Goal: Information Seeking & Learning: Learn about a topic

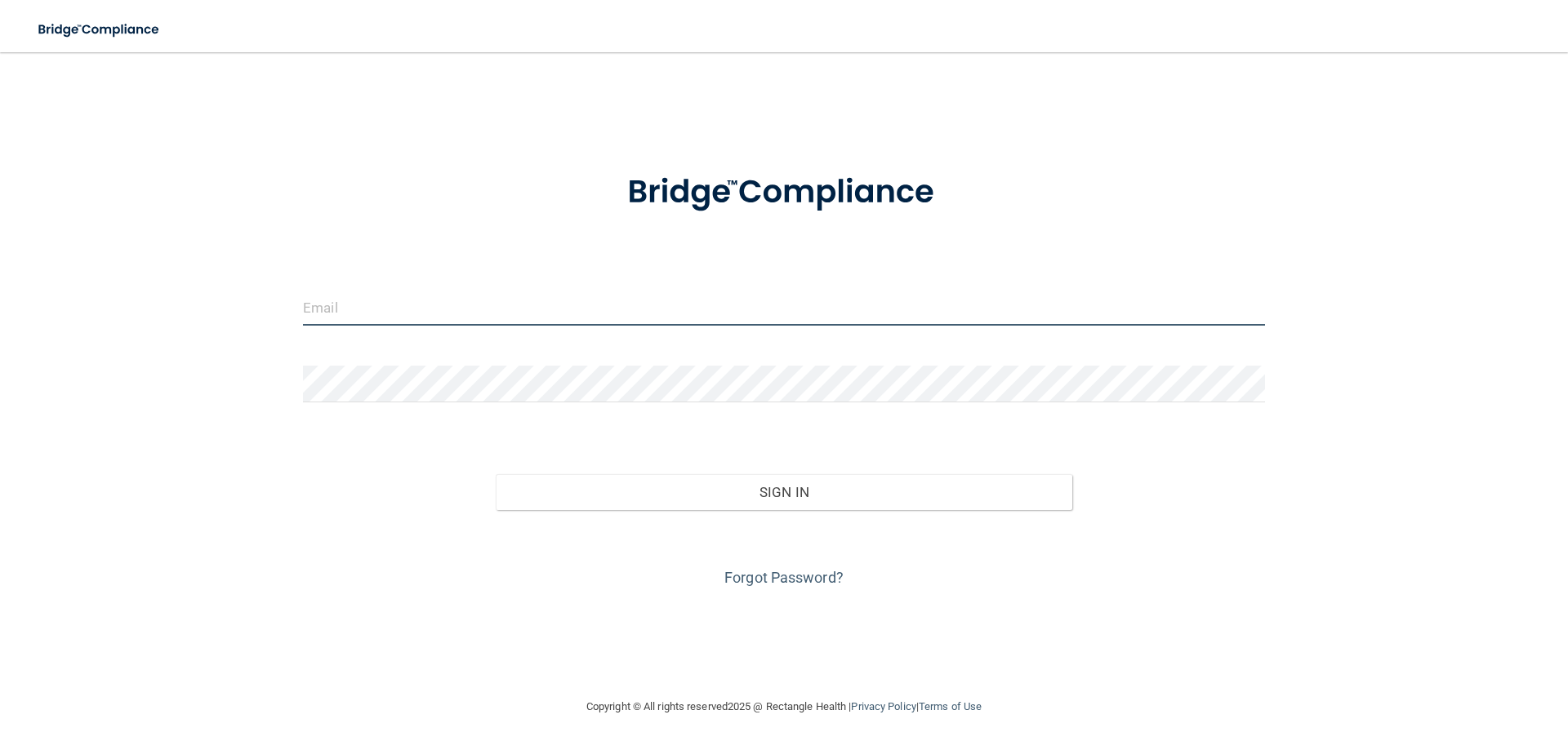
click at [415, 310] on input "email" at bounding box center [784, 308] width 962 height 37
click at [388, 303] on input "email" at bounding box center [784, 308] width 962 height 37
click at [333, 302] on input "email" at bounding box center [784, 308] width 962 height 37
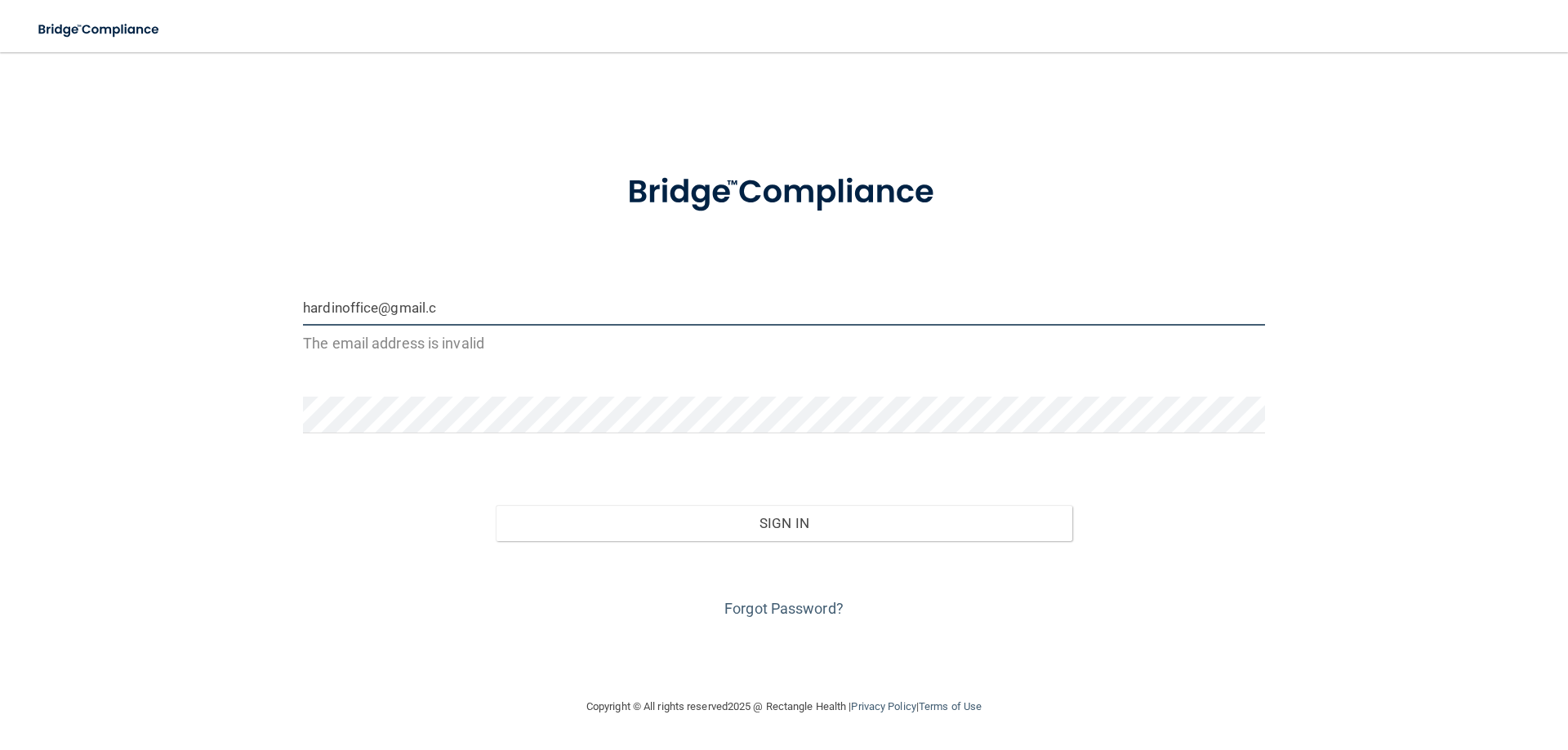
type input "hardinoffice@gmail."
drag, startPoint x: 445, startPoint y: 307, endPoint x: 160, endPoint y: 272, distance: 287.1
click at [160, 272] on div "hardinoffice@gmail. The email address is invalid Invalid email/password. You do…" at bounding box center [784, 375] width 1502 height 612
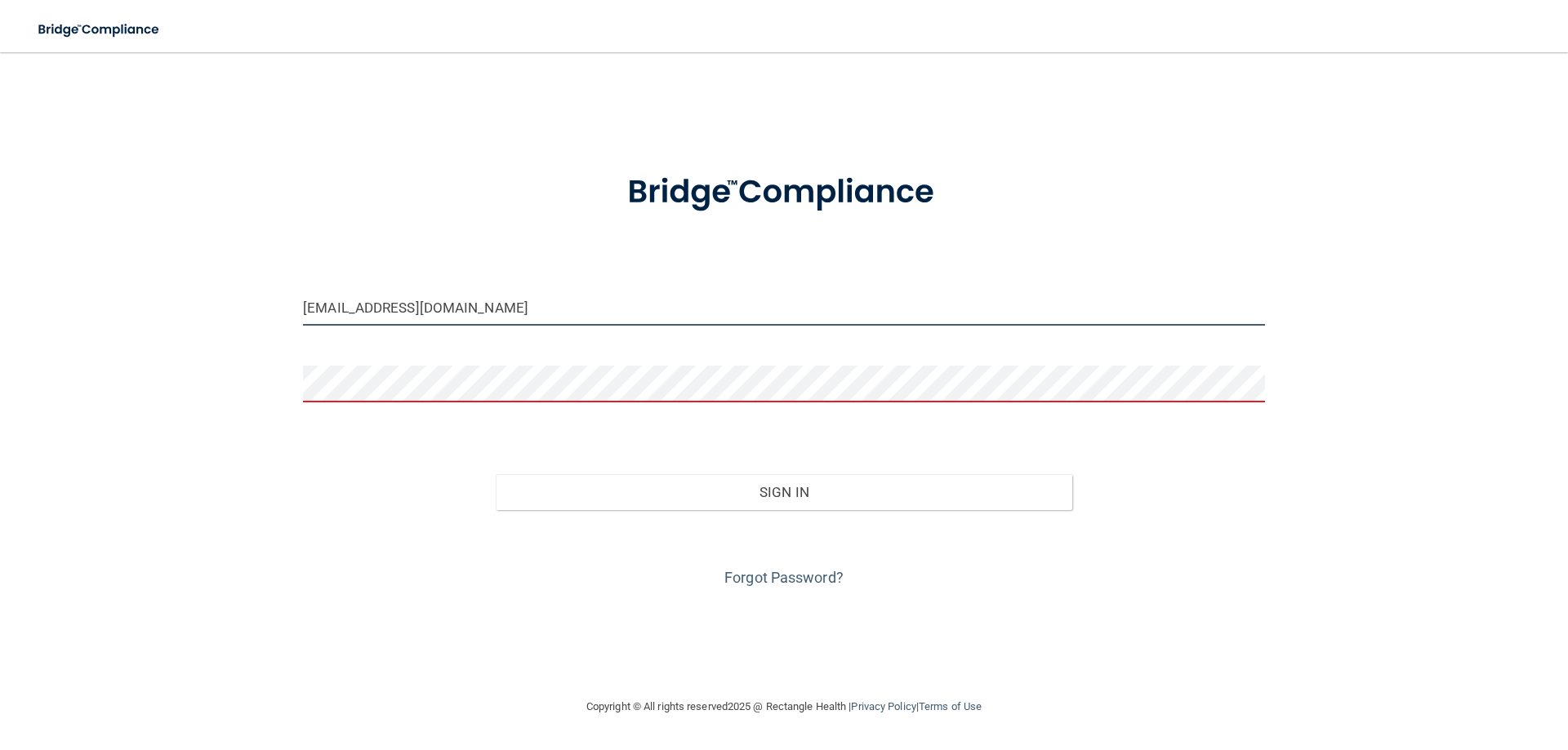
drag, startPoint x: 484, startPoint y: 313, endPoint x: 238, endPoint y: 299, distance: 246.4
click at [238, 299] on div "hardinoffice@gmail.com Invalid email/password. You don't have permission to acc…" at bounding box center [784, 375] width 1502 height 612
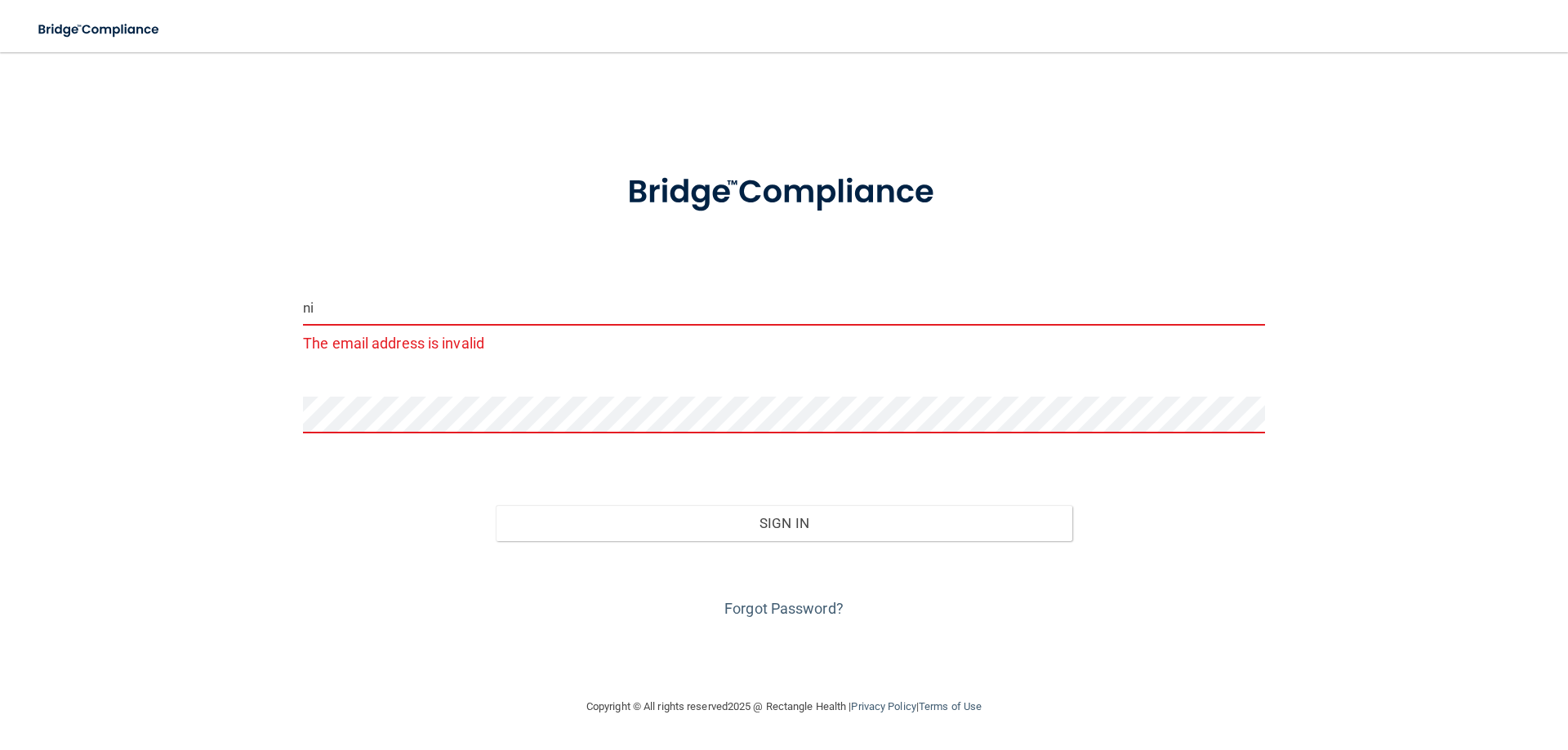
type input "n"
type input "hardinoffice@gmail.com"
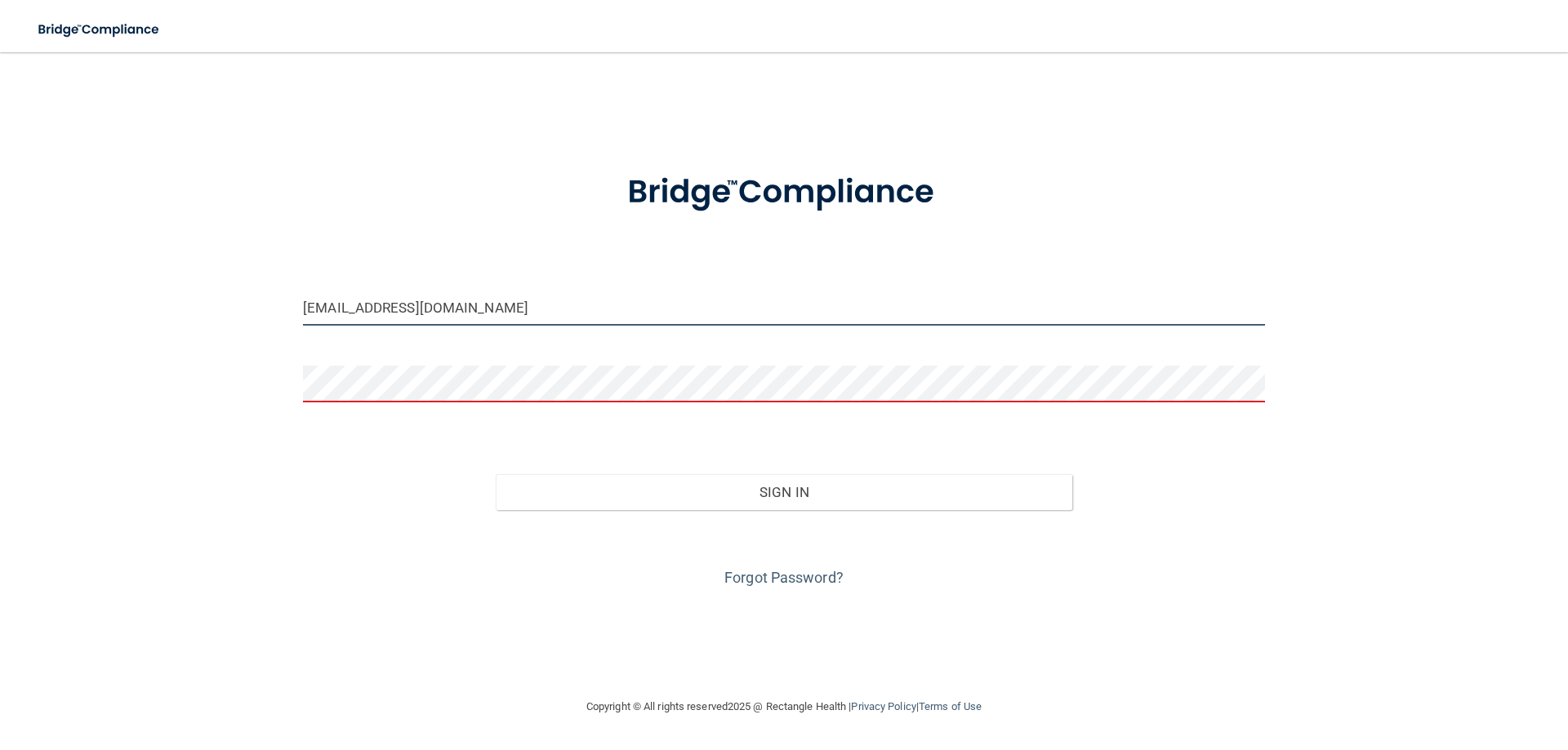
drag, startPoint x: 481, startPoint y: 305, endPoint x: 77, endPoint y: 276, distance: 405.0
click at [77, 276] on div "hardinoffice@gmail.com Invalid email/password. You don't have permission to acc…" at bounding box center [784, 375] width 1502 height 612
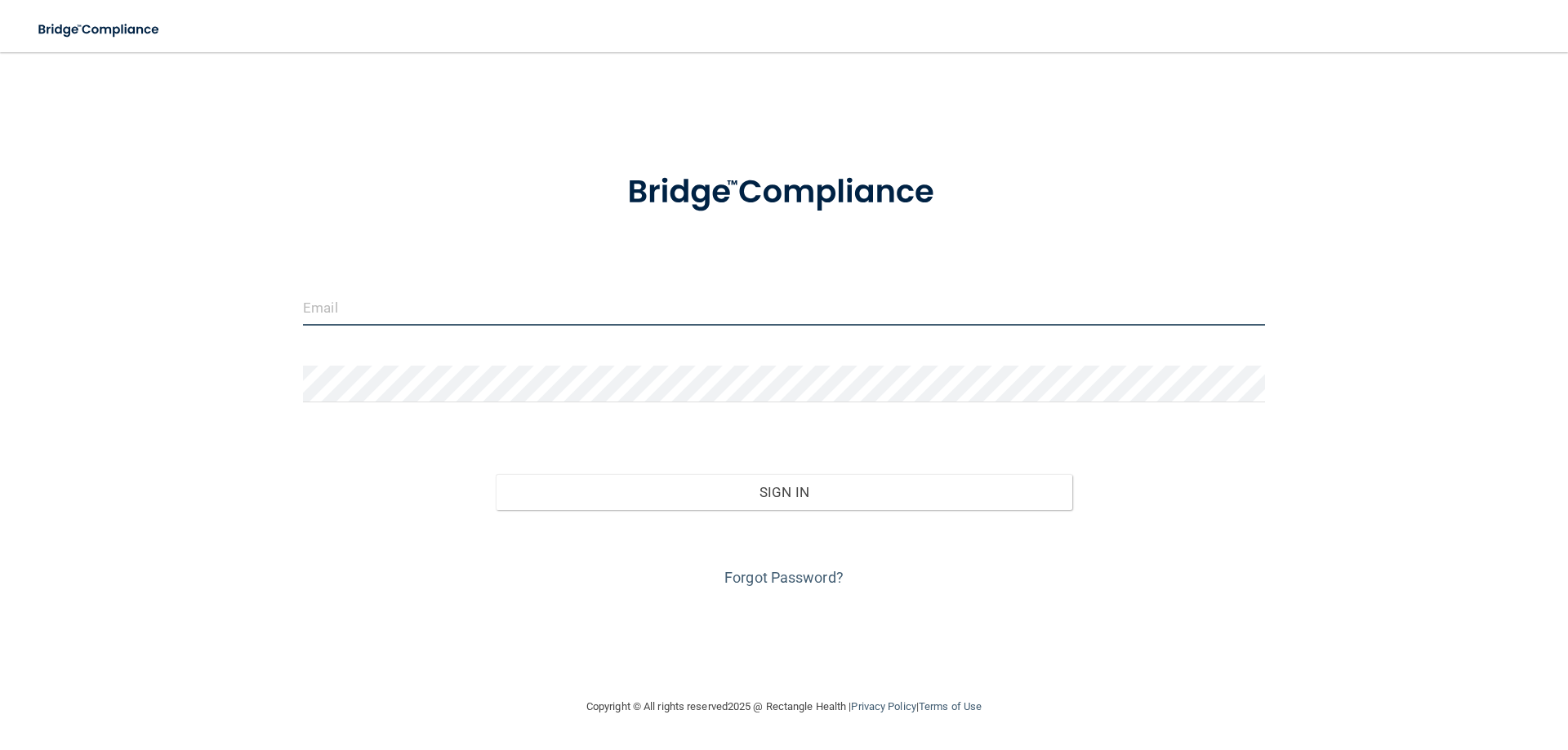
click at [377, 366] on form "Invalid email/password. You don't have permission to access that page. Sign In …" at bounding box center [784, 371] width 962 height 441
click at [411, 319] on input "email" at bounding box center [784, 308] width 962 height 37
type input "hardinoffice@gmail.com"
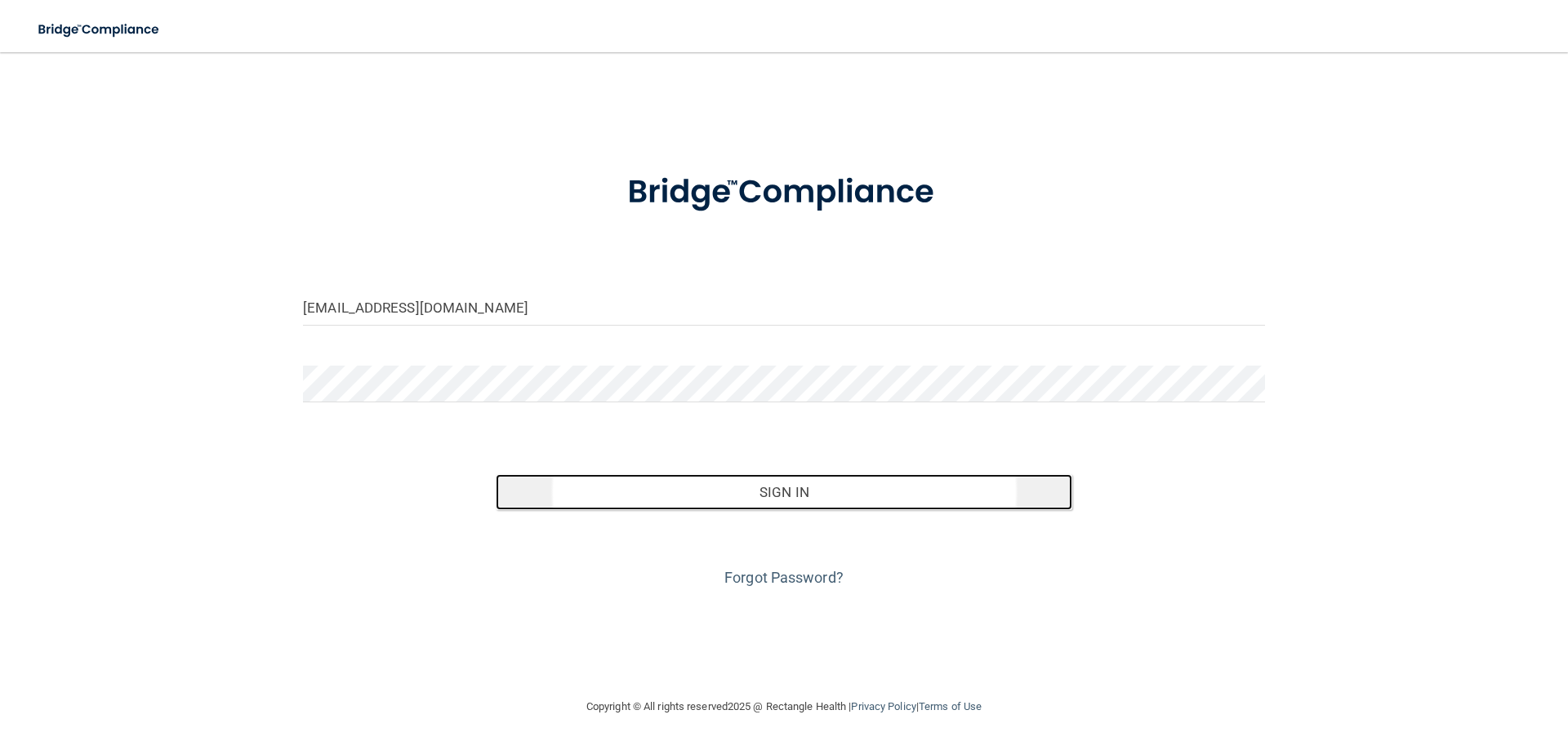
click at [806, 493] on button "Sign In" at bounding box center [784, 492] width 577 height 36
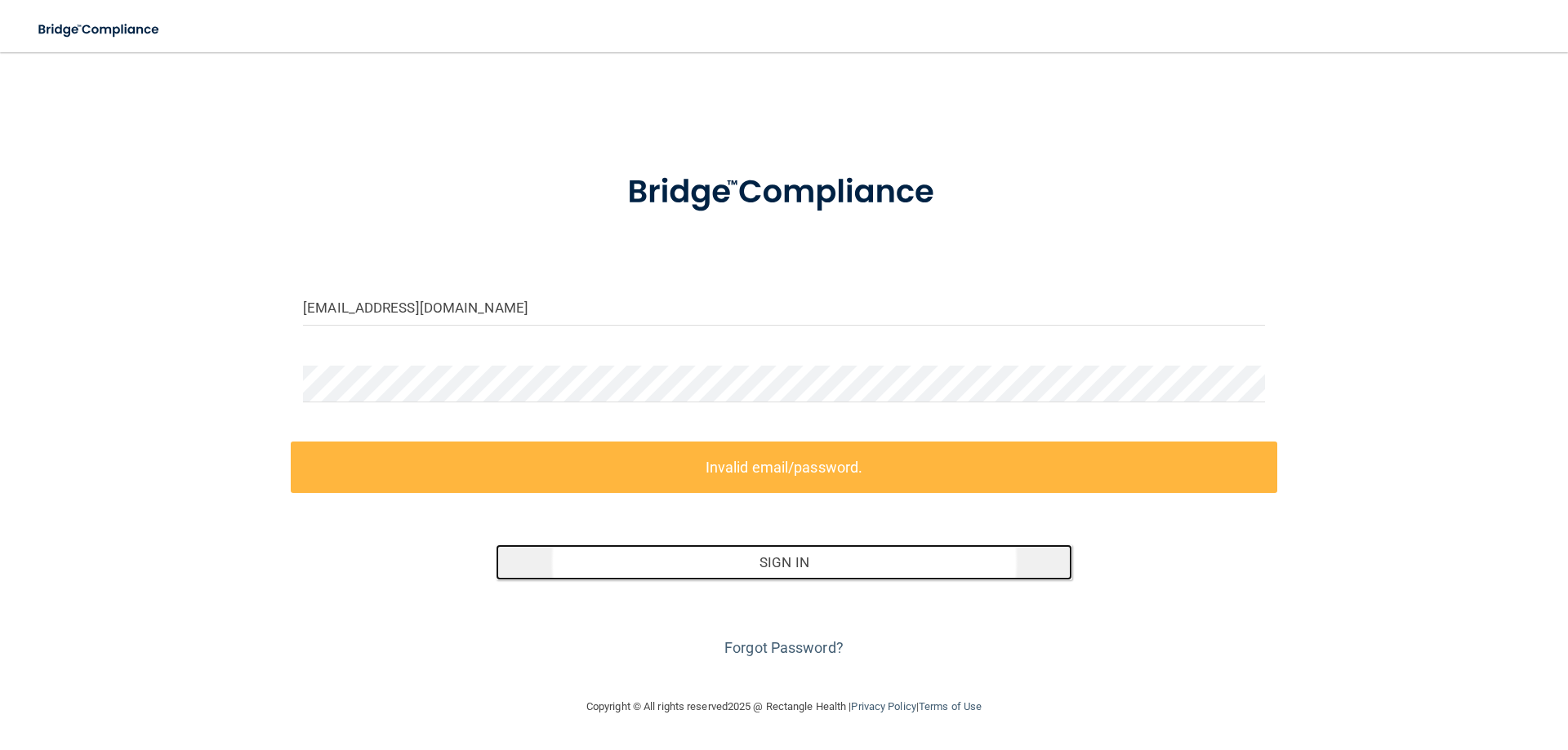
click at [788, 565] on button "Sign In" at bounding box center [784, 562] width 577 height 36
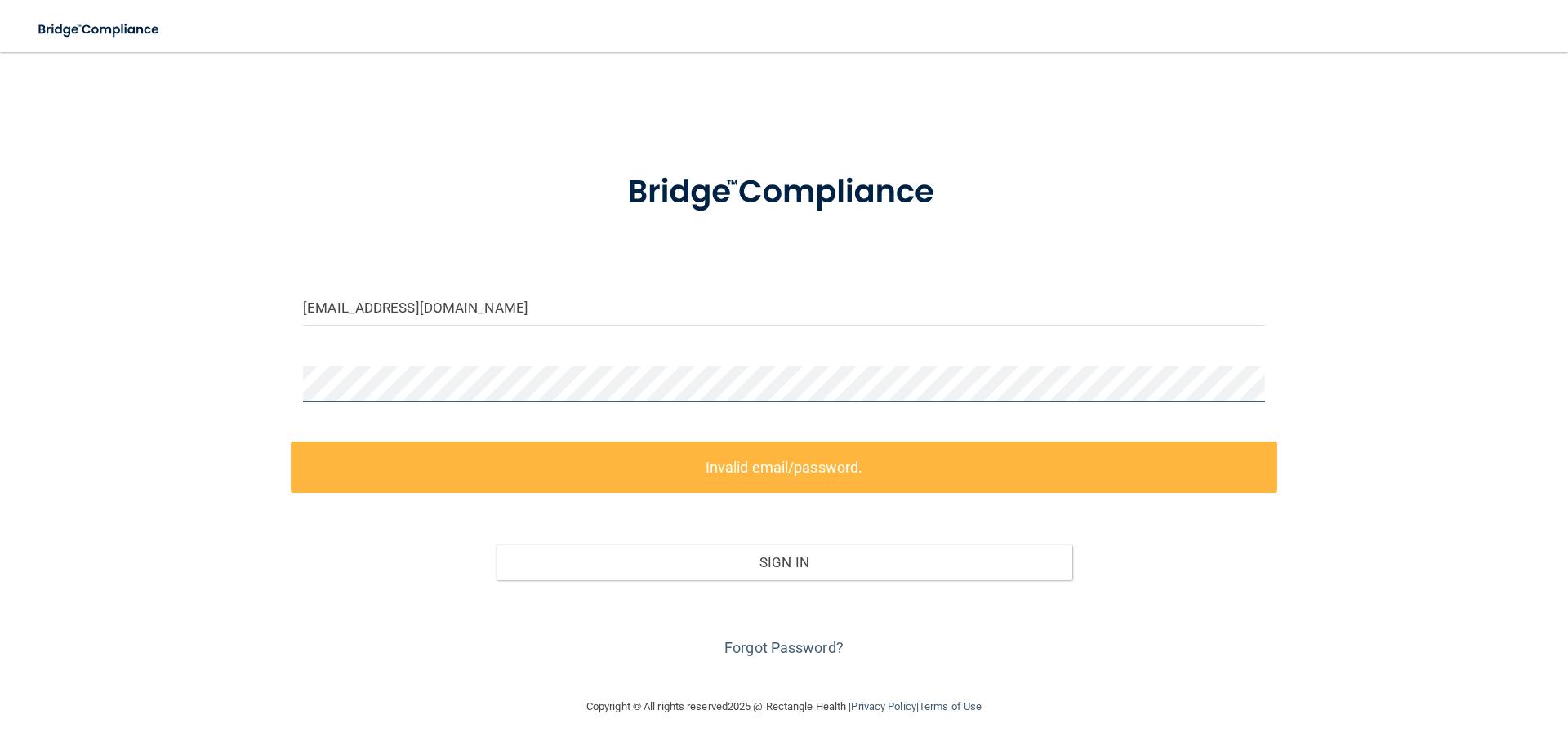
click at [122, 375] on div "hardinoffice@gmail.com Invalid email/password. You don't have permission to acc…" at bounding box center [784, 375] width 1502 height 612
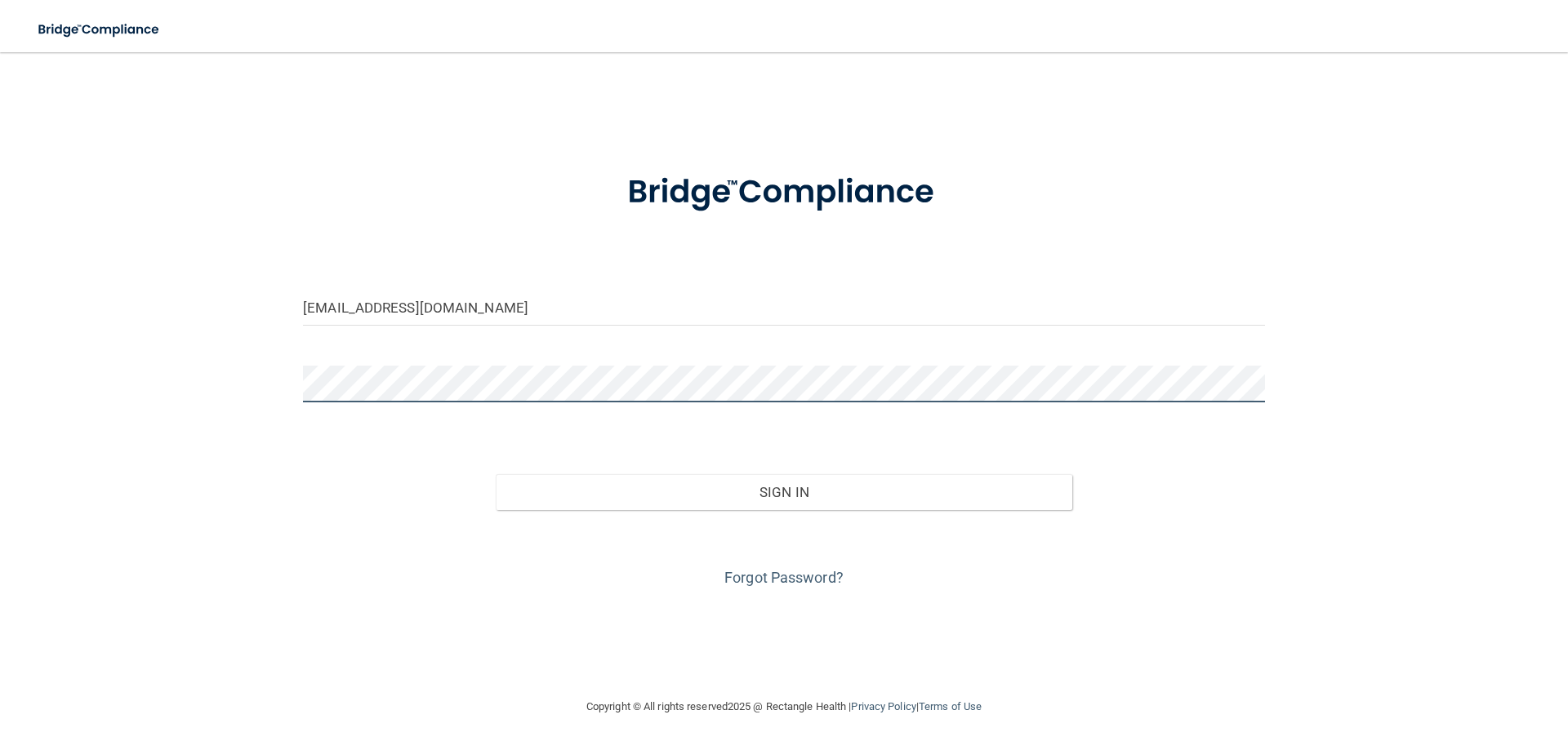
click at [495, 474] on button "Sign In" at bounding box center [784, 492] width 577 height 36
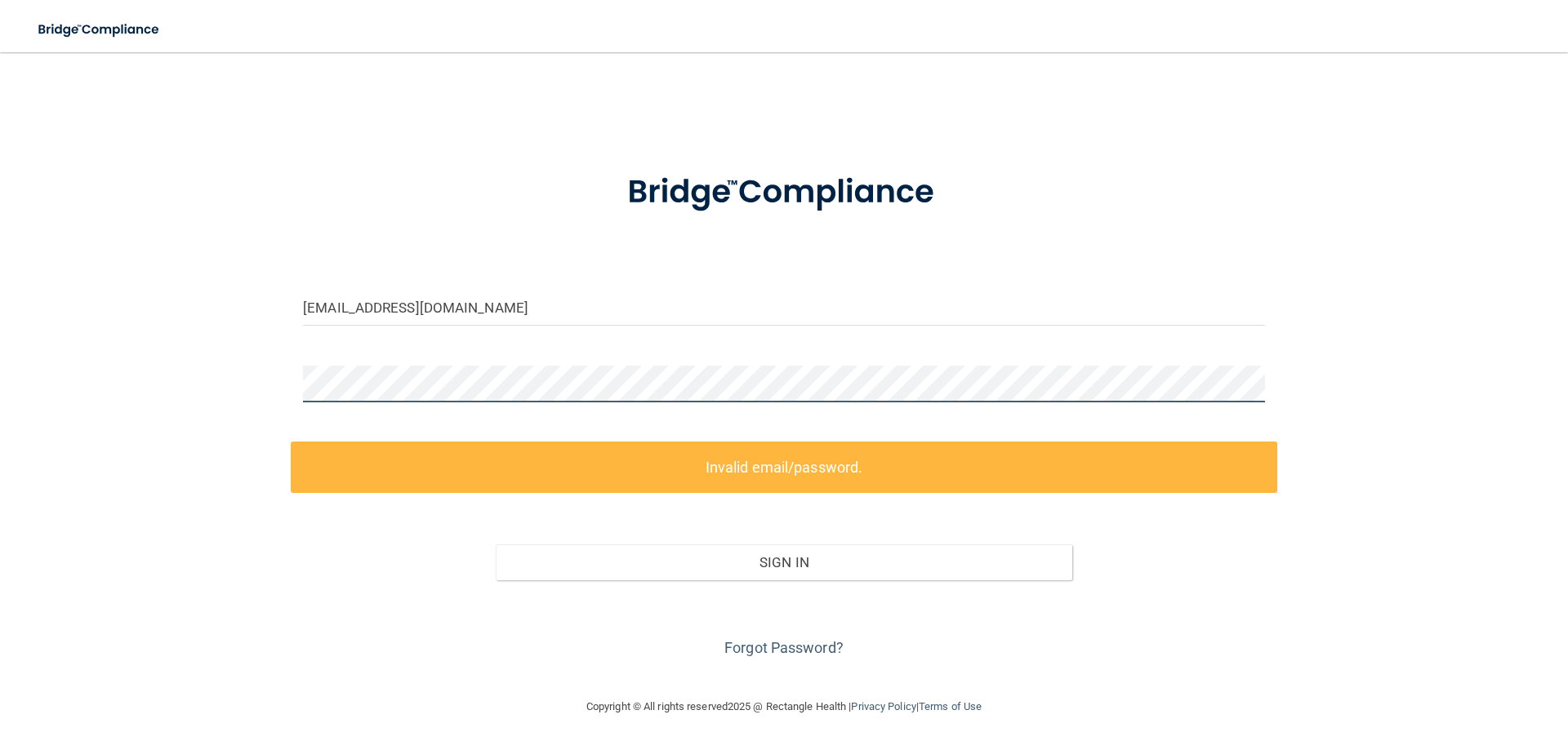
click at [94, 340] on div "hardinoffice@gmail.com Invalid email/password. You don't have permission to acc…" at bounding box center [784, 375] width 1502 height 612
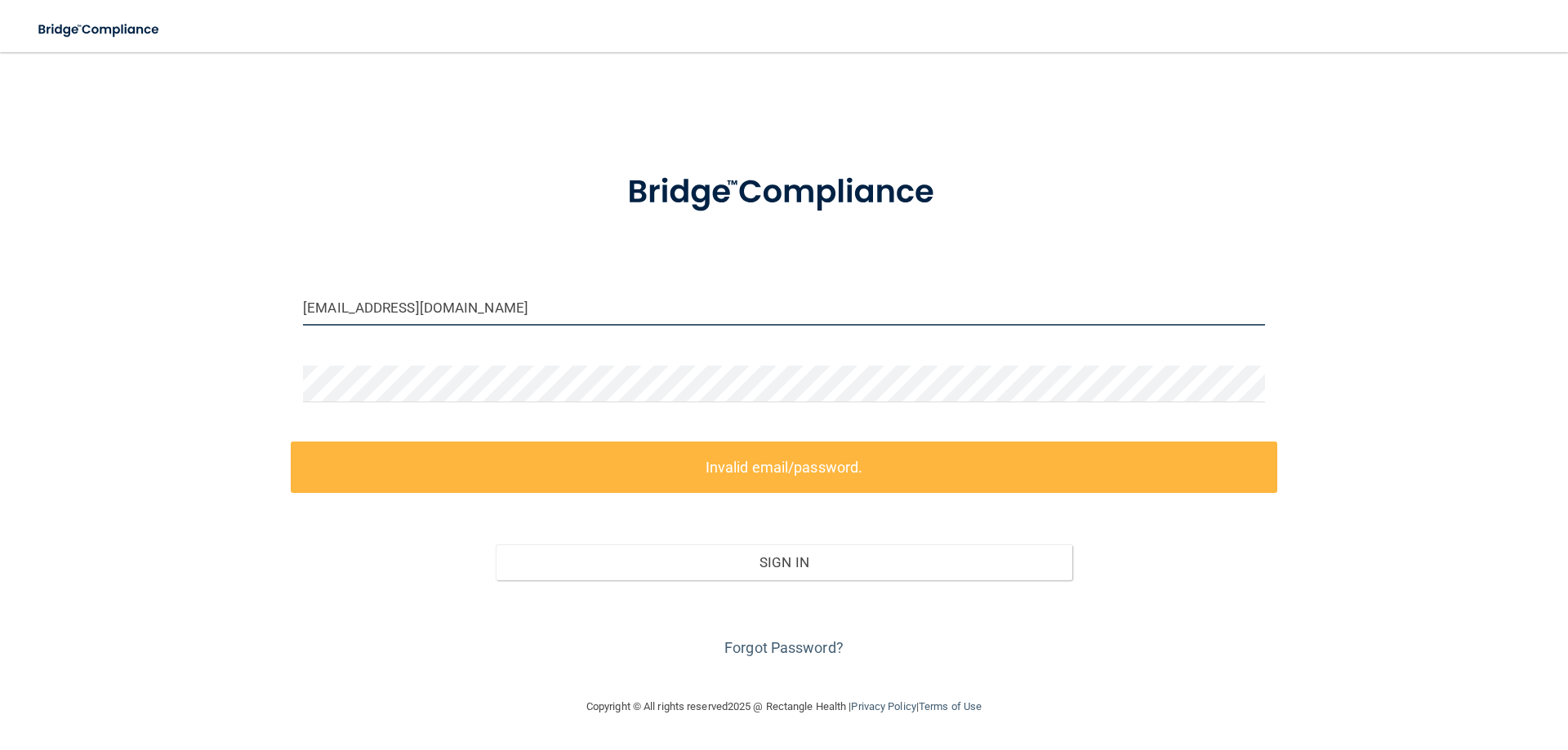
drag, startPoint x: 466, startPoint y: 311, endPoint x: 135, endPoint y: 275, distance: 333.0
click at [135, 275] on div "hardinoffice@gmail.com Invalid email/password. You don't have permission to acc…" at bounding box center [784, 375] width 1502 height 612
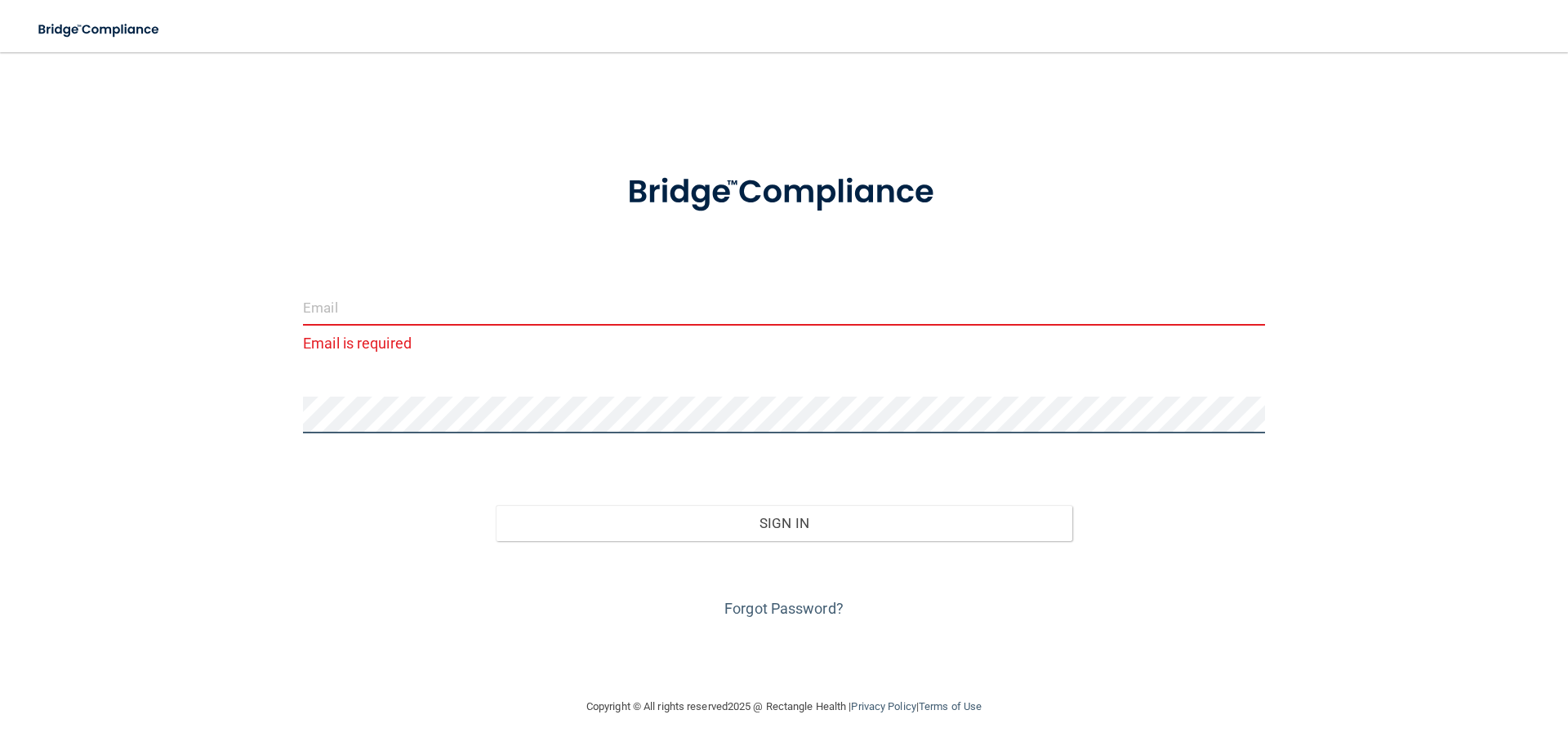
click at [133, 413] on div "Email is required Invalid email/password. You don't have permission to access t…" at bounding box center [784, 375] width 1502 height 612
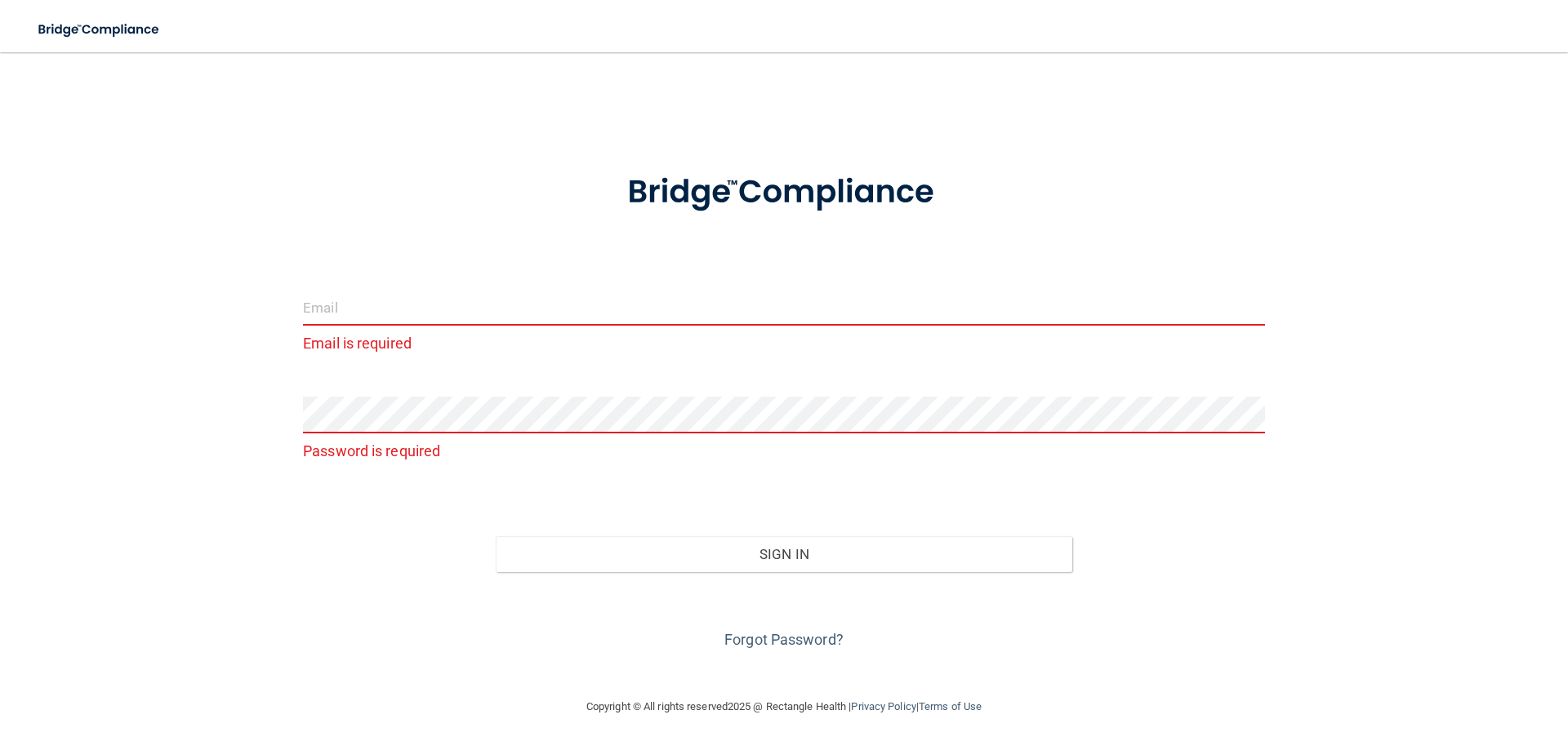
click at [321, 313] on input "email" at bounding box center [784, 308] width 962 height 37
type input "northernchiromt@gmailcom"
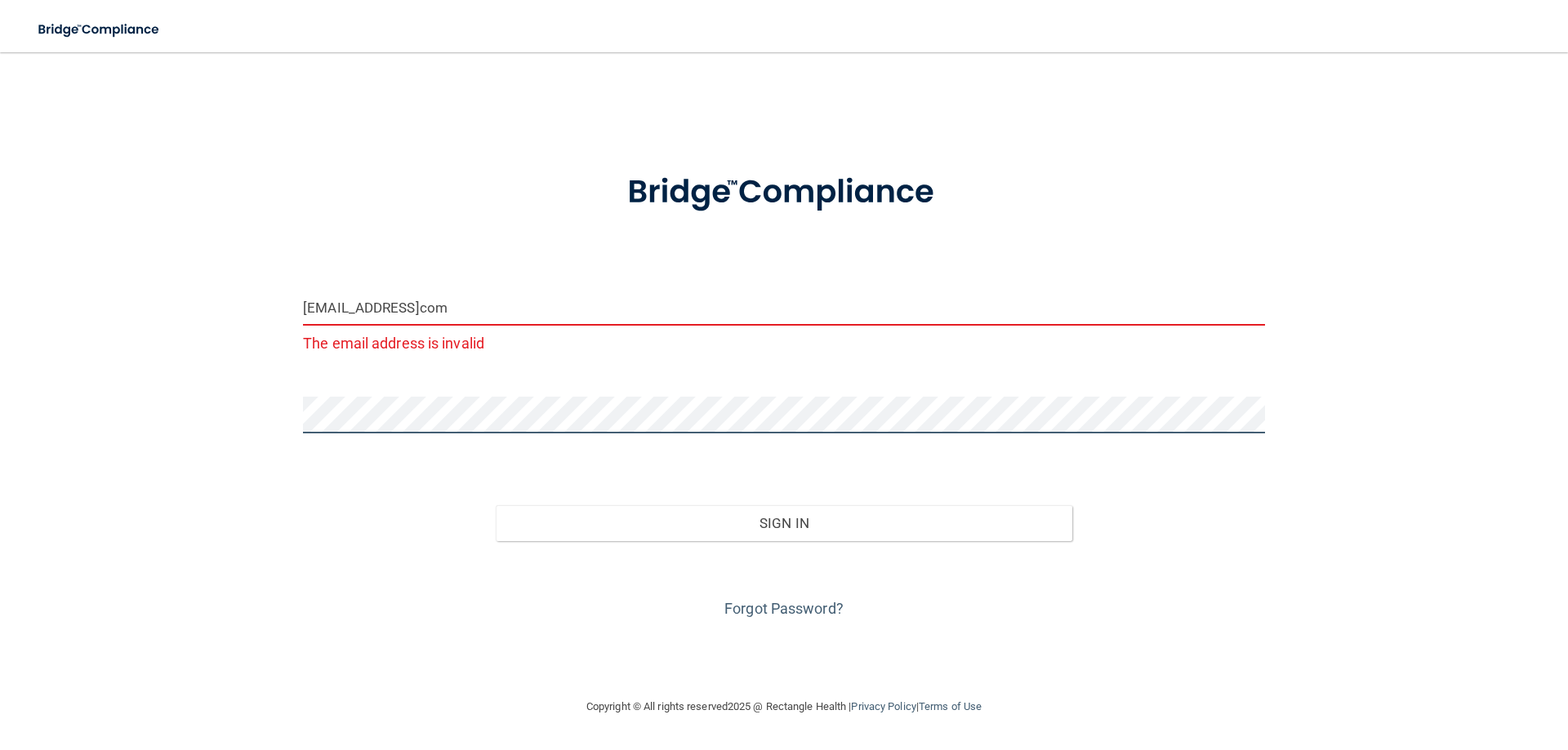
click at [495, 505] on button "Sign In" at bounding box center [784, 523] width 577 height 36
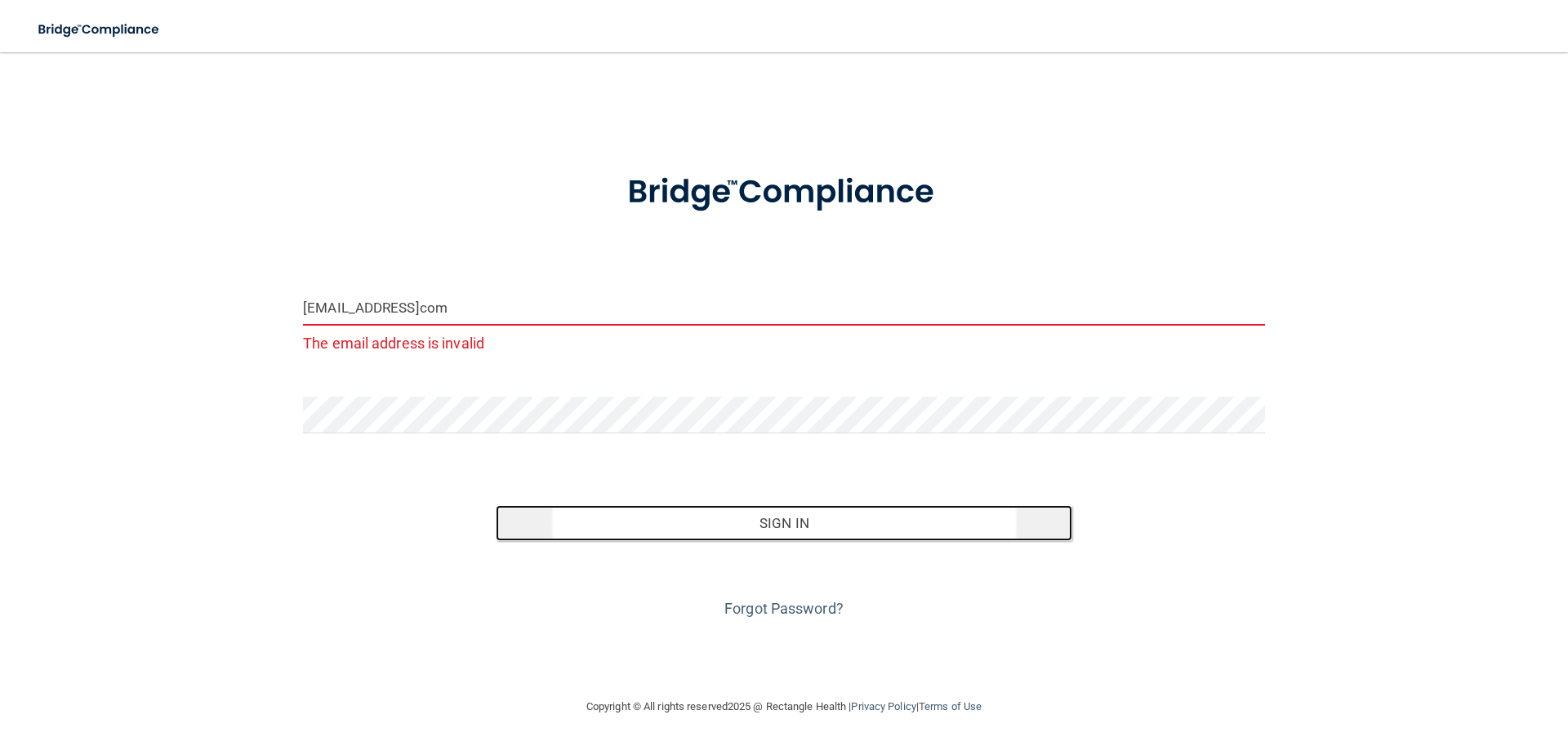
click at [872, 531] on button "Sign In" at bounding box center [784, 523] width 577 height 36
click at [763, 525] on button "Sign In" at bounding box center [784, 523] width 577 height 36
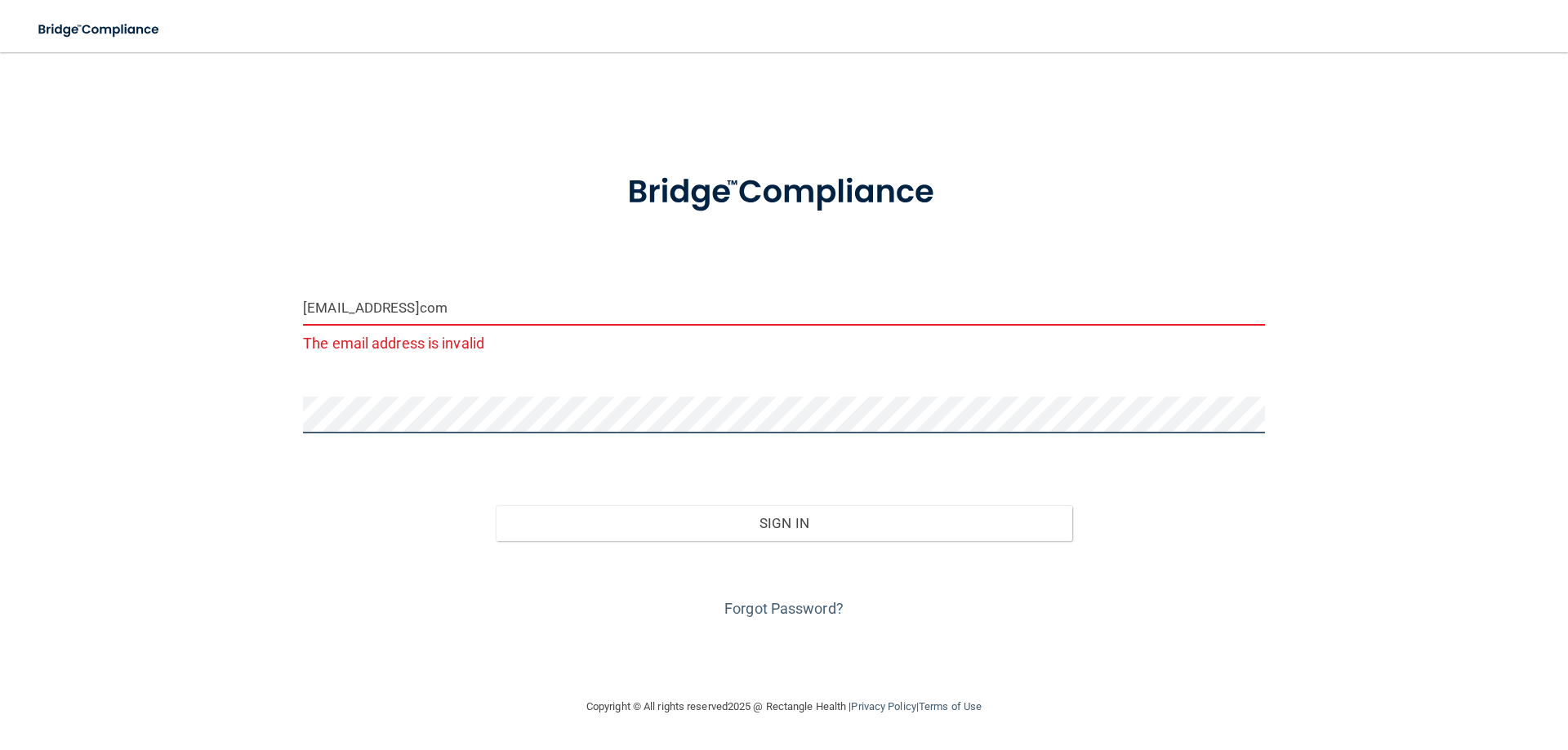
click at [211, 410] on div "northernchiromt@gmailcom The email address is invalid Invalid email/password. Y…" at bounding box center [784, 375] width 1502 height 612
click at [495, 505] on button "Sign In" at bounding box center [784, 523] width 577 height 36
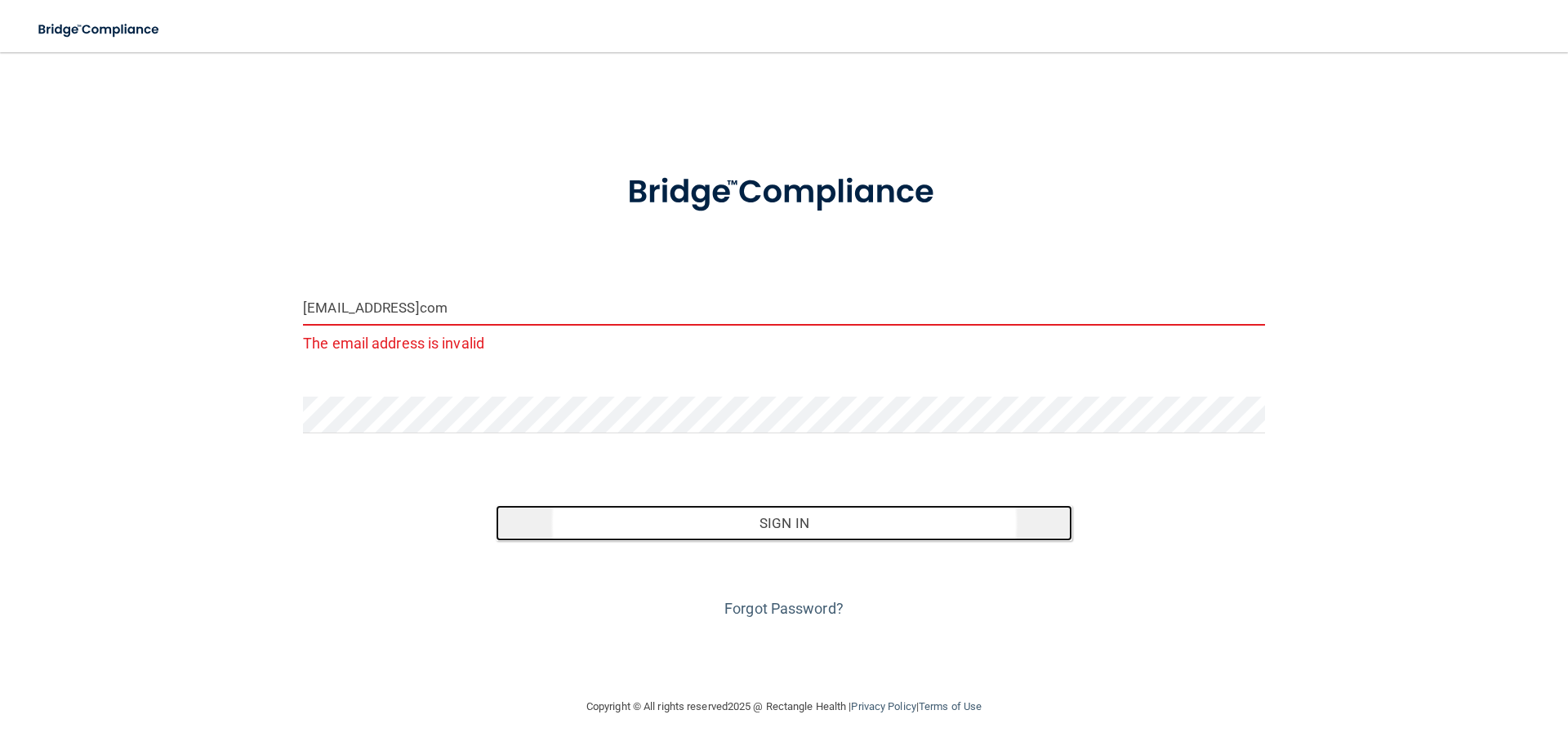
click at [827, 528] on button "Sign In" at bounding box center [784, 523] width 577 height 36
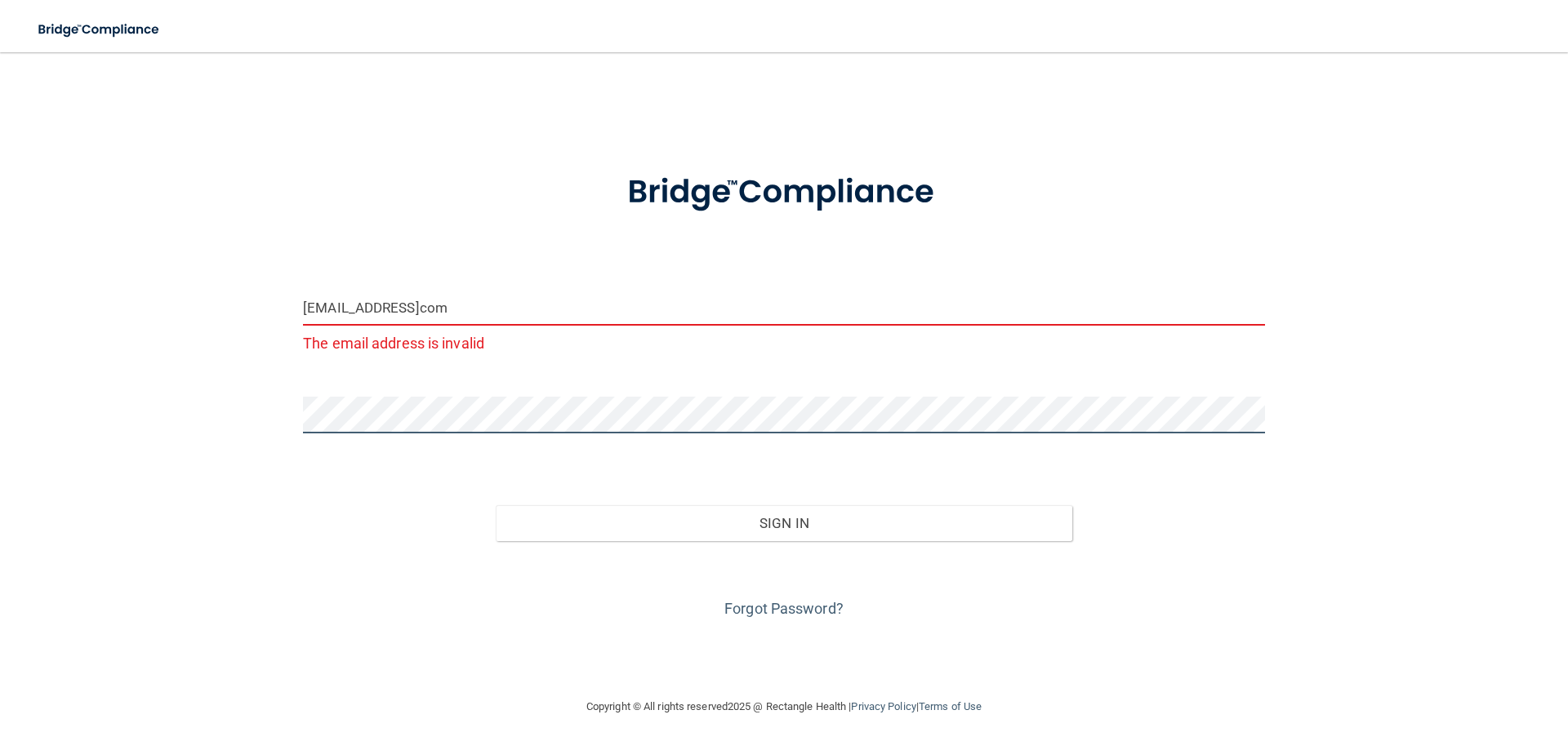
click at [74, 408] on div "northernchiromt@gmailcom The email address is invalid Invalid email/password. Y…" at bounding box center [784, 375] width 1502 height 612
click at [495, 505] on button "Sign In" at bounding box center [784, 523] width 577 height 36
click at [786, 547] on div "Forgot Password?" at bounding box center [783, 582] width 986 height 82
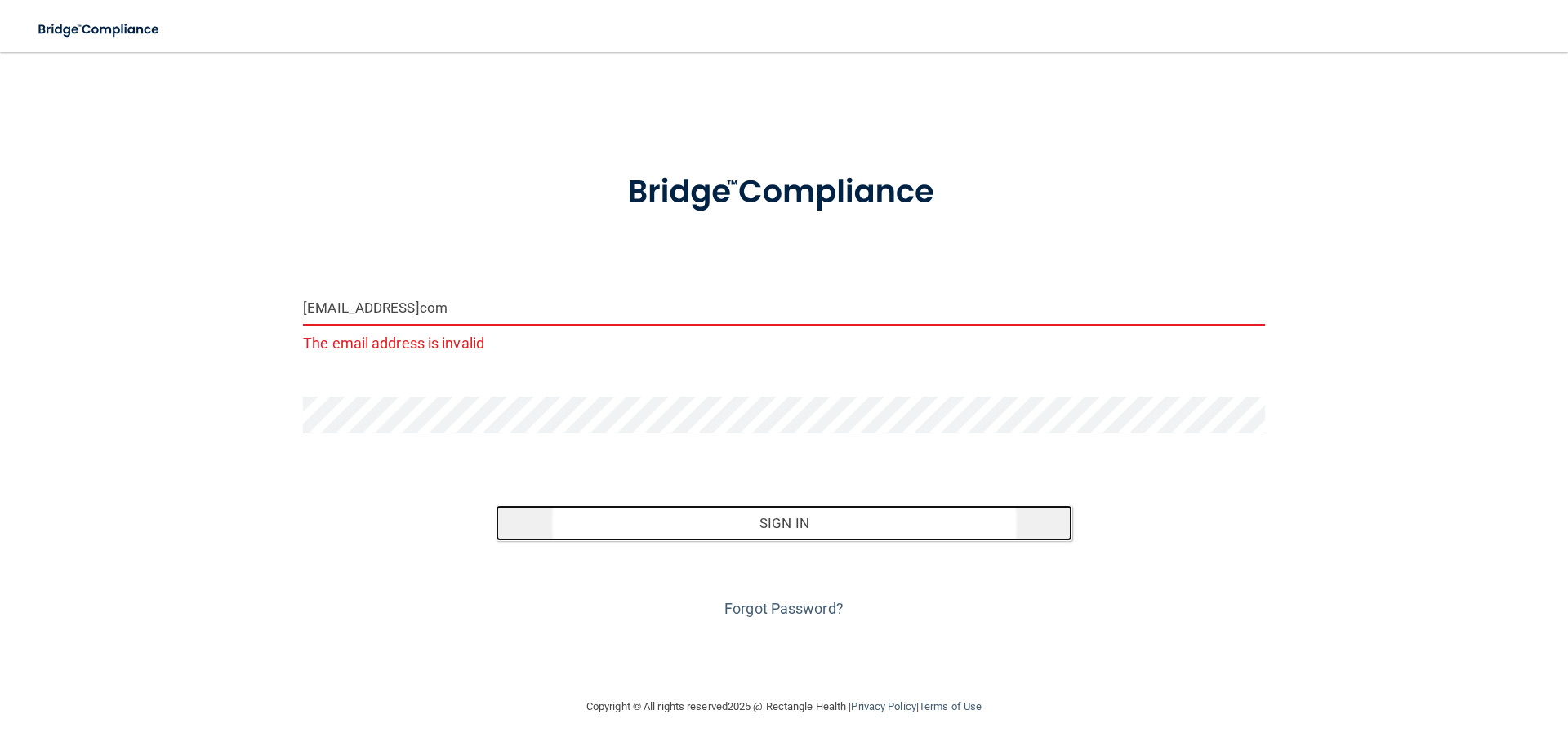
click at [802, 525] on button "Sign In" at bounding box center [784, 523] width 577 height 36
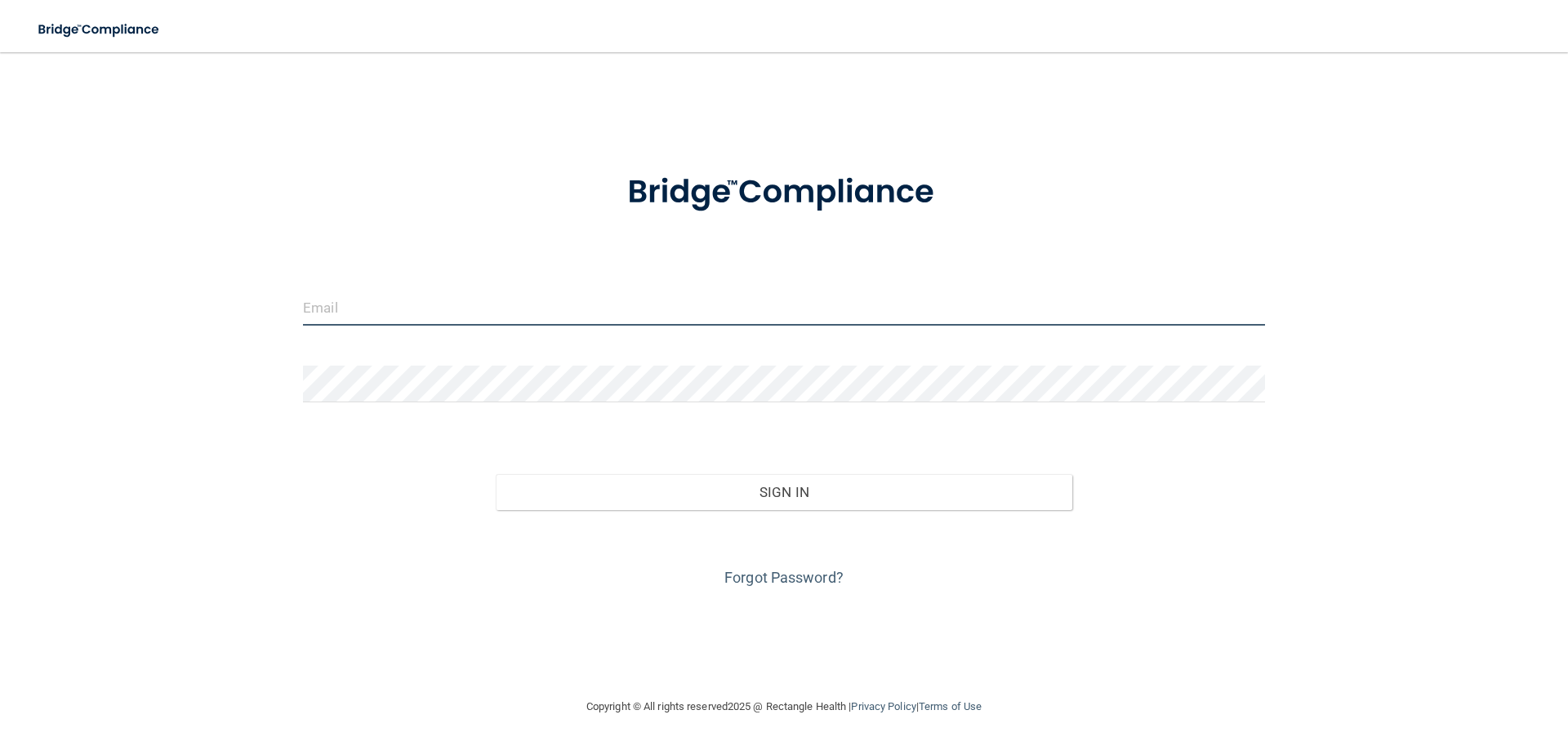
click at [373, 305] on input "email" at bounding box center [784, 308] width 962 height 37
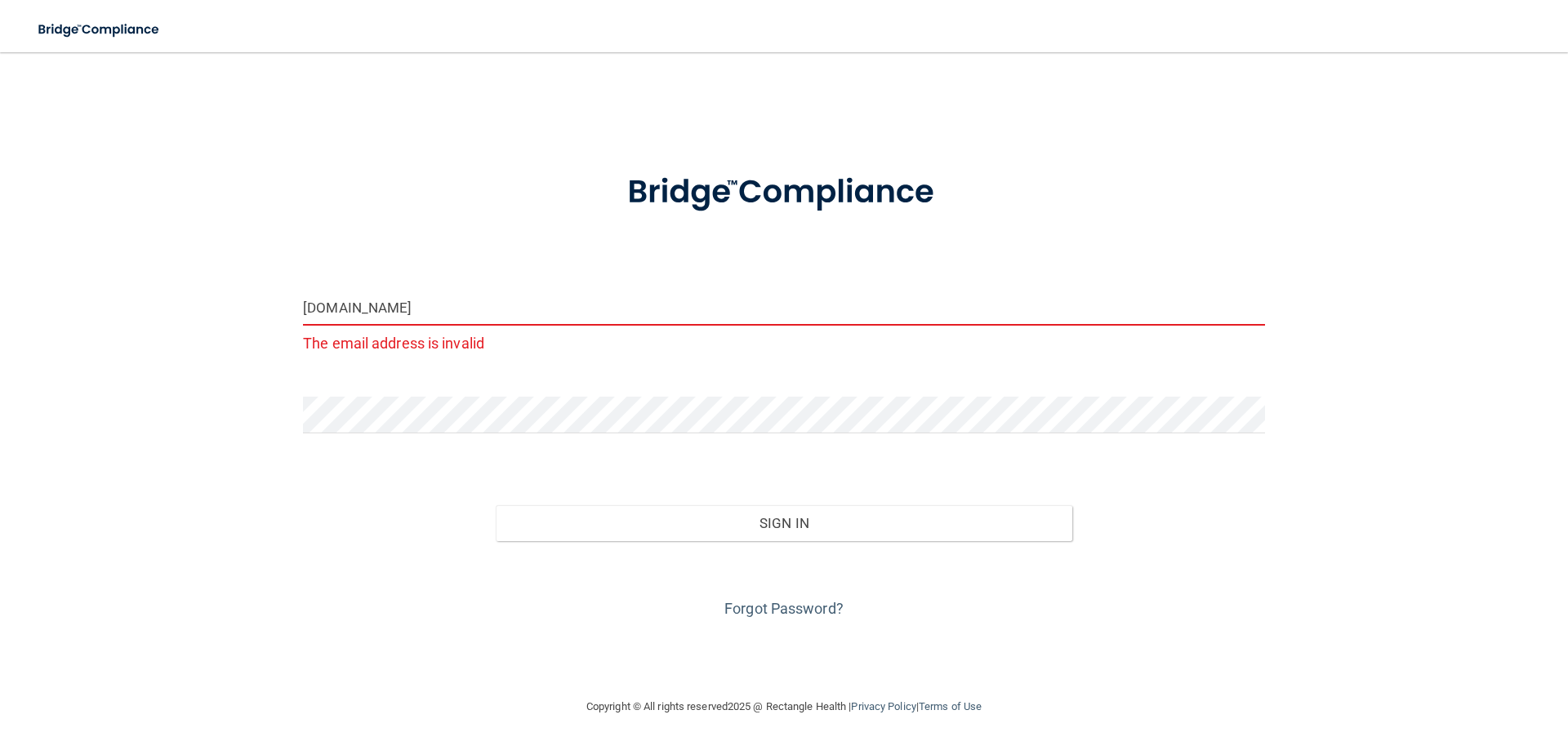
click at [445, 311] on input "northernchiromt.com" at bounding box center [784, 308] width 962 height 37
click at [452, 309] on input "northernchiromt@gmailcom" at bounding box center [784, 308] width 962 height 37
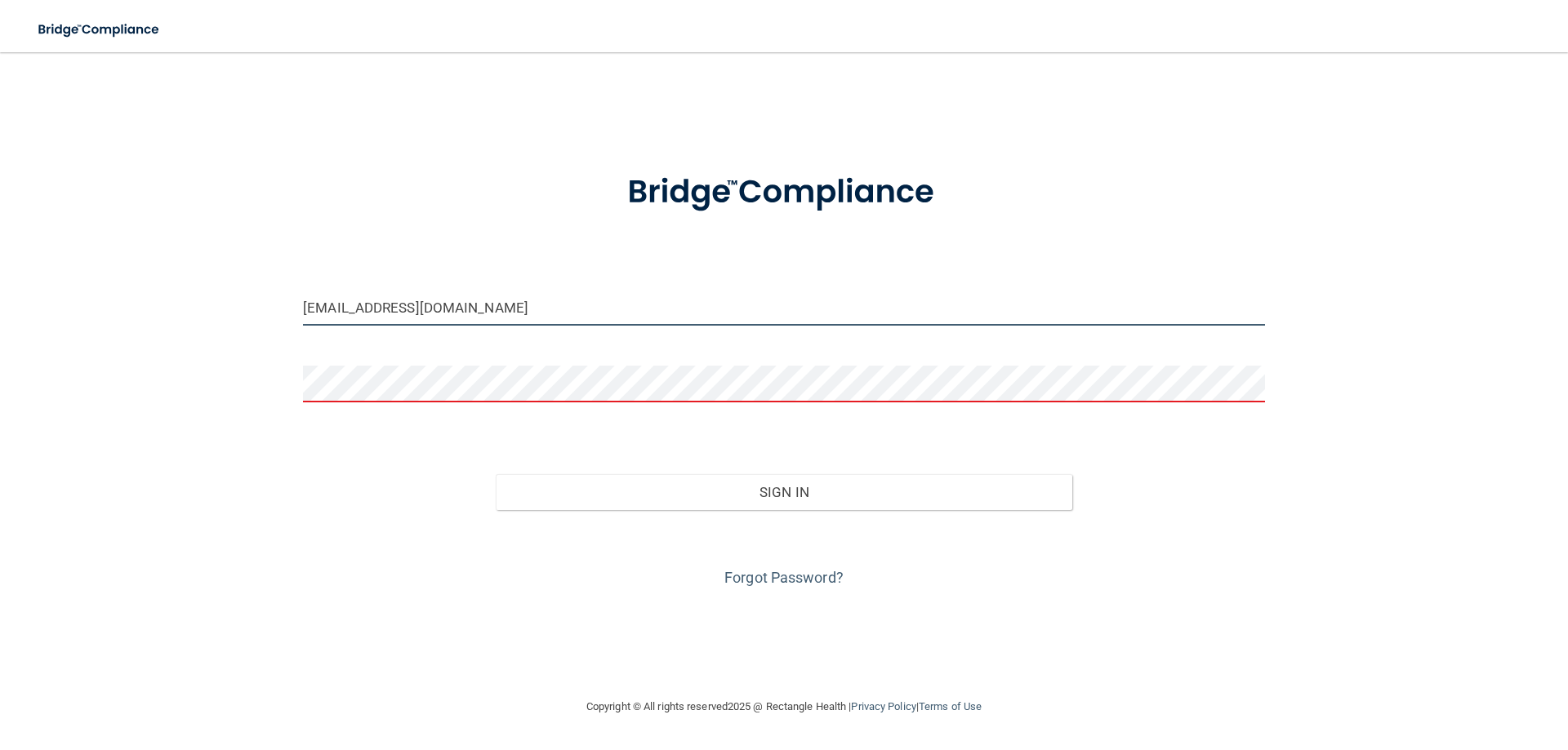
type input "[EMAIL_ADDRESS][DOMAIN_NAME]"
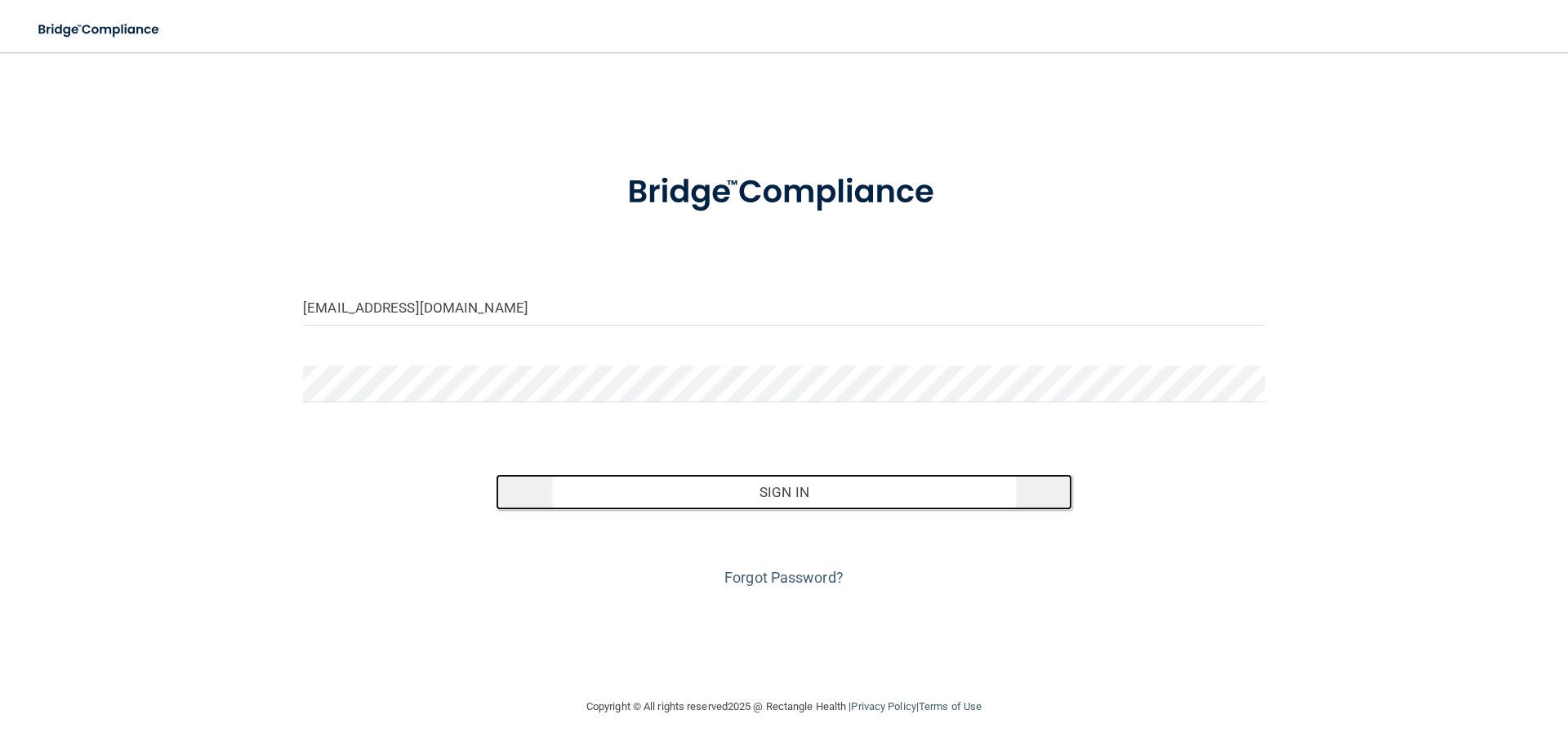
click at [705, 498] on button "Sign In" at bounding box center [784, 492] width 577 height 36
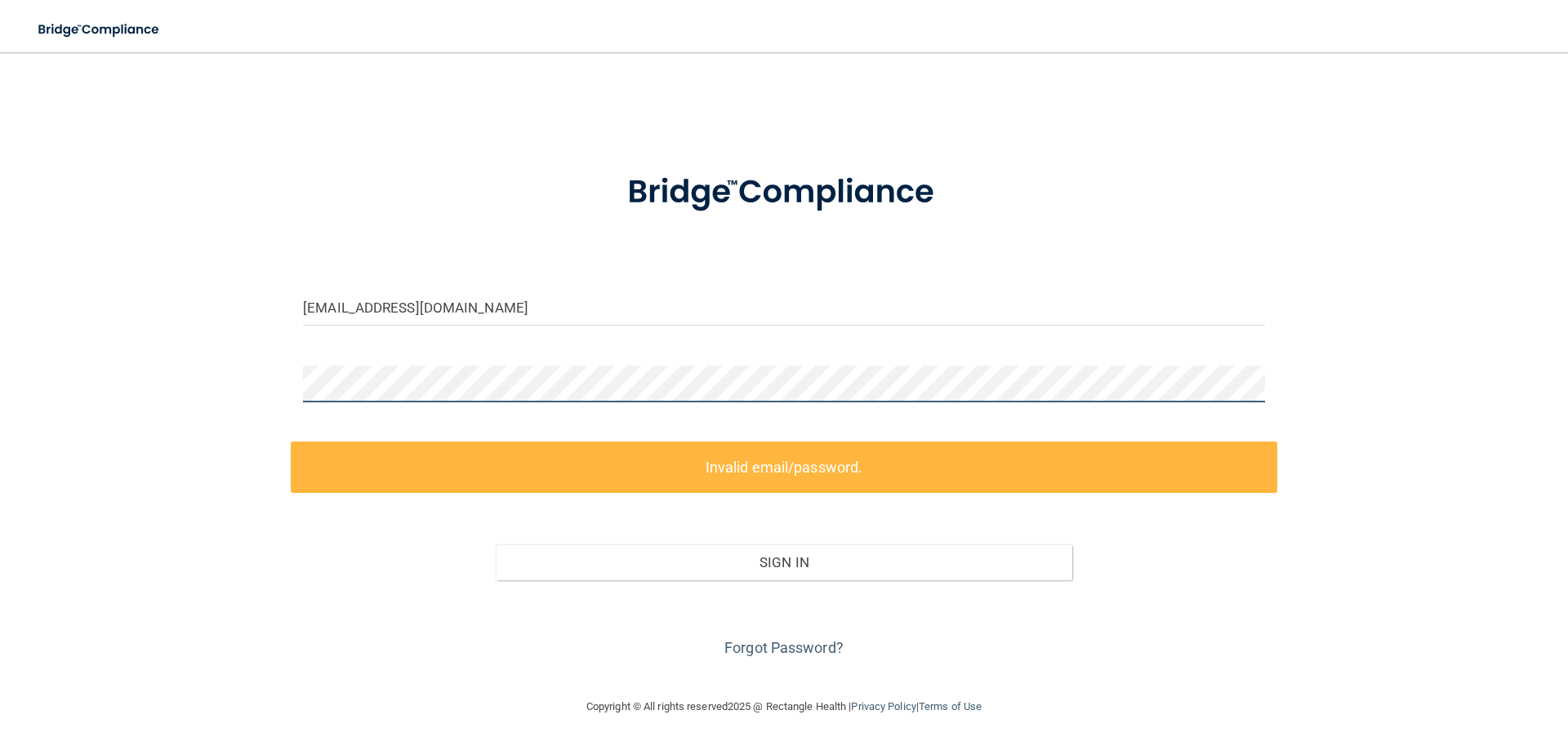
click at [262, 390] on div "northernchiromt@gmail.com Invalid email/password. You don't have permission to …" at bounding box center [784, 375] width 1502 height 612
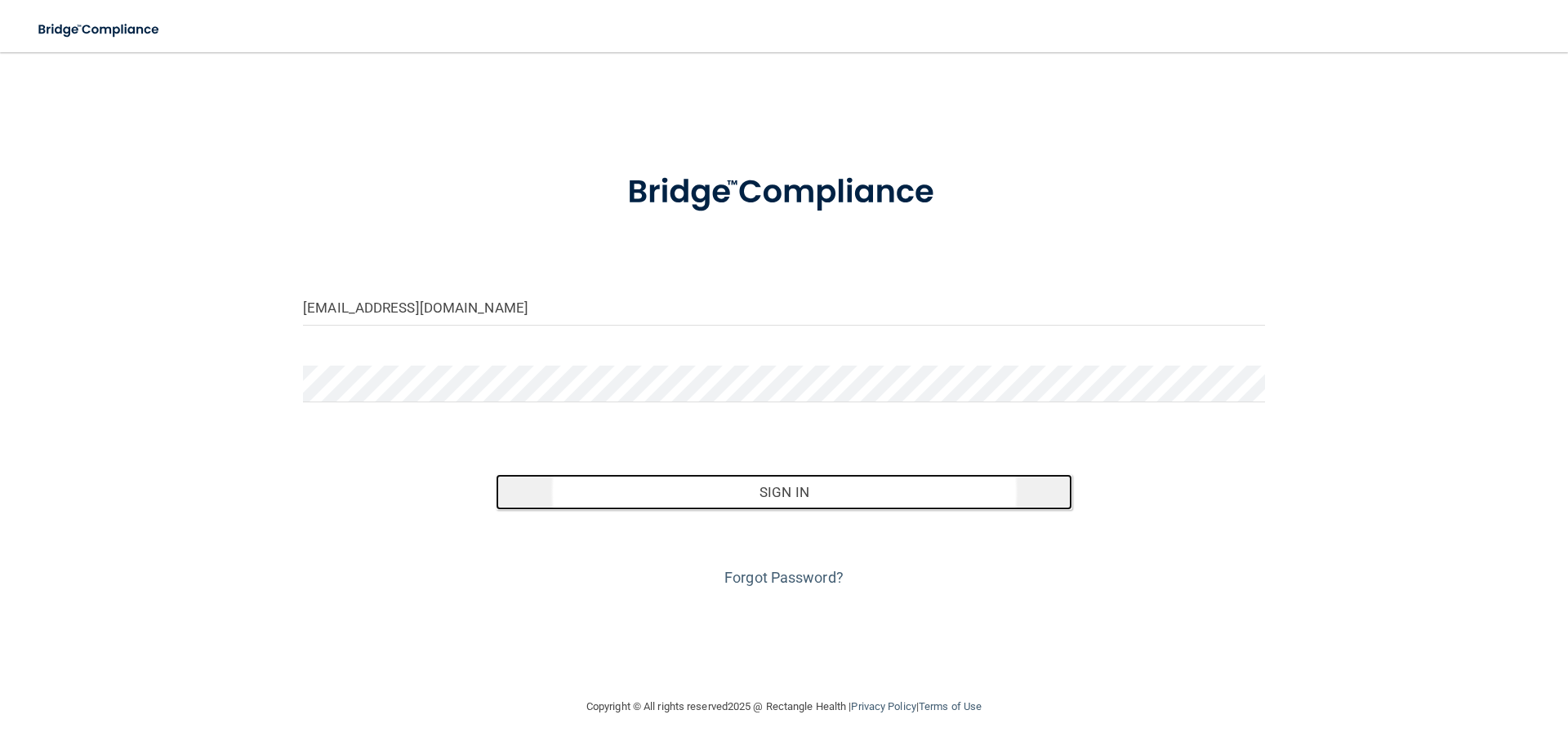
click at [796, 494] on button "Sign In" at bounding box center [784, 492] width 577 height 36
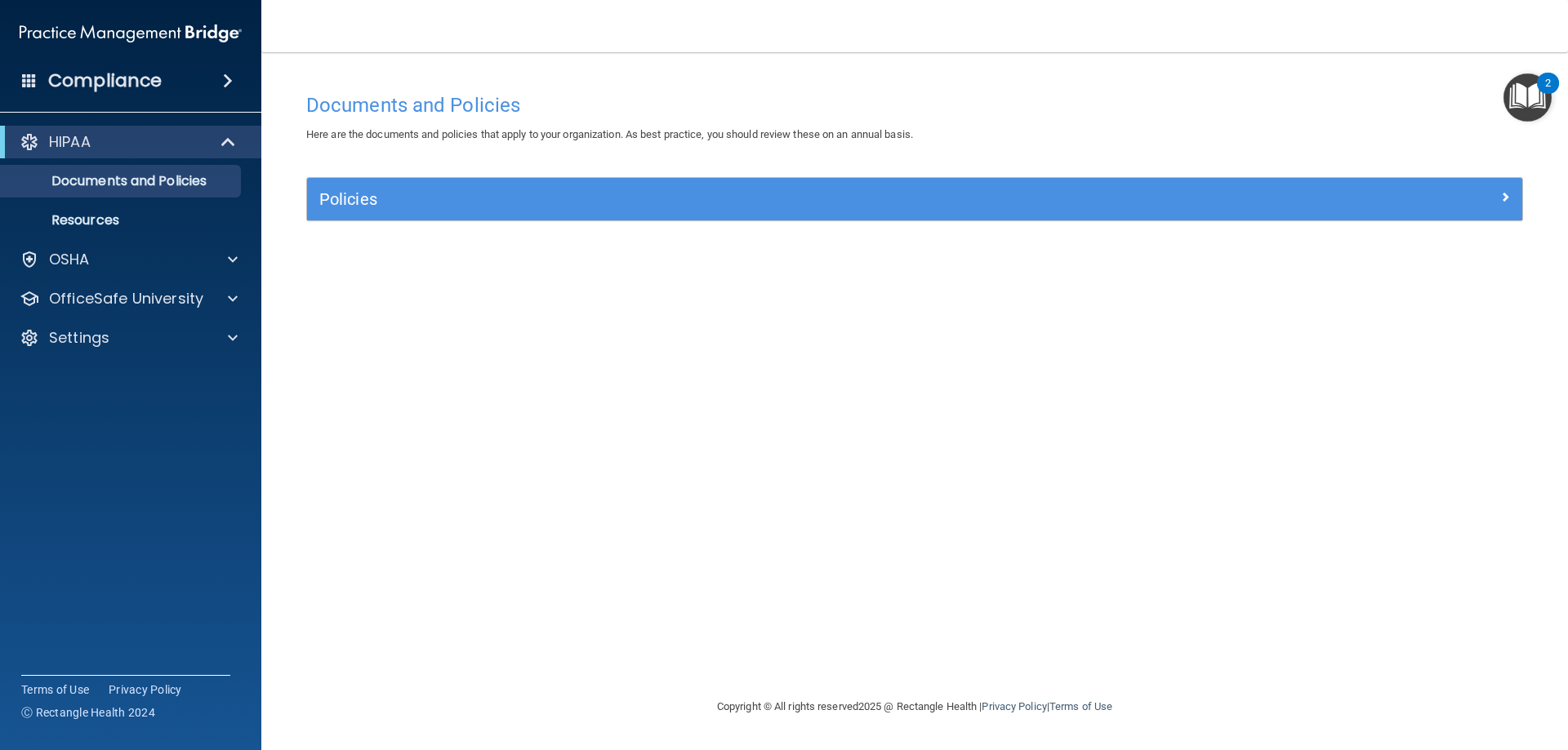
click at [222, 83] on span at bounding box center [227, 81] width 10 height 19
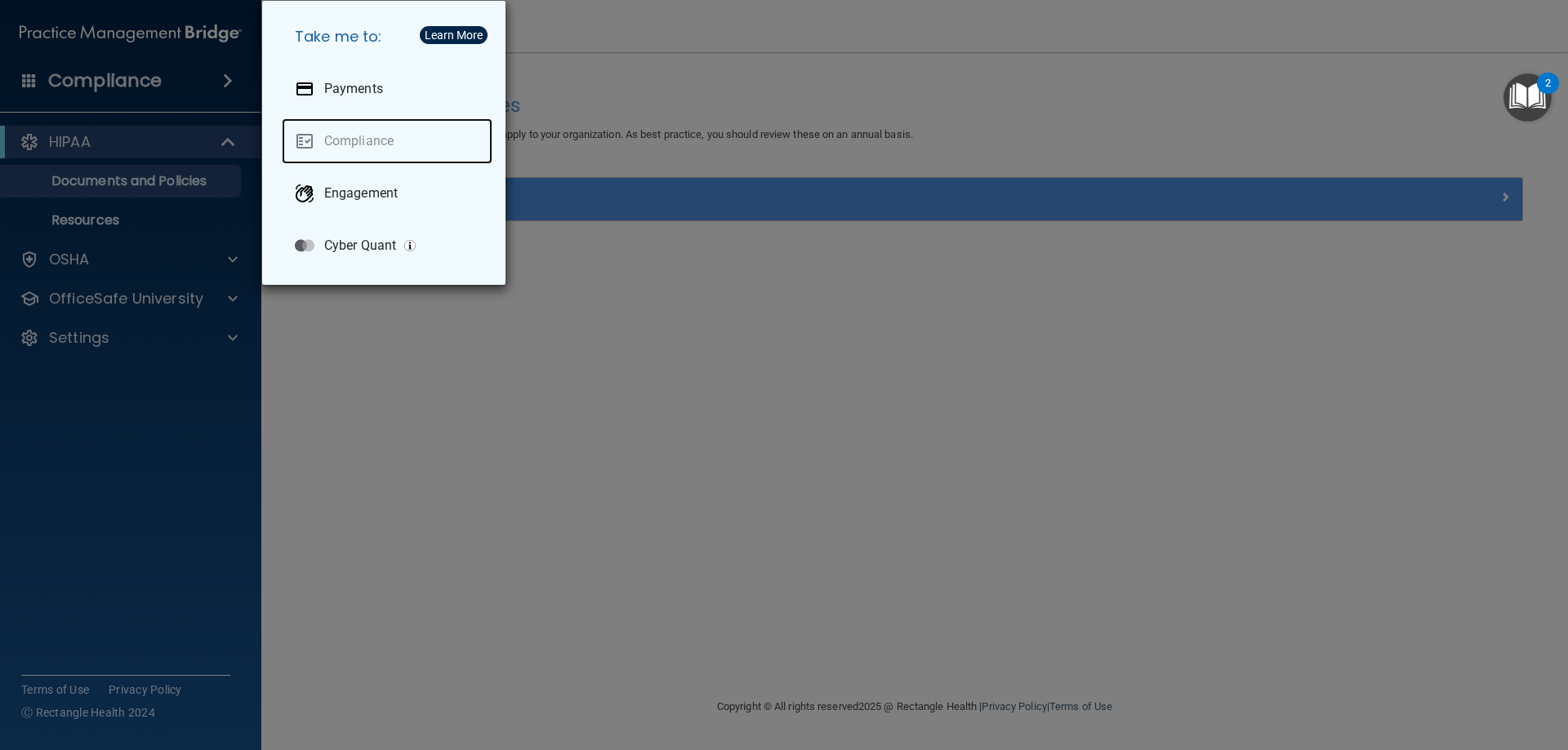
click at [351, 144] on link "Compliance" at bounding box center [387, 141] width 211 height 46
click at [195, 89] on div "Take me to: Payments Compliance Engagement Cyber Quant" at bounding box center [784, 375] width 1568 height 750
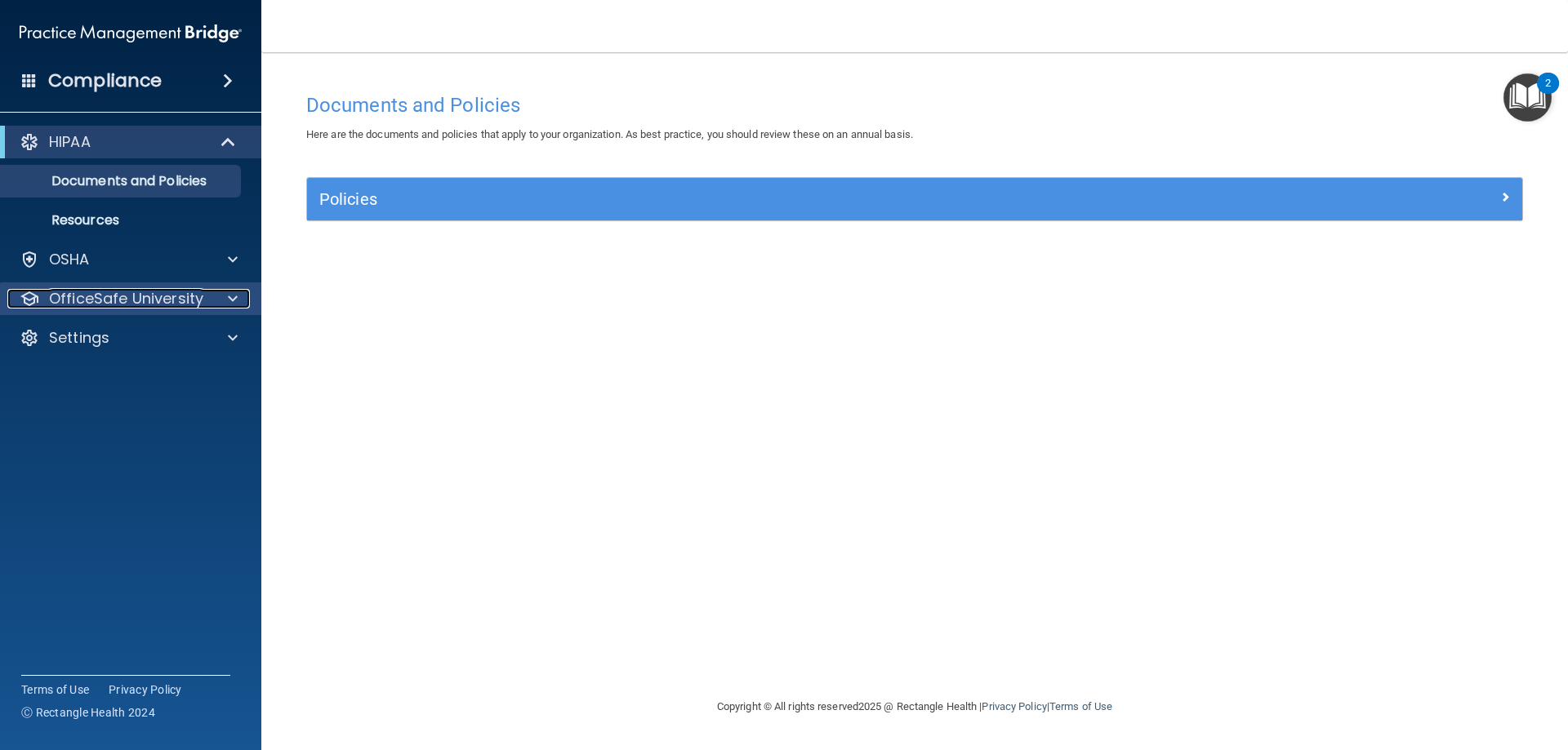
click at [197, 296] on p "OfficeSafe University" at bounding box center [125, 299] width 154 height 19
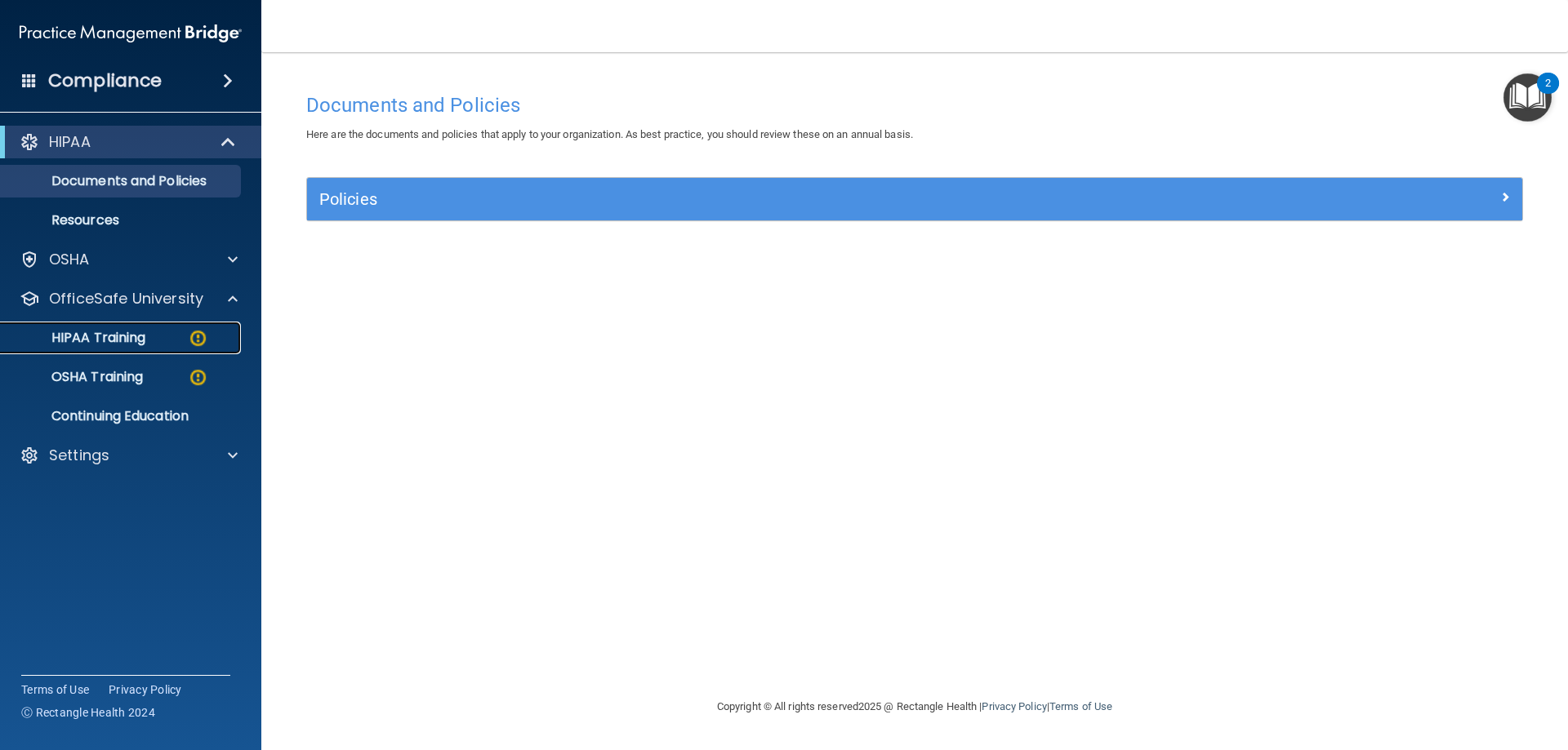
click at [187, 343] on div "HIPAA Training" at bounding box center [121, 338] width 222 height 17
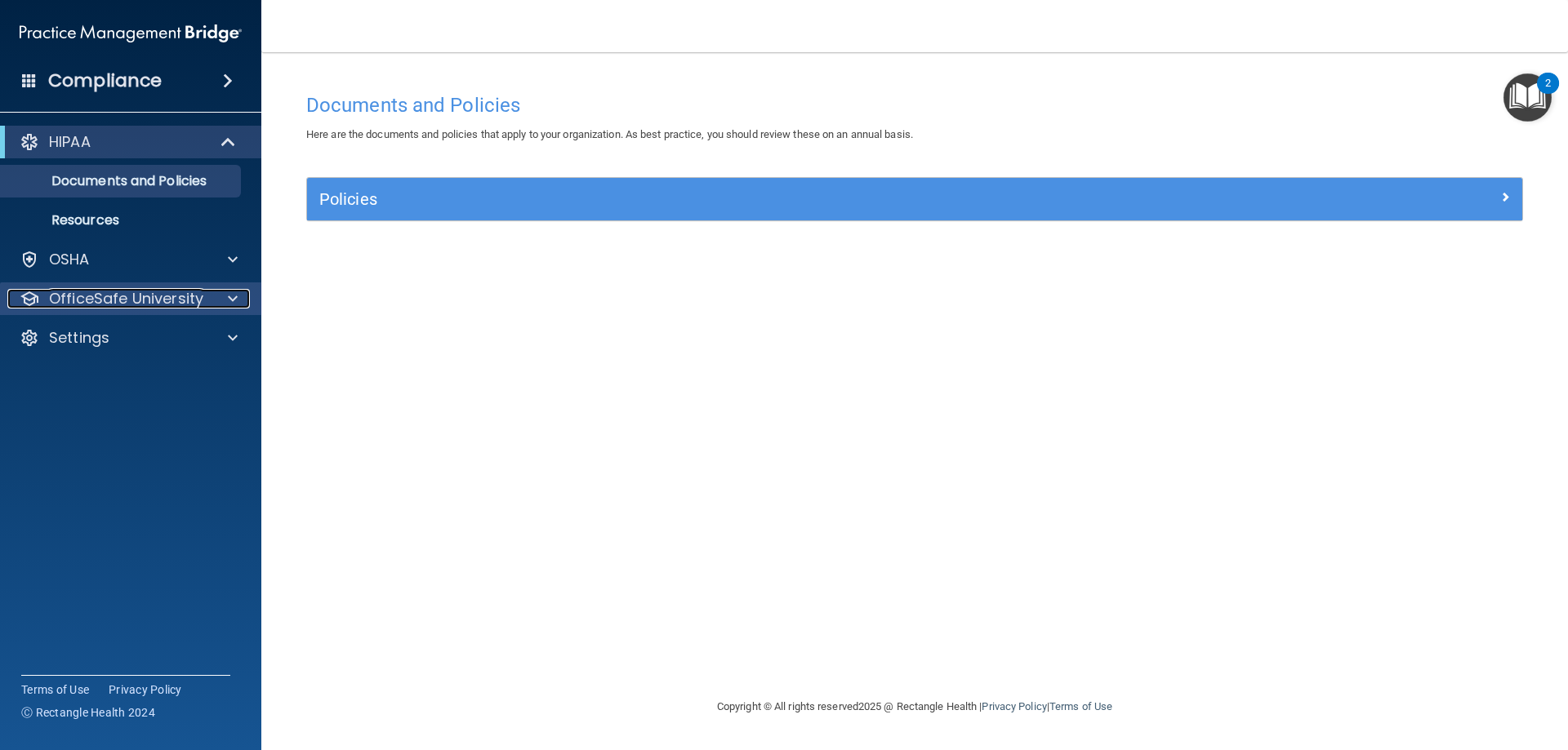
click at [141, 299] on p "OfficeSafe University" at bounding box center [125, 299] width 154 height 19
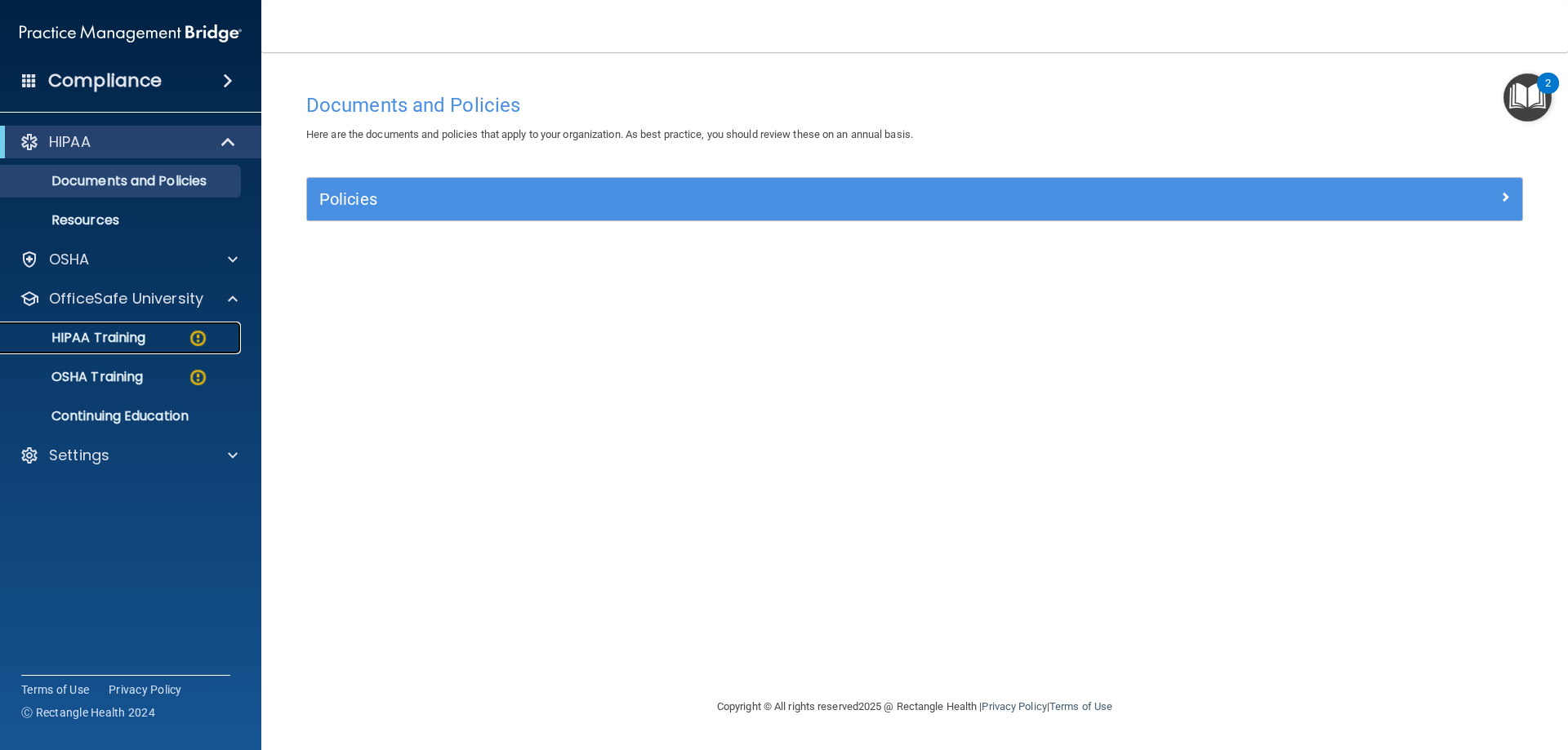
click at [140, 340] on p "HIPAA Training" at bounding box center [78, 338] width 135 height 17
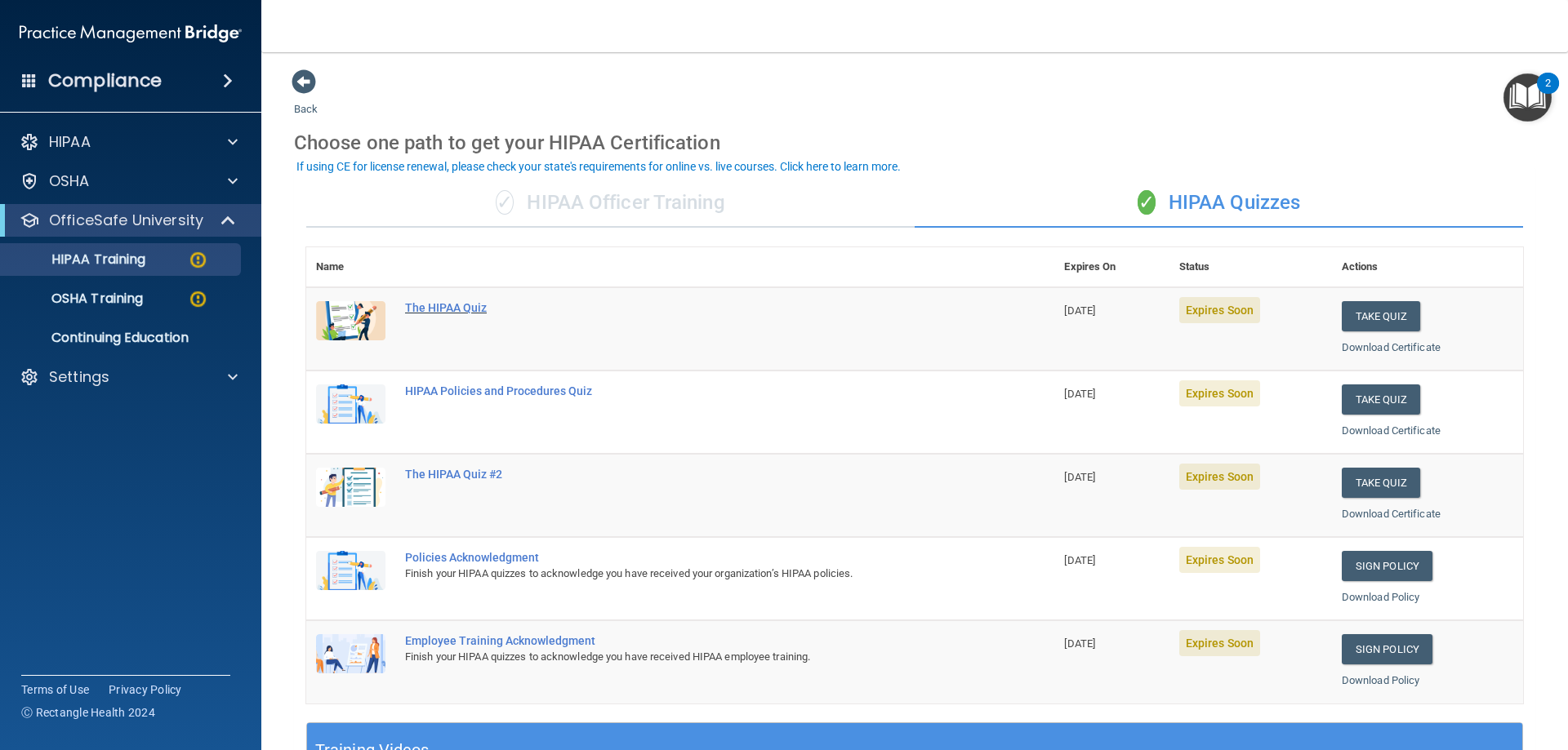
click at [459, 309] on div "The HIPAA Quiz" at bounding box center [689, 307] width 567 height 13
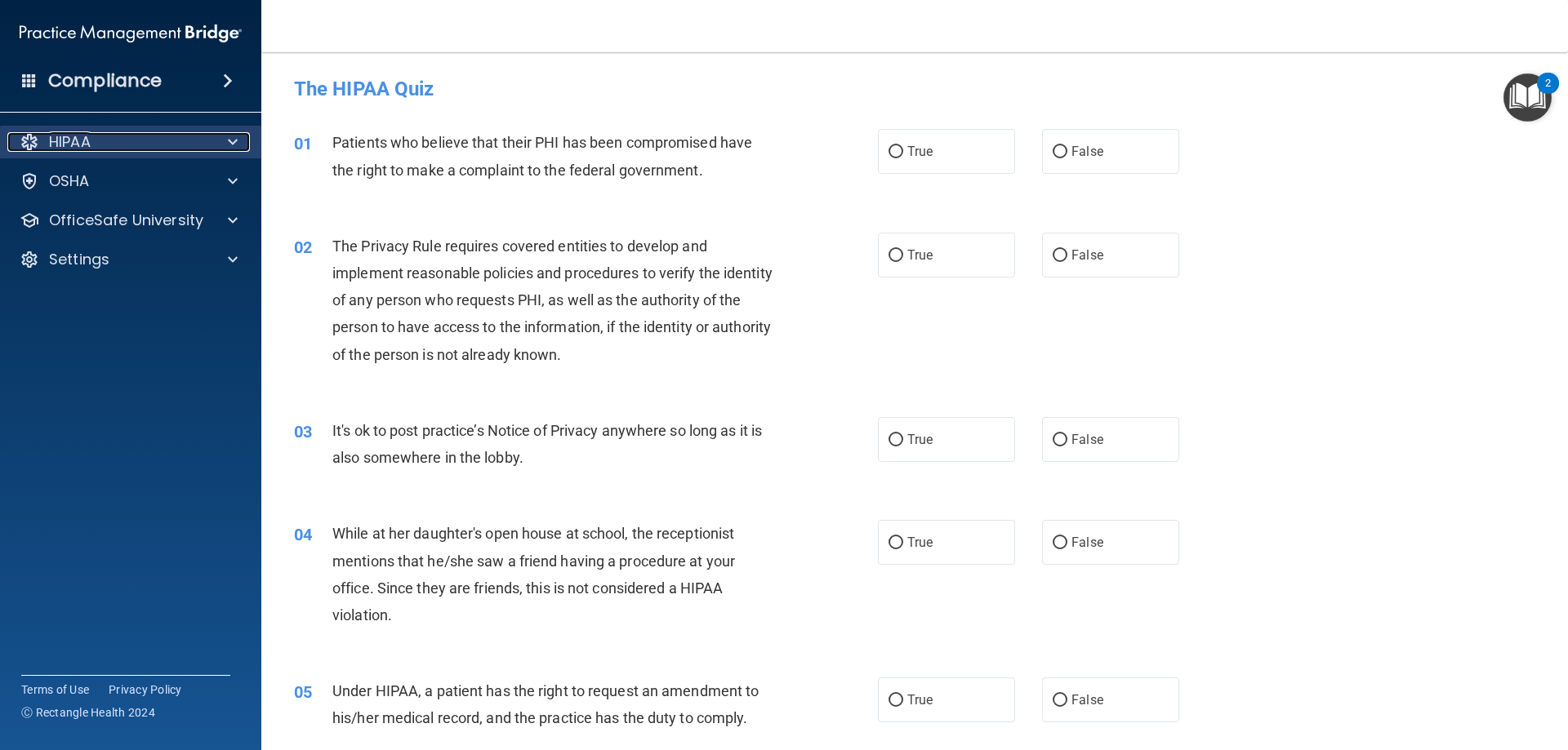
click at [223, 144] on div at bounding box center [230, 142] width 41 height 19
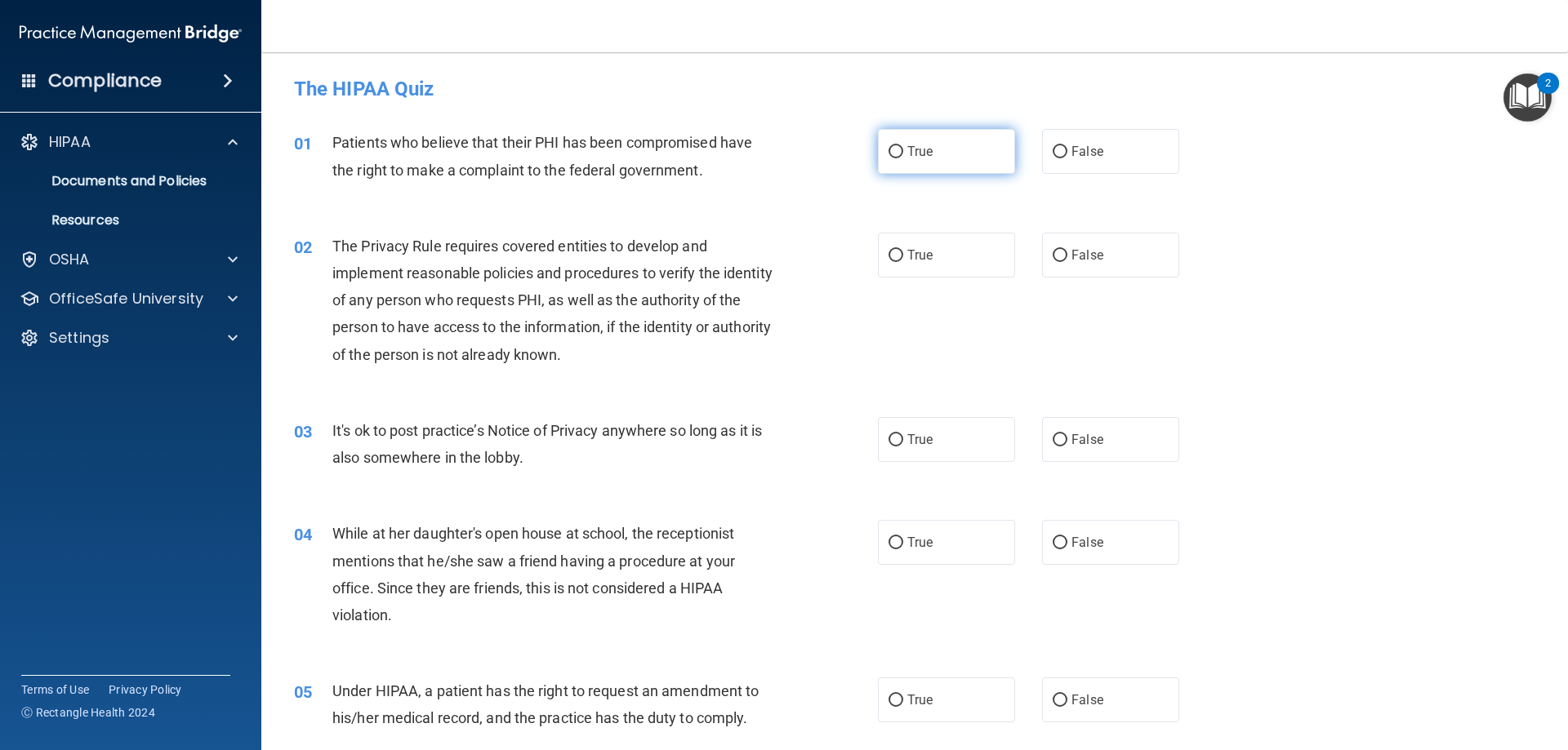
click at [897, 153] on input "True" at bounding box center [895, 152] width 15 height 13
radio input "true"
click at [896, 250] on input "True" at bounding box center [895, 256] width 15 height 13
radio input "true"
click at [888, 443] on input "True" at bounding box center [895, 440] width 15 height 13
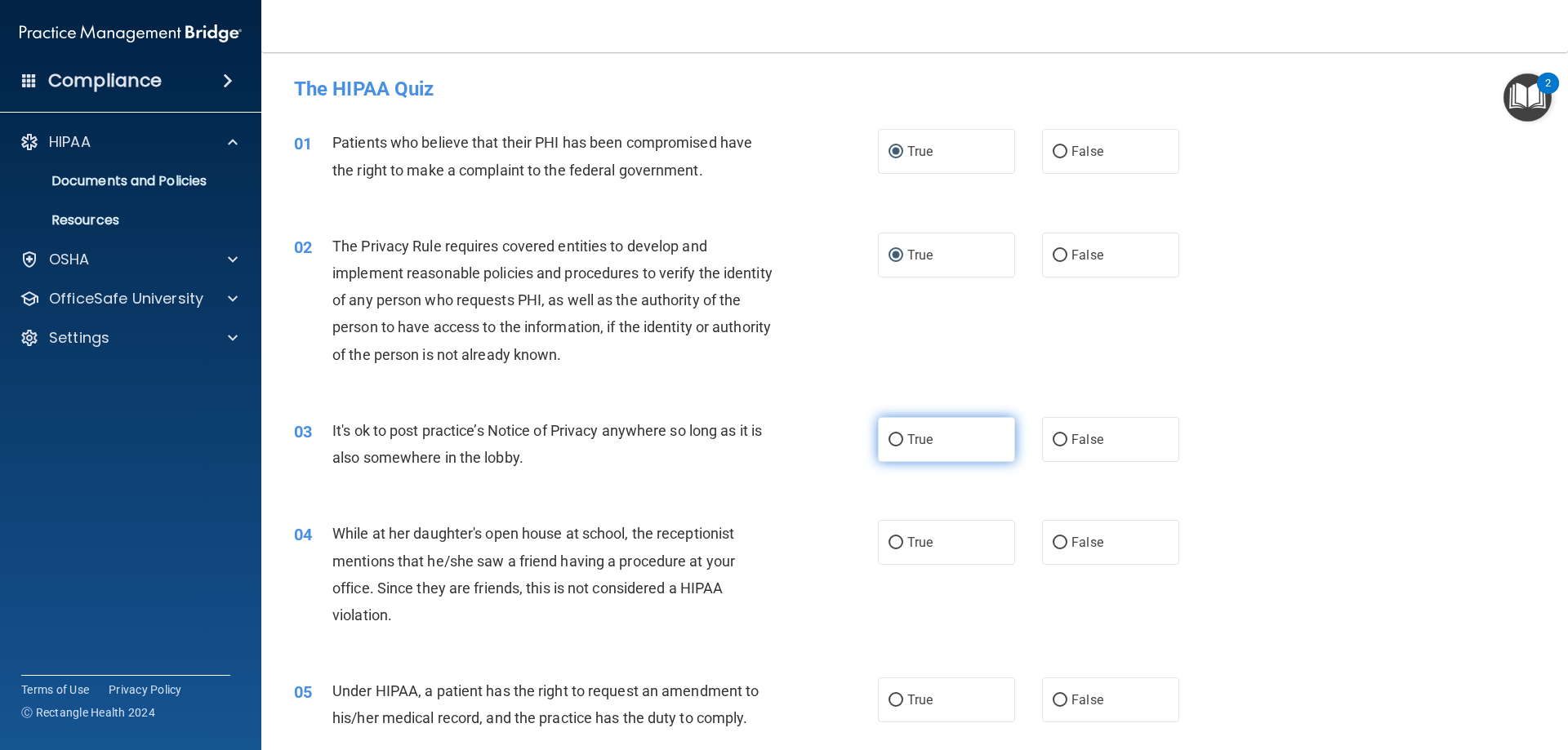
radio input "true"
click at [1054, 552] on label "False" at bounding box center [1109, 542] width 137 height 45
click at [1054, 550] on input "False" at bounding box center [1059, 543] width 15 height 13
radio input "true"
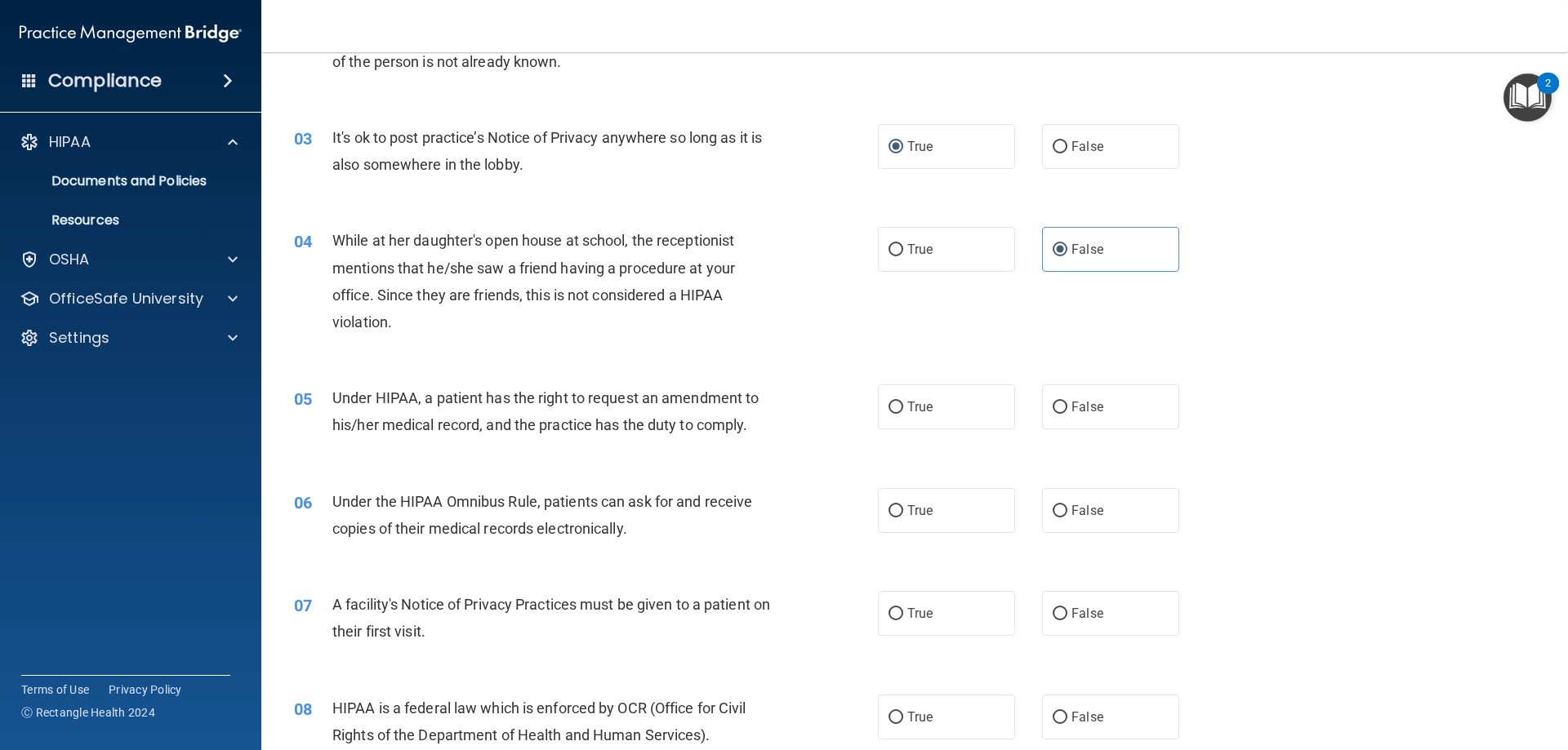
scroll to position [303, 0]
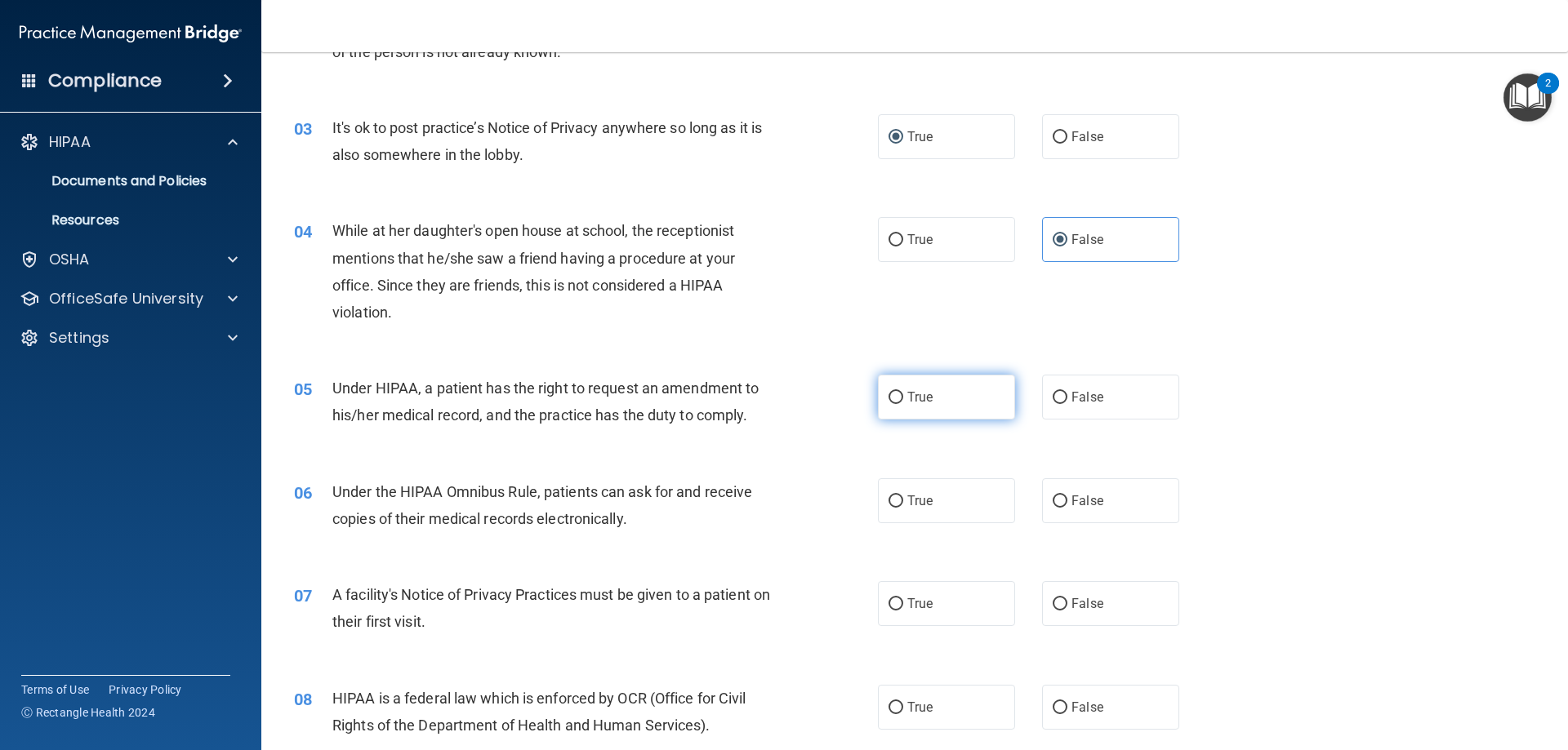
click at [894, 407] on label "True" at bounding box center [946, 397] width 137 height 45
click at [894, 404] on input "True" at bounding box center [895, 397] width 15 height 13
radio input "true"
click at [907, 506] on span "True" at bounding box center [920, 501] width 25 height 16
click at [903, 506] on input "True" at bounding box center [895, 501] width 15 height 13
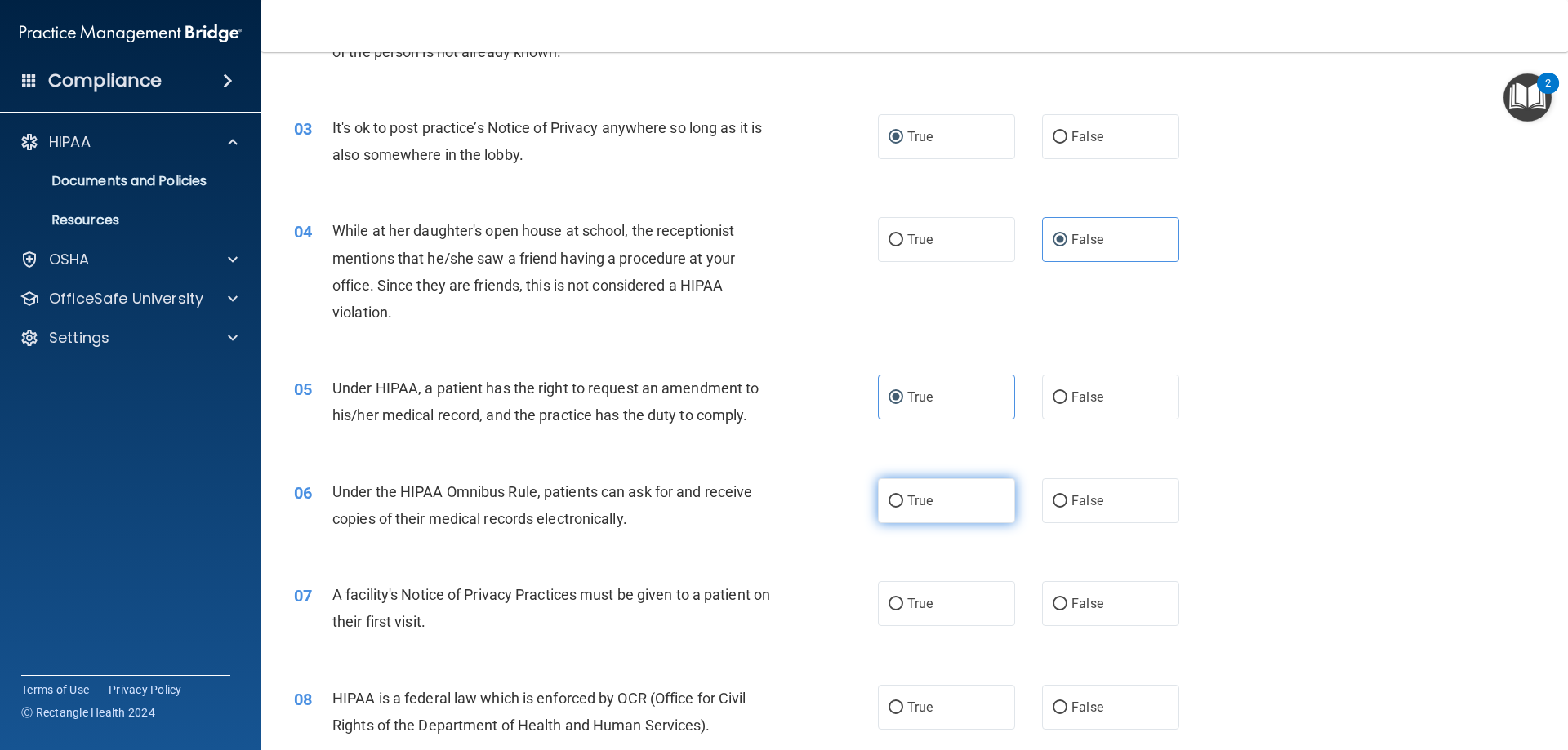
radio input "true"
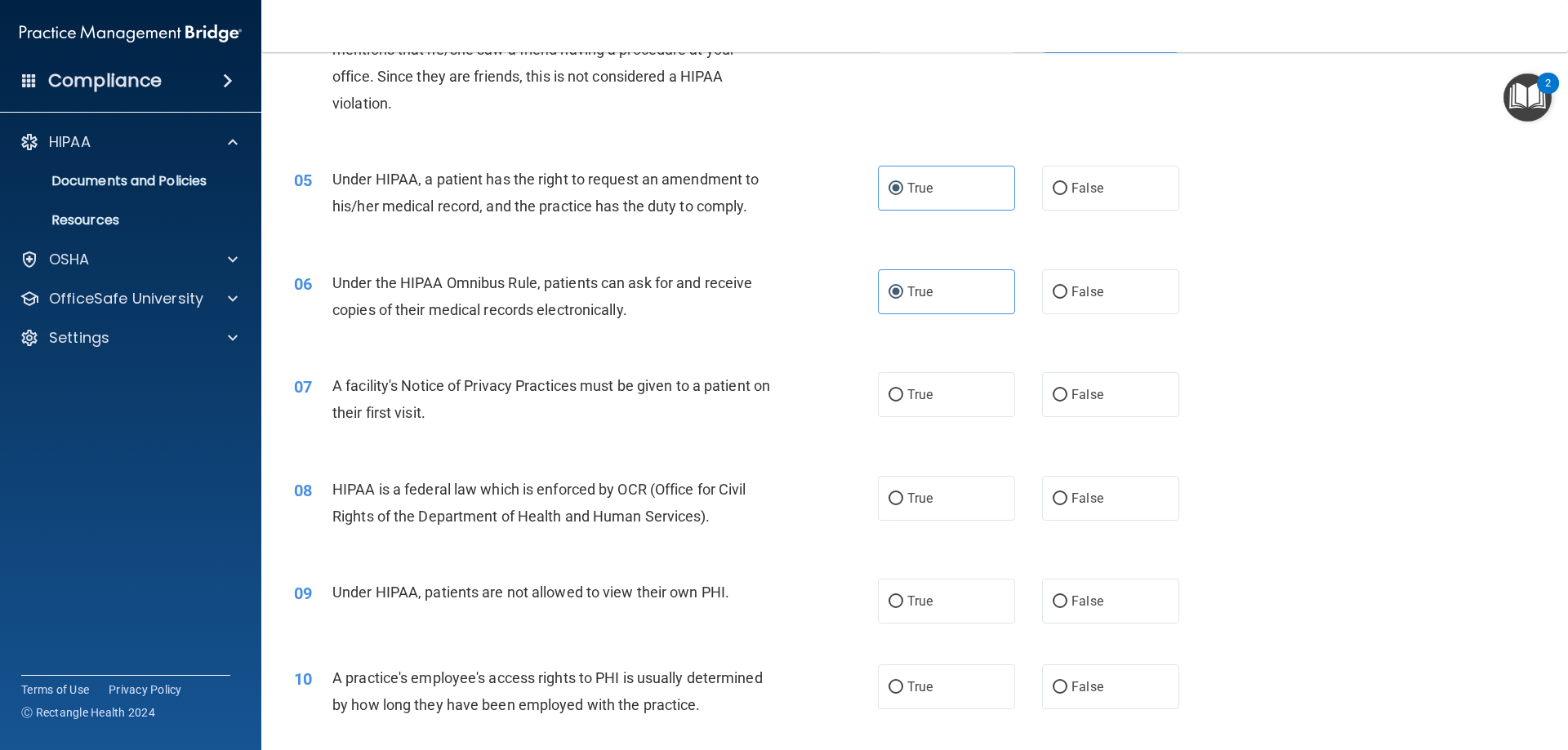
scroll to position [597, 0]
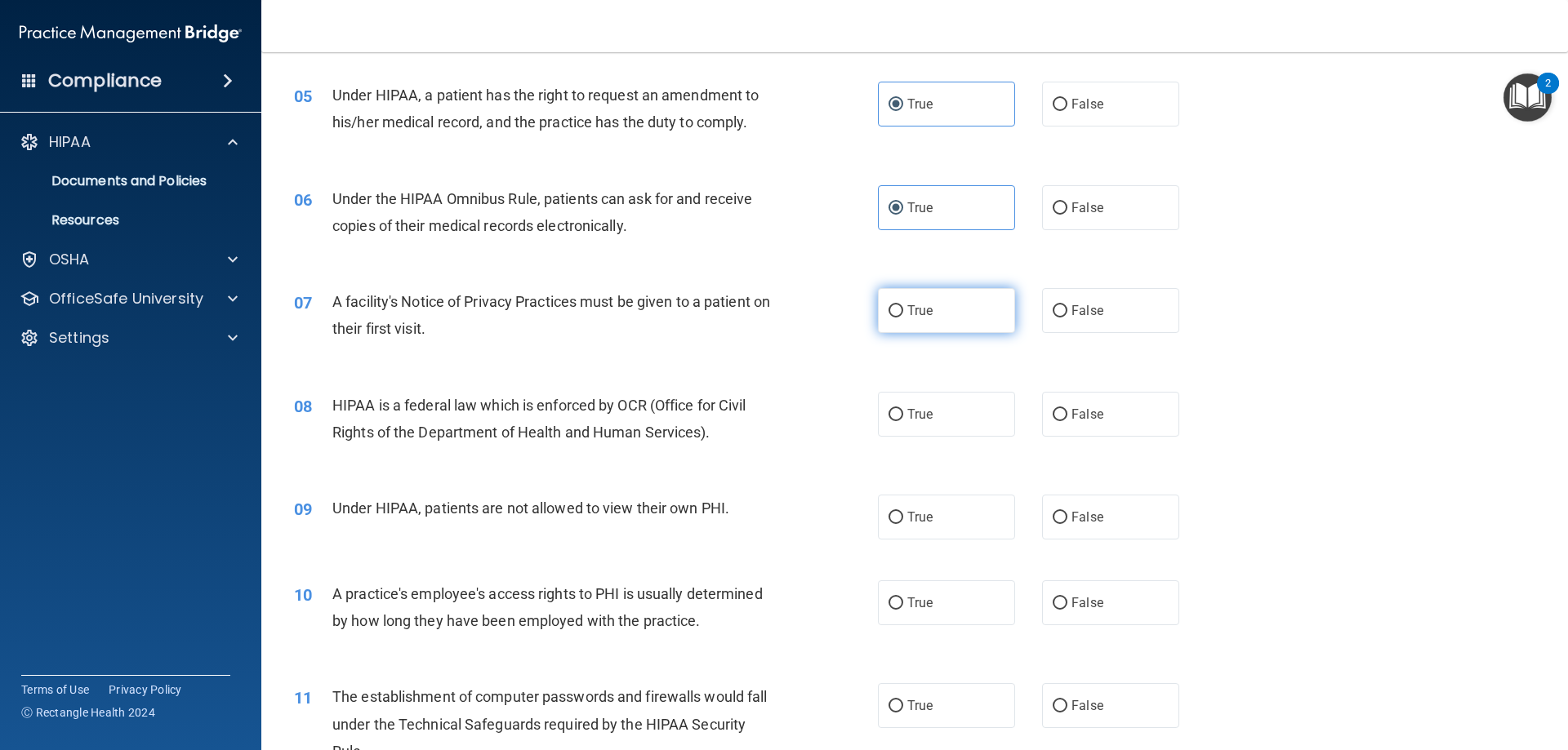
click at [907, 319] on label "True" at bounding box center [946, 311] width 137 height 45
click at [903, 318] on input "True" at bounding box center [895, 311] width 15 height 13
radio input "true"
click at [1074, 428] on label "False" at bounding box center [1109, 414] width 137 height 45
click at [1068, 422] on input "False" at bounding box center [1059, 415] width 15 height 13
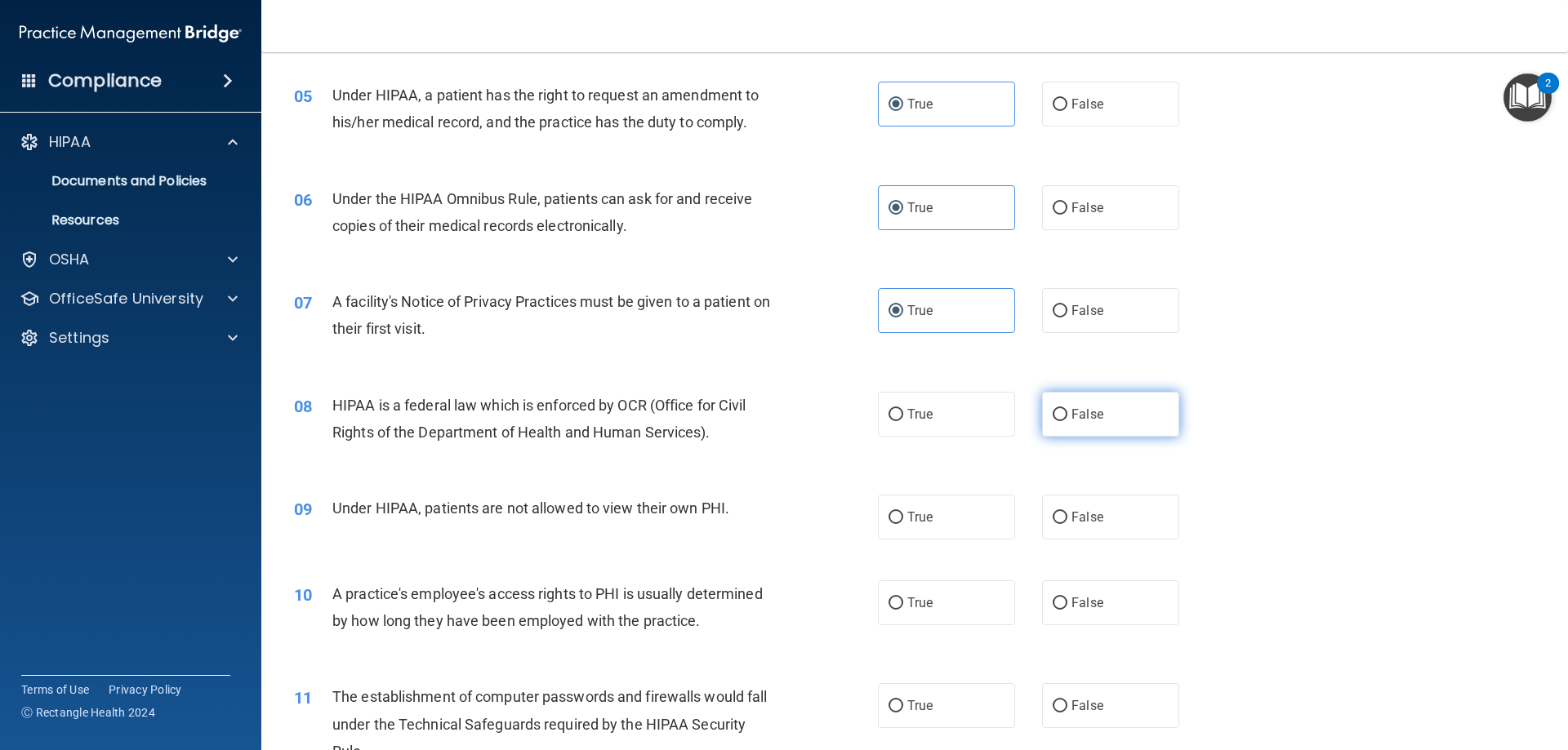
radio input "true"
click at [1094, 525] on span "False" at bounding box center [1087, 517] width 32 height 16
click at [1068, 525] on input "False" at bounding box center [1059, 518] width 15 height 13
radio input "true"
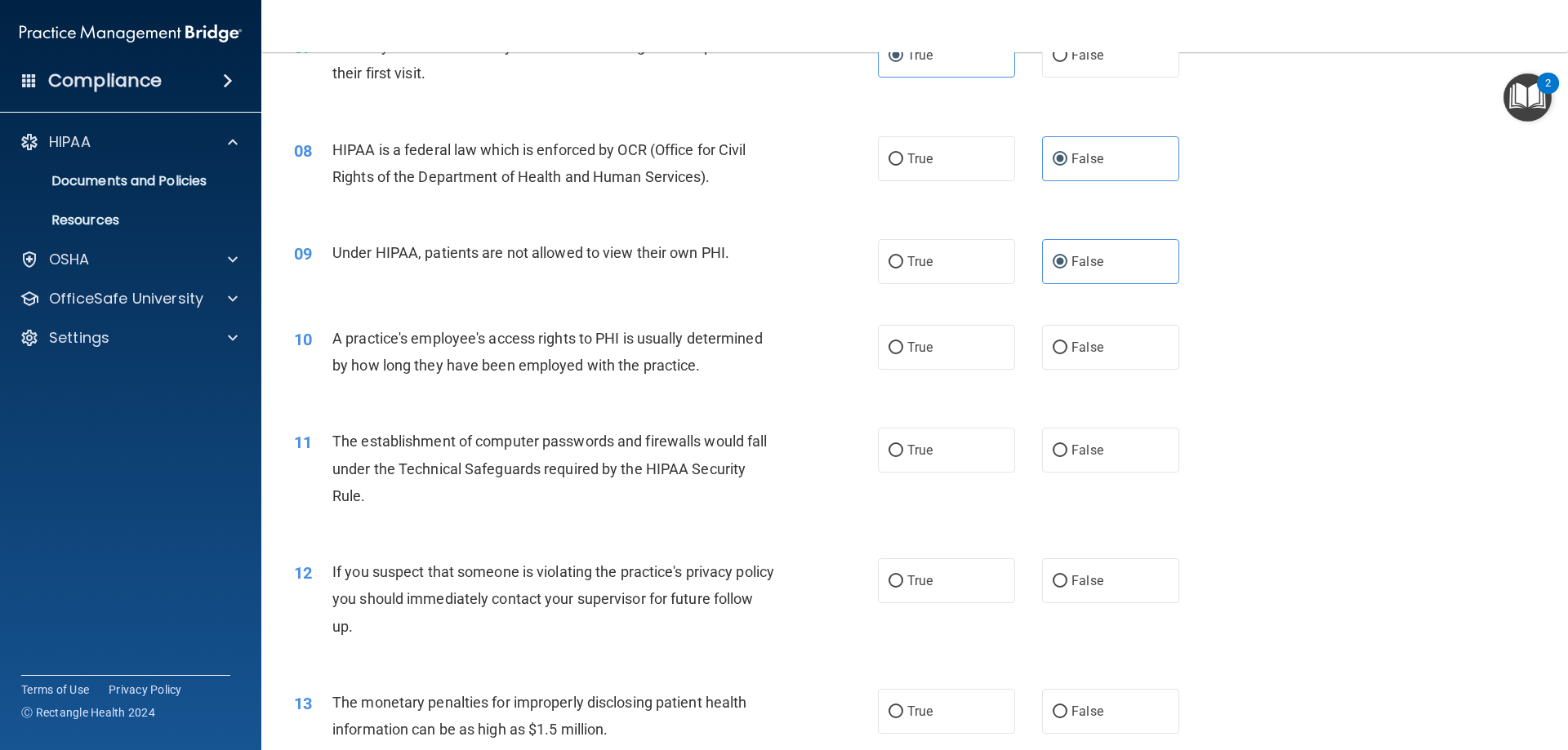
scroll to position [862, 0]
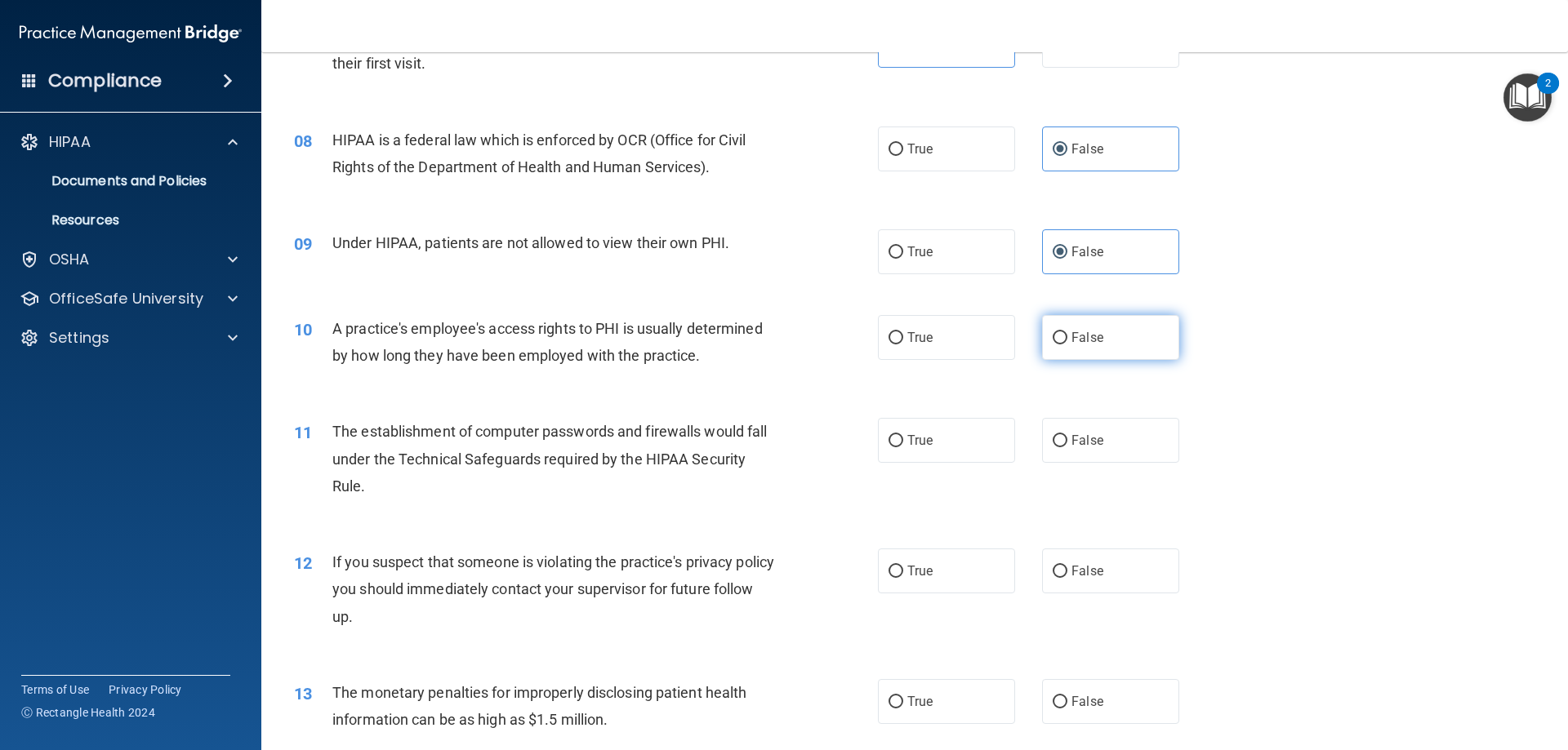
click at [1139, 340] on label "False" at bounding box center [1109, 337] width 137 height 45
click at [1068, 340] on input "False" at bounding box center [1059, 338] width 15 height 13
radio input "true"
click at [949, 448] on label "True" at bounding box center [946, 440] width 137 height 45
click at [903, 448] on input "True" at bounding box center [895, 441] width 15 height 13
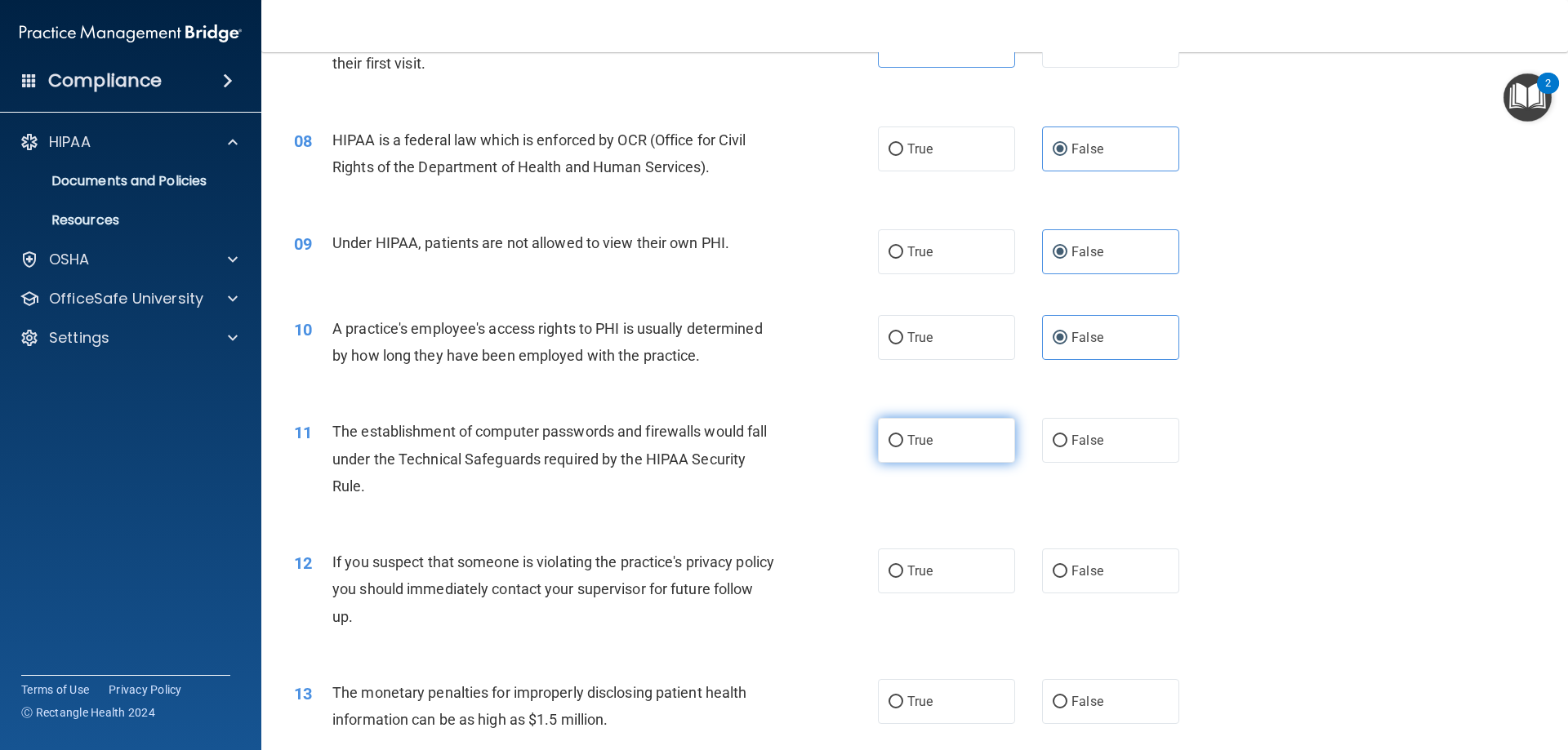
radio input "true"
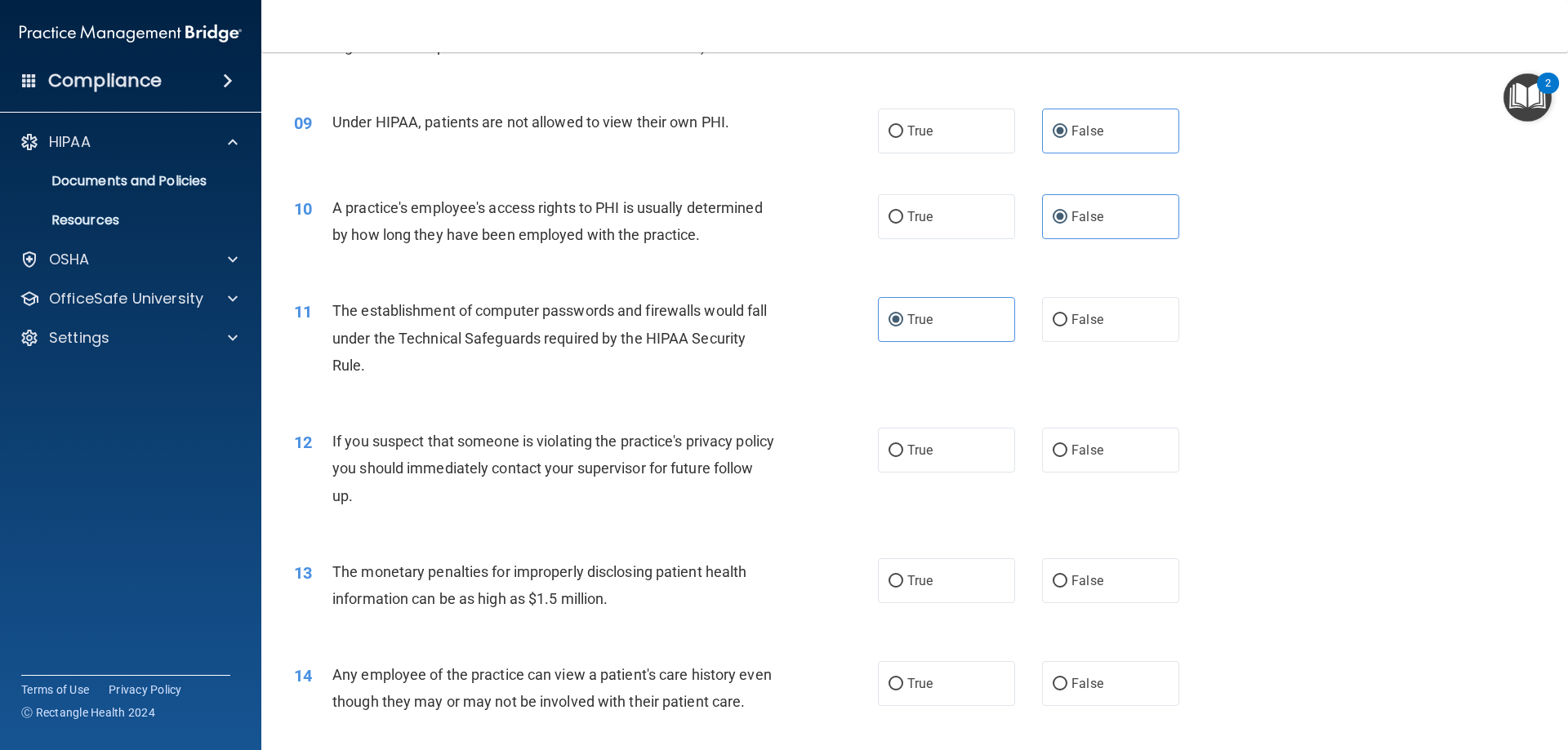
scroll to position [996, 0]
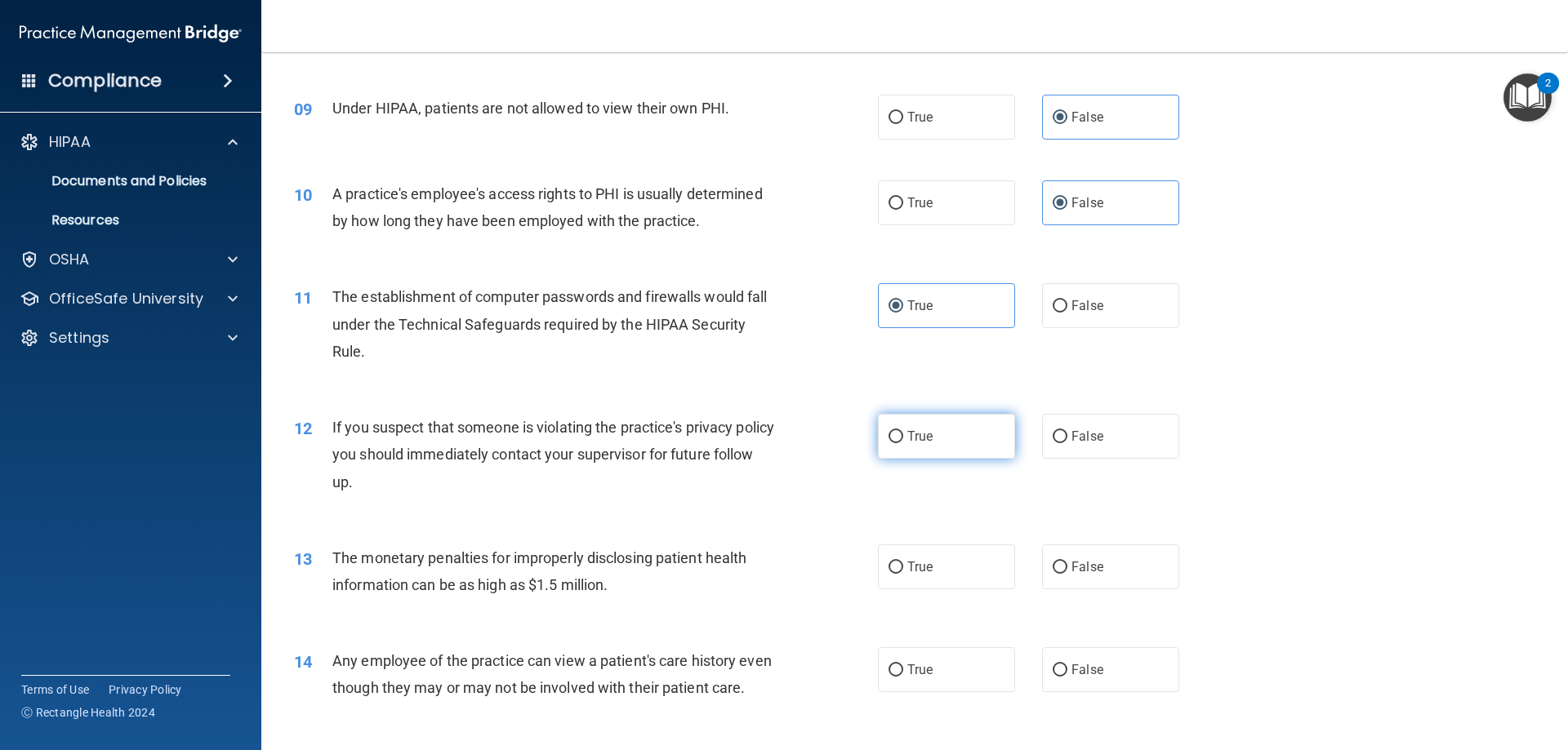
click at [952, 446] on label "True" at bounding box center [946, 436] width 137 height 45
click at [903, 443] on input "True" at bounding box center [895, 437] width 15 height 13
radio input "true"
click at [953, 575] on label "True" at bounding box center [946, 567] width 137 height 45
click at [903, 574] on input "True" at bounding box center [895, 567] width 15 height 13
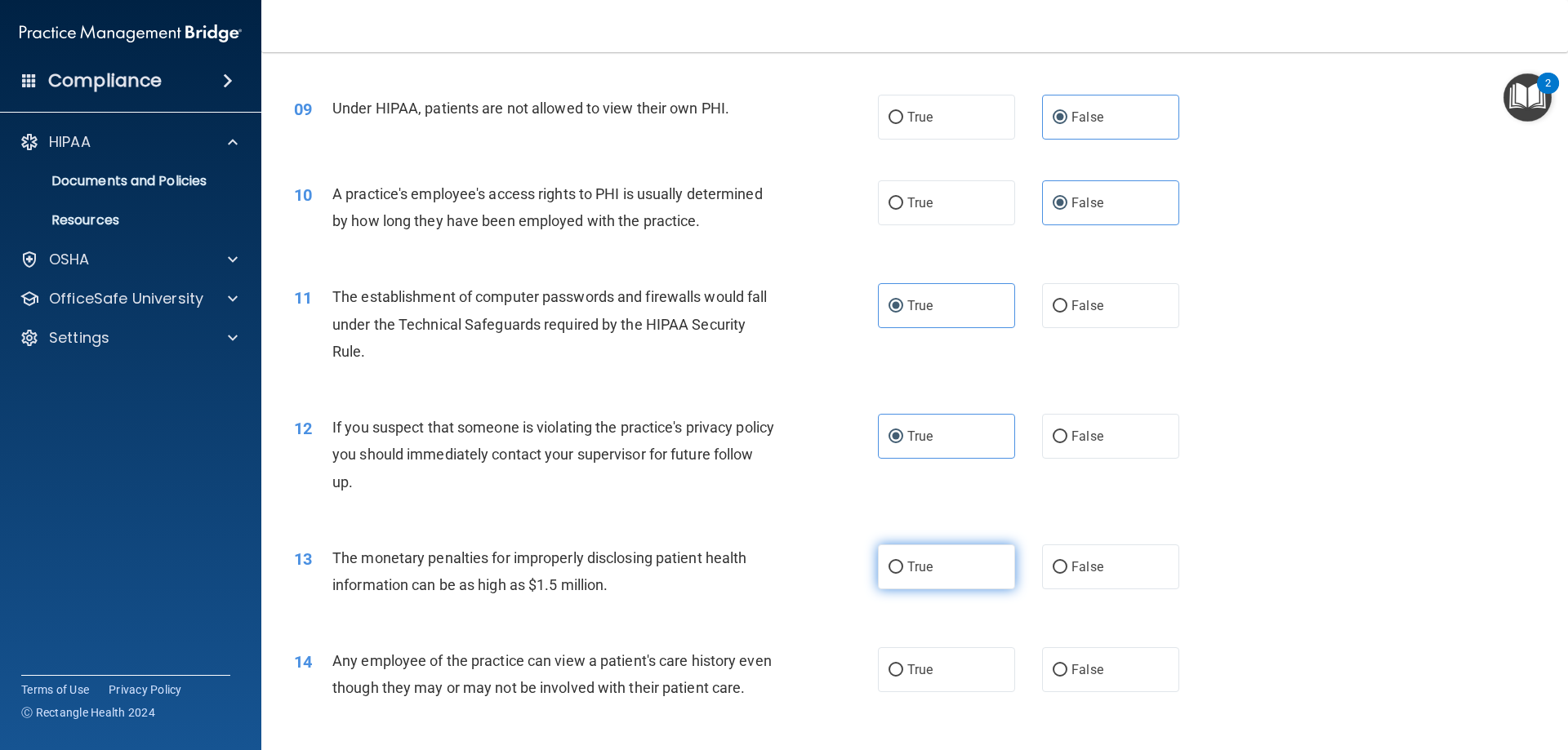
radio input "true"
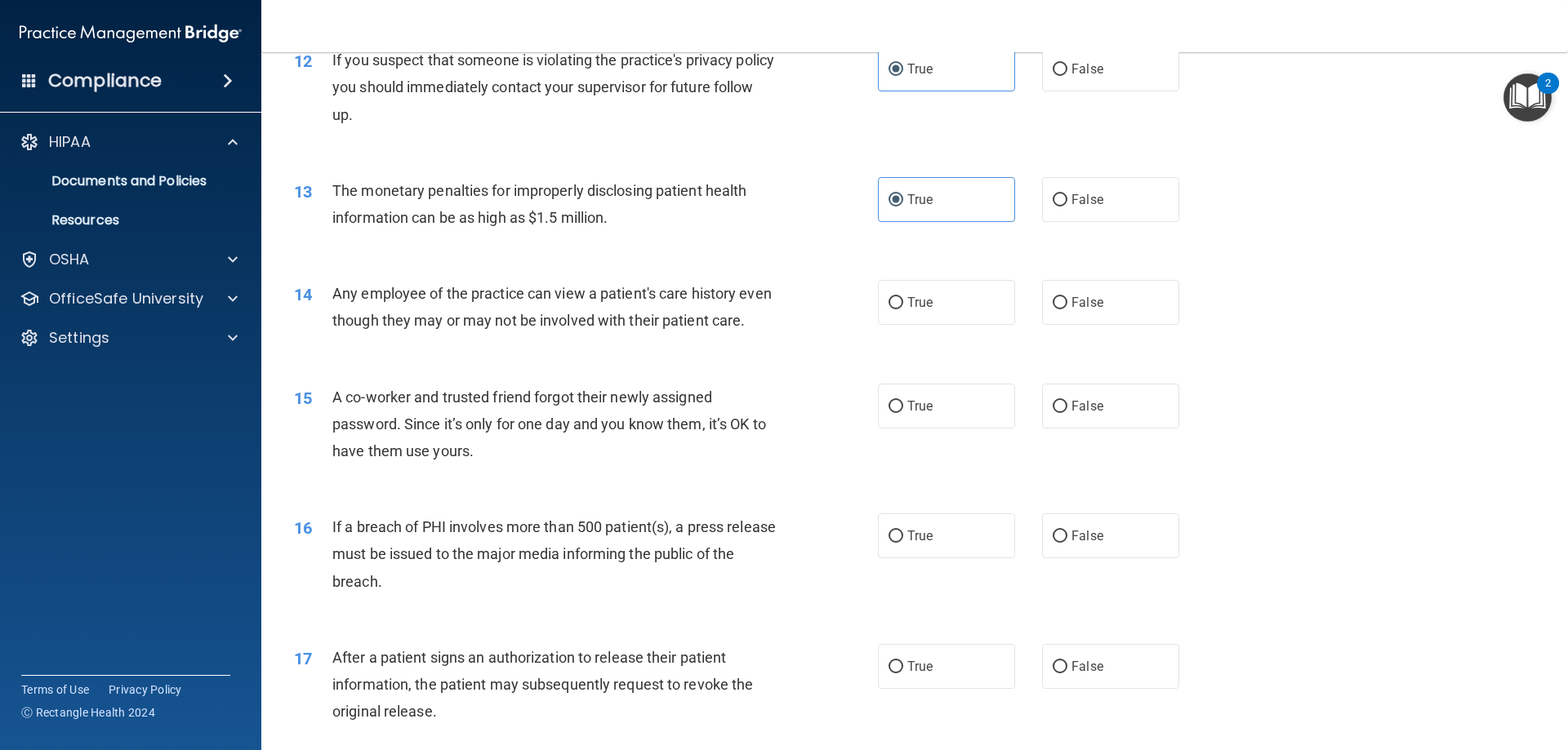
scroll to position [1374, 0]
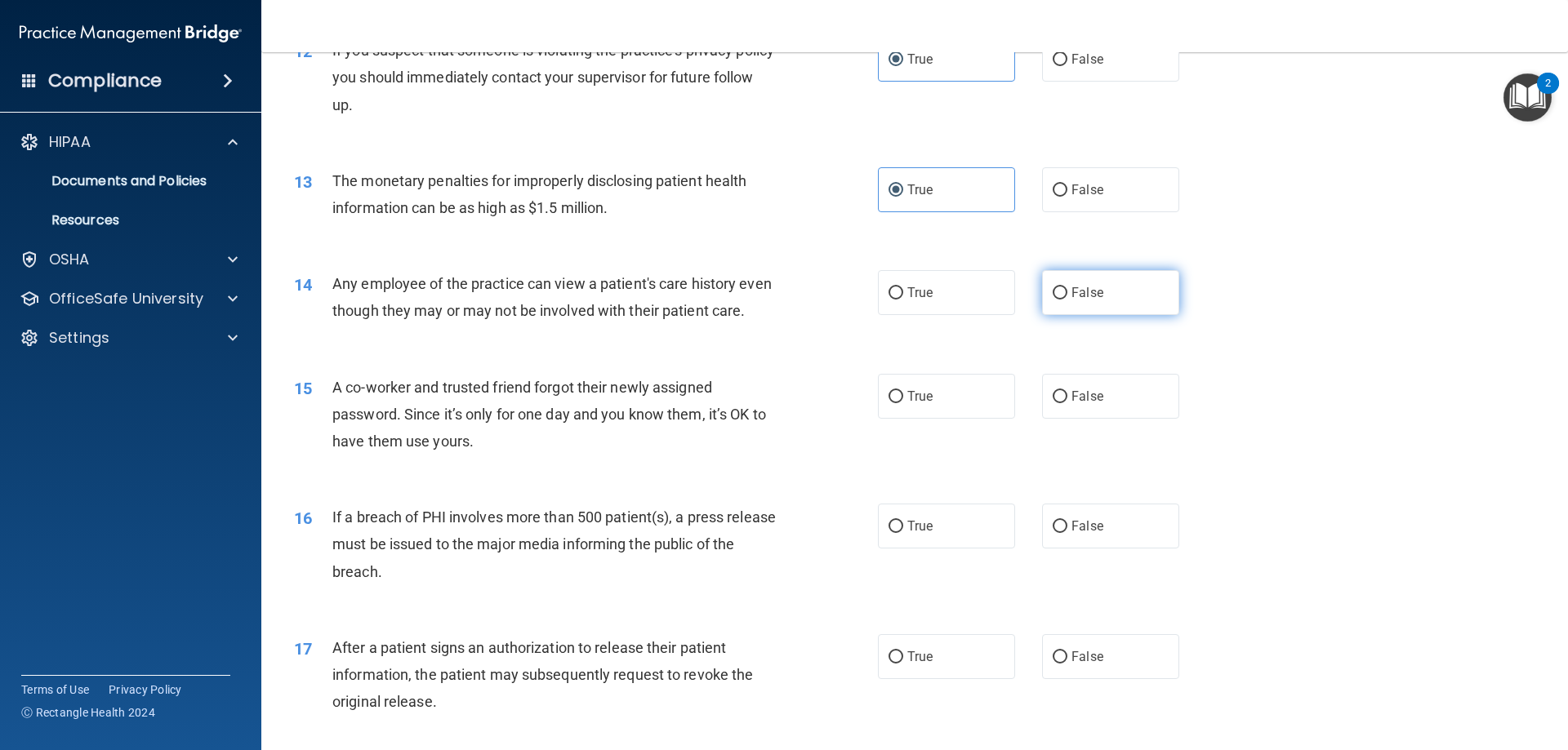
click at [1084, 300] on label "False" at bounding box center [1109, 292] width 137 height 45
click at [1068, 299] on input "False" at bounding box center [1059, 293] width 15 height 13
radio input "true"
click at [1099, 419] on label "False" at bounding box center [1109, 396] width 137 height 45
click at [1068, 403] on input "False" at bounding box center [1059, 397] width 15 height 13
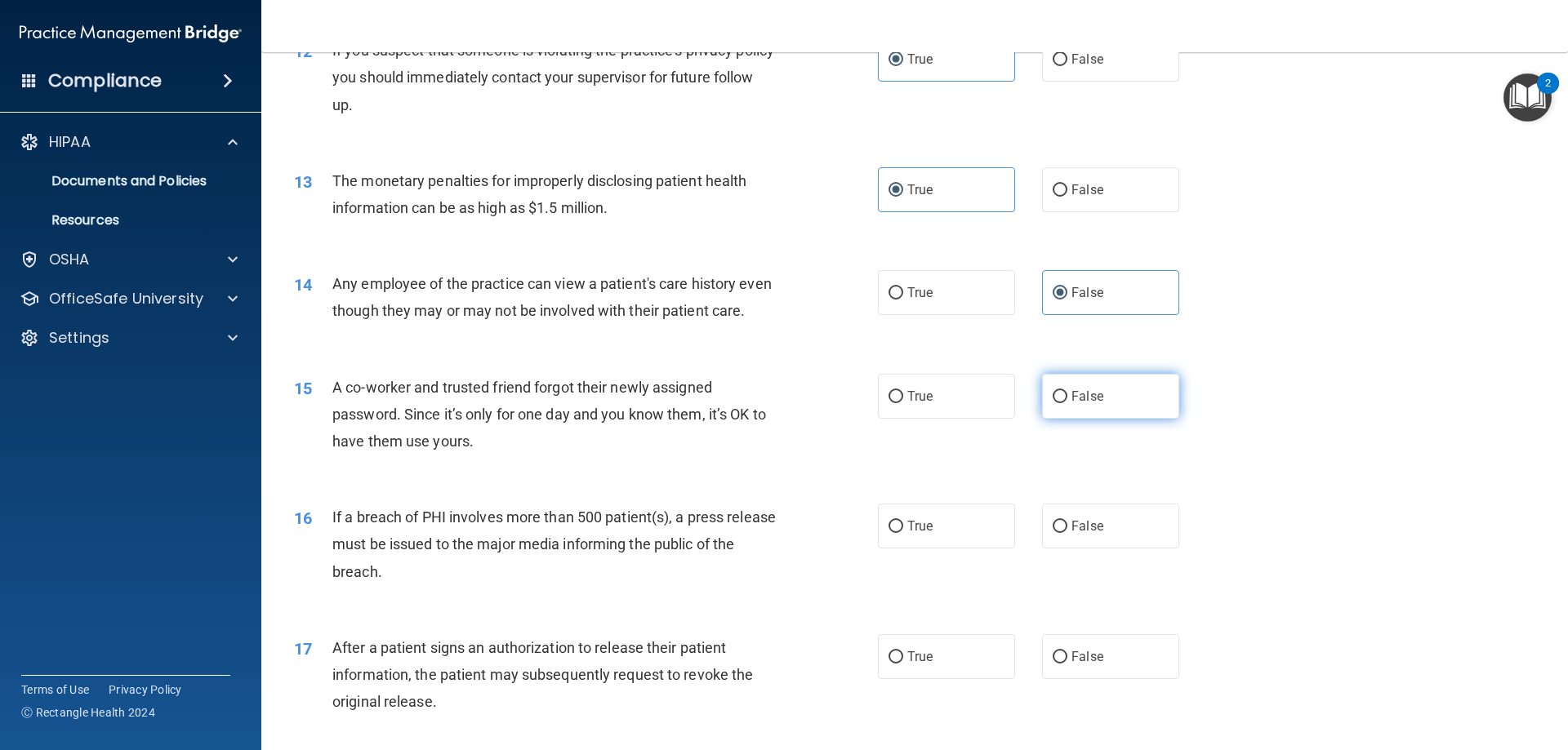
radio input "true"
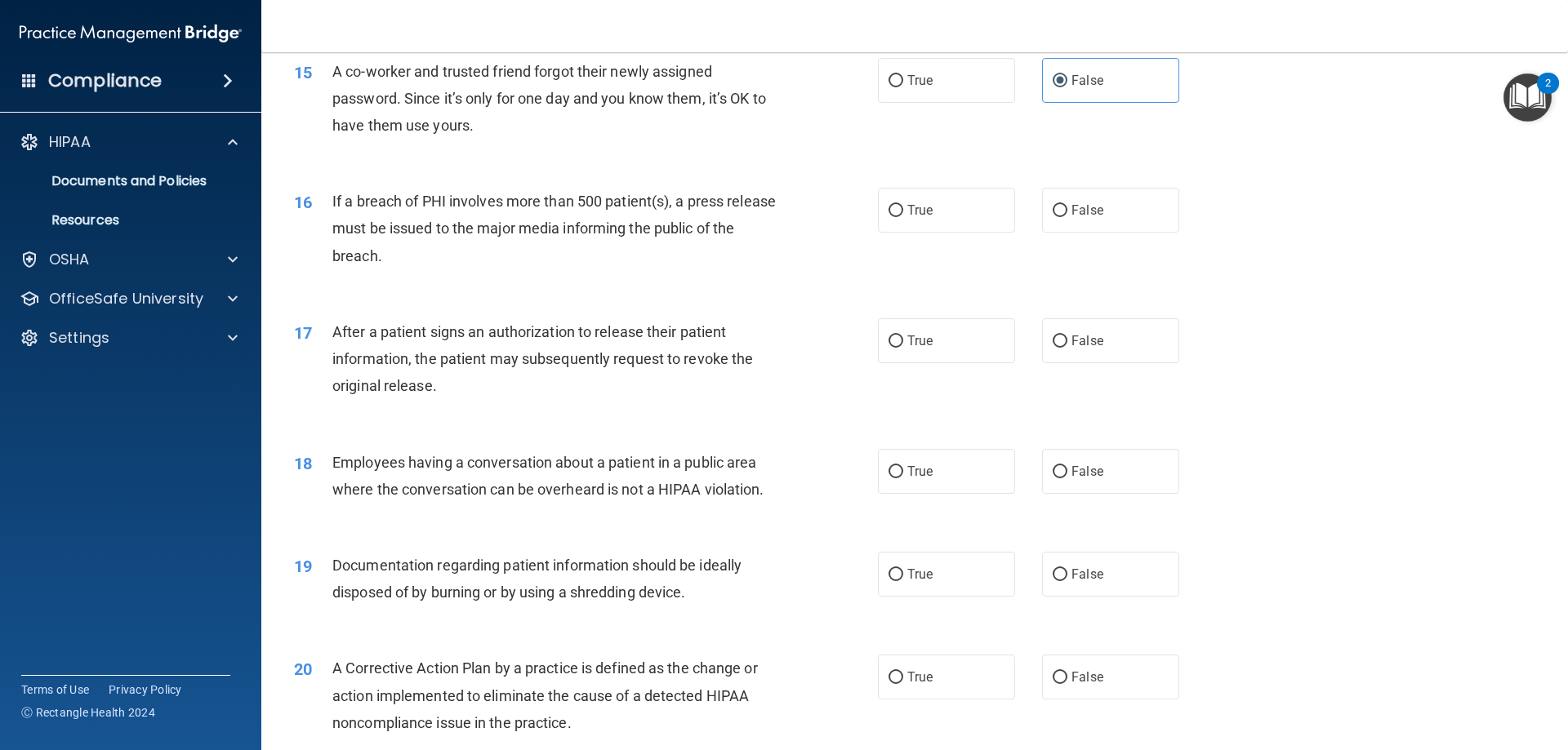
scroll to position [1694, 0]
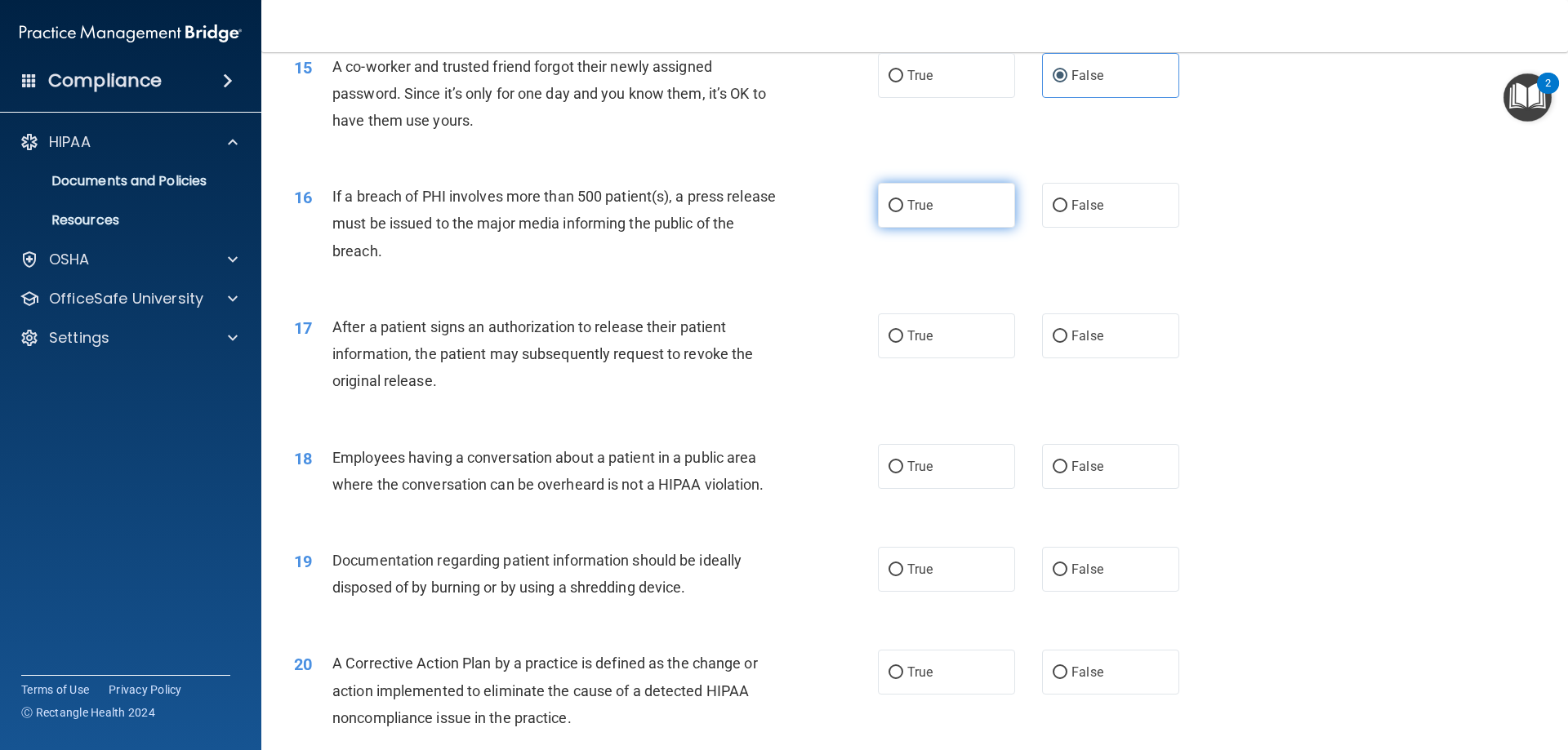
click at [955, 227] on label "True" at bounding box center [946, 205] width 137 height 45
click at [903, 213] on input "True" at bounding box center [895, 206] width 15 height 13
radio input "true"
click at [922, 344] on span "True" at bounding box center [920, 336] width 25 height 16
click at [903, 343] on input "True" at bounding box center [895, 336] width 15 height 13
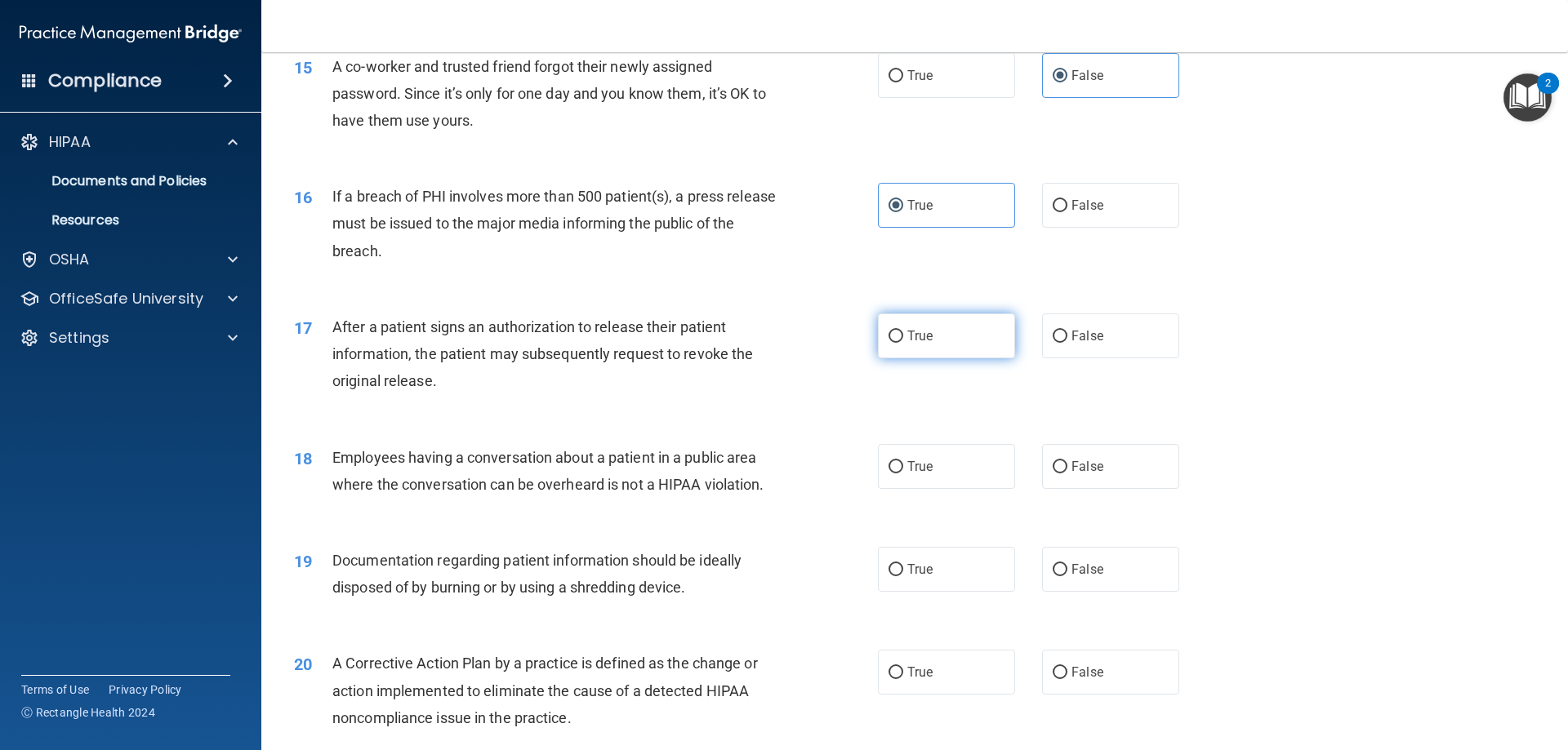
radio input "true"
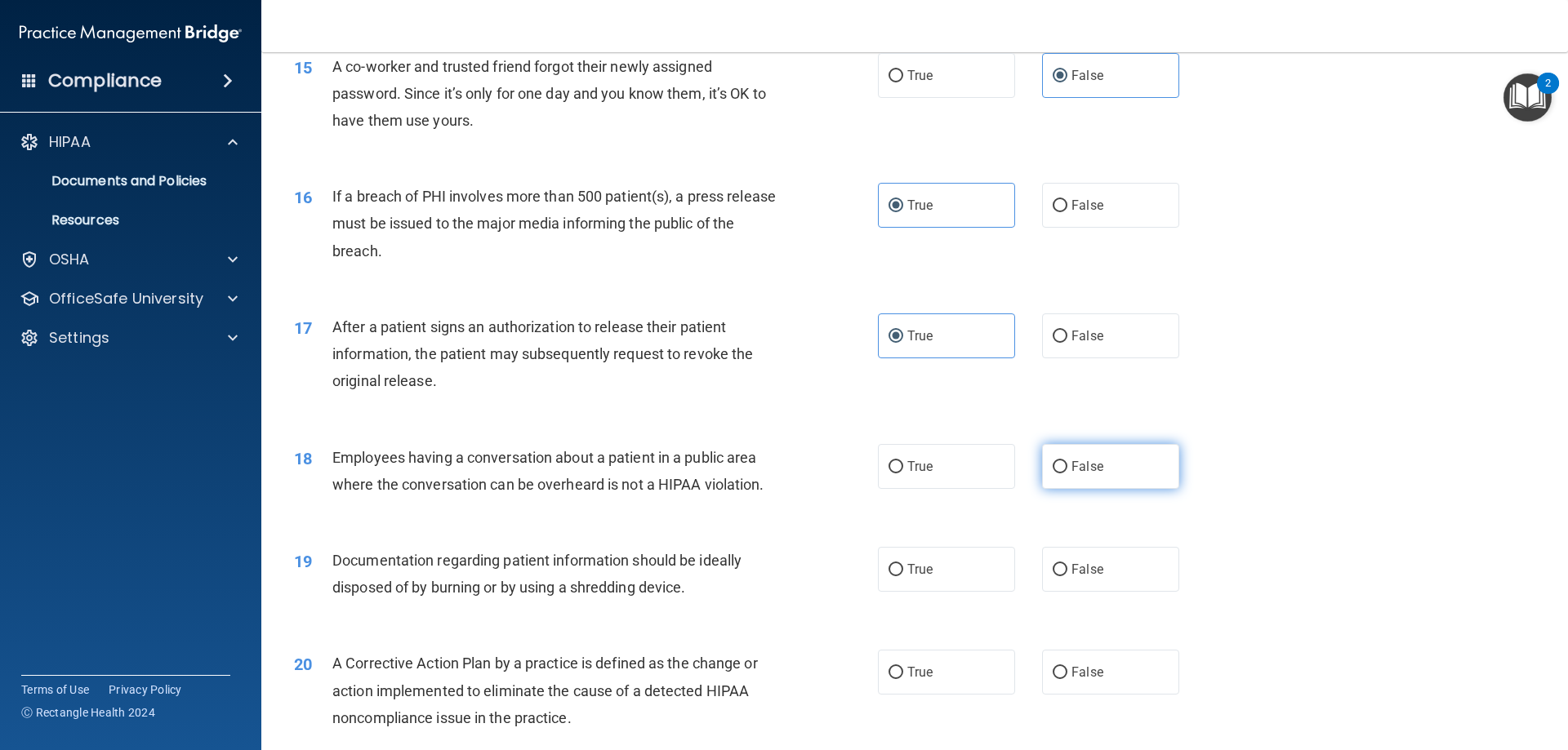
click at [1111, 489] on label "False" at bounding box center [1109, 466] width 137 height 45
click at [1068, 473] on input "False" at bounding box center [1059, 467] width 15 height 13
radio input "true"
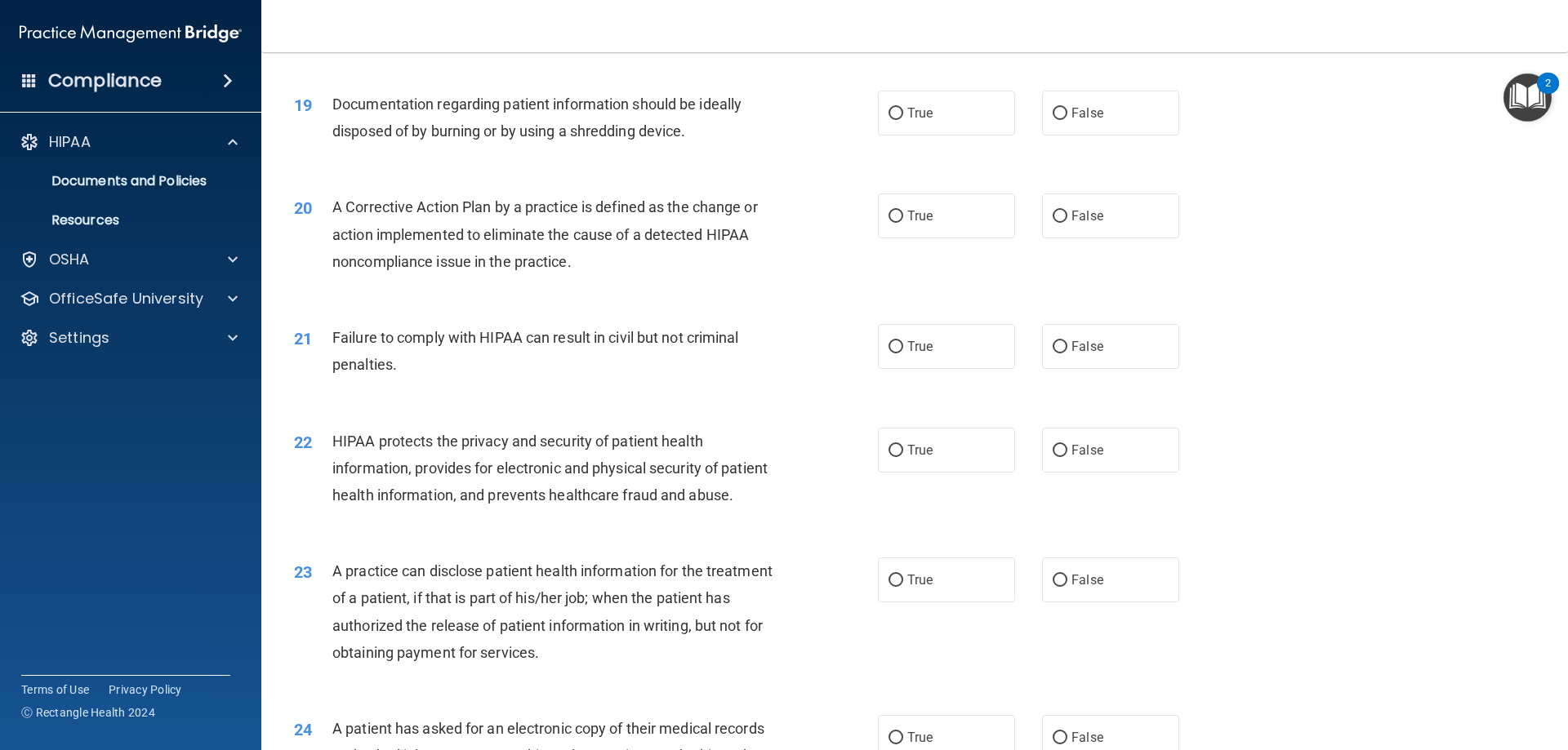
scroll to position [1997, 0]
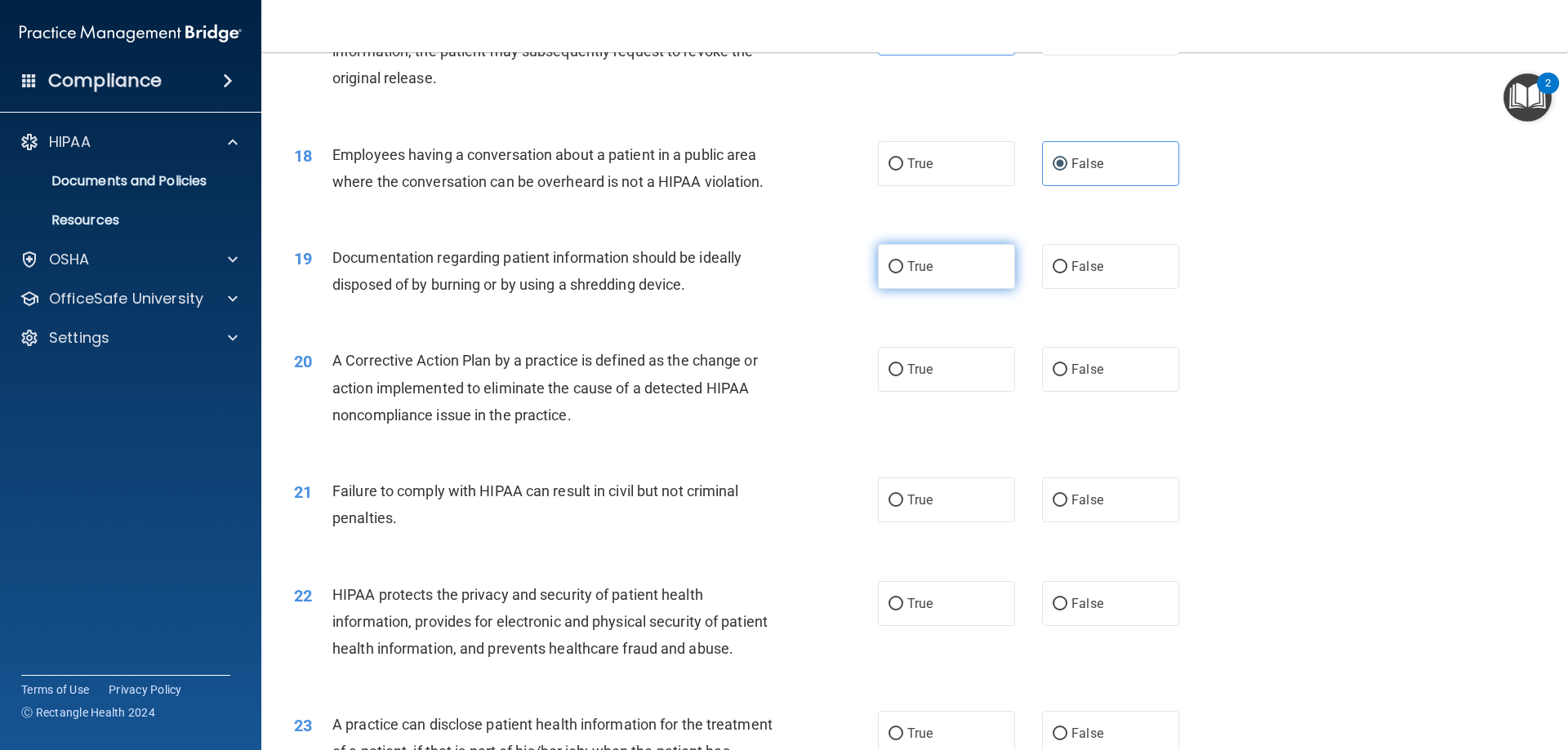
click at [961, 290] on label "True" at bounding box center [946, 266] width 137 height 45
click at [903, 274] on input "True" at bounding box center [895, 267] width 15 height 13
radio input "true"
click at [951, 392] on label "True" at bounding box center [946, 369] width 137 height 45
click at [903, 376] on input "True" at bounding box center [895, 370] width 15 height 13
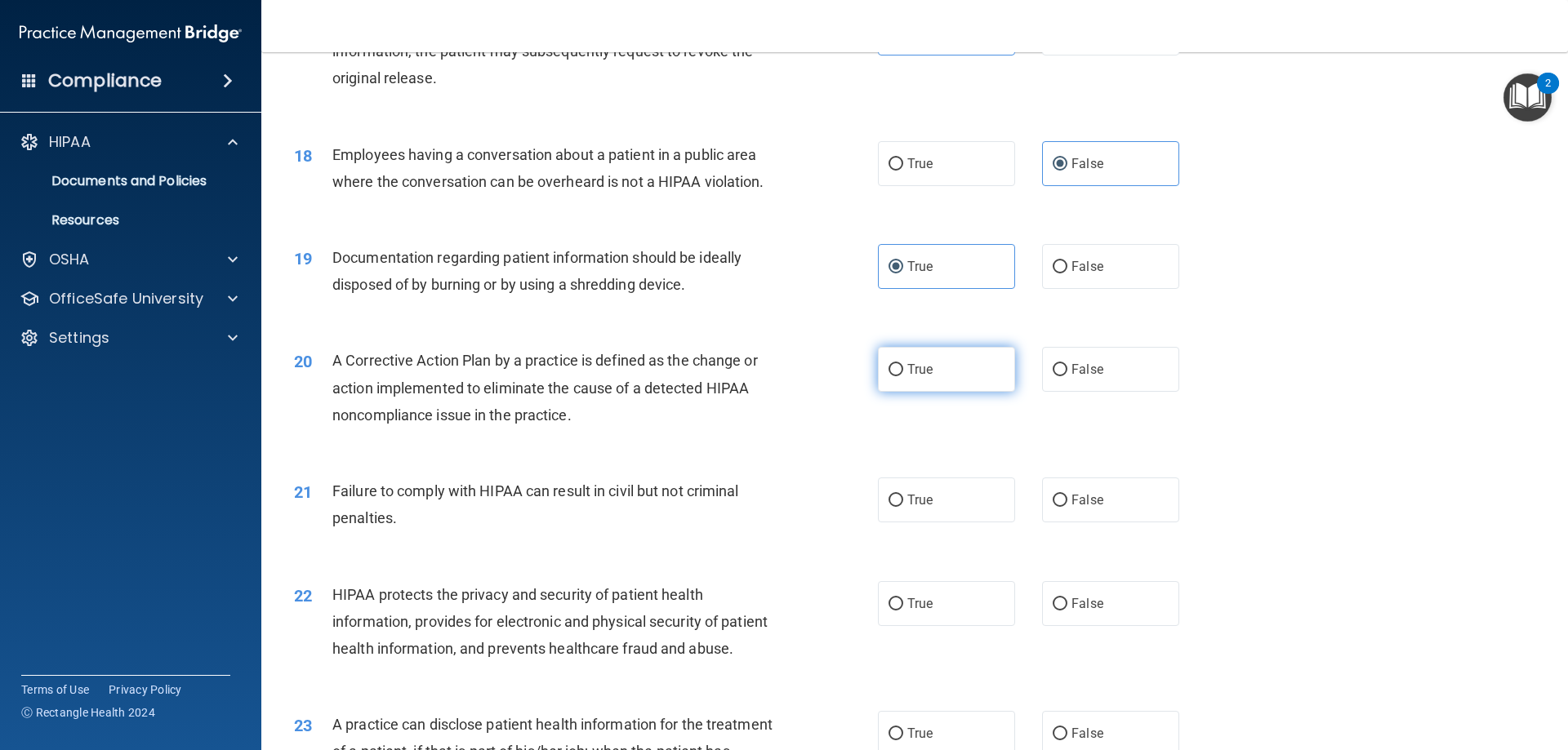
radio input "true"
click at [932, 523] on label "True" at bounding box center [946, 500] width 137 height 45
click at [903, 507] on input "True" at bounding box center [895, 500] width 15 height 13
radio input "true"
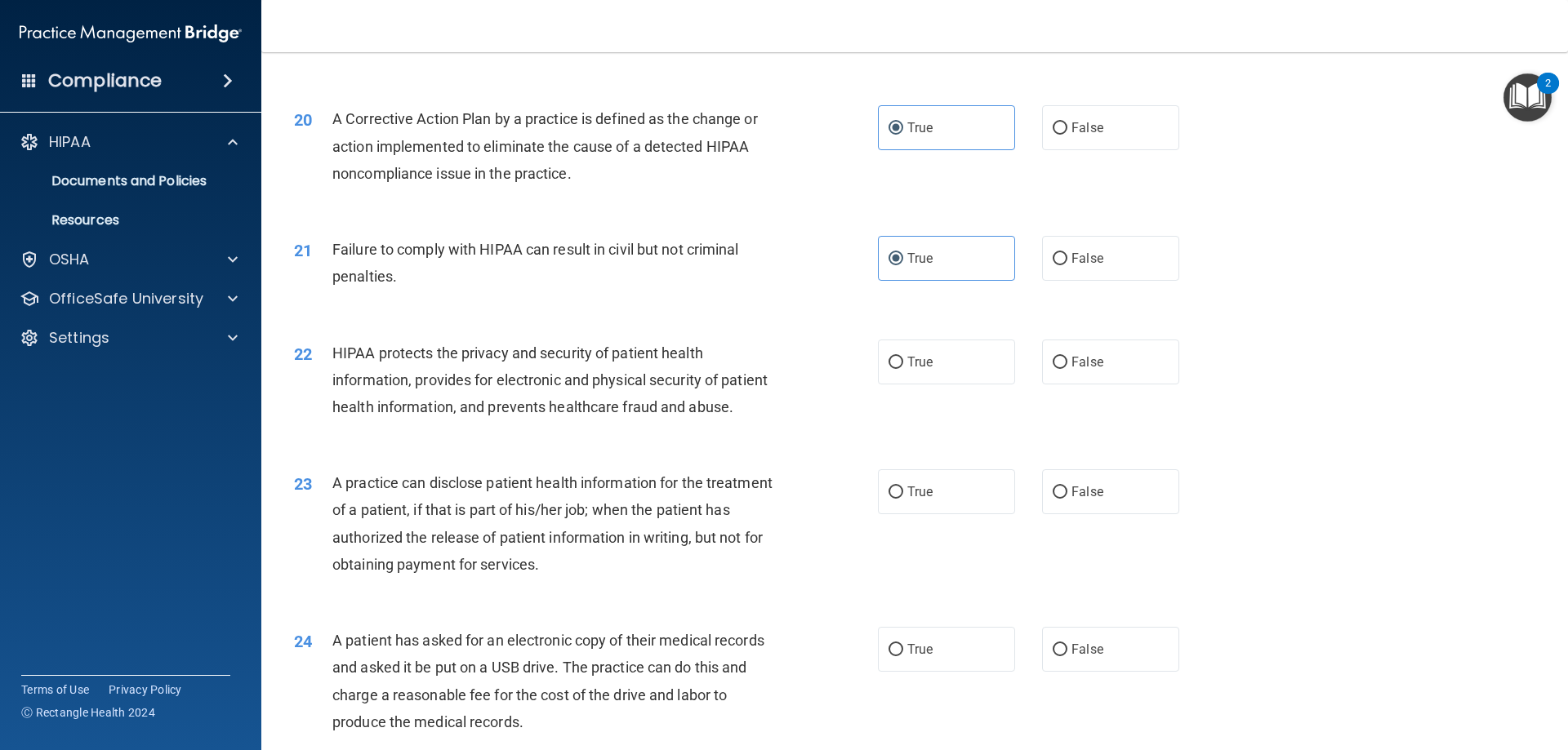
scroll to position [2244, 0]
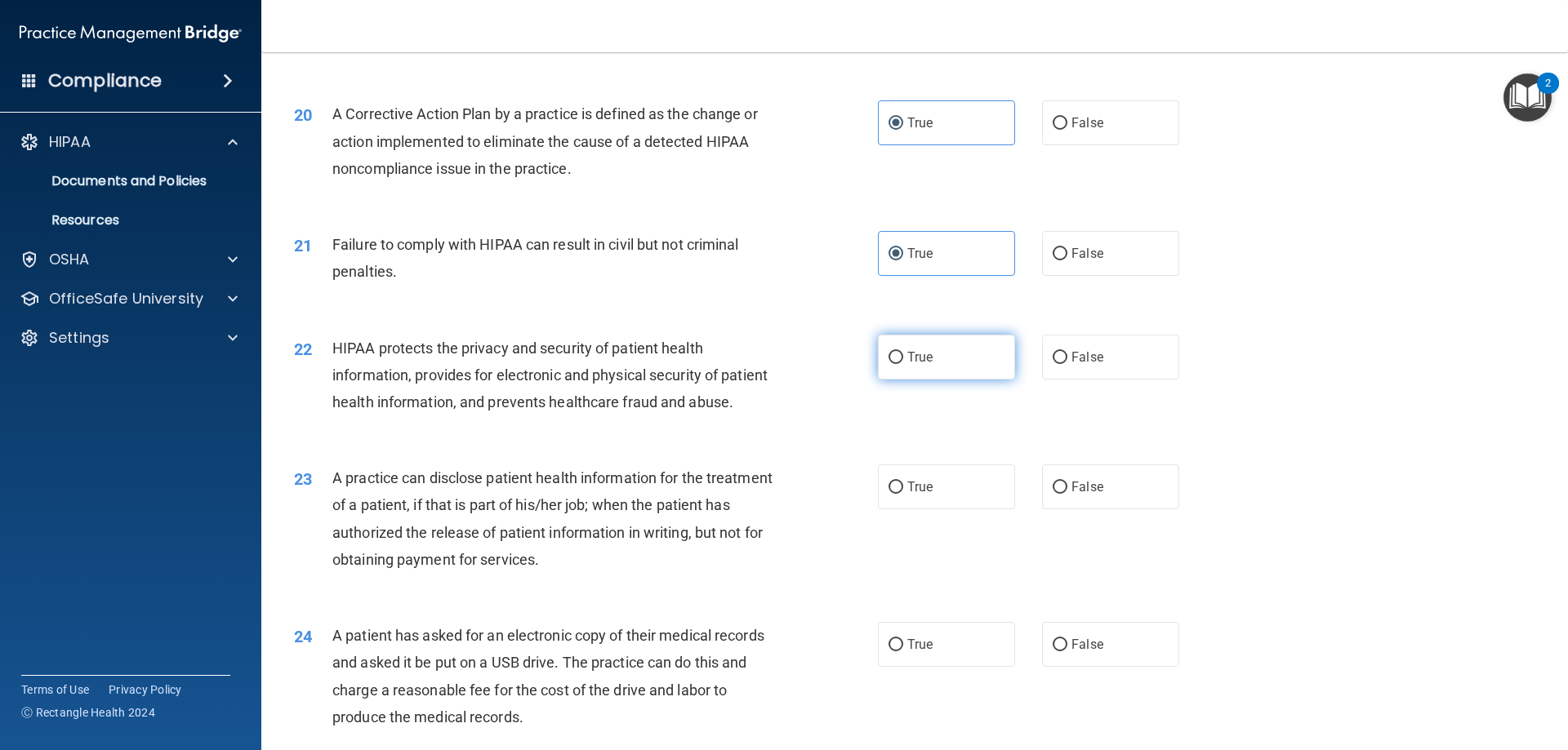
click at [957, 380] on label "True" at bounding box center [946, 358] width 137 height 45
click at [903, 364] on input "True" at bounding box center [895, 358] width 15 height 13
radio input "true"
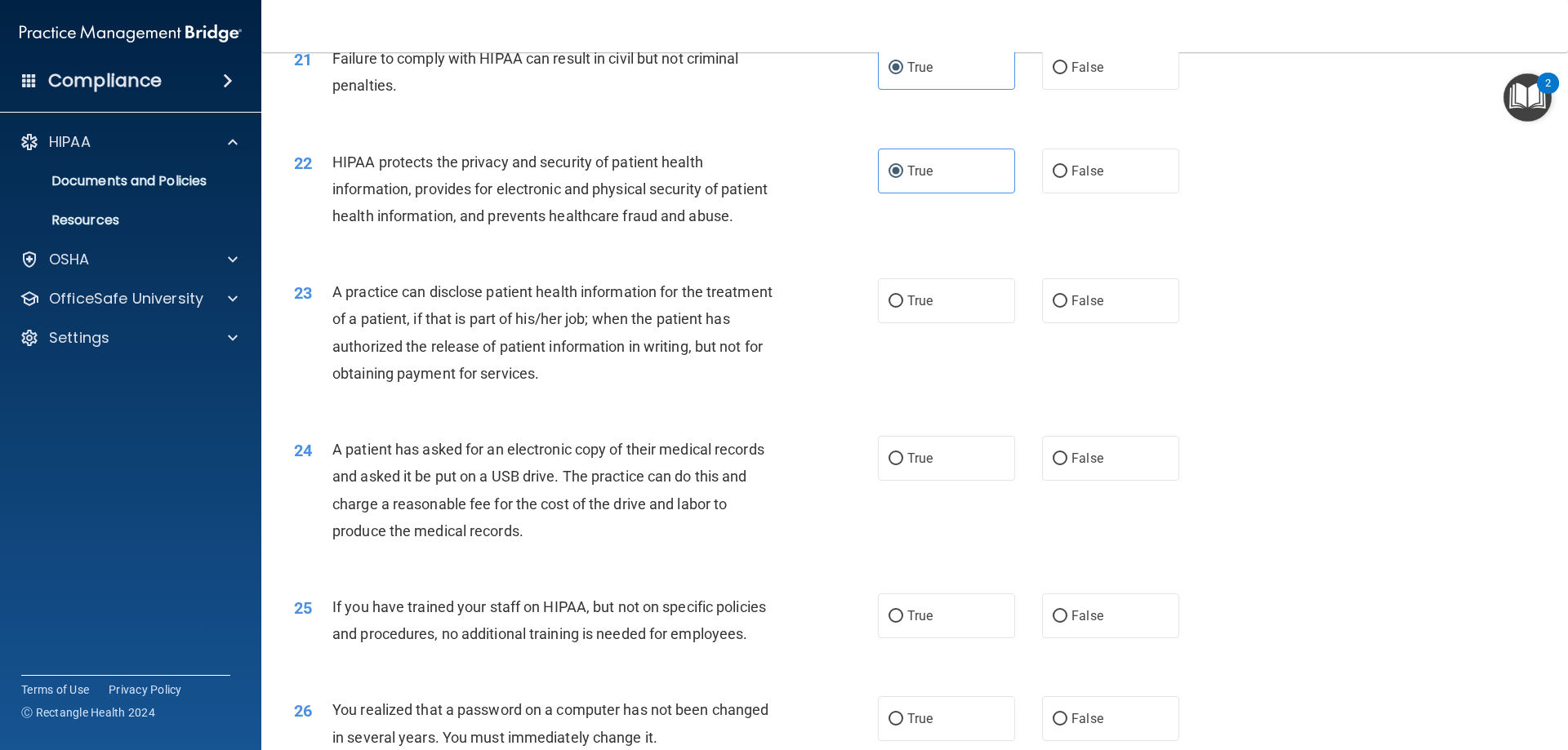
scroll to position [2435, 0]
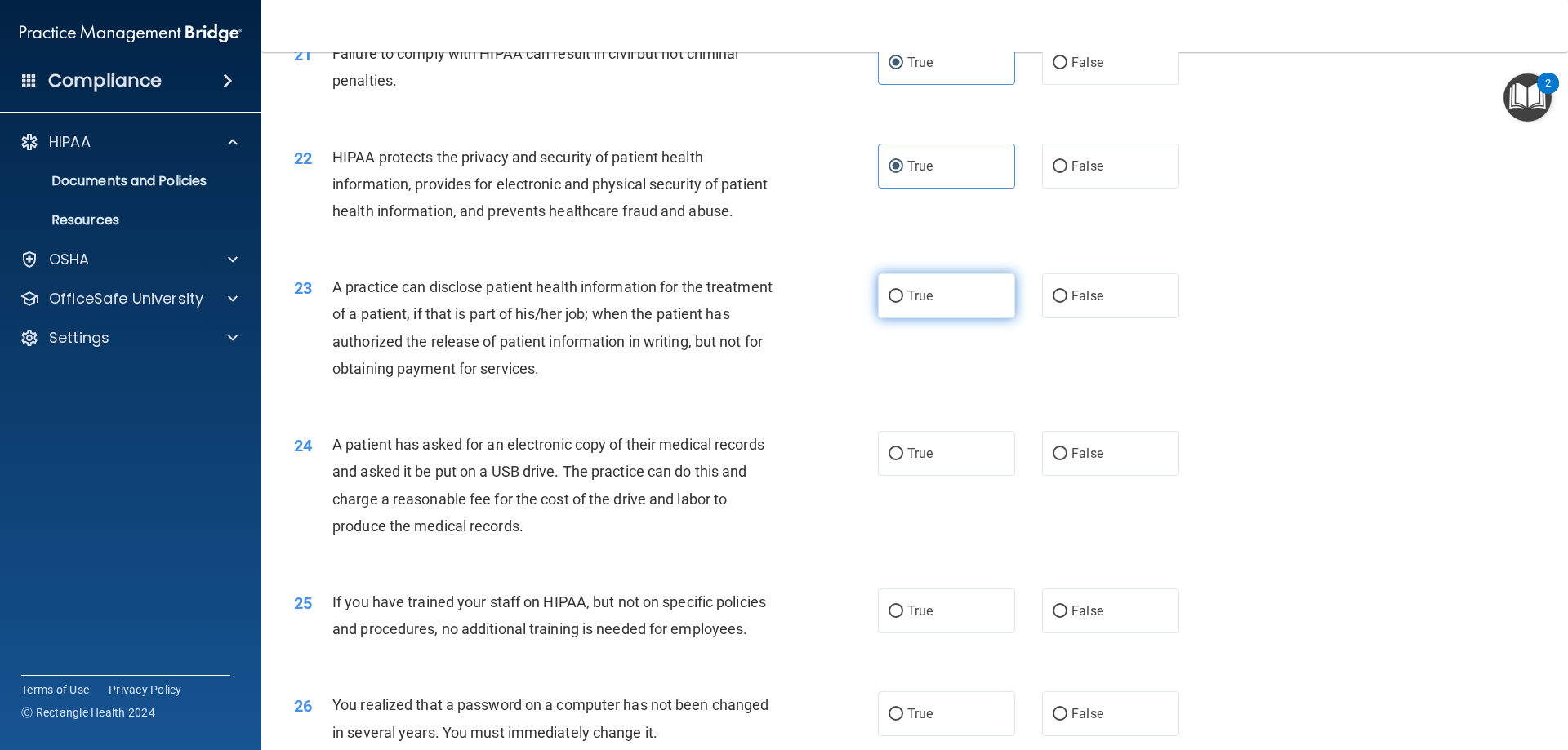
click at [949, 319] on label "True" at bounding box center [946, 296] width 137 height 45
click at [903, 303] on input "True" at bounding box center [895, 296] width 15 height 13
radio input "true"
click at [1120, 476] on label "False" at bounding box center [1109, 454] width 137 height 45
click at [1068, 460] on input "False" at bounding box center [1059, 454] width 15 height 13
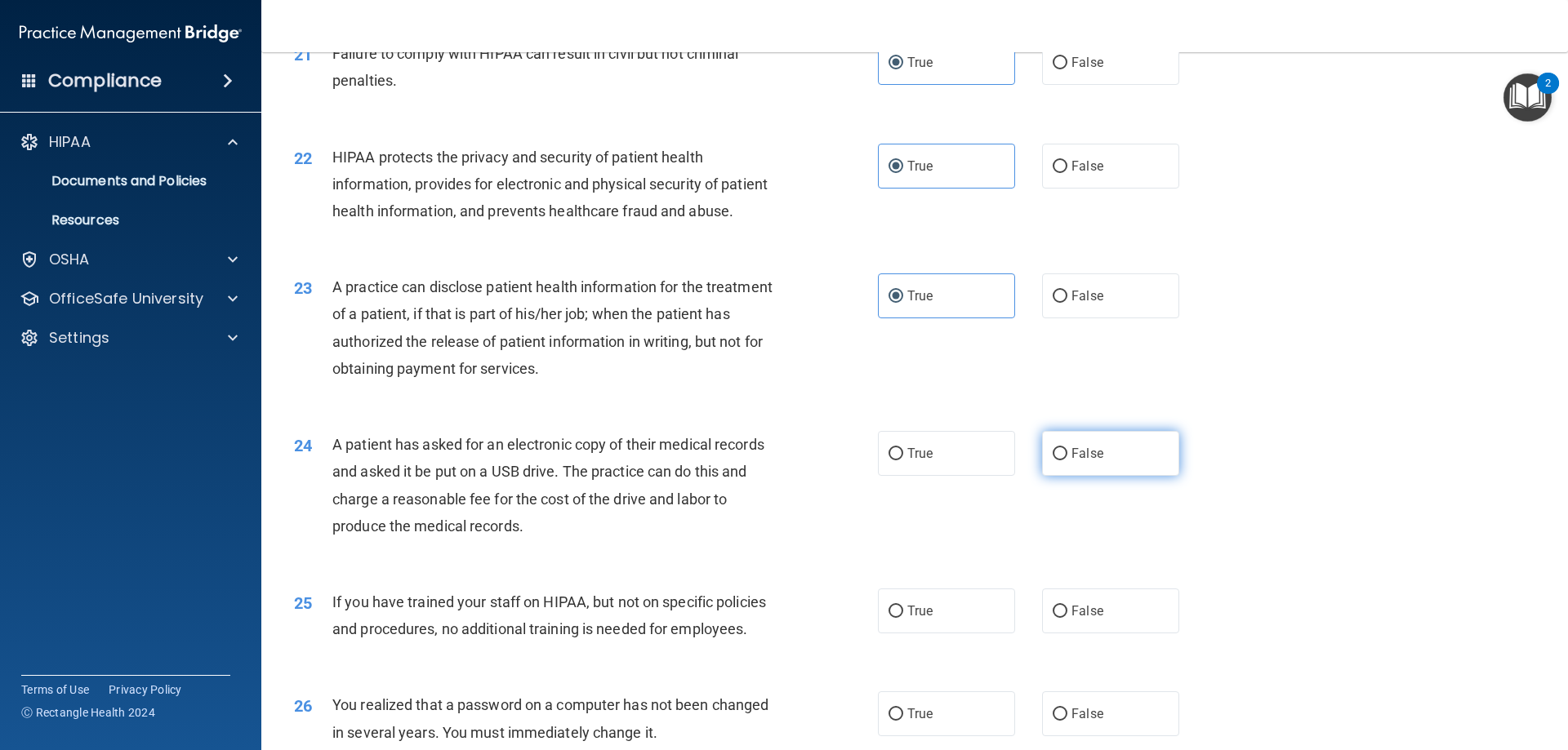
radio input "true"
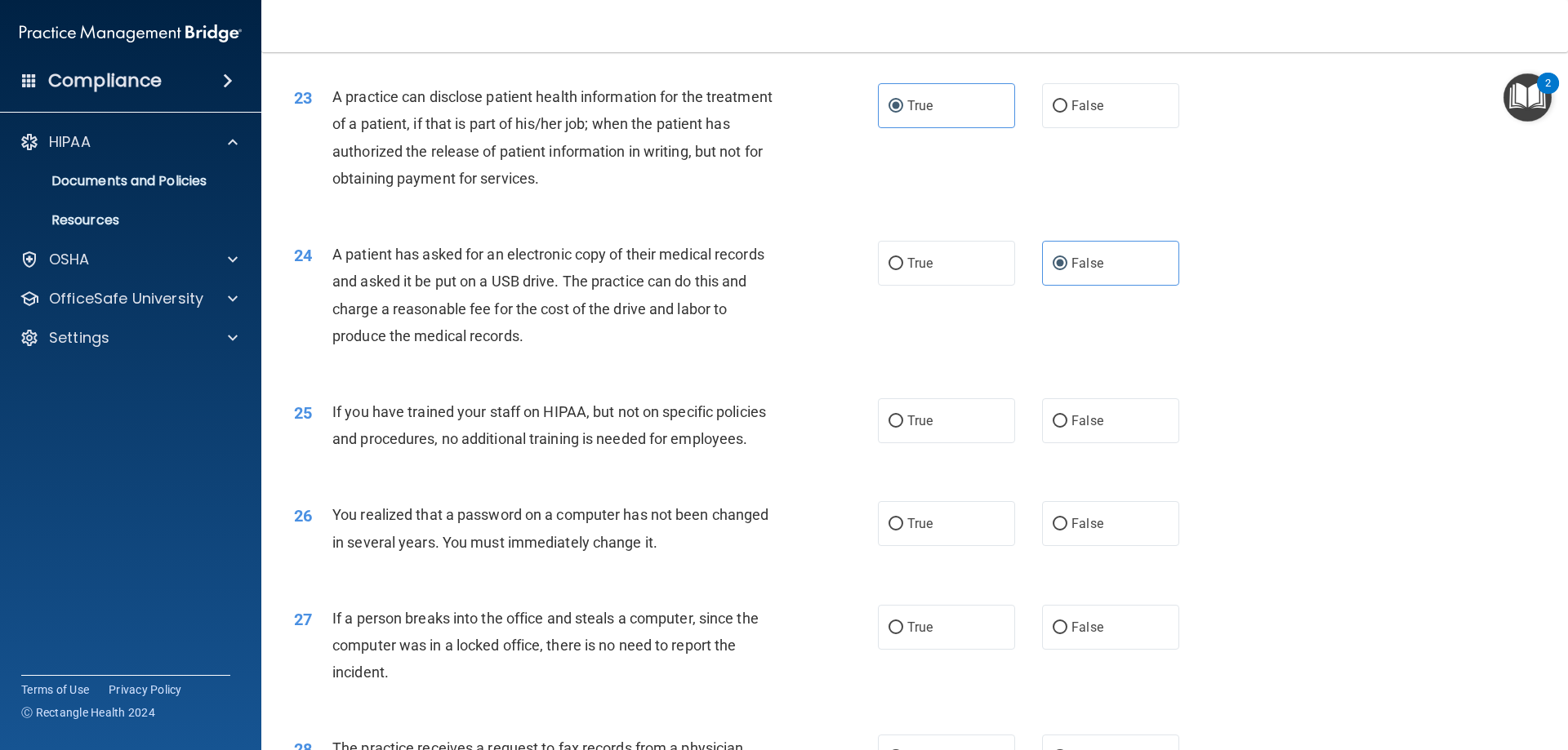
scroll to position [2639, 0]
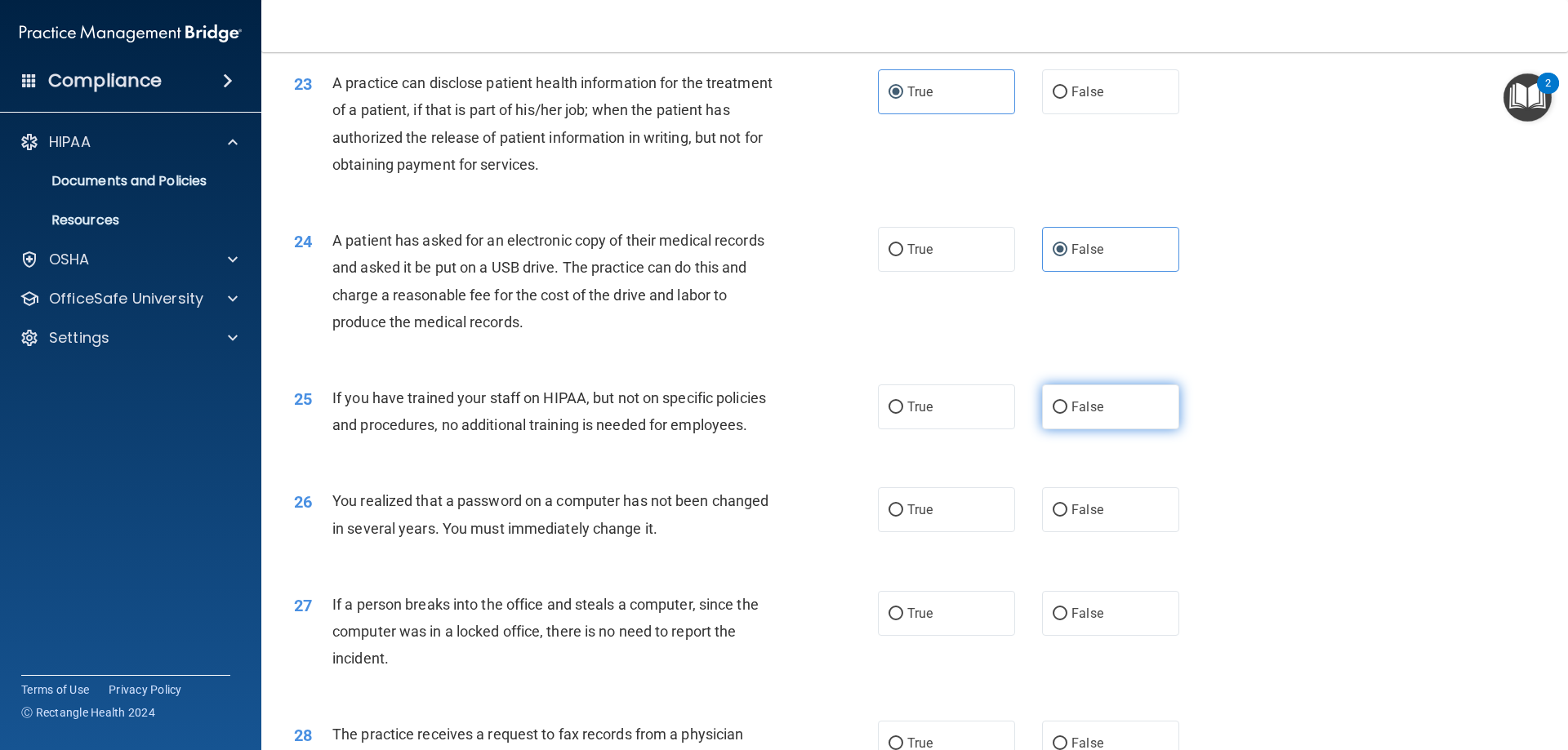
click at [1141, 429] on label "False" at bounding box center [1109, 407] width 137 height 45
click at [1068, 414] on input "False" at bounding box center [1059, 408] width 15 height 13
radio input "true"
click at [957, 532] on label "True" at bounding box center [946, 510] width 137 height 45
click at [903, 517] on input "True" at bounding box center [895, 510] width 15 height 13
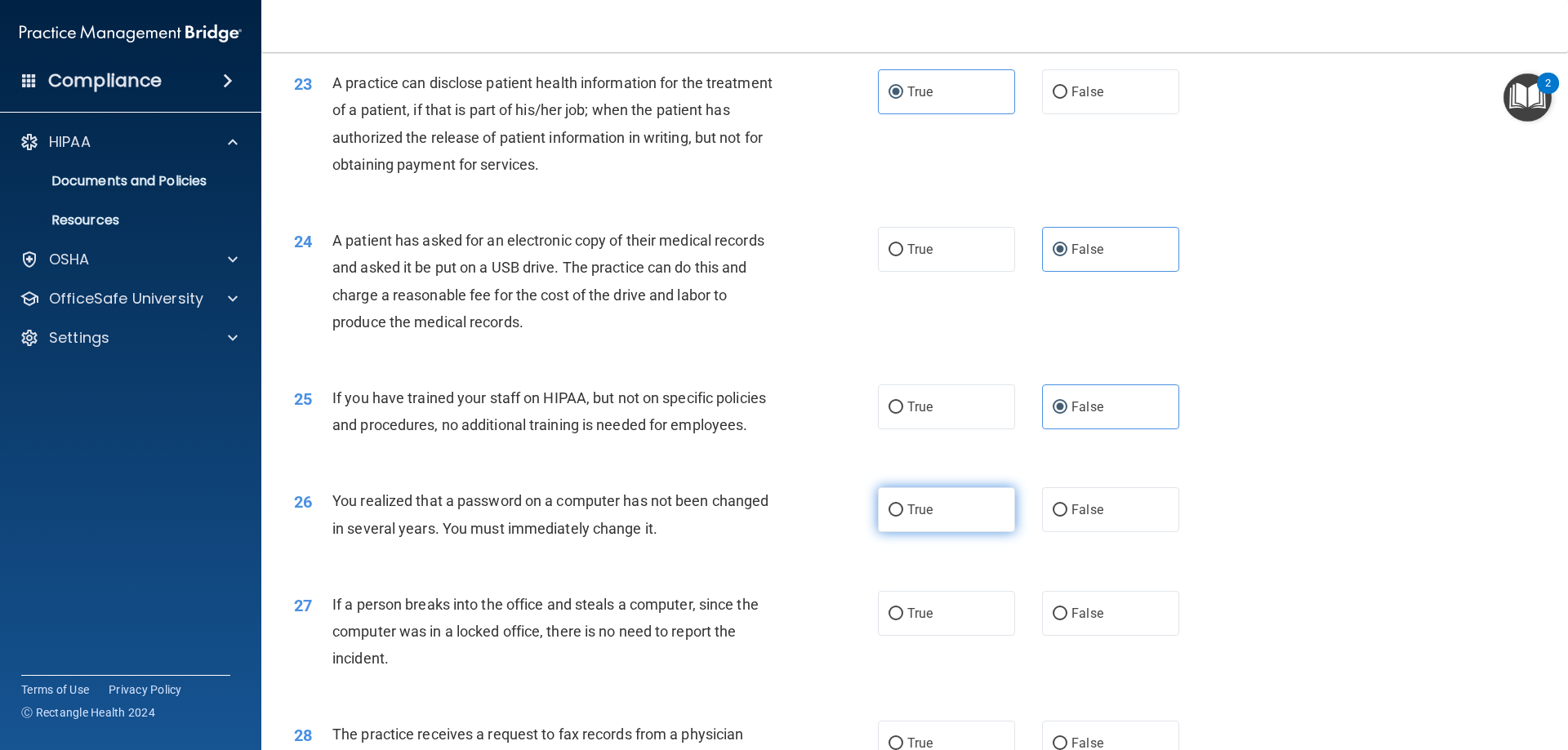
radio input "true"
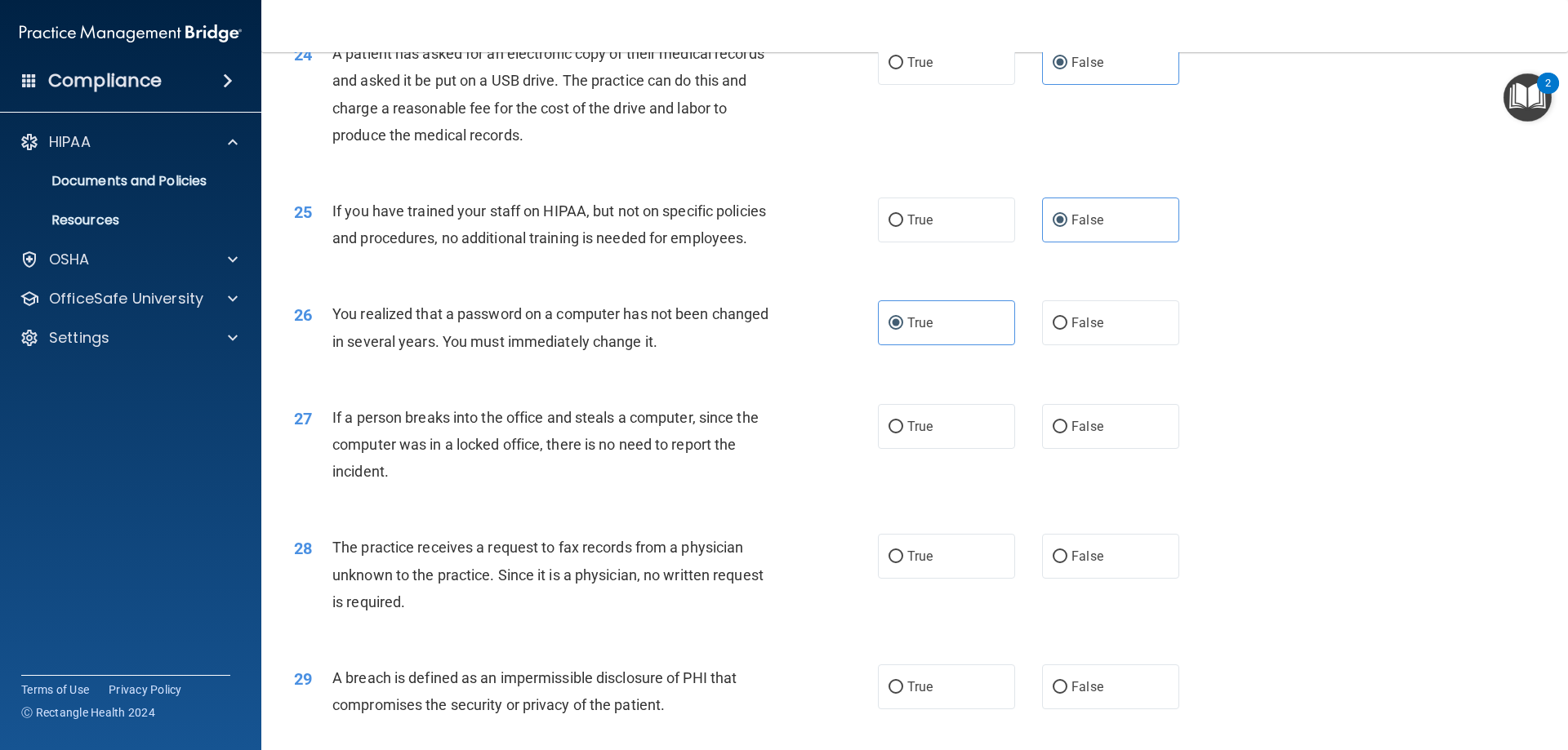
scroll to position [2835, 0]
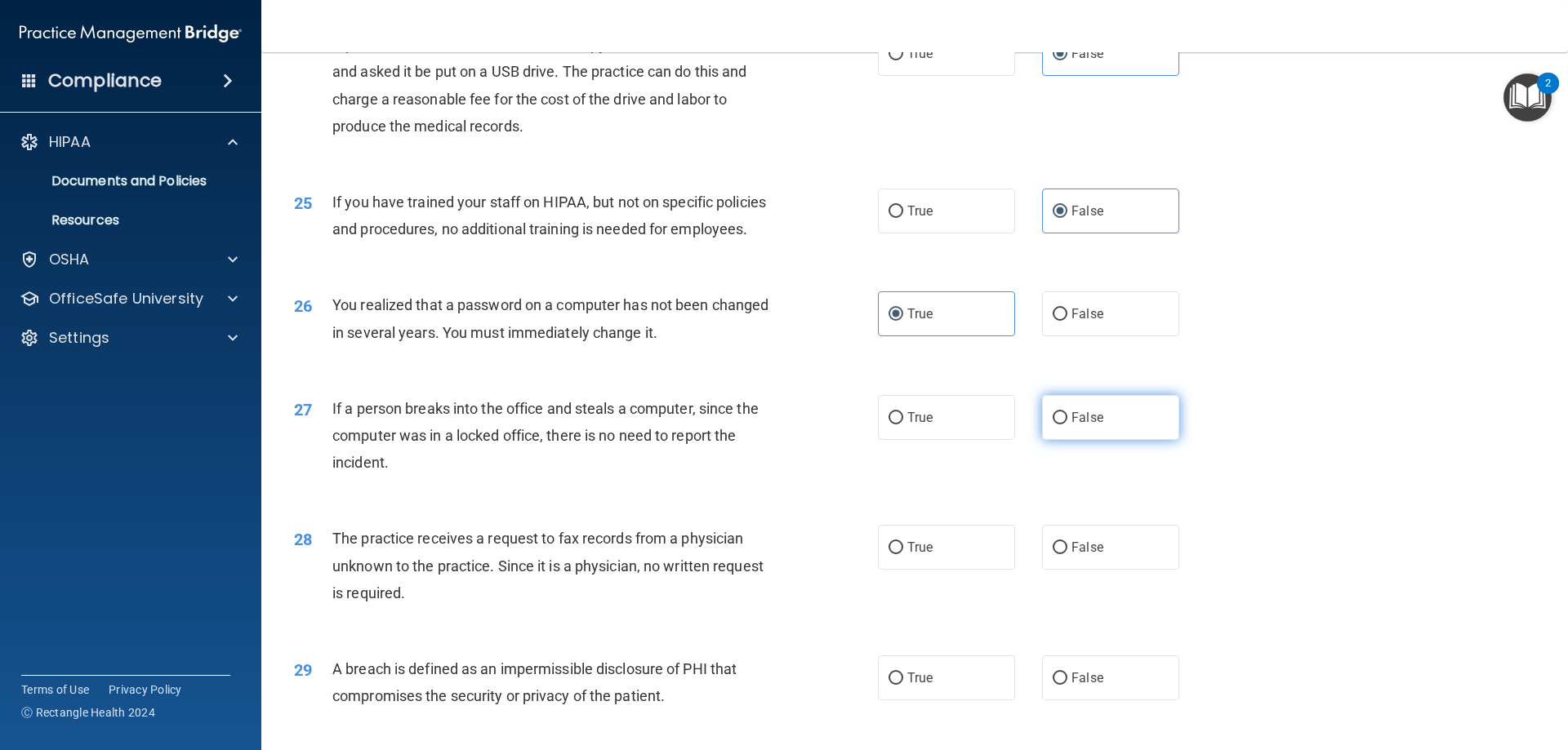
click at [1108, 440] on label "False" at bounding box center [1109, 418] width 137 height 45
click at [1068, 425] on input "False" at bounding box center [1059, 418] width 15 height 13
radio input "true"
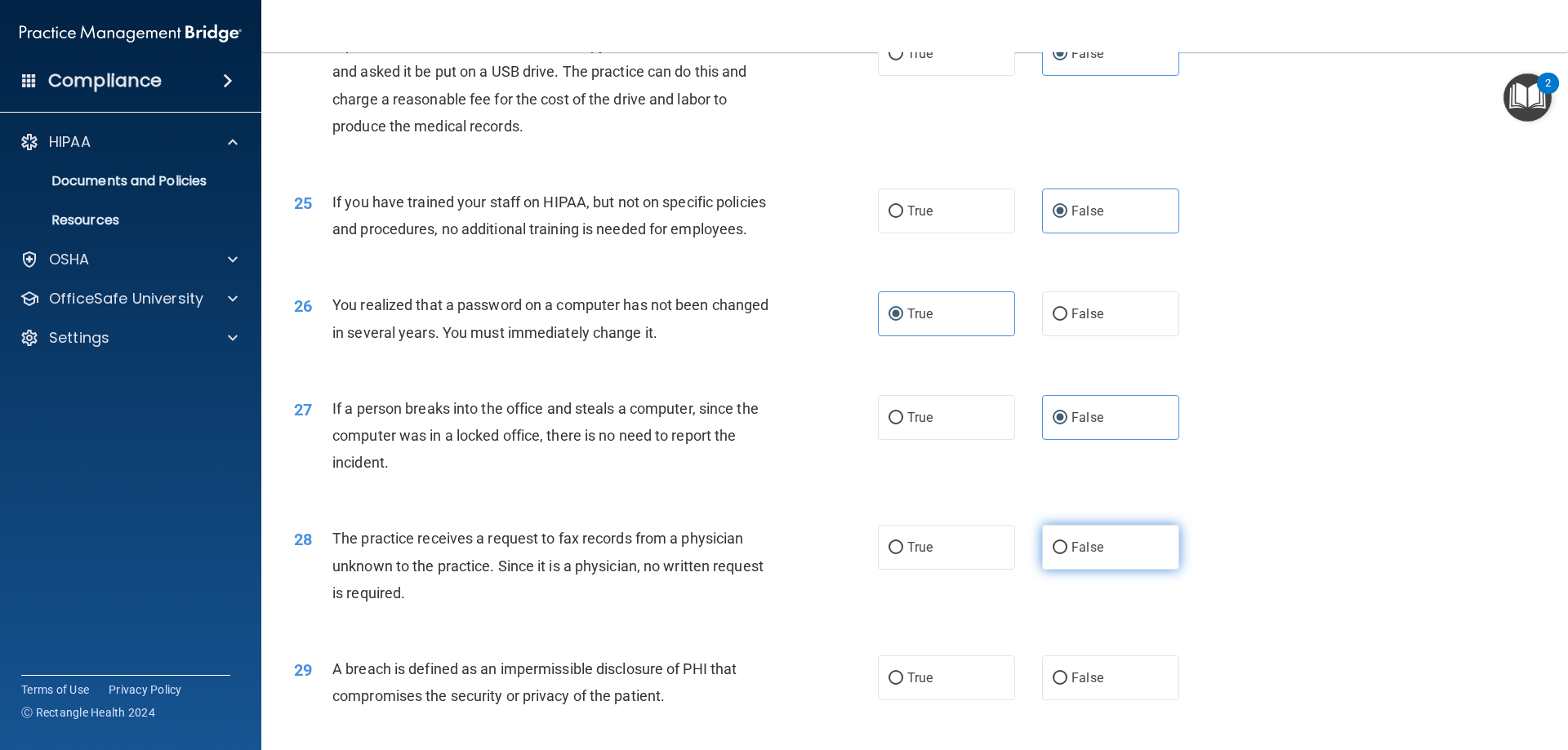
click at [1105, 570] on label "False" at bounding box center [1109, 547] width 137 height 45
click at [1068, 555] on input "False" at bounding box center [1059, 548] width 15 height 13
radio input "true"
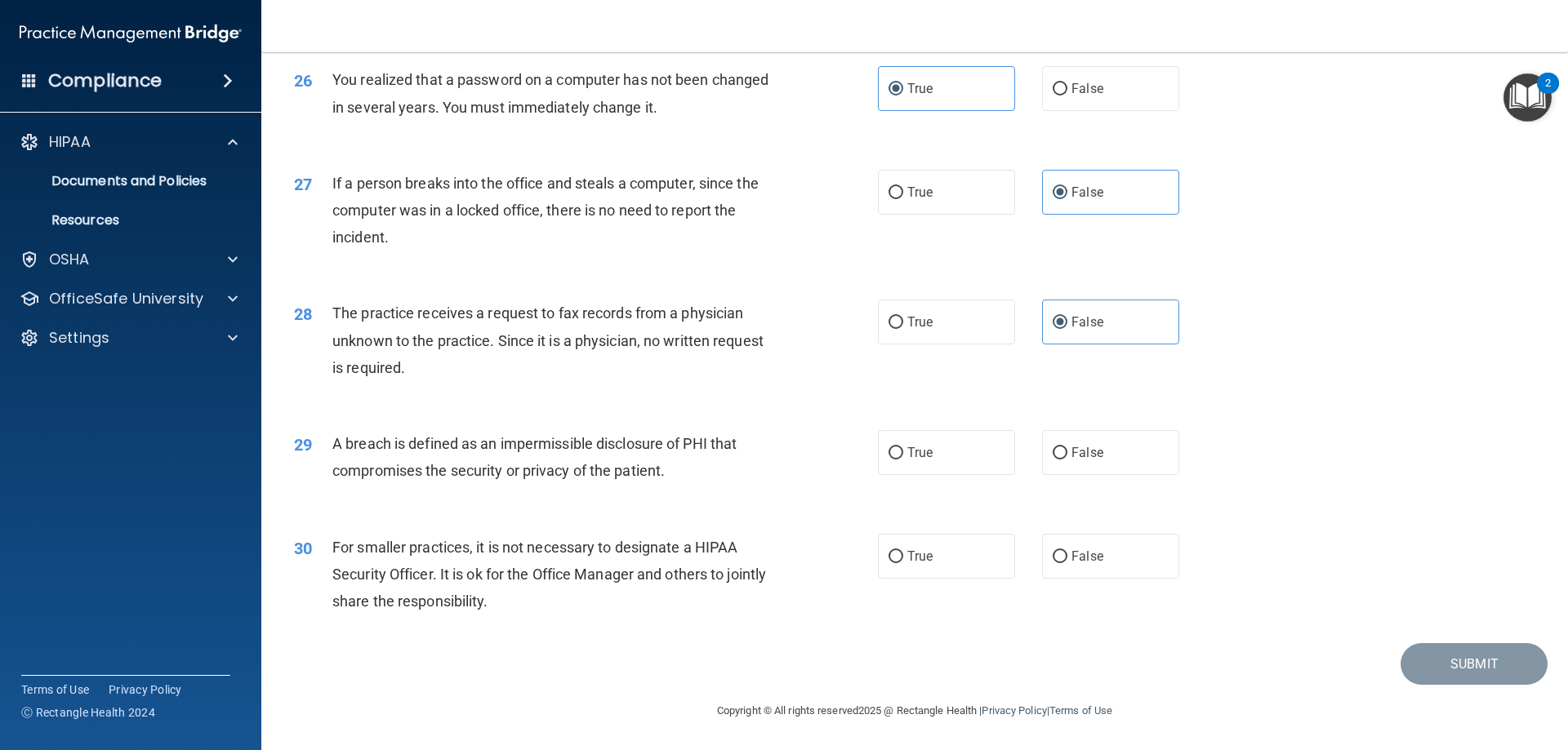
scroll to position [3077, 0]
click at [965, 475] on label "True" at bounding box center [946, 453] width 137 height 45
click at [903, 460] on input "True" at bounding box center [895, 454] width 15 height 13
radio input "true"
click at [1092, 564] on span "False" at bounding box center [1087, 557] width 32 height 16
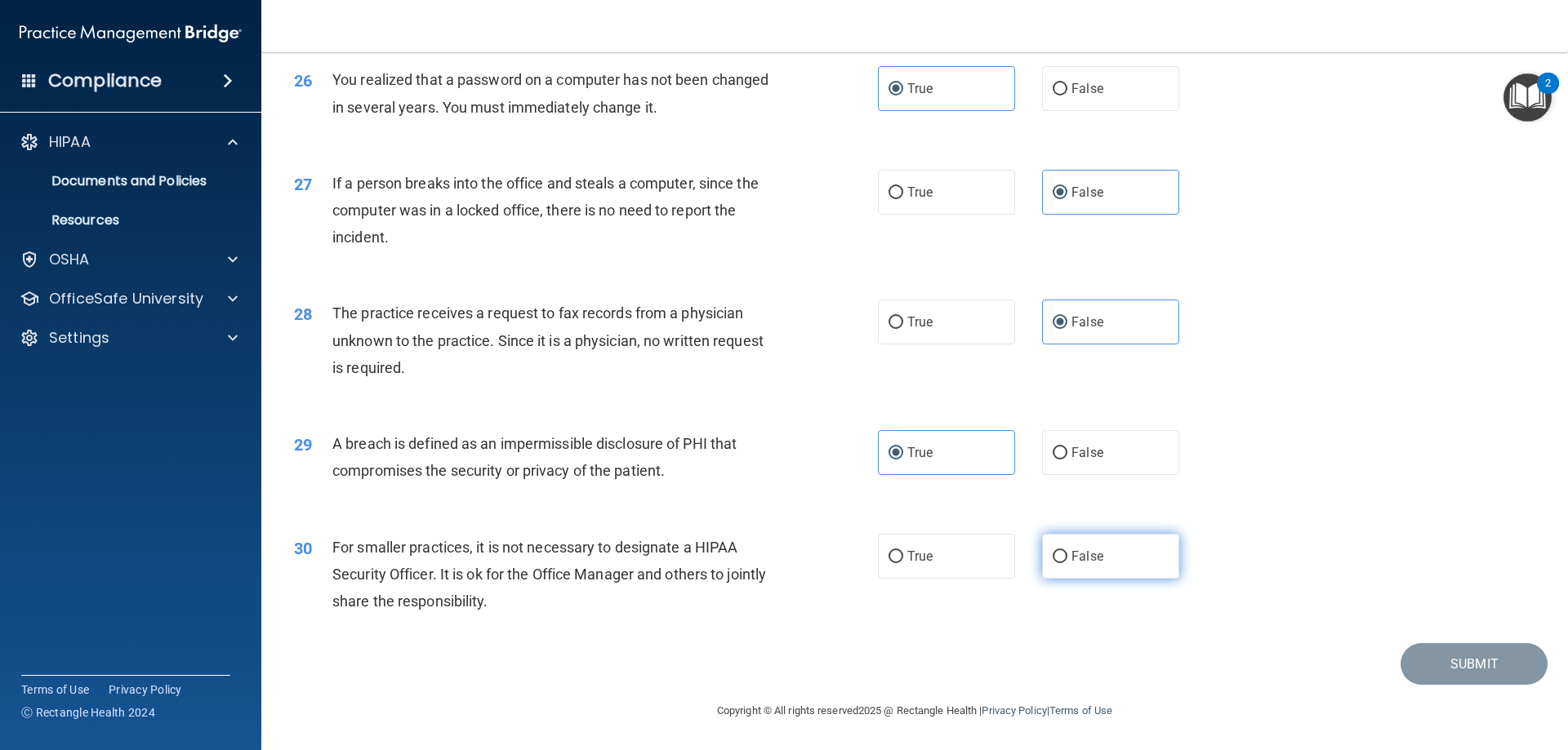
click at [1068, 563] on input "False" at bounding box center [1059, 557] width 15 height 13
radio input "true"
click at [1492, 685] on button "Submit" at bounding box center [1473, 664] width 147 height 42
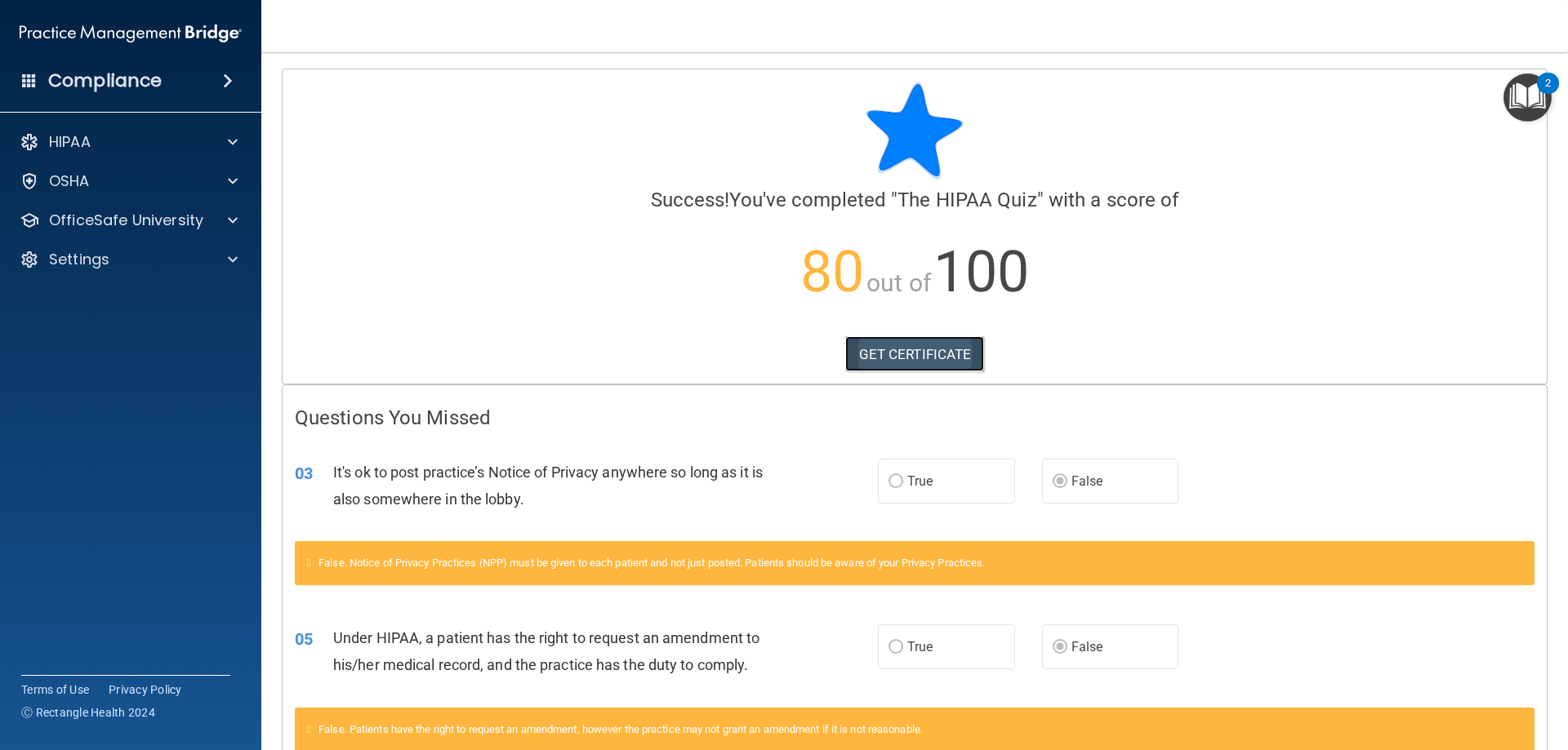
click at [913, 358] on link "GET CERTIFICATE" at bounding box center [915, 354] width 140 height 36
click at [130, 223] on p "OfficeSafe University" at bounding box center [125, 221] width 154 height 19
click at [138, 261] on p "HIPAA Training" at bounding box center [78, 259] width 135 height 17
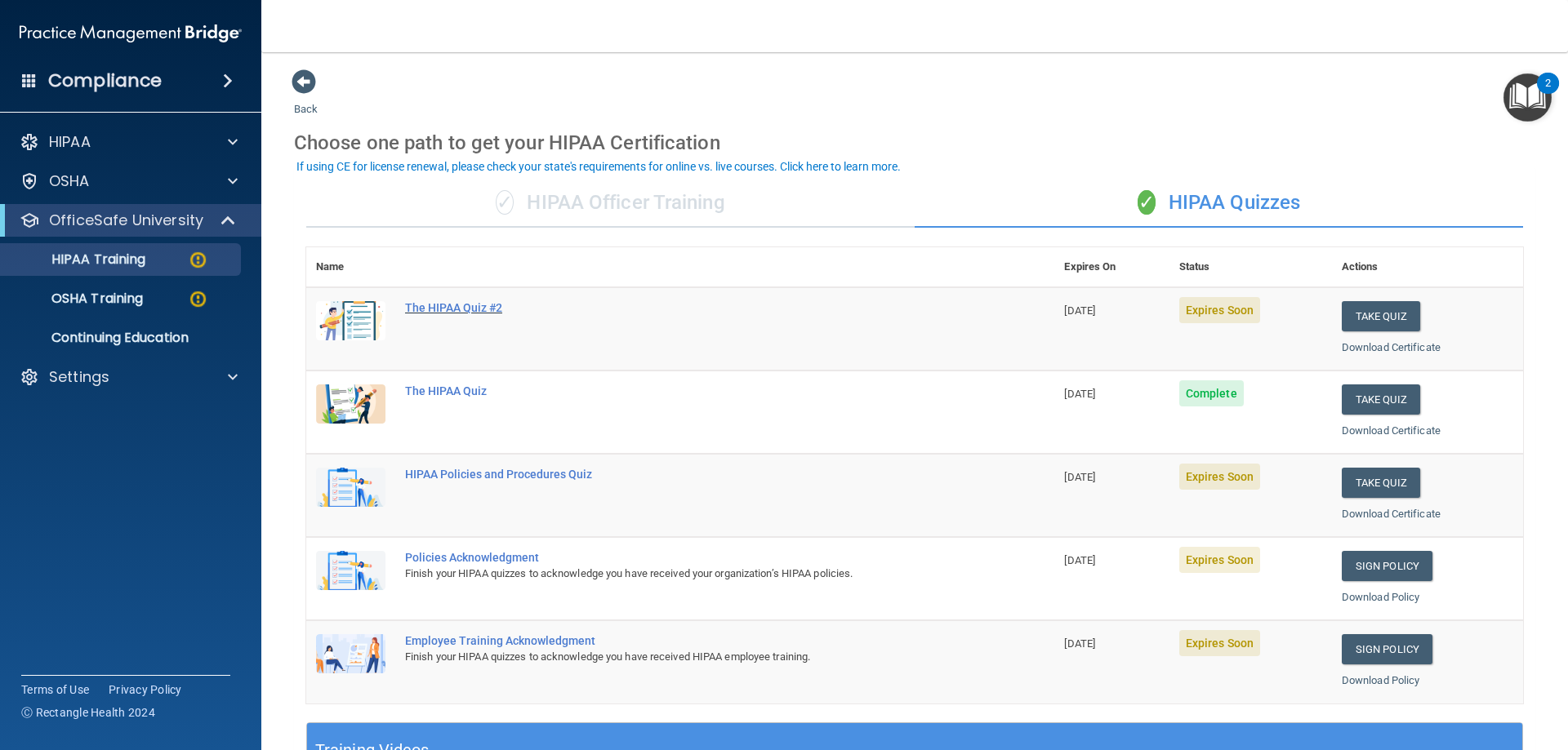
click at [445, 305] on div "The HIPAA Quiz #2" at bounding box center [689, 307] width 567 height 13
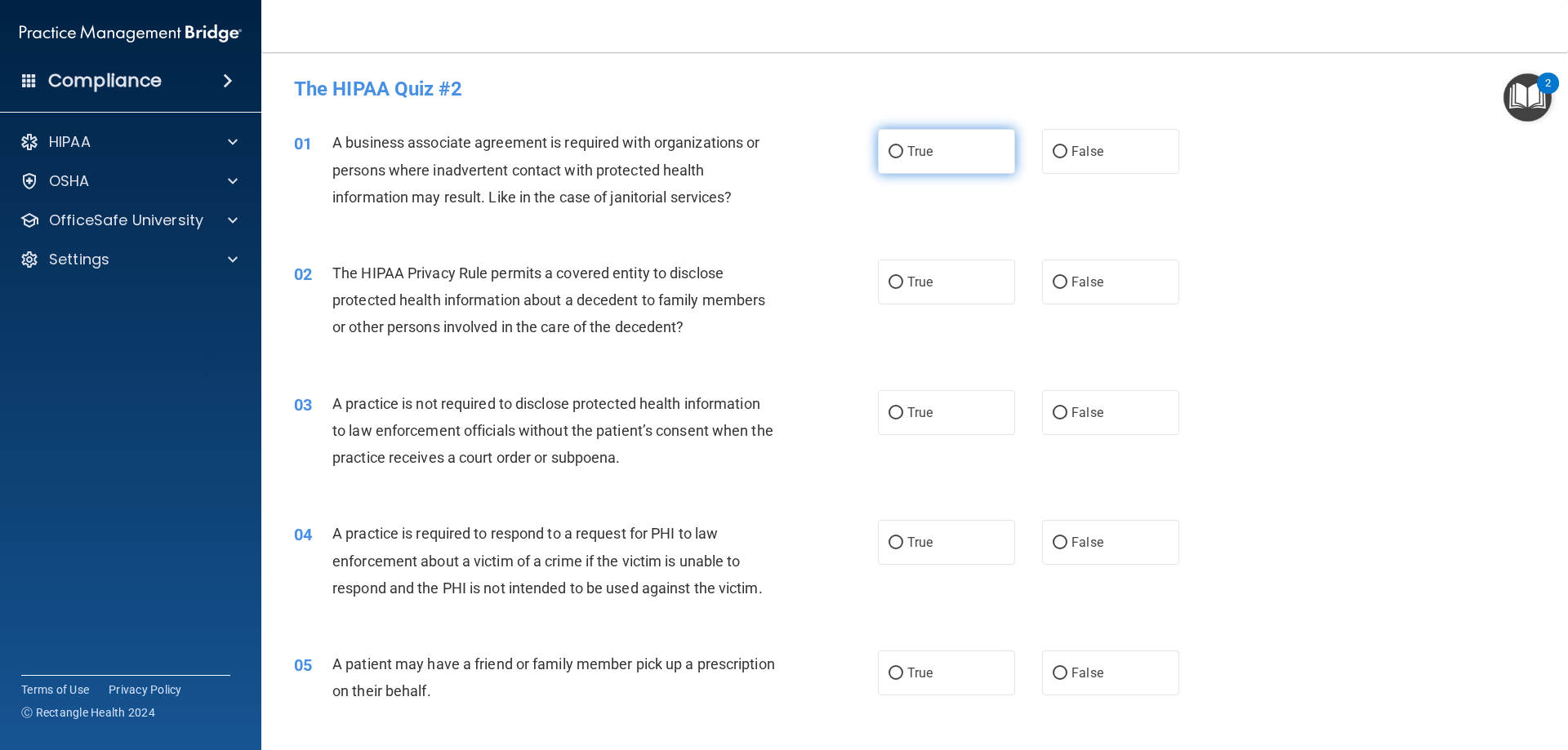
click at [931, 162] on label "True" at bounding box center [946, 152] width 137 height 45
click at [903, 158] on input "True" at bounding box center [895, 152] width 15 height 13
radio input "true"
click at [939, 294] on label "True" at bounding box center [946, 282] width 137 height 45
click at [903, 290] on input "True" at bounding box center [895, 283] width 15 height 13
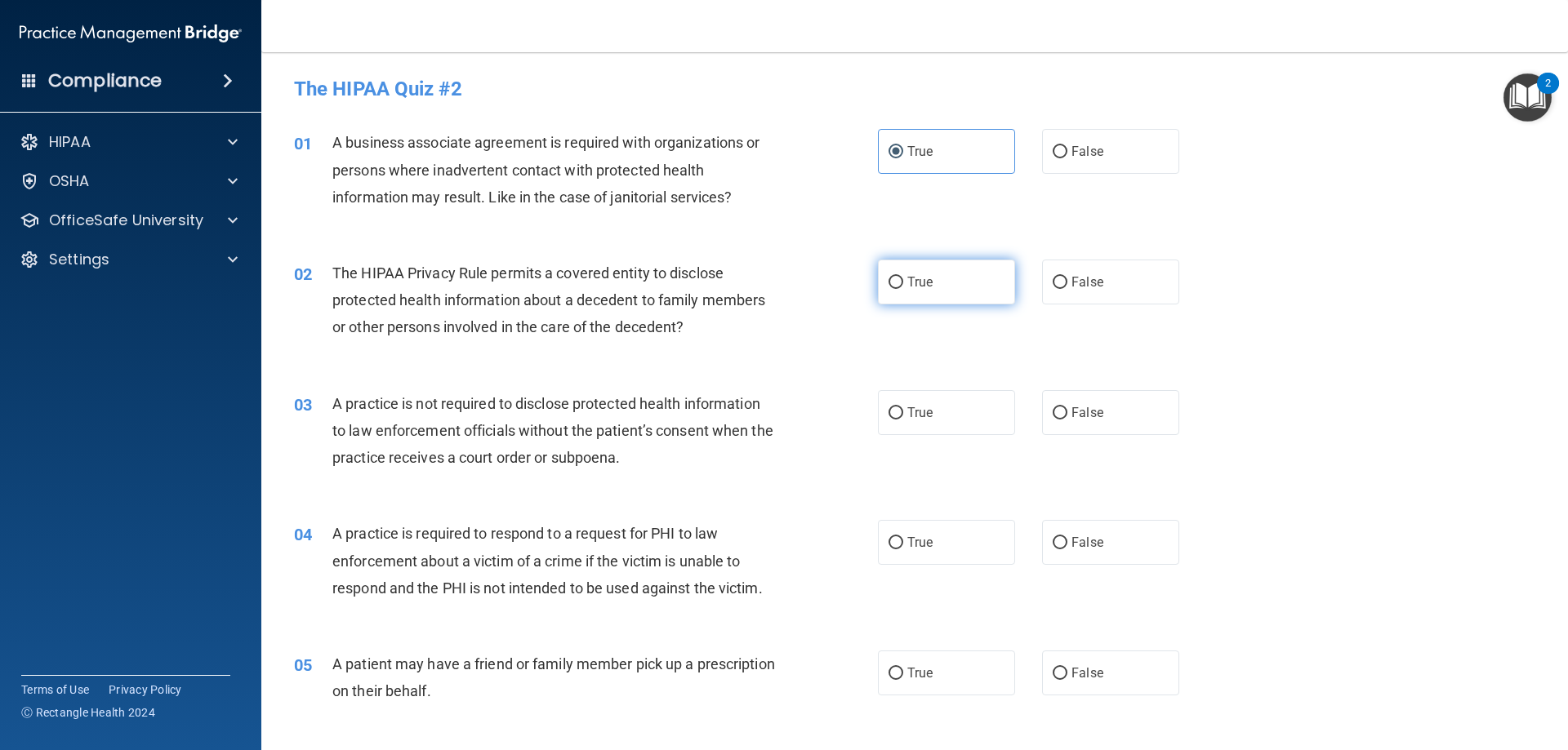
radio input "true"
click at [1129, 426] on label "False" at bounding box center [1109, 413] width 137 height 45
click at [1068, 420] on input "False" at bounding box center [1059, 413] width 15 height 13
radio input "true"
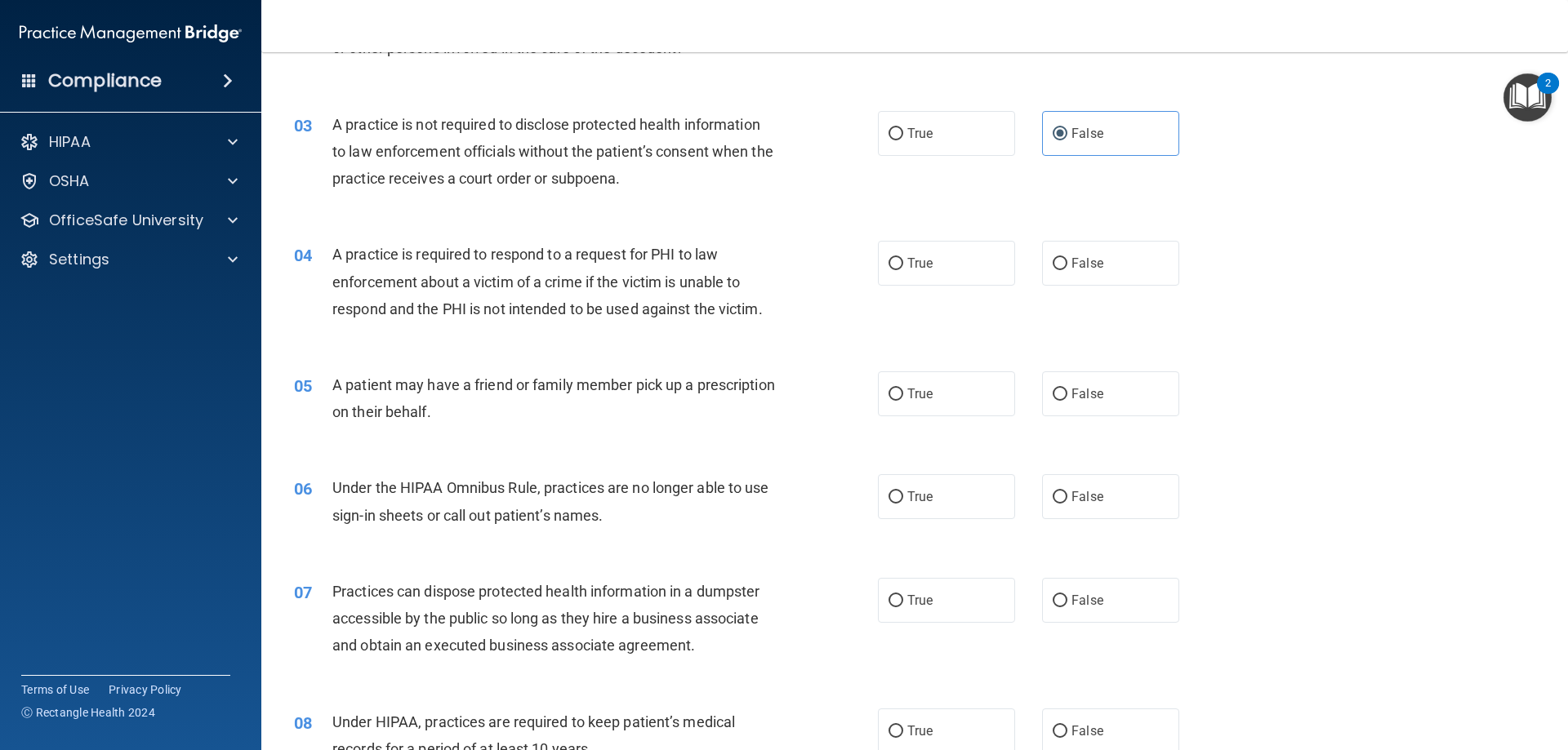
scroll to position [289, 0]
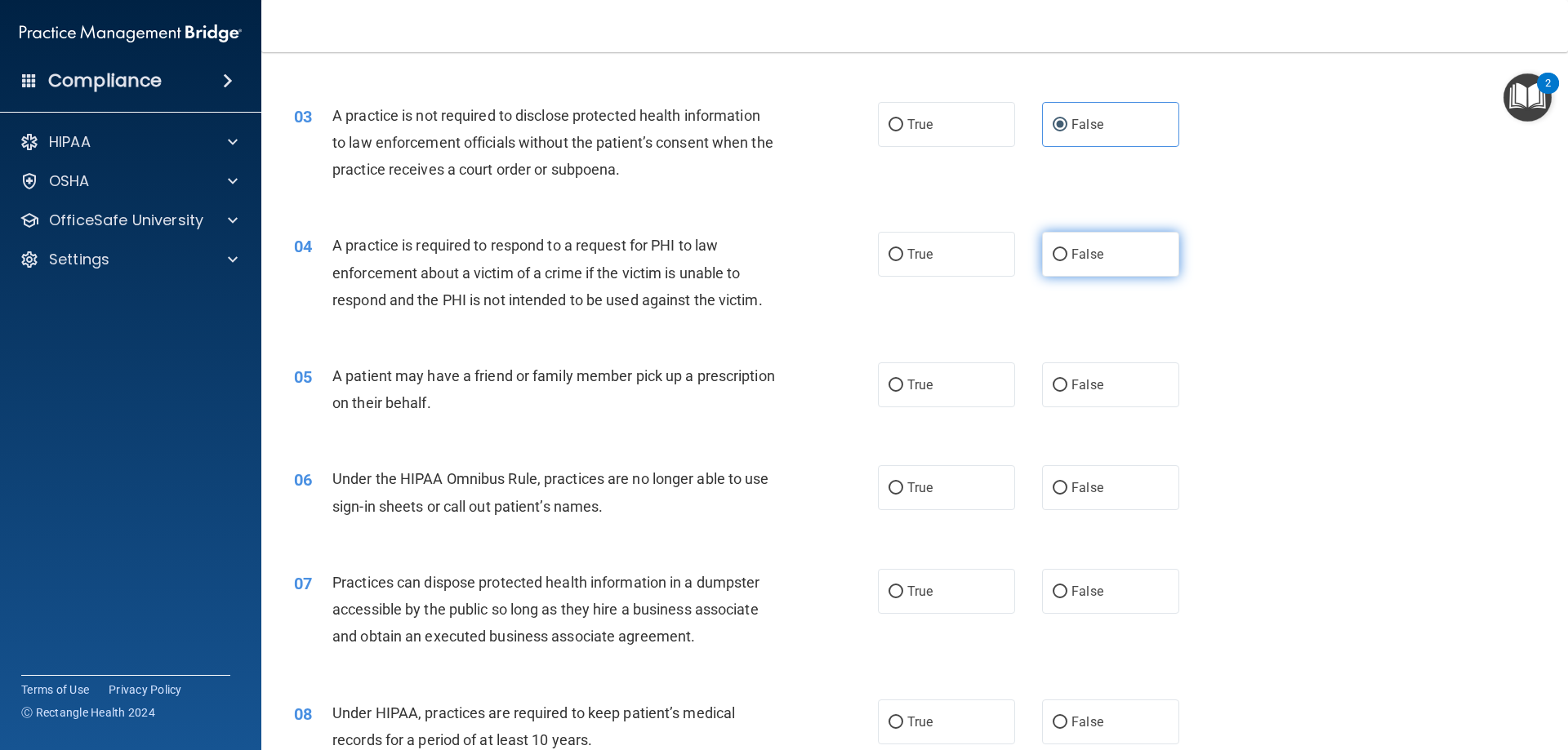
click at [1102, 264] on label "False" at bounding box center [1109, 255] width 137 height 45
click at [1068, 261] on input "False" at bounding box center [1059, 255] width 15 height 13
radio input "true"
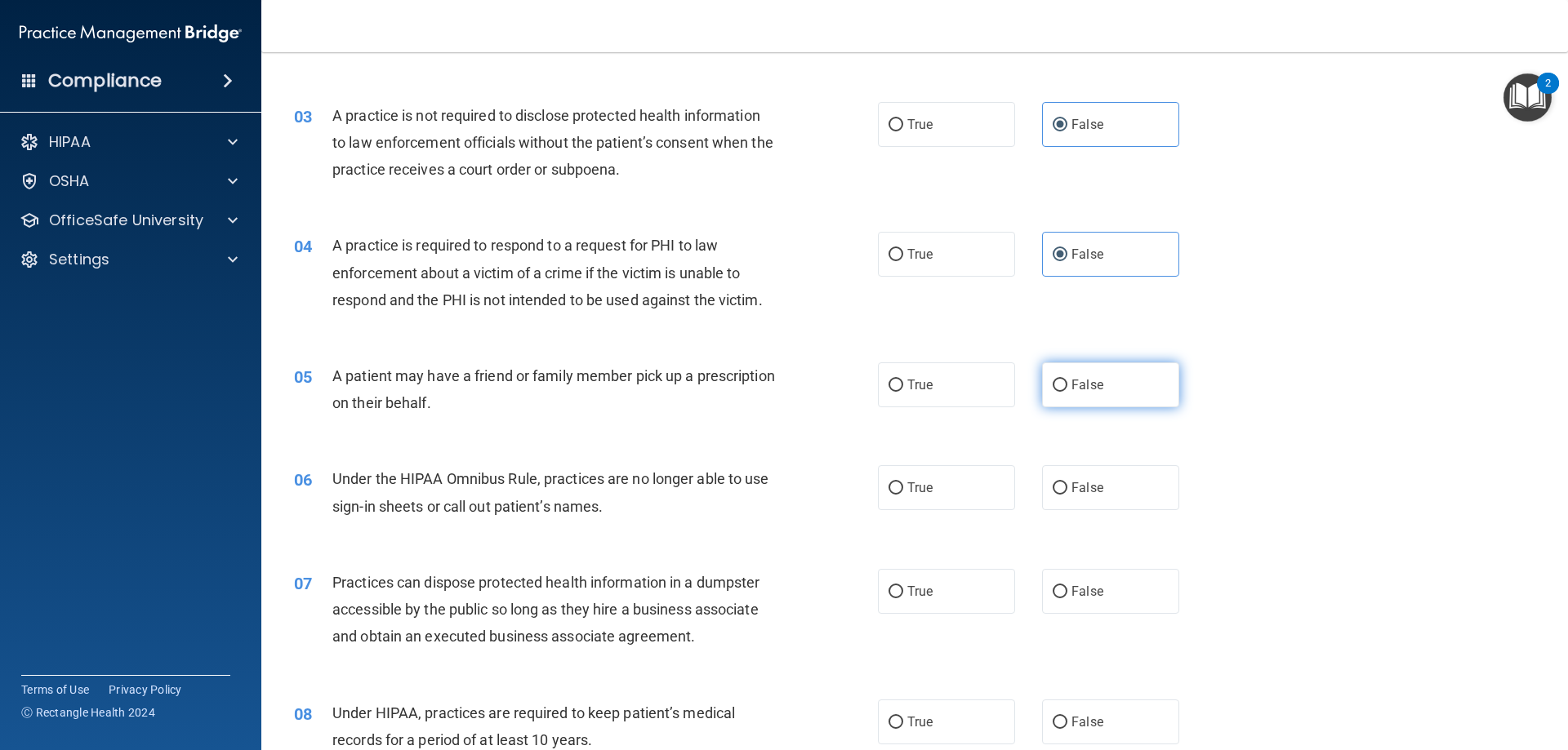
click at [1072, 390] on span "False" at bounding box center [1087, 385] width 32 height 16
click at [1068, 390] on input "False" at bounding box center [1059, 386] width 15 height 13
radio input "true"
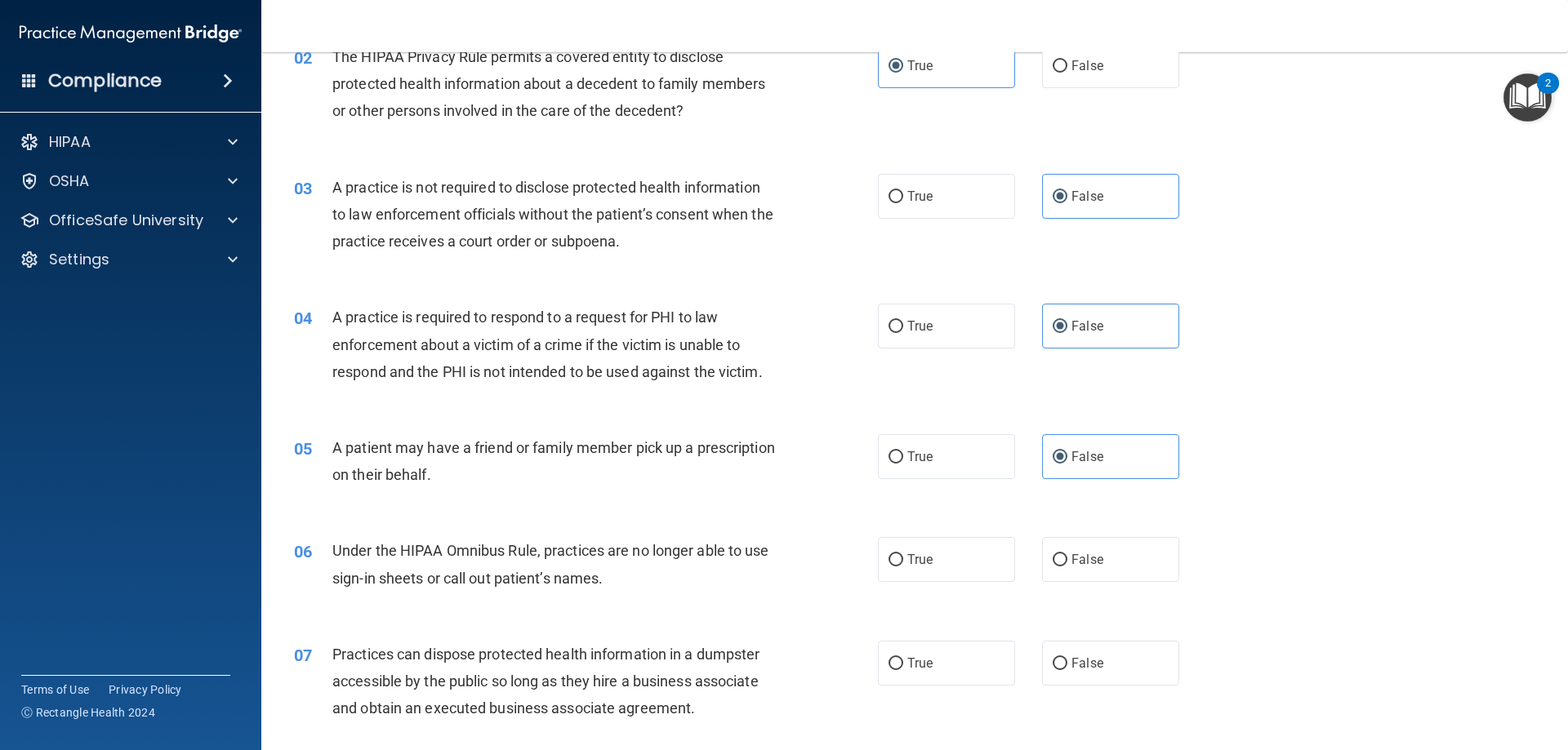
scroll to position [207, 0]
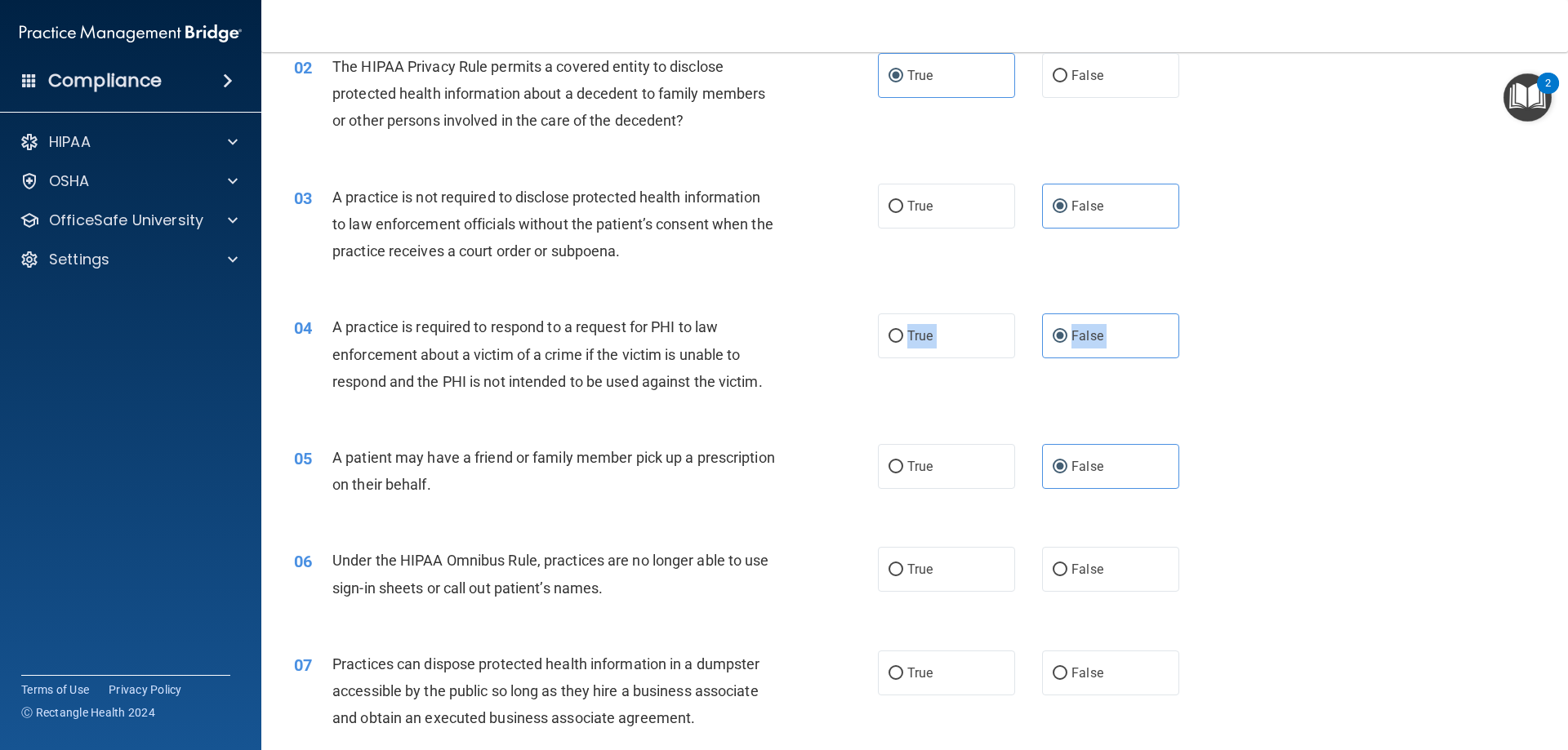
drag, startPoint x: 775, startPoint y: 377, endPoint x: 791, endPoint y: 430, distance: 55.4
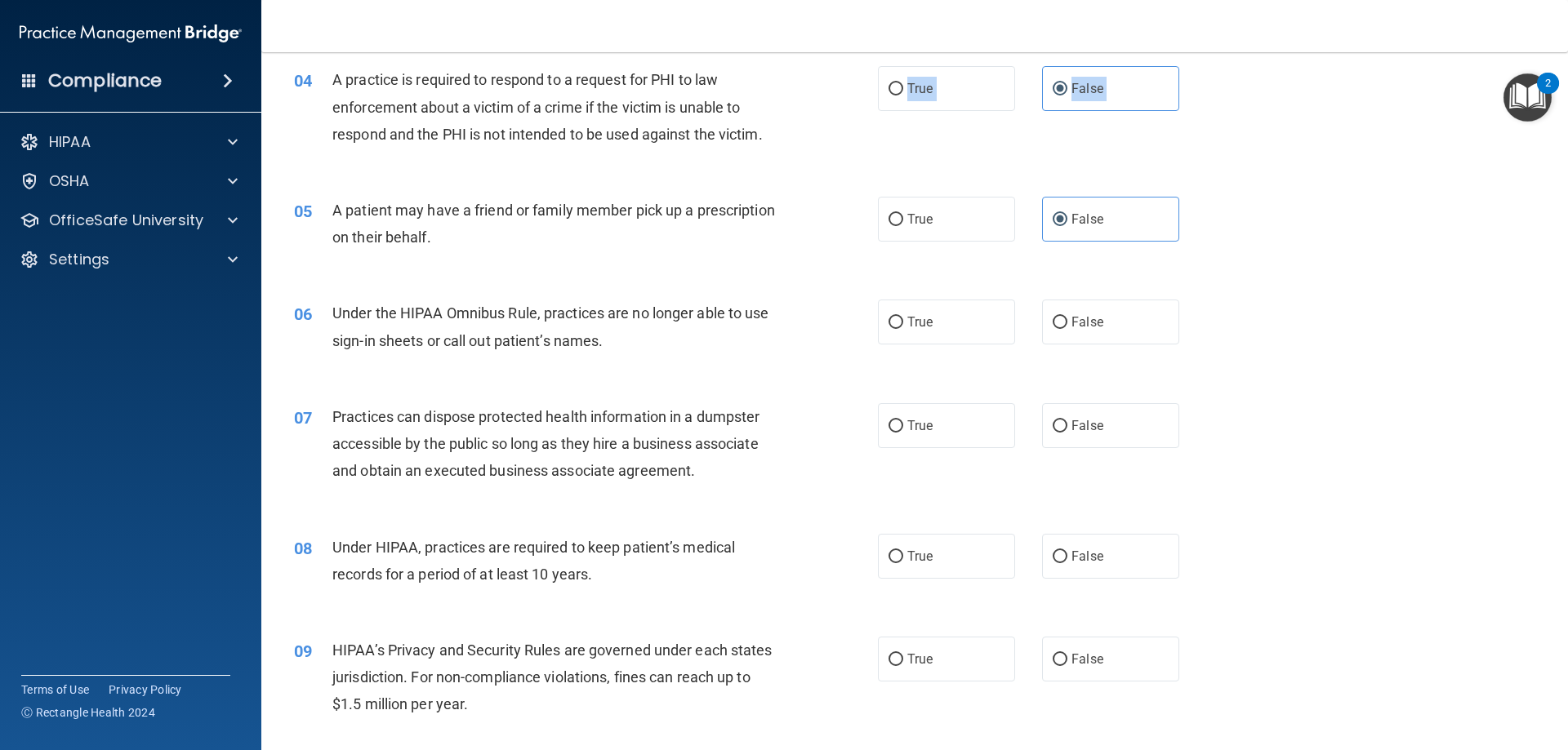
scroll to position [468, 0]
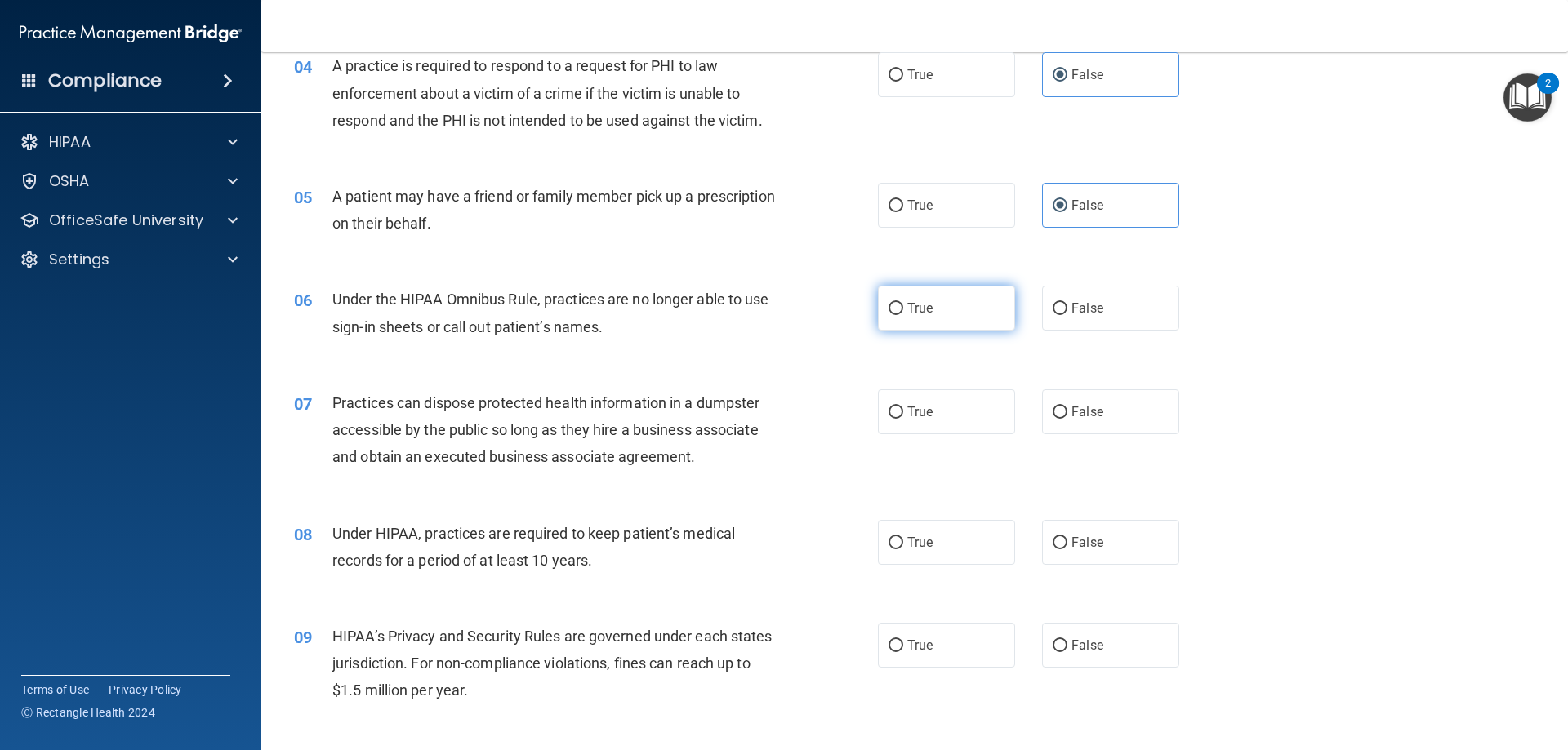
click at [975, 310] on label "True" at bounding box center [946, 308] width 137 height 45
click at [903, 310] on input "True" at bounding box center [895, 309] width 15 height 13
radio input "true"
click at [1111, 417] on label "False" at bounding box center [1109, 412] width 137 height 45
click at [1068, 417] on input "False" at bounding box center [1059, 413] width 15 height 13
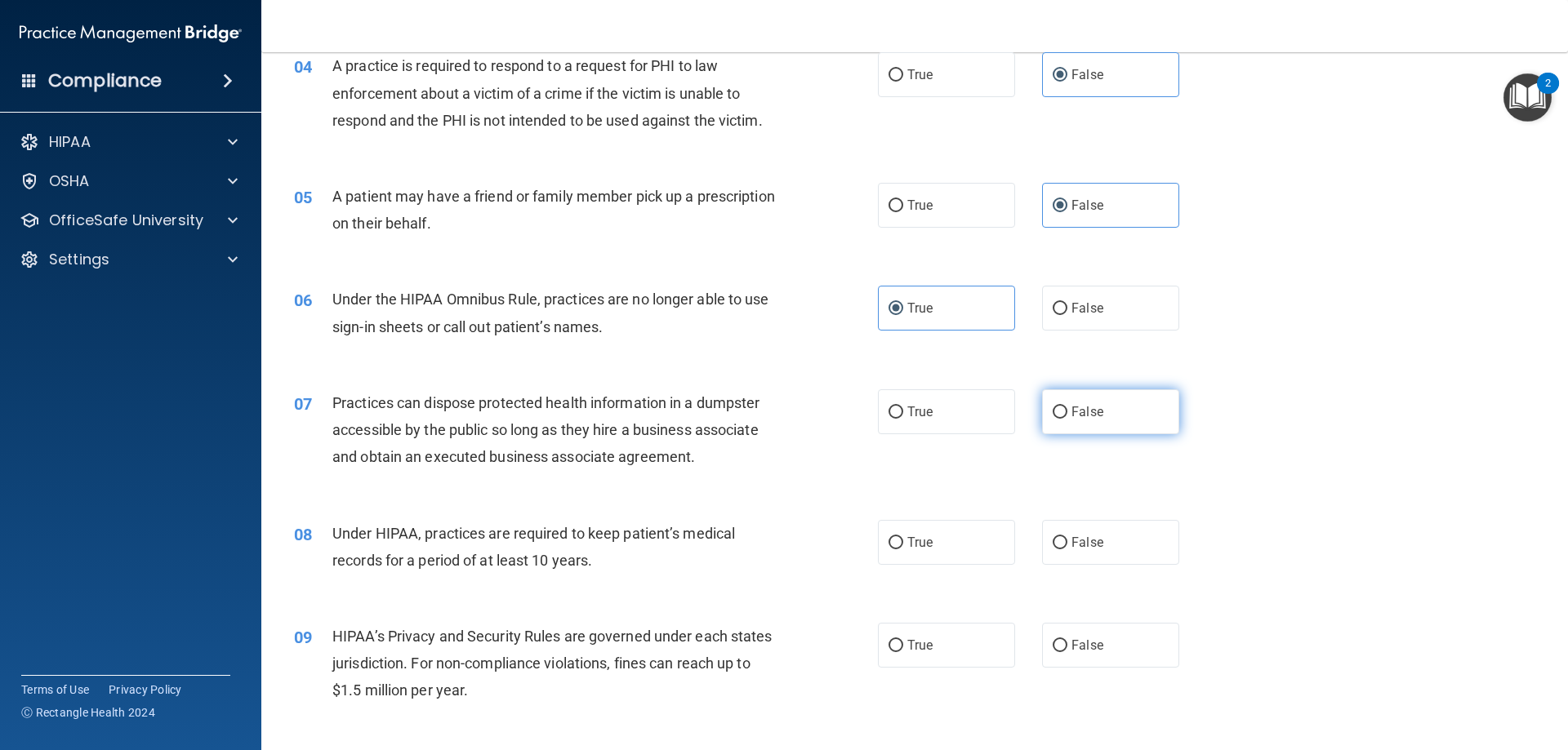
radio input "true"
click at [1146, 548] on label "False" at bounding box center [1109, 542] width 137 height 45
click at [1068, 548] on input "False" at bounding box center [1059, 543] width 15 height 13
radio input "true"
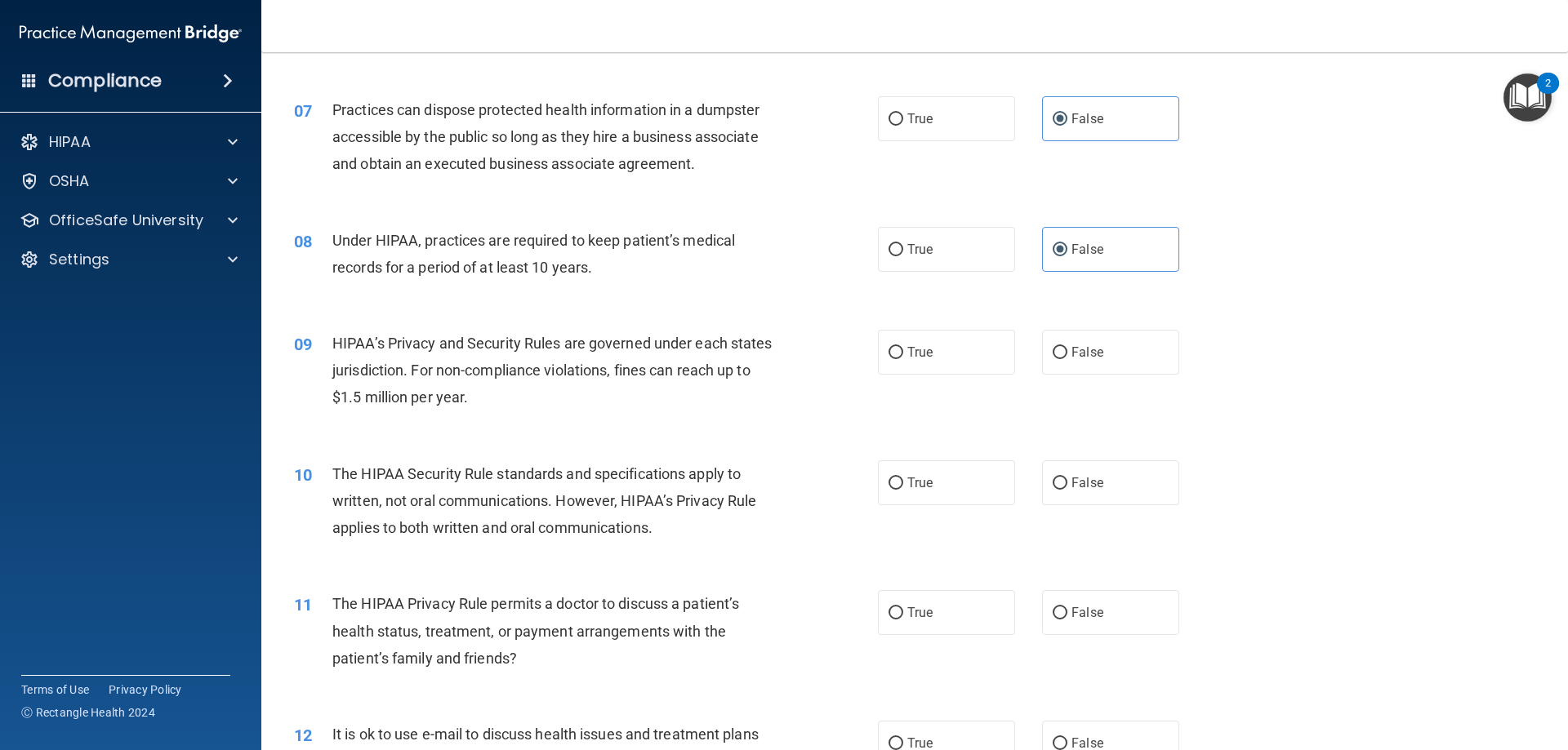
scroll to position [806, 0]
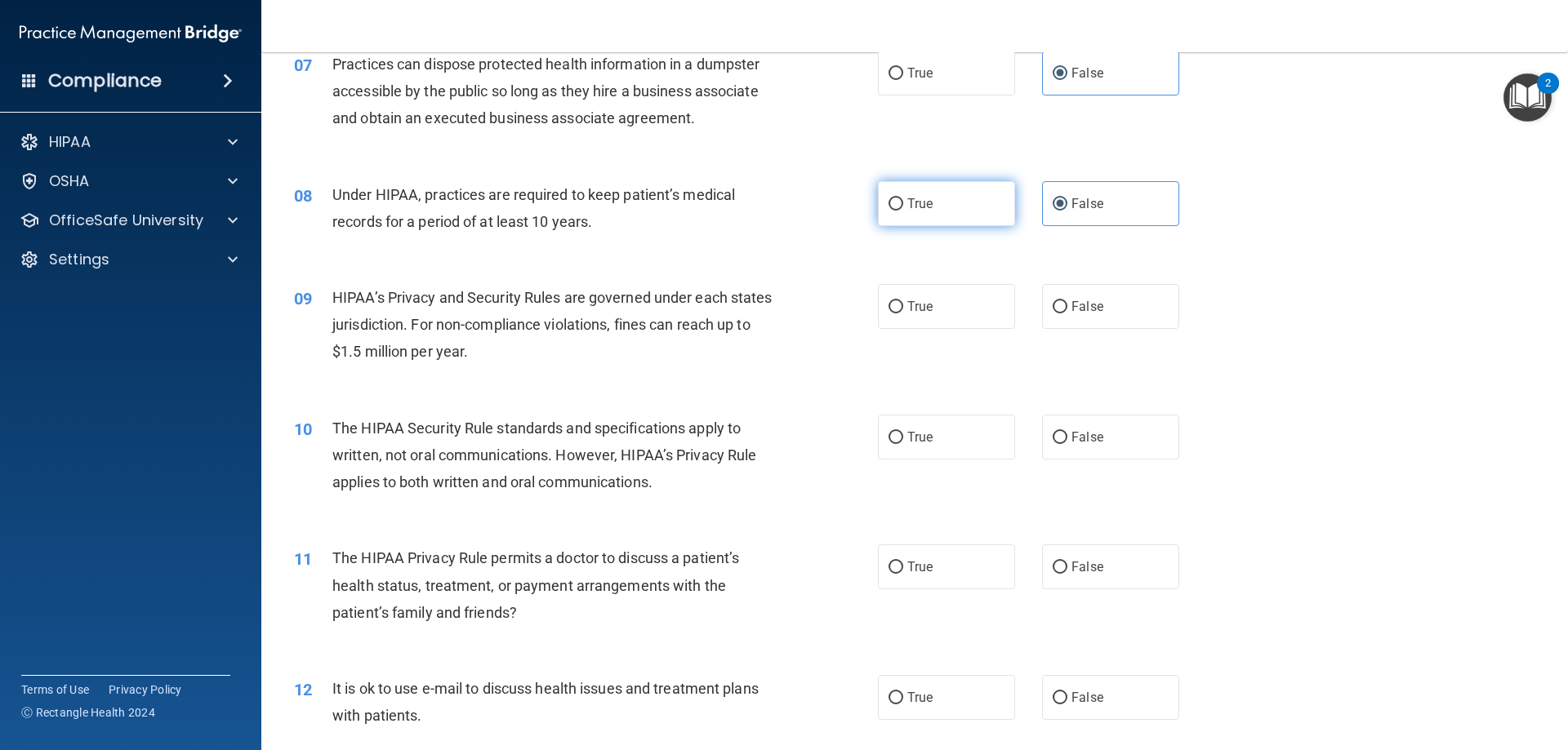
click at [965, 213] on label "True" at bounding box center [946, 204] width 137 height 45
click at [903, 211] on input "True" at bounding box center [895, 204] width 15 height 13
radio input "true"
radio input "false"
click at [934, 320] on label "True" at bounding box center [946, 306] width 137 height 45
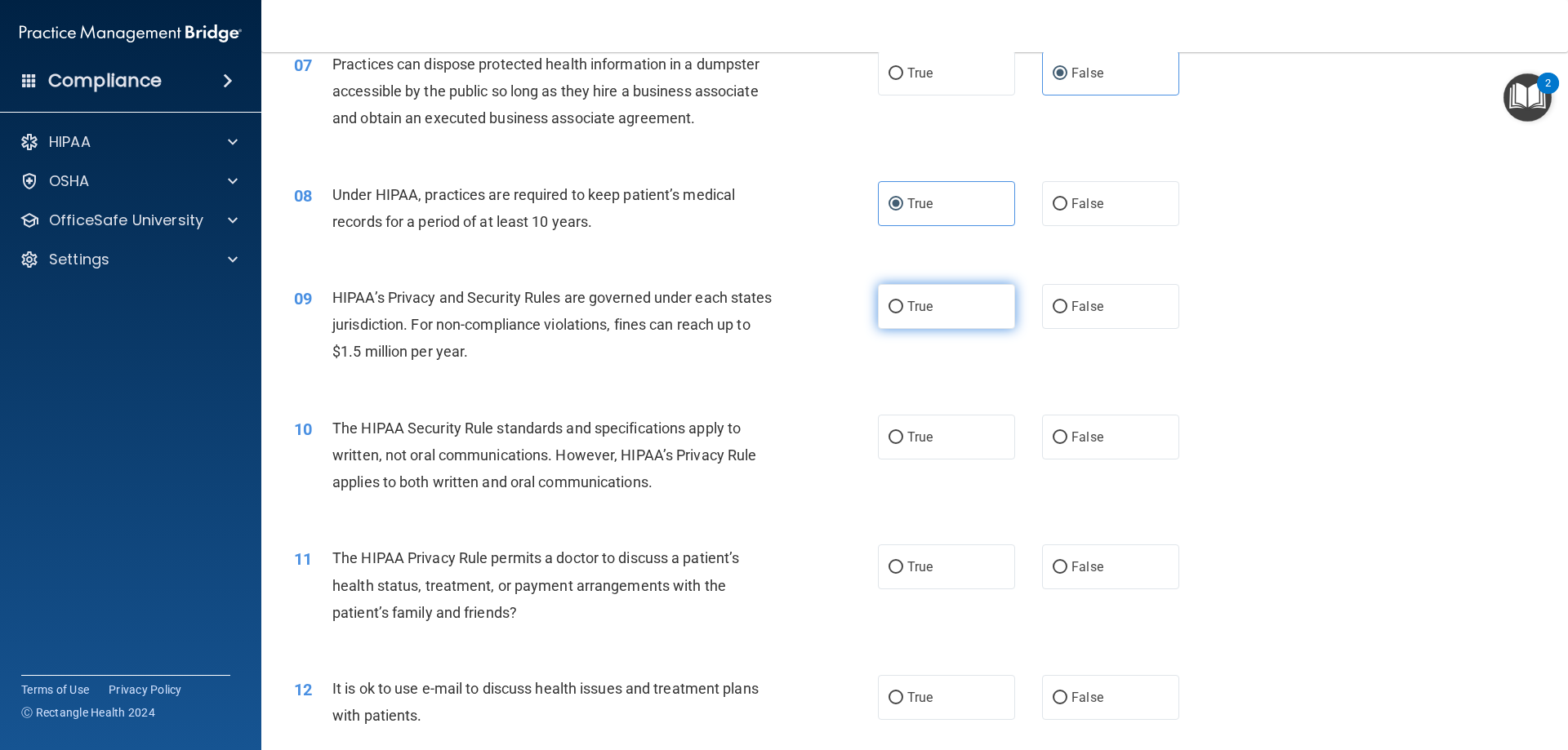
click at [903, 314] on input "True" at bounding box center [895, 307] width 15 height 13
radio input "true"
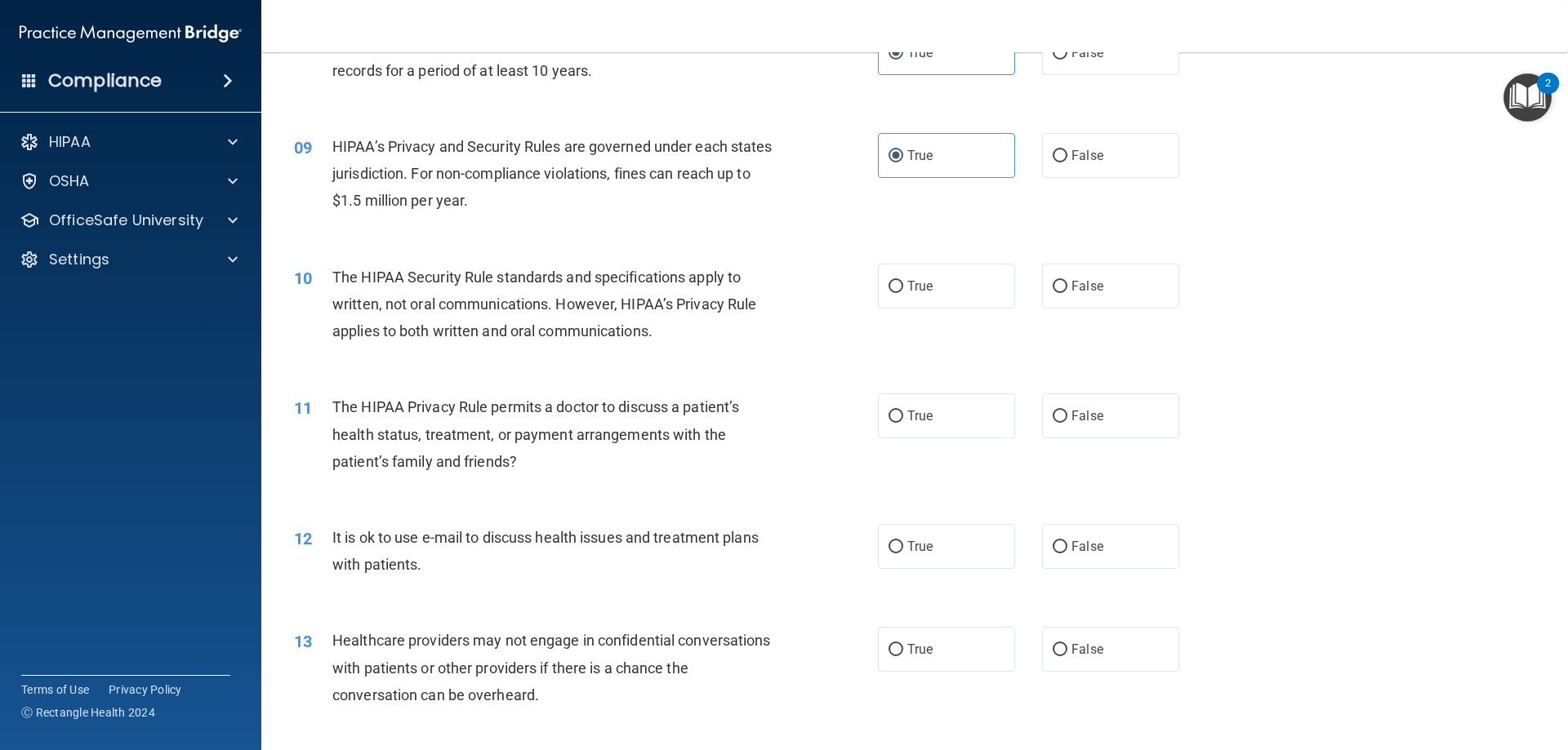
scroll to position [1004, 0]
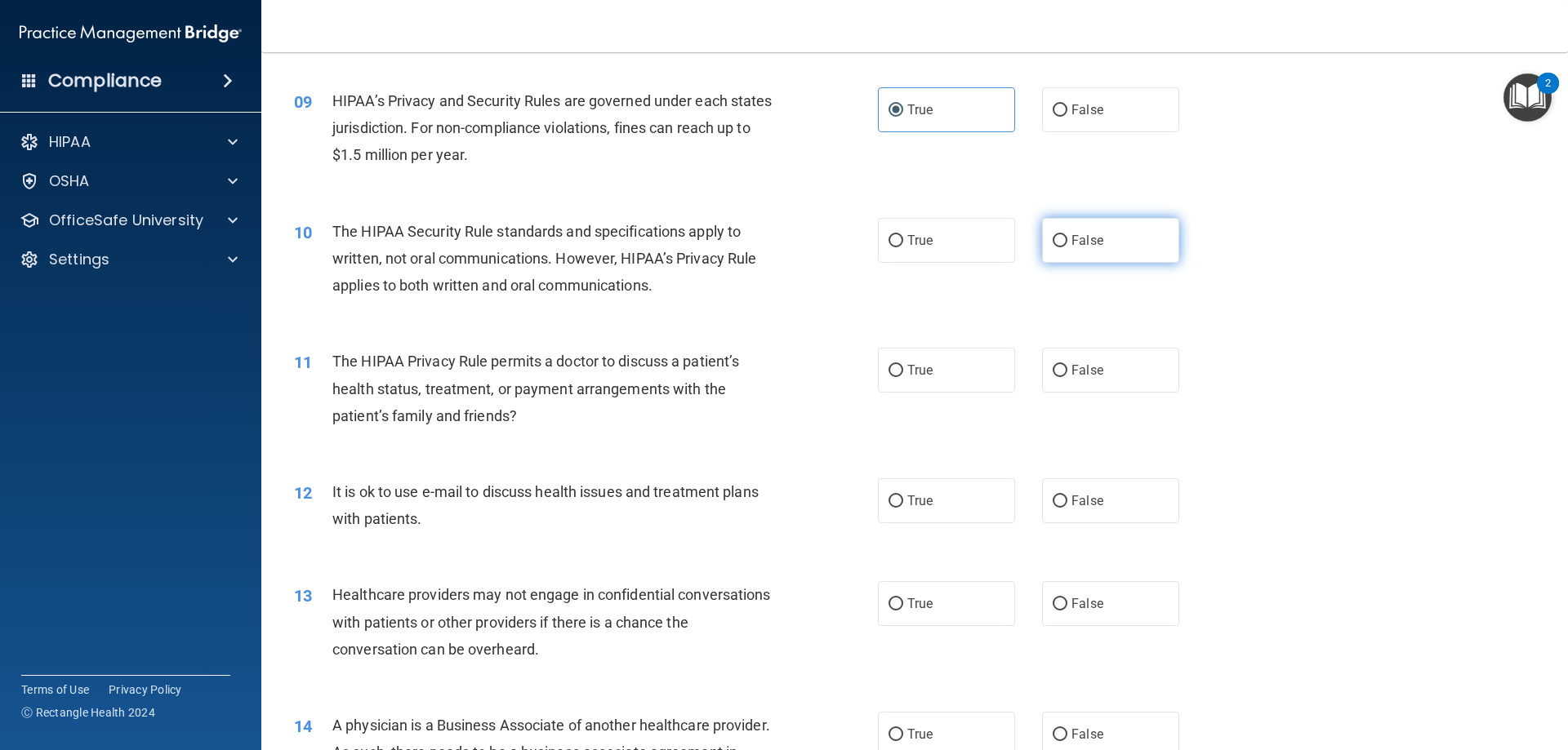
click at [1145, 248] on label "False" at bounding box center [1109, 240] width 137 height 45
click at [1068, 248] on input "False" at bounding box center [1059, 241] width 15 height 13
radio input "true"
click at [1108, 377] on label "False" at bounding box center [1109, 370] width 137 height 45
click at [1068, 377] on input "False" at bounding box center [1059, 371] width 15 height 13
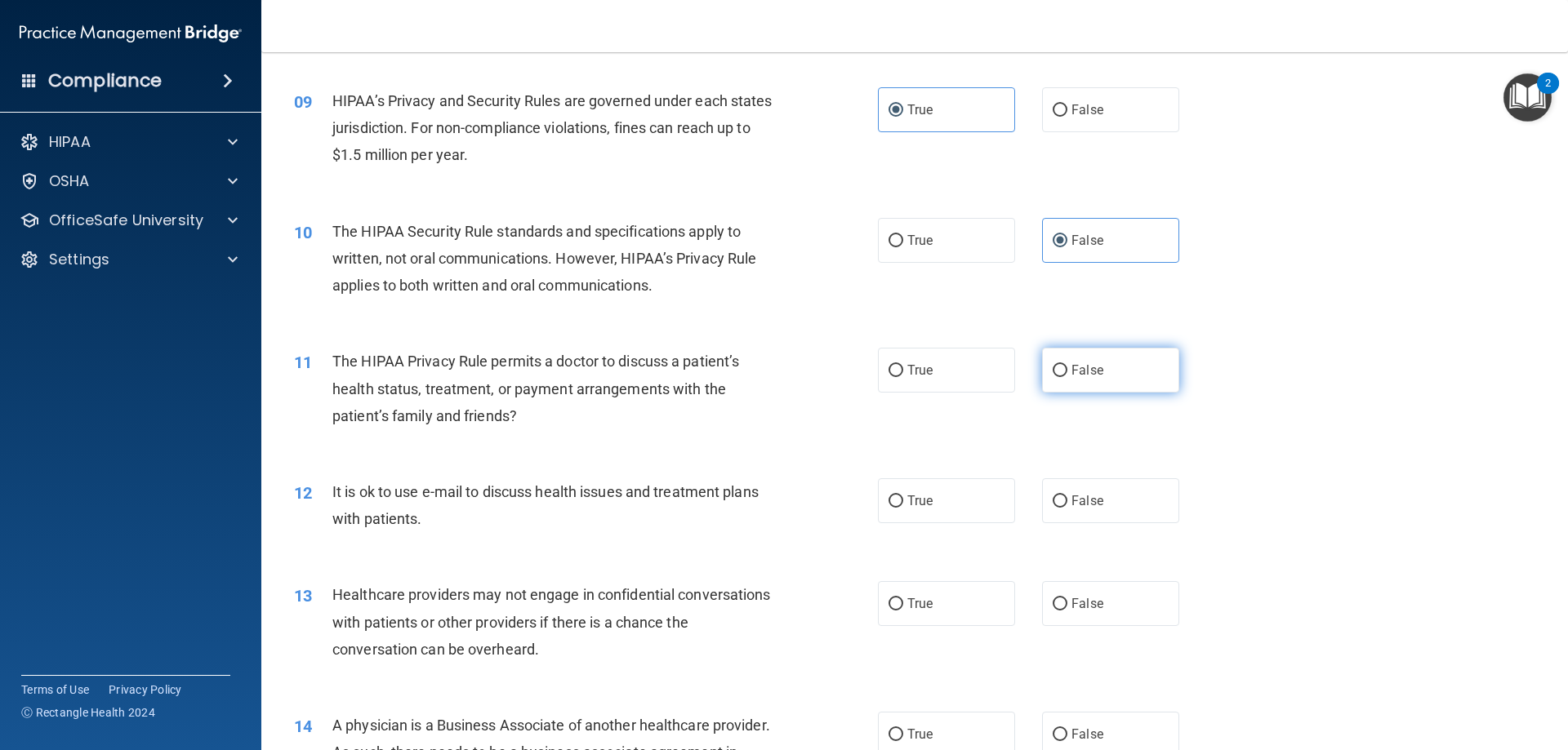
radio input "true"
click at [1099, 500] on label "False" at bounding box center [1109, 501] width 137 height 45
click at [1068, 500] on input "False" at bounding box center [1059, 501] width 15 height 13
radio input "true"
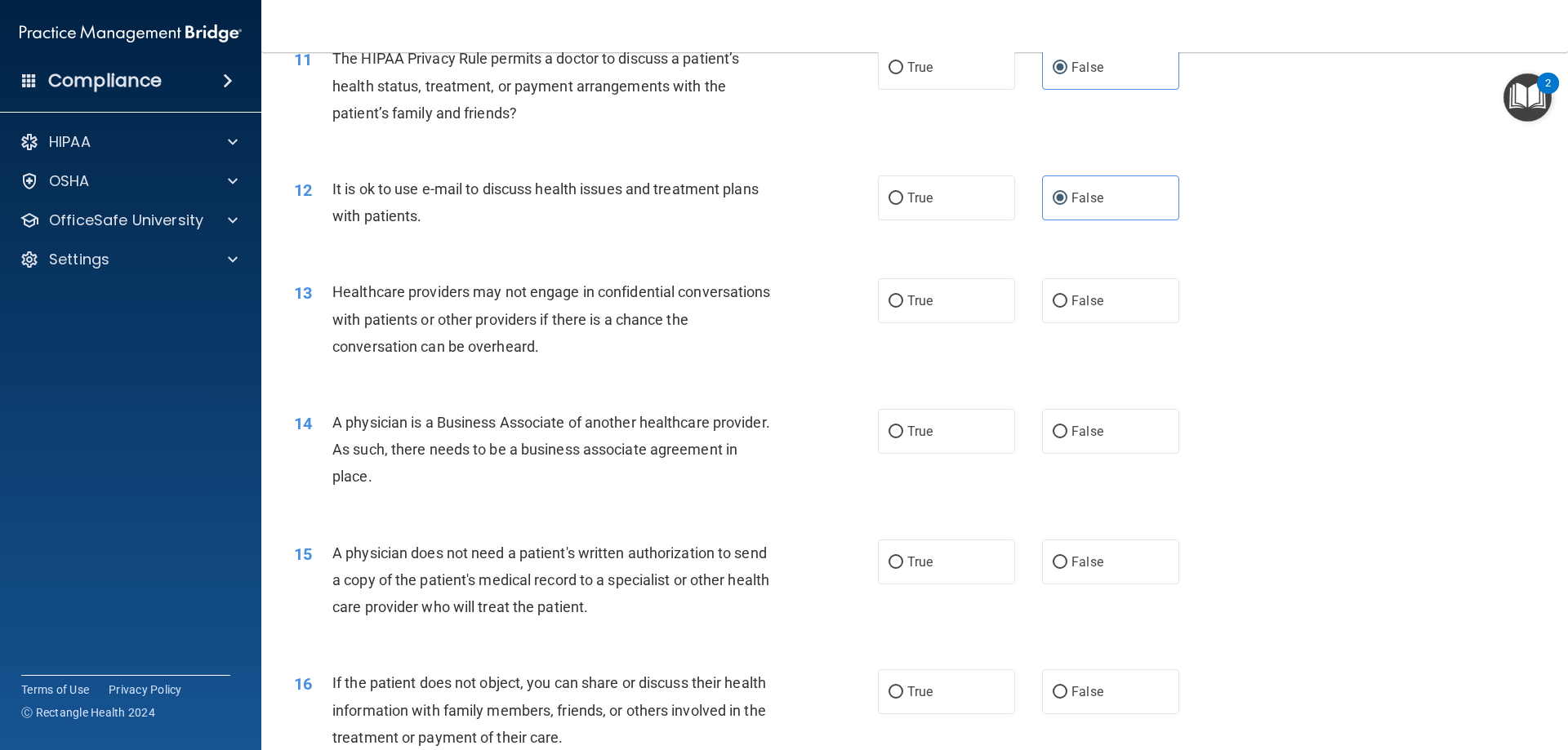
scroll to position [1329, 0]
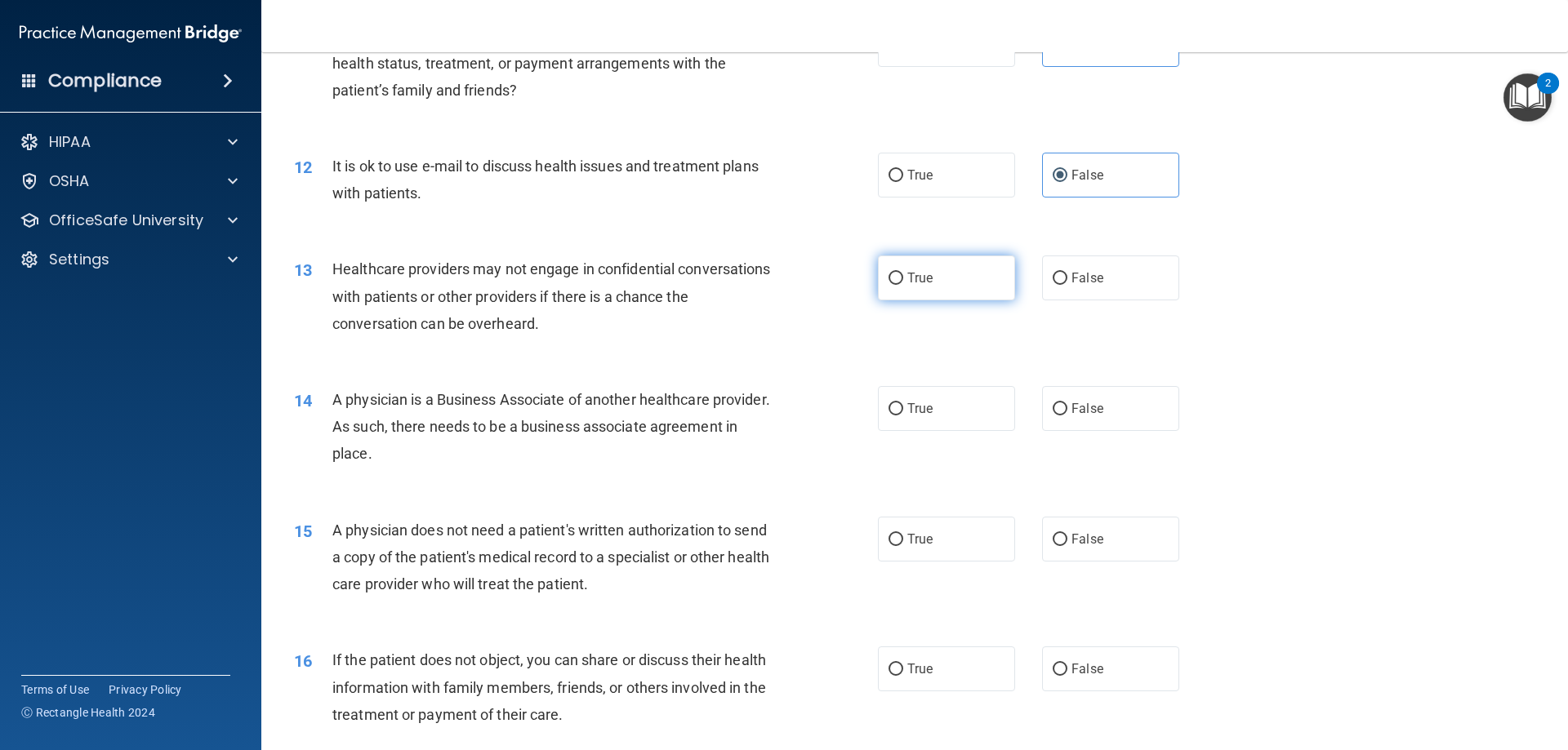
click at [973, 271] on label "True" at bounding box center [946, 278] width 137 height 45
click at [903, 273] on input "True" at bounding box center [895, 279] width 15 height 13
radio input "true"
click at [959, 410] on label "True" at bounding box center [946, 409] width 137 height 45
click at [903, 410] on input "True" at bounding box center [895, 409] width 15 height 13
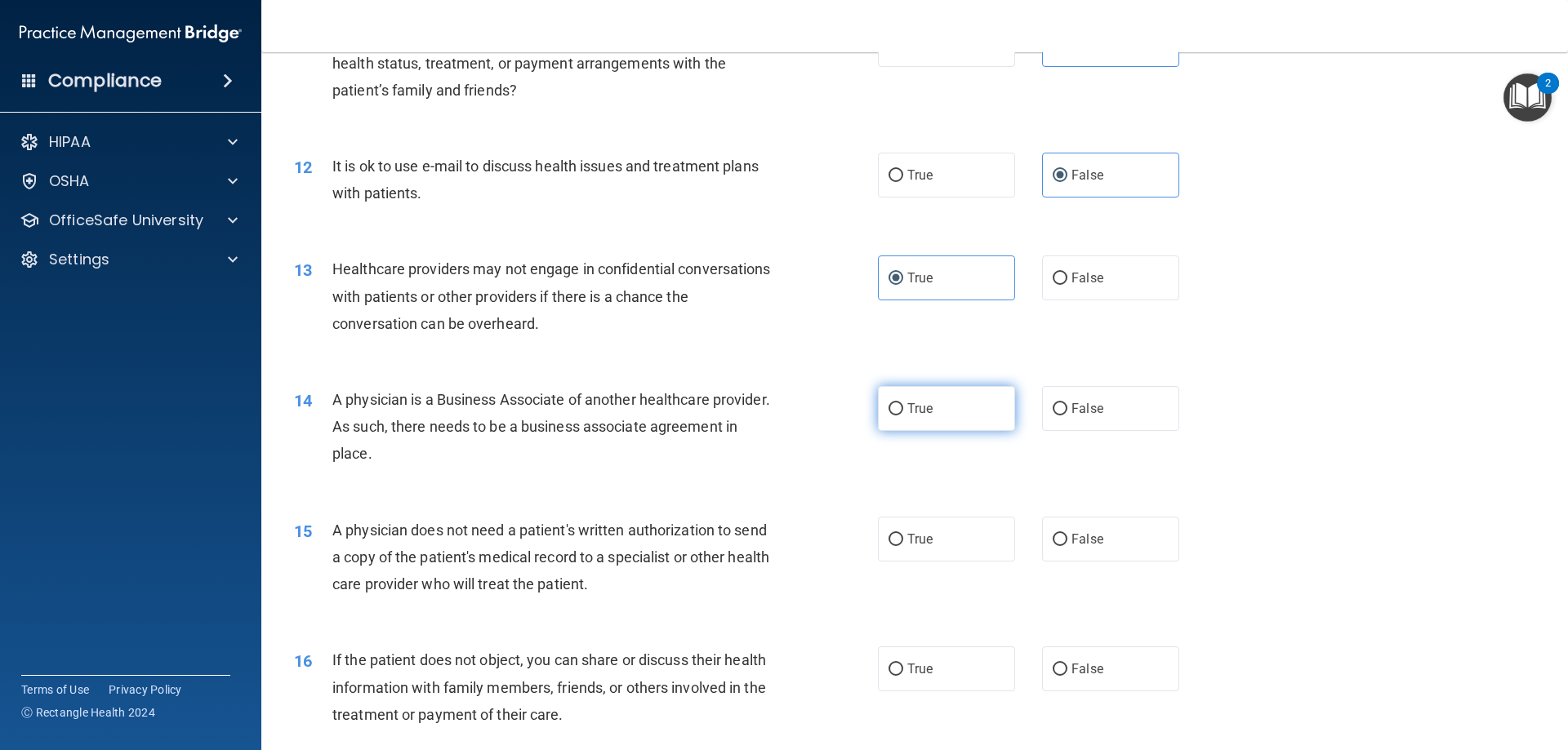
radio input "true"
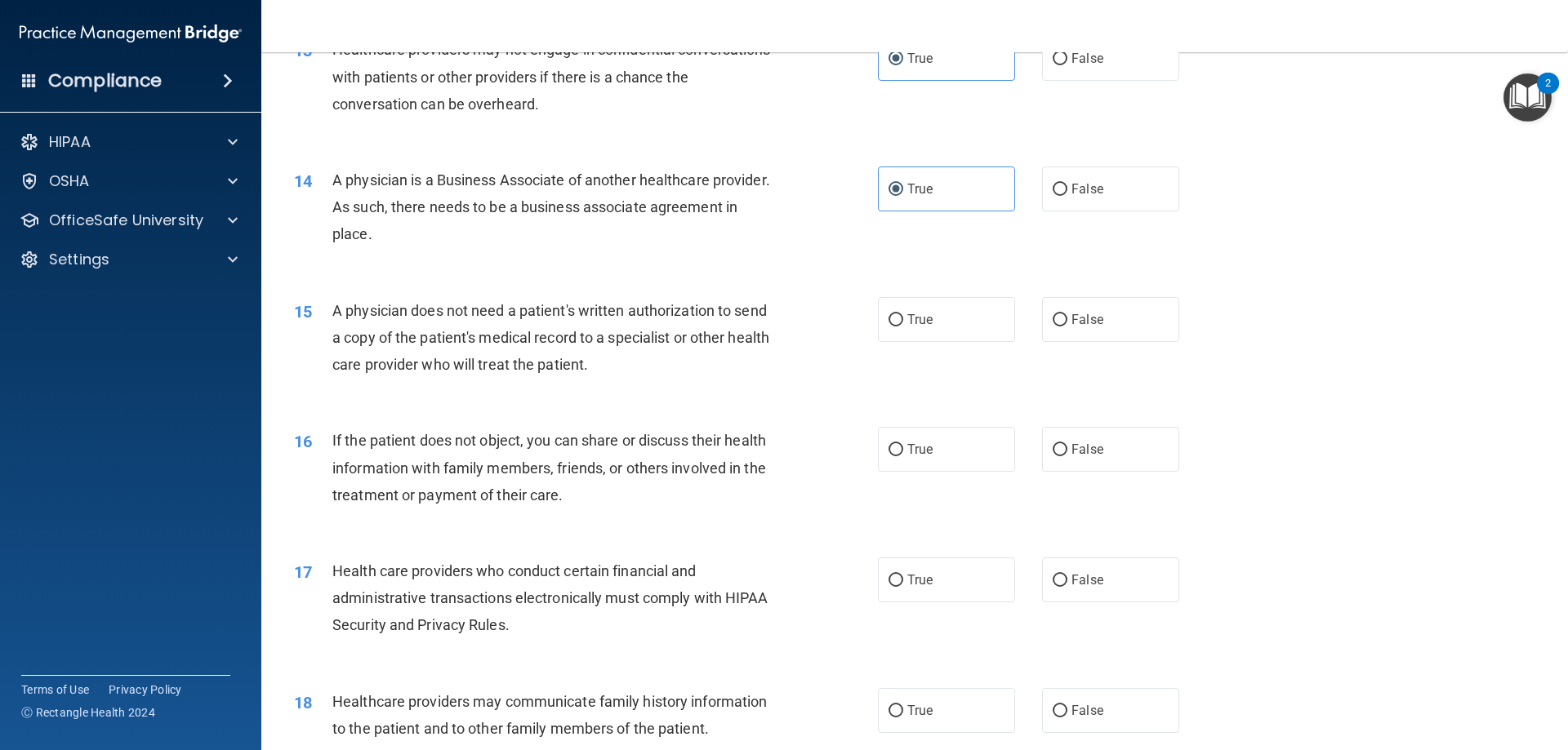
scroll to position [1572, 0]
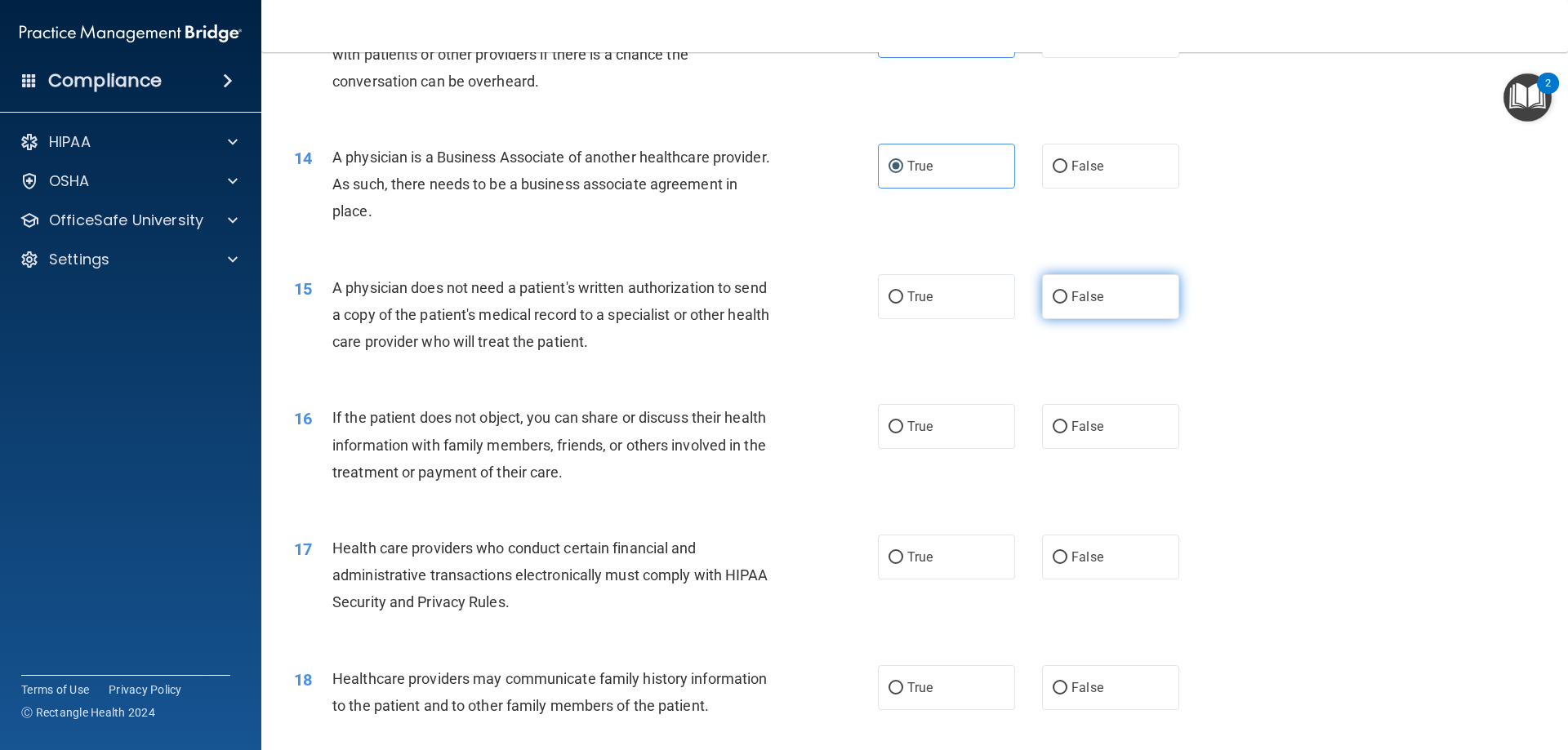
click at [1094, 299] on span "False" at bounding box center [1087, 297] width 32 height 16
click at [1068, 299] on input "False" at bounding box center [1059, 297] width 15 height 13
radio input "true"
click at [1122, 437] on label "False" at bounding box center [1109, 426] width 137 height 45
click at [1068, 433] on input "False" at bounding box center [1059, 427] width 15 height 13
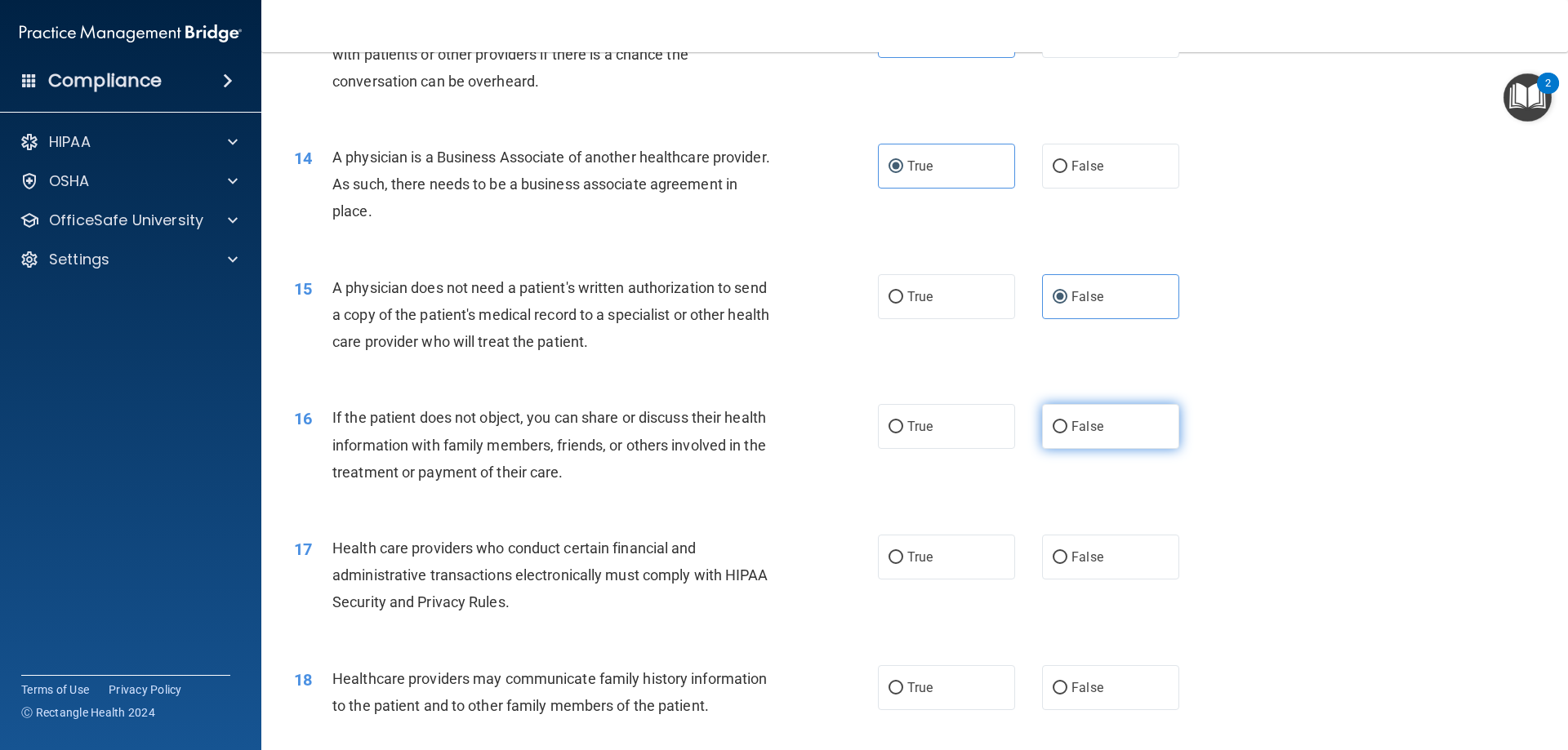
radio input "true"
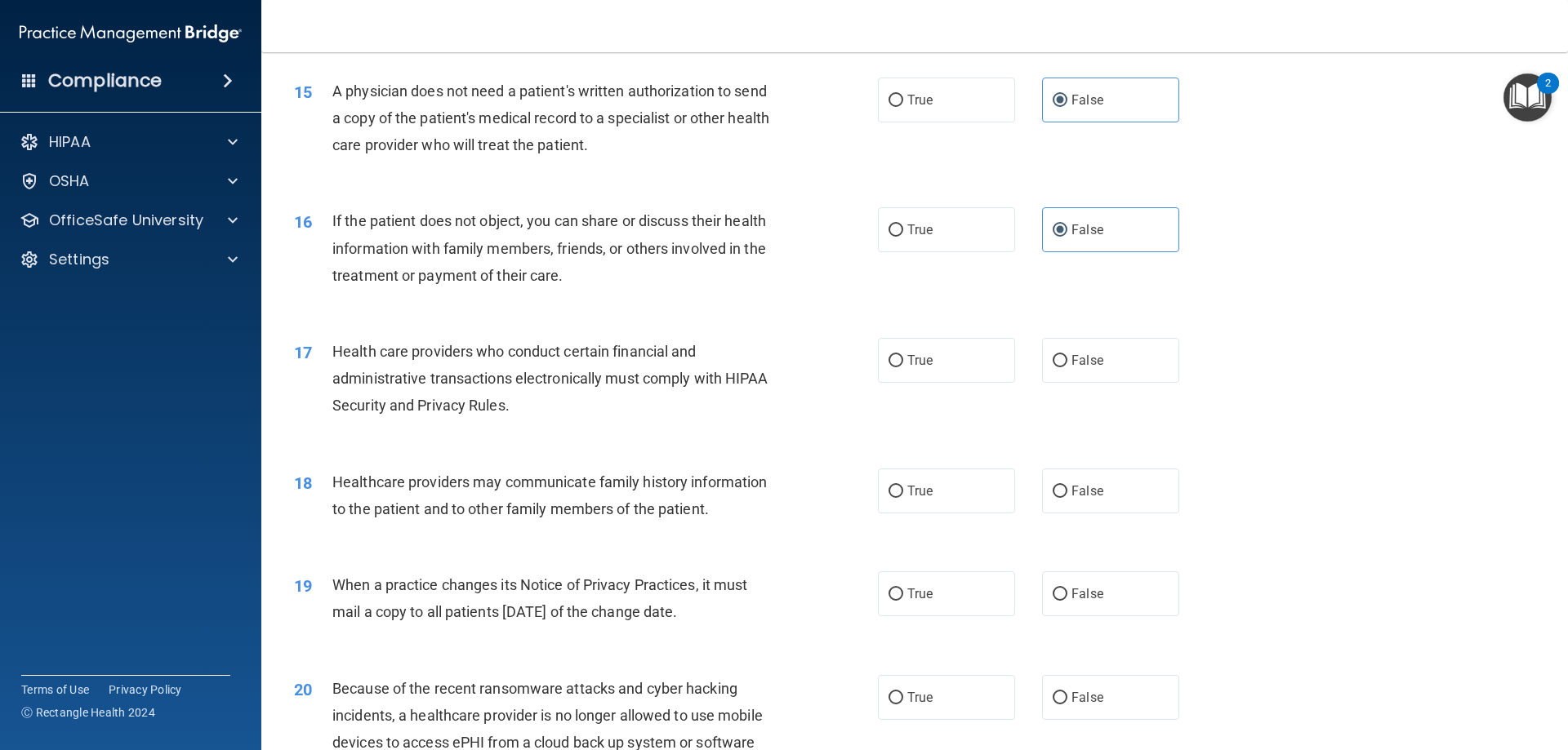
scroll to position [1783, 0]
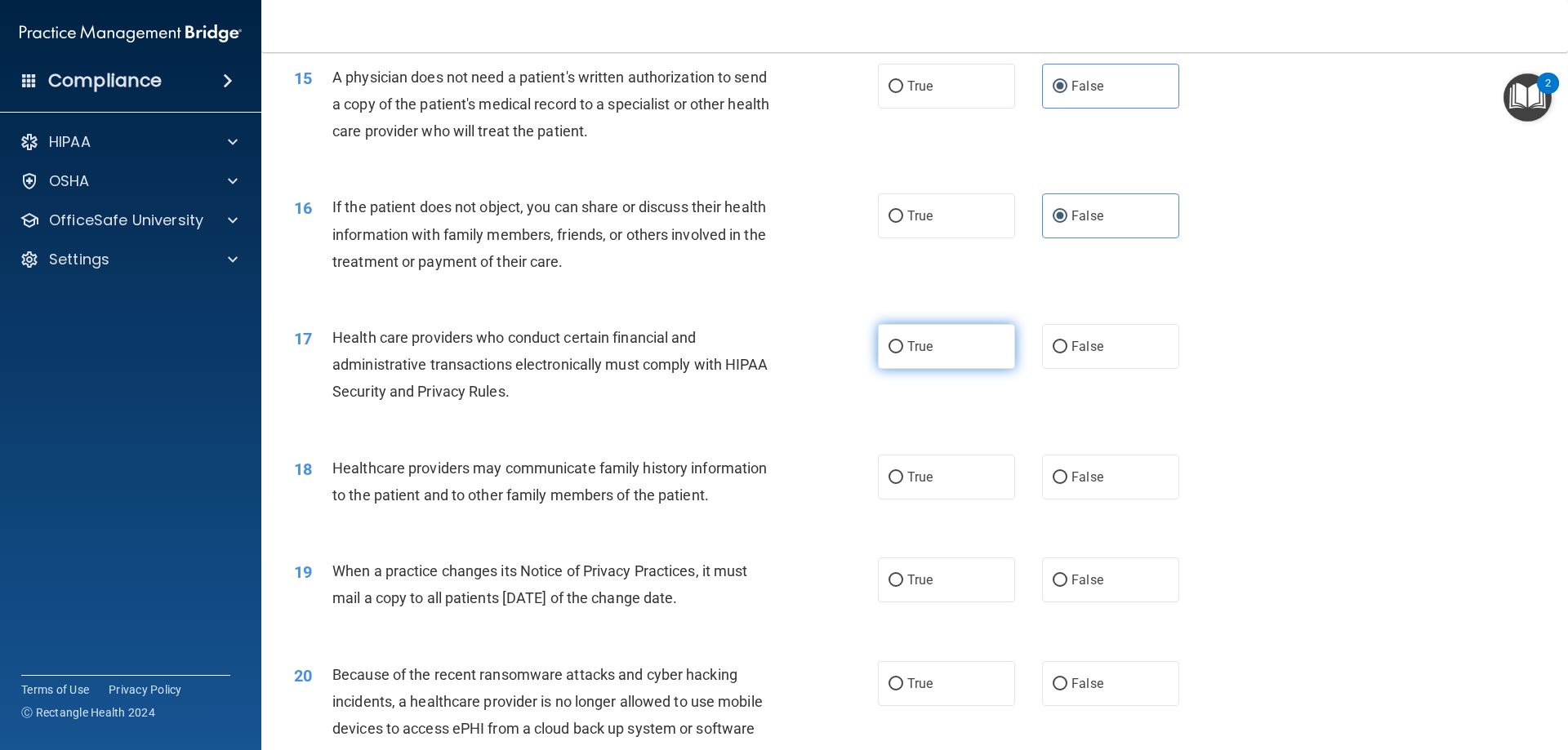
click at [936, 359] on label "True" at bounding box center [946, 347] width 137 height 45
click at [903, 354] on input "True" at bounding box center [895, 347] width 15 height 13
radio input "true"
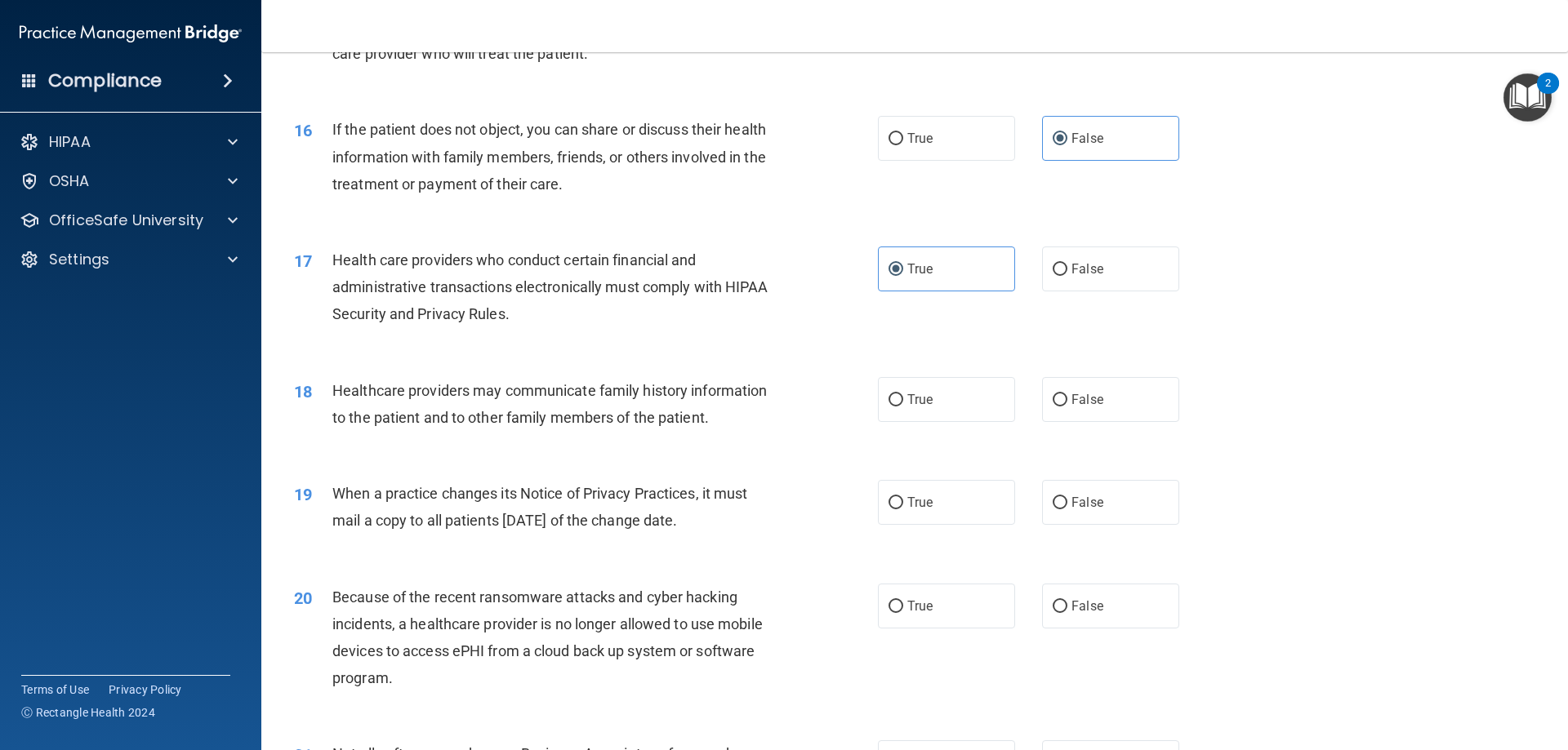
scroll to position [1865, 0]
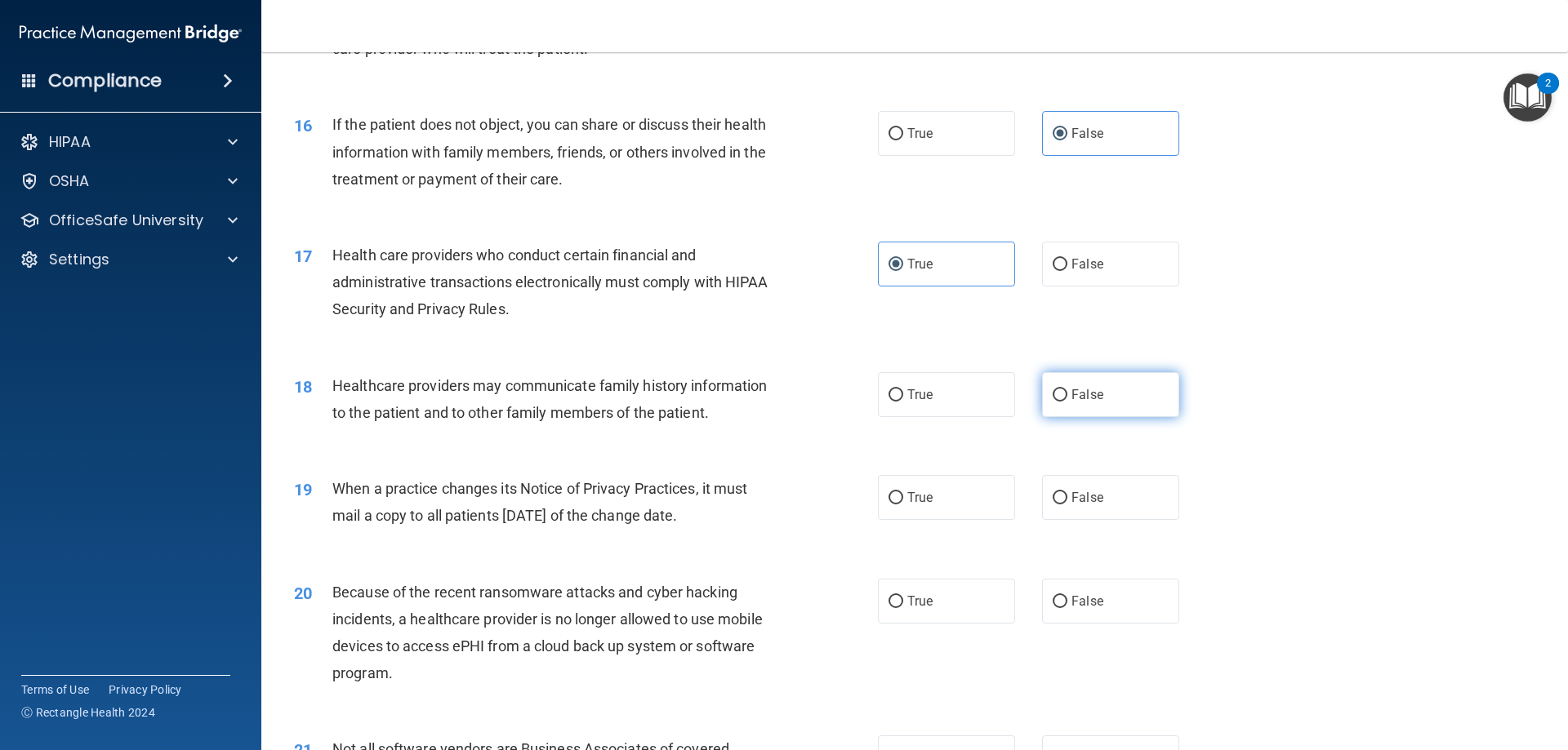
click at [1102, 396] on label "False" at bounding box center [1109, 394] width 137 height 45
click at [1068, 396] on input "False" at bounding box center [1059, 395] width 15 height 13
radio input "true"
click at [922, 502] on span "True" at bounding box center [920, 497] width 25 height 16
click at [903, 502] on input "True" at bounding box center [895, 498] width 15 height 13
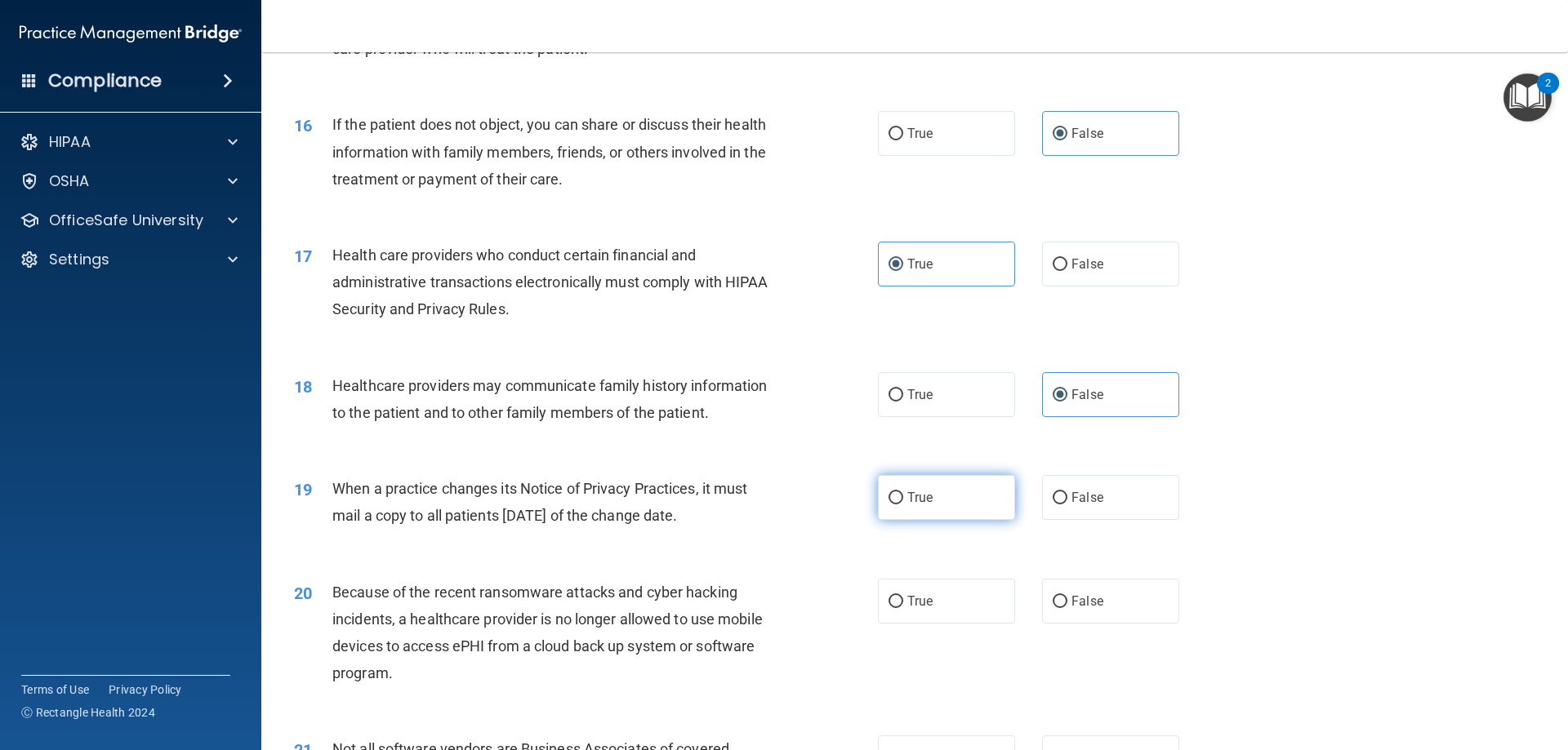
radio input "true"
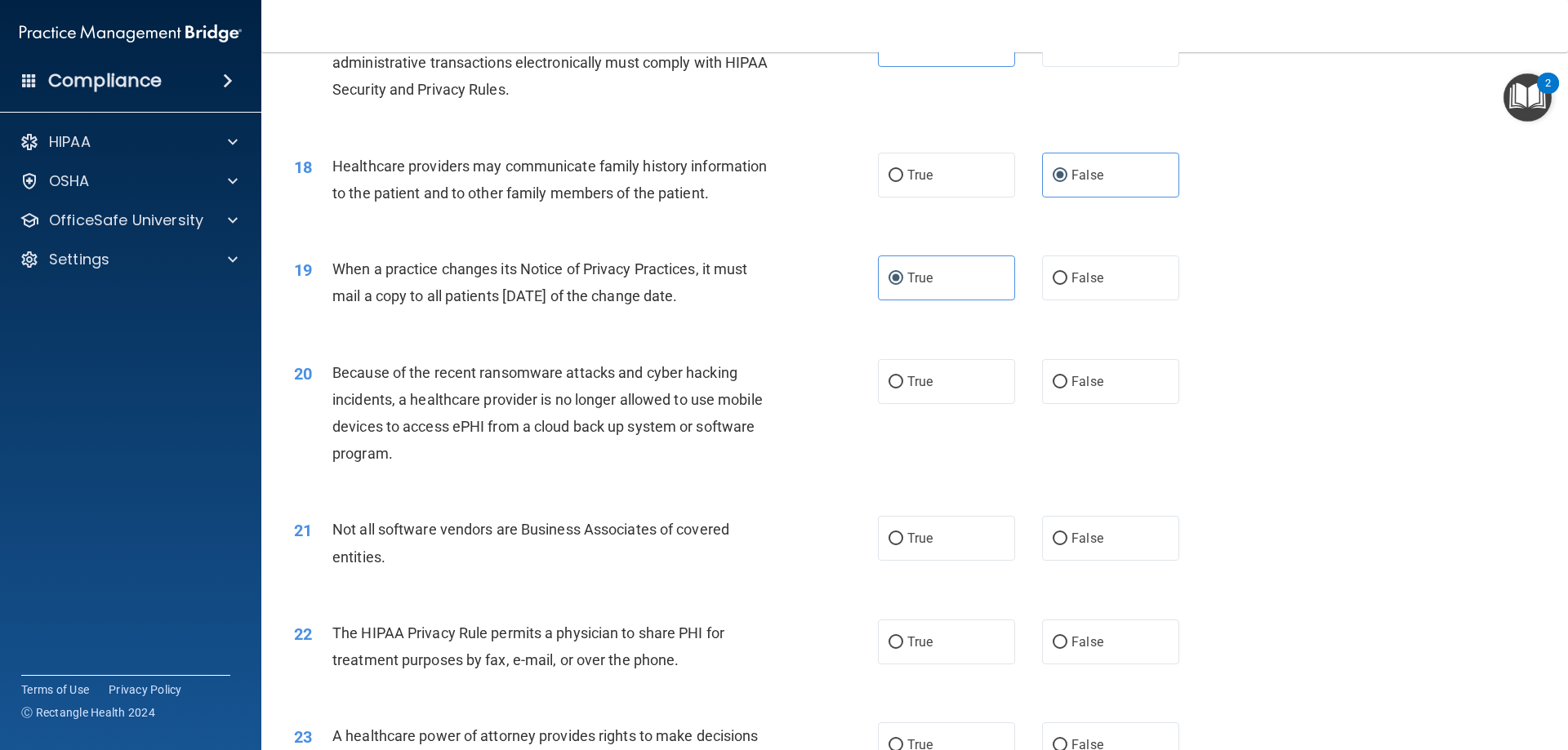
scroll to position [2090, 0]
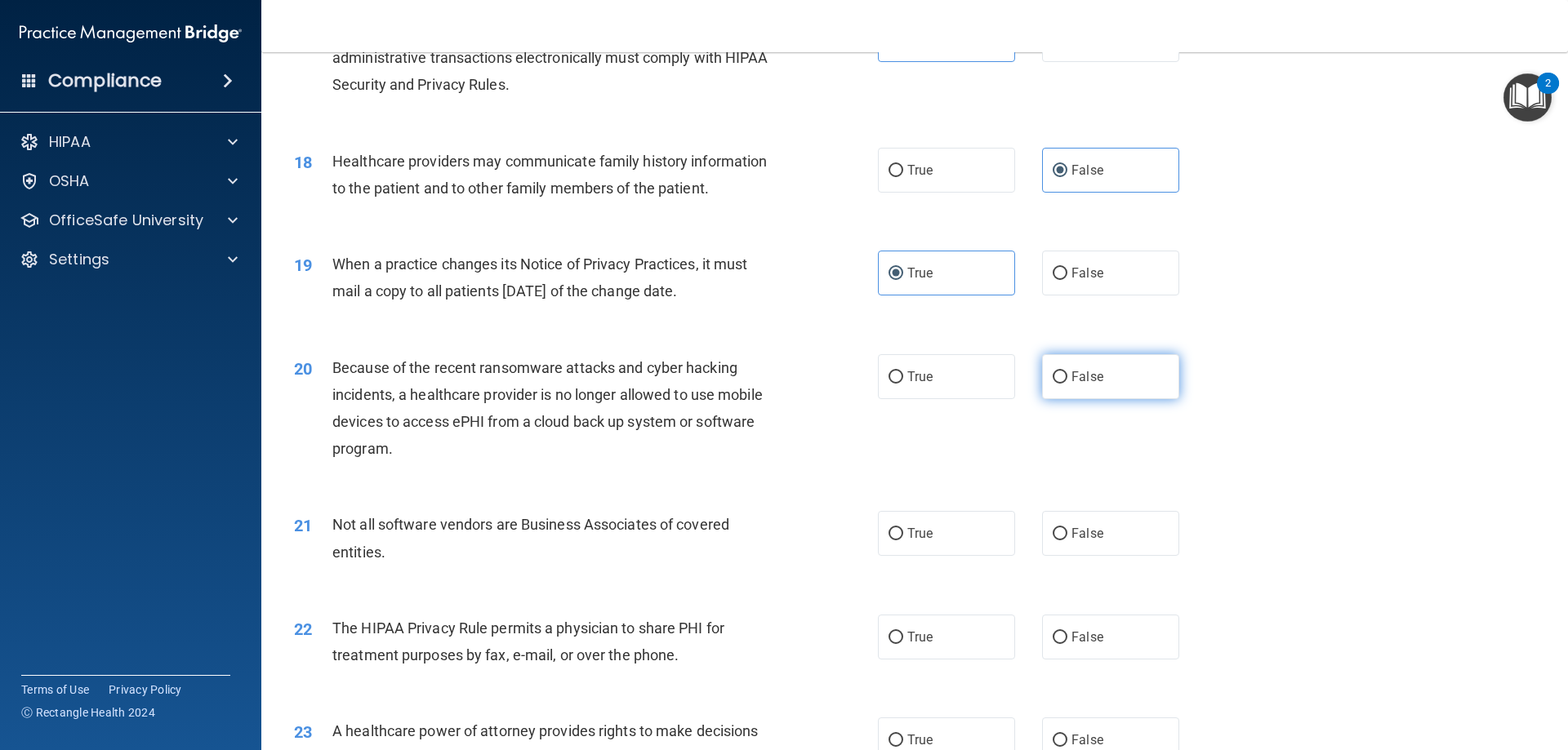
click at [1108, 380] on label "False" at bounding box center [1109, 377] width 137 height 45
click at [1068, 380] on input "False" at bounding box center [1059, 377] width 15 height 13
radio input "true"
click at [971, 540] on label "True" at bounding box center [946, 533] width 137 height 45
click at [903, 540] on input "True" at bounding box center [895, 534] width 15 height 13
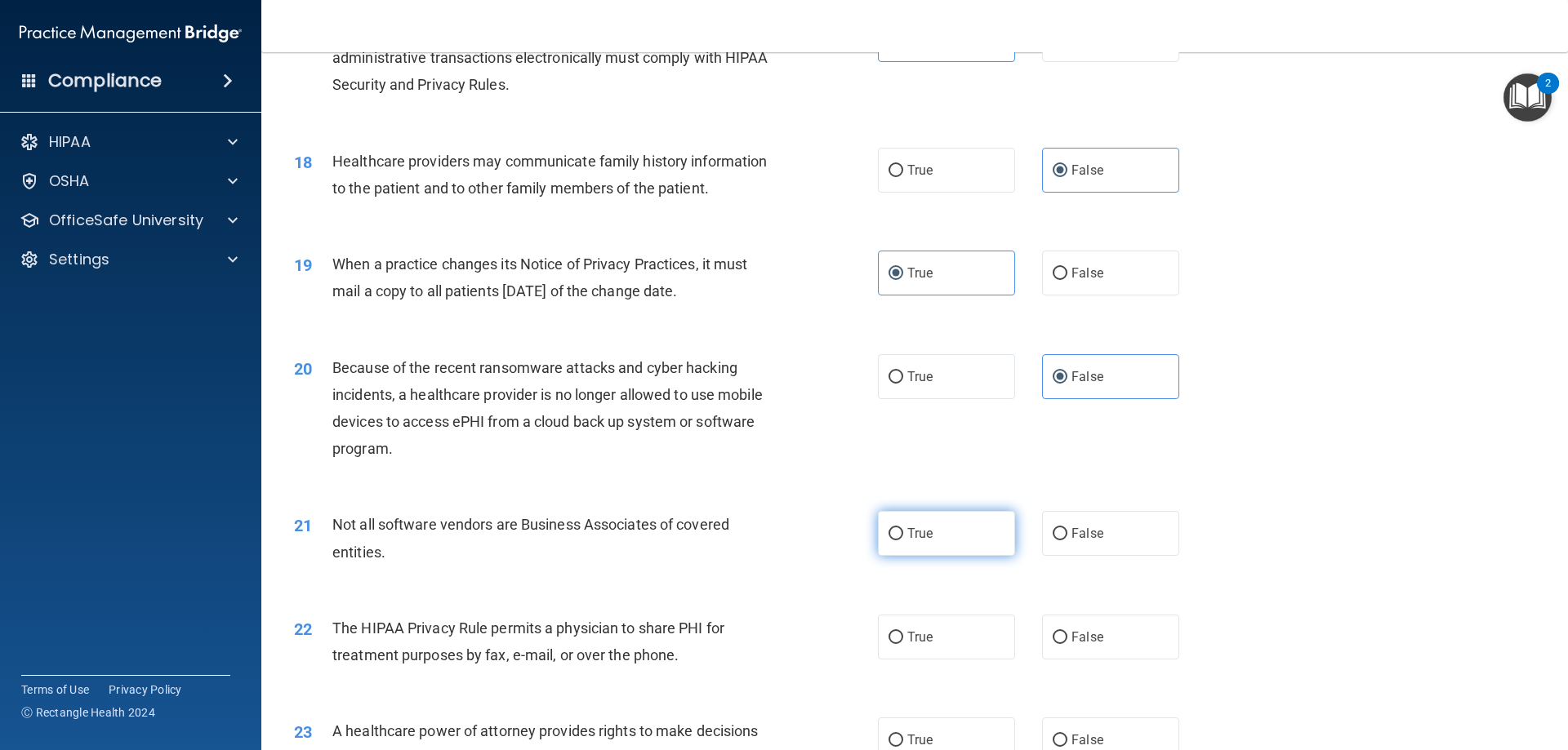
radio input "true"
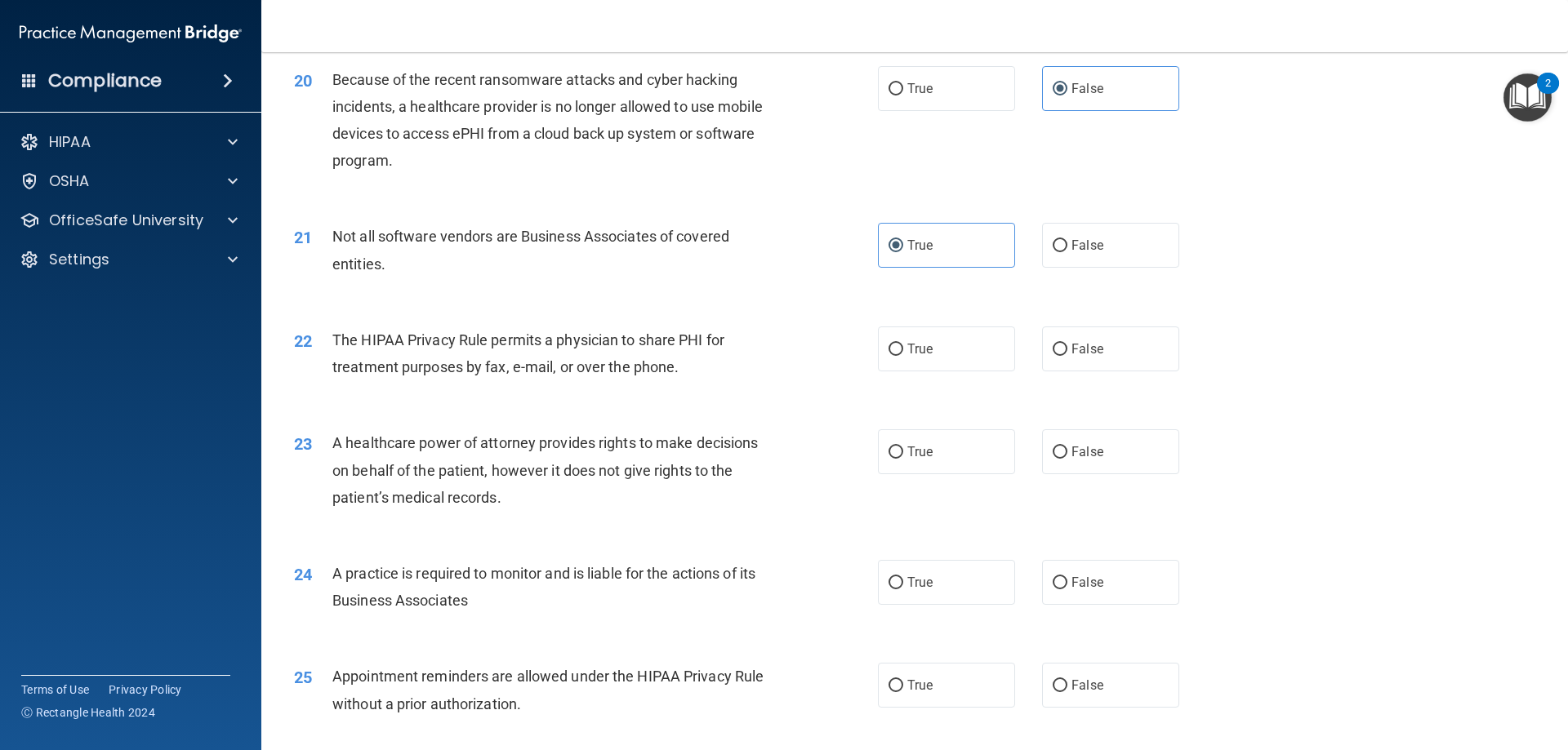
scroll to position [2388, 0]
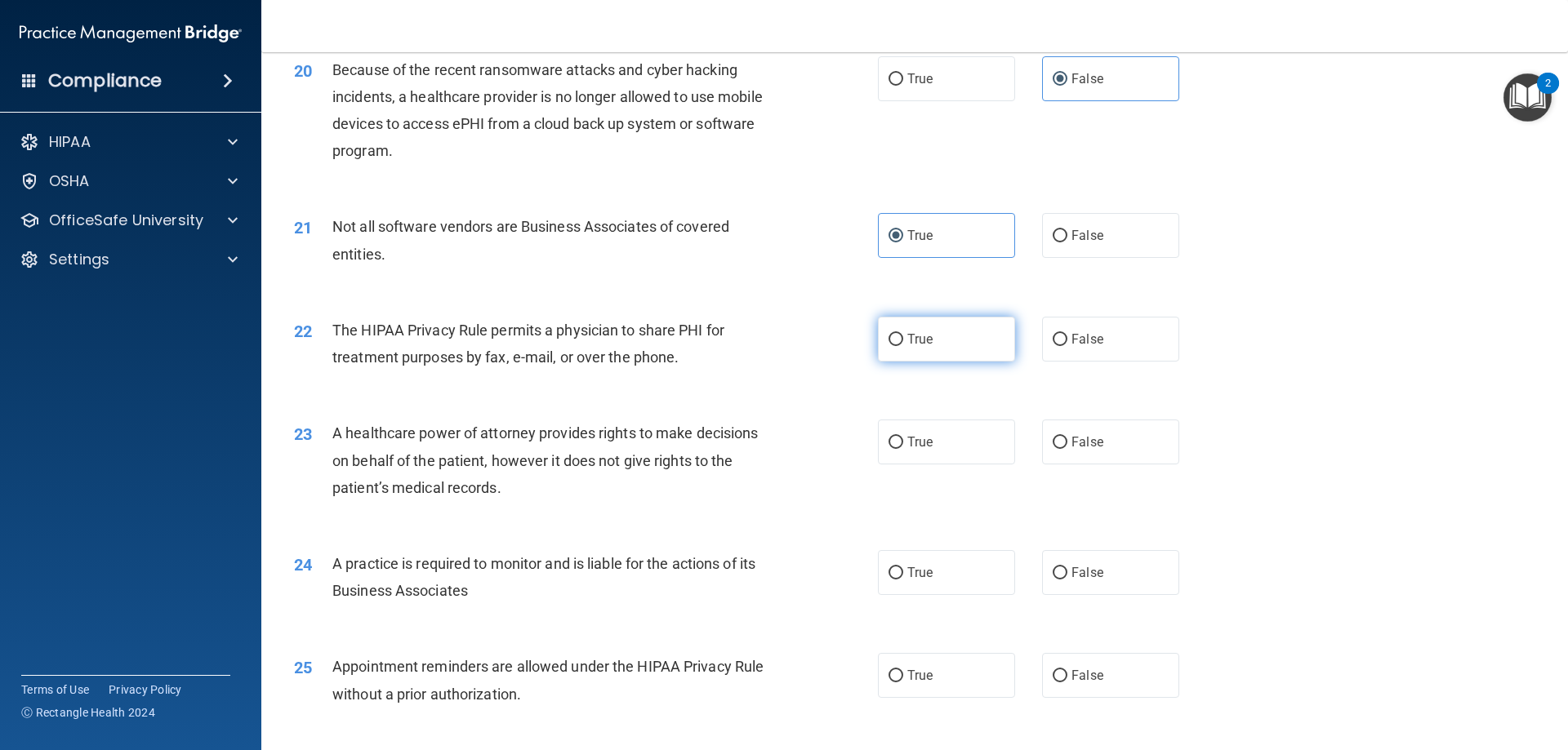
click at [965, 342] on label "True" at bounding box center [946, 339] width 137 height 45
click at [903, 342] on input "True" at bounding box center [895, 340] width 15 height 13
radio input "true"
click at [1114, 452] on label "False" at bounding box center [1109, 442] width 137 height 45
click at [1068, 449] on input "False" at bounding box center [1059, 443] width 15 height 13
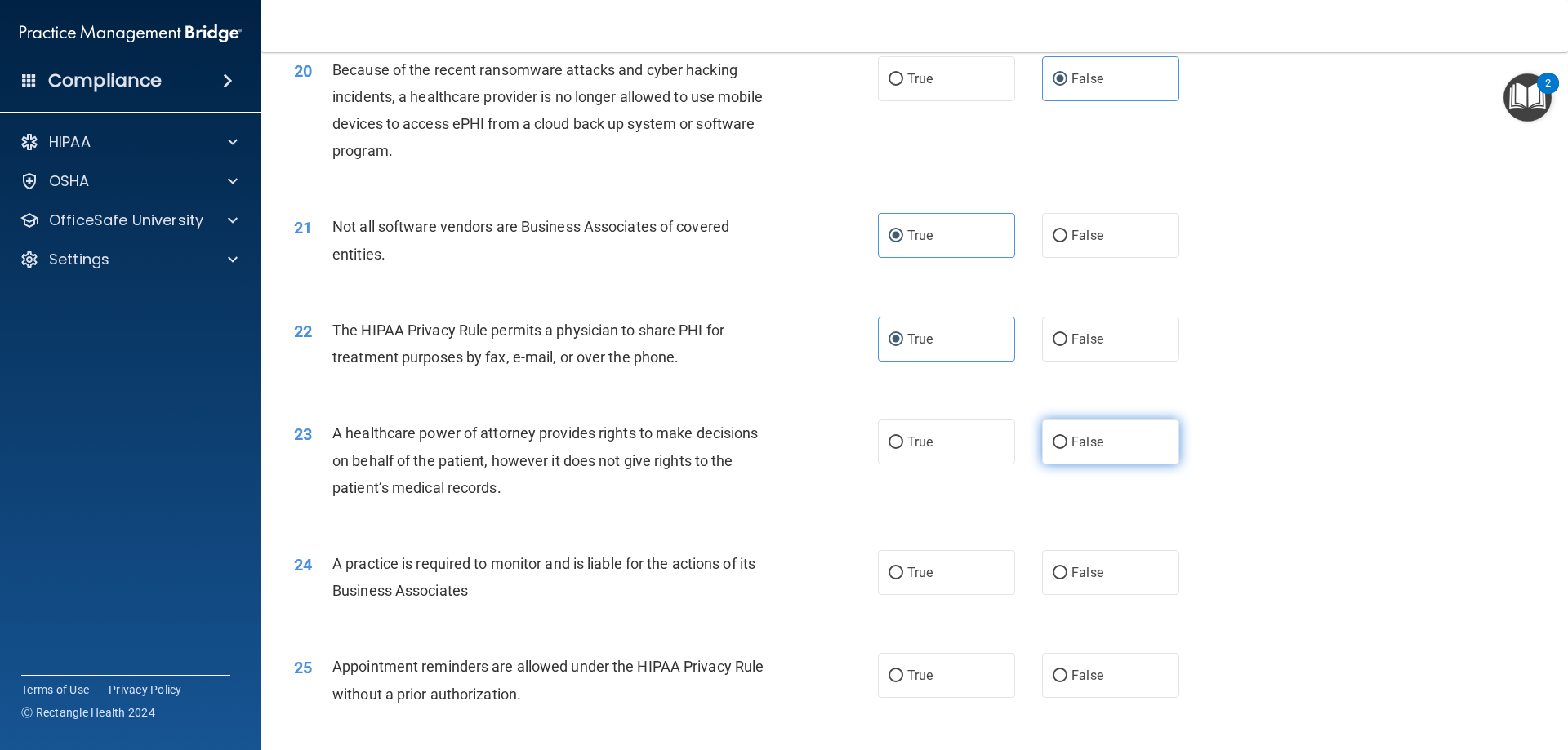
radio input "true"
click at [1121, 586] on label "False" at bounding box center [1109, 572] width 137 height 45
click at [1068, 580] on input "False" at bounding box center [1059, 573] width 15 height 13
radio input "true"
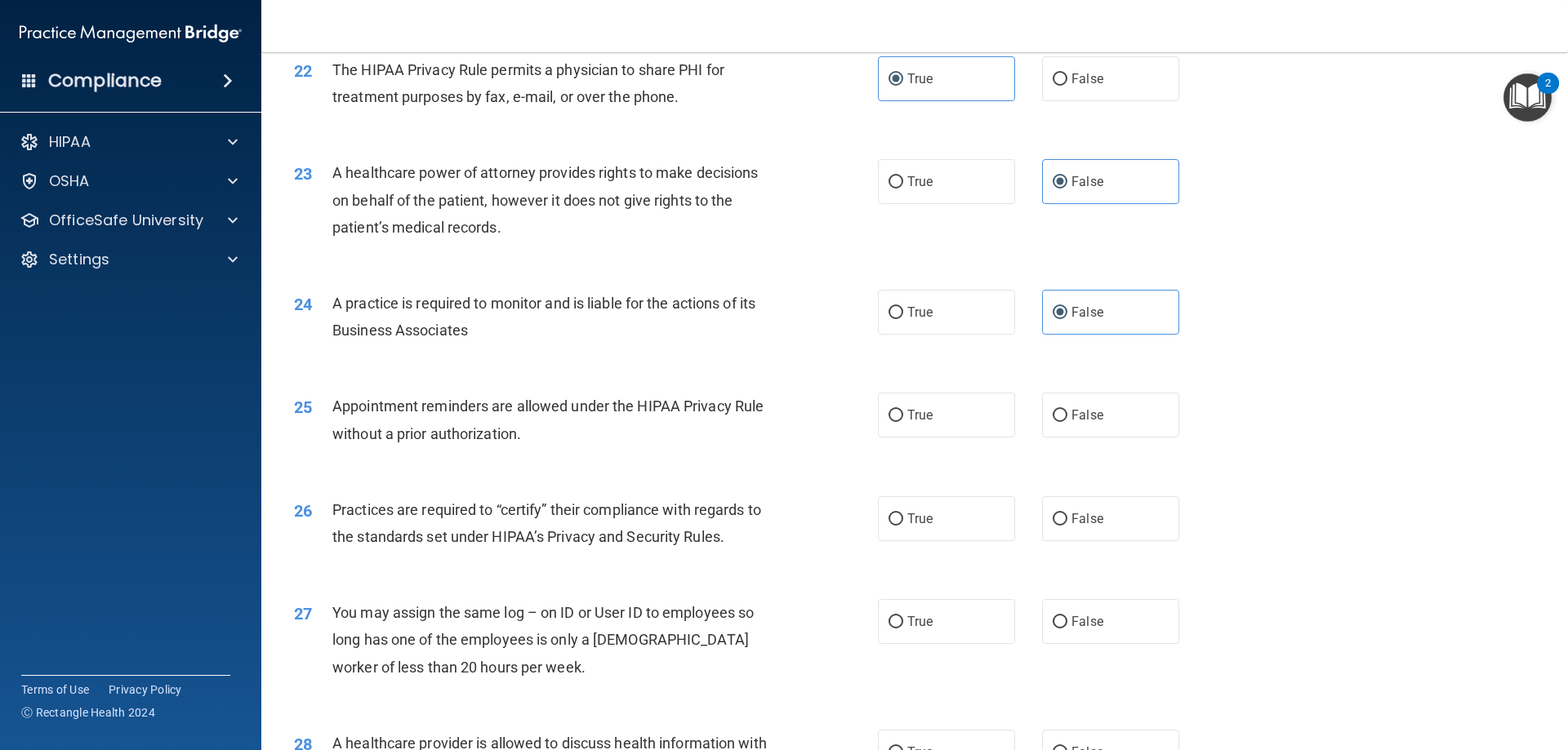
scroll to position [2653, 0]
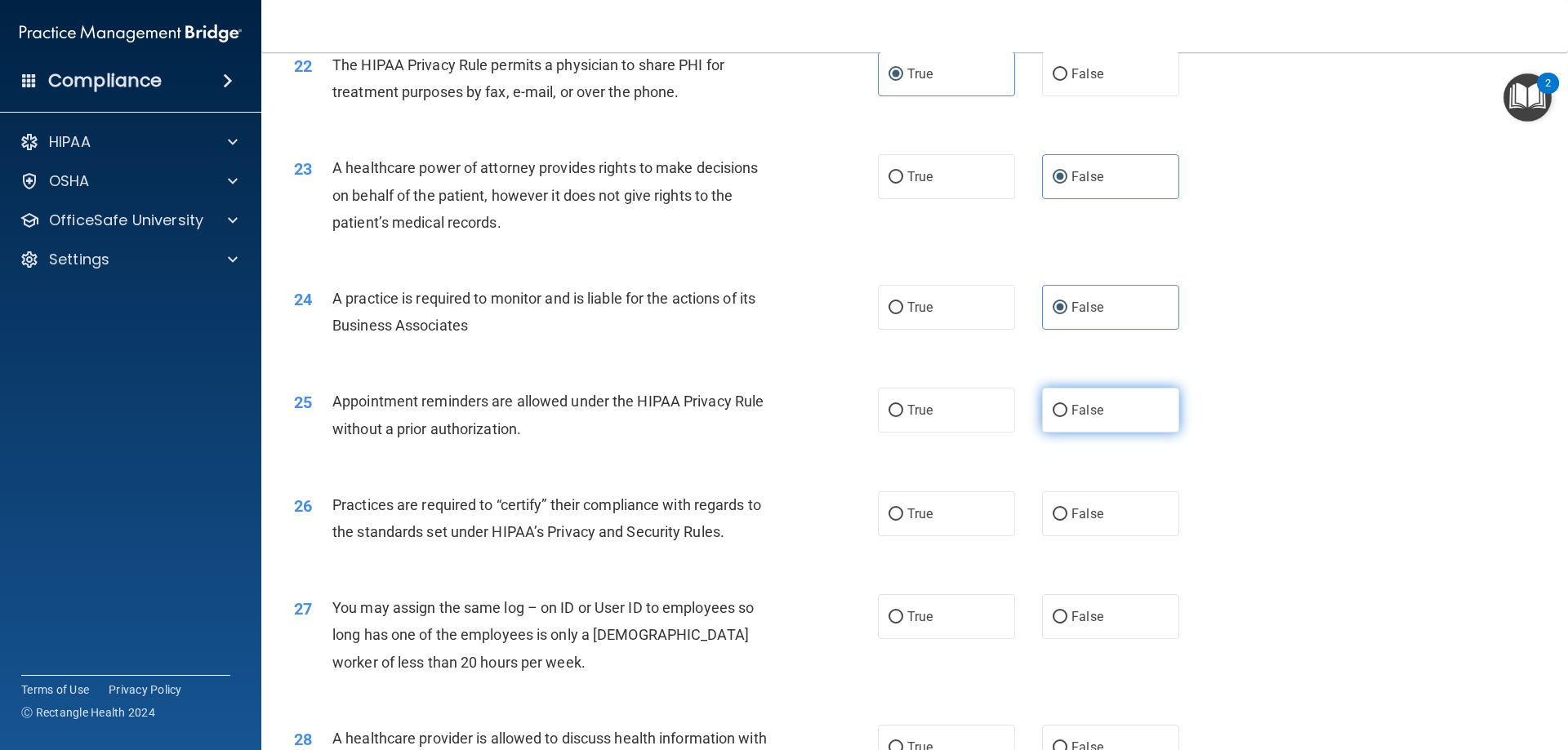
click at [1152, 422] on label "False" at bounding box center [1109, 410] width 137 height 45
click at [1068, 417] on input "False" at bounding box center [1059, 411] width 15 height 13
radio input "true"
click at [954, 523] on label "True" at bounding box center [946, 514] width 137 height 45
click at [903, 521] on input "True" at bounding box center [895, 515] width 15 height 13
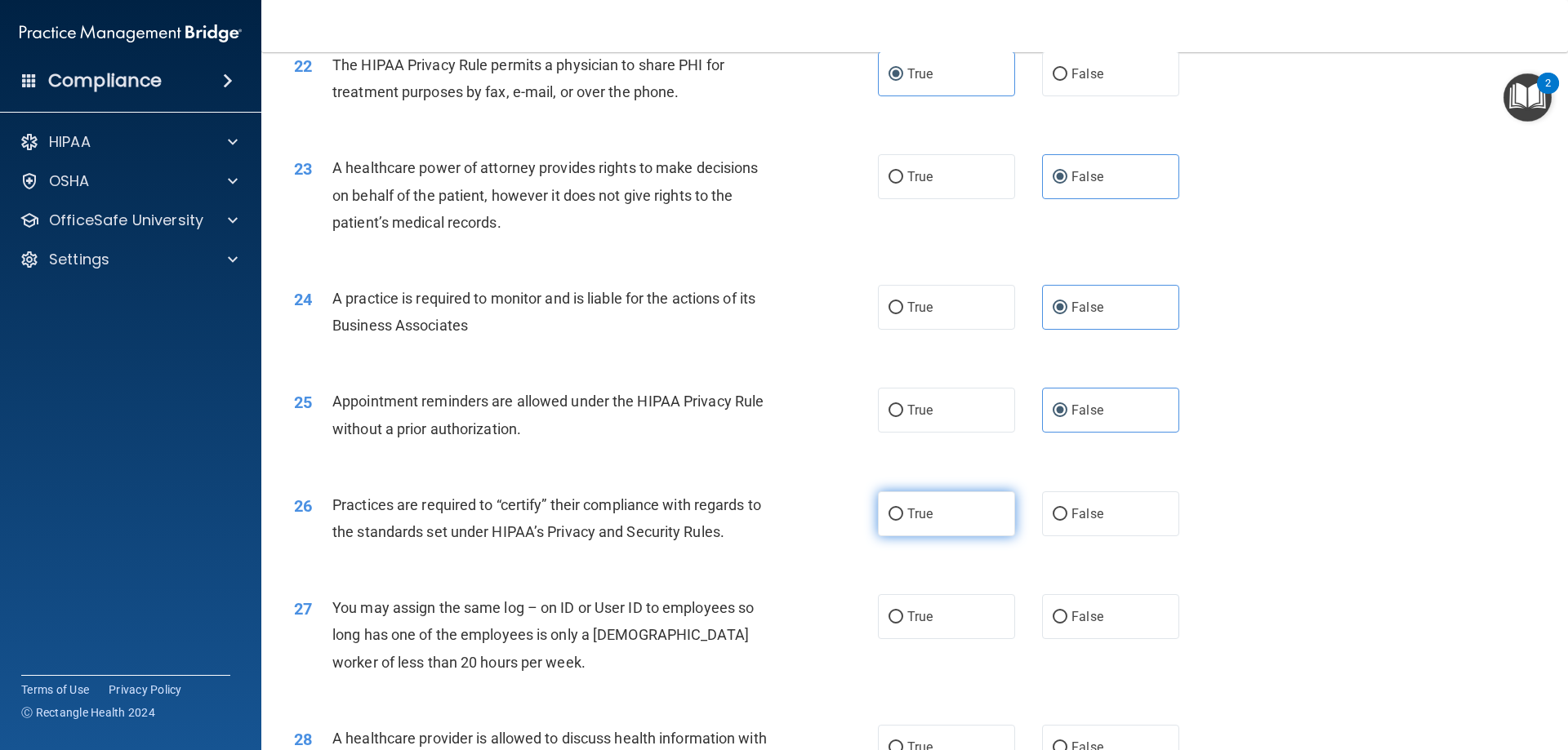
radio input "true"
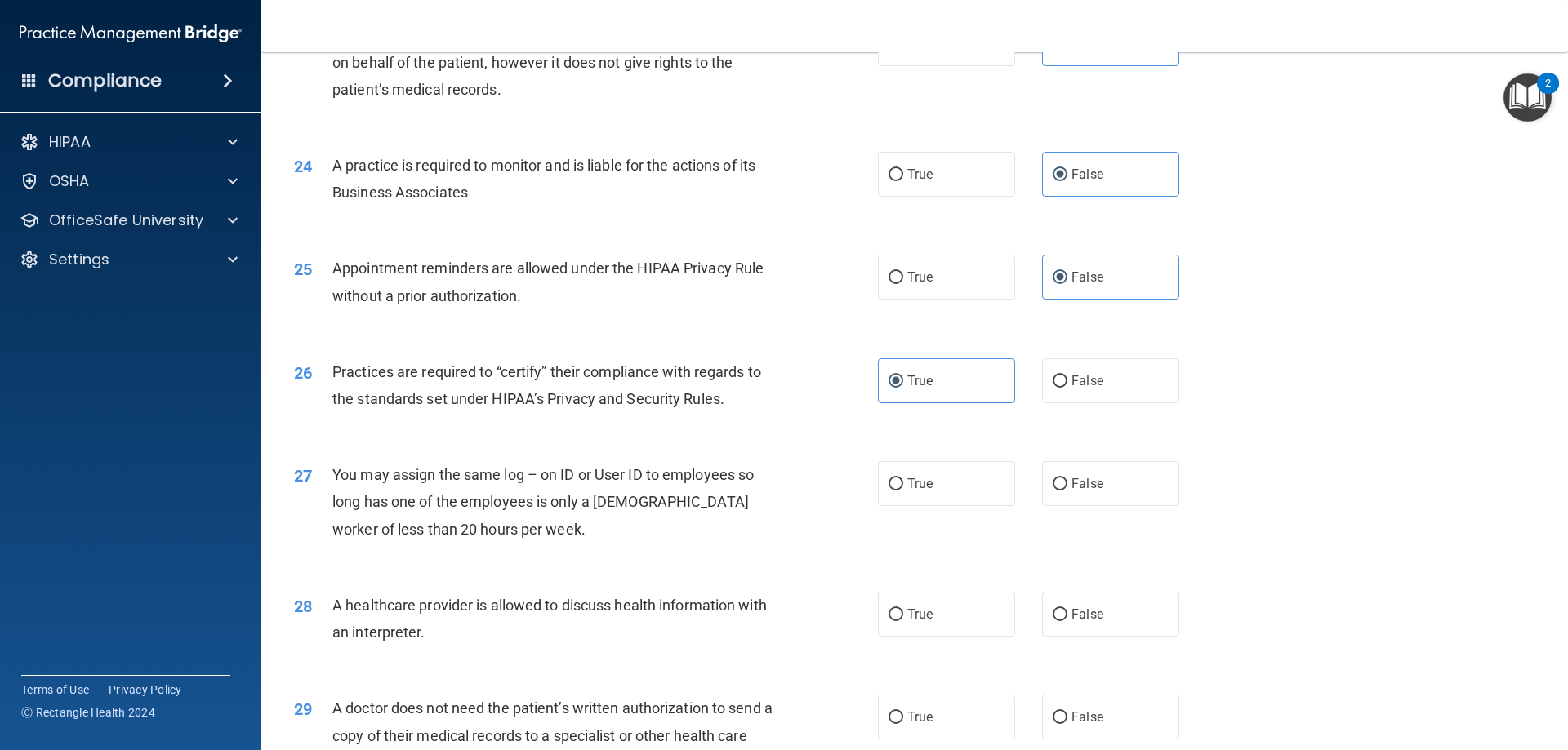
scroll to position [2841, 0]
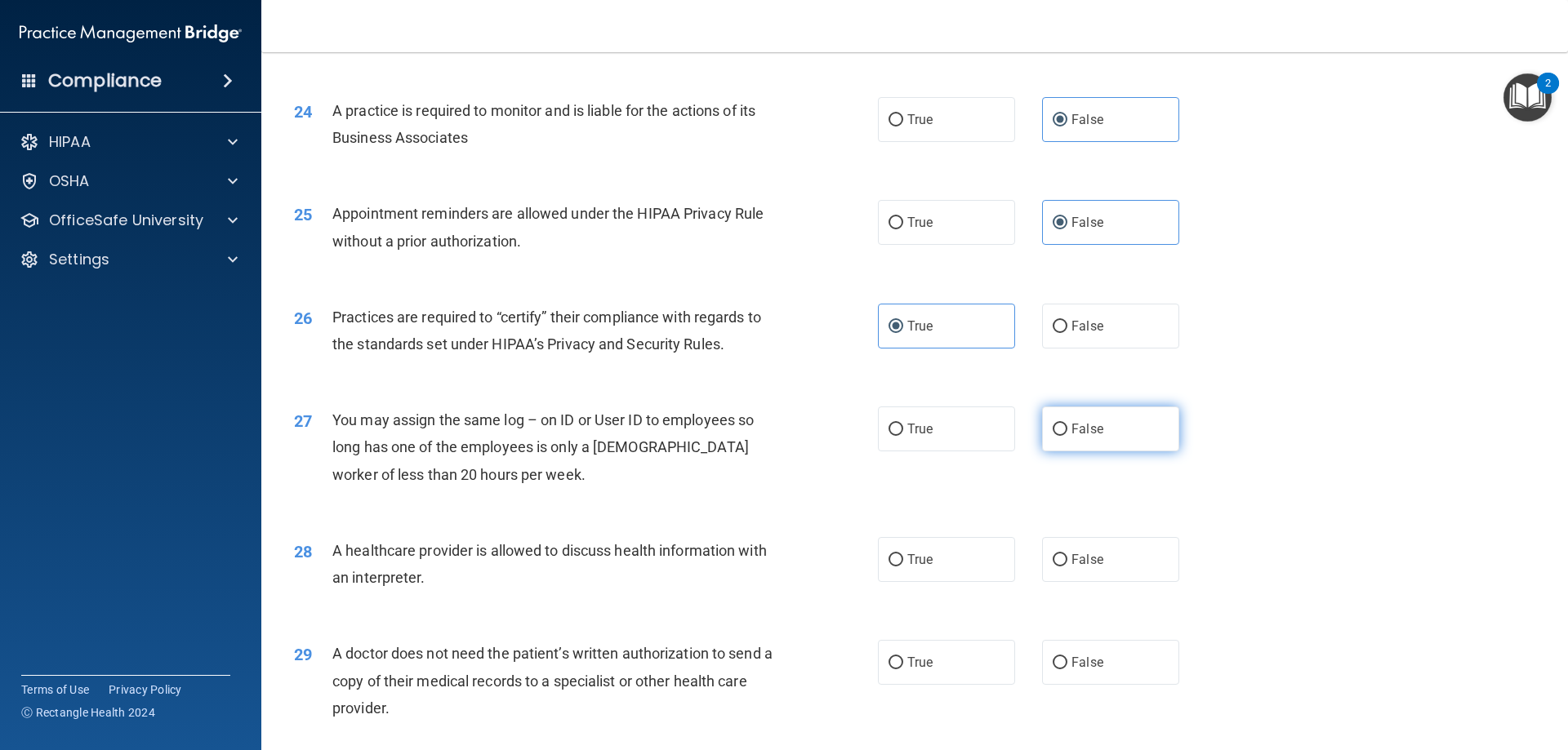
click at [1115, 432] on label "False" at bounding box center [1109, 429] width 137 height 45
click at [1068, 432] on input "False" at bounding box center [1059, 429] width 15 height 13
radio input "true"
click at [1139, 574] on label "False" at bounding box center [1109, 560] width 137 height 45
click at [1068, 566] on input "False" at bounding box center [1059, 561] width 15 height 13
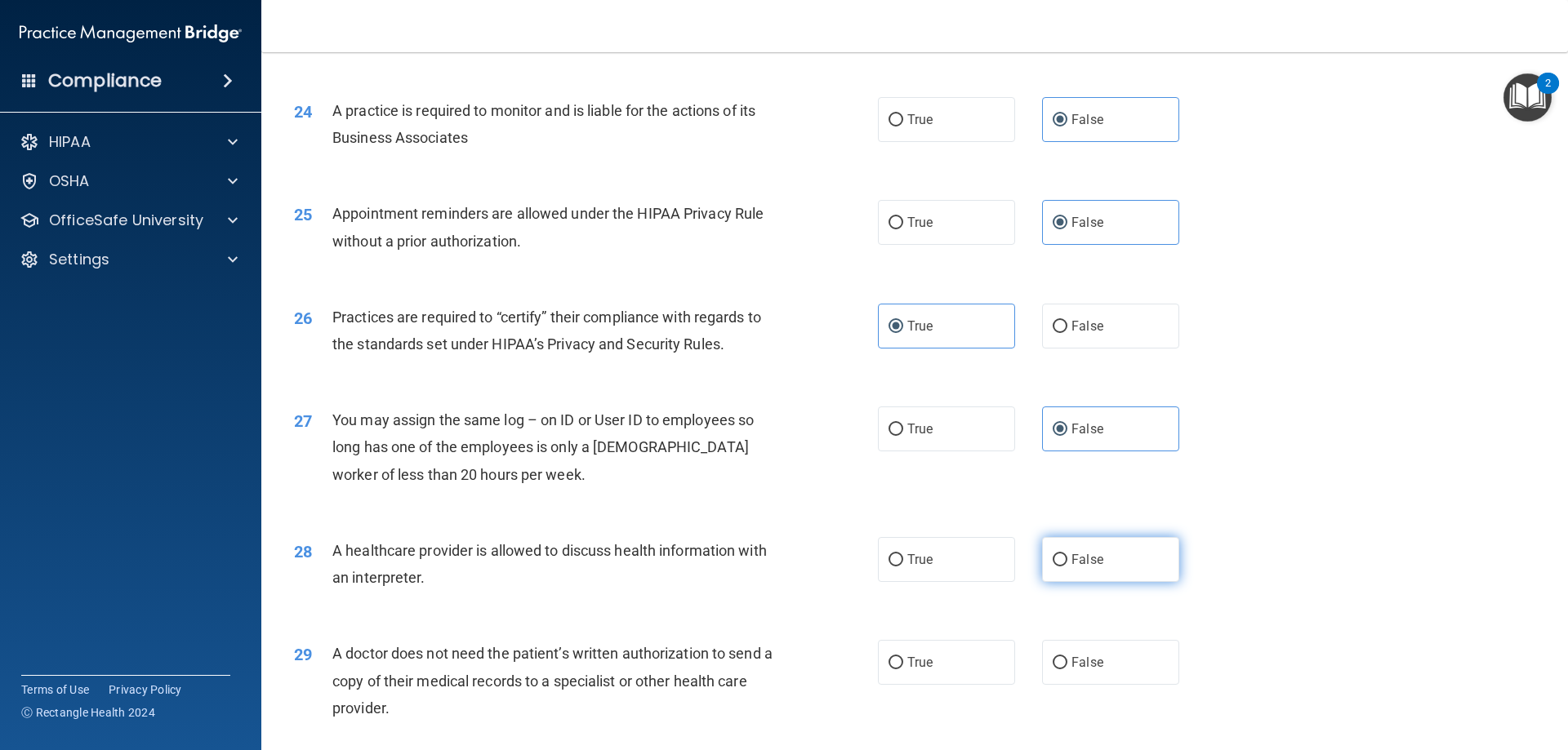
radio input "true"
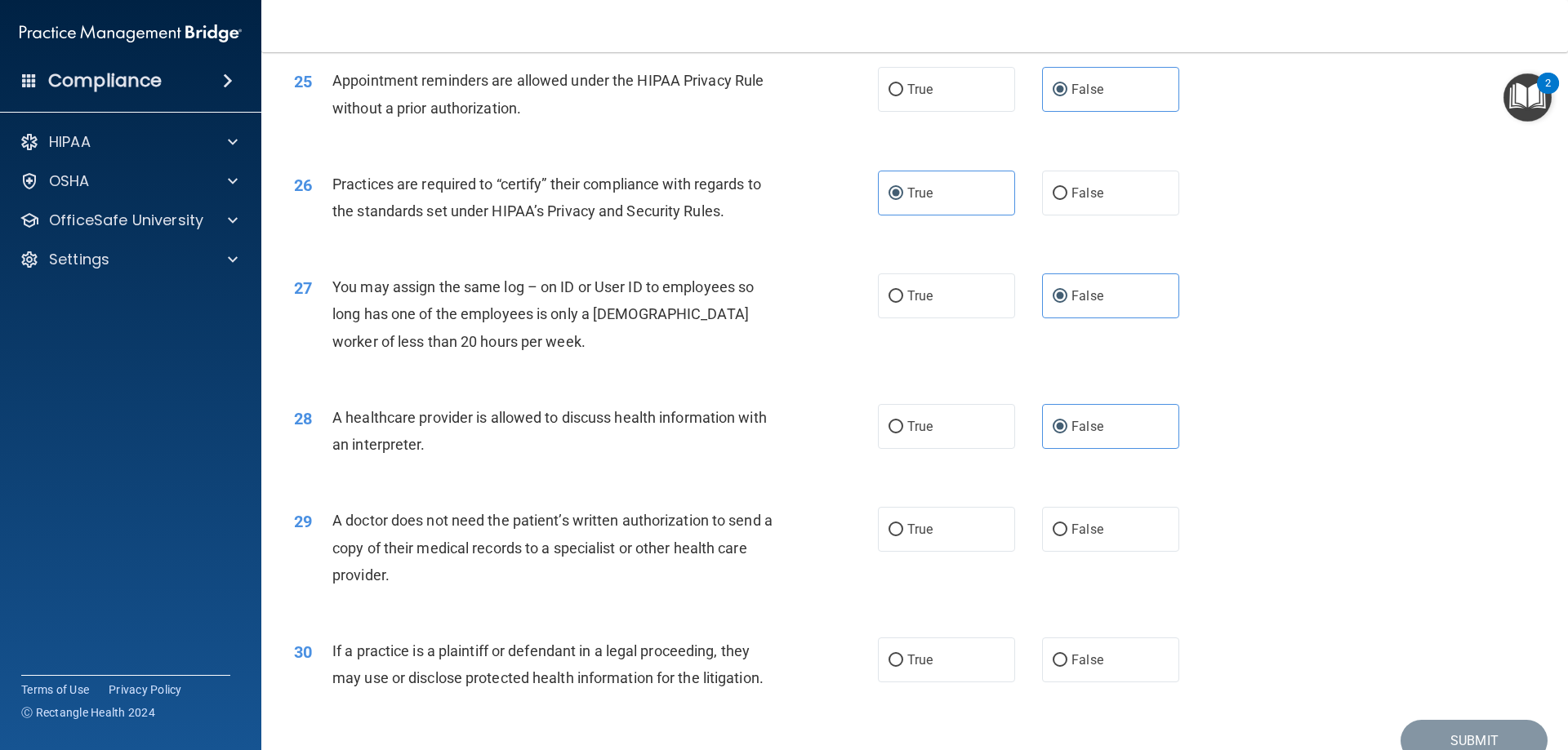
scroll to position [3051, 0]
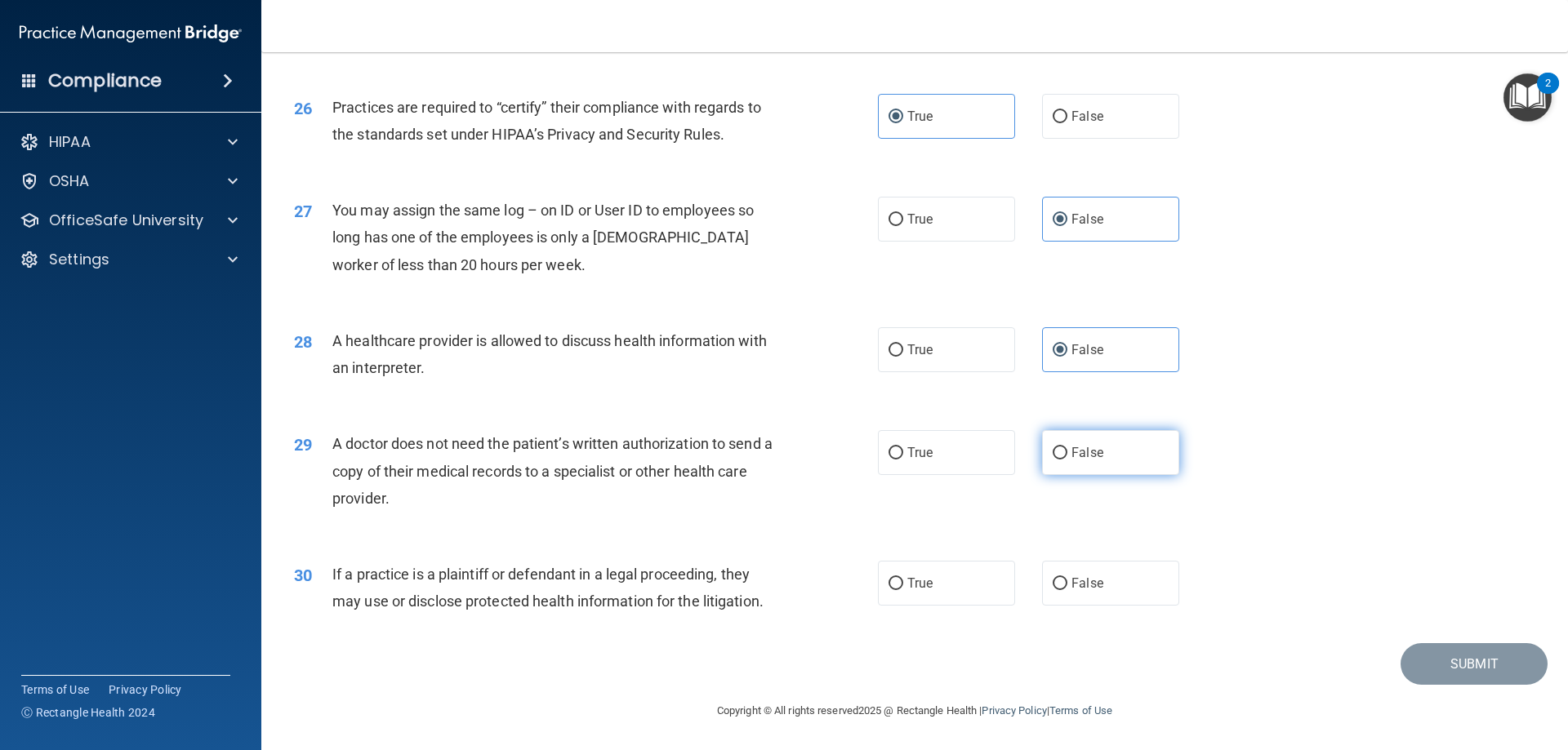
click at [1115, 465] on label "False" at bounding box center [1109, 453] width 137 height 45
click at [1068, 460] on input "False" at bounding box center [1059, 454] width 15 height 13
radio input "true"
click at [1141, 579] on label "False" at bounding box center [1109, 583] width 137 height 45
click at [1068, 579] on input "False" at bounding box center [1059, 584] width 15 height 13
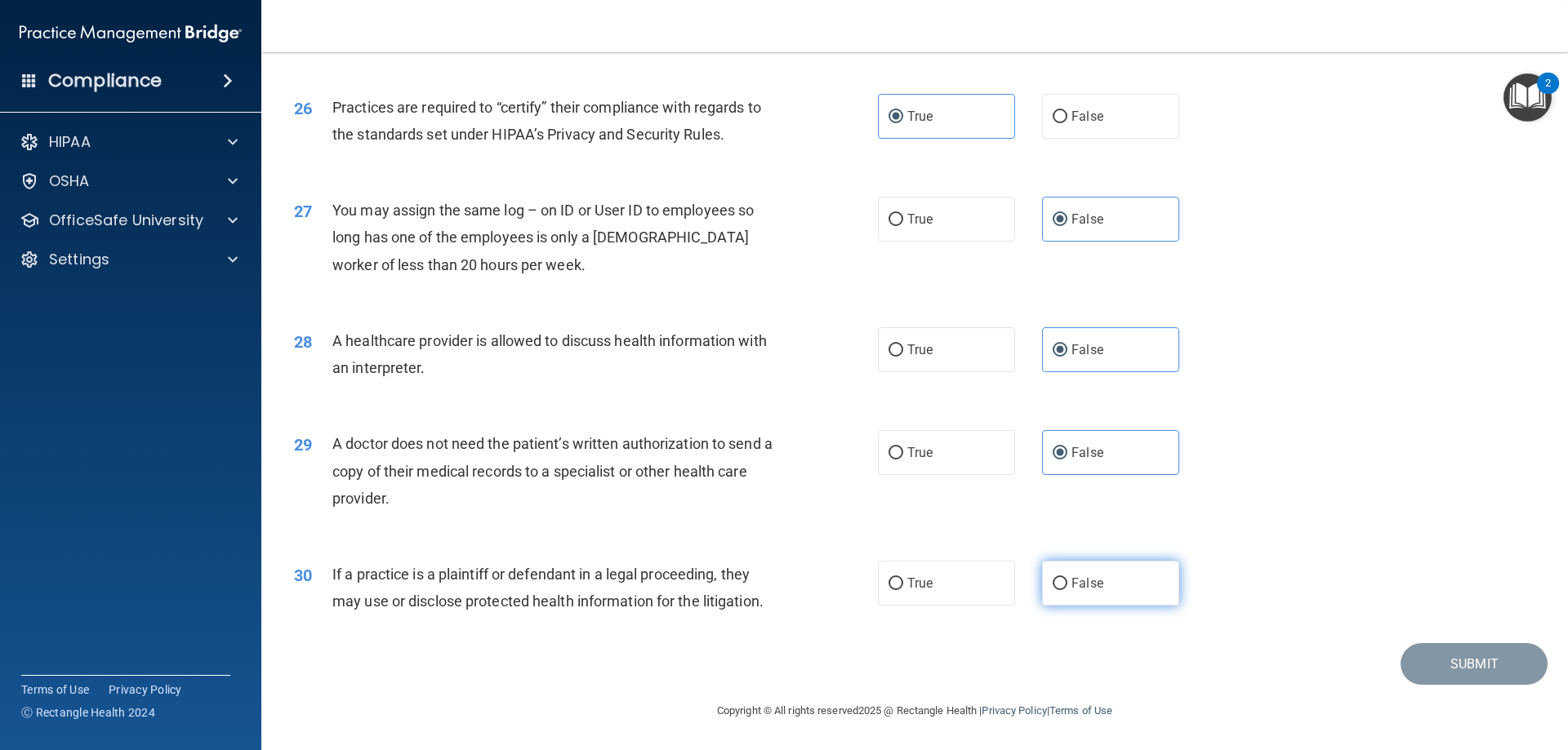
radio input "true"
click at [1482, 665] on button "Submit" at bounding box center [1473, 664] width 147 height 42
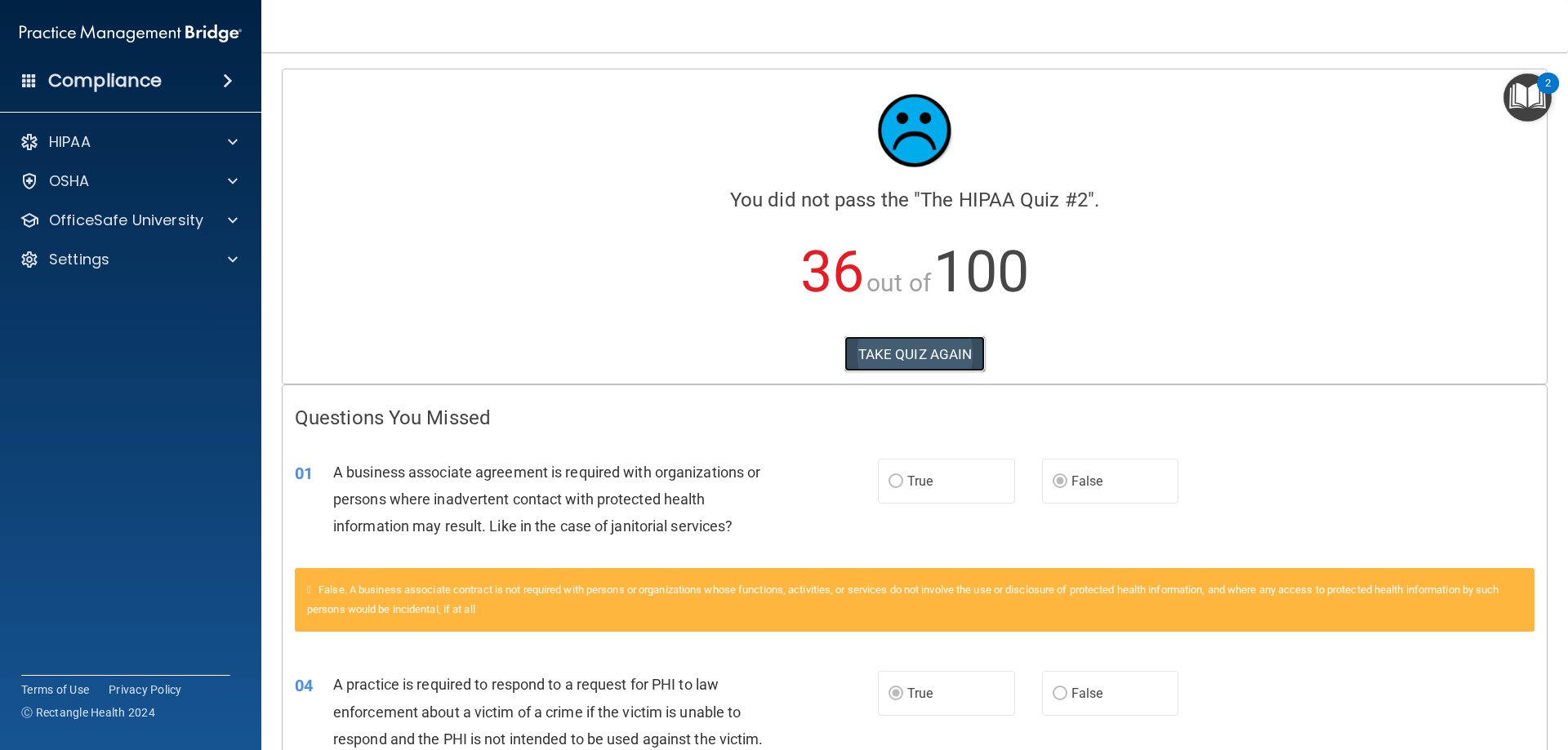
click at [915, 346] on button "TAKE QUIZ AGAIN" at bounding box center [914, 354] width 141 height 36
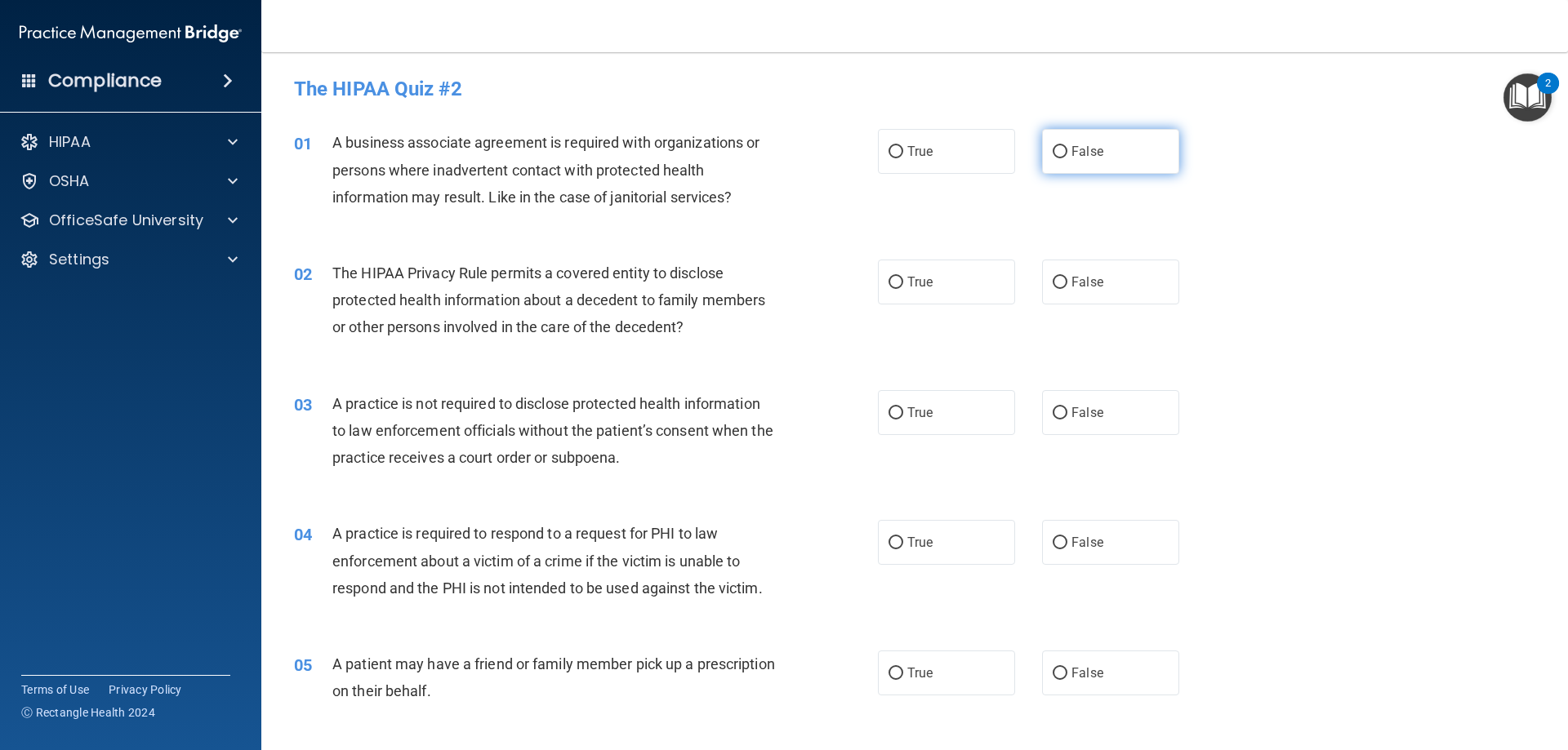
click at [1127, 151] on label "False" at bounding box center [1109, 152] width 137 height 45
click at [1068, 151] on input "False" at bounding box center [1059, 152] width 15 height 13
radio input "true"
click at [894, 284] on input "True" at bounding box center [895, 283] width 15 height 13
radio input "true"
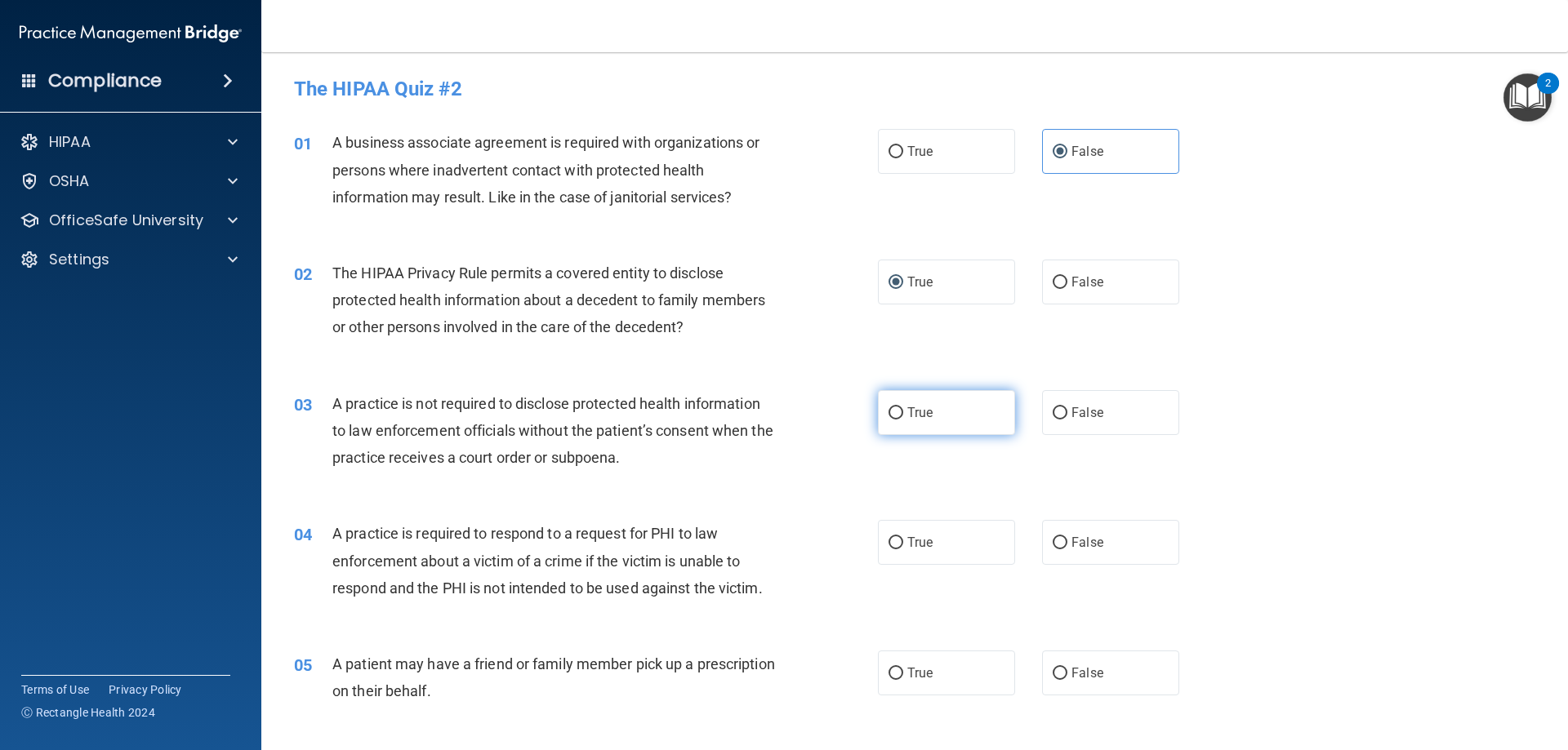
click at [901, 419] on label "True" at bounding box center [946, 413] width 137 height 45
click at [901, 419] on input "True" at bounding box center [895, 413] width 15 height 13
radio input "true"
click at [905, 534] on label "True" at bounding box center [946, 542] width 137 height 45
click at [903, 537] on input "True" at bounding box center [895, 543] width 15 height 13
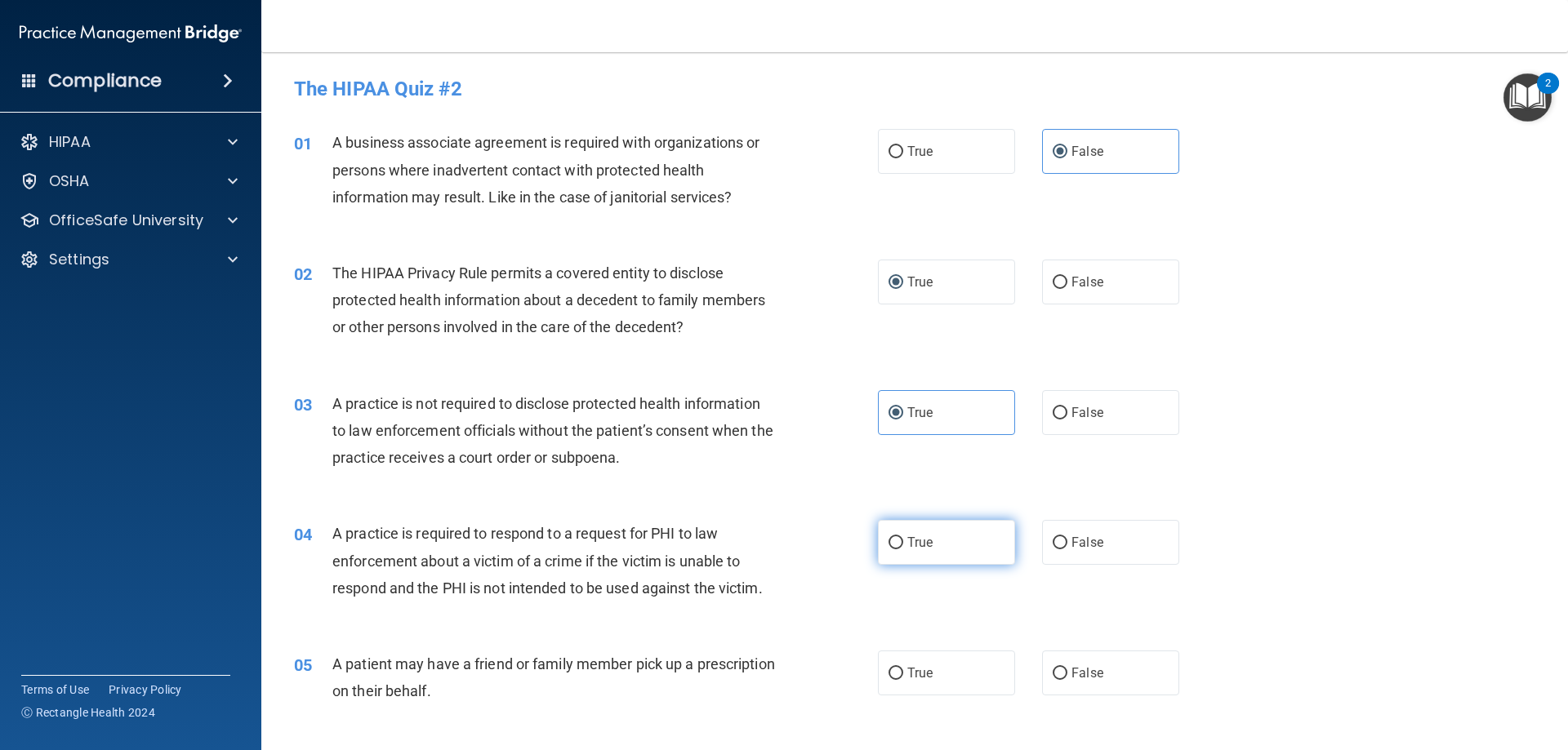
radio input "true"
click at [947, 689] on label "True" at bounding box center [946, 673] width 137 height 45
click at [903, 680] on input "True" at bounding box center [895, 674] width 15 height 13
radio input "true"
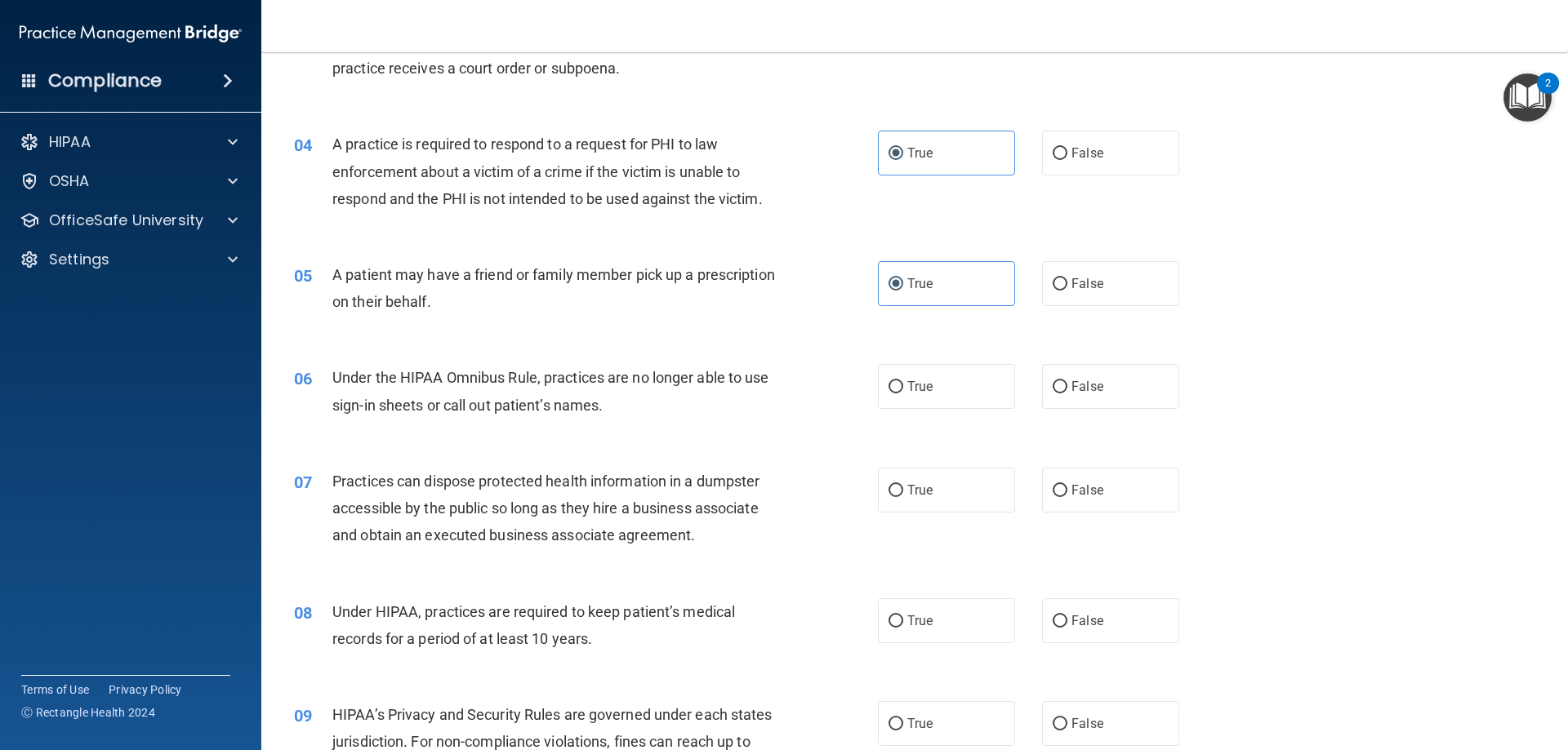
scroll to position [422, 0]
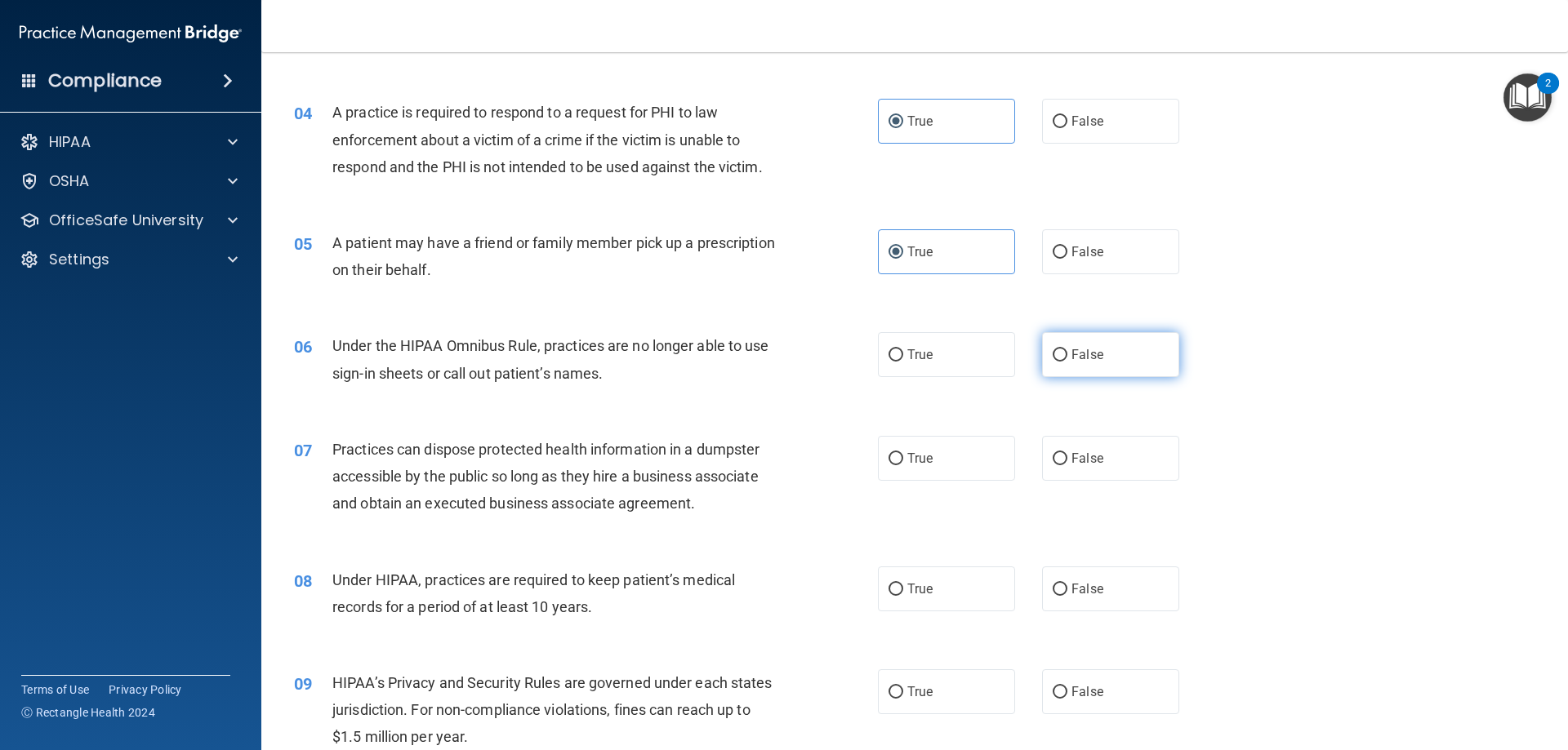
click at [1142, 362] on label "False" at bounding box center [1109, 355] width 137 height 45
click at [1068, 361] on input "False" at bounding box center [1059, 356] width 15 height 13
radio input "true"
click at [914, 456] on span "True" at bounding box center [920, 459] width 25 height 16
click at [903, 456] on input "True" at bounding box center [895, 459] width 15 height 13
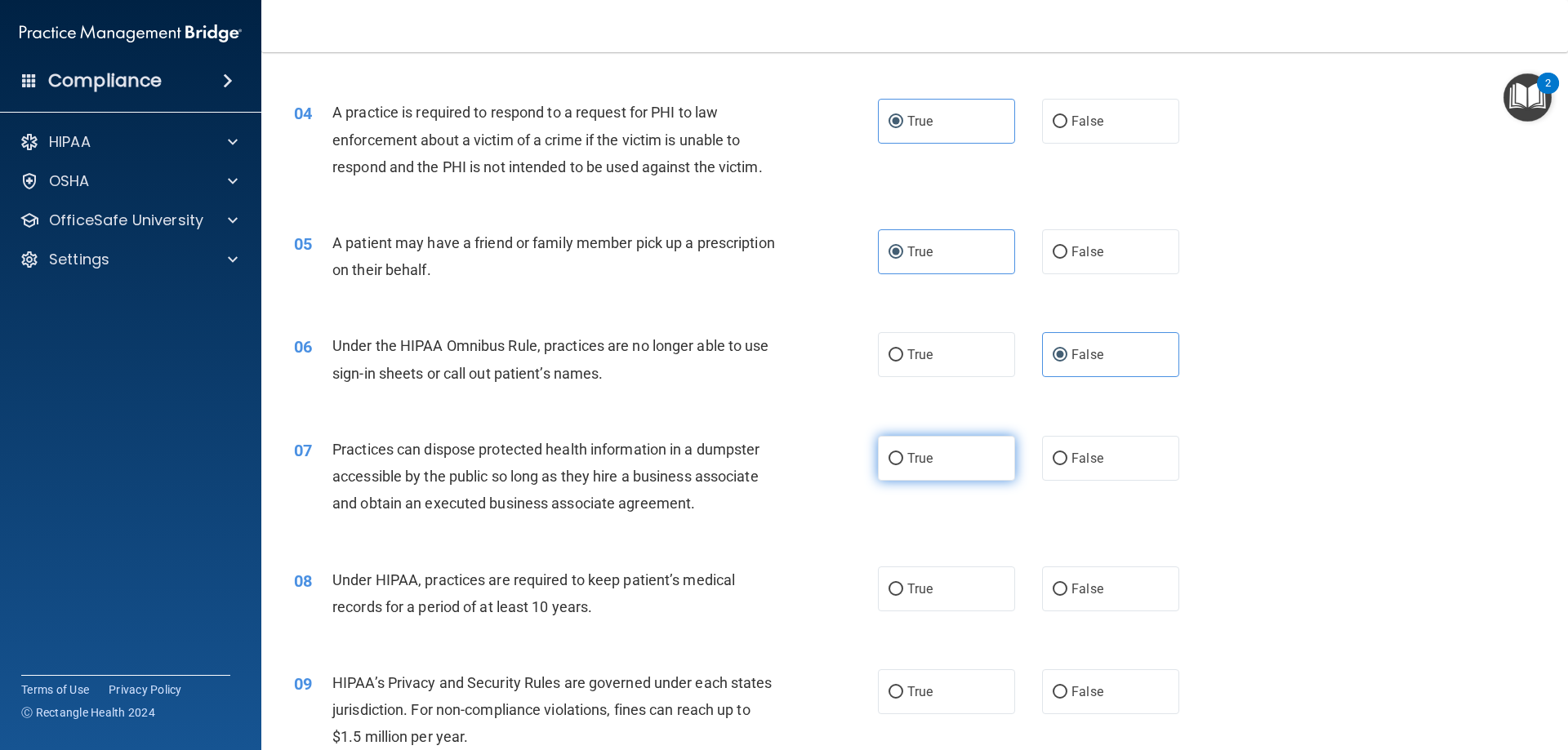
radio input "true"
click at [1094, 590] on span "False" at bounding box center [1087, 589] width 32 height 16
click at [1068, 590] on input "False" at bounding box center [1059, 590] width 15 height 13
radio input "true"
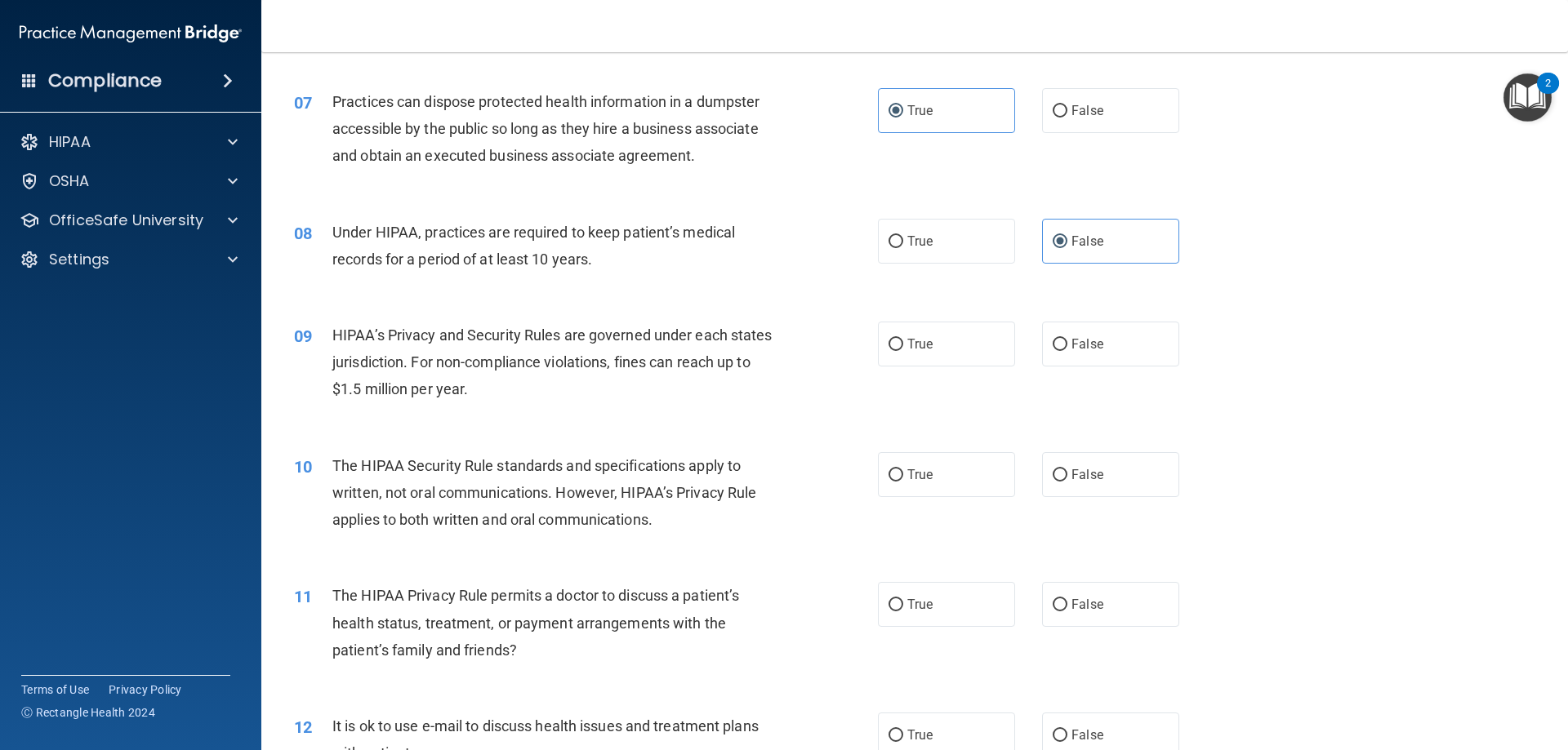
scroll to position [792, 0]
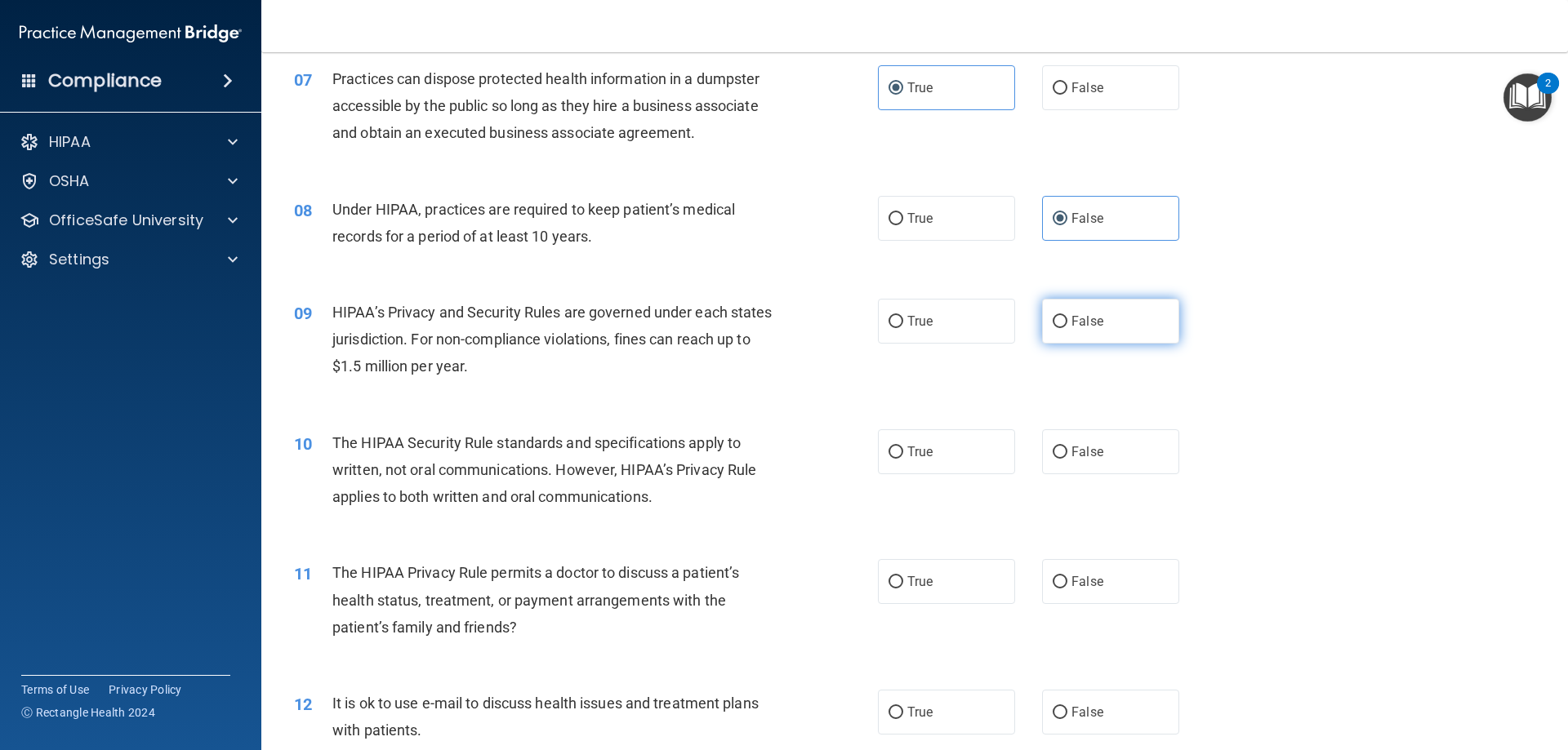
click at [1133, 325] on label "False" at bounding box center [1109, 322] width 137 height 45
click at [1068, 325] on input "False" at bounding box center [1059, 322] width 15 height 13
radio input "true"
click at [923, 457] on span "True" at bounding box center [920, 452] width 25 height 16
click at [903, 457] on input "True" at bounding box center [895, 453] width 15 height 13
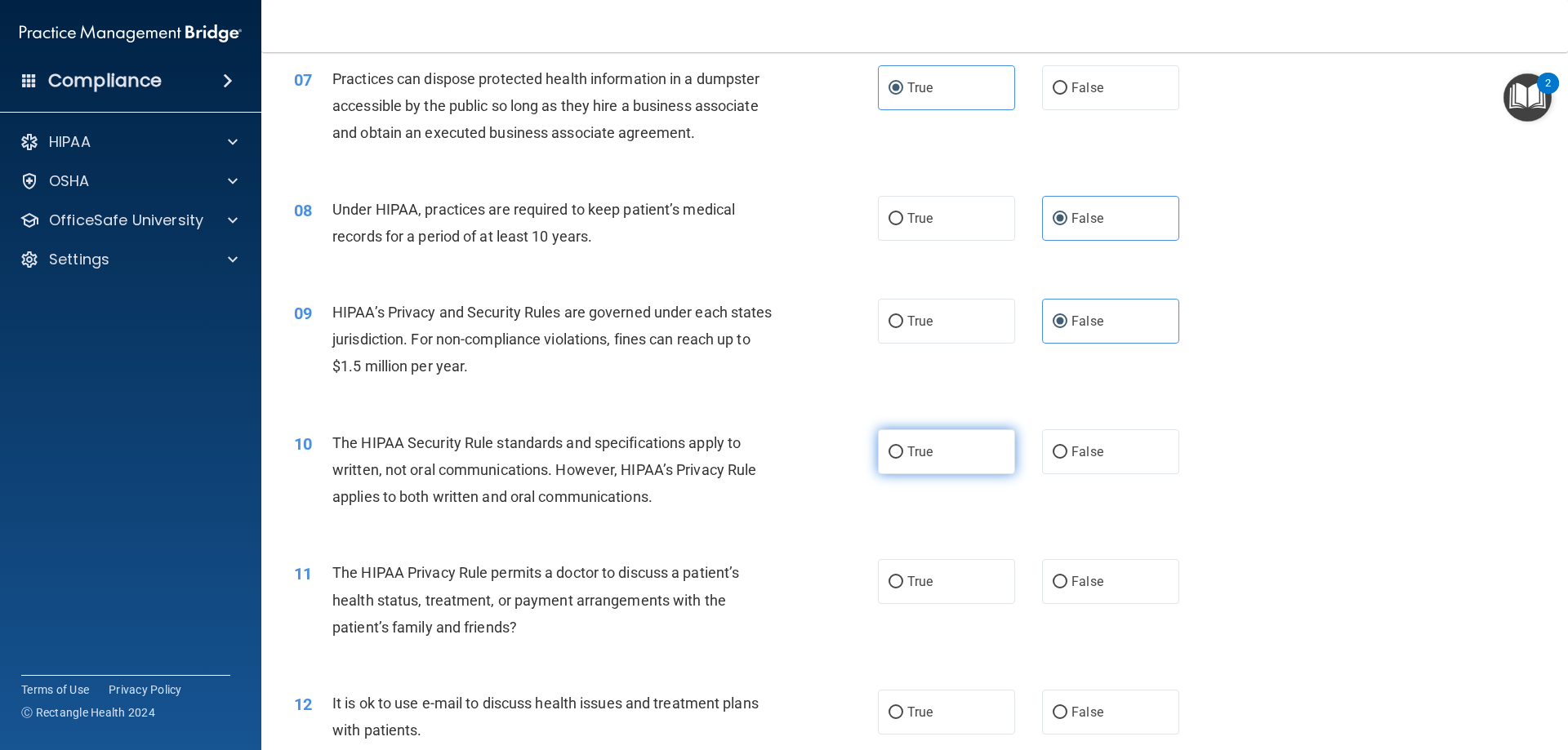
radio input "true"
click at [967, 592] on label "True" at bounding box center [946, 582] width 137 height 45
click at [903, 589] on input "True" at bounding box center [895, 582] width 15 height 13
radio input "true"
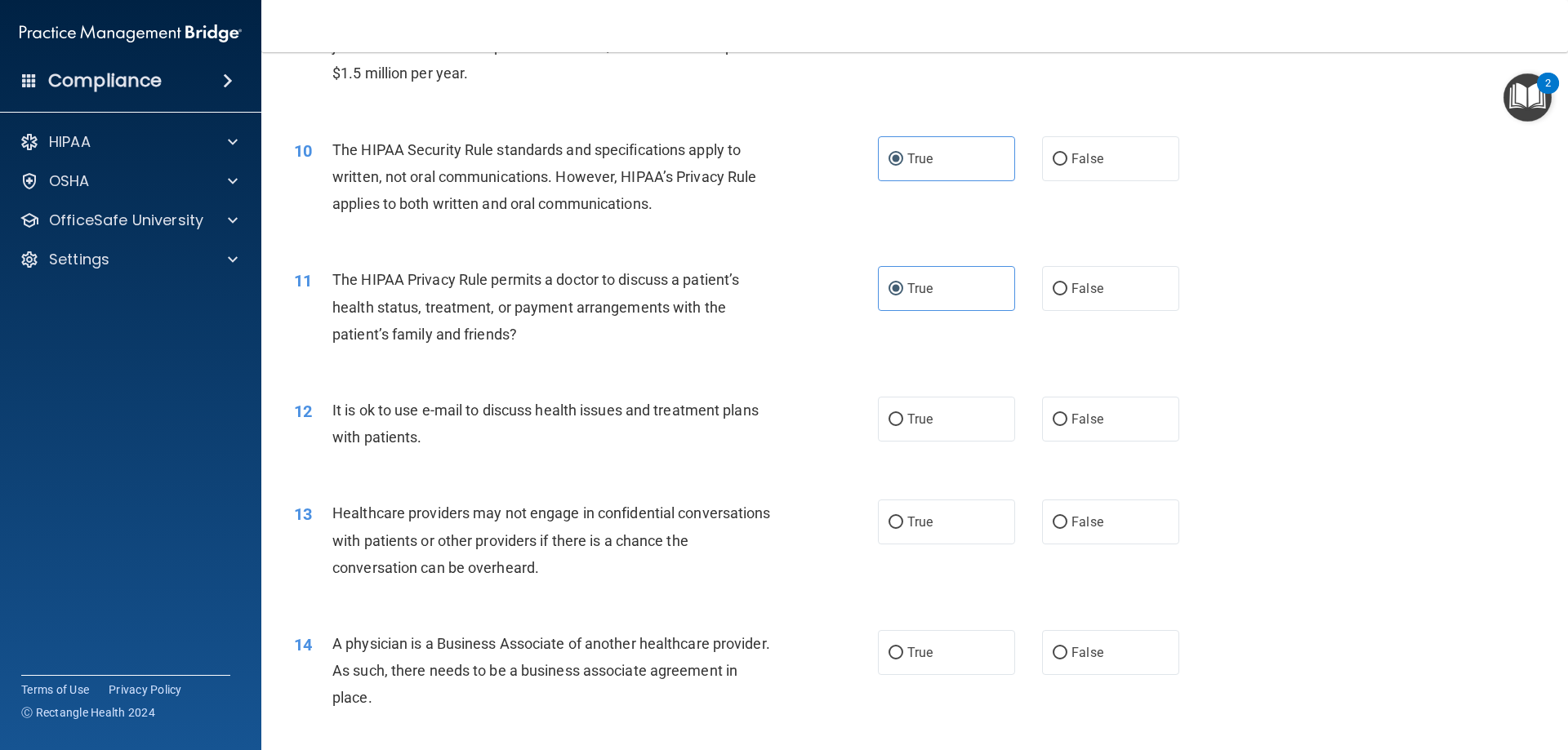
scroll to position [1164, 0]
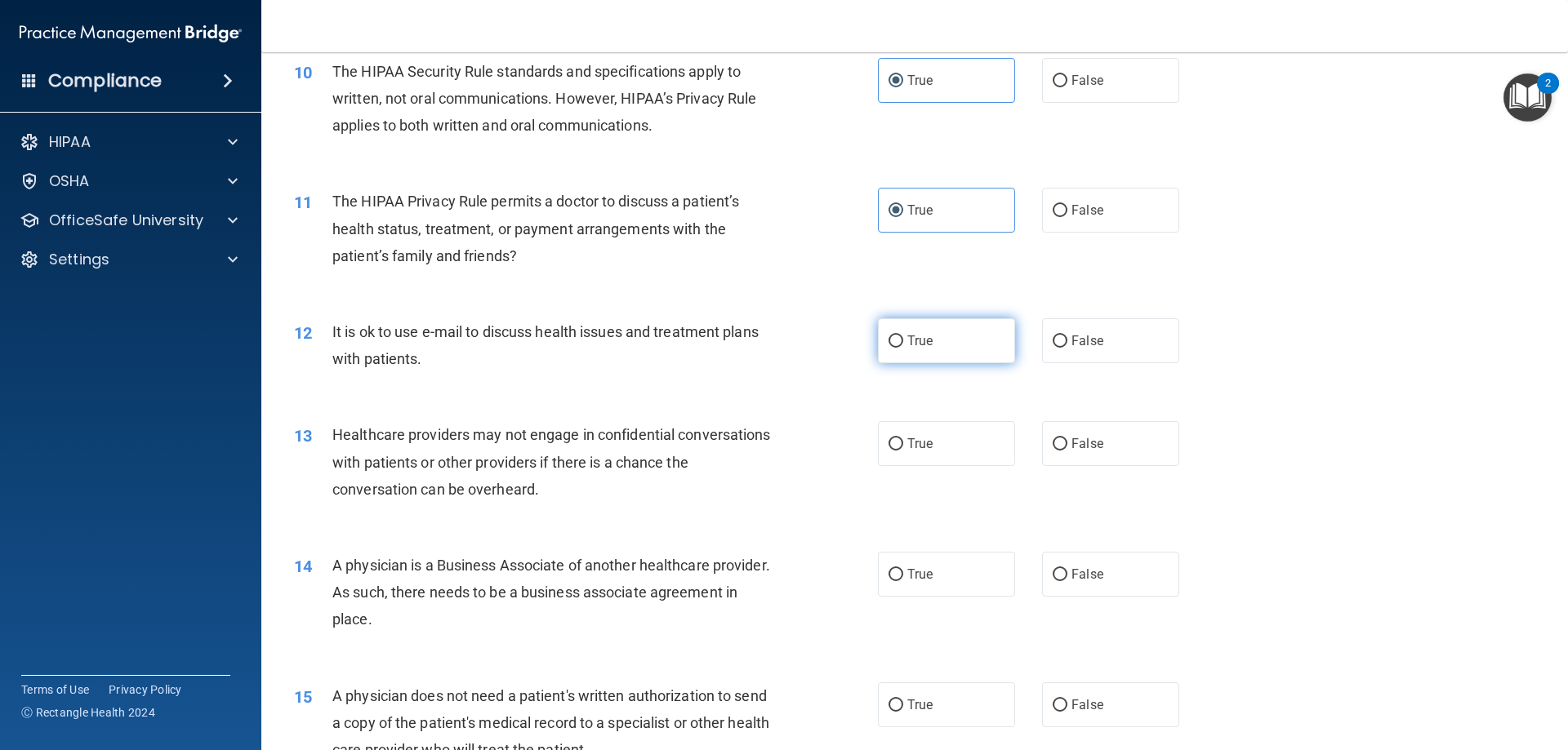
click at [919, 349] on label "True" at bounding box center [946, 341] width 137 height 45
click at [903, 348] on input "True" at bounding box center [895, 341] width 15 height 13
radio input "true"
click at [1101, 450] on label "False" at bounding box center [1109, 444] width 137 height 45
click at [1068, 450] on input "False" at bounding box center [1059, 444] width 15 height 13
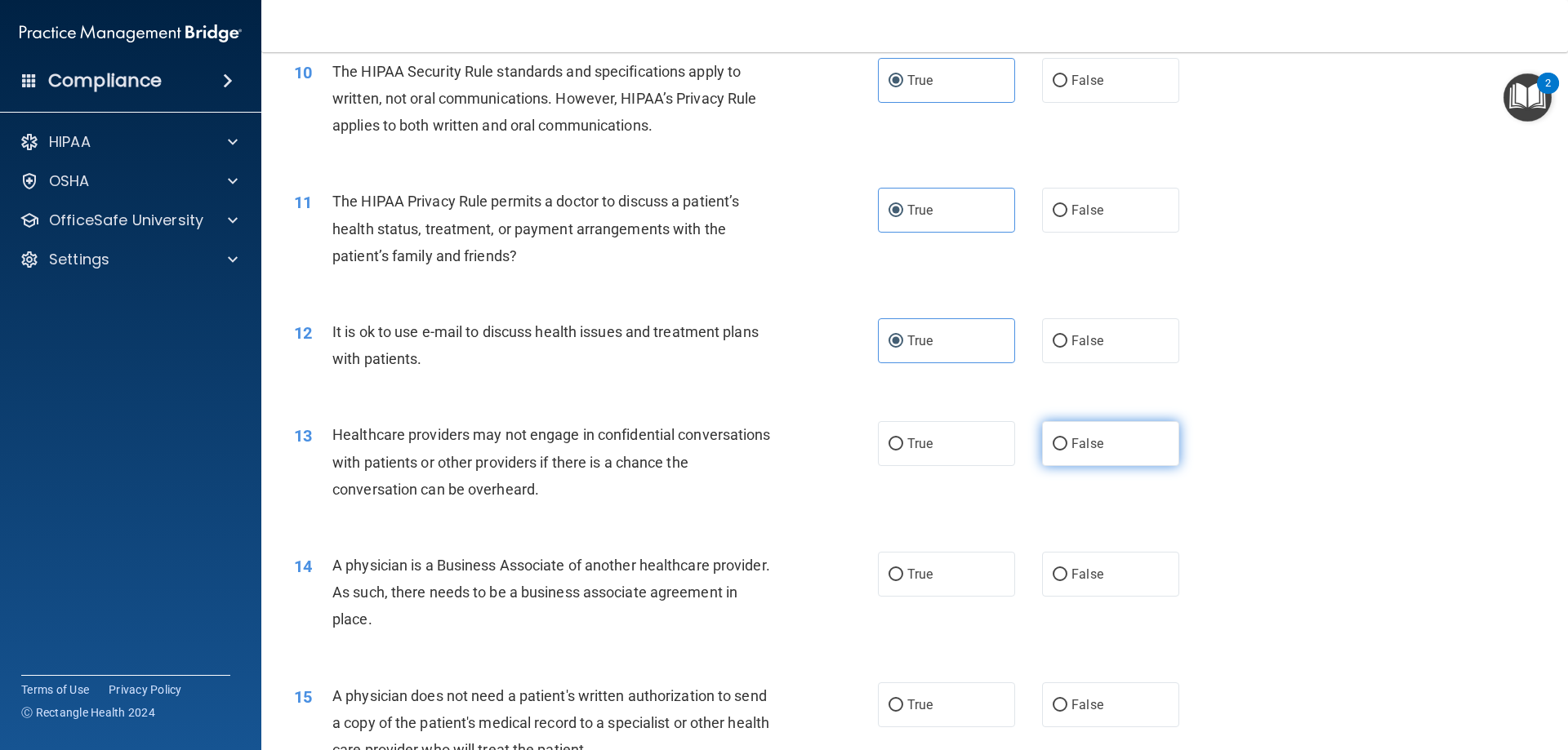
radio input "true"
click at [1077, 578] on span "False" at bounding box center [1087, 574] width 32 height 16
click at [1068, 578] on input "False" at bounding box center [1059, 575] width 15 height 13
radio input "true"
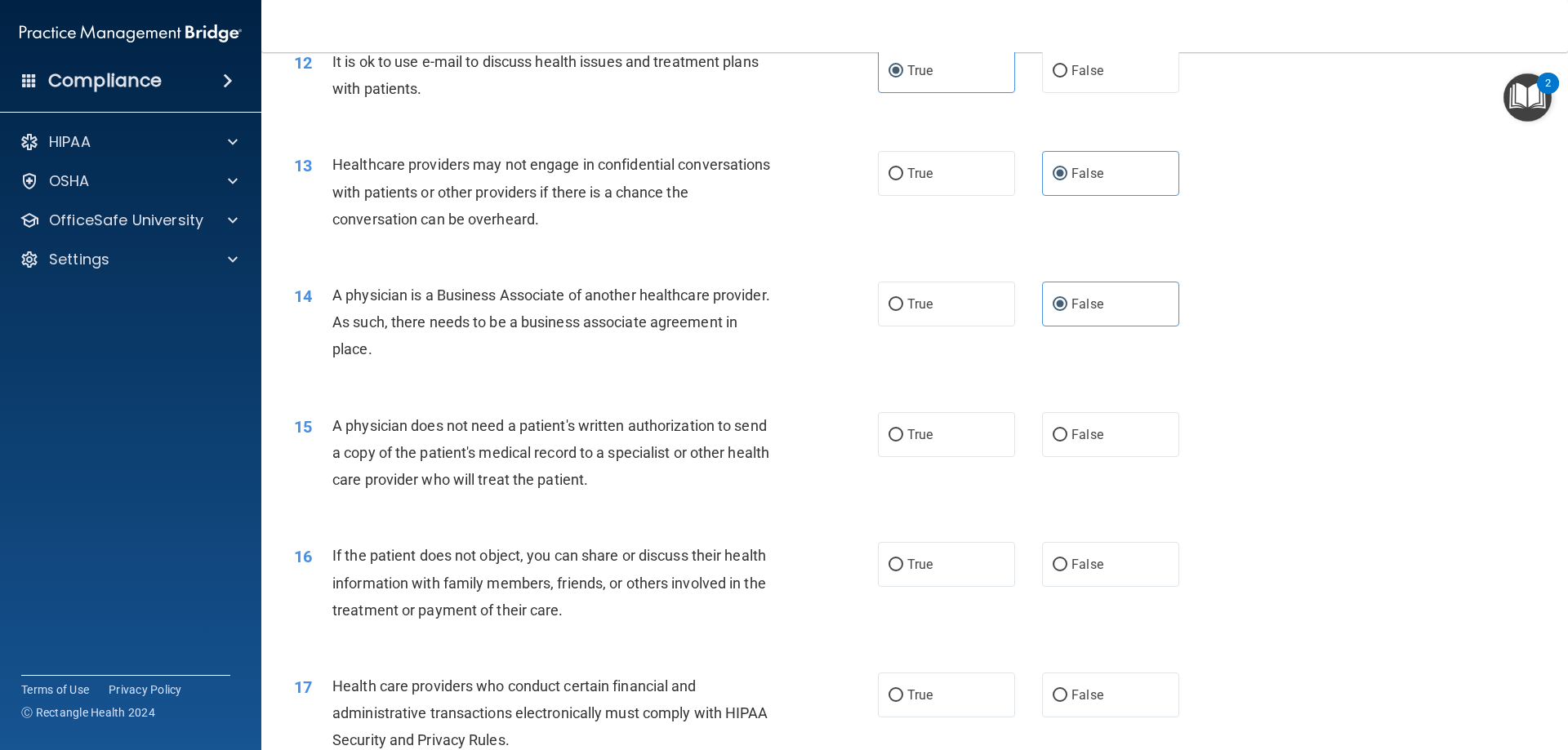
scroll to position [1438, 0]
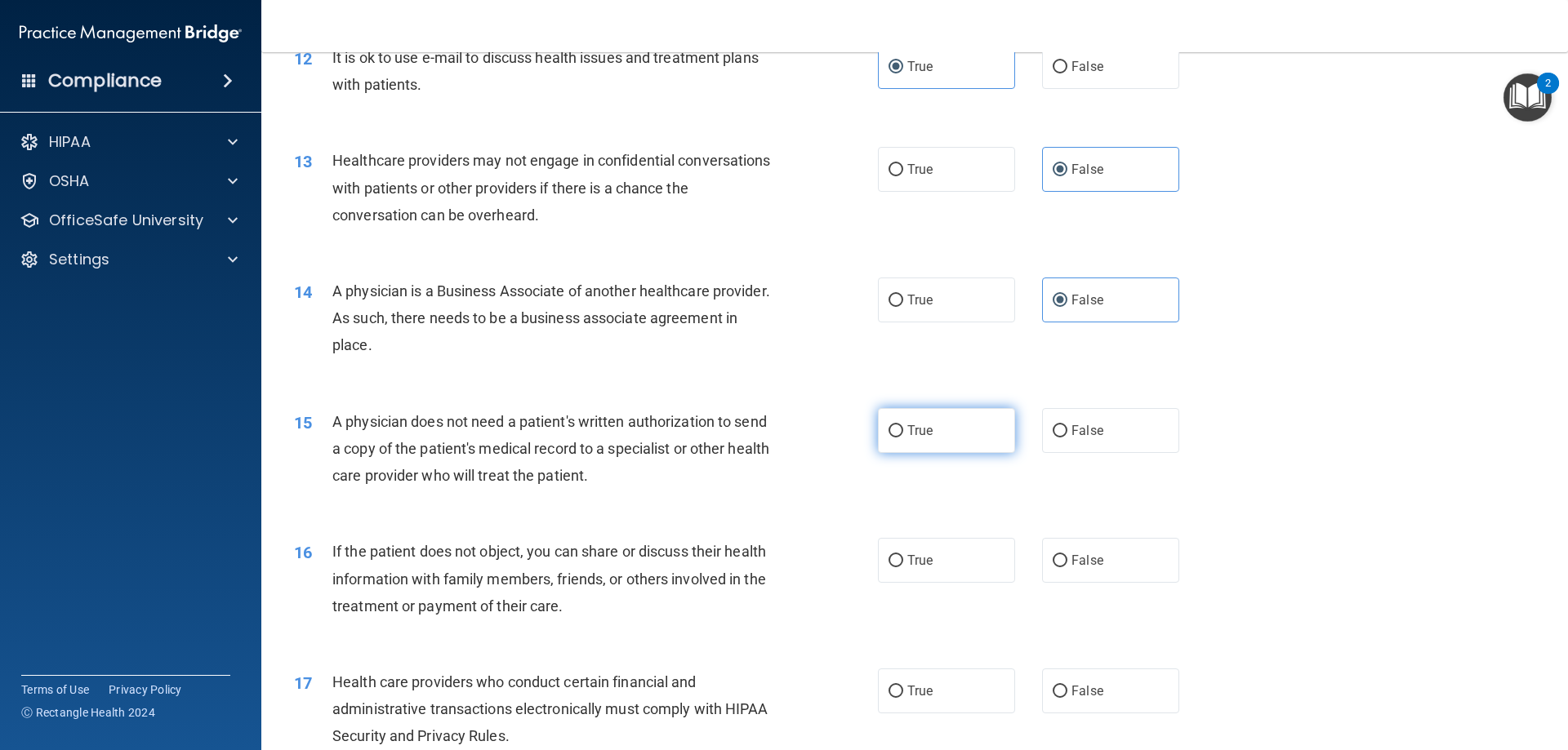
click at [919, 432] on span "True" at bounding box center [920, 430] width 25 height 16
click at [903, 432] on input "True" at bounding box center [895, 431] width 15 height 13
radio input "true"
click at [949, 549] on label "True" at bounding box center [946, 561] width 137 height 45
click at [903, 556] on input "True" at bounding box center [895, 562] width 15 height 13
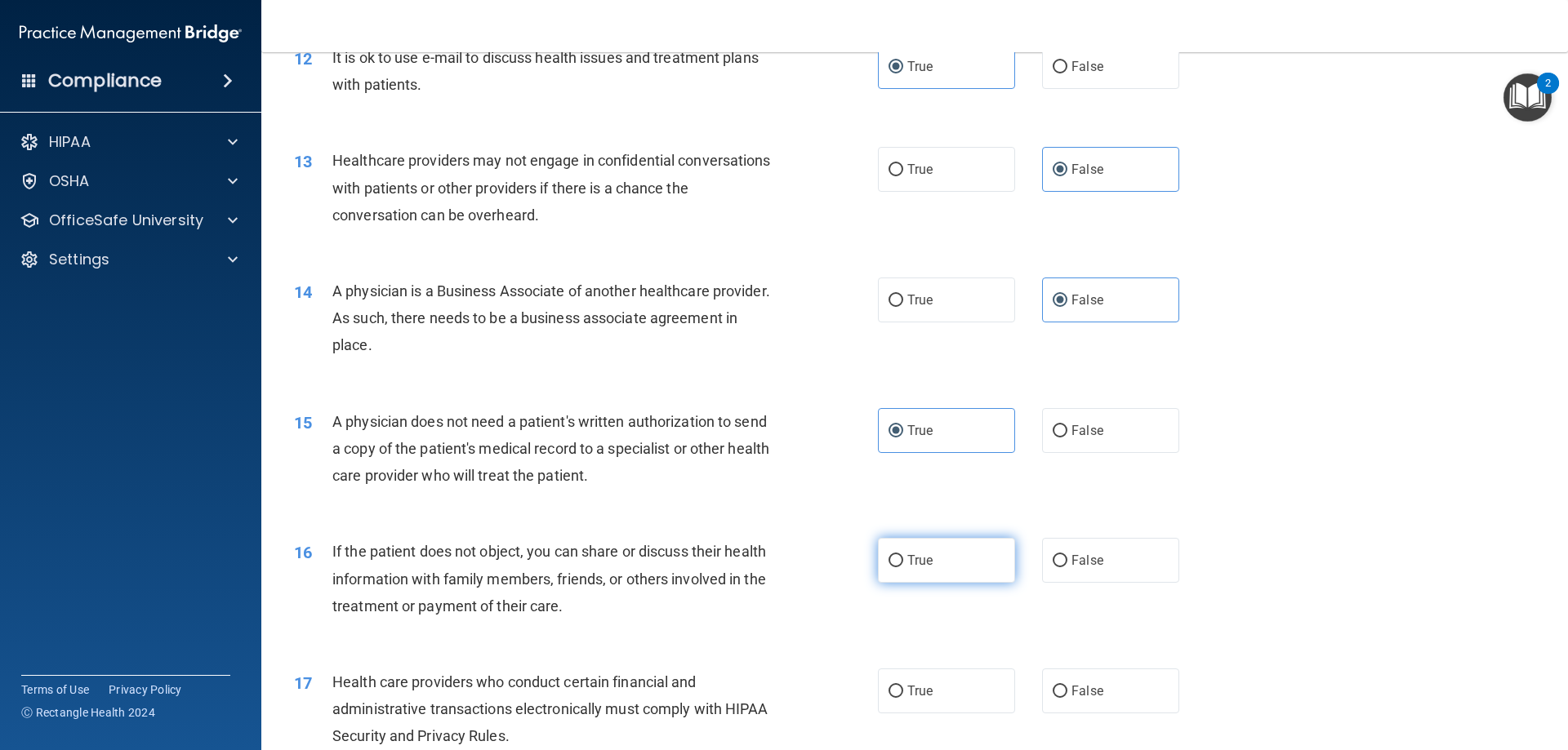
radio input "true"
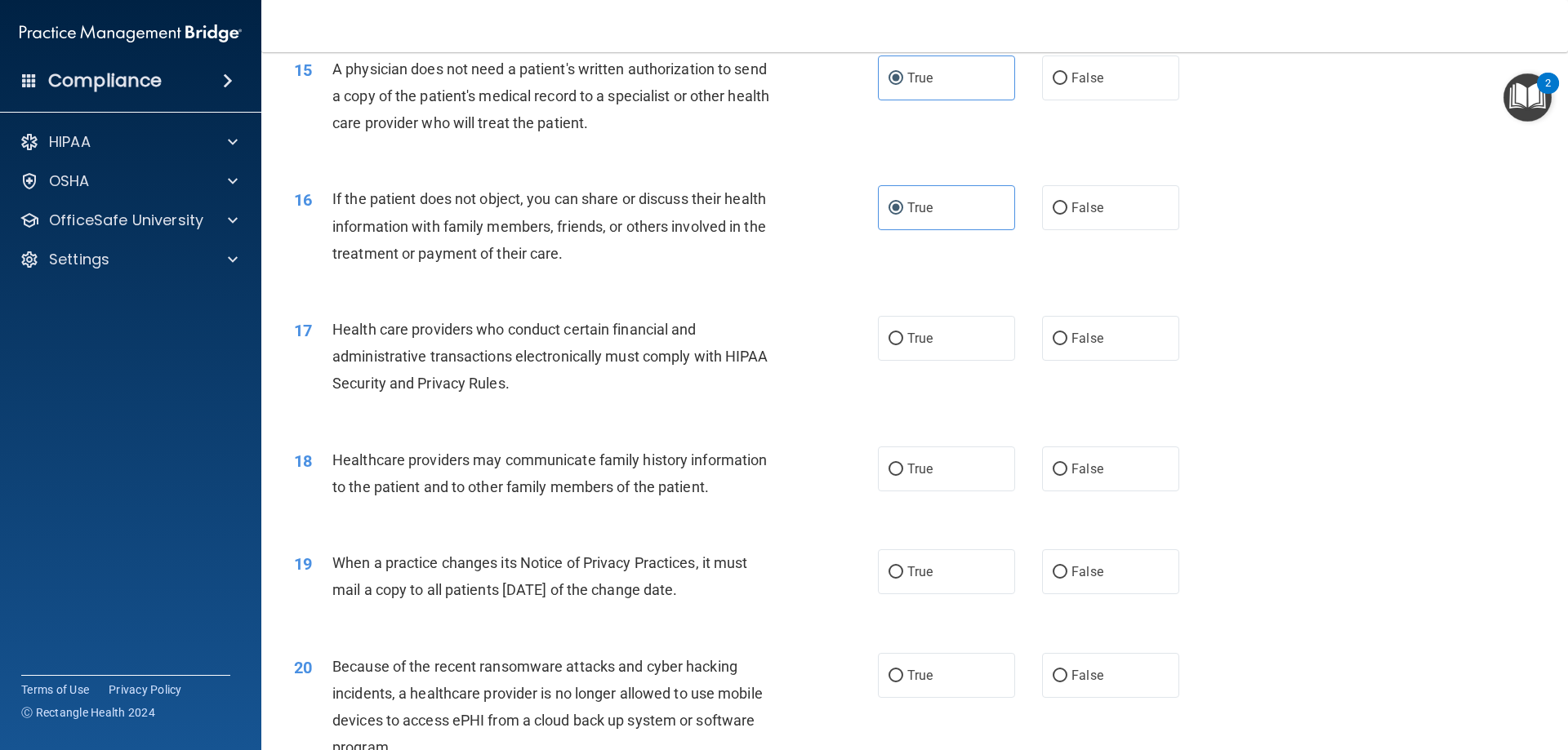
scroll to position [1810, 0]
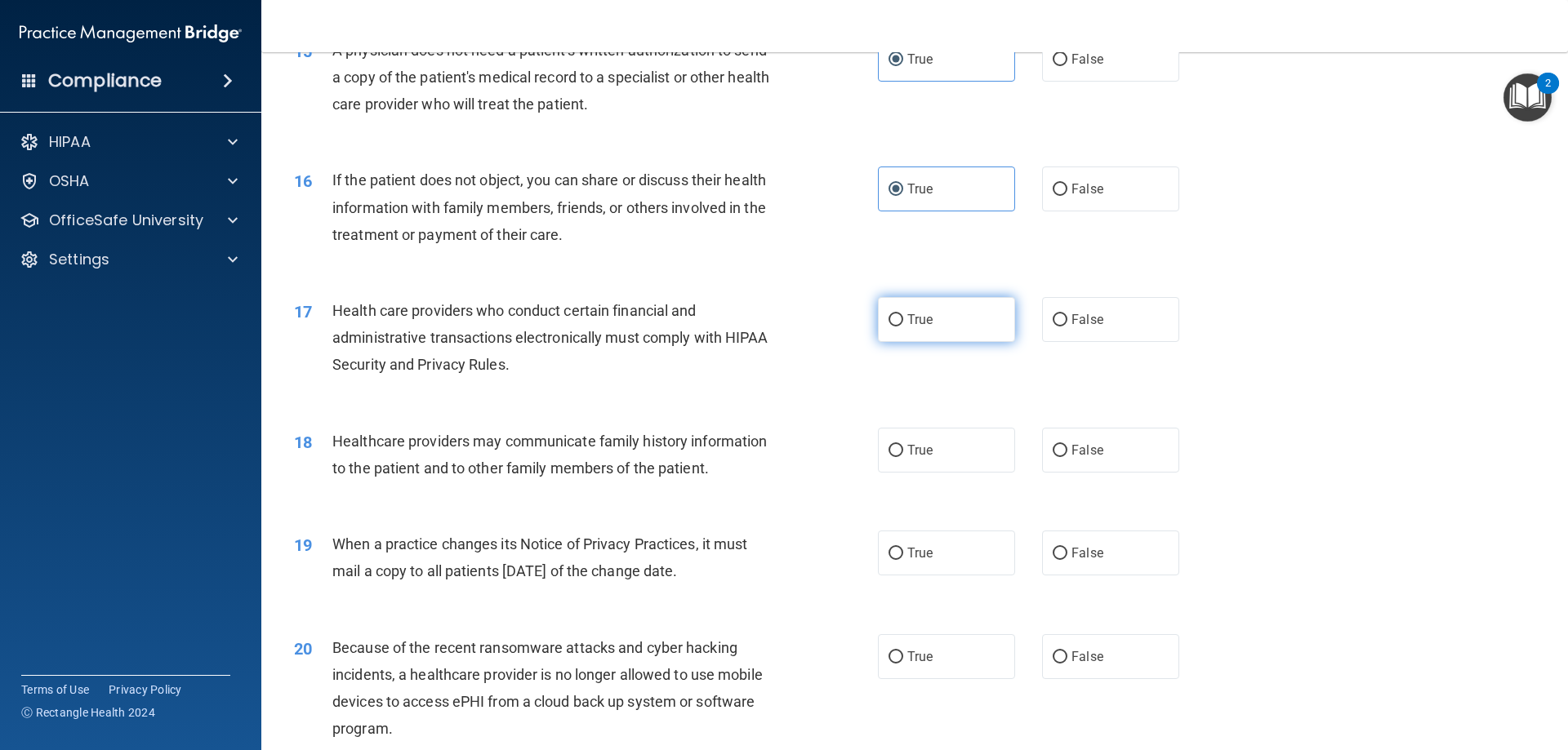
click at [935, 324] on label "True" at bounding box center [946, 320] width 137 height 45
click at [903, 324] on input "True" at bounding box center [895, 321] width 15 height 13
radio input "true"
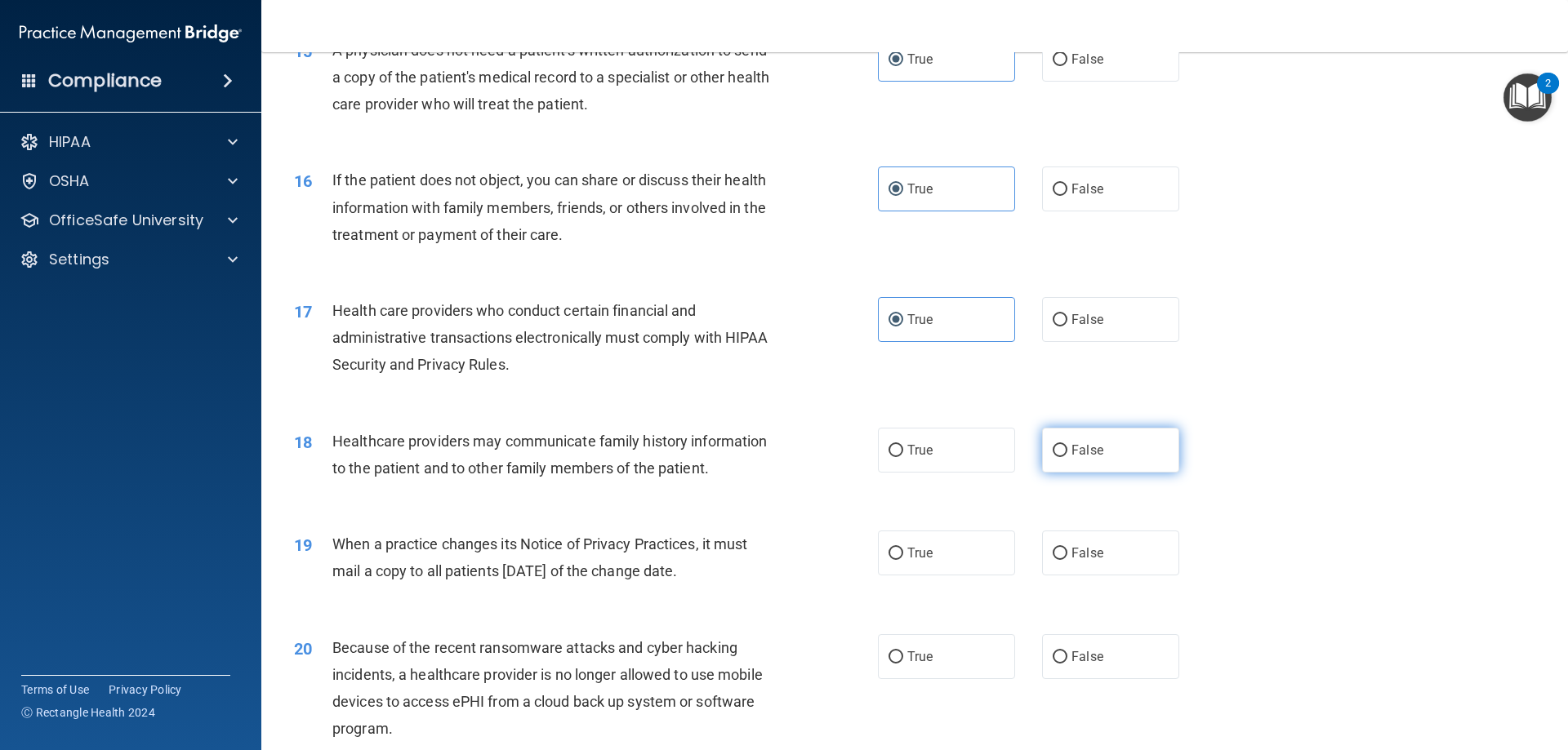
click at [1127, 459] on label "False" at bounding box center [1109, 450] width 137 height 45
click at [1068, 458] on input "False" at bounding box center [1059, 451] width 15 height 13
radio input "true"
click at [1115, 565] on label "False" at bounding box center [1109, 553] width 137 height 45
click at [1068, 561] on input "False" at bounding box center [1059, 554] width 15 height 13
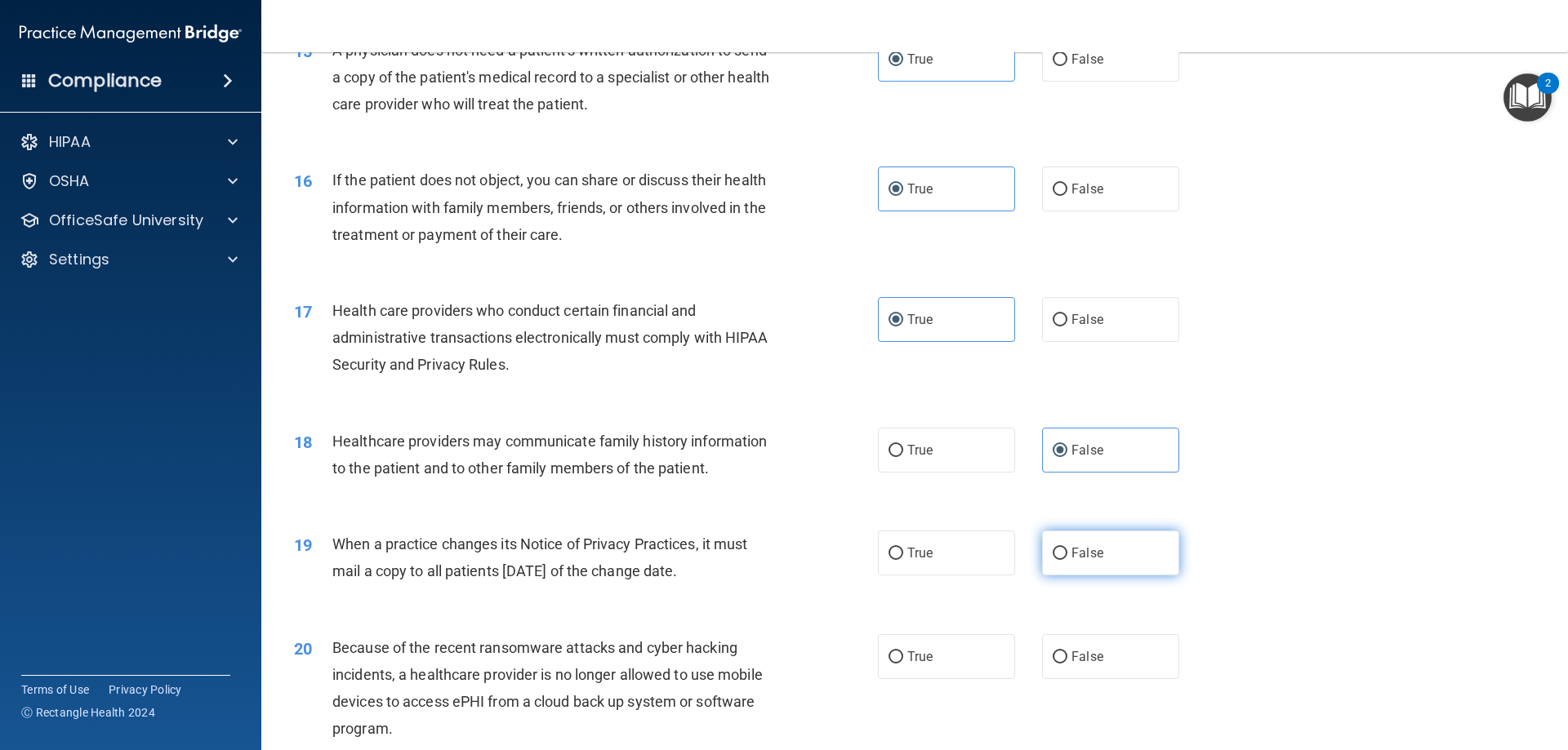
radio input "true"
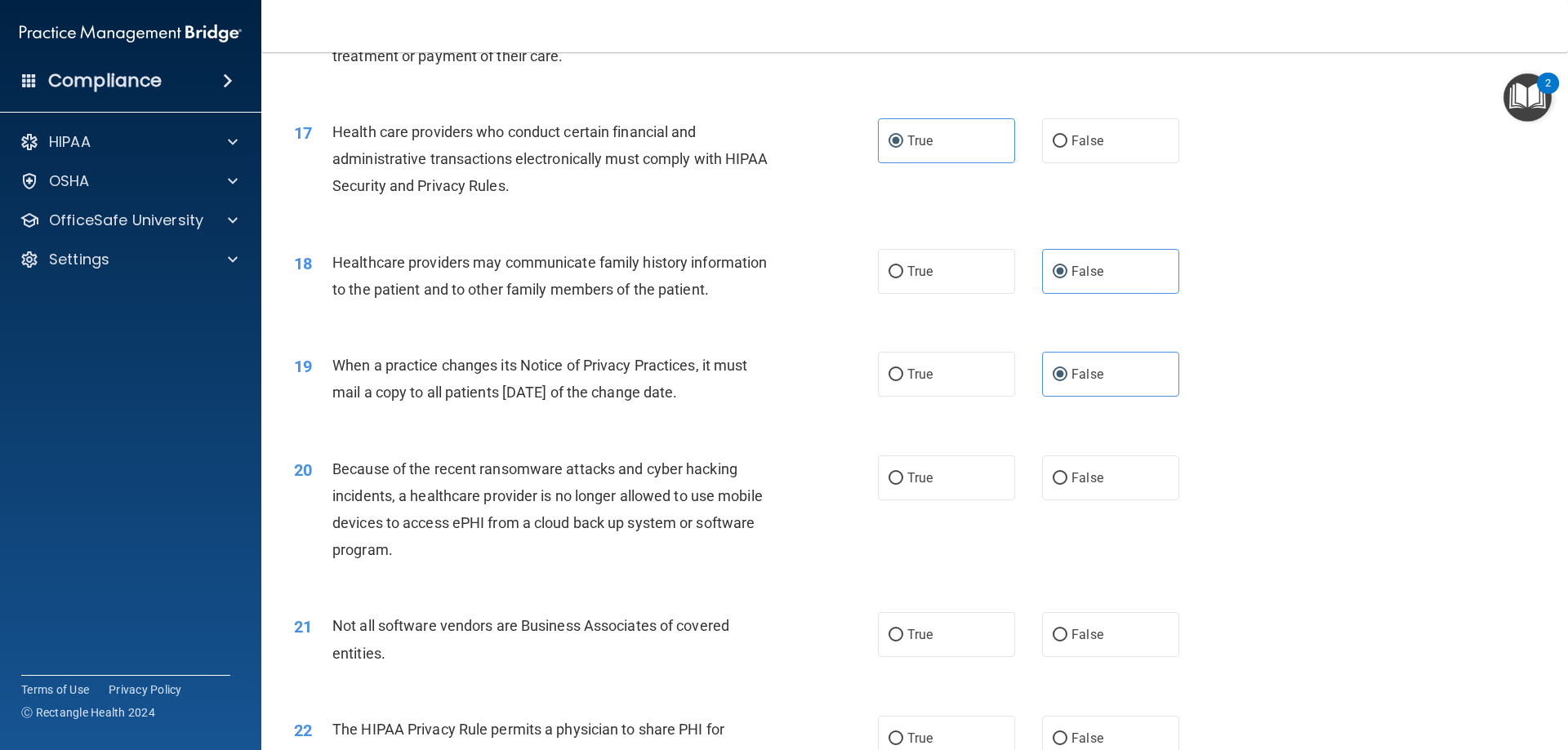
scroll to position [2070, 0]
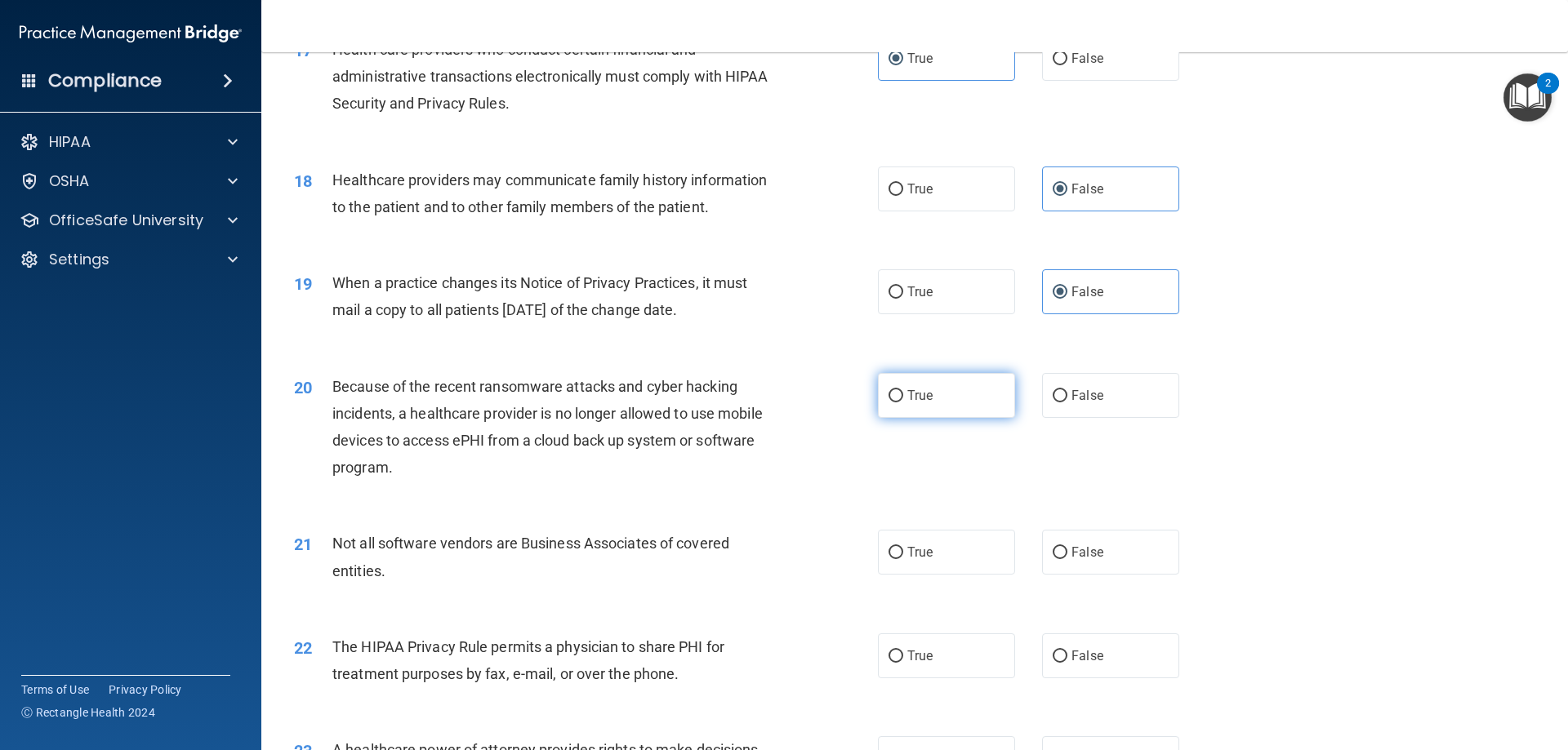
click at [920, 387] on label "True" at bounding box center [946, 395] width 137 height 45
click at [903, 391] on input "True" at bounding box center [895, 396] width 15 height 13
radio input "true"
click at [952, 549] on label "True" at bounding box center [946, 552] width 137 height 45
click at [903, 549] on input "True" at bounding box center [895, 553] width 15 height 13
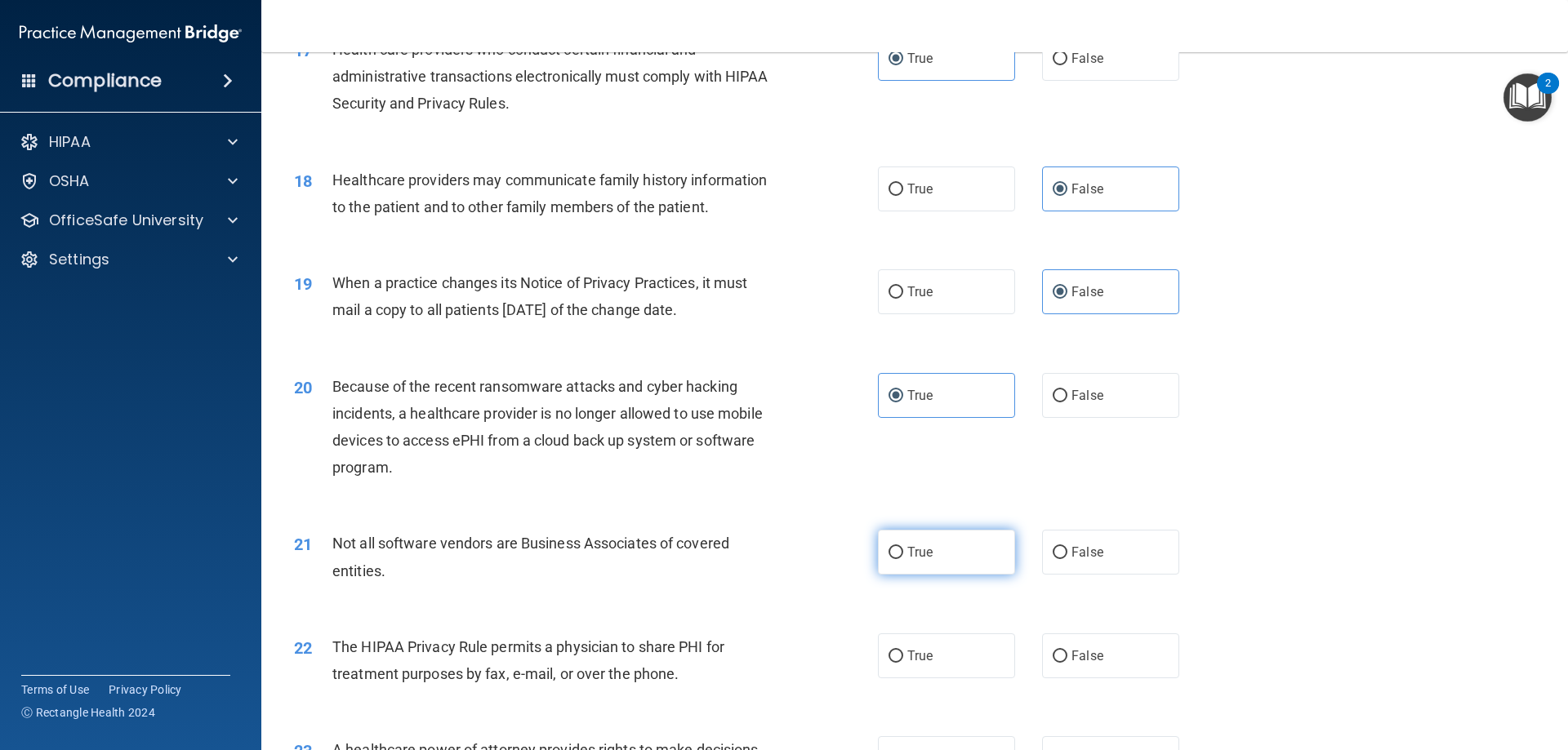
radio input "true"
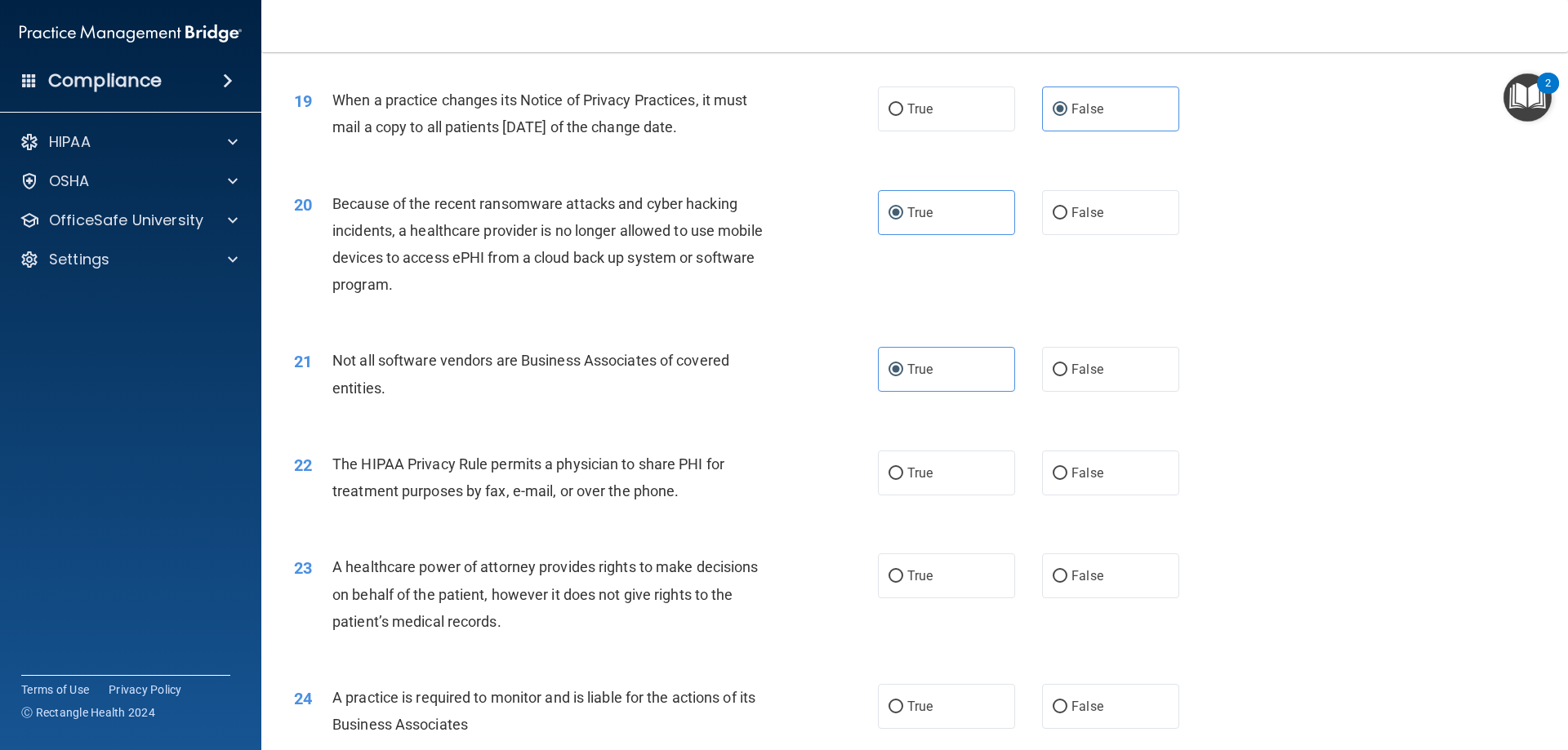
scroll to position [2295, 0]
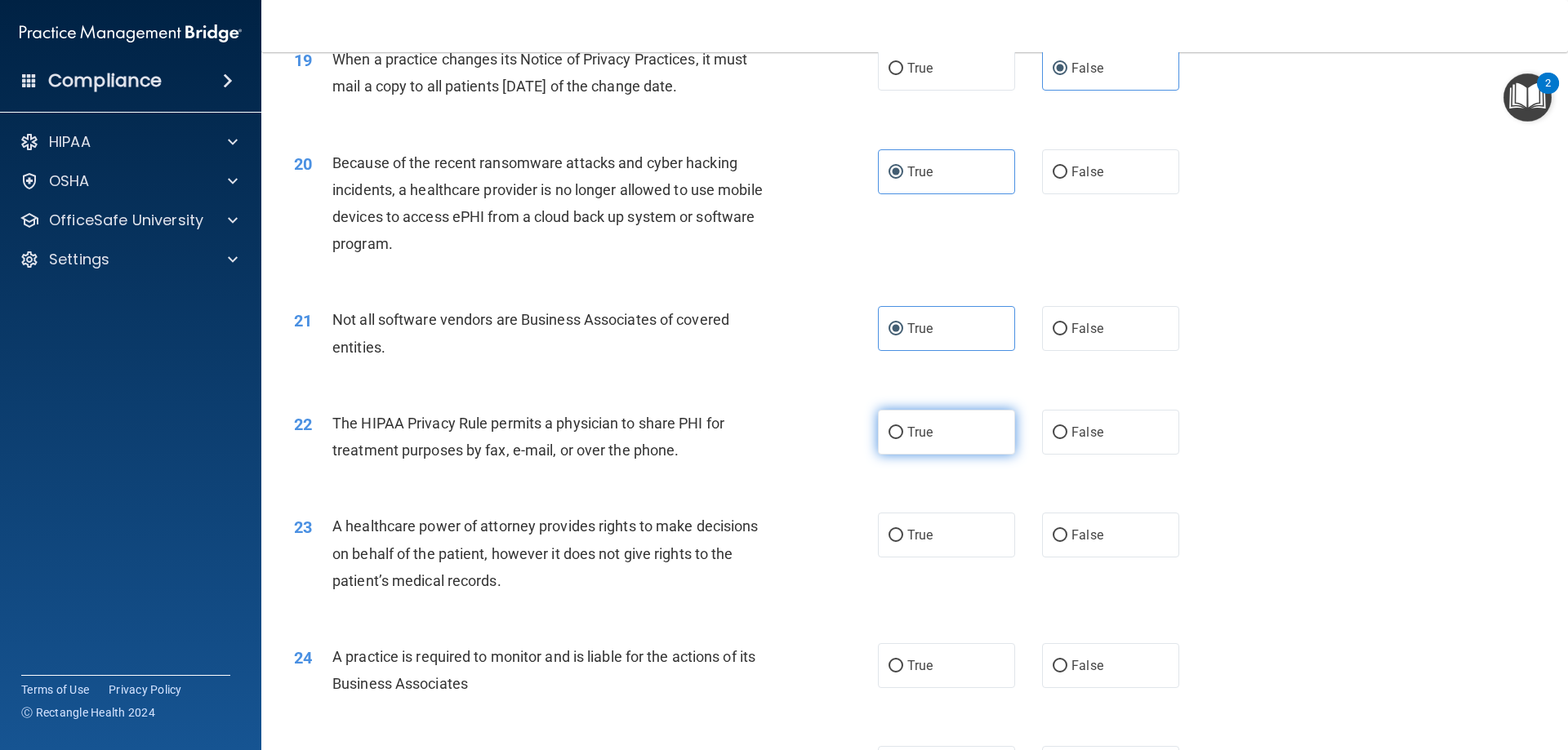
click at [941, 441] on label "True" at bounding box center [946, 432] width 137 height 45
click at [903, 439] on input "True" at bounding box center [895, 433] width 15 height 13
radio input "true"
click at [1098, 541] on label "False" at bounding box center [1109, 535] width 137 height 45
click at [1068, 541] on input "False" at bounding box center [1059, 535] width 15 height 13
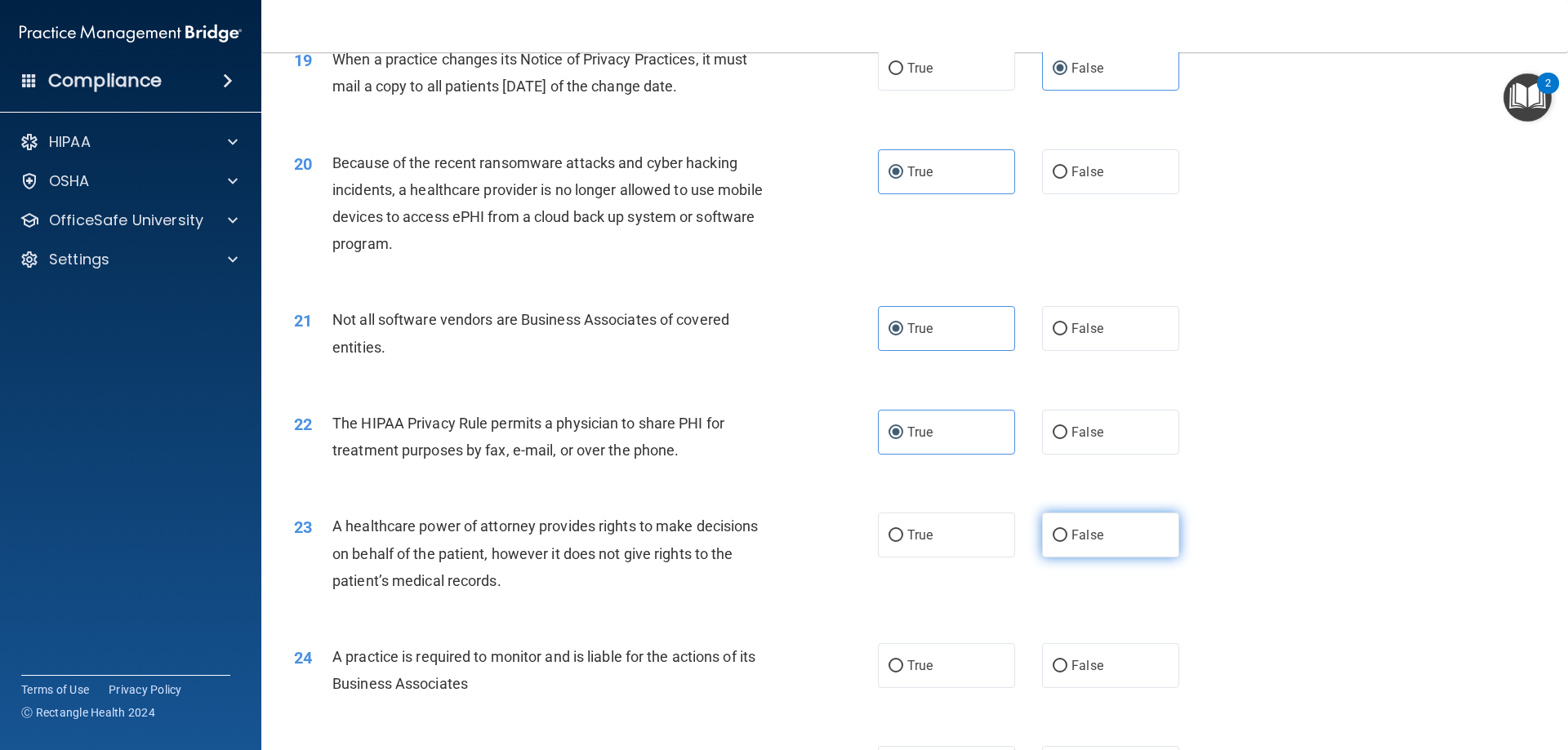
radio input "true"
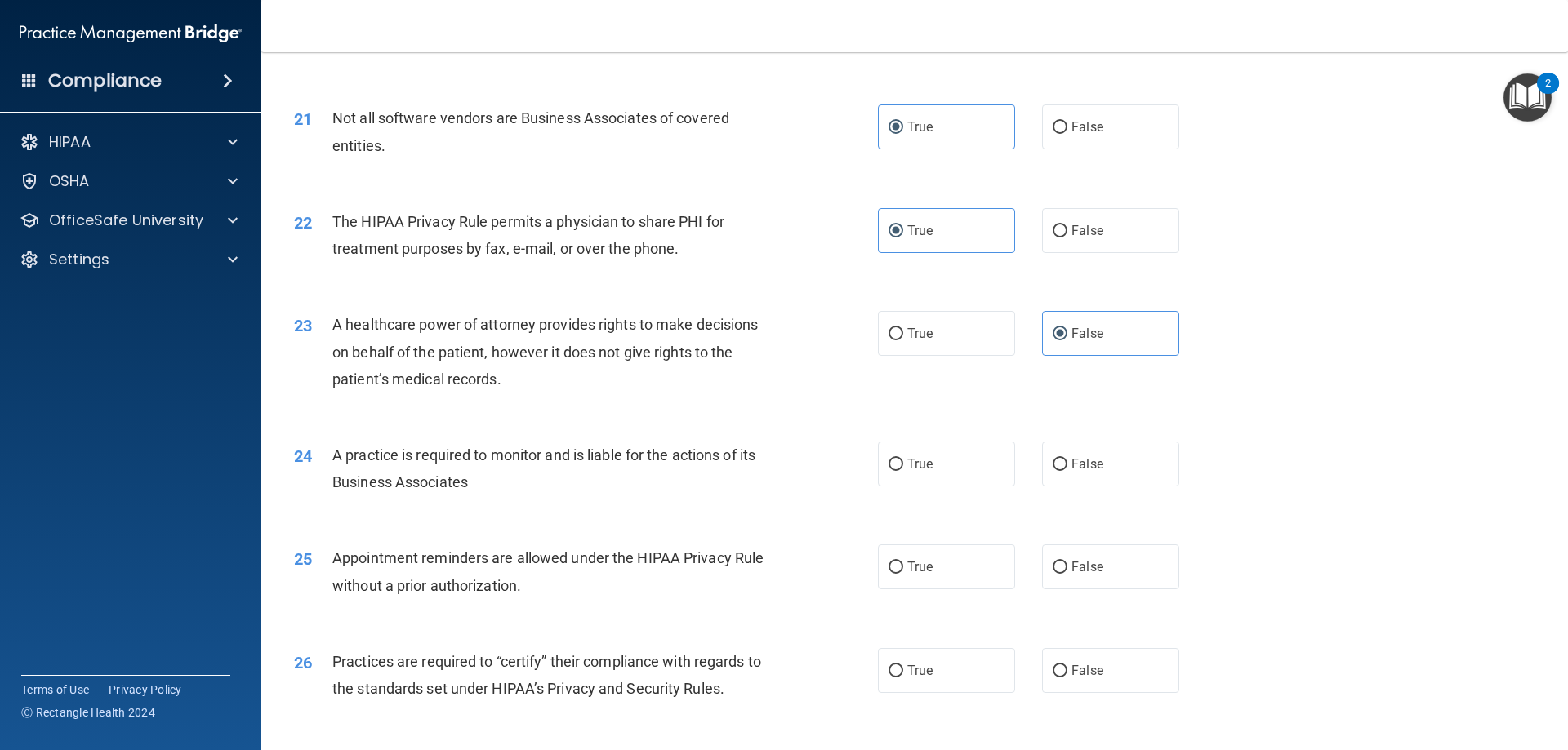
scroll to position [2524, 0]
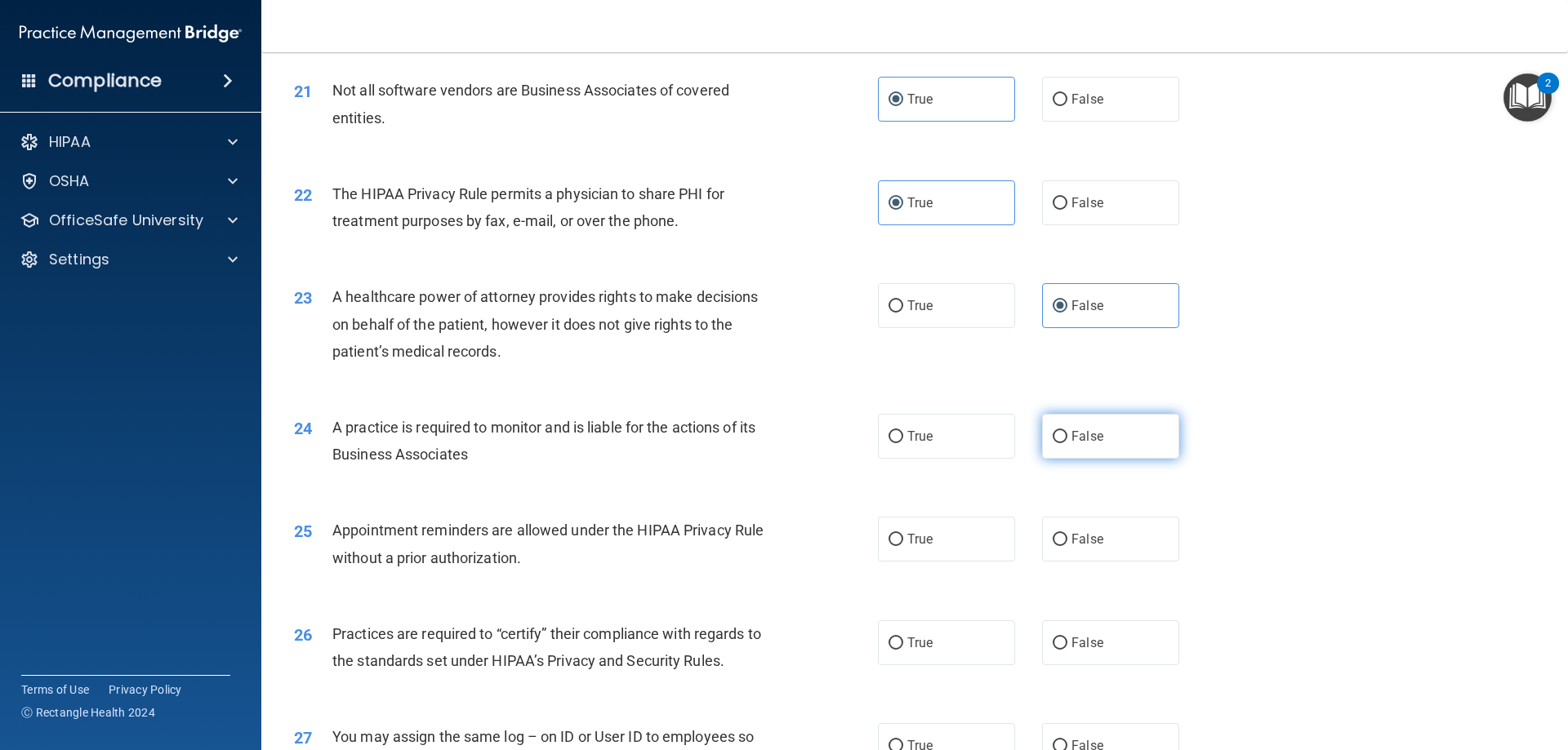
click at [1112, 443] on label "False" at bounding box center [1109, 436] width 137 height 45
click at [1068, 443] on input "False" at bounding box center [1059, 437] width 15 height 13
radio input "true"
click at [934, 550] on label "True" at bounding box center [946, 539] width 137 height 45
click at [903, 546] on input "True" at bounding box center [895, 540] width 15 height 13
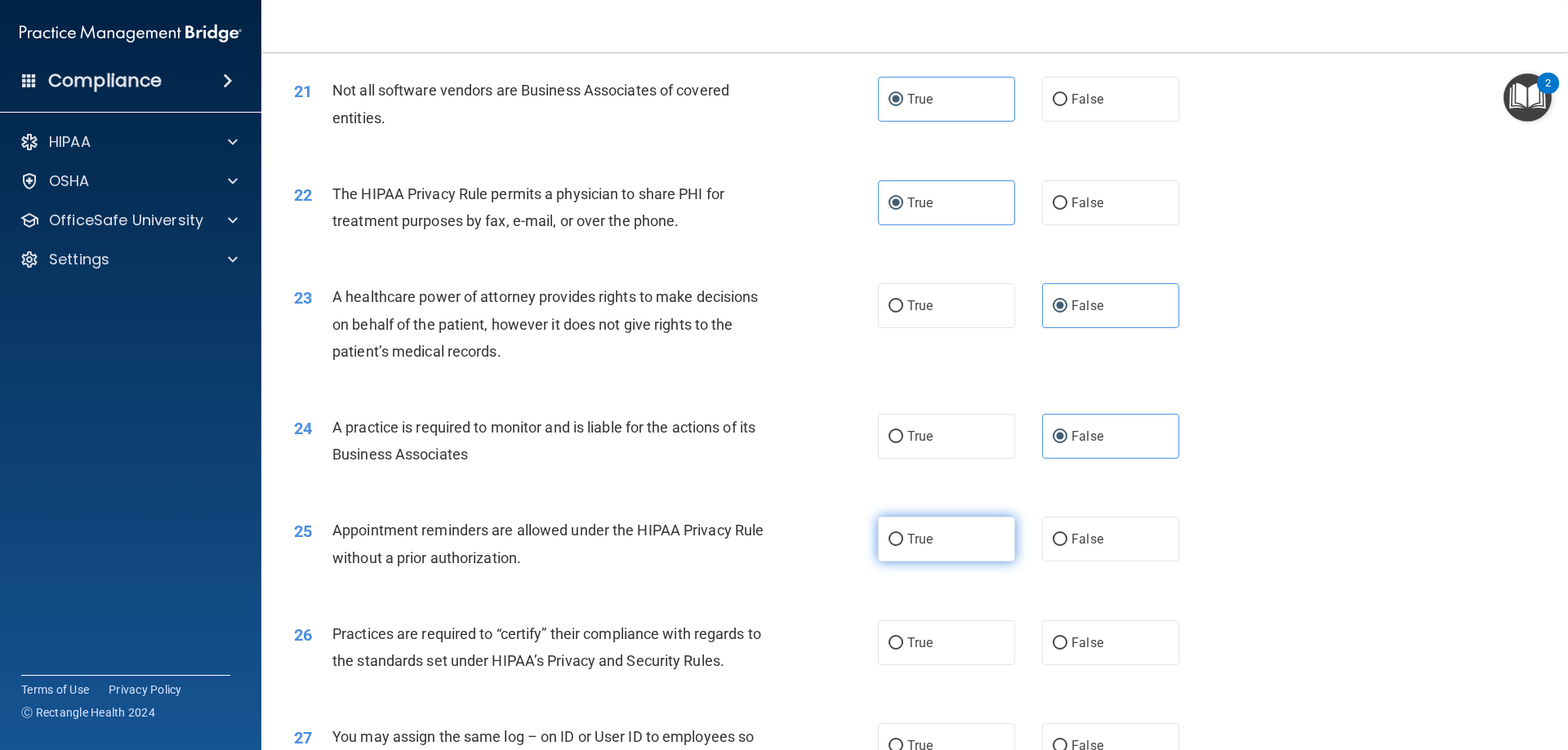
radio input "true"
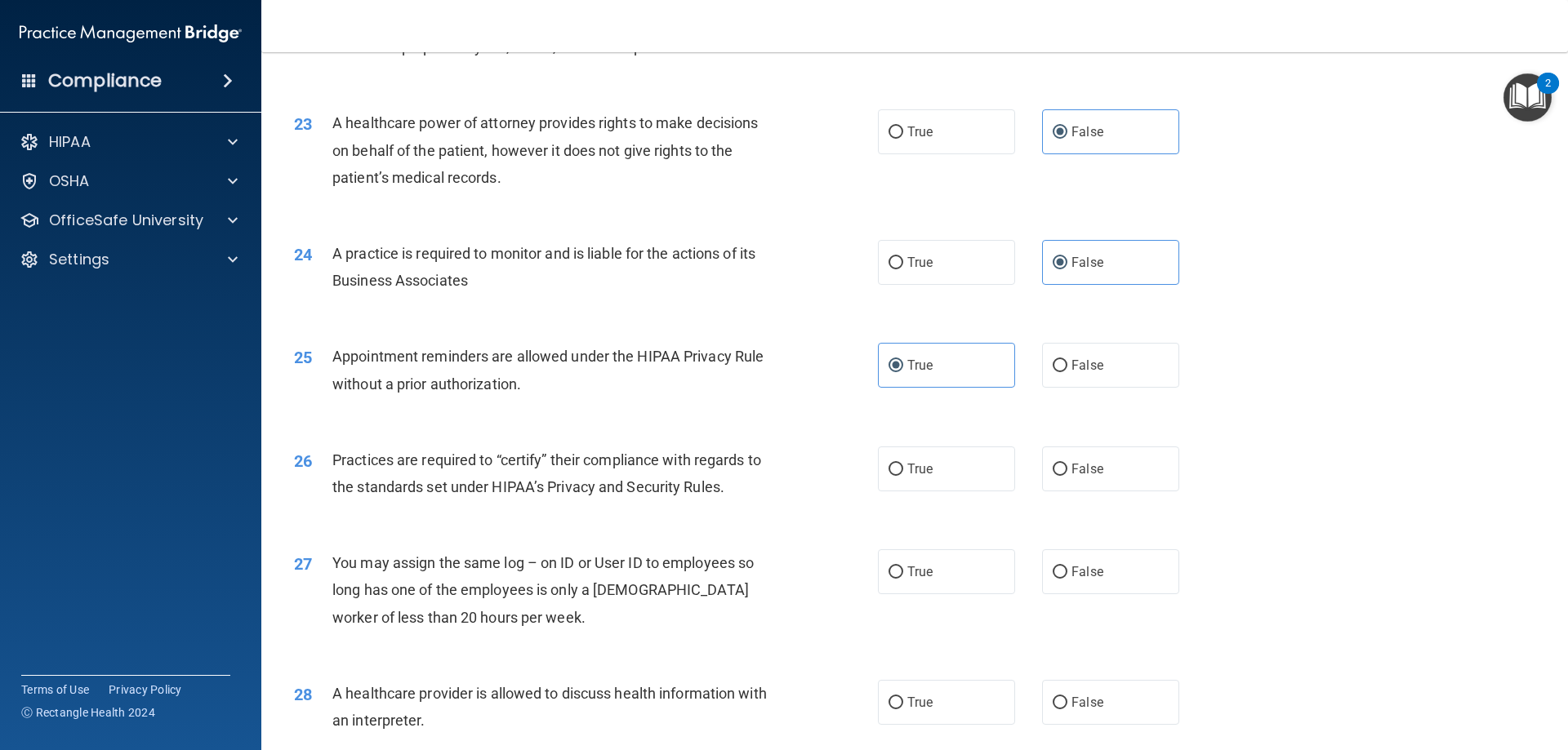
scroll to position [2730, 0]
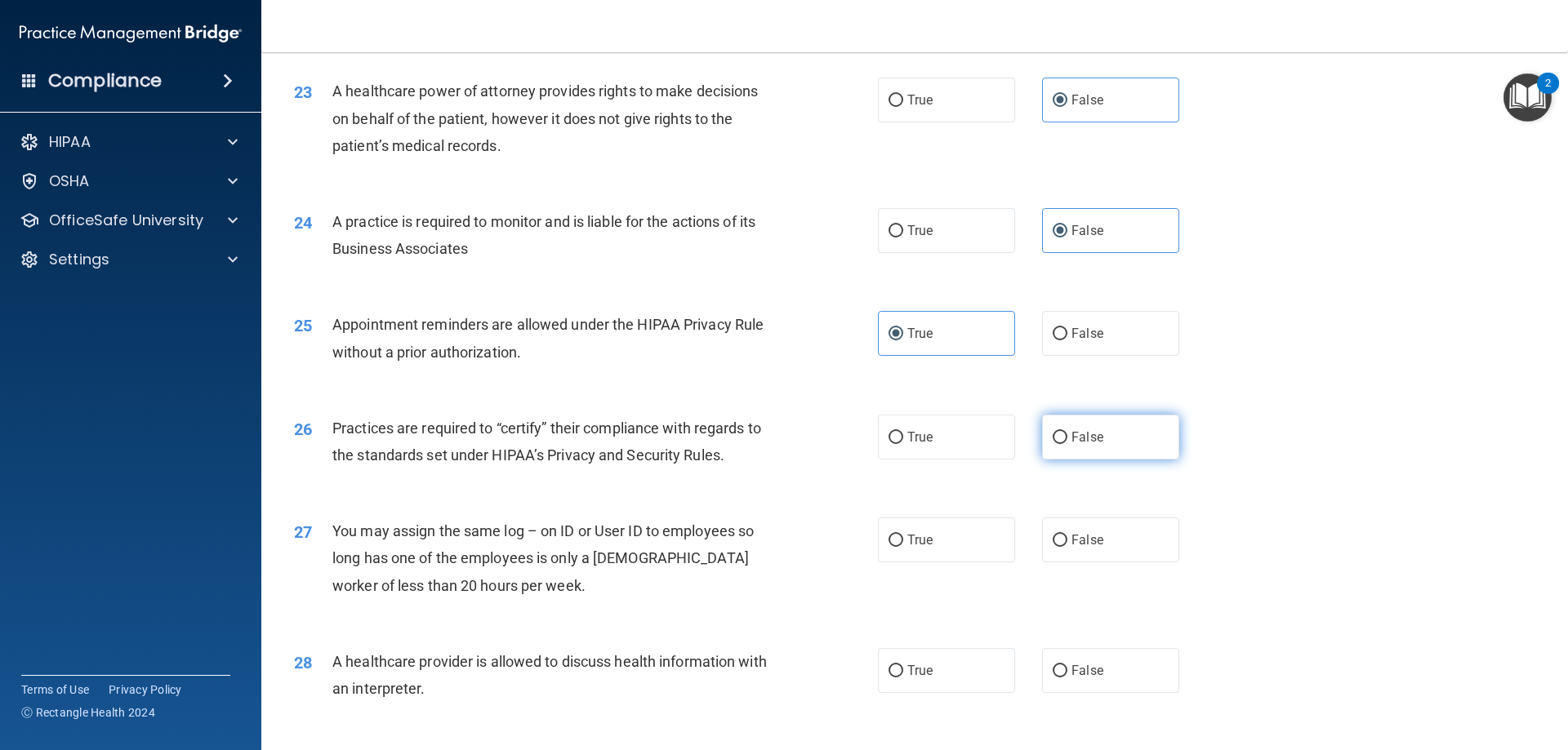
click at [1091, 438] on span "False" at bounding box center [1087, 437] width 32 height 16
click at [1068, 438] on input "False" at bounding box center [1059, 438] width 15 height 13
radio input "true"
click at [1118, 556] on label "False" at bounding box center [1109, 540] width 137 height 45
click at [1068, 547] on input "False" at bounding box center [1059, 541] width 15 height 13
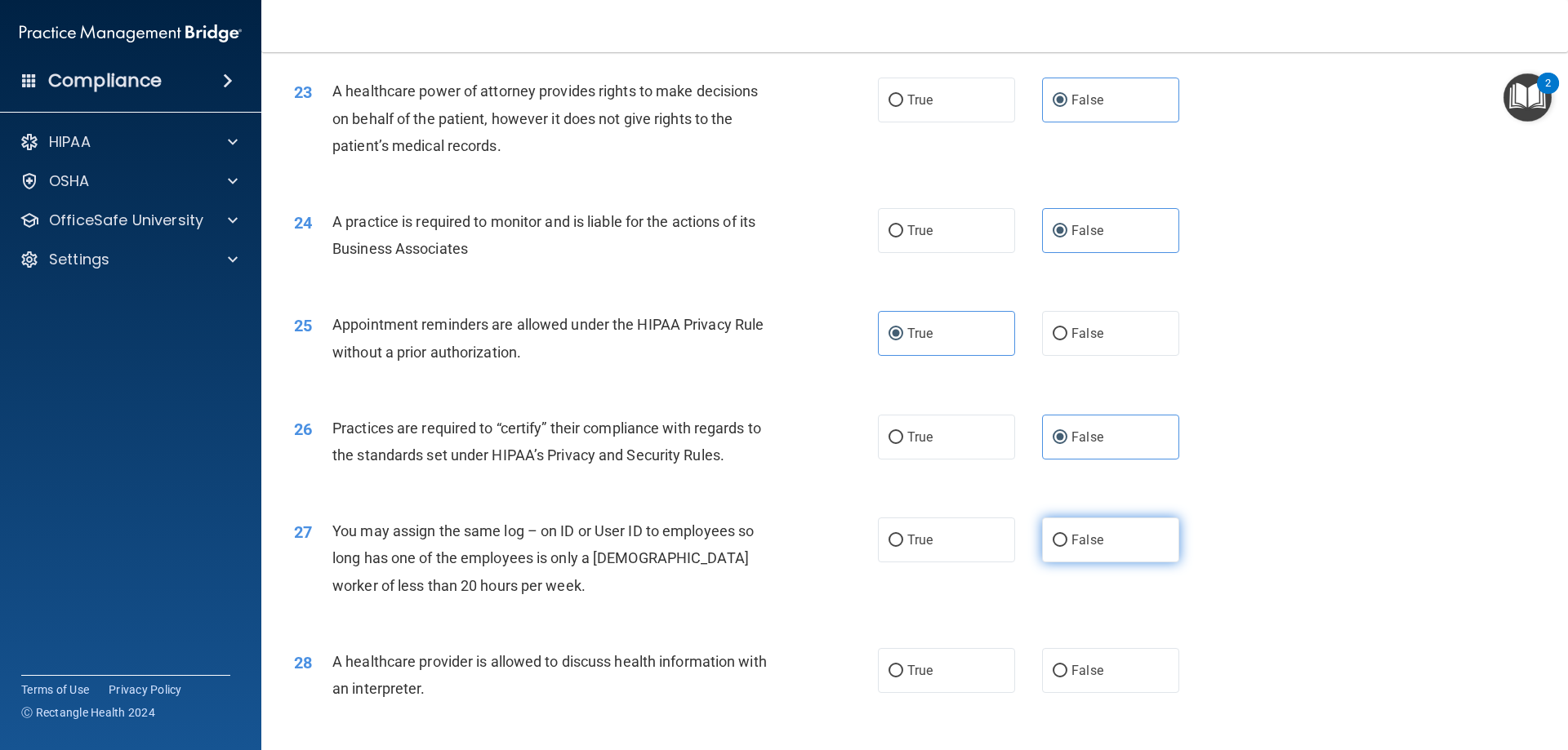
radio input "true"
click at [971, 664] on label "True" at bounding box center [946, 670] width 137 height 45
click at [903, 665] on input "True" at bounding box center [895, 671] width 15 height 13
radio input "true"
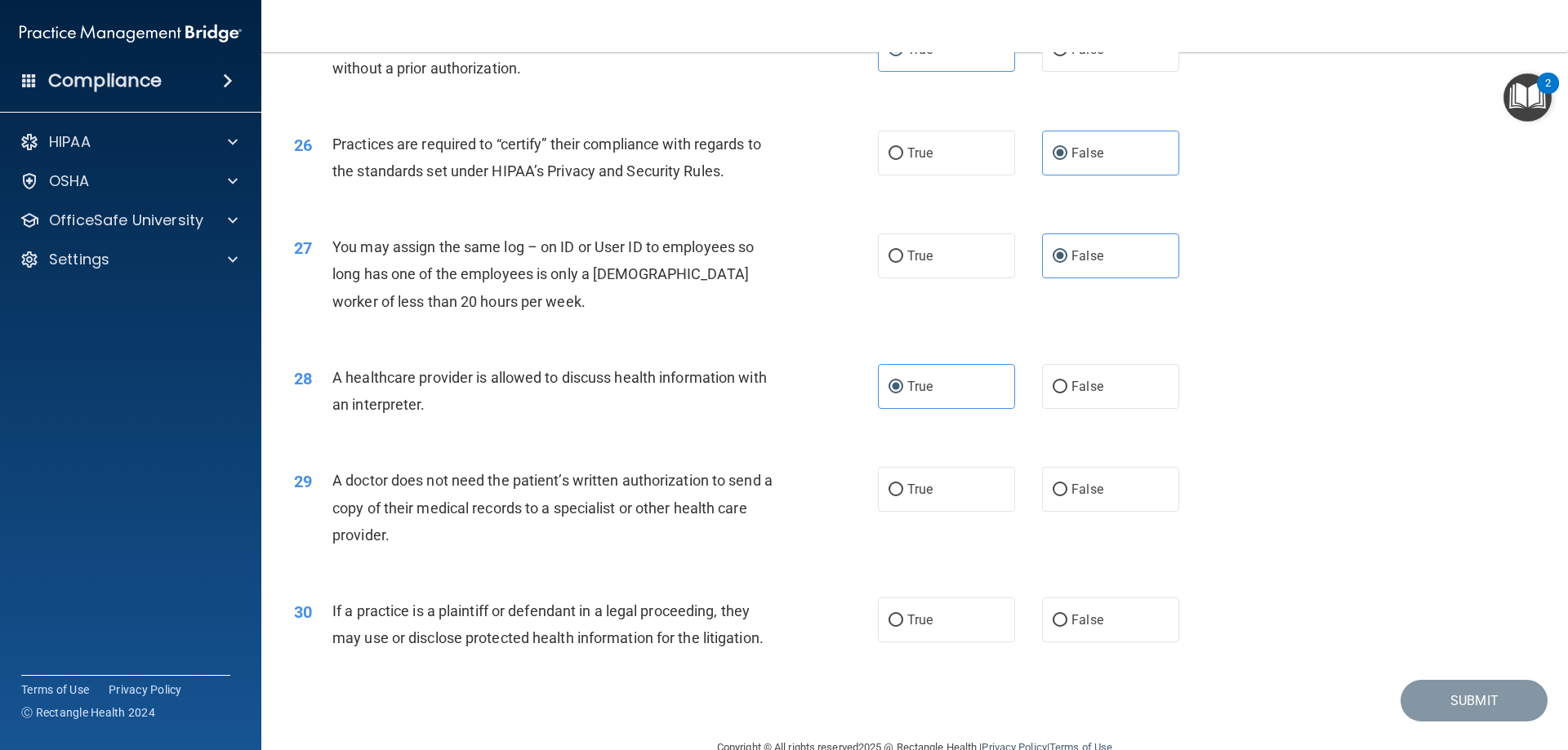
scroll to position [3051, 0]
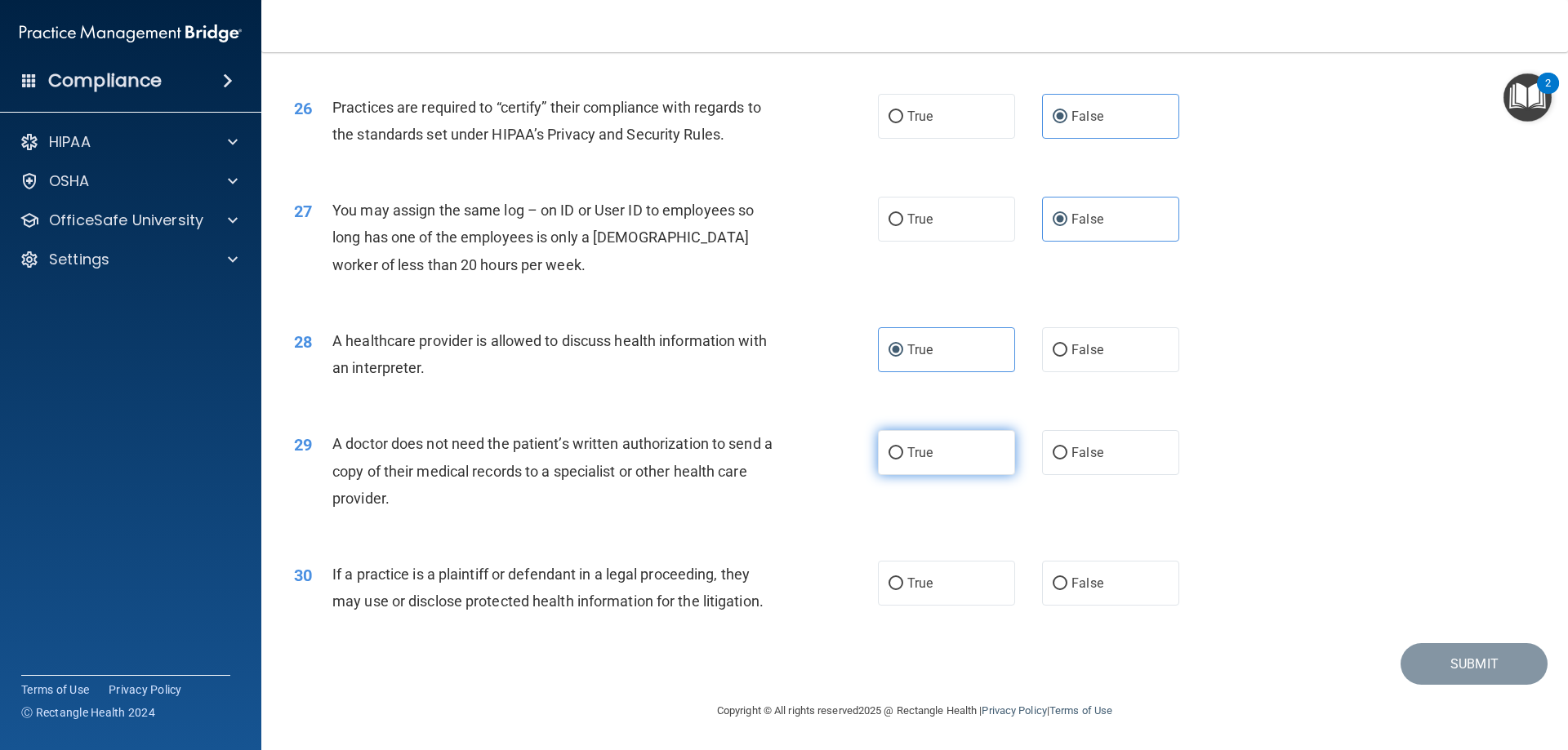
click at [941, 454] on label "True" at bounding box center [946, 453] width 137 height 45
click at [903, 454] on input "True" at bounding box center [895, 454] width 15 height 13
radio input "true"
click at [971, 583] on label "True" at bounding box center [946, 583] width 137 height 45
click at [903, 583] on input "True" at bounding box center [895, 584] width 15 height 13
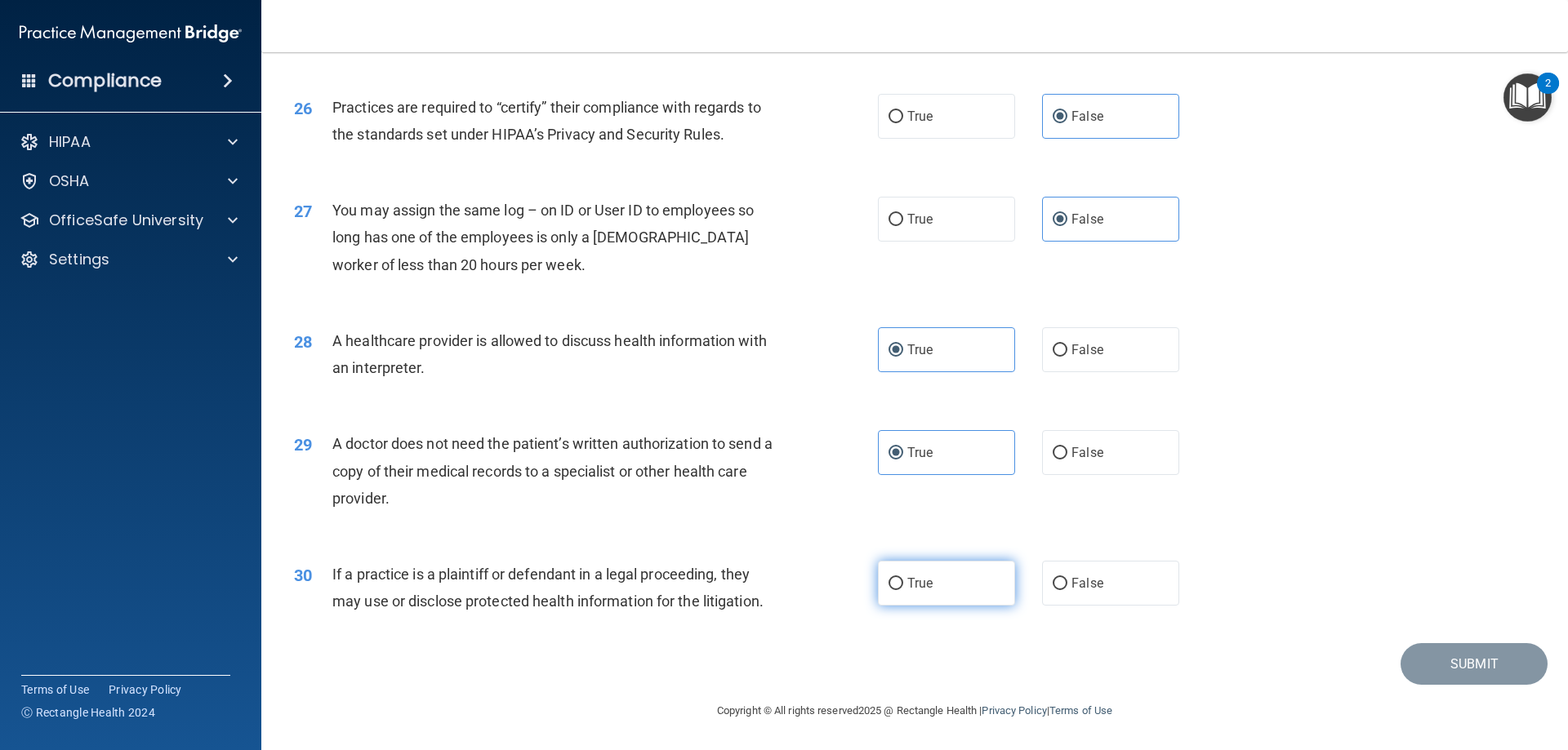
radio input "true"
click at [1517, 672] on button "Submit" at bounding box center [1473, 664] width 147 height 42
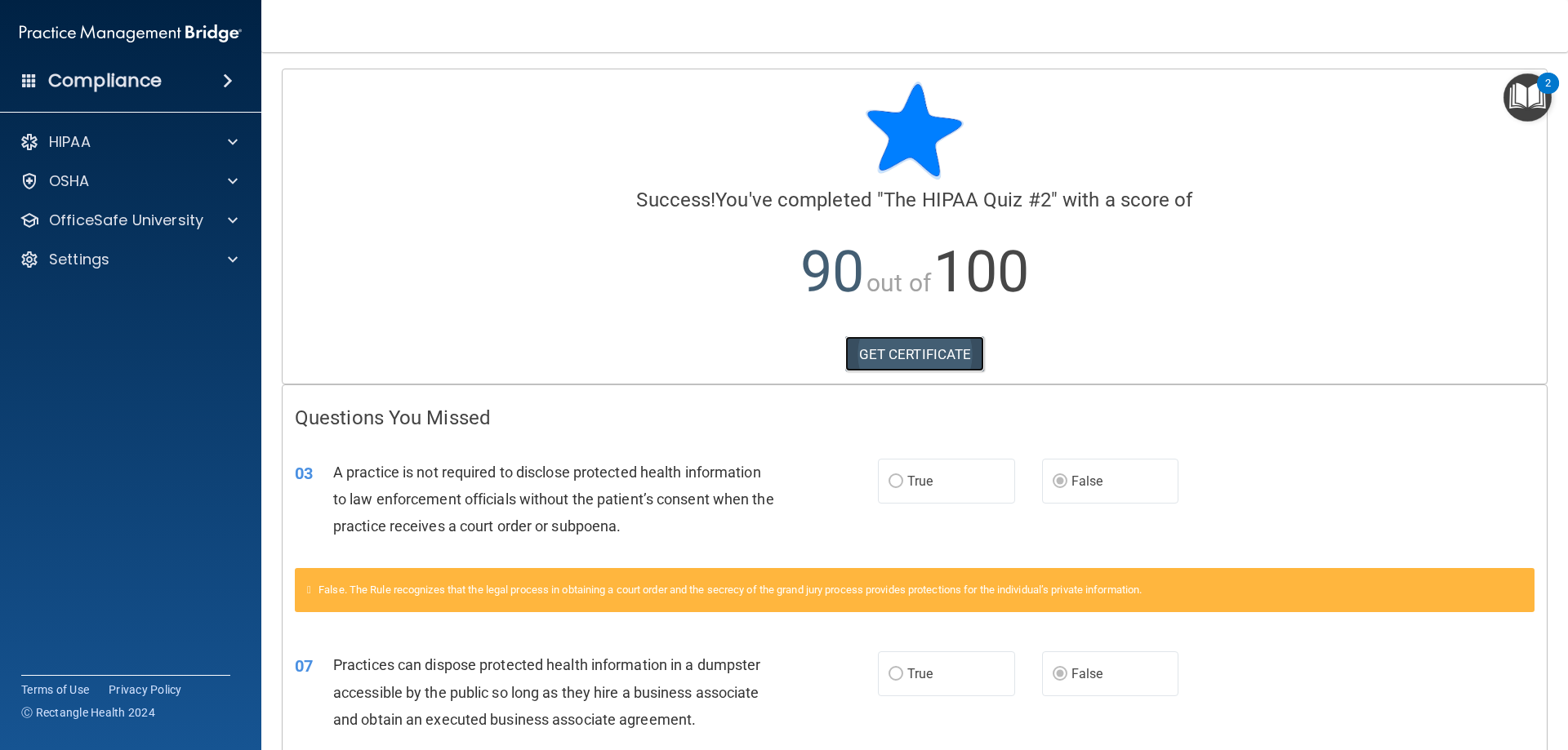
click at [914, 353] on link "GET CERTIFICATE" at bounding box center [915, 354] width 140 height 36
click at [112, 154] on div "HIPAA" at bounding box center [131, 142] width 262 height 33
click at [129, 140] on div "HIPAA" at bounding box center [109, 142] width 202 height 19
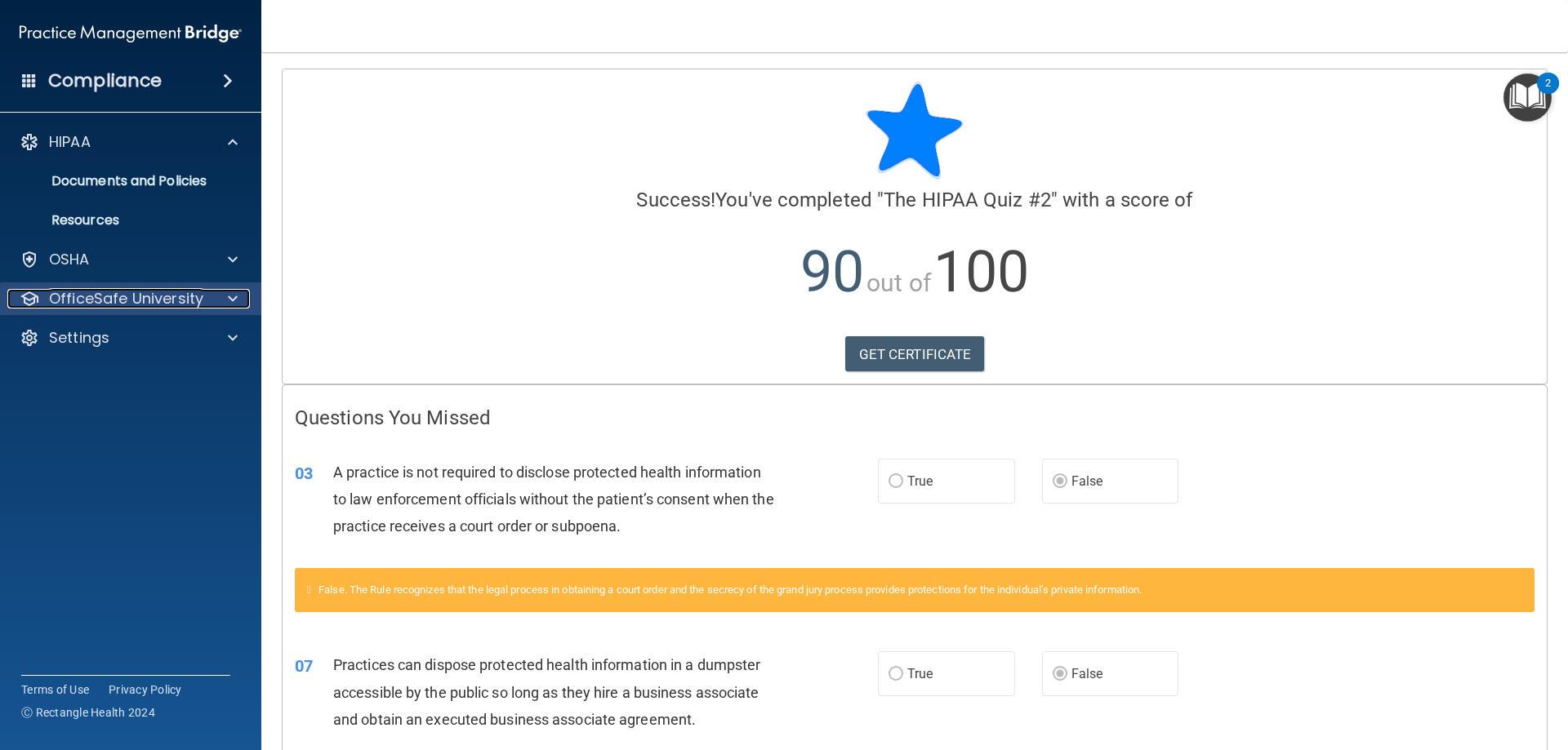
click at [172, 298] on p "OfficeSafe University" at bounding box center [125, 299] width 154 height 19
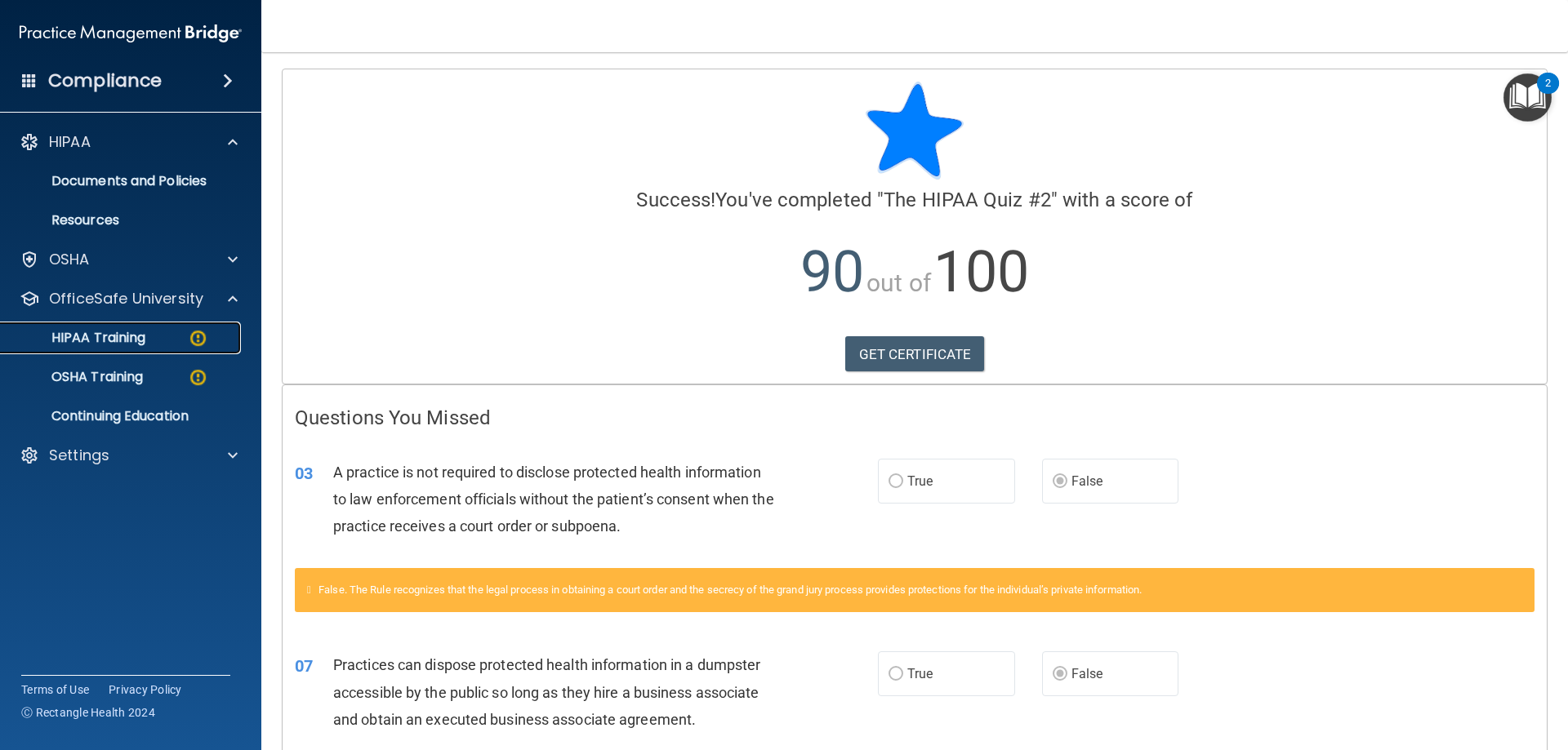
click at [162, 334] on div "HIPAA Training" at bounding box center [121, 338] width 222 height 17
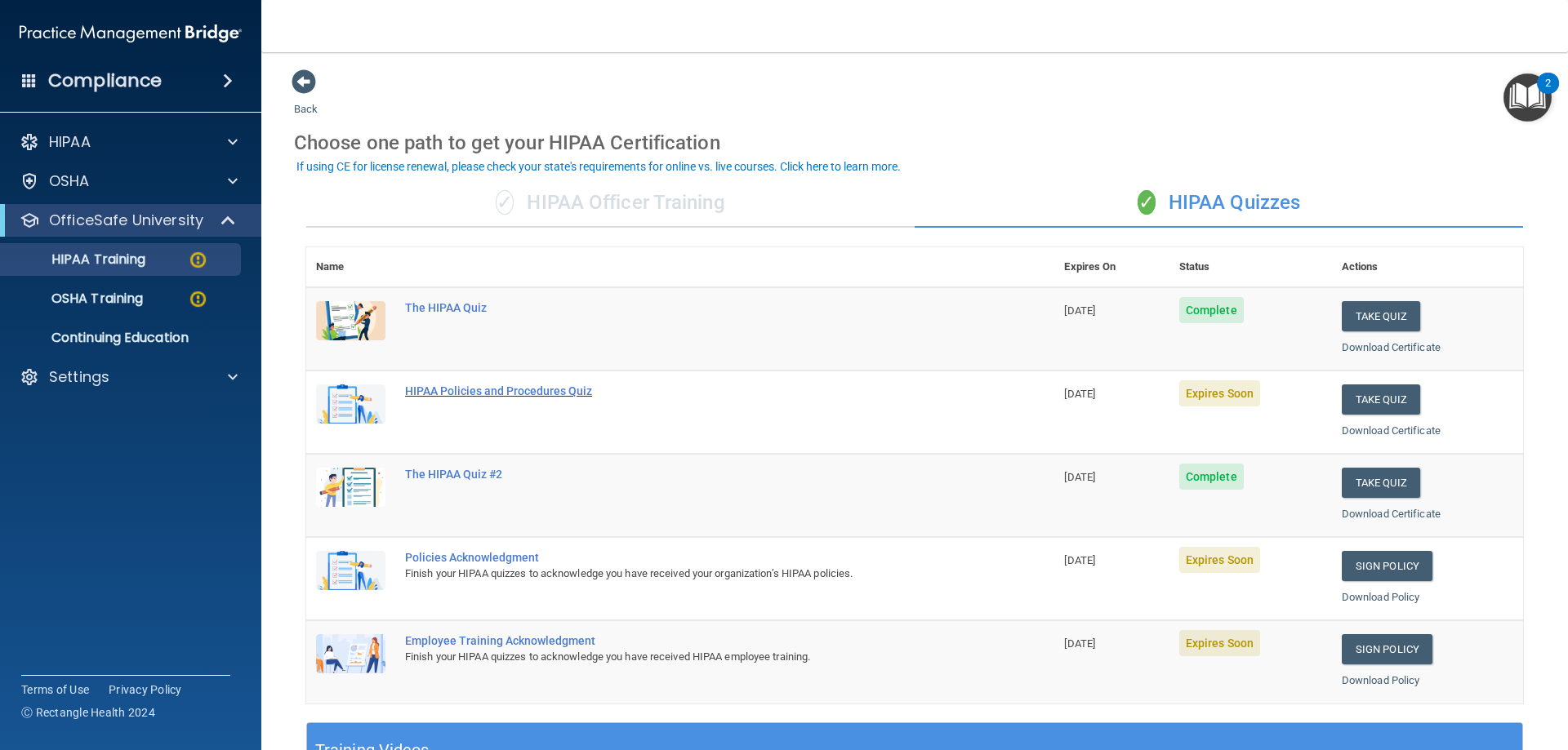
click at [501, 390] on div "HIPAA Policies and Procedures Quiz" at bounding box center [689, 391] width 567 height 13
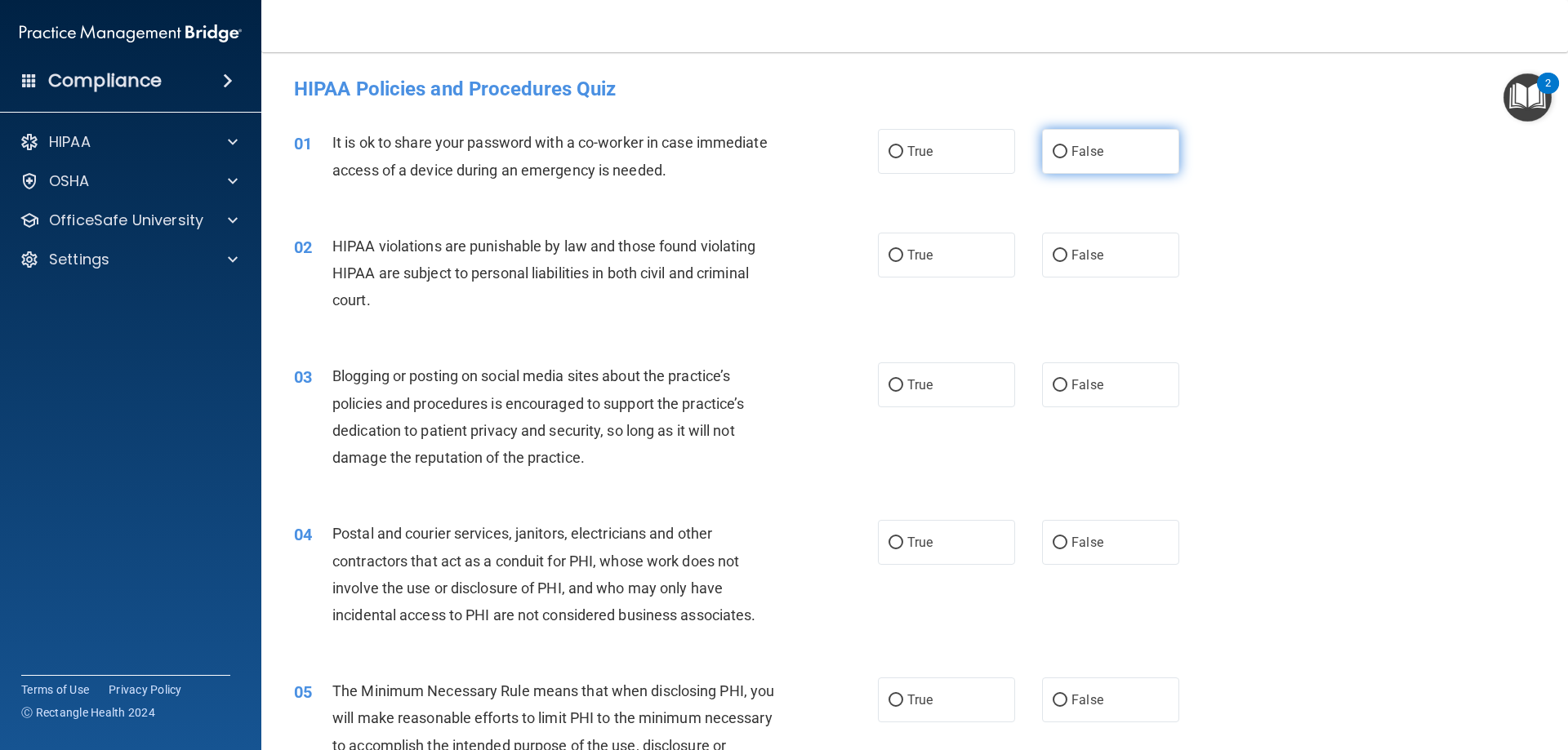
click at [1108, 150] on label "False" at bounding box center [1109, 152] width 137 height 45
click at [1068, 150] on input "False" at bounding box center [1059, 152] width 15 height 13
radio input "true"
click at [1083, 256] on span "False" at bounding box center [1087, 256] width 32 height 16
click at [1068, 256] on input "False" at bounding box center [1059, 256] width 15 height 13
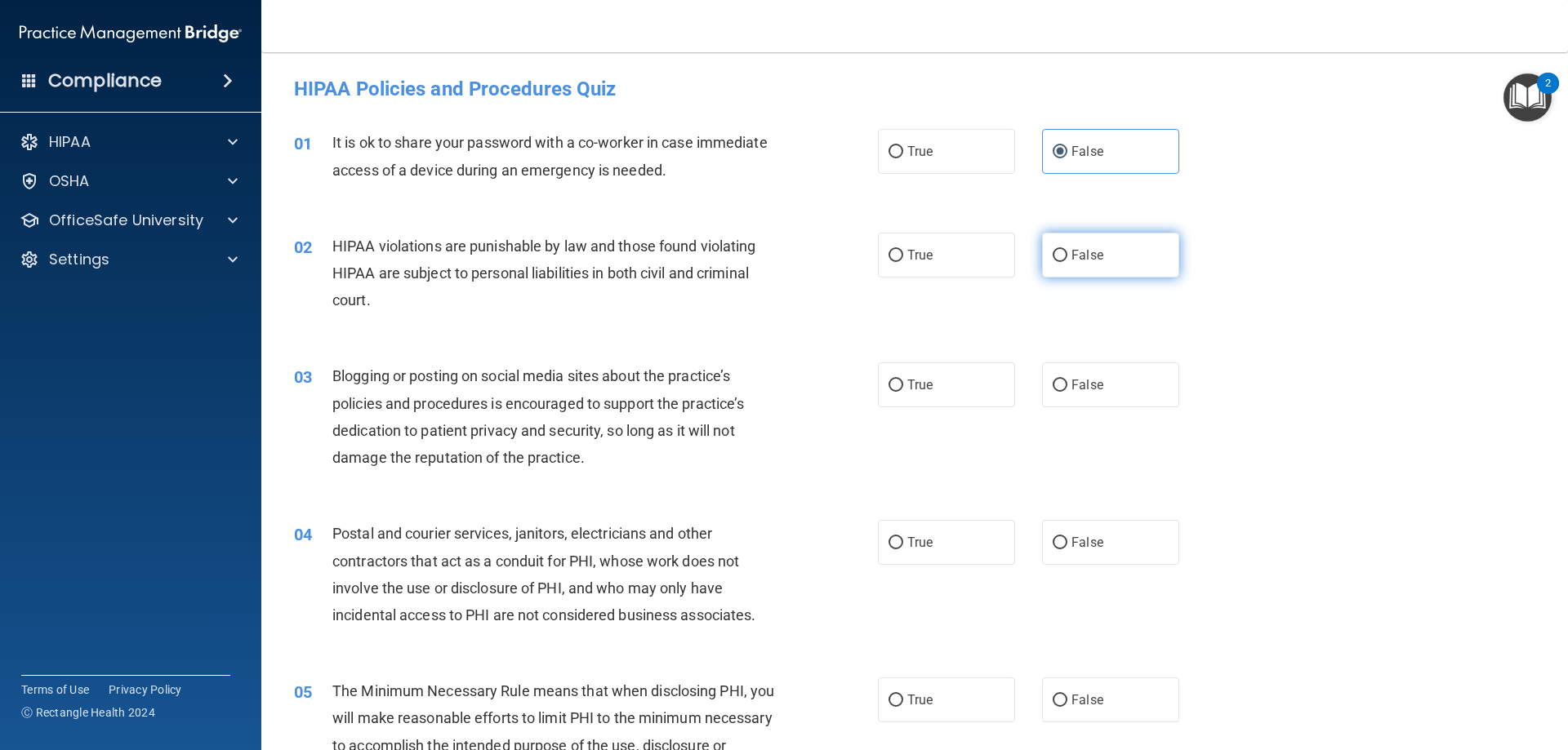
radio input "true"
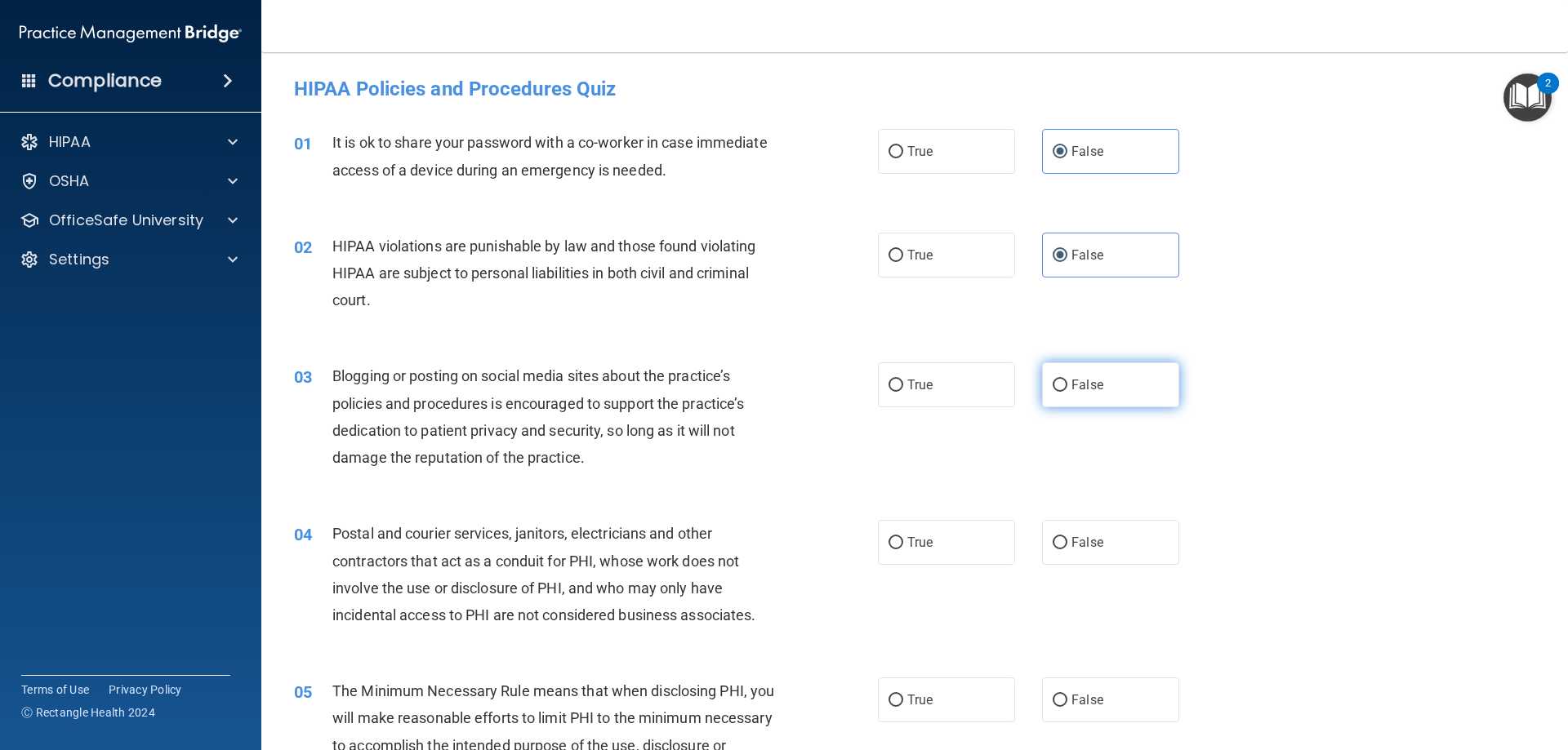
click at [1085, 388] on span "False" at bounding box center [1087, 385] width 32 height 16
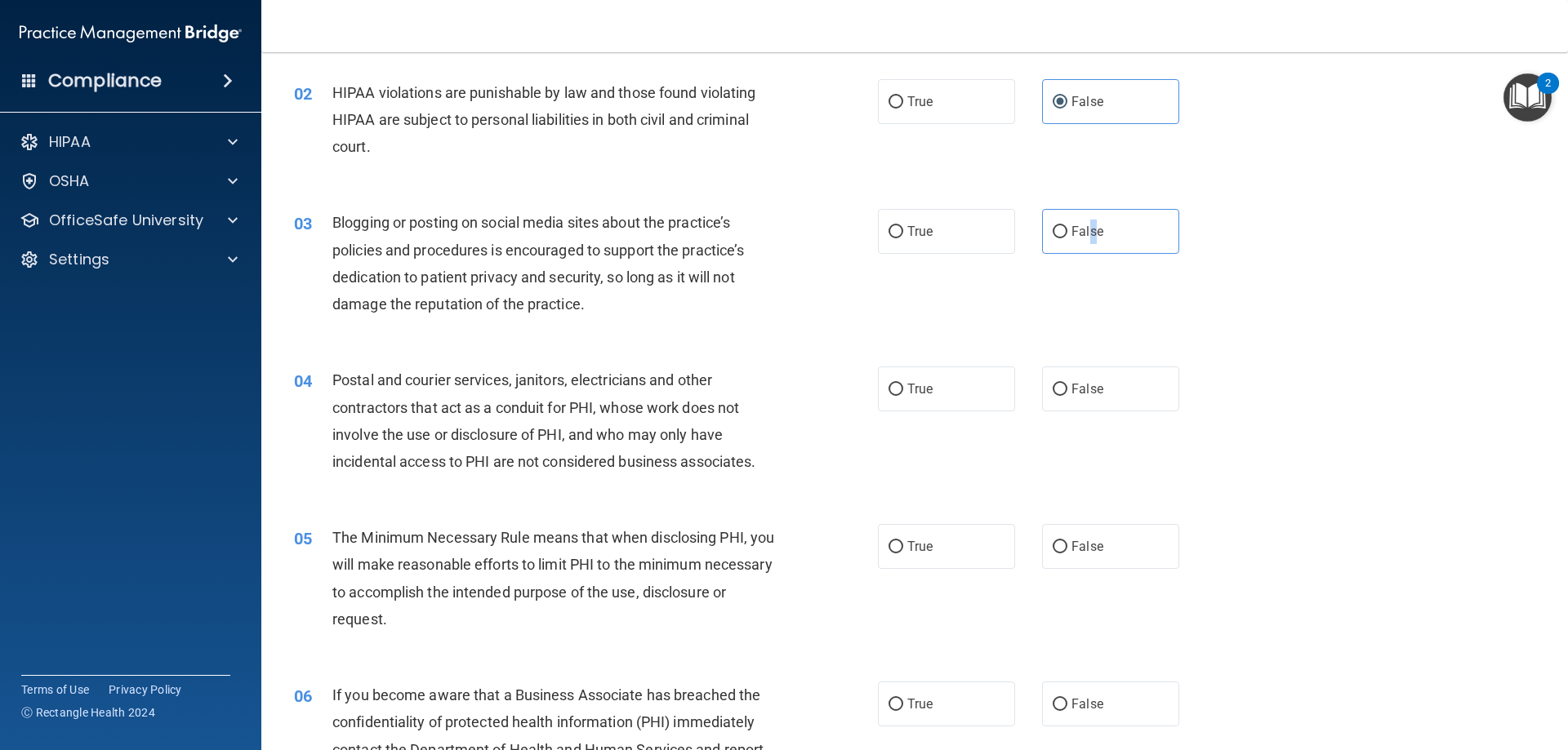
scroll to position [143, 0]
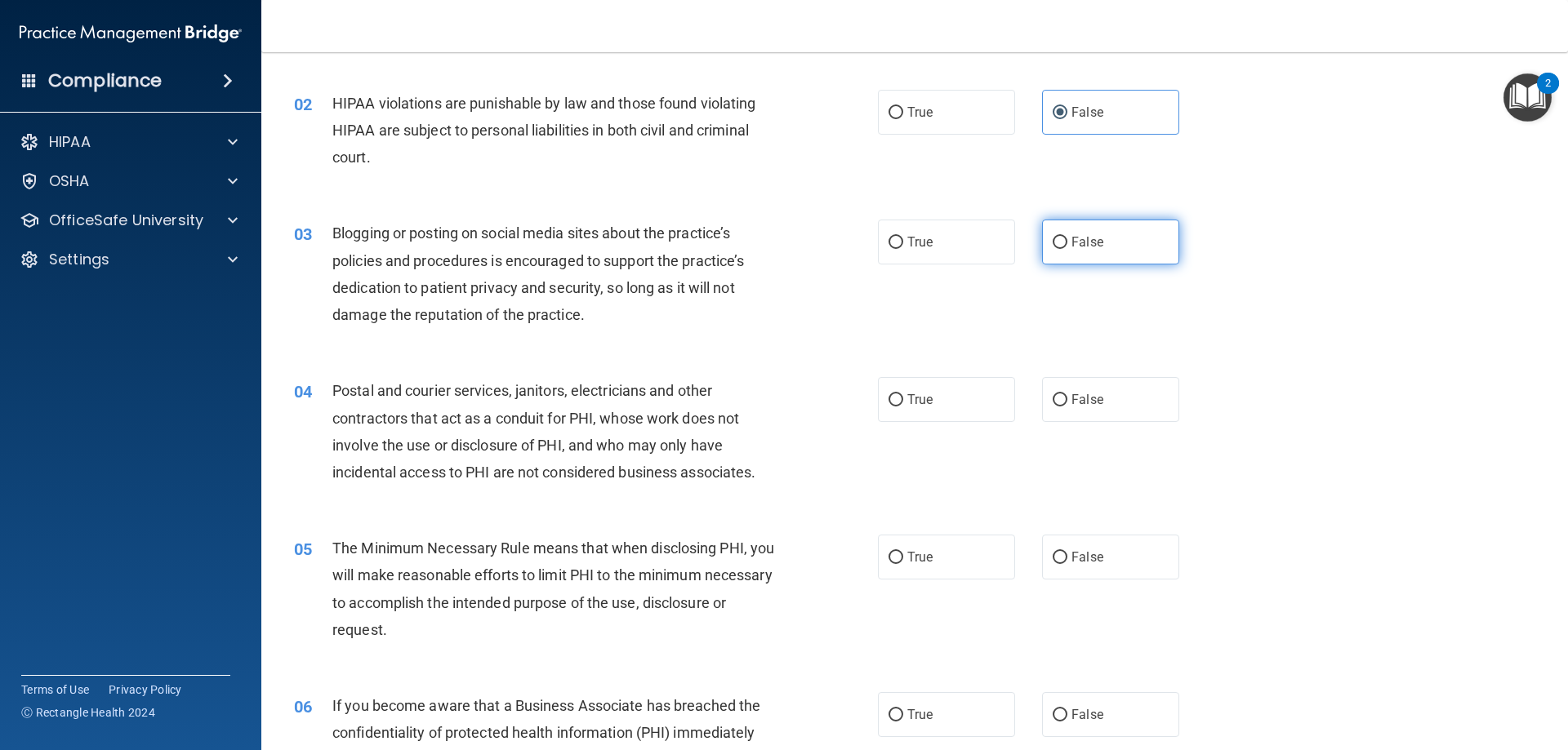
click at [1072, 249] on span "False" at bounding box center [1087, 242] width 32 height 16
click at [1064, 249] on input "False" at bounding box center [1059, 243] width 15 height 13
radio input "true"
click at [957, 400] on label "True" at bounding box center [946, 399] width 137 height 45
click at [903, 400] on input "True" at bounding box center [895, 400] width 15 height 13
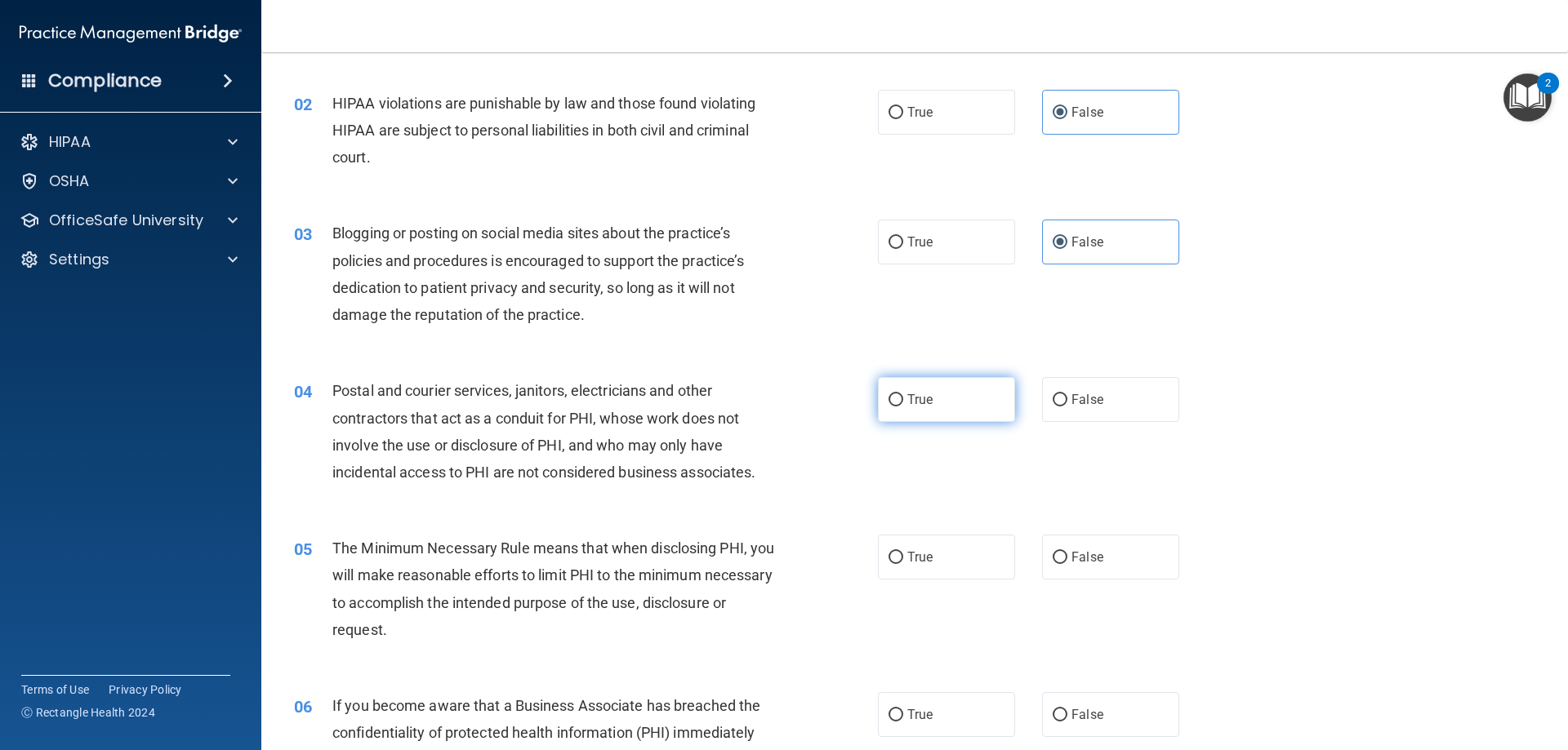
radio input "true"
click at [924, 563] on span "True" at bounding box center [920, 558] width 25 height 16
click at [903, 563] on input "True" at bounding box center [895, 558] width 15 height 13
radio input "true"
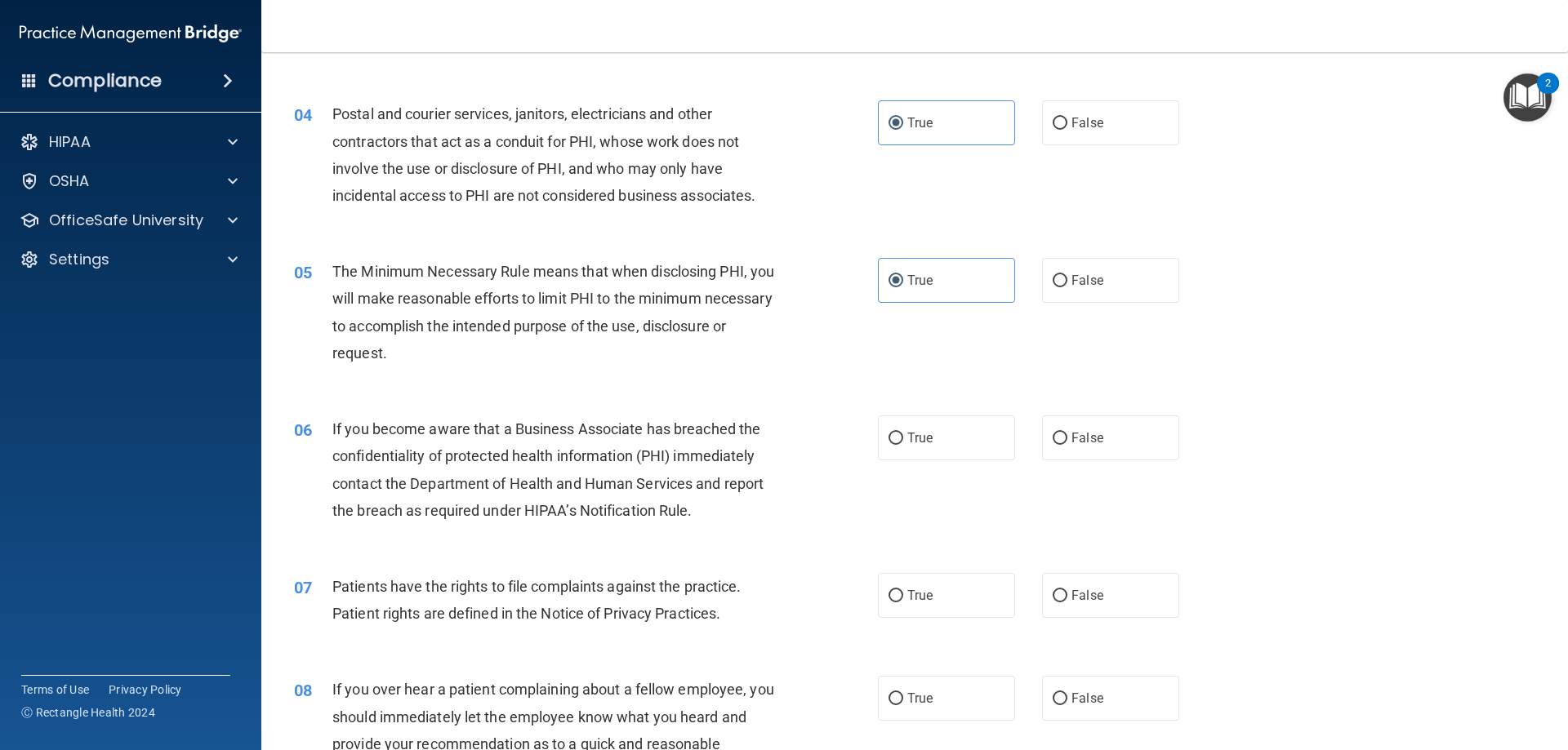
scroll to position [514, 0]
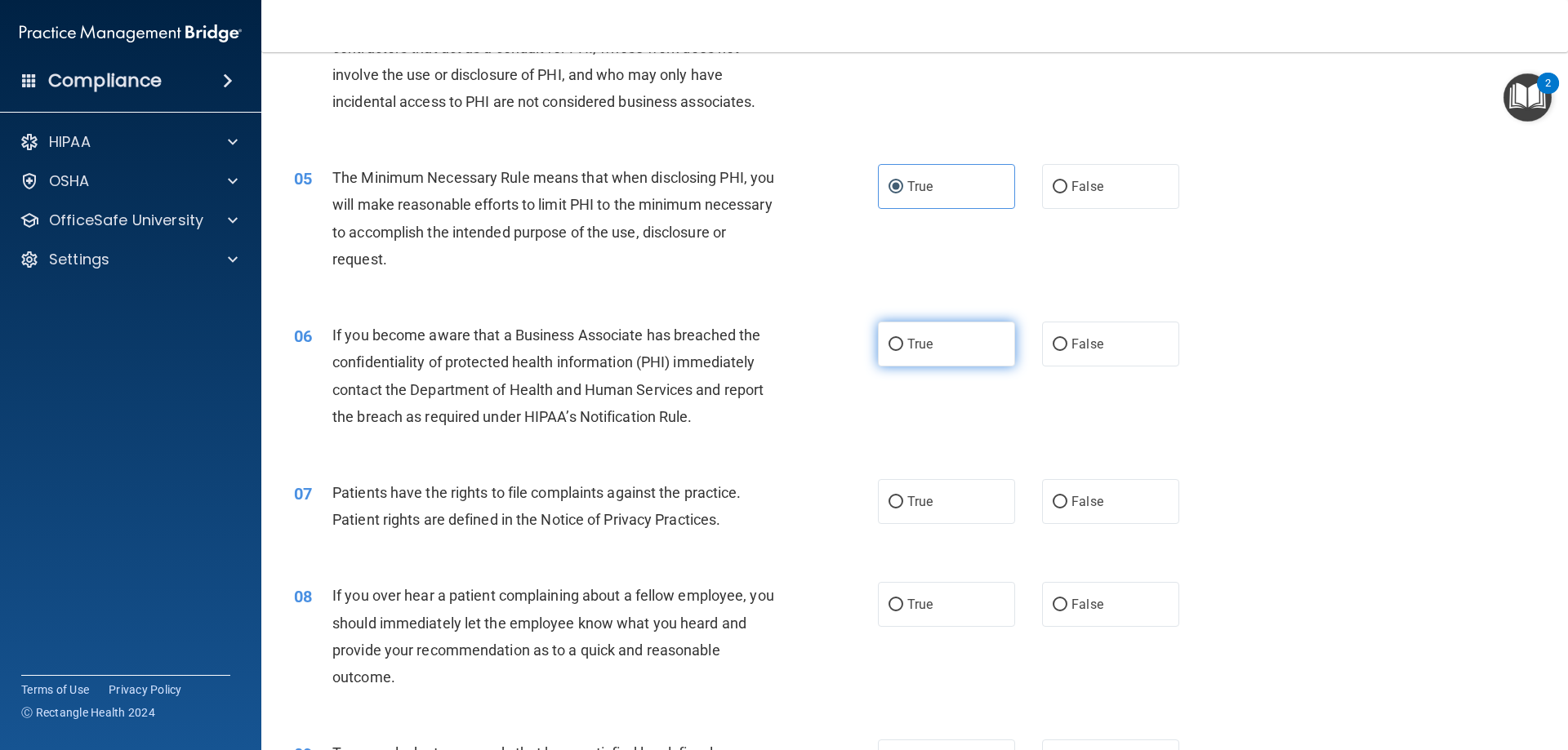
click at [918, 354] on label "True" at bounding box center [946, 344] width 137 height 45
click at [903, 351] on input "True" at bounding box center [895, 345] width 15 height 13
radio input "true"
click at [939, 514] on label "True" at bounding box center [946, 501] width 137 height 45
click at [903, 509] on input "True" at bounding box center [895, 502] width 15 height 13
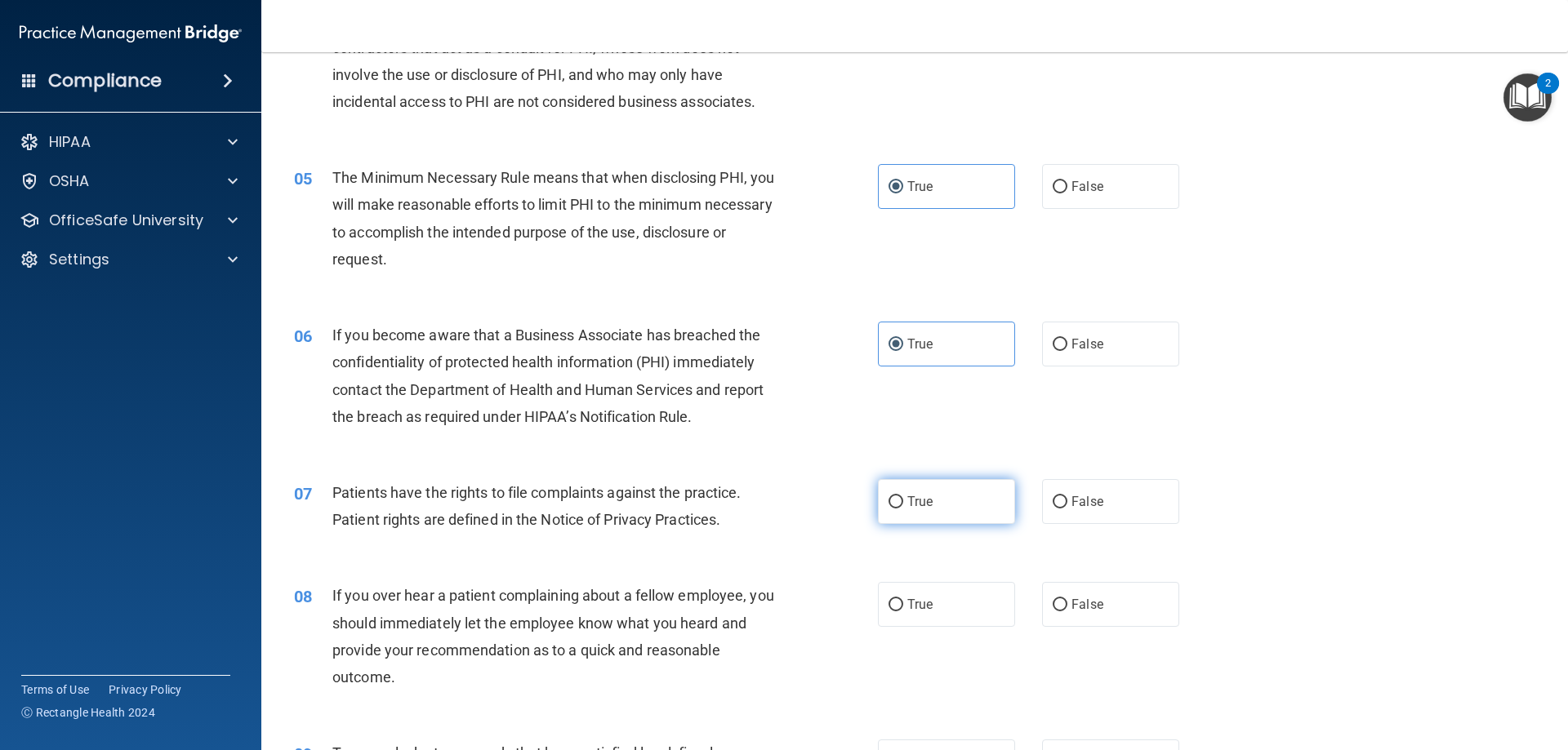
radio input "true"
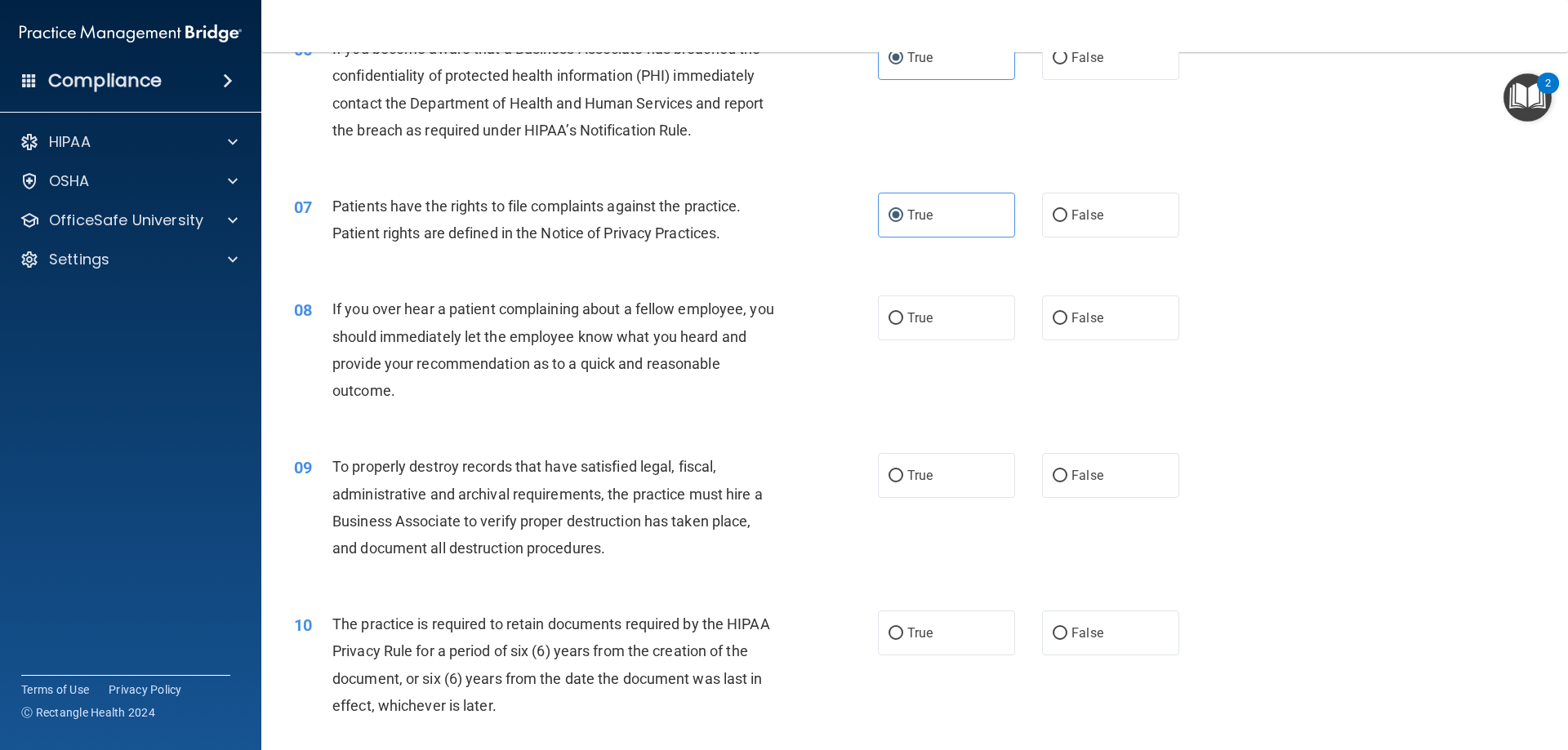
scroll to position [830, 0]
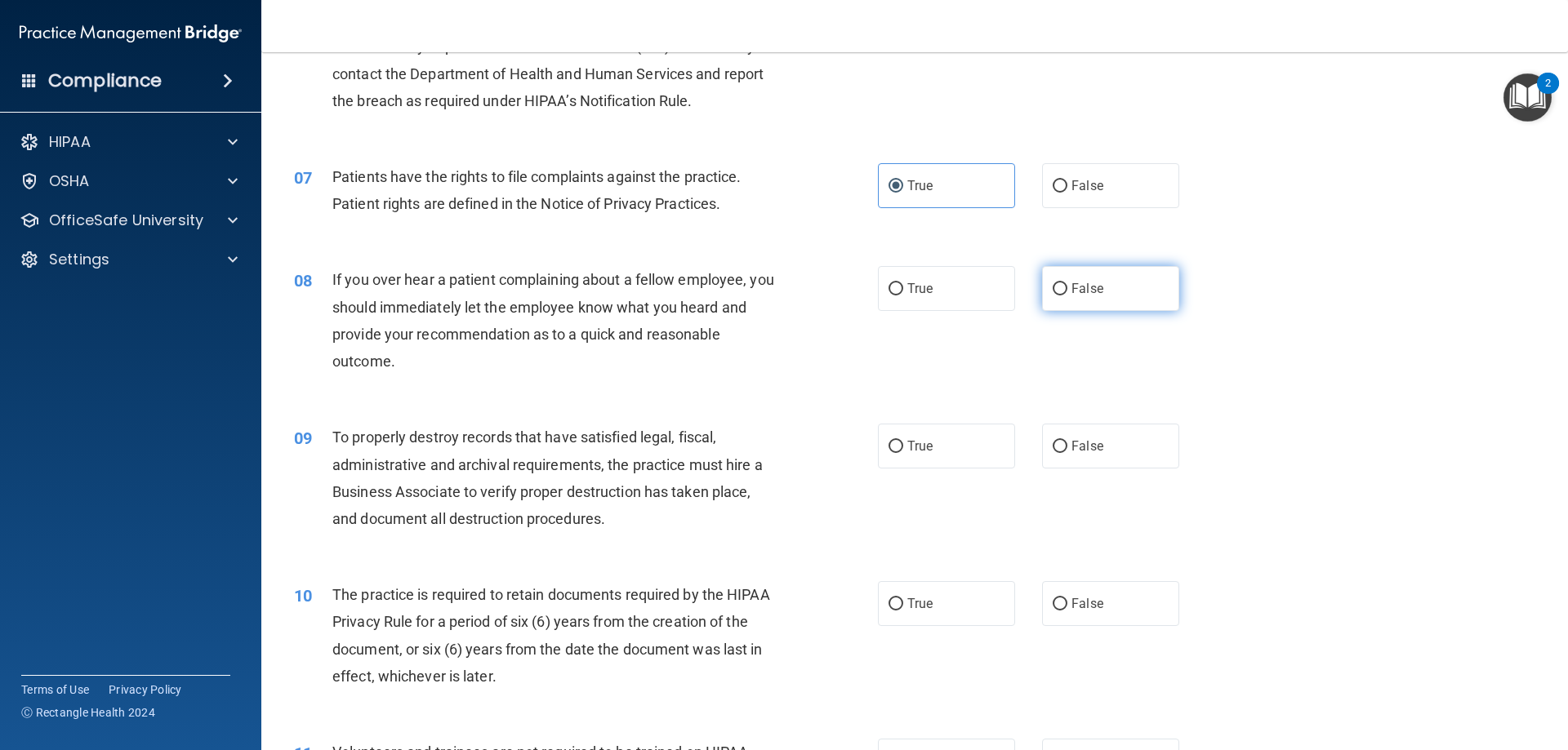
click at [1053, 299] on label "False" at bounding box center [1109, 289] width 137 height 45
click at [1053, 295] on input "False" at bounding box center [1059, 290] width 15 height 13
radio input "true"
click at [1082, 444] on span "False" at bounding box center [1087, 446] width 32 height 16
click at [1068, 444] on input "False" at bounding box center [1059, 447] width 15 height 13
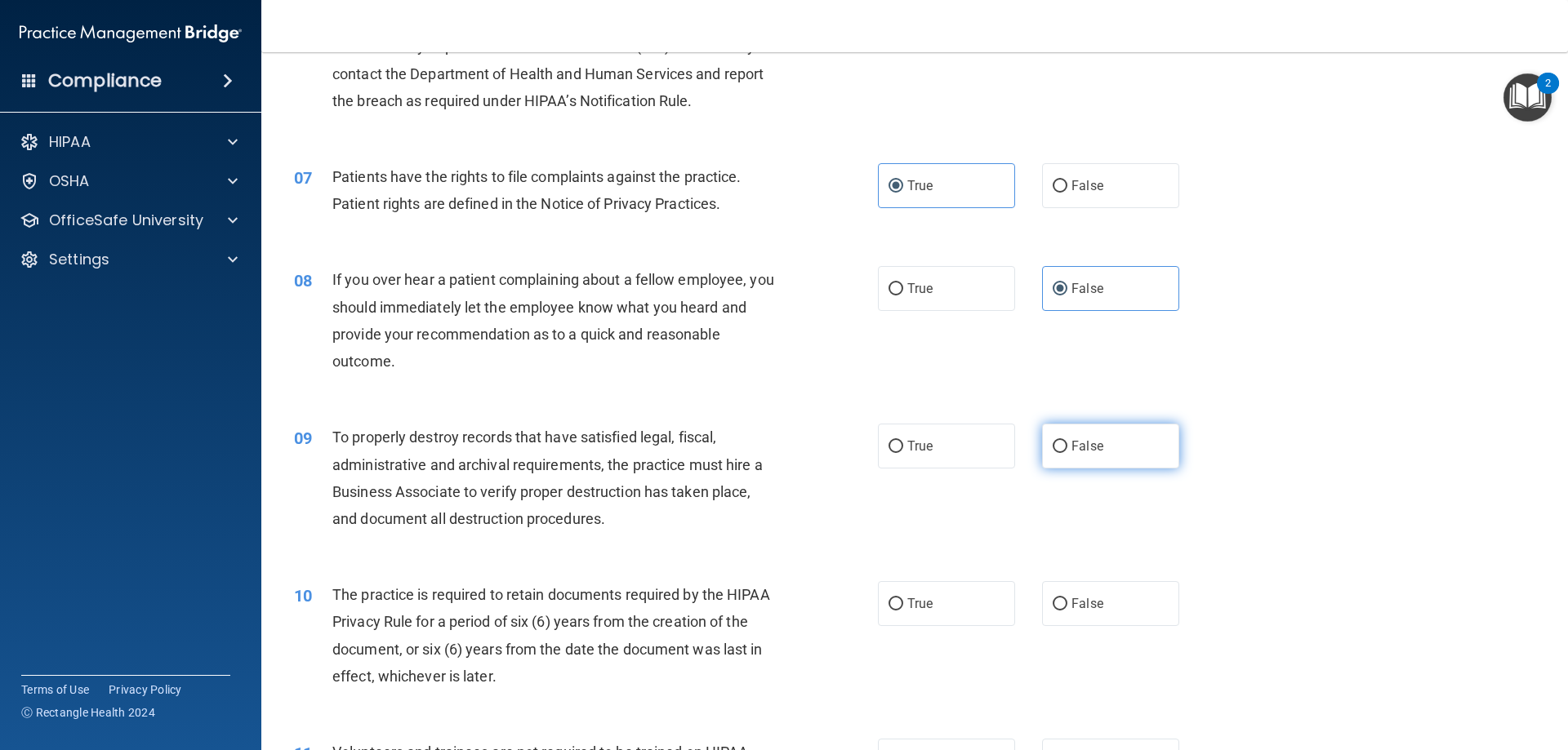
radio input "true"
click at [936, 613] on label "True" at bounding box center [946, 603] width 137 height 45
click at [903, 611] on input "True" at bounding box center [895, 604] width 15 height 13
radio input "true"
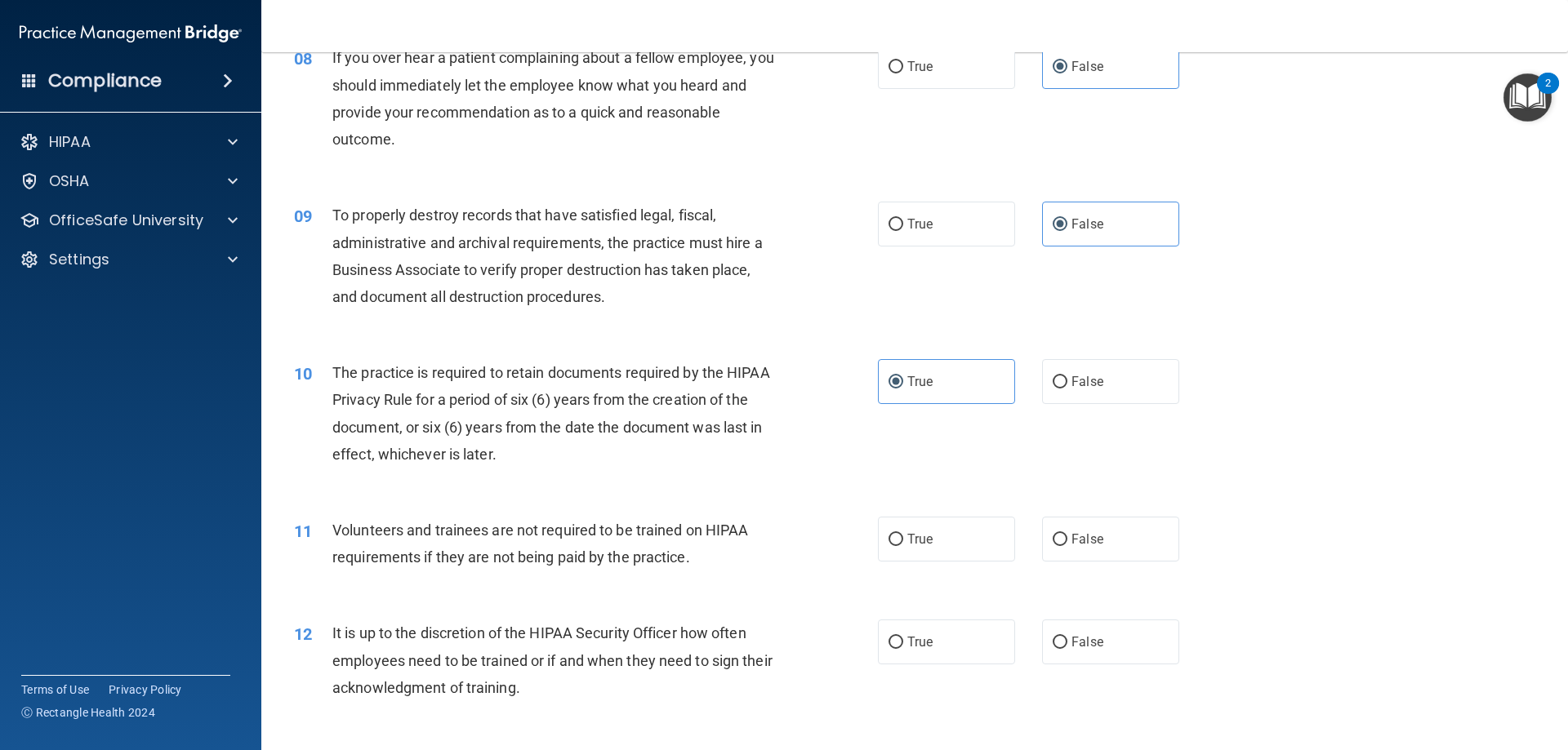
scroll to position [1240, 0]
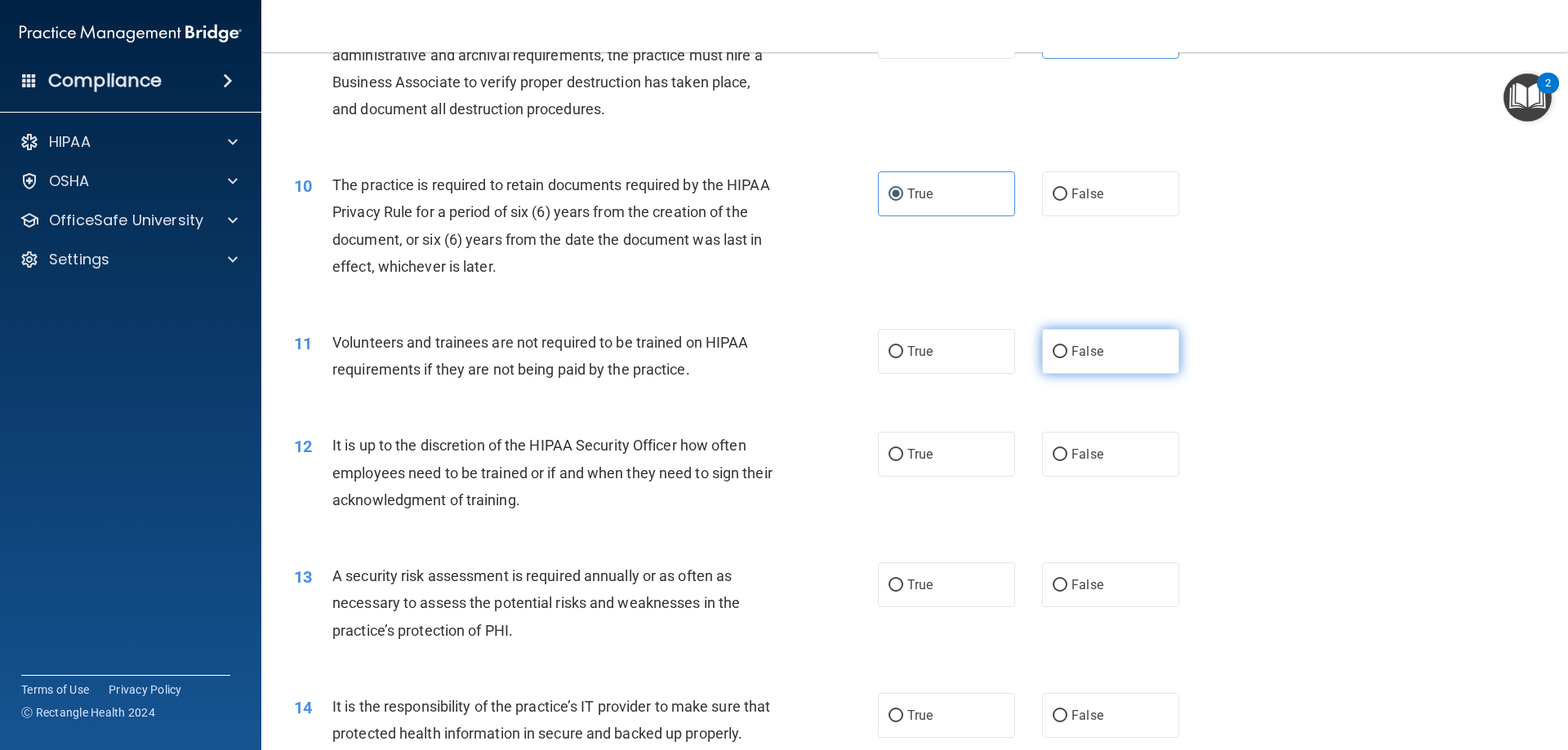
click at [1128, 346] on label "False" at bounding box center [1109, 352] width 137 height 45
click at [1068, 346] on input "False" at bounding box center [1059, 352] width 15 height 13
radio input "true"
click at [1110, 458] on label "False" at bounding box center [1109, 455] width 137 height 45
click at [1068, 458] on input "False" at bounding box center [1059, 455] width 15 height 13
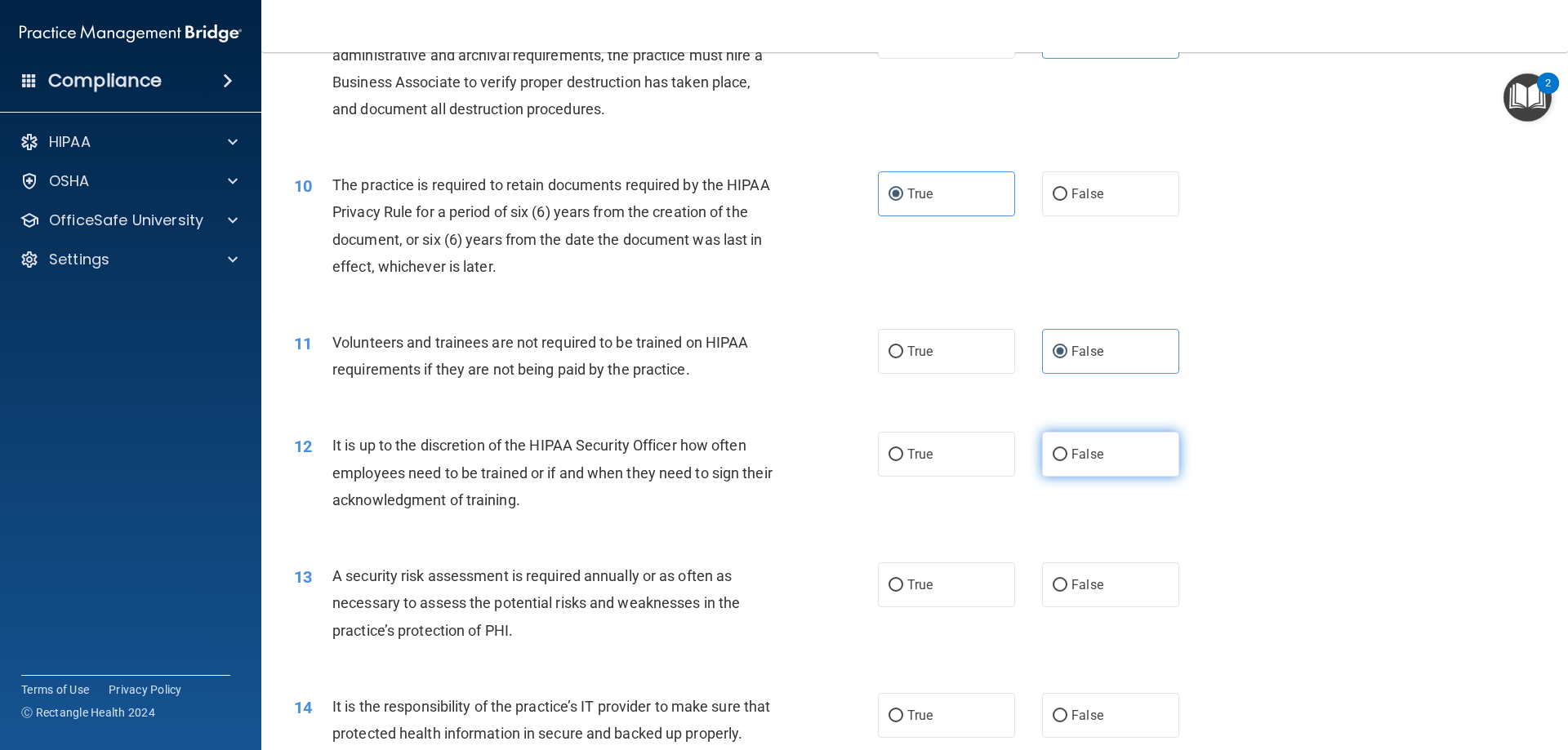
radio input "true"
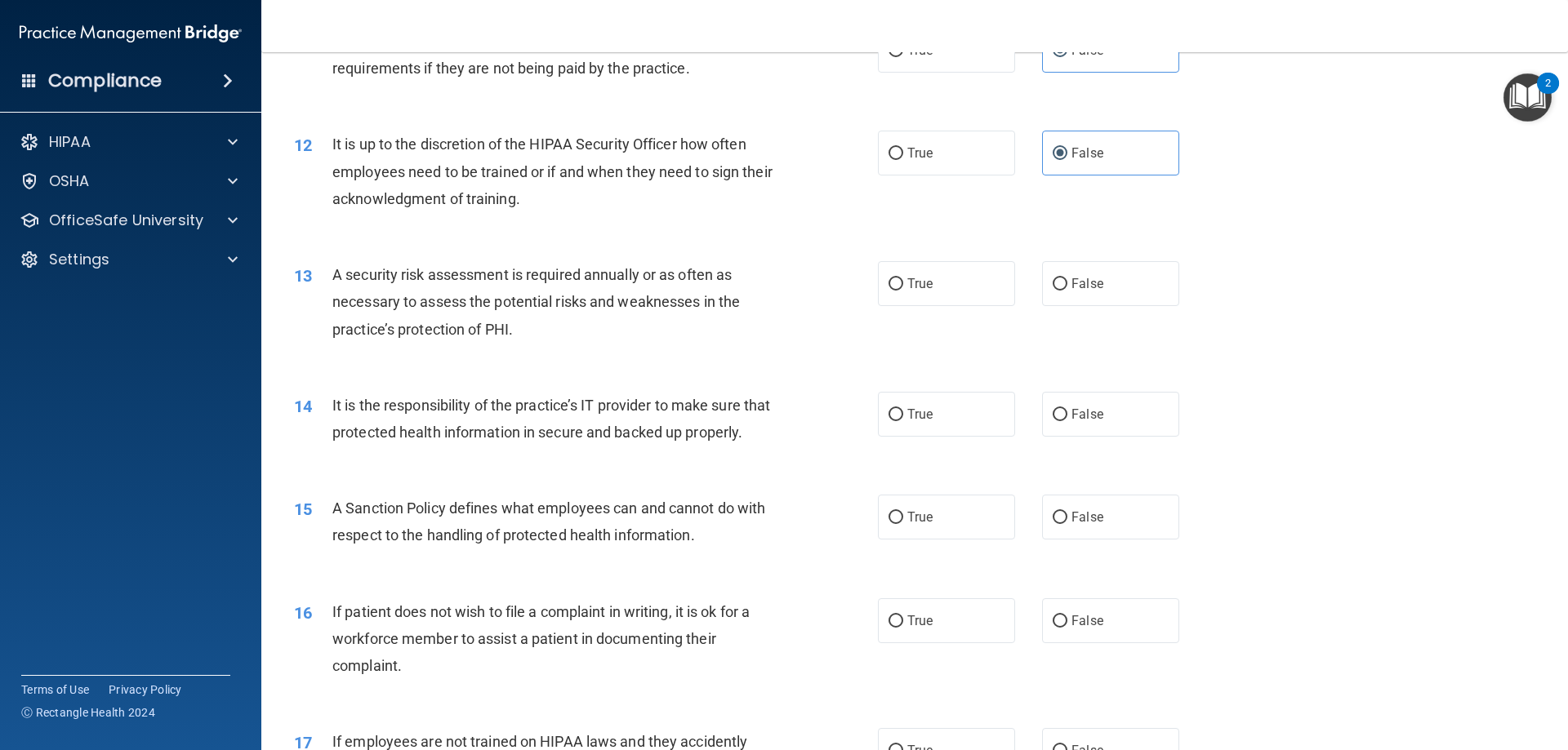
scroll to position [1546, 0]
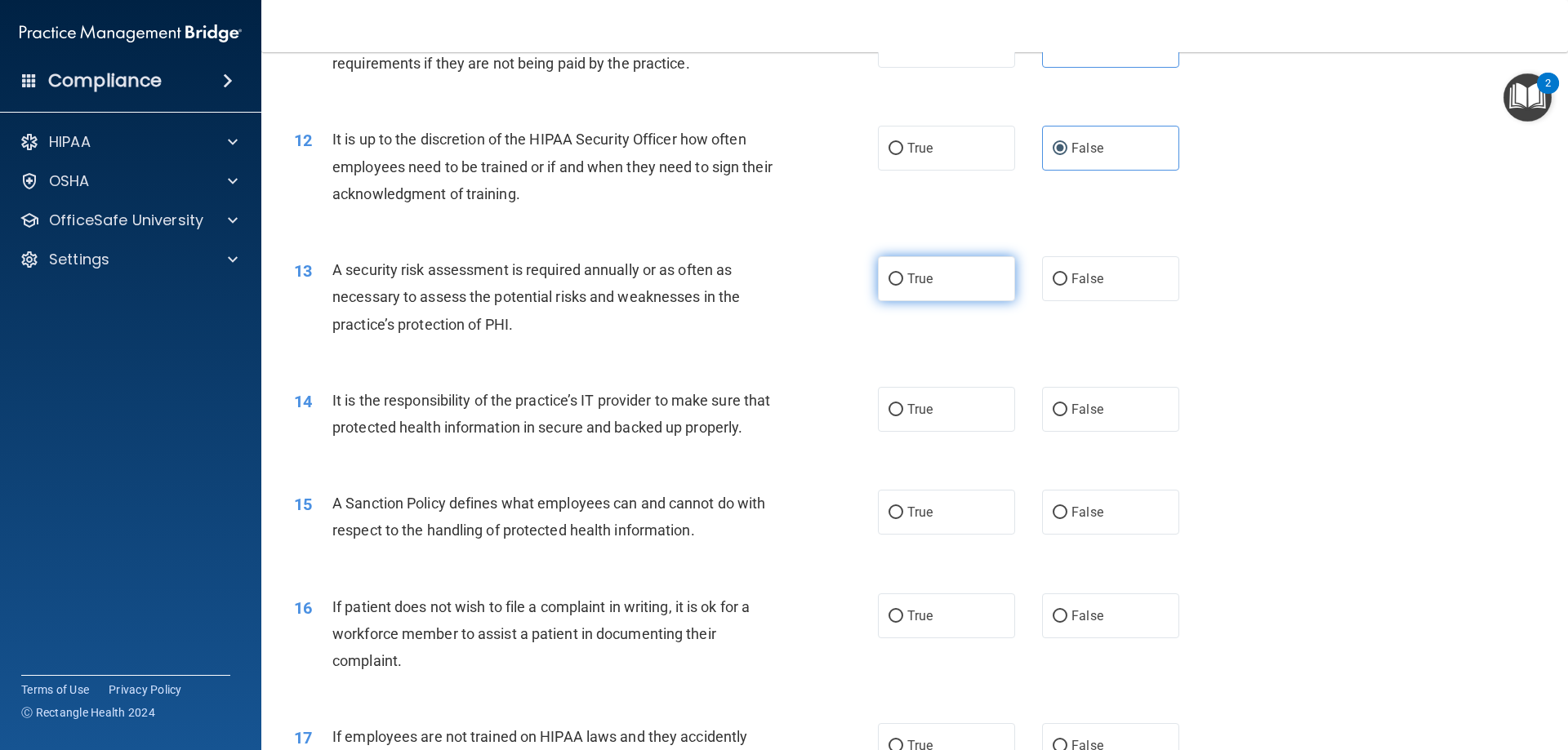
click at [935, 278] on label "True" at bounding box center [946, 279] width 137 height 45
click at [903, 278] on input "True" at bounding box center [895, 280] width 15 height 13
radio input "true"
click at [965, 424] on label "True" at bounding box center [946, 409] width 137 height 45
click at [903, 417] on input "True" at bounding box center [895, 410] width 15 height 13
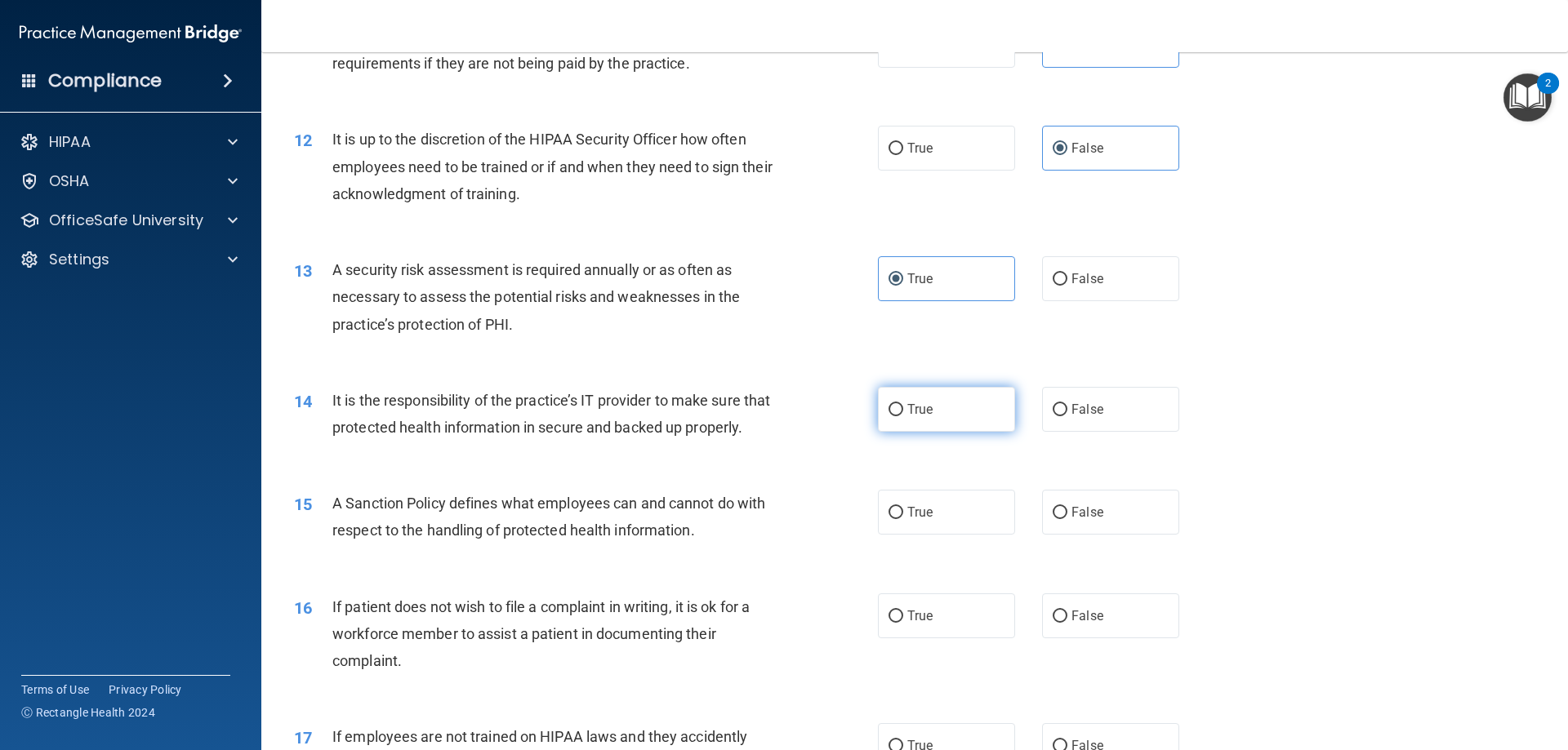
radio input "true"
click at [932, 535] on label "True" at bounding box center [946, 512] width 137 height 45
click at [903, 520] on input "True" at bounding box center [895, 513] width 15 height 13
radio input "true"
click at [1079, 624] on span "False" at bounding box center [1087, 616] width 32 height 16
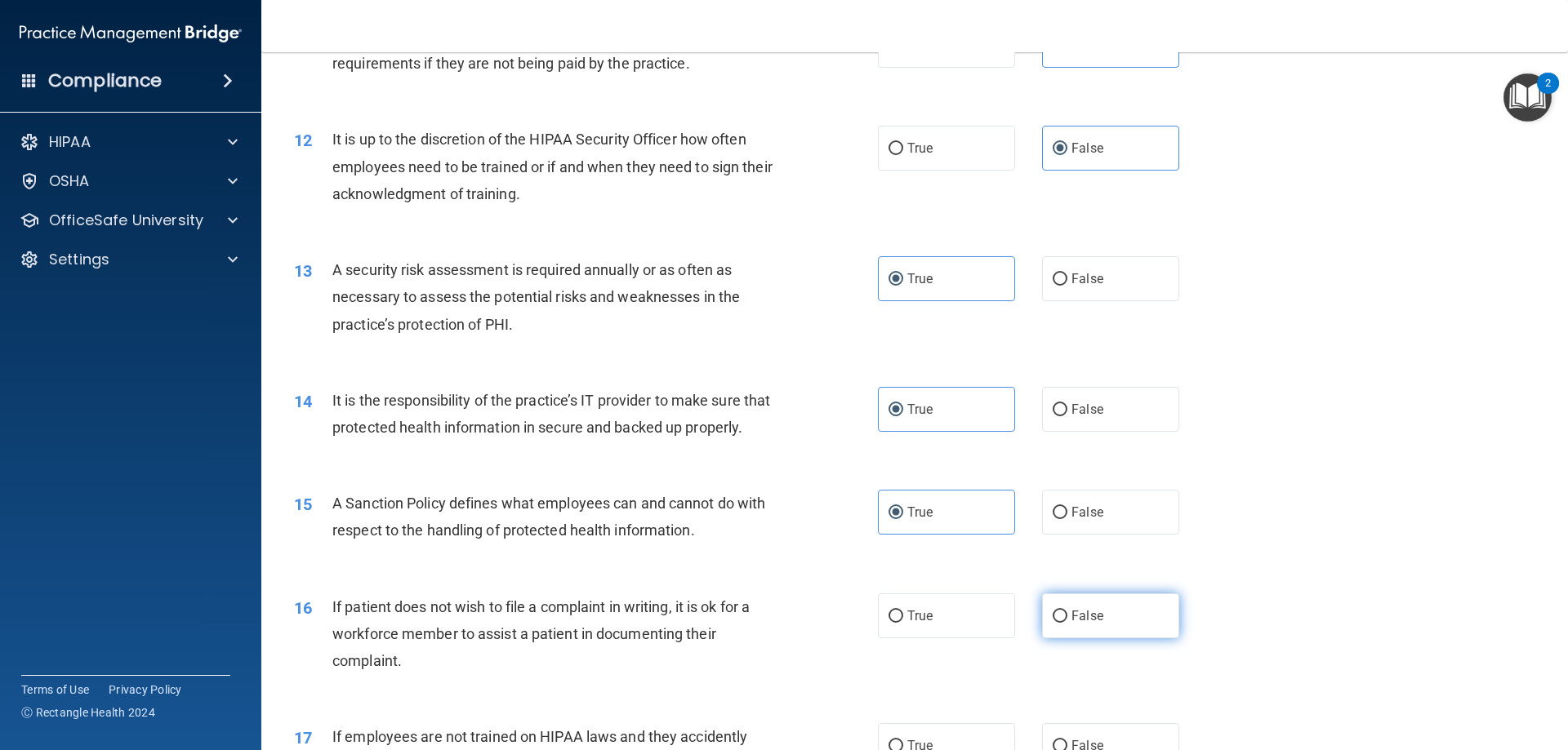
click at [1068, 623] on input "False" at bounding box center [1059, 617] width 15 height 13
radio input "true"
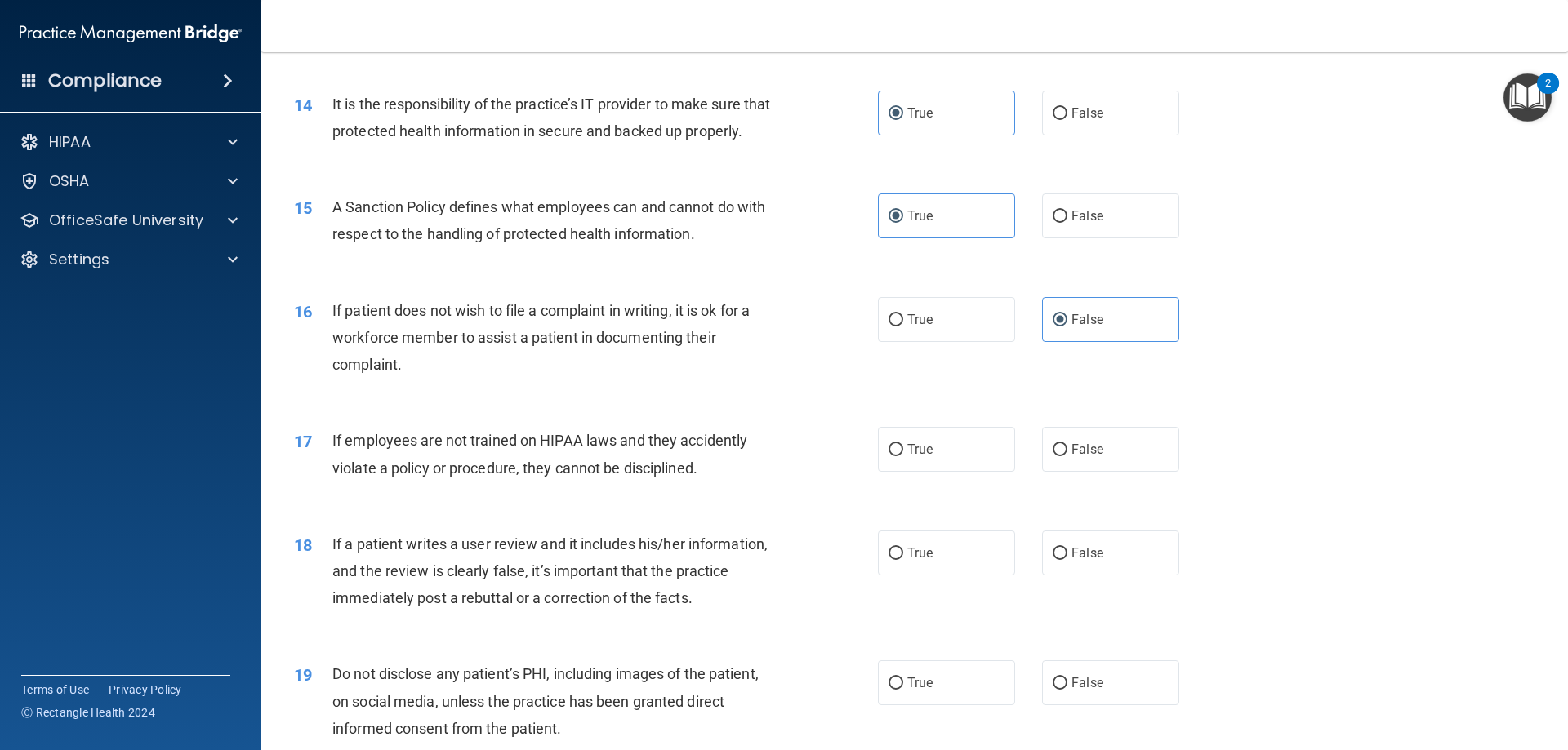
scroll to position [1931, 0]
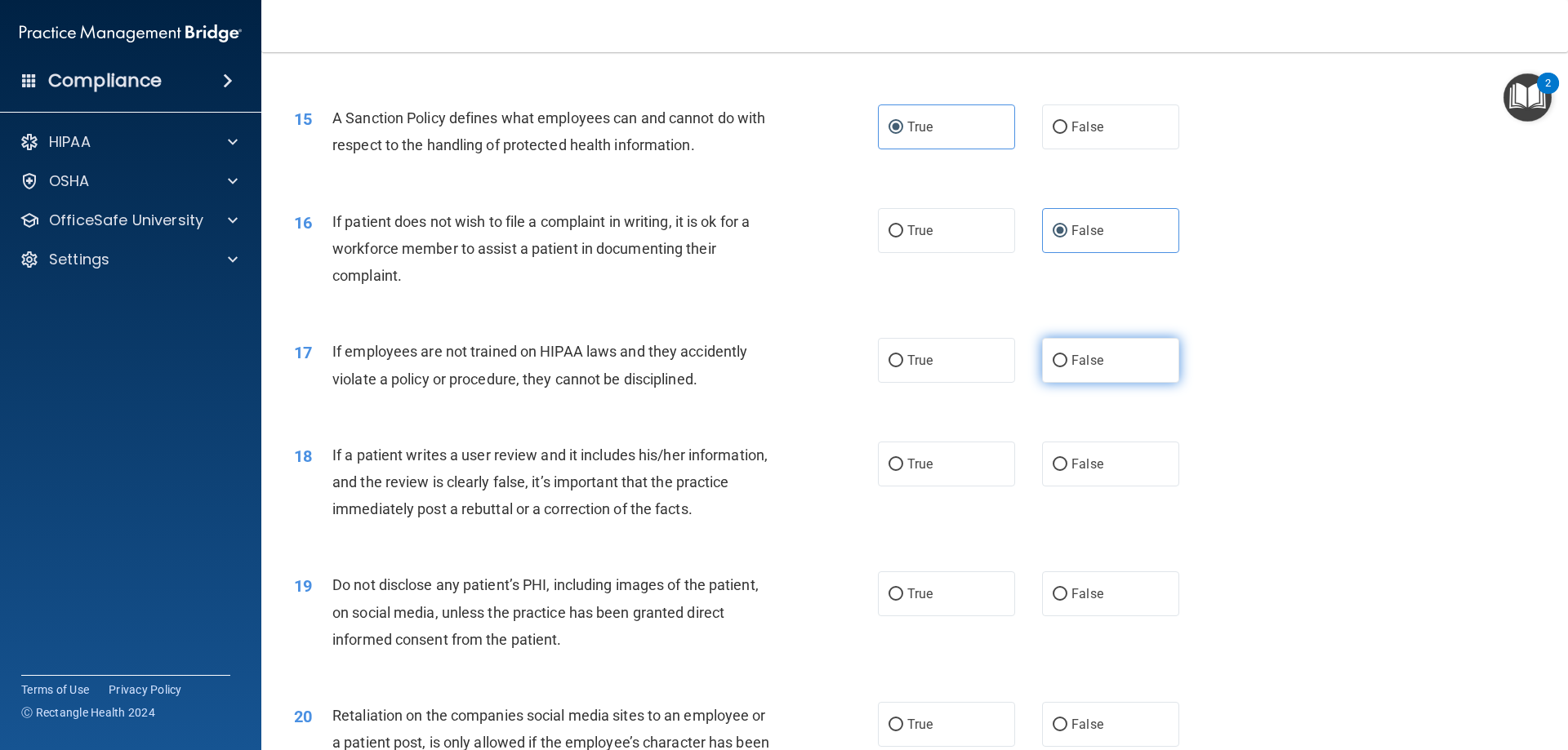
click at [1116, 383] on label "False" at bounding box center [1109, 360] width 137 height 45
click at [1068, 367] on input "False" at bounding box center [1059, 361] width 15 height 13
radio input "true"
click at [1117, 485] on label "False" at bounding box center [1109, 464] width 137 height 45
click at [1068, 471] on input "False" at bounding box center [1059, 464] width 15 height 13
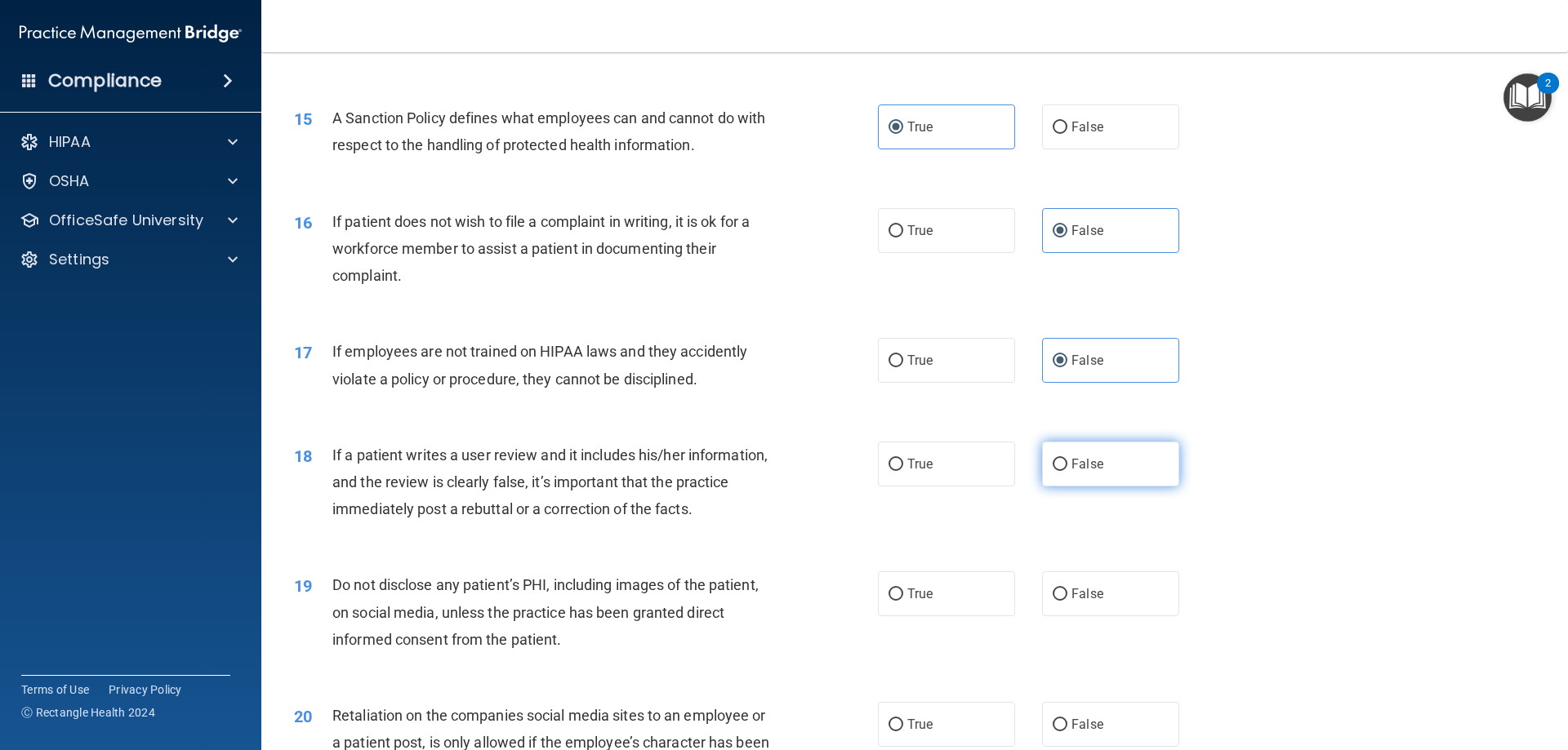
radio input "true"
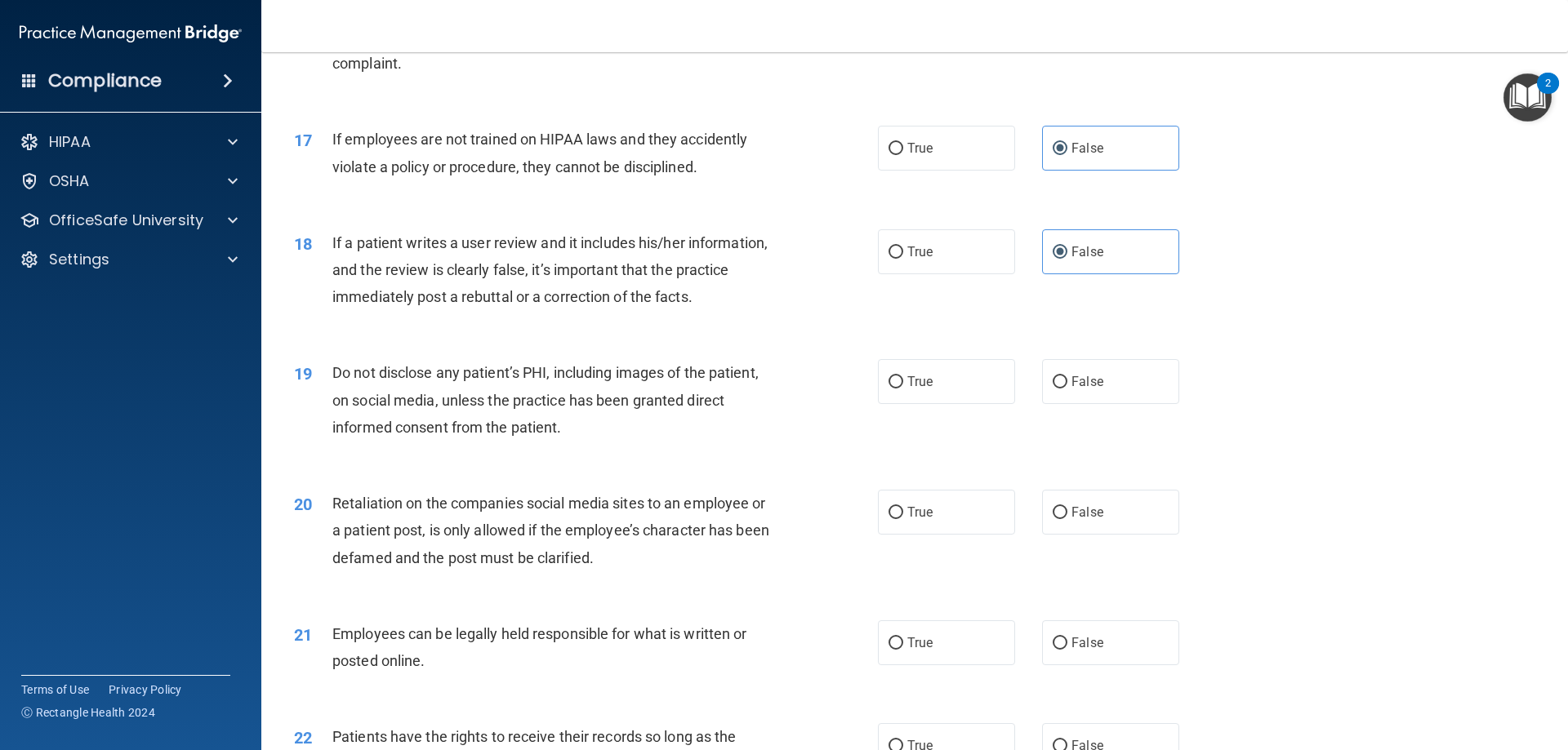
scroll to position [2153, 0]
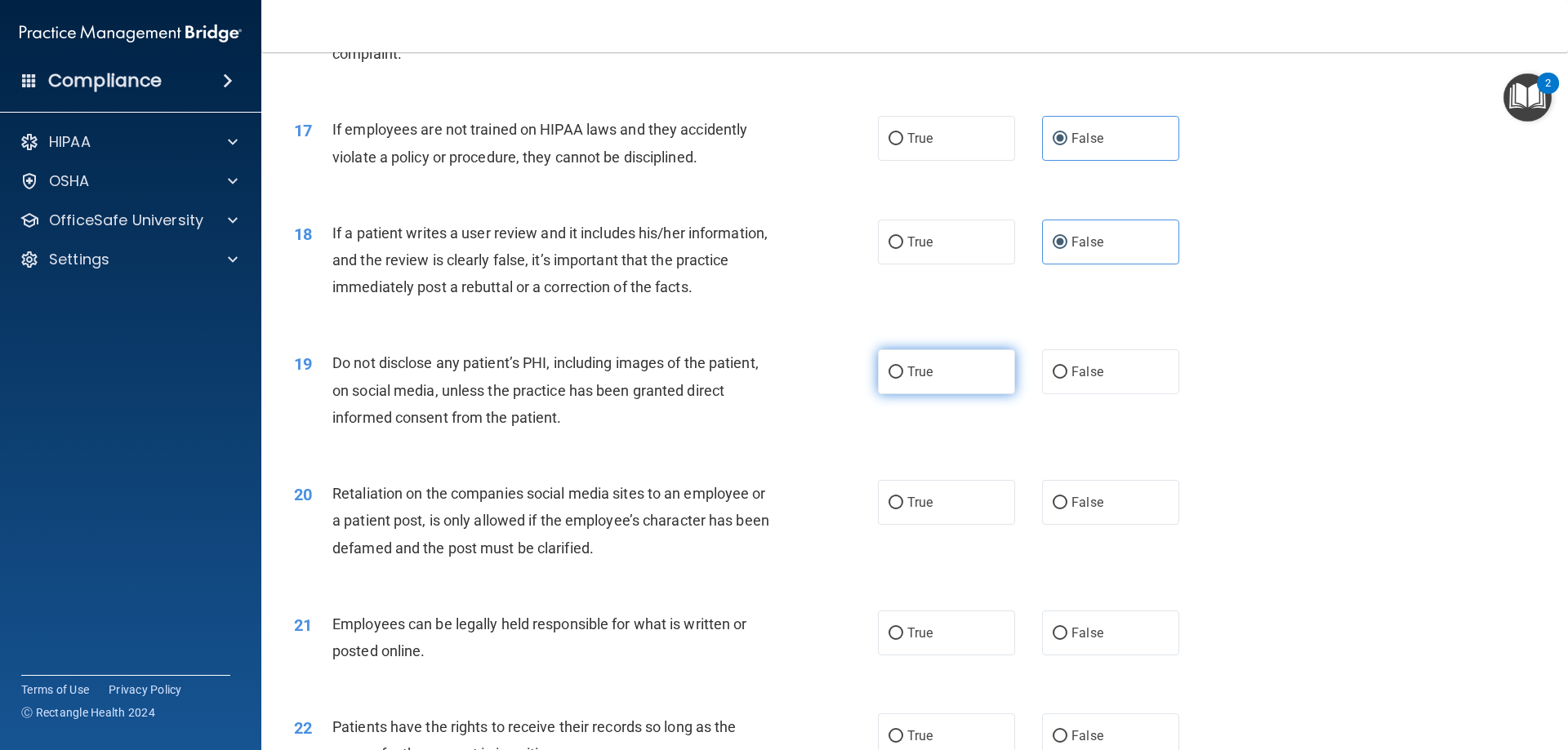
click at [951, 394] on label "True" at bounding box center [946, 372] width 137 height 45
click at [903, 379] on input "True" at bounding box center [895, 372] width 15 height 13
radio input "true"
click at [1145, 525] on label "False" at bounding box center [1109, 502] width 137 height 45
click at [1068, 509] on input "False" at bounding box center [1059, 503] width 15 height 13
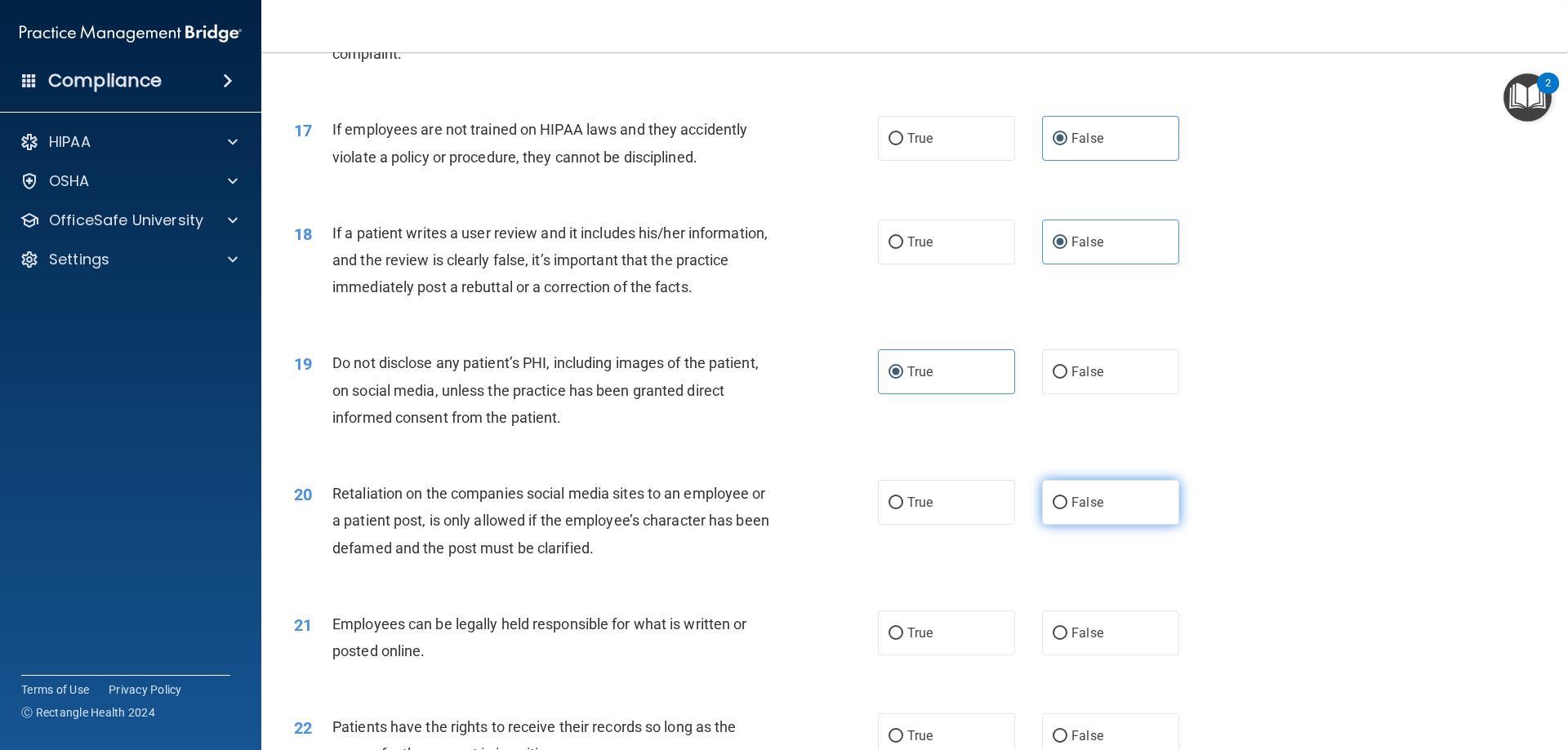
radio input "true"
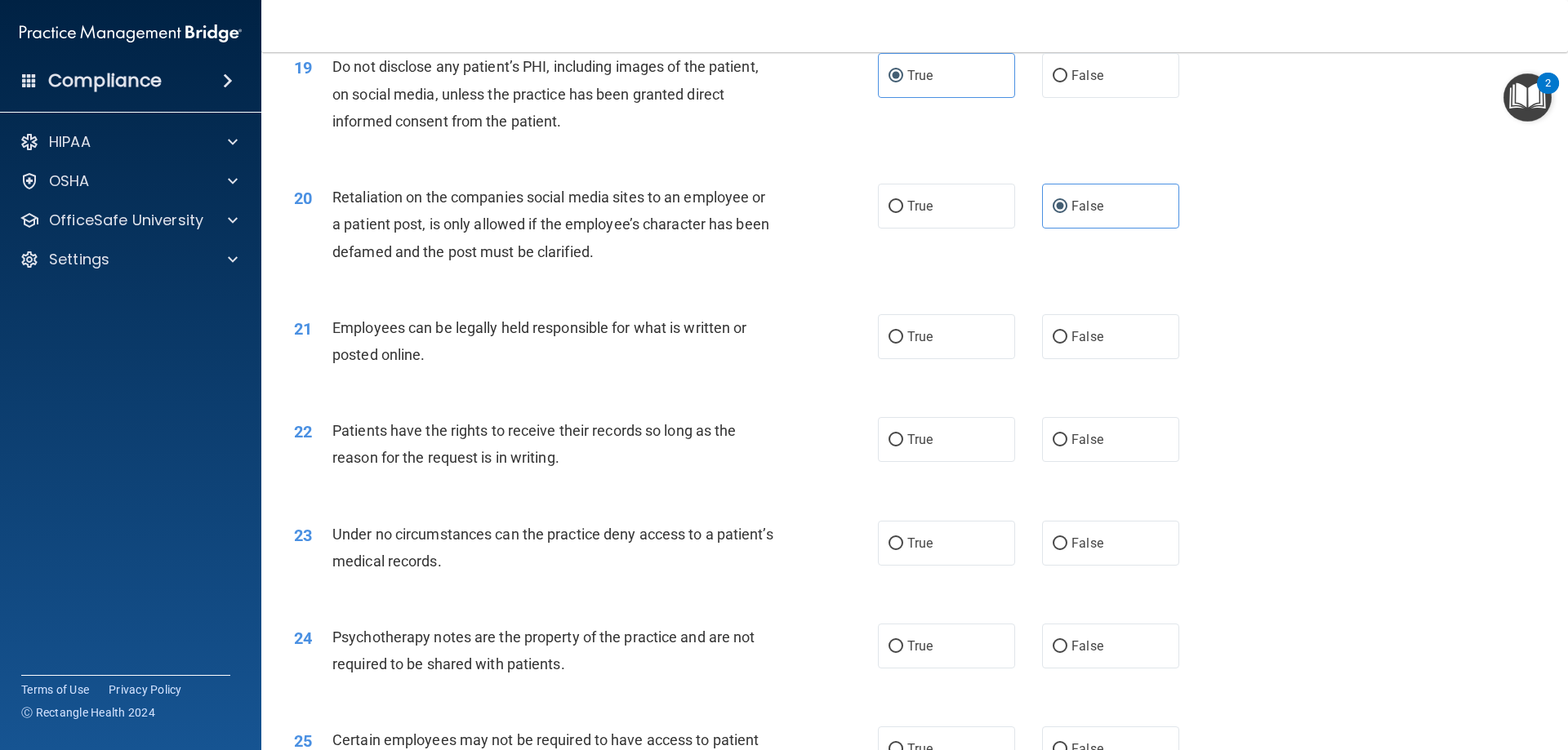
scroll to position [2435, 0]
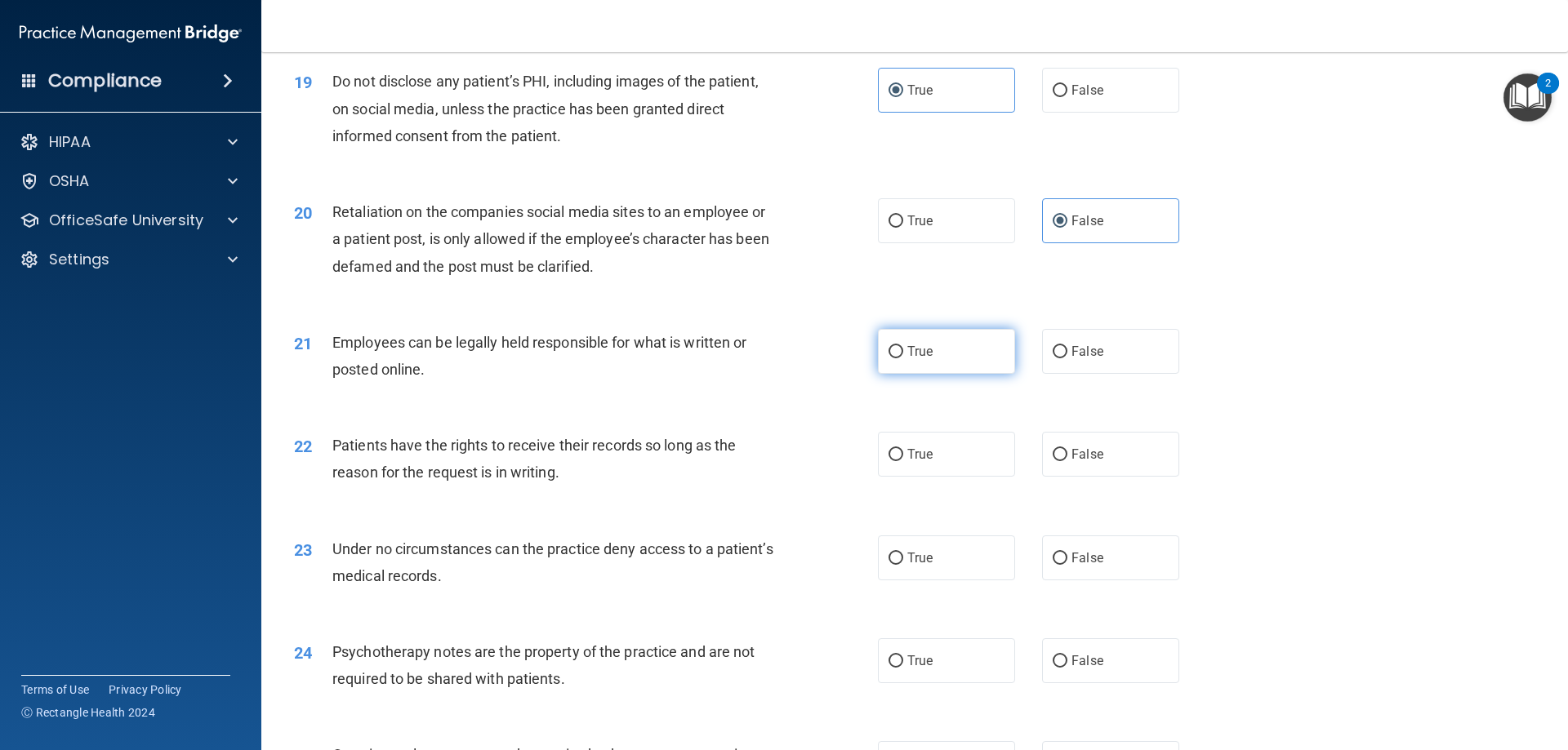
click at [938, 374] on label "True" at bounding box center [946, 352] width 137 height 45
click at [903, 358] on input "True" at bounding box center [895, 352] width 15 height 13
radio input "true"
click at [949, 477] on label "True" at bounding box center [946, 455] width 137 height 45
click at [903, 461] on input "True" at bounding box center [895, 455] width 15 height 13
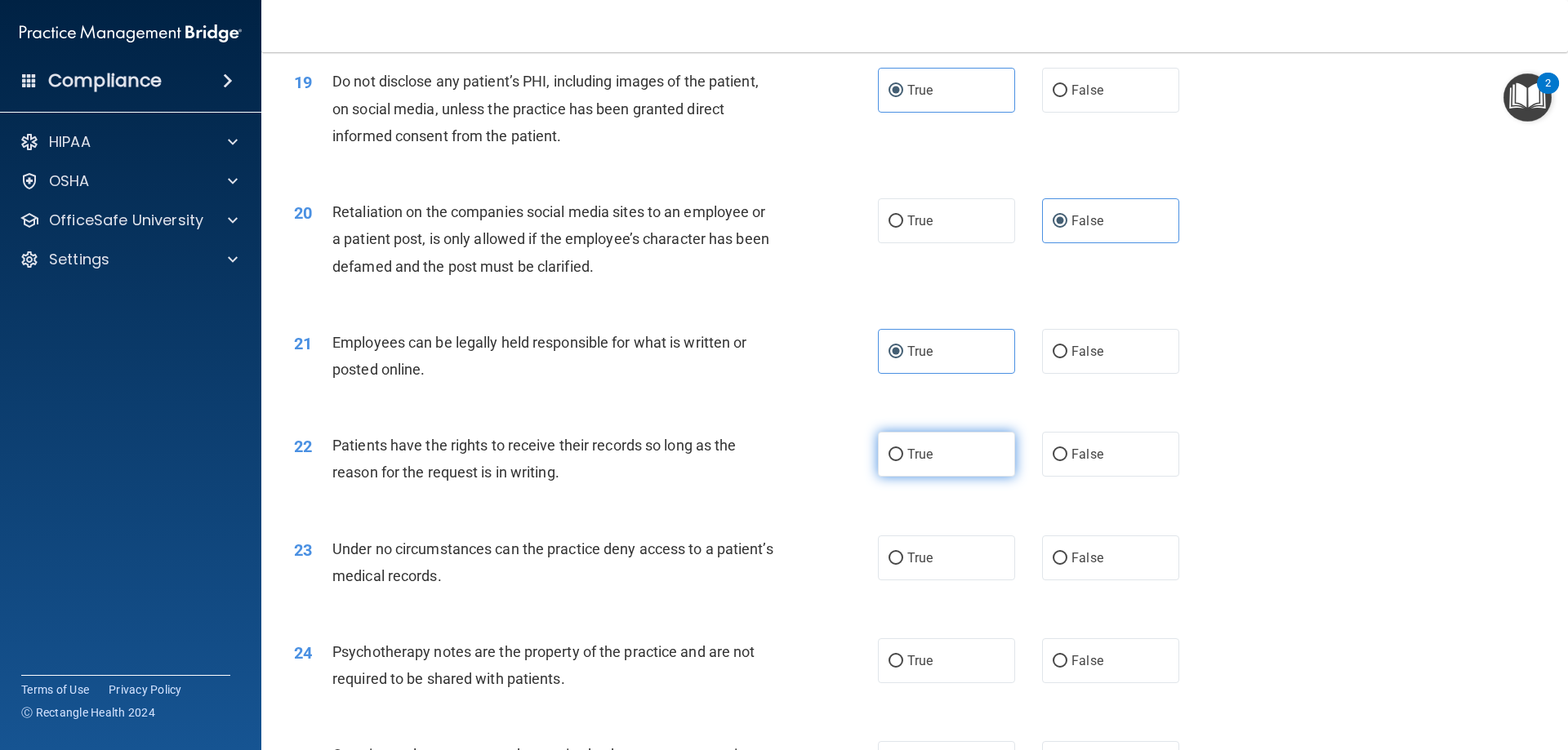
radio input "true"
click at [1144, 581] on label "False" at bounding box center [1109, 558] width 137 height 45
click at [1068, 565] on input "False" at bounding box center [1059, 559] width 15 height 13
radio input "true"
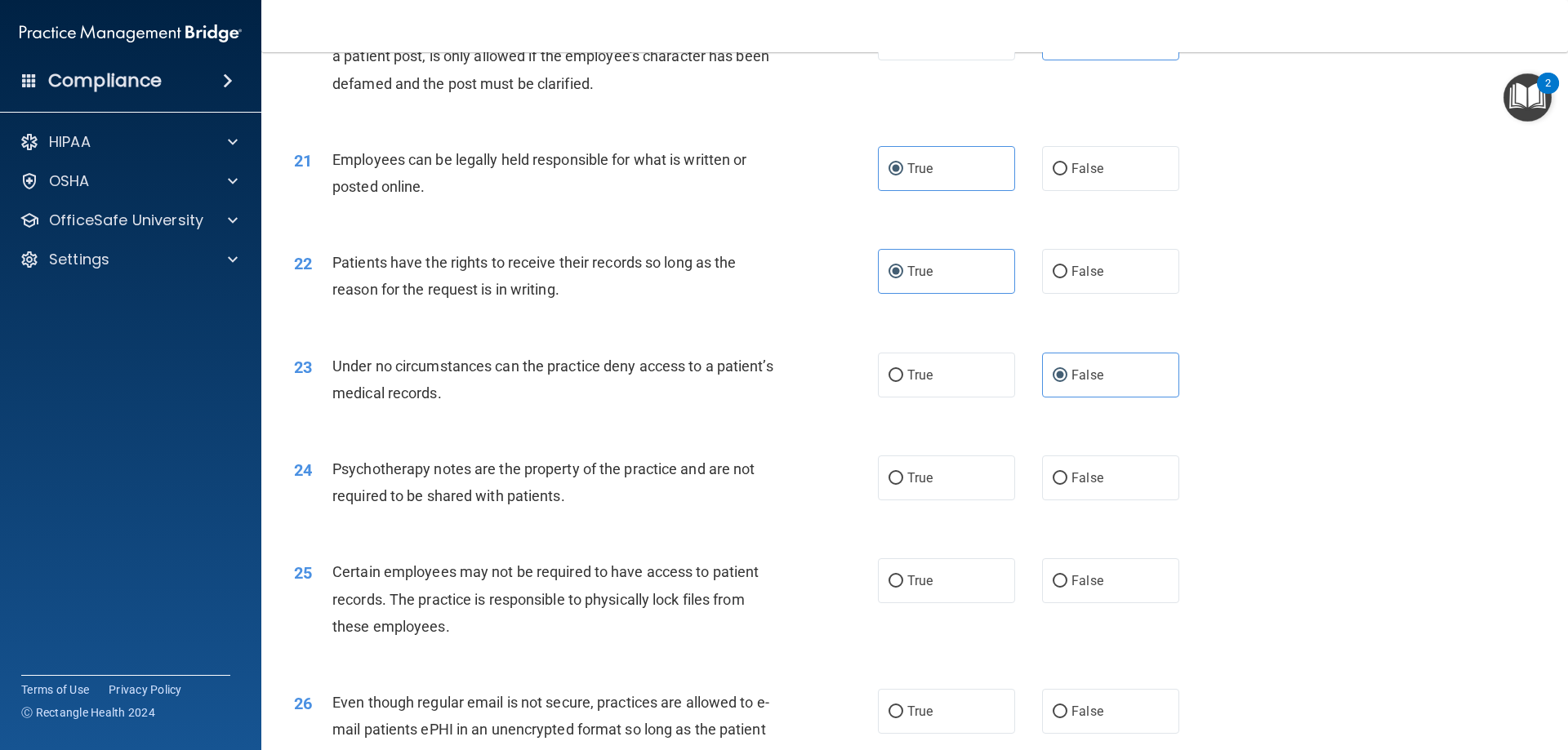
scroll to position [2628, 0]
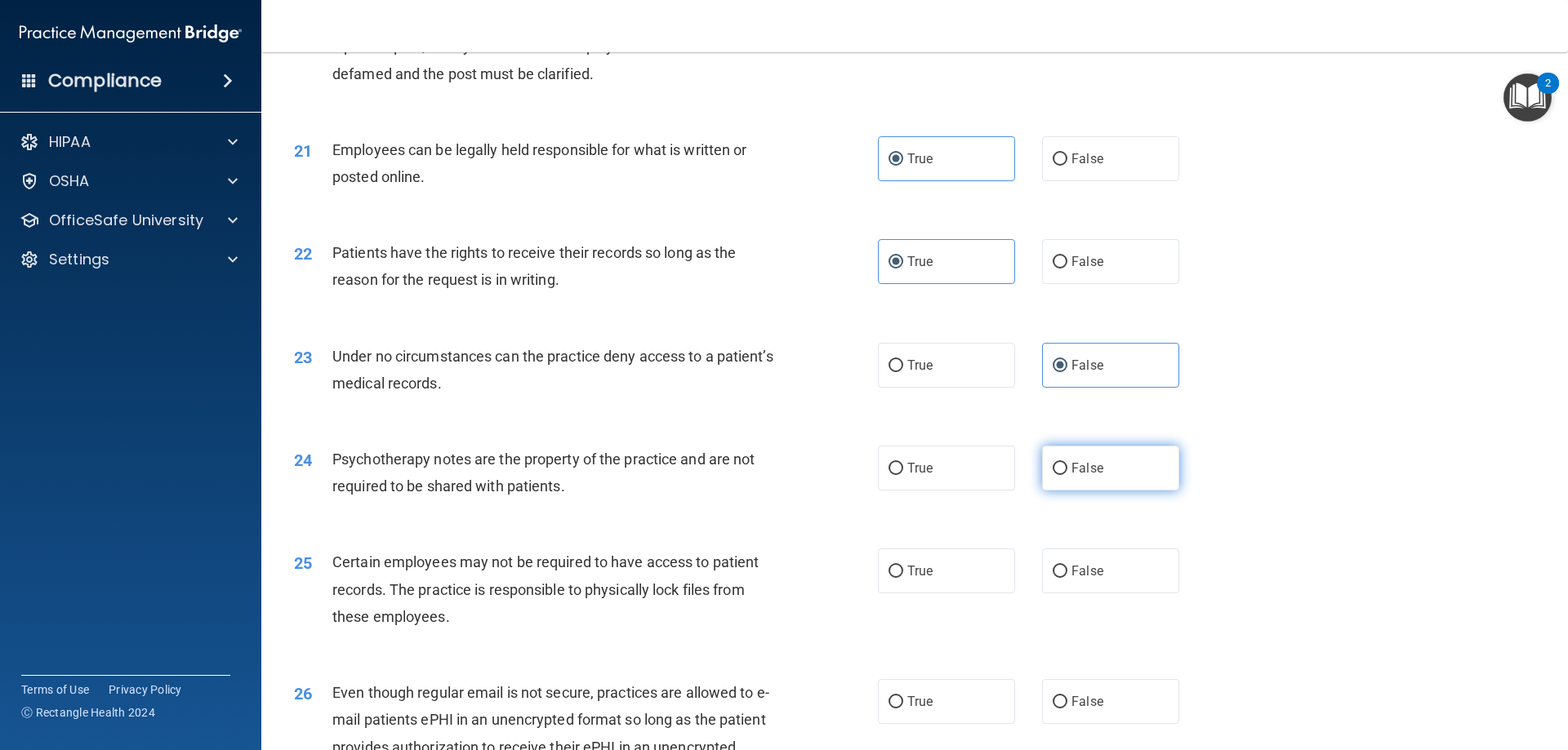
click at [1131, 491] on label "False" at bounding box center [1109, 468] width 137 height 45
click at [1068, 475] on input "False" at bounding box center [1059, 469] width 15 height 13
radio input "true"
click at [937, 594] on label "True" at bounding box center [946, 571] width 137 height 45
click at [903, 578] on input "True" at bounding box center [895, 571] width 15 height 13
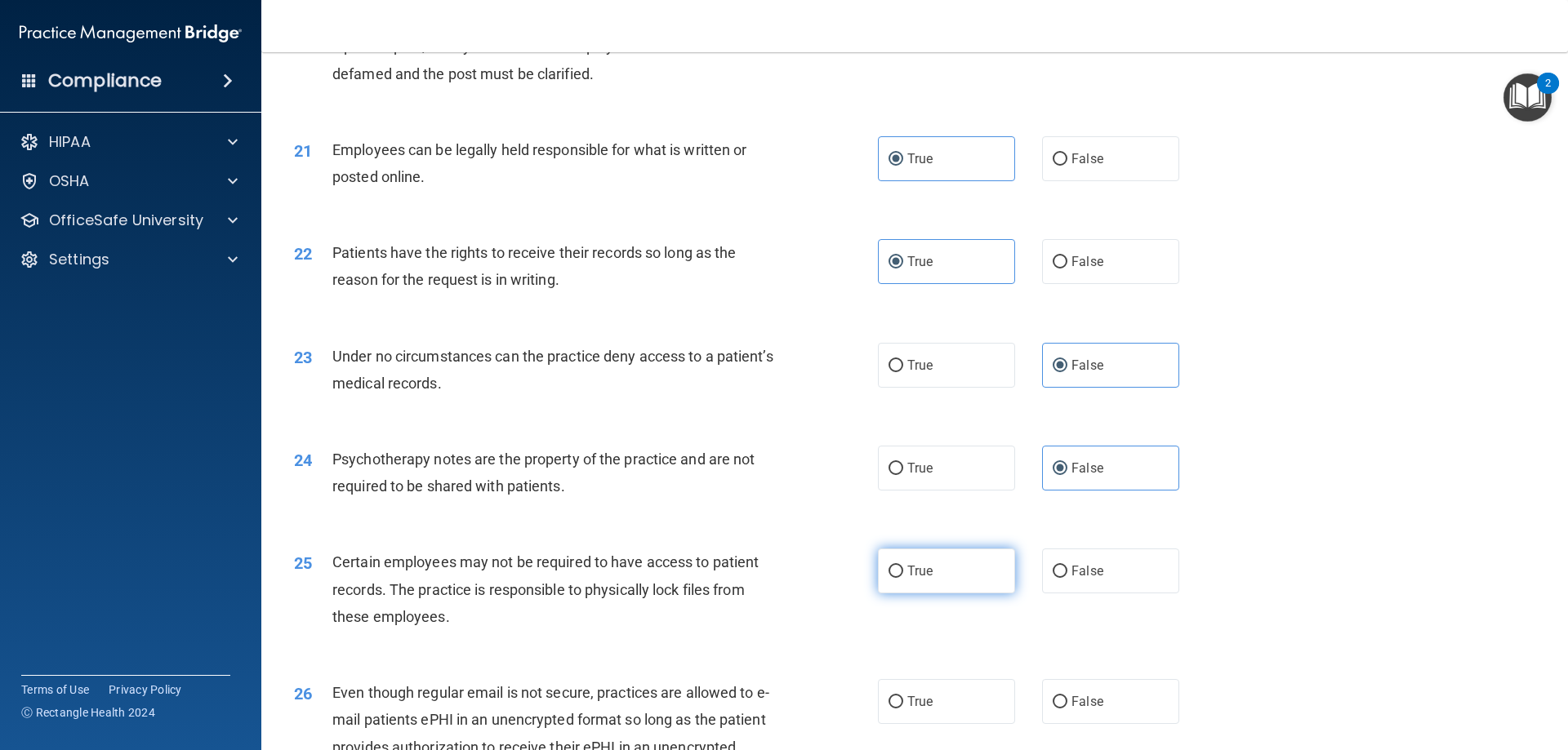
radio input "true"
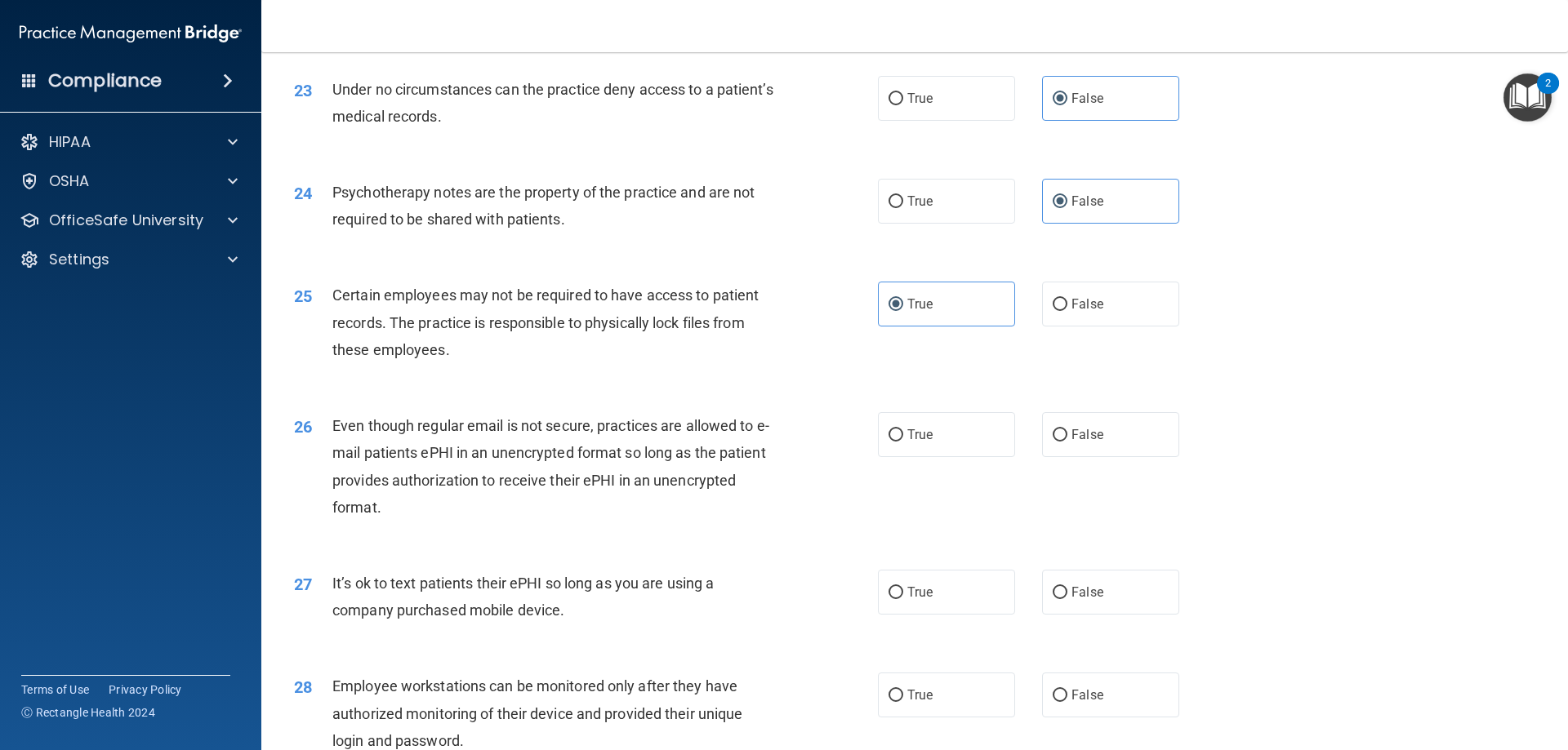
scroll to position [2905, 0]
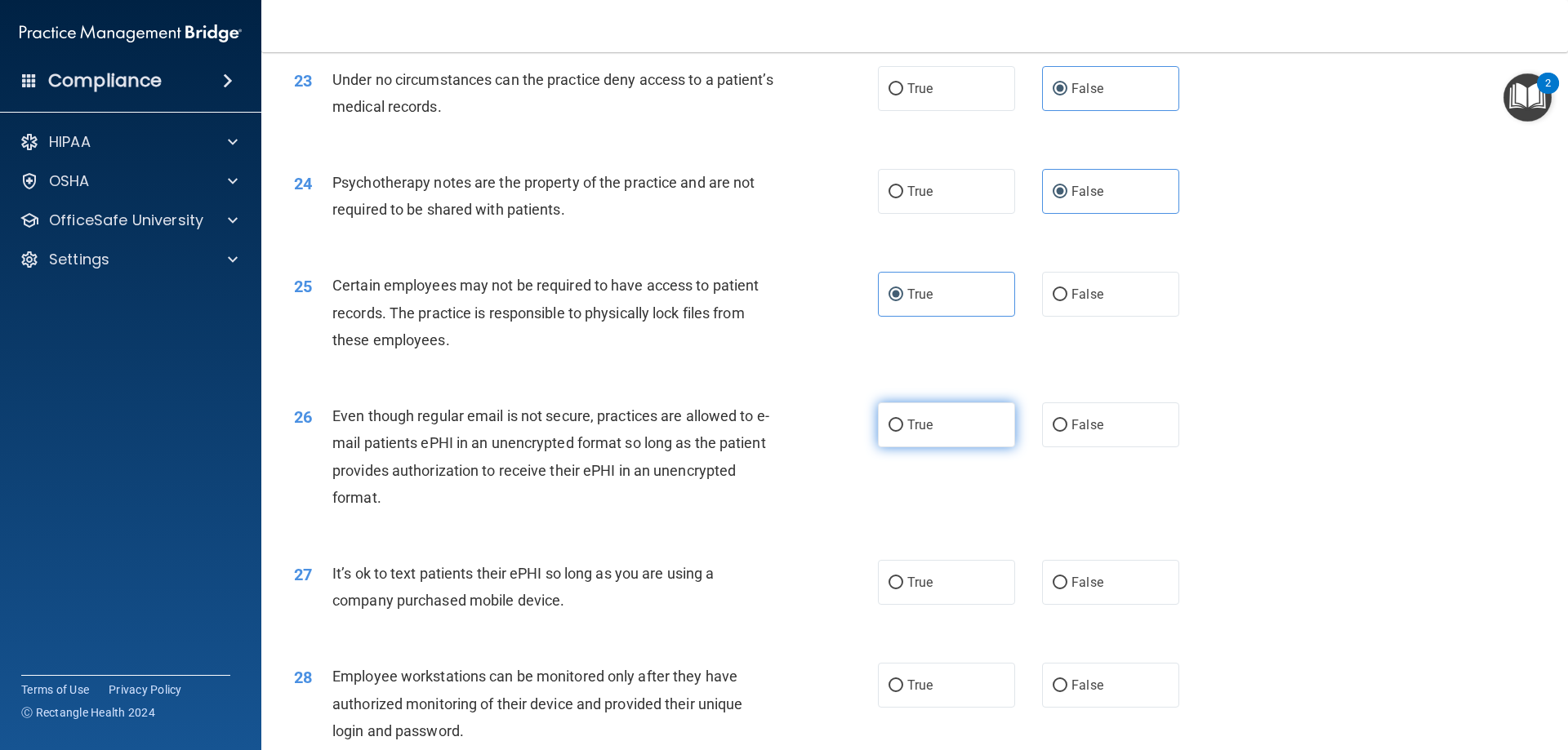
click at [935, 448] on label "True" at bounding box center [946, 425] width 137 height 45
click at [903, 432] on input "True" at bounding box center [895, 426] width 15 height 13
radio input "true"
click at [1072, 591] on span "False" at bounding box center [1087, 583] width 32 height 16
click at [1064, 590] on input "False" at bounding box center [1059, 583] width 15 height 13
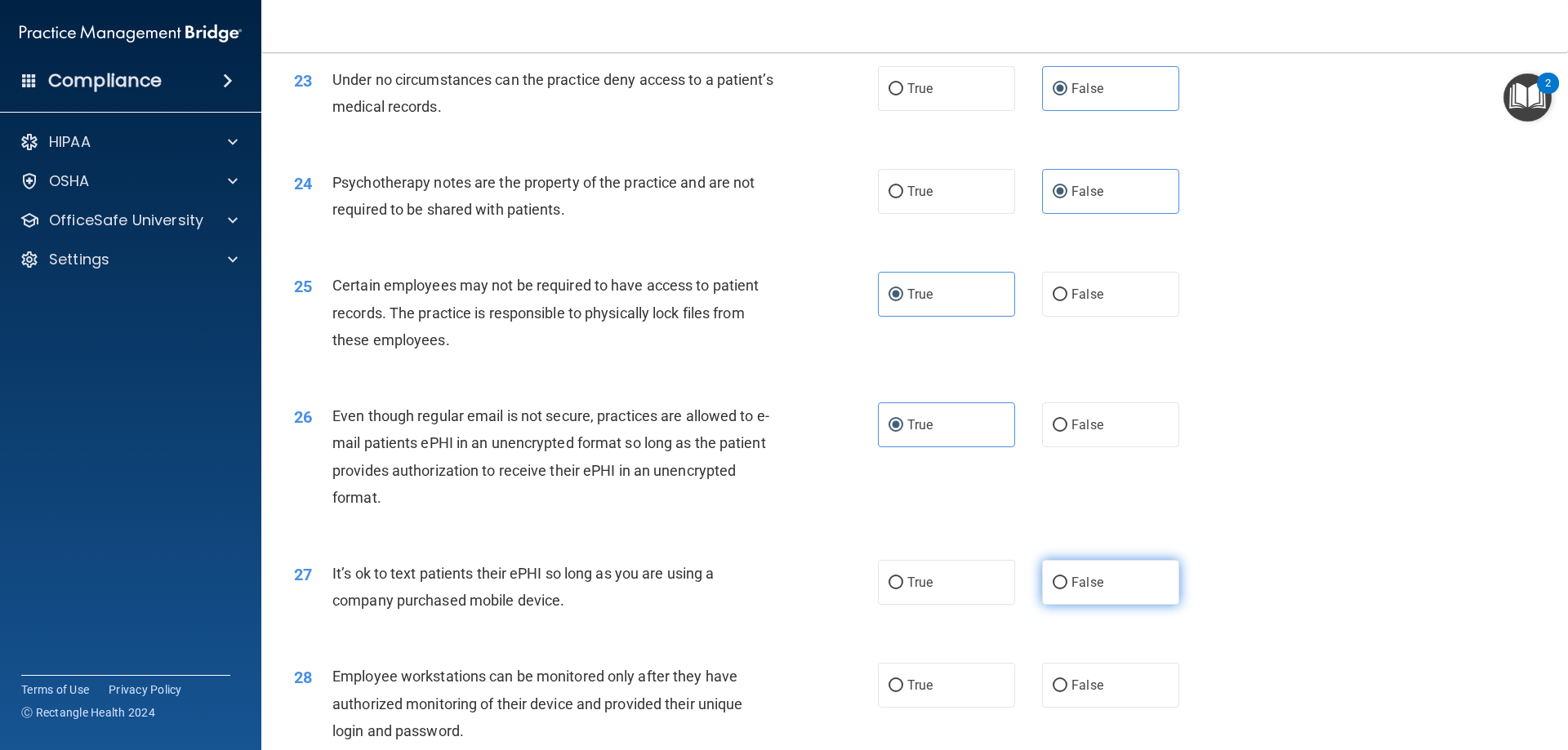
radio input "true"
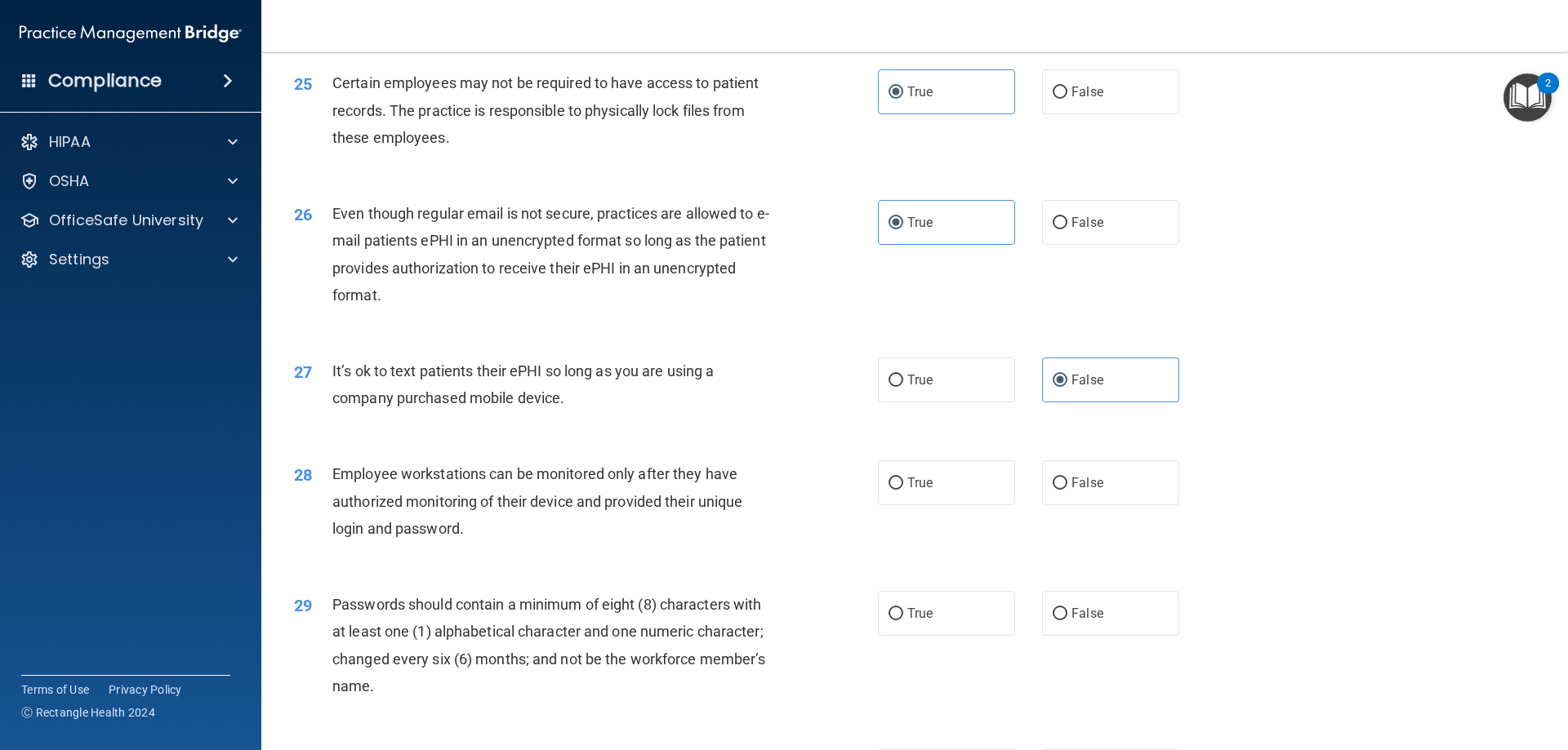
scroll to position [3146, 0]
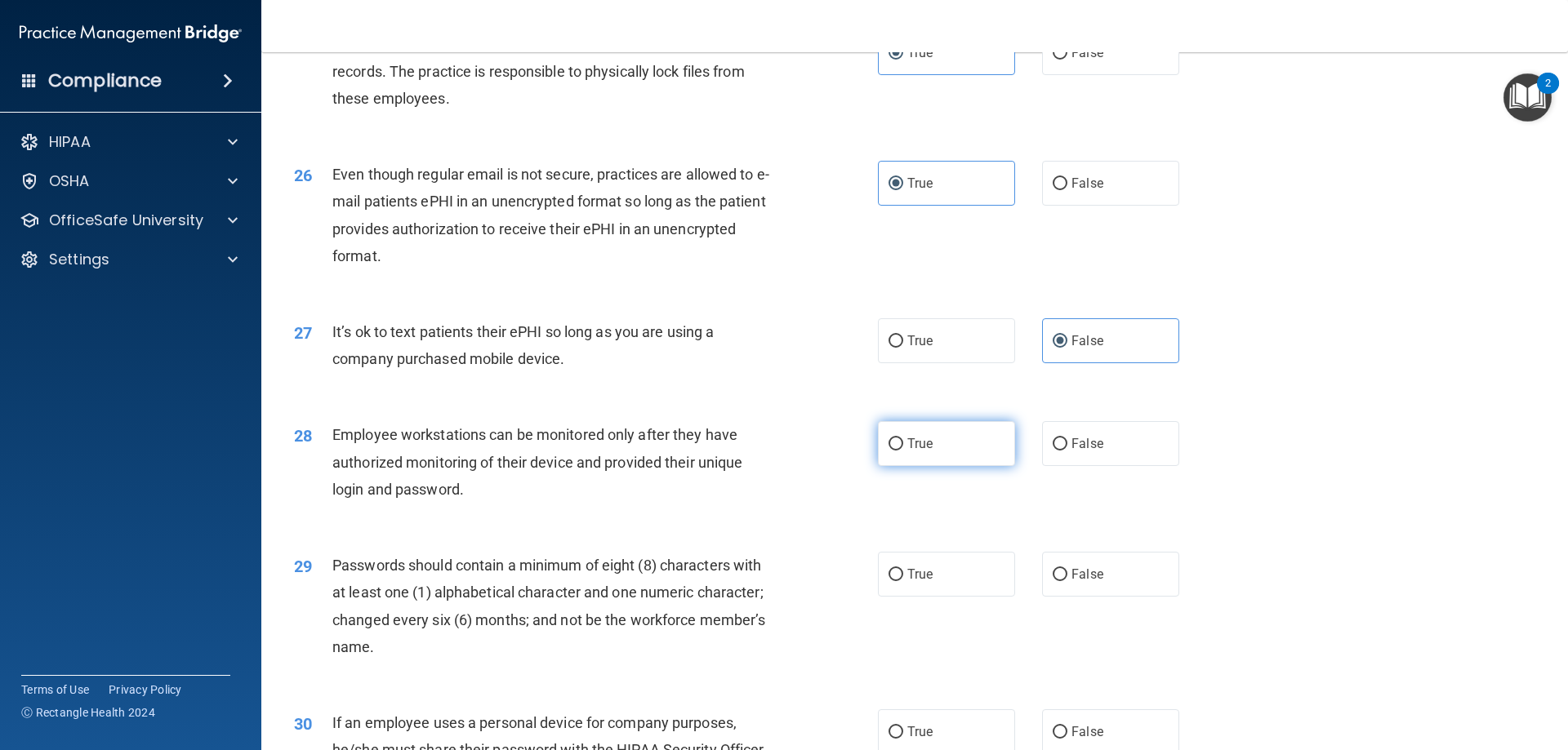
click at [964, 466] on label "True" at bounding box center [946, 444] width 137 height 45
click at [903, 451] on input "True" at bounding box center [895, 444] width 15 height 13
radio input "true"
click at [960, 597] on label "True" at bounding box center [946, 574] width 137 height 45
click at [903, 581] on input "True" at bounding box center [895, 575] width 15 height 13
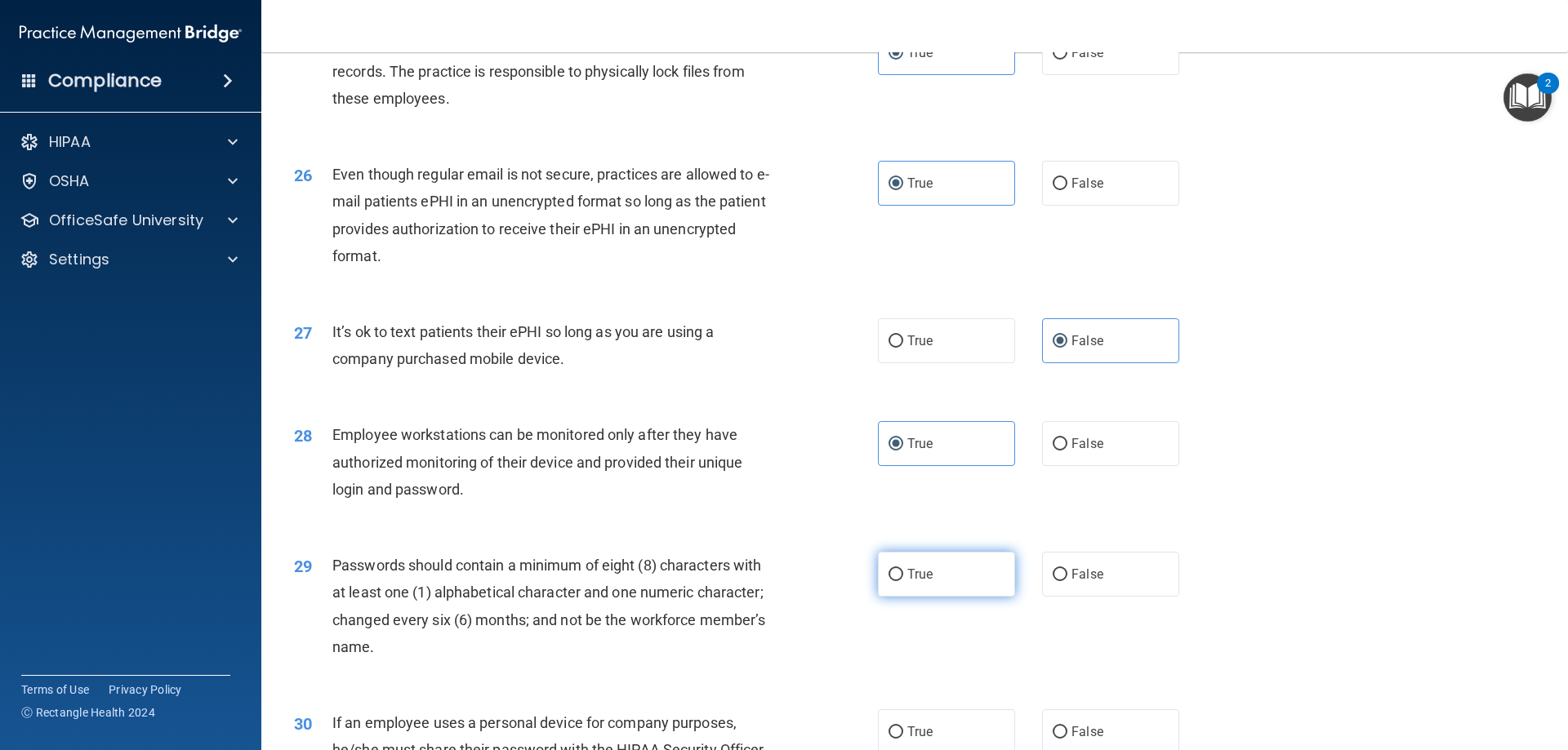
radio input "true"
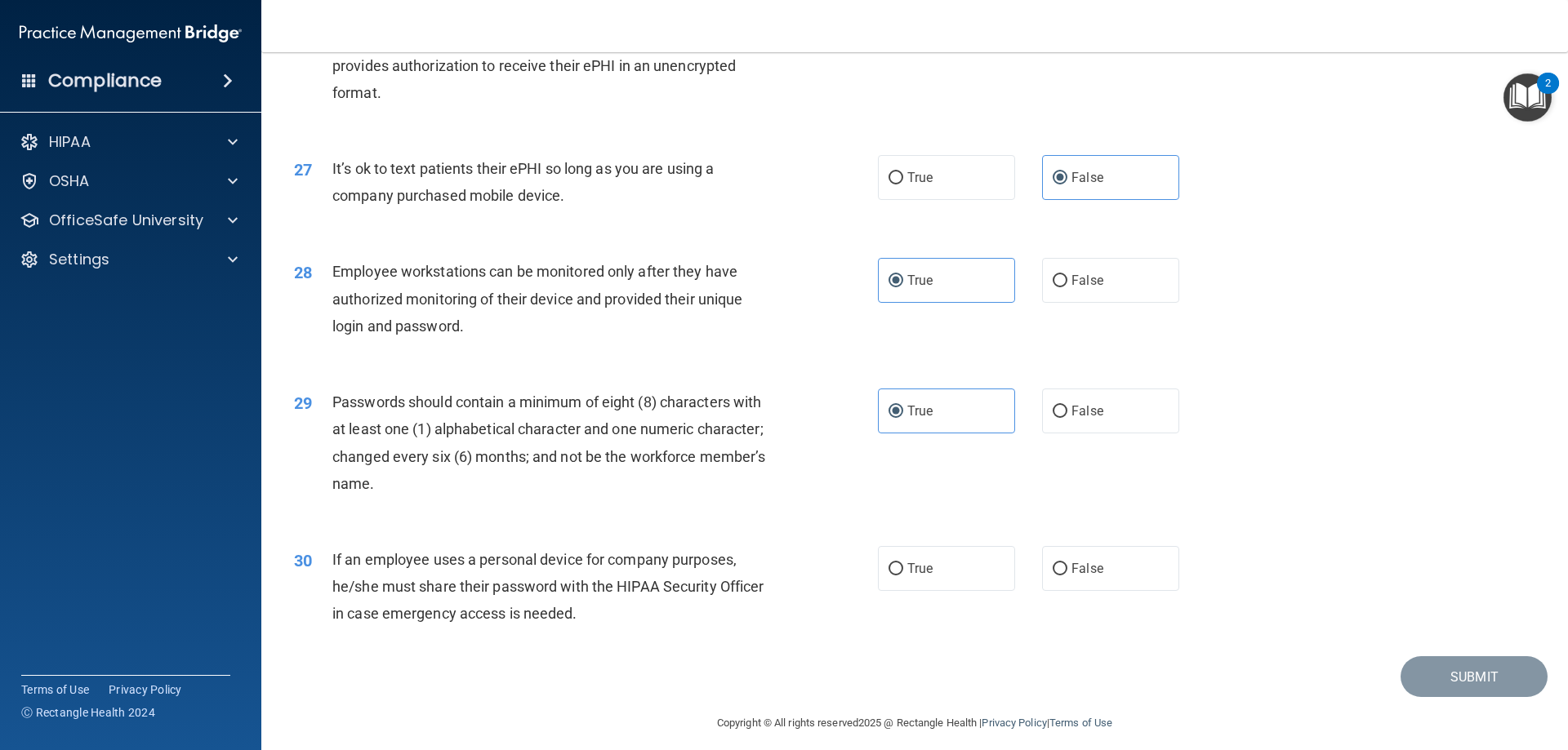
scroll to position [3349, 0]
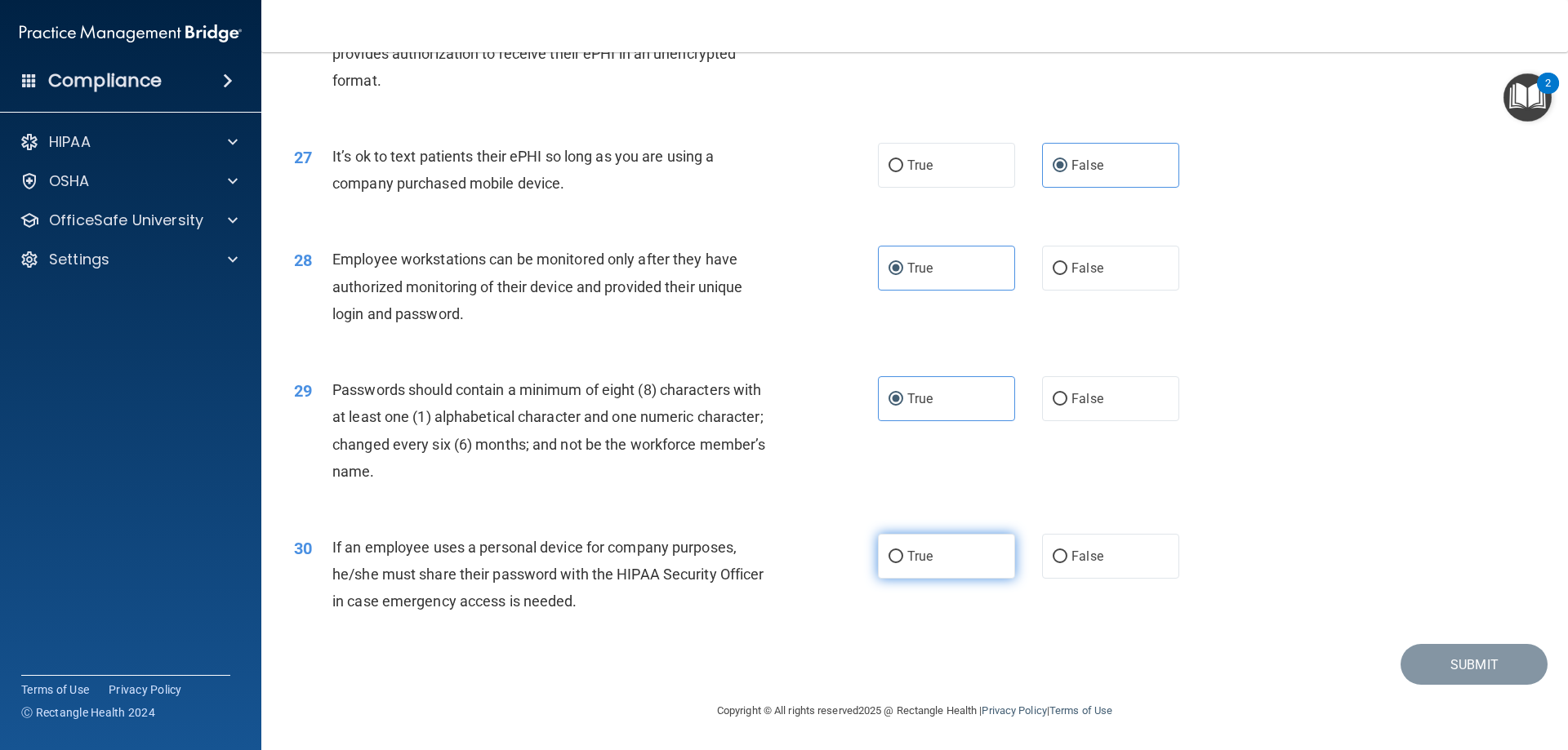
click at [940, 566] on label "True" at bounding box center [946, 557] width 137 height 45
click at [903, 563] on input "True" at bounding box center [895, 557] width 15 height 13
radio input "true"
click at [1460, 670] on button "Submit" at bounding box center [1473, 665] width 147 height 42
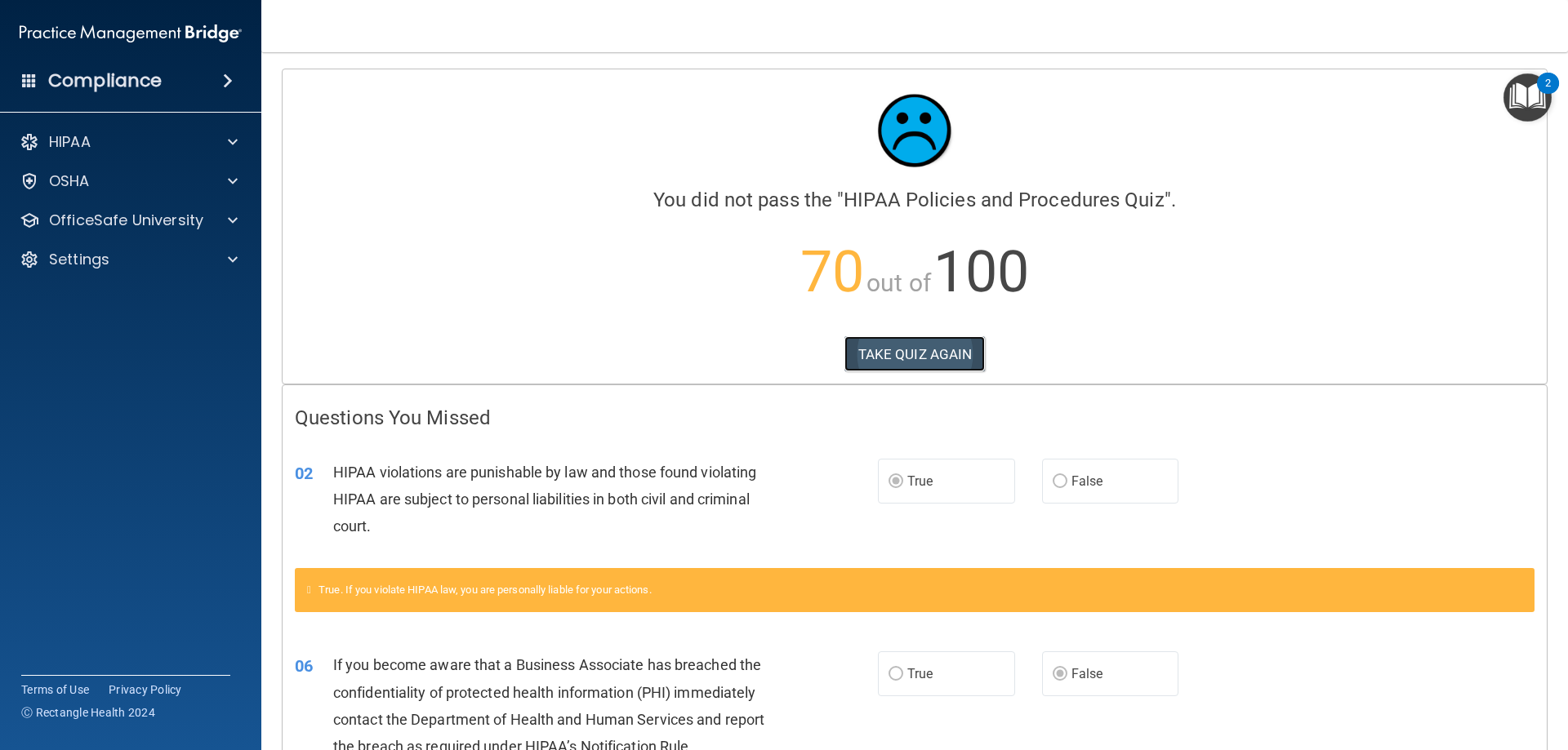
click at [919, 358] on button "TAKE QUIZ AGAIN" at bounding box center [914, 354] width 141 height 36
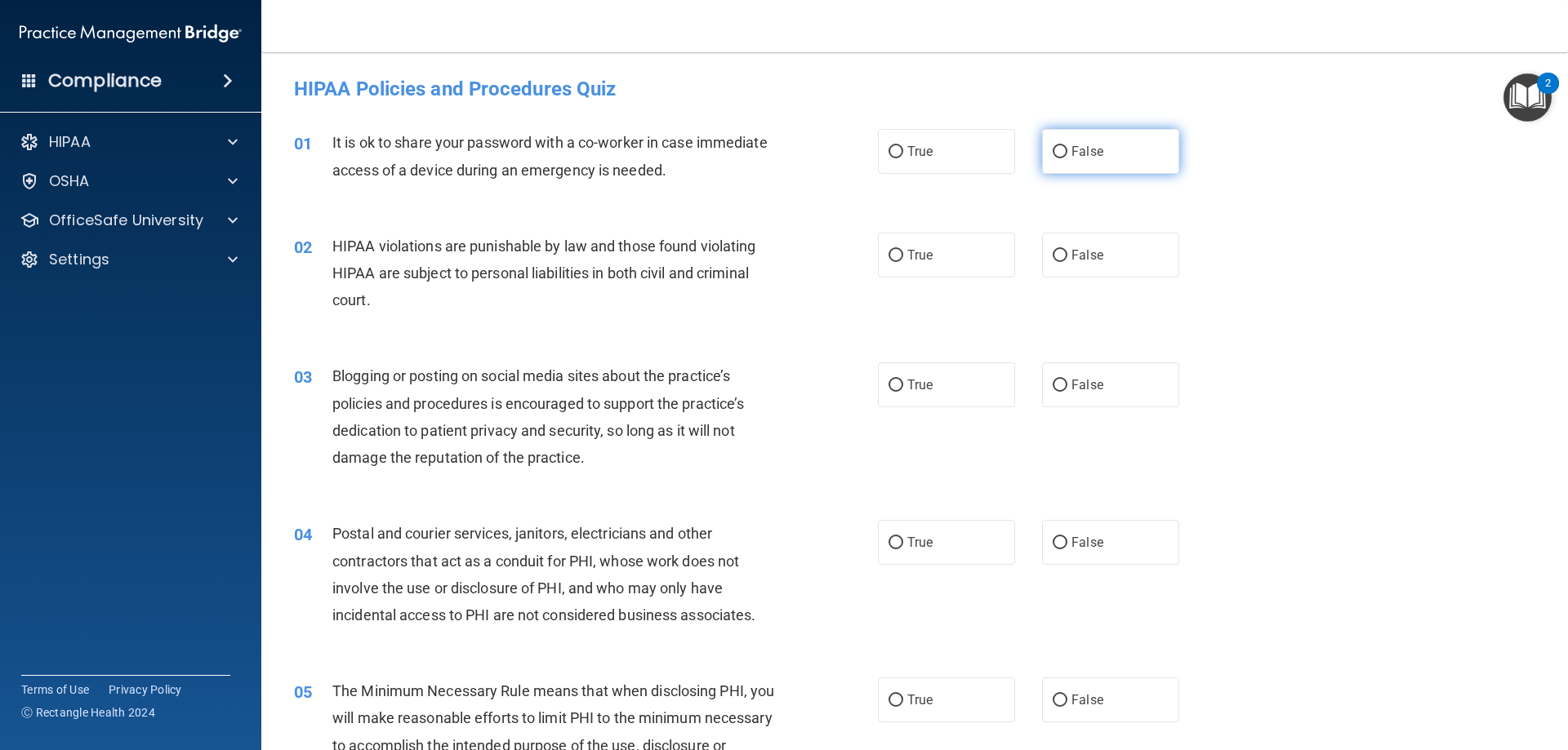
click at [1075, 160] on label "False" at bounding box center [1109, 152] width 137 height 45
click at [1068, 158] on input "False" at bounding box center [1059, 152] width 15 height 13
radio input "true"
click at [914, 249] on span "True" at bounding box center [920, 256] width 25 height 16
click at [903, 250] on input "True" at bounding box center [895, 256] width 15 height 13
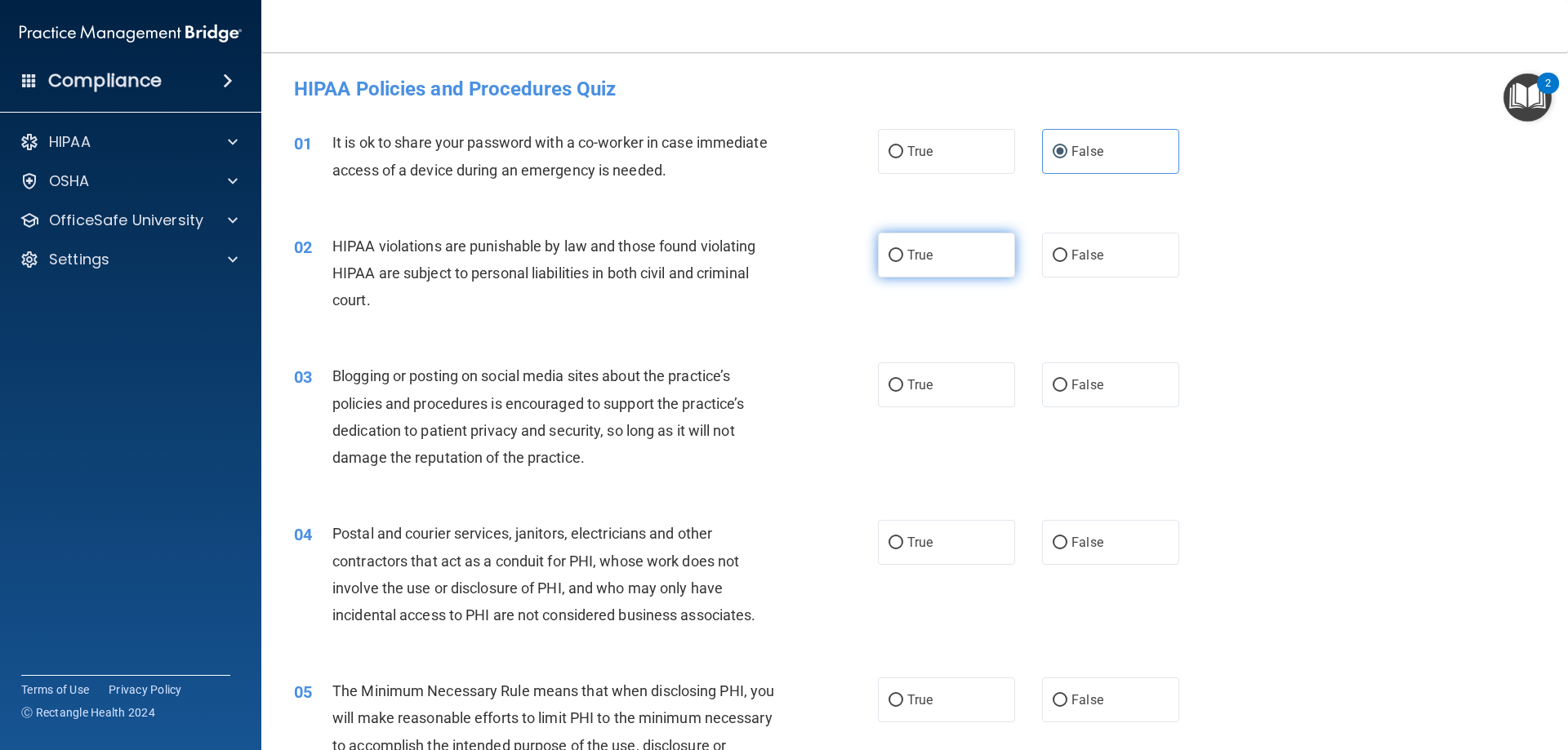
radio input "true"
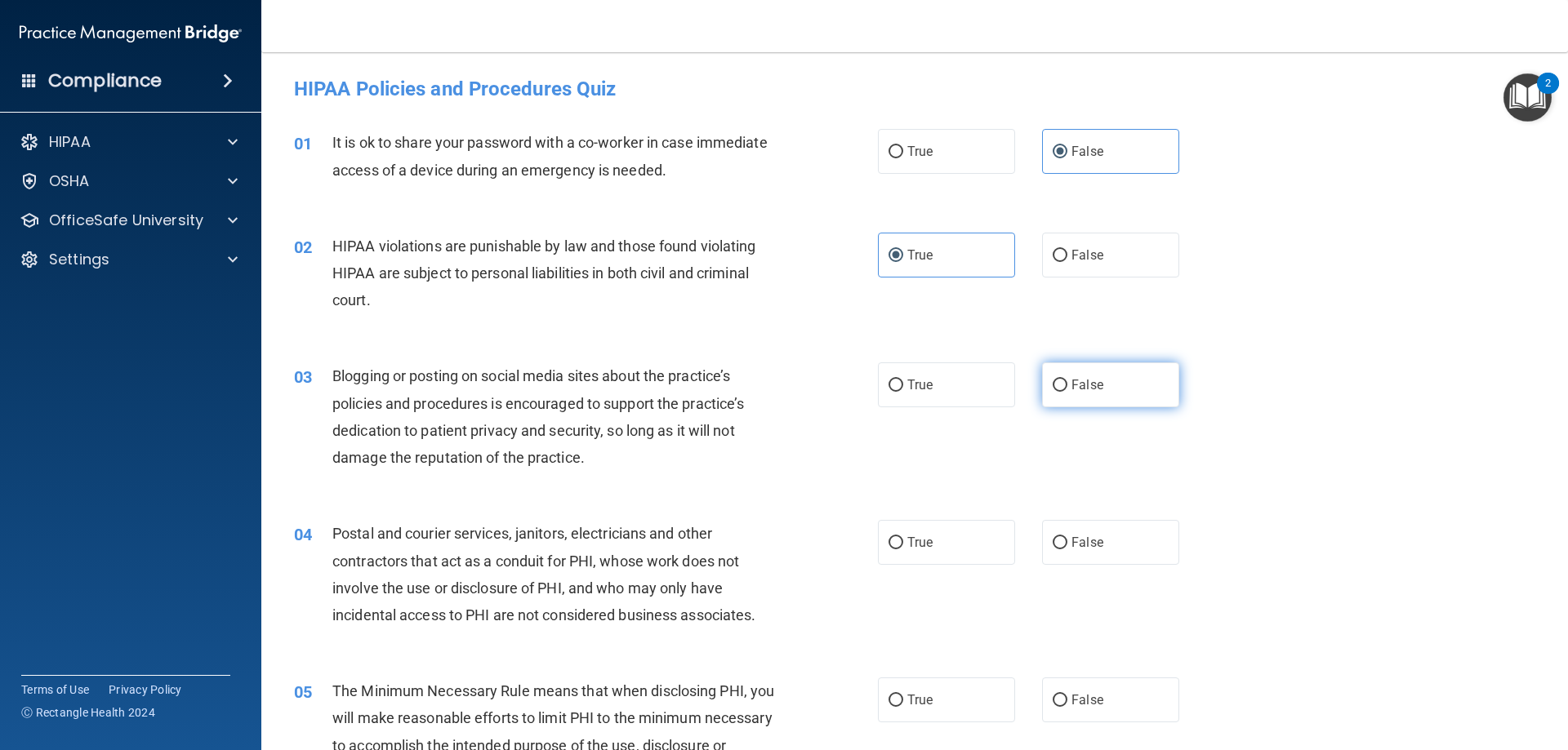
click at [1116, 382] on label "False" at bounding box center [1109, 385] width 137 height 45
click at [1068, 382] on input "False" at bounding box center [1059, 386] width 15 height 13
radio input "true"
drag, startPoint x: 903, startPoint y: 530, endPoint x: 914, endPoint y: 529, distance: 11.0
click at [904, 529] on label "True" at bounding box center [946, 542] width 137 height 45
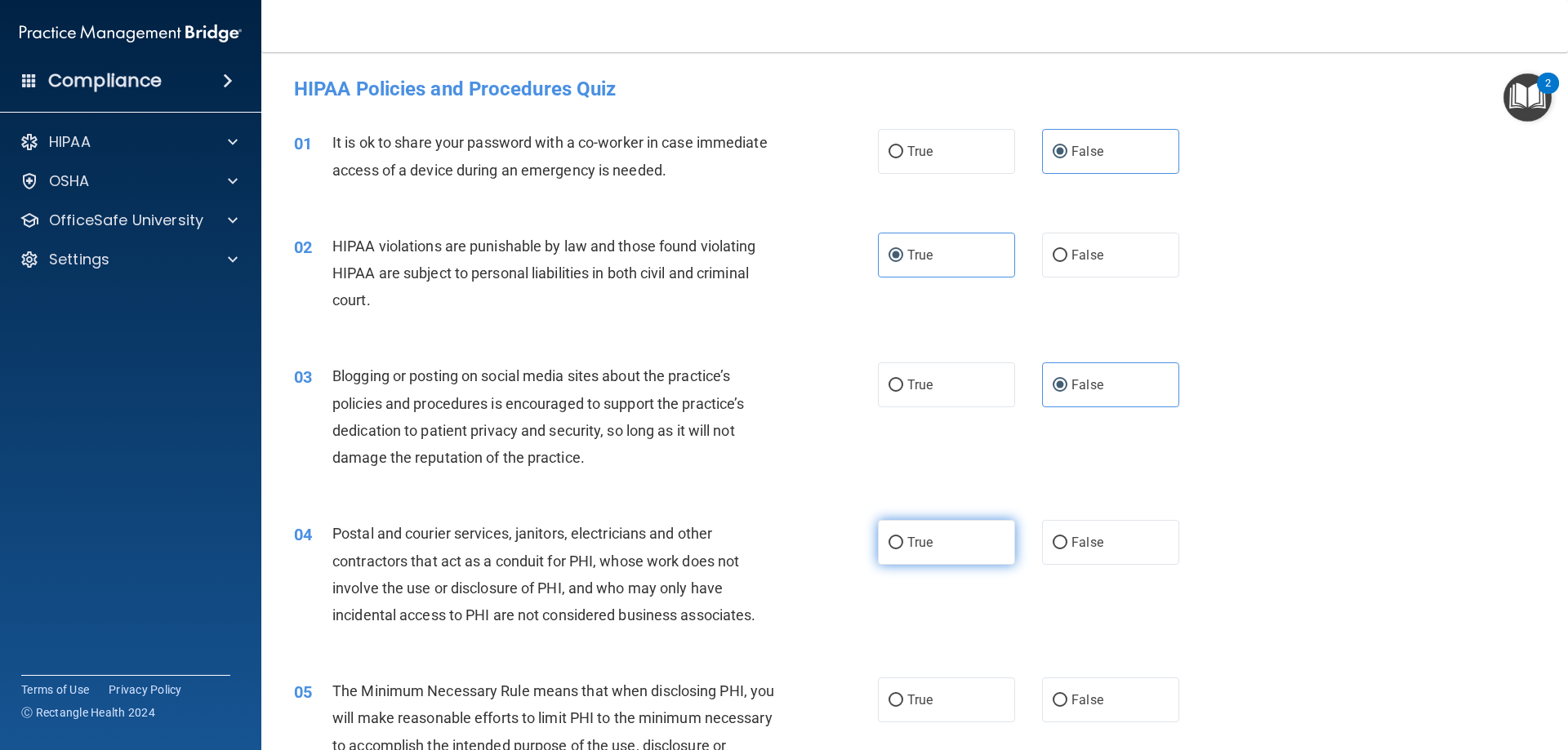
click at [903, 537] on input "True" at bounding box center [895, 543] width 15 height 13
radio input "true"
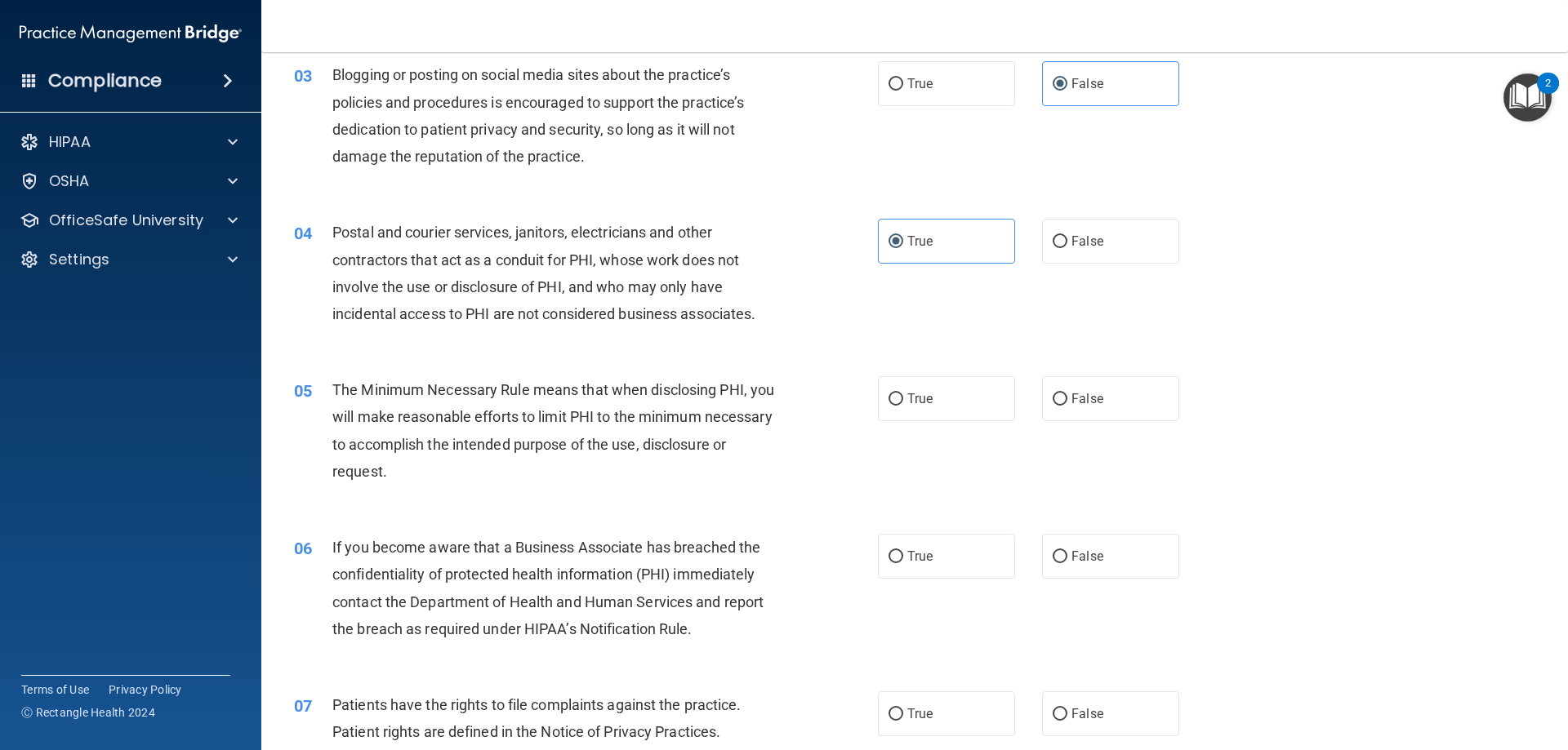
scroll to position [306, 0]
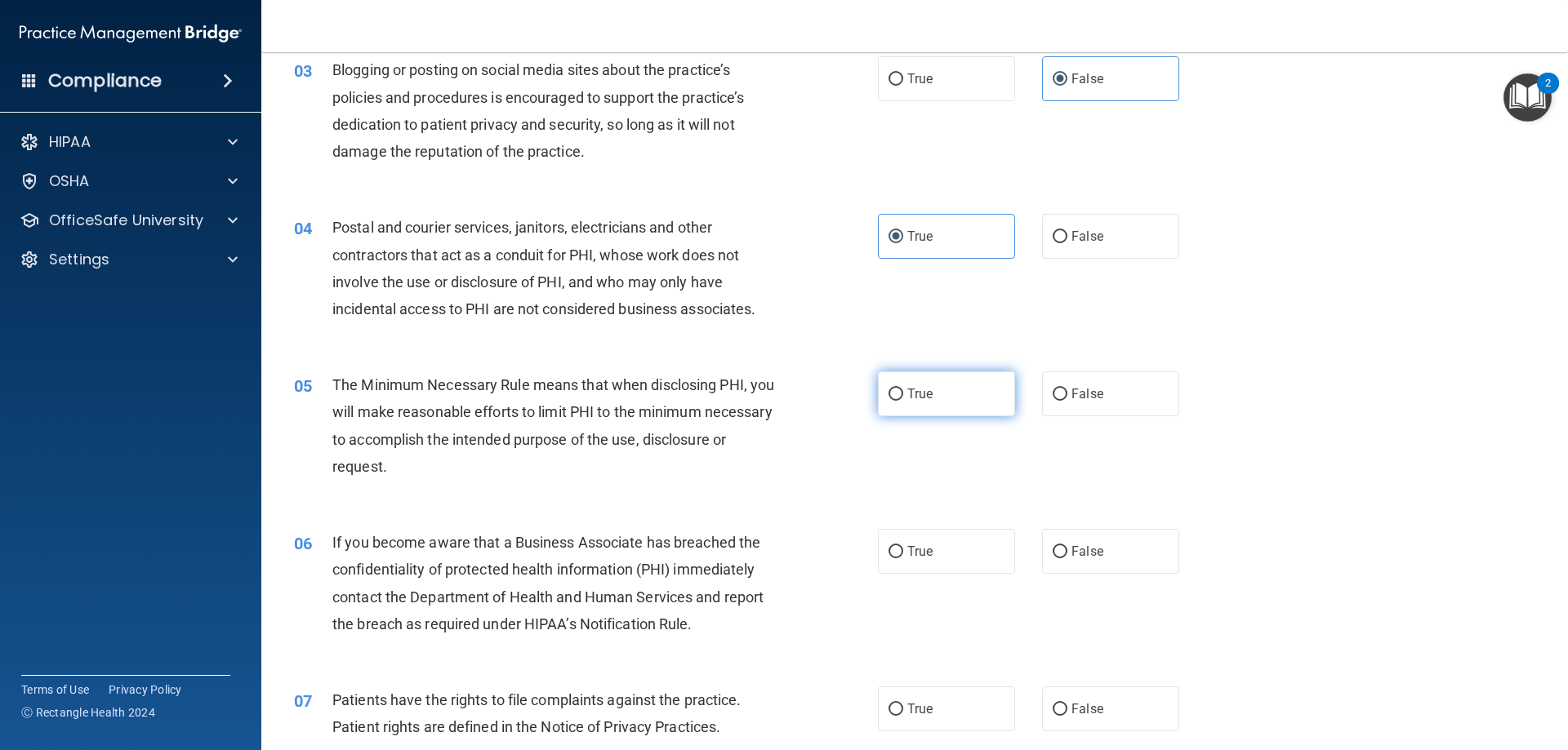
click at [914, 393] on span "True" at bounding box center [920, 394] width 25 height 16
click at [903, 393] on input "True" at bounding box center [895, 394] width 15 height 13
radio input "true"
click at [1126, 565] on label "False" at bounding box center [1109, 552] width 137 height 45
click at [1068, 559] on input "False" at bounding box center [1059, 552] width 15 height 13
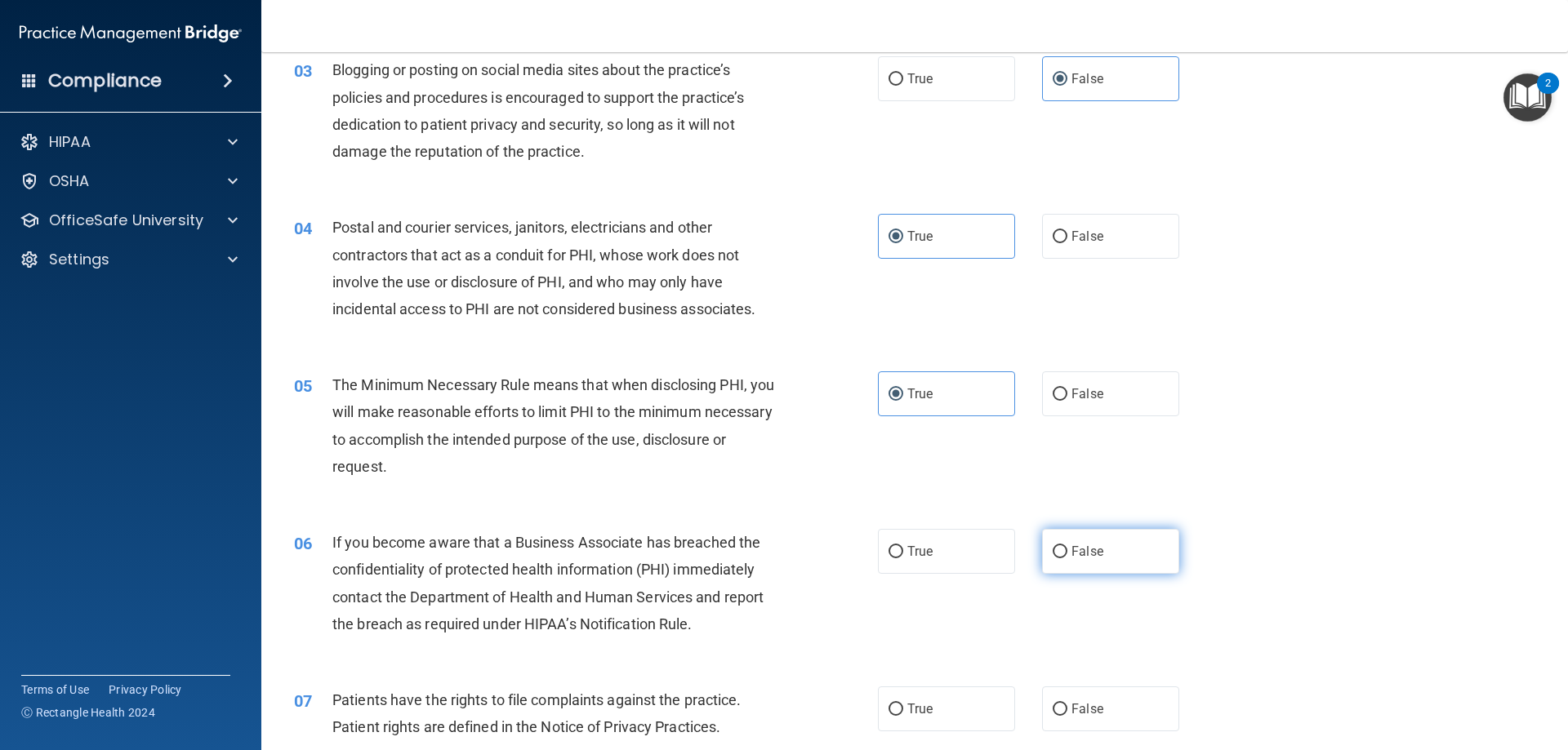
radio input "true"
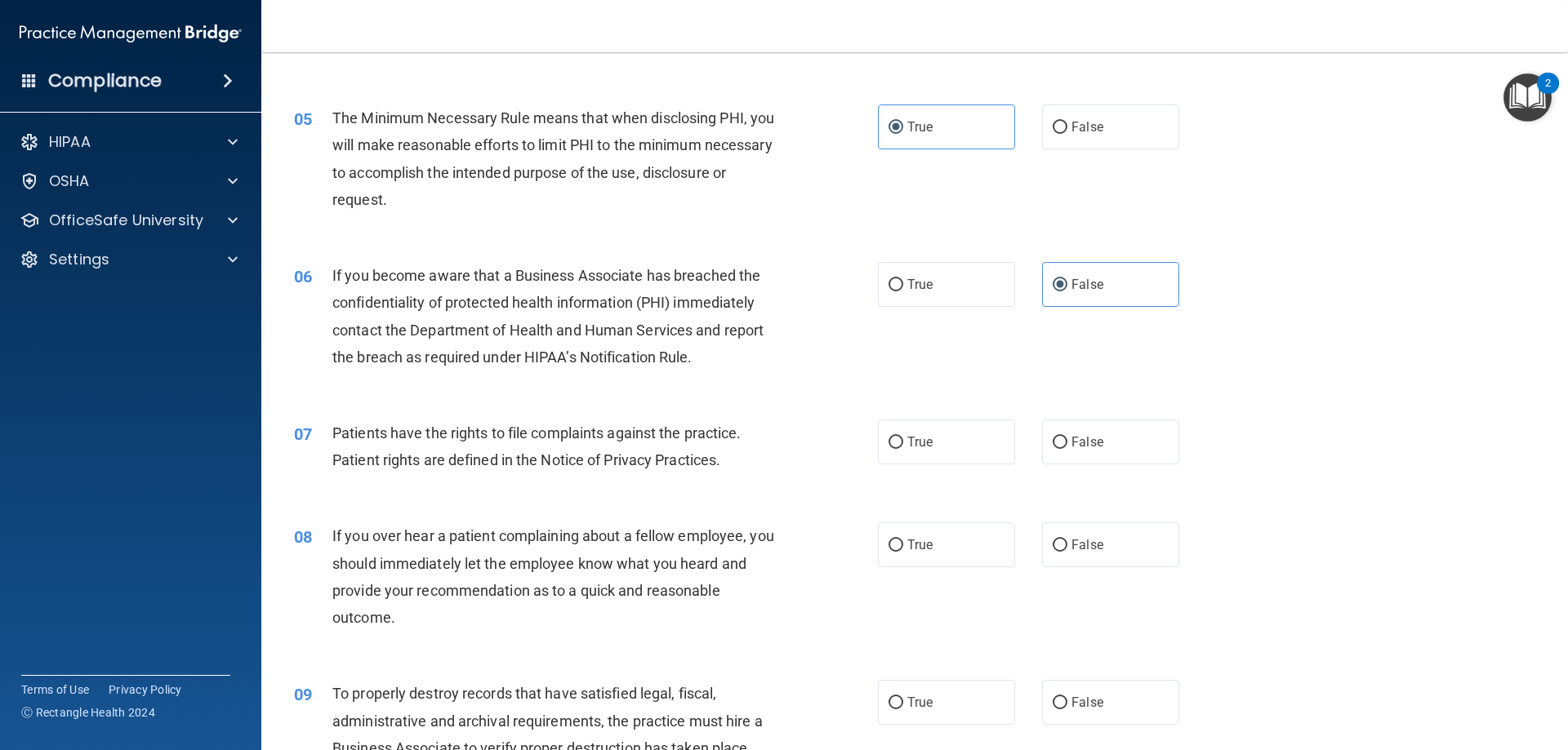
scroll to position [588, 0]
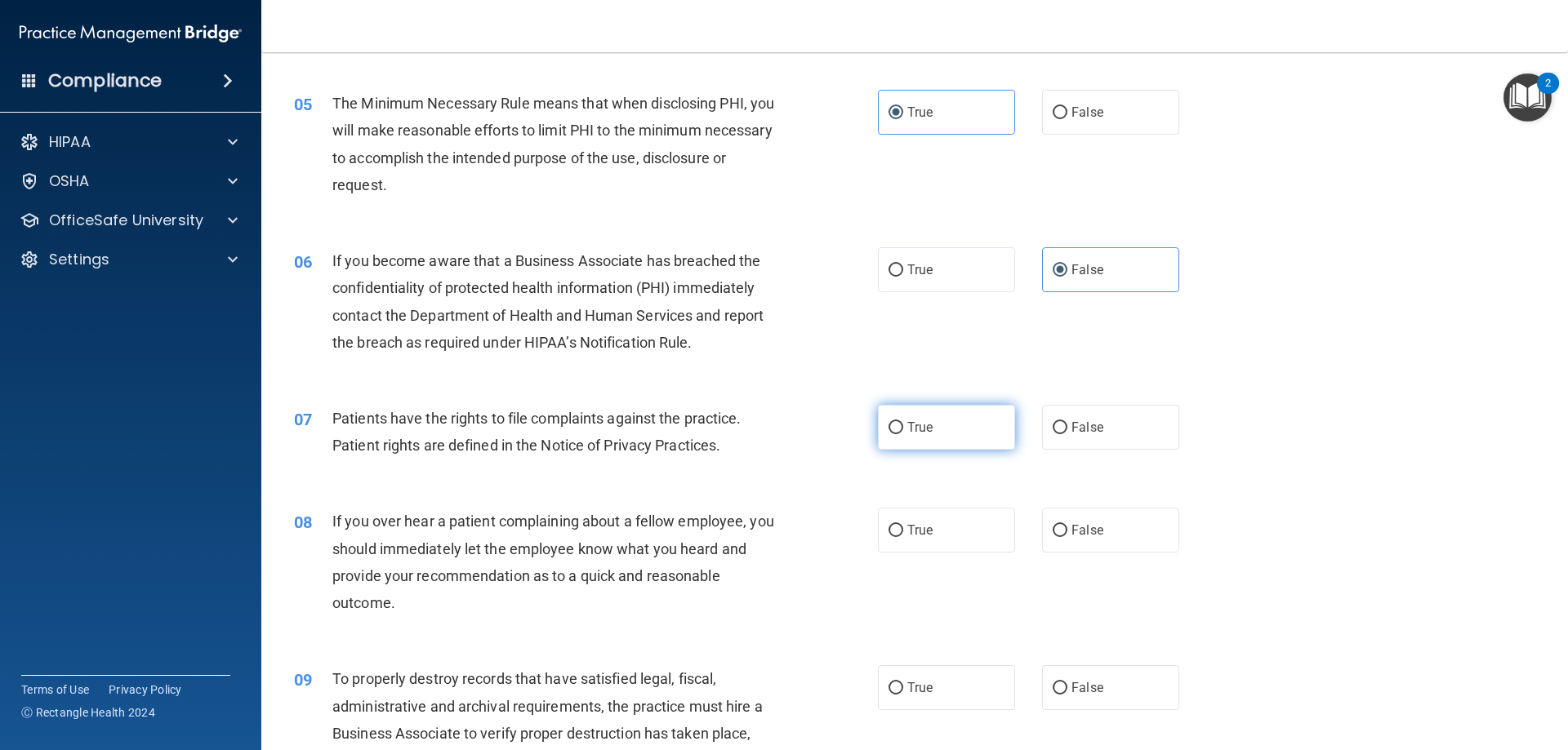
click at [932, 428] on label "True" at bounding box center [946, 427] width 137 height 45
click at [903, 428] on input "True" at bounding box center [895, 428] width 15 height 13
radio input "true"
click at [1113, 530] on label "False" at bounding box center [1109, 530] width 137 height 45
click at [1068, 530] on input "False" at bounding box center [1059, 530] width 15 height 13
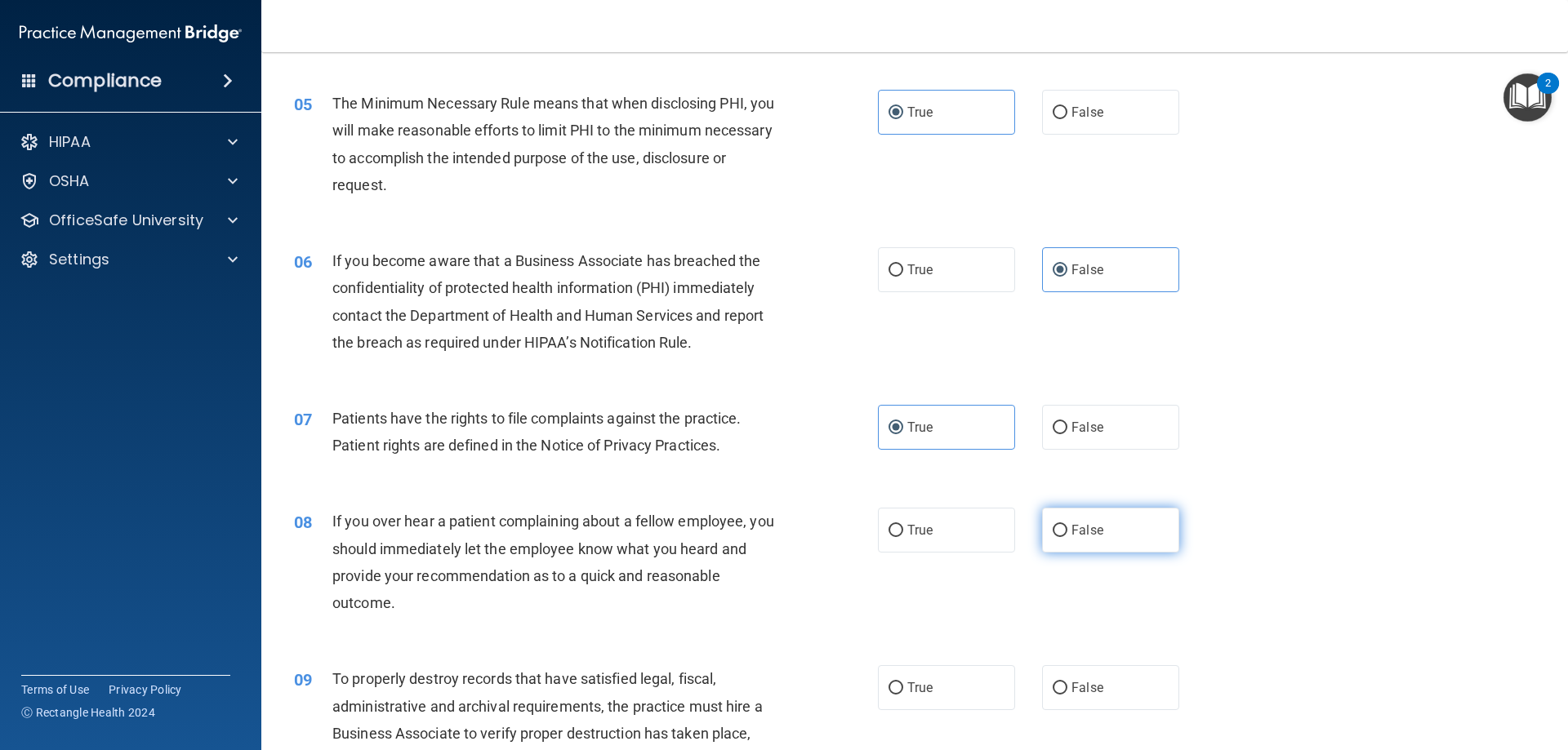
radio input "true"
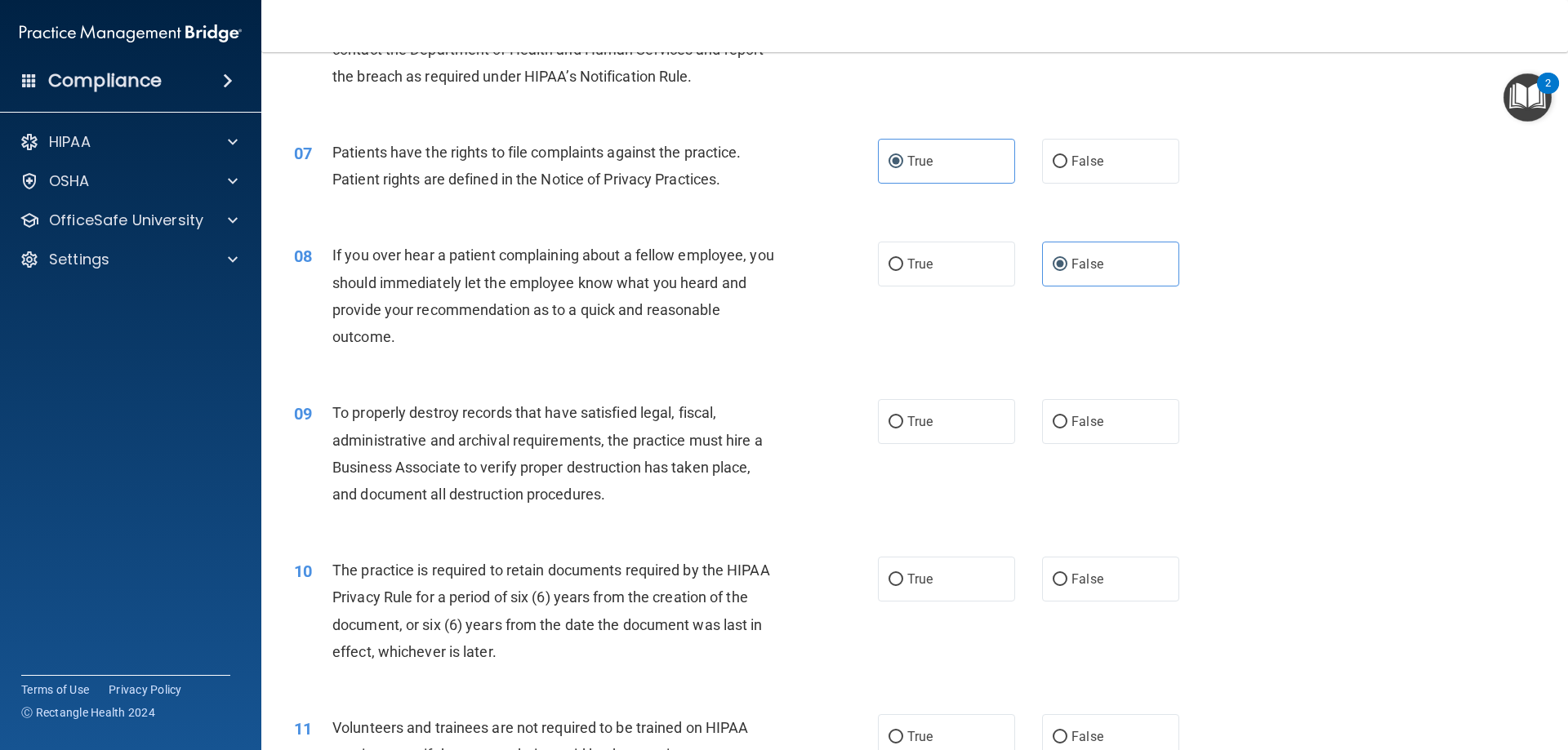
scroll to position [889, 0]
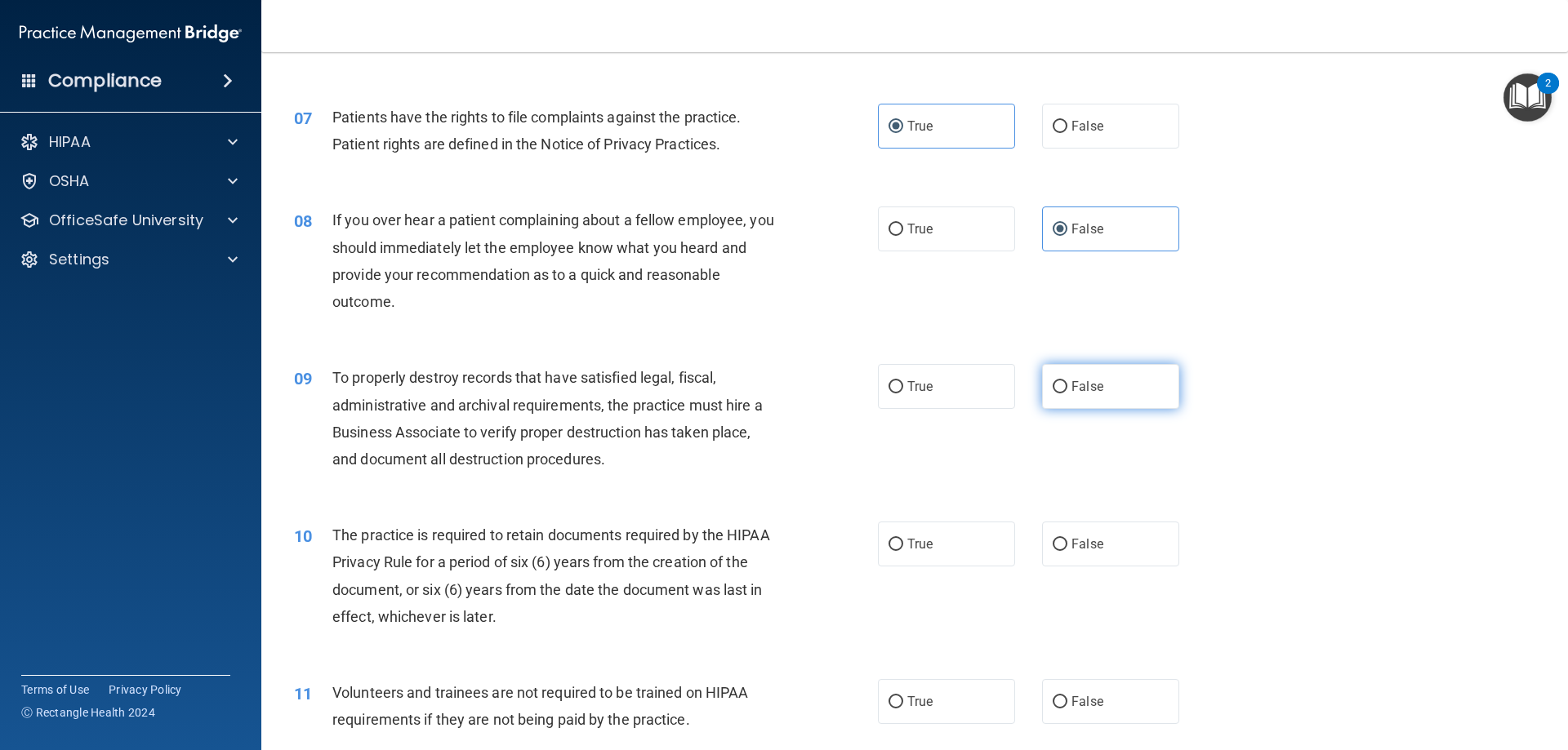
click at [1154, 391] on label "False" at bounding box center [1109, 387] width 137 height 45
click at [1068, 391] on input "False" at bounding box center [1059, 388] width 15 height 13
radio input "true"
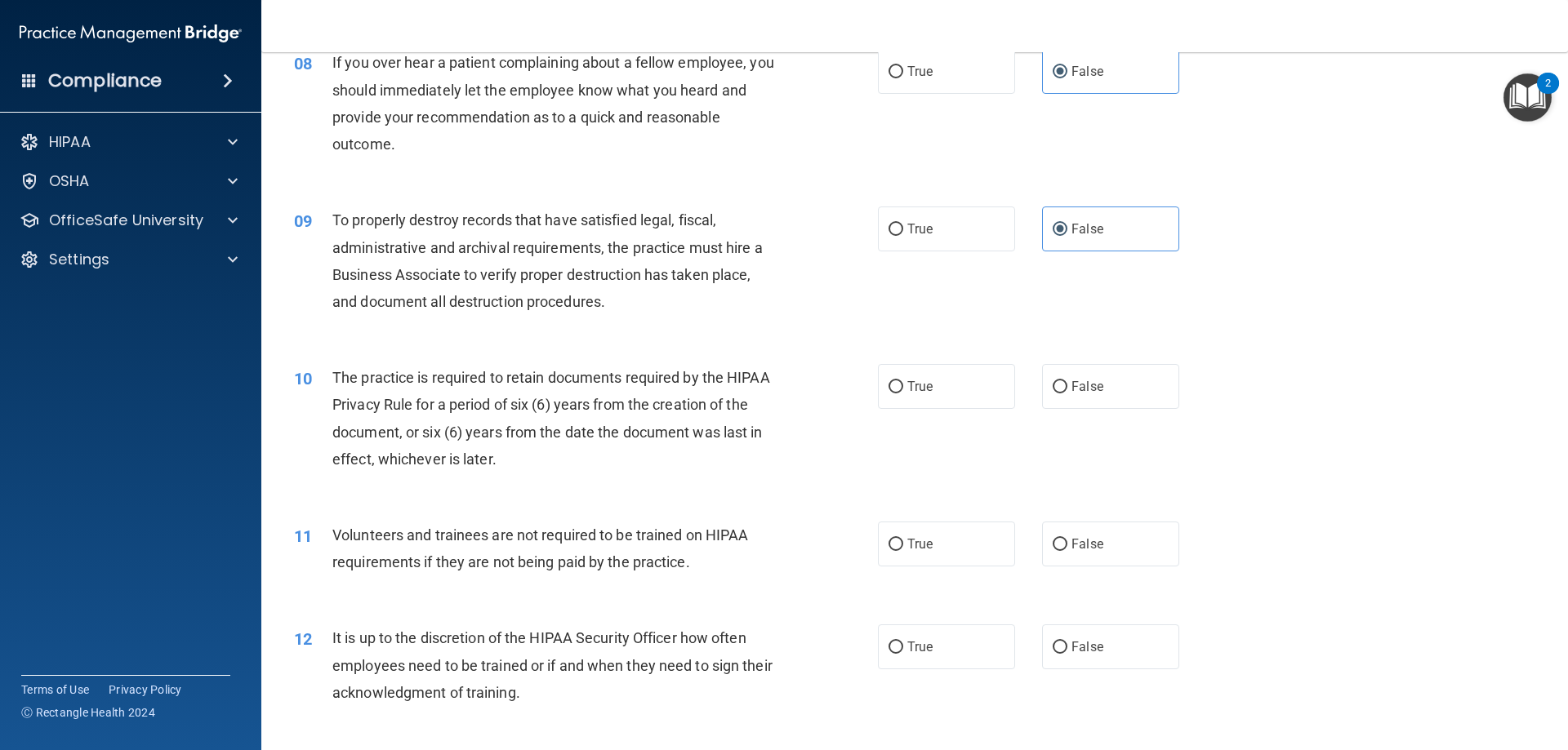
scroll to position [1057, 0]
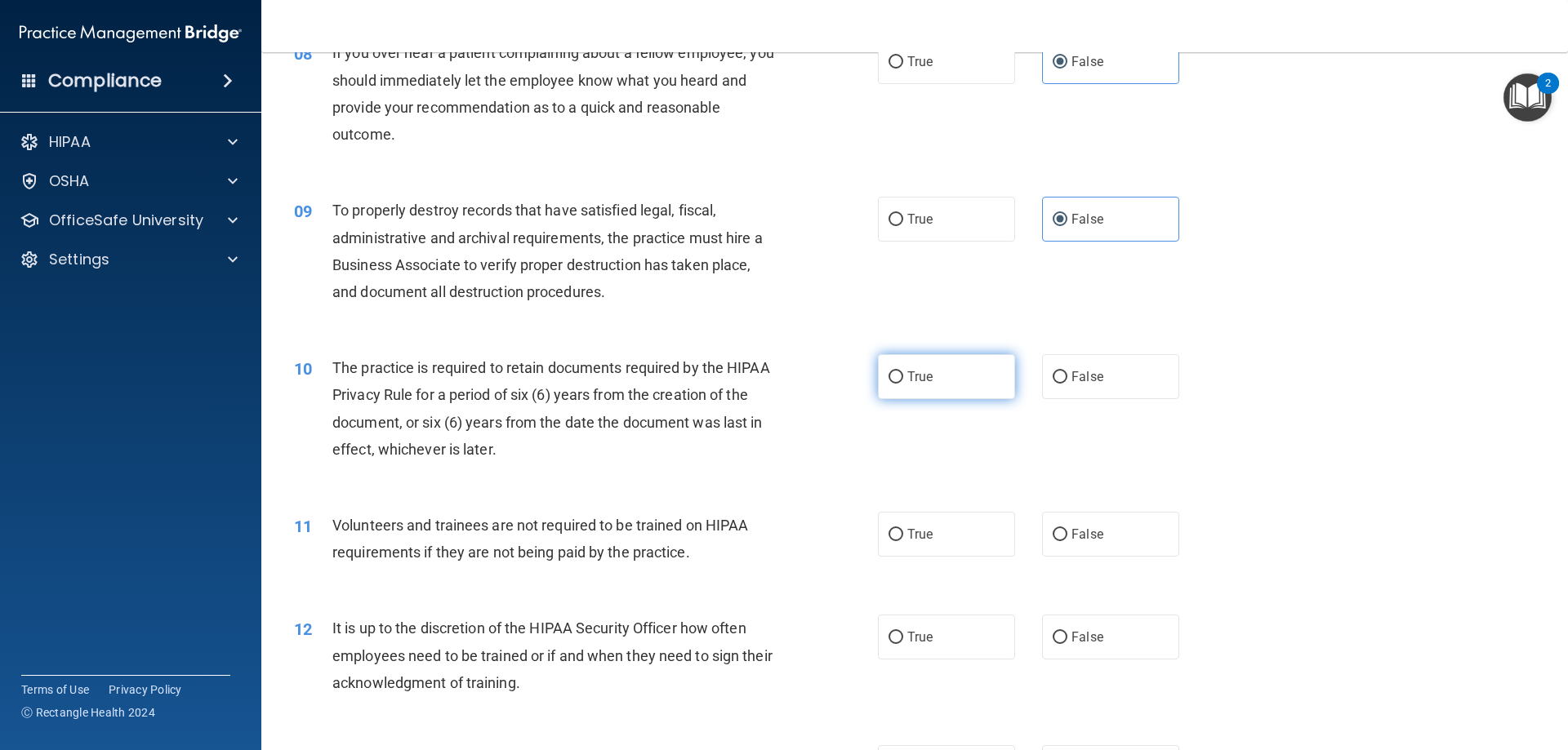
click at [972, 387] on label "True" at bounding box center [946, 377] width 137 height 45
click at [903, 384] on input "True" at bounding box center [895, 377] width 15 height 13
radio input "true"
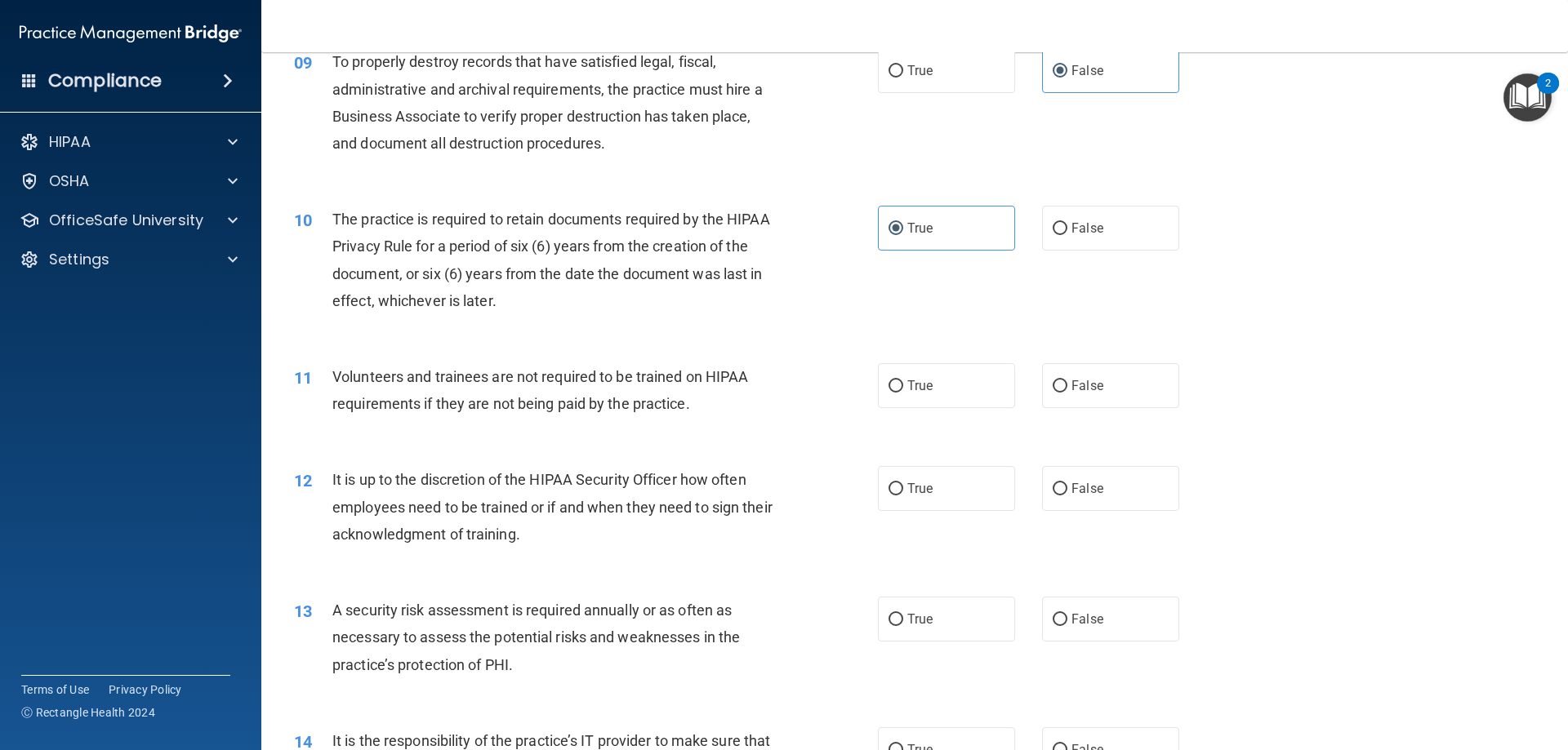
scroll to position [1215, 0]
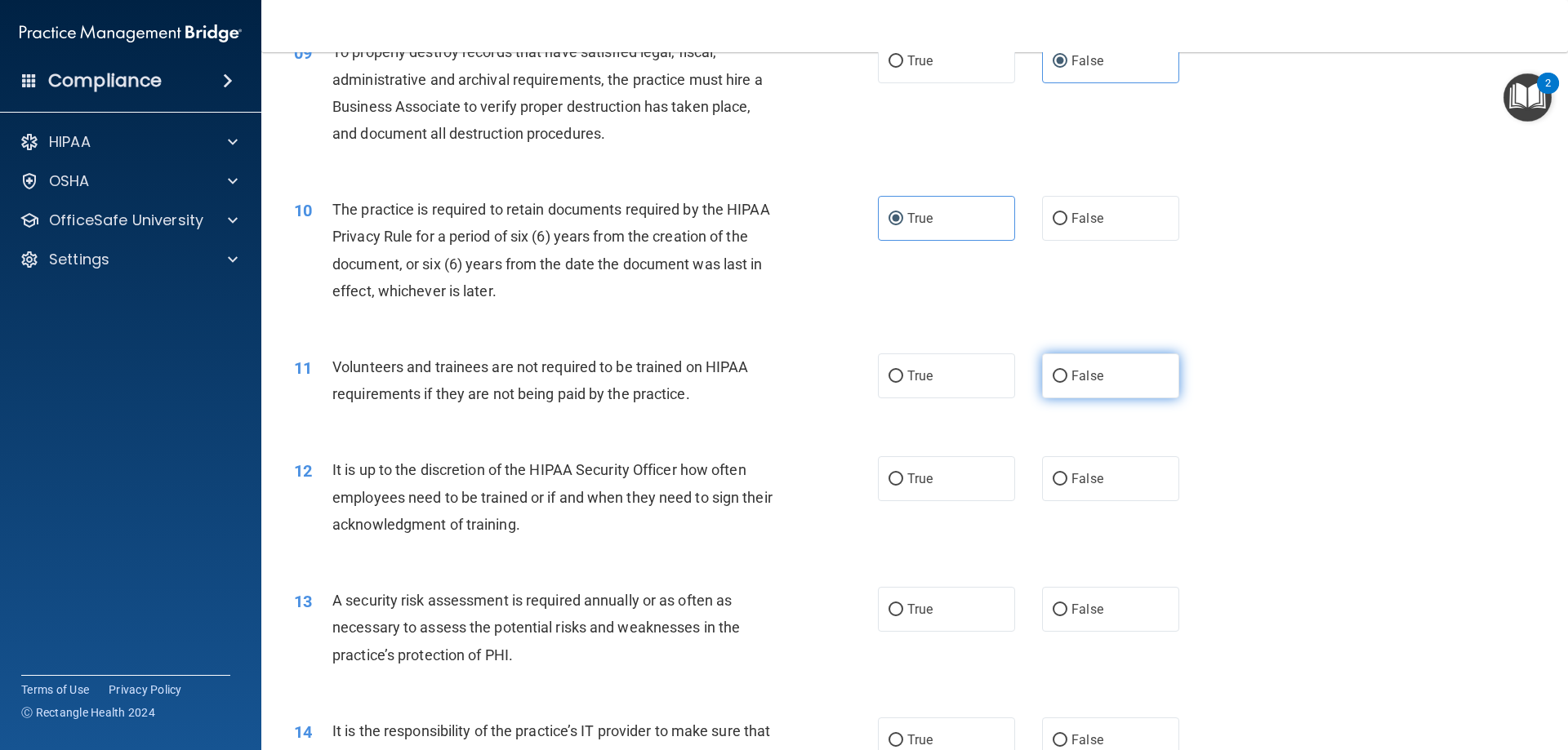
click at [1105, 386] on label "False" at bounding box center [1109, 376] width 137 height 45
click at [1068, 383] on input "False" at bounding box center [1059, 377] width 15 height 13
radio input "true"
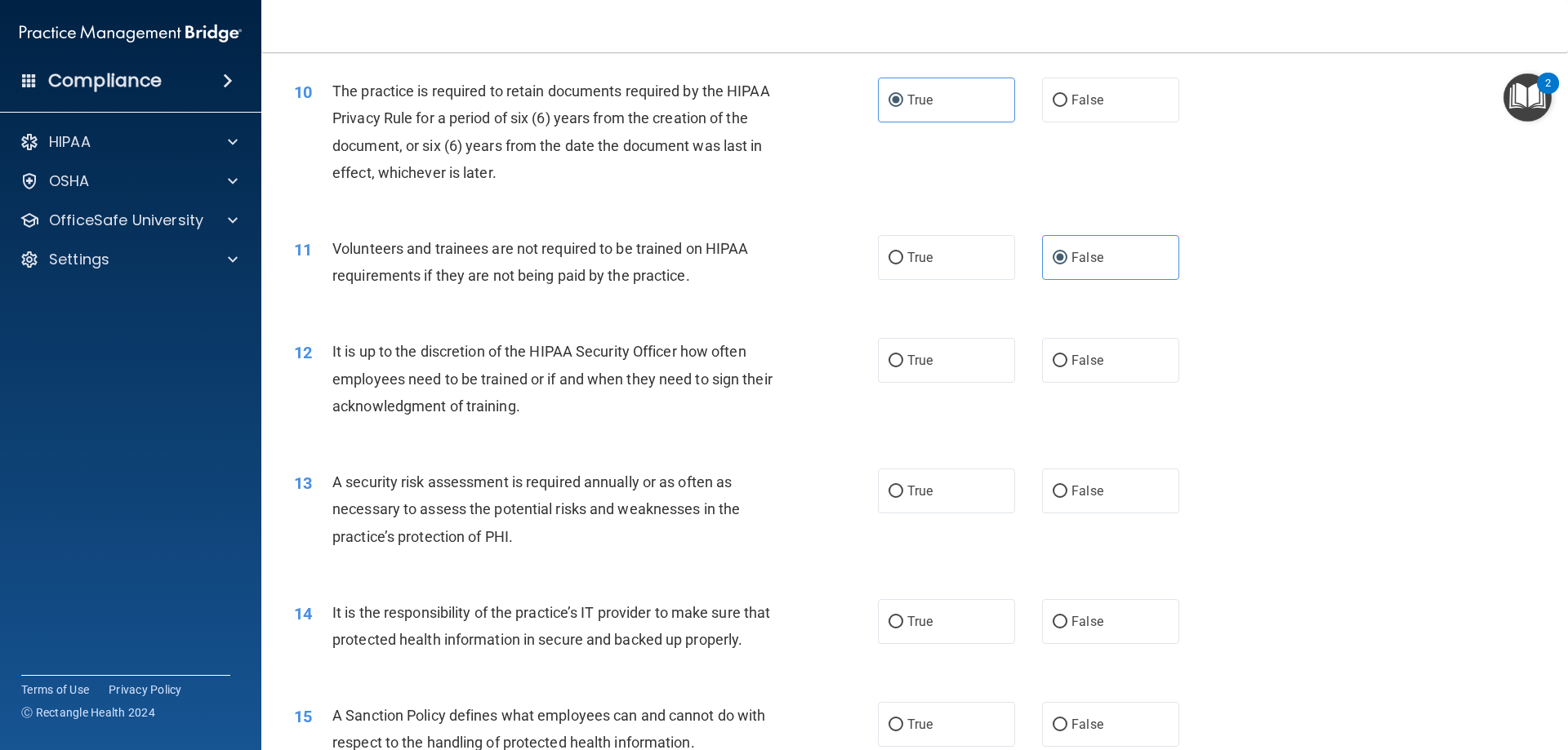
scroll to position [1339, 0]
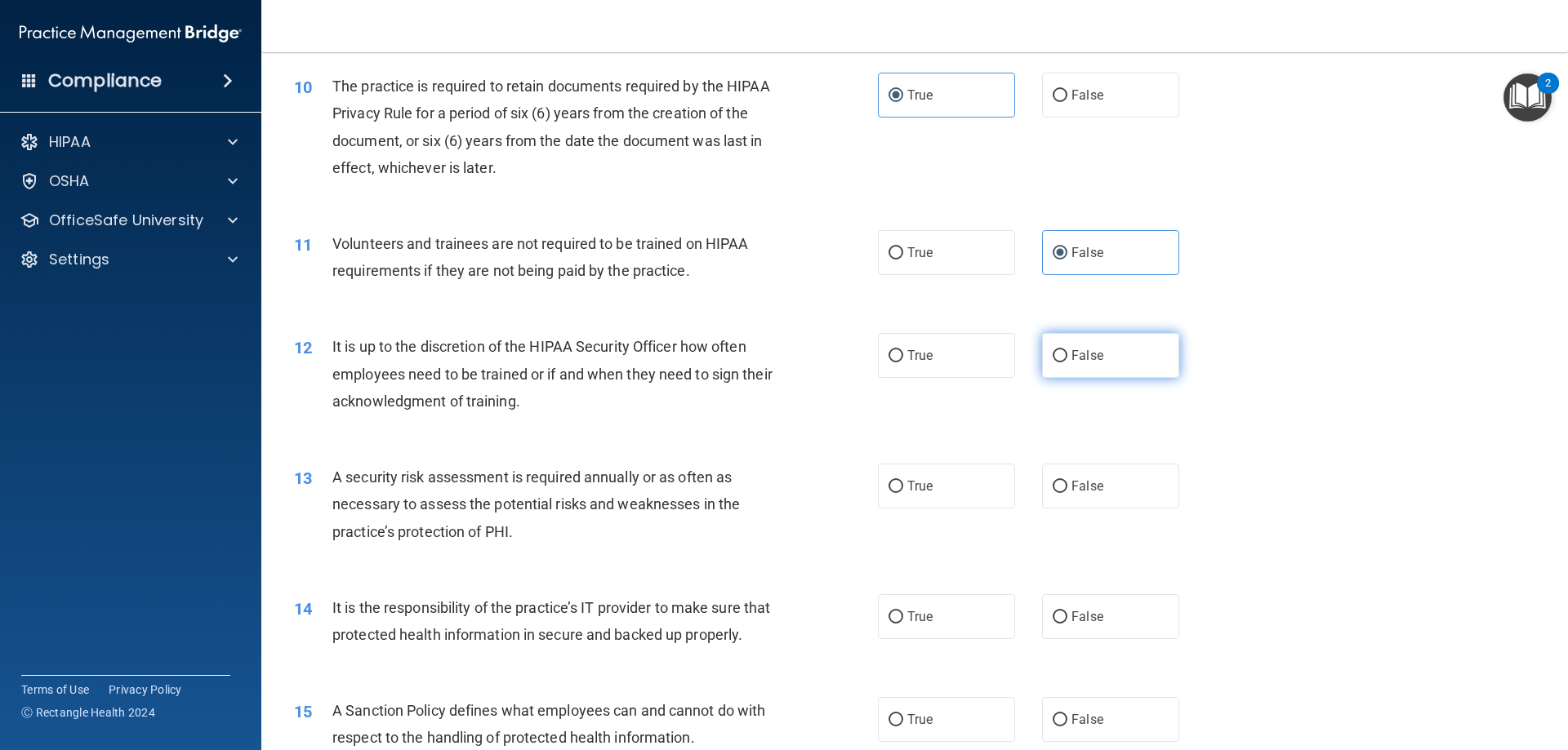
click at [1154, 366] on label "False" at bounding box center [1109, 356] width 137 height 45
click at [1068, 362] on input "False" at bounding box center [1059, 357] width 15 height 13
radio input "true"
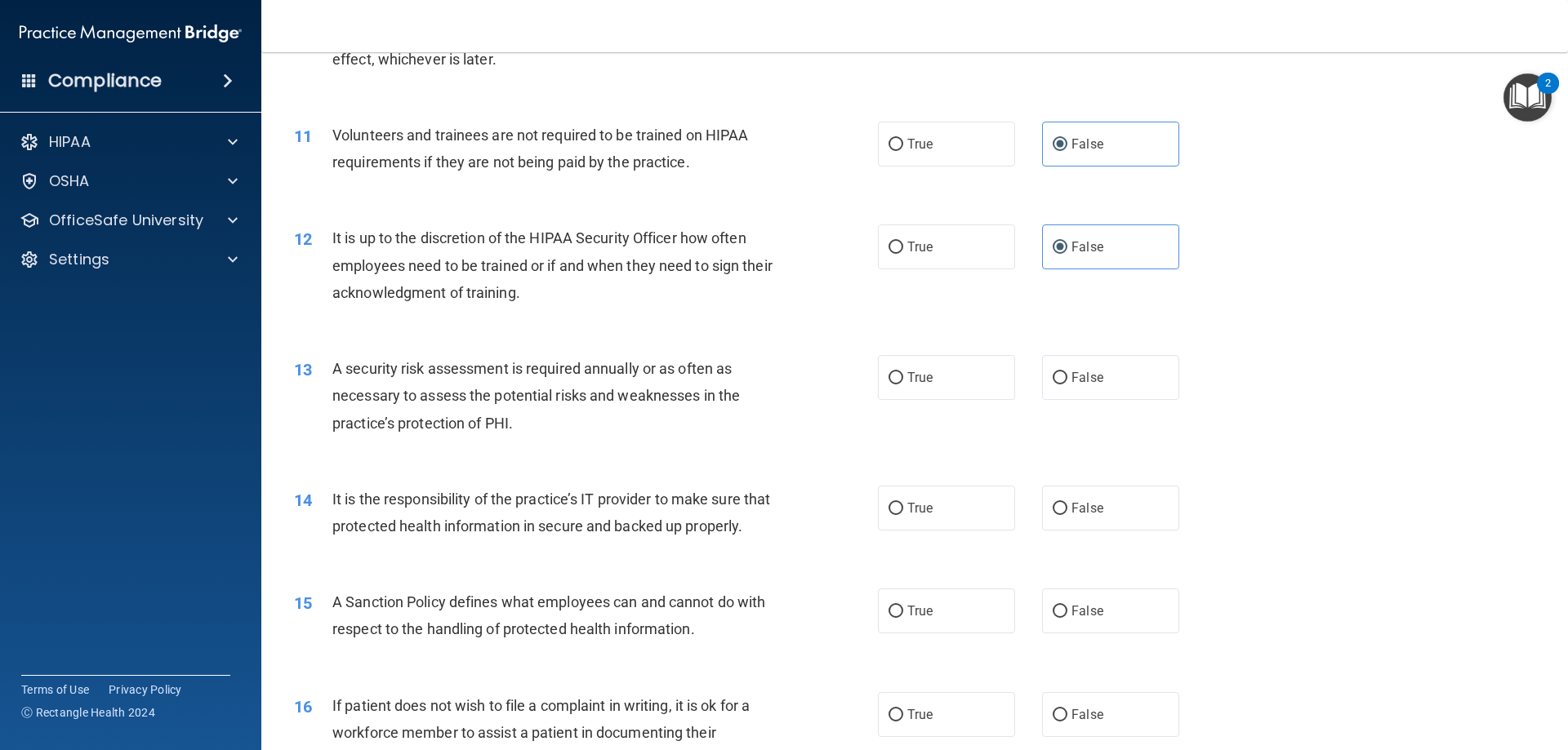
scroll to position [1482, 0]
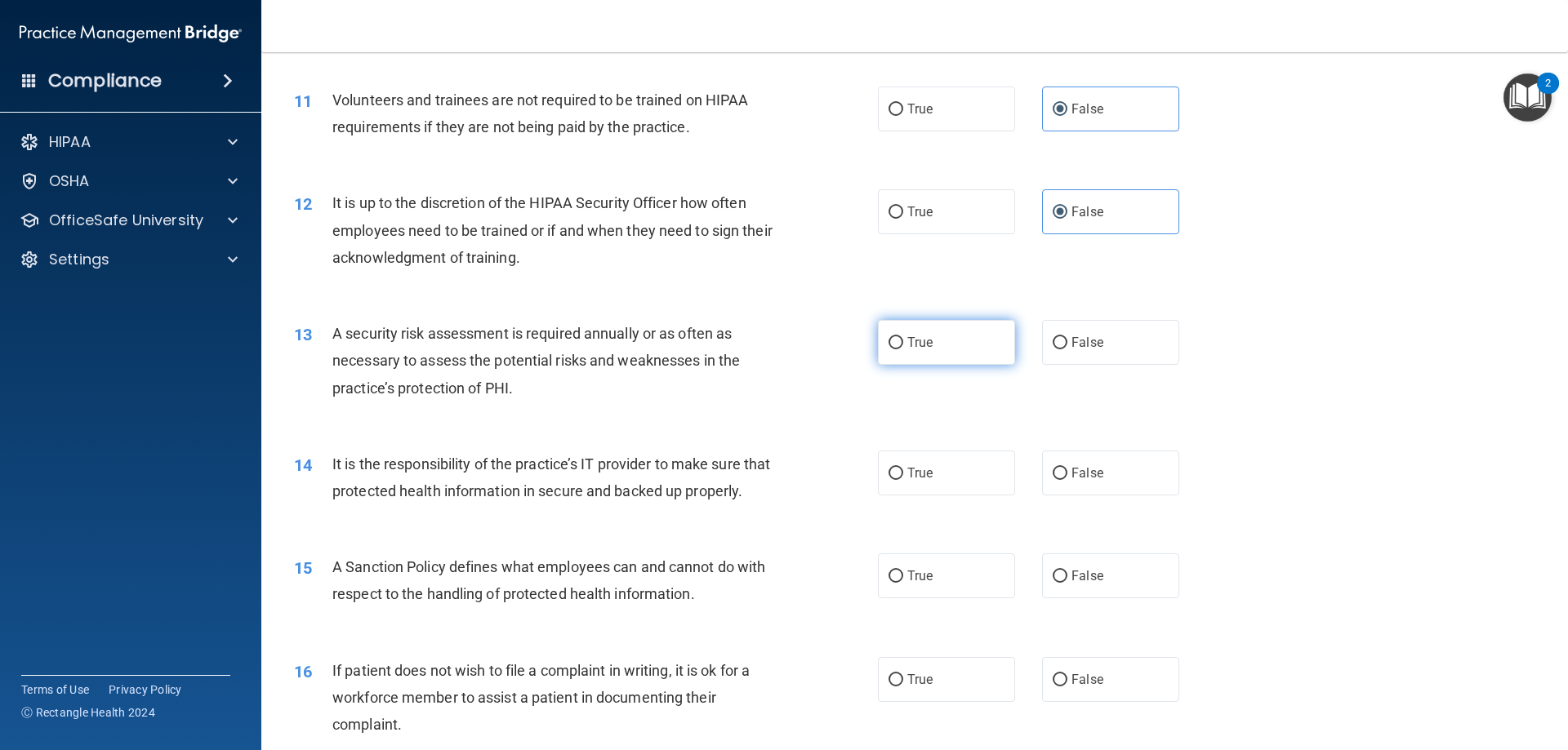
click at [962, 346] on label "True" at bounding box center [946, 342] width 137 height 45
click at [903, 346] on input "True" at bounding box center [895, 343] width 15 height 13
radio input "true"
click at [1102, 476] on label "False" at bounding box center [1109, 473] width 137 height 45
click at [1068, 476] on input "False" at bounding box center [1059, 474] width 15 height 13
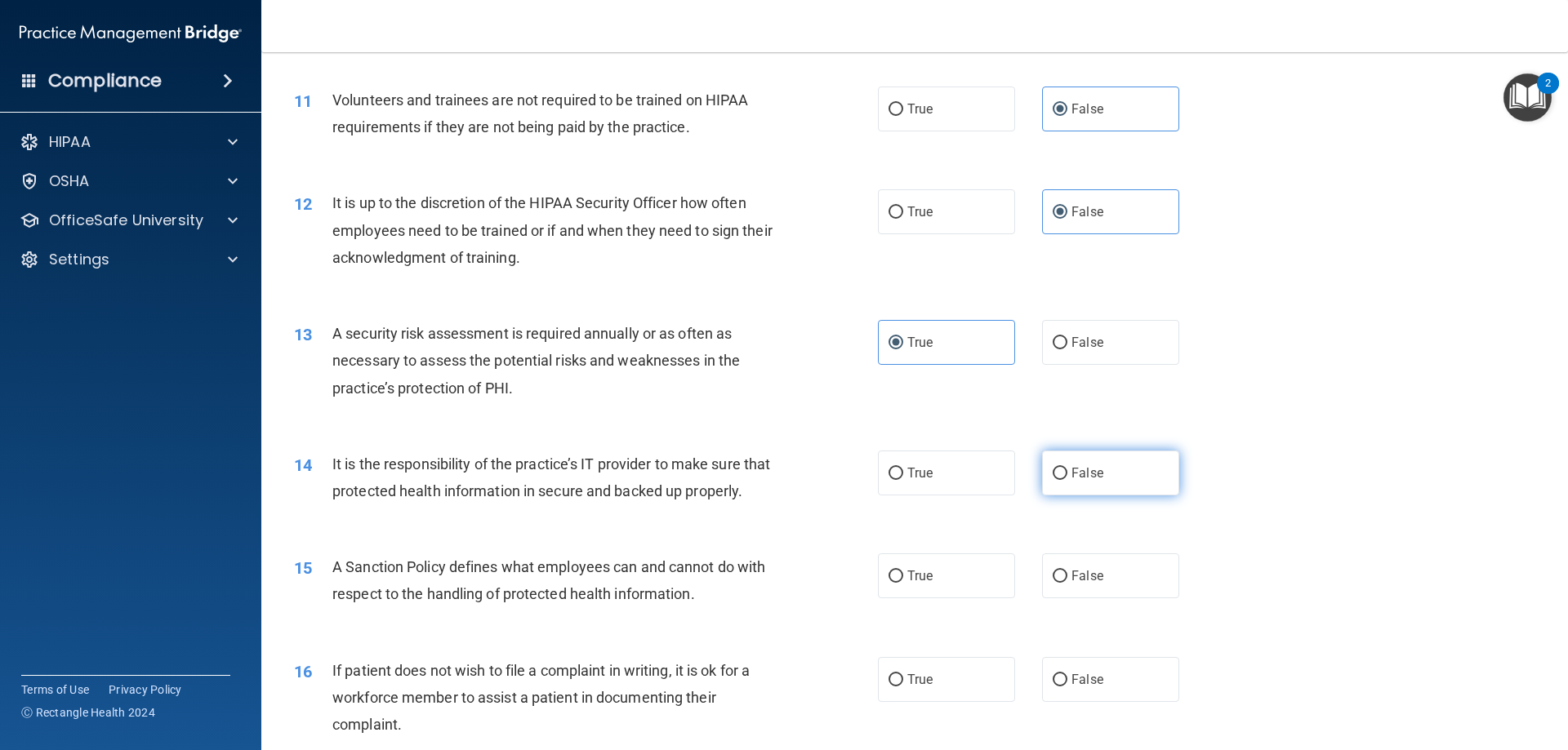
radio input "true"
click at [1114, 598] on label "False" at bounding box center [1109, 576] width 137 height 45
click at [1068, 583] on input "False" at bounding box center [1059, 576] width 15 height 13
radio input "true"
click at [954, 702] on label "True" at bounding box center [946, 680] width 137 height 45
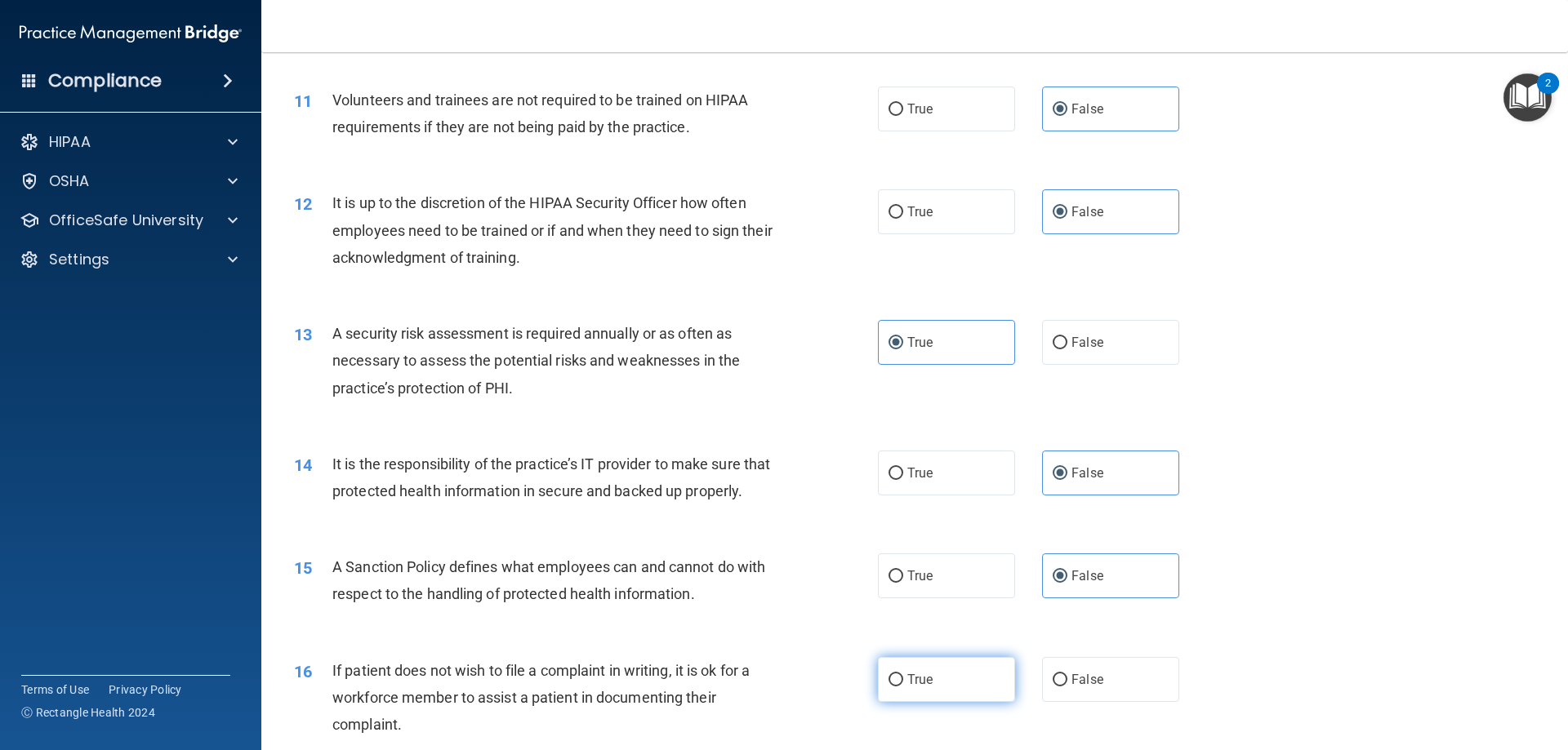
click at [903, 687] on input "True" at bounding box center [895, 680] width 15 height 13
radio input "true"
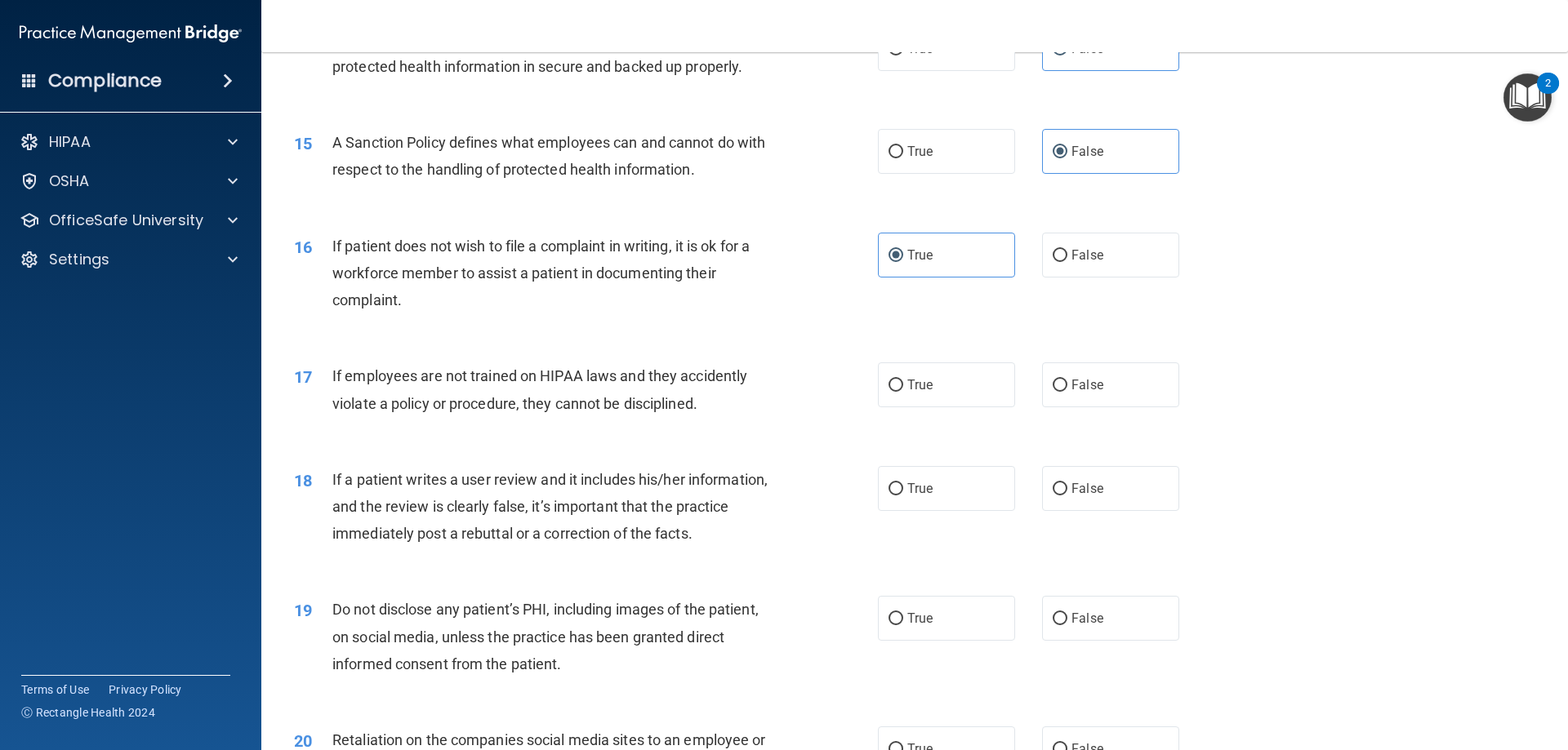
scroll to position [1922, 0]
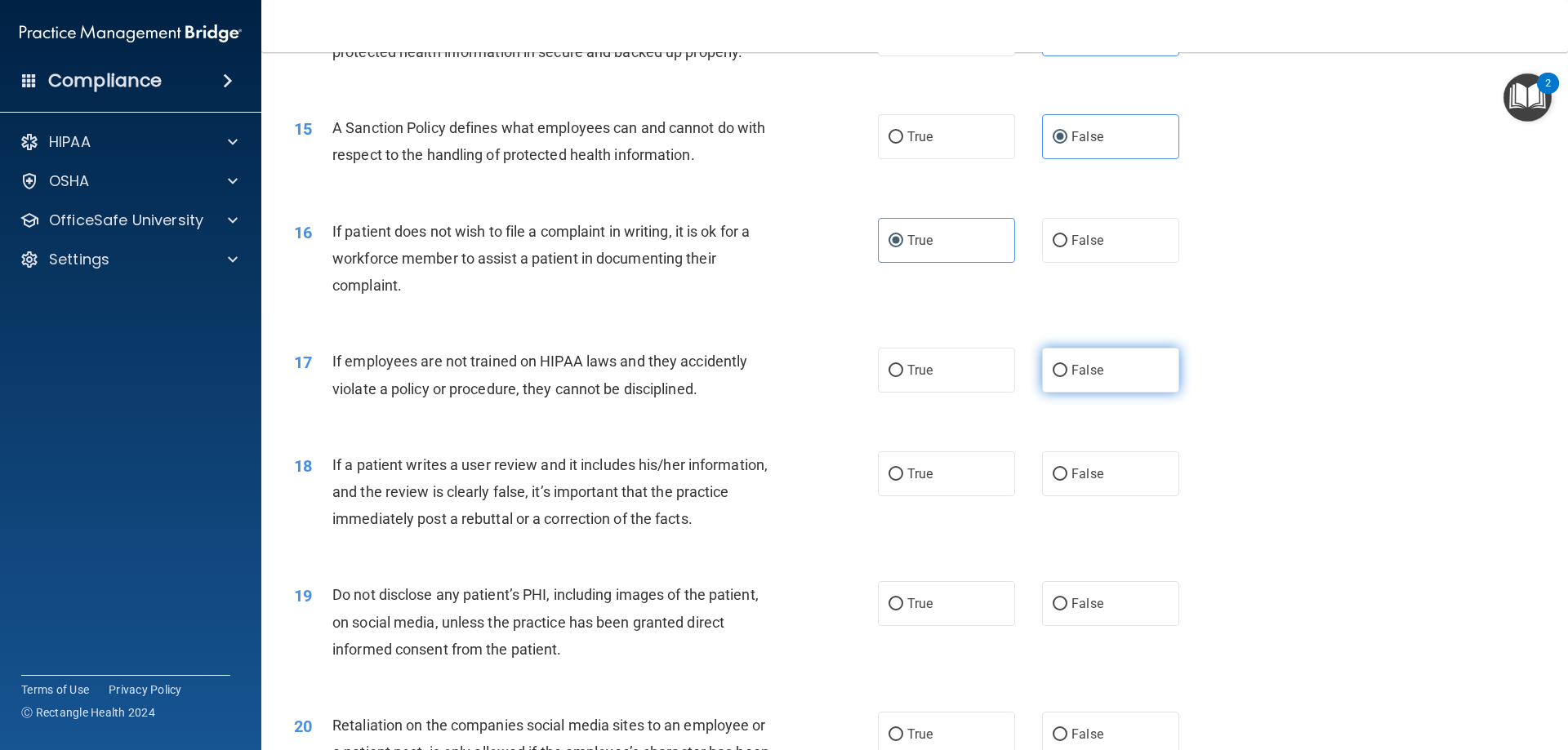
drag, startPoint x: 1130, startPoint y: 419, endPoint x: 1138, endPoint y: 414, distance: 9.4
click at [1130, 392] on label "False" at bounding box center [1109, 370] width 137 height 45
click at [1068, 377] on input "False" at bounding box center [1059, 371] width 15 height 13
radio input "true"
click at [1110, 496] on label "False" at bounding box center [1109, 474] width 137 height 45
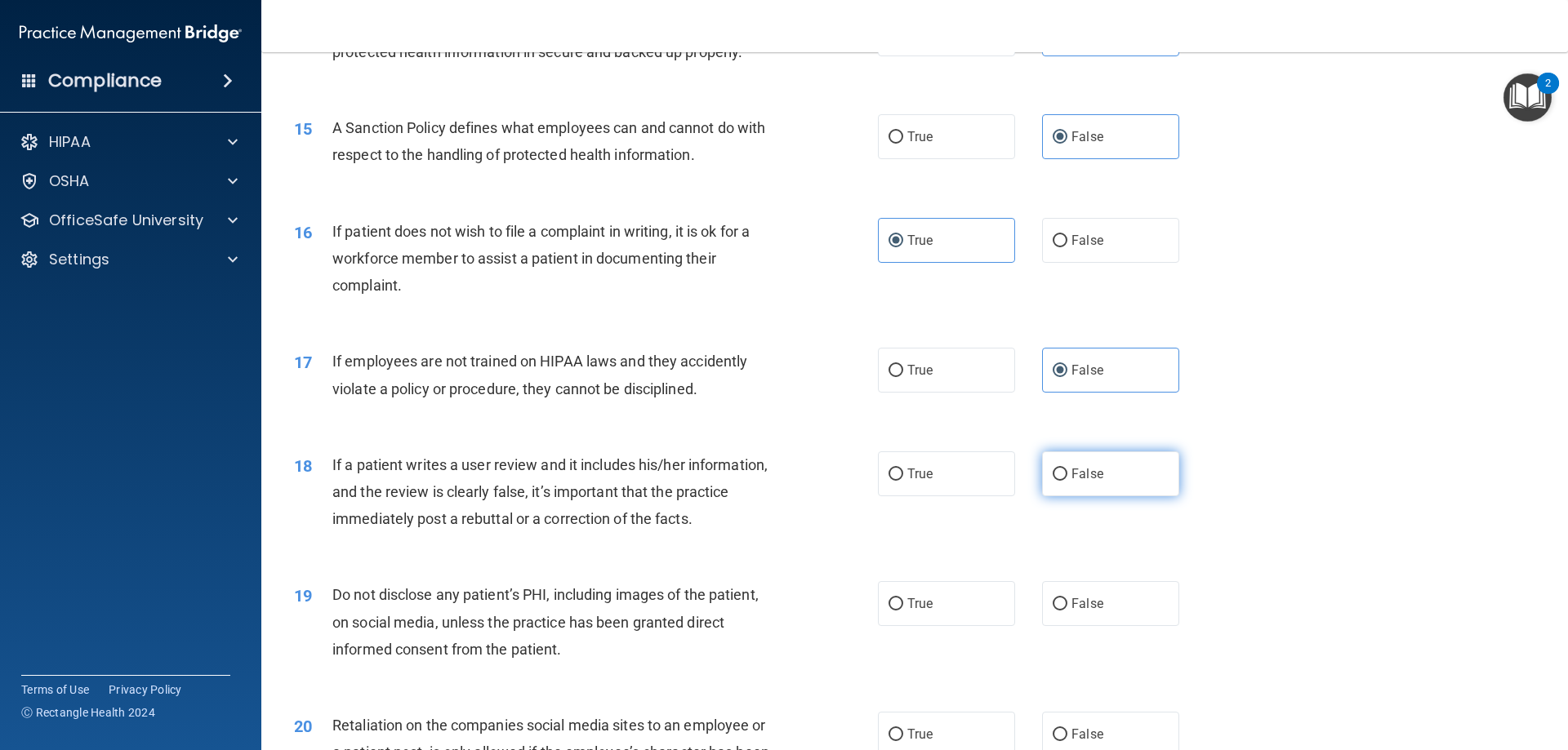
click at [1068, 481] on input "False" at bounding box center [1059, 474] width 15 height 13
radio input "true"
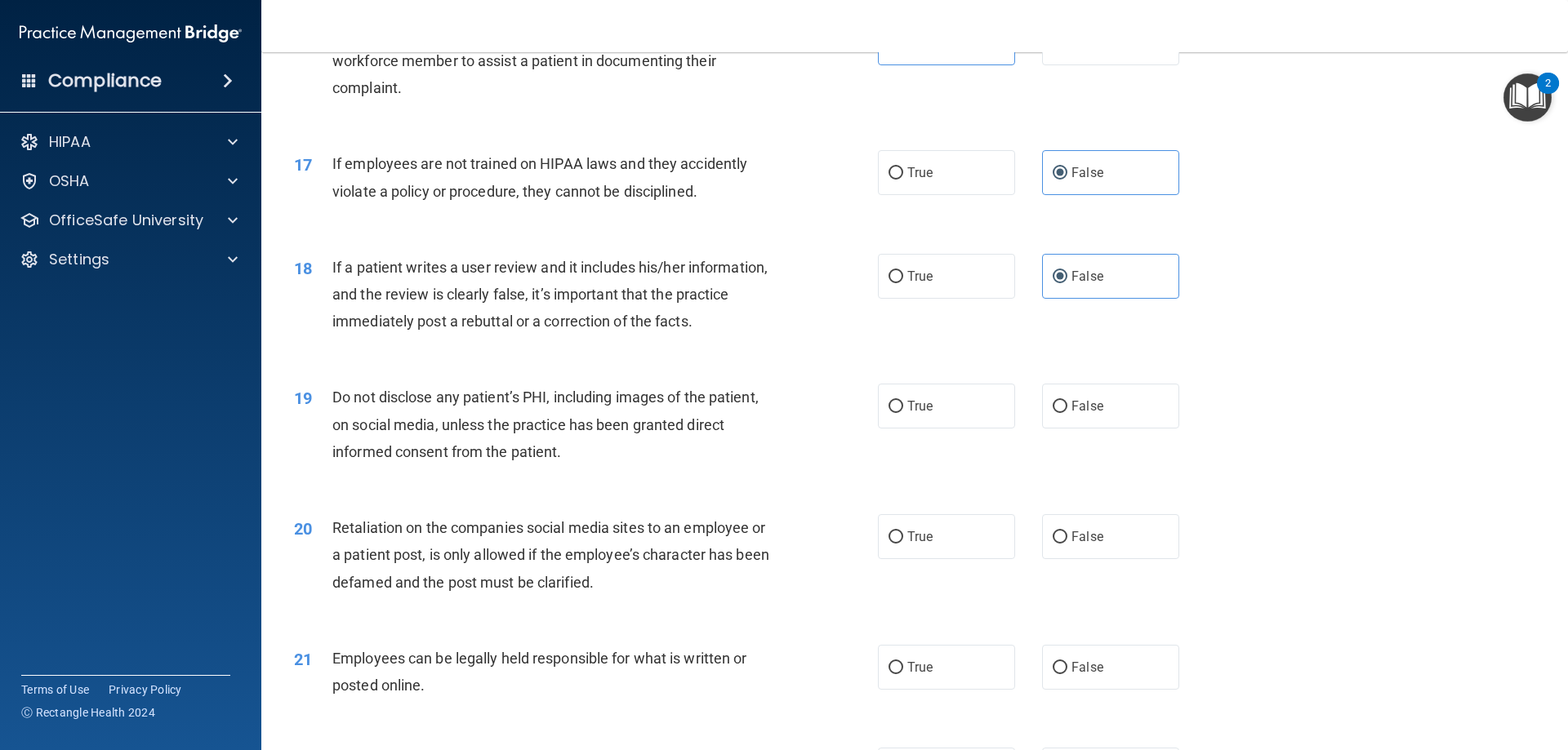
scroll to position [2167, 0]
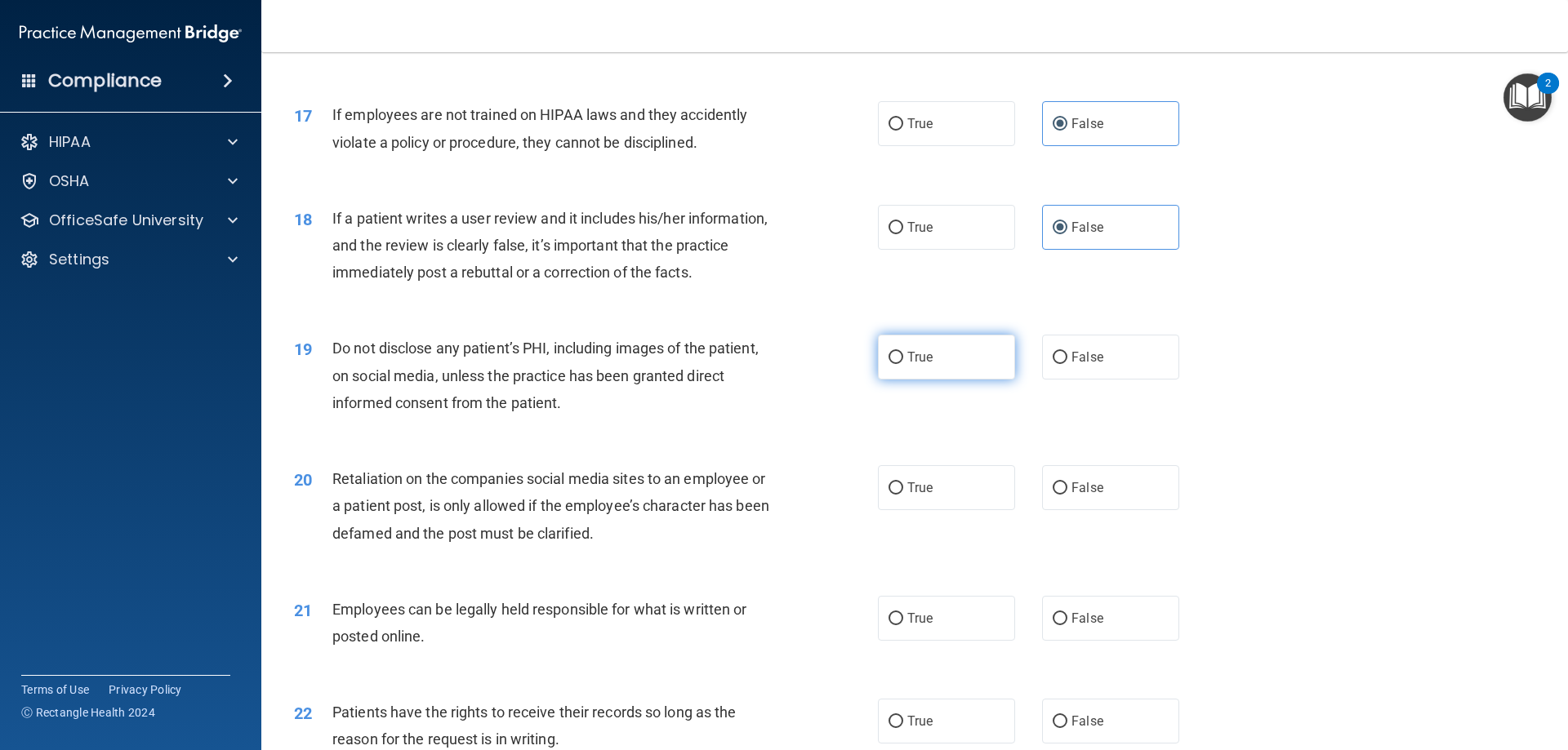
click at [972, 380] on label "True" at bounding box center [946, 358] width 137 height 45
click at [903, 364] on input "True" at bounding box center [895, 358] width 15 height 13
radio input "true"
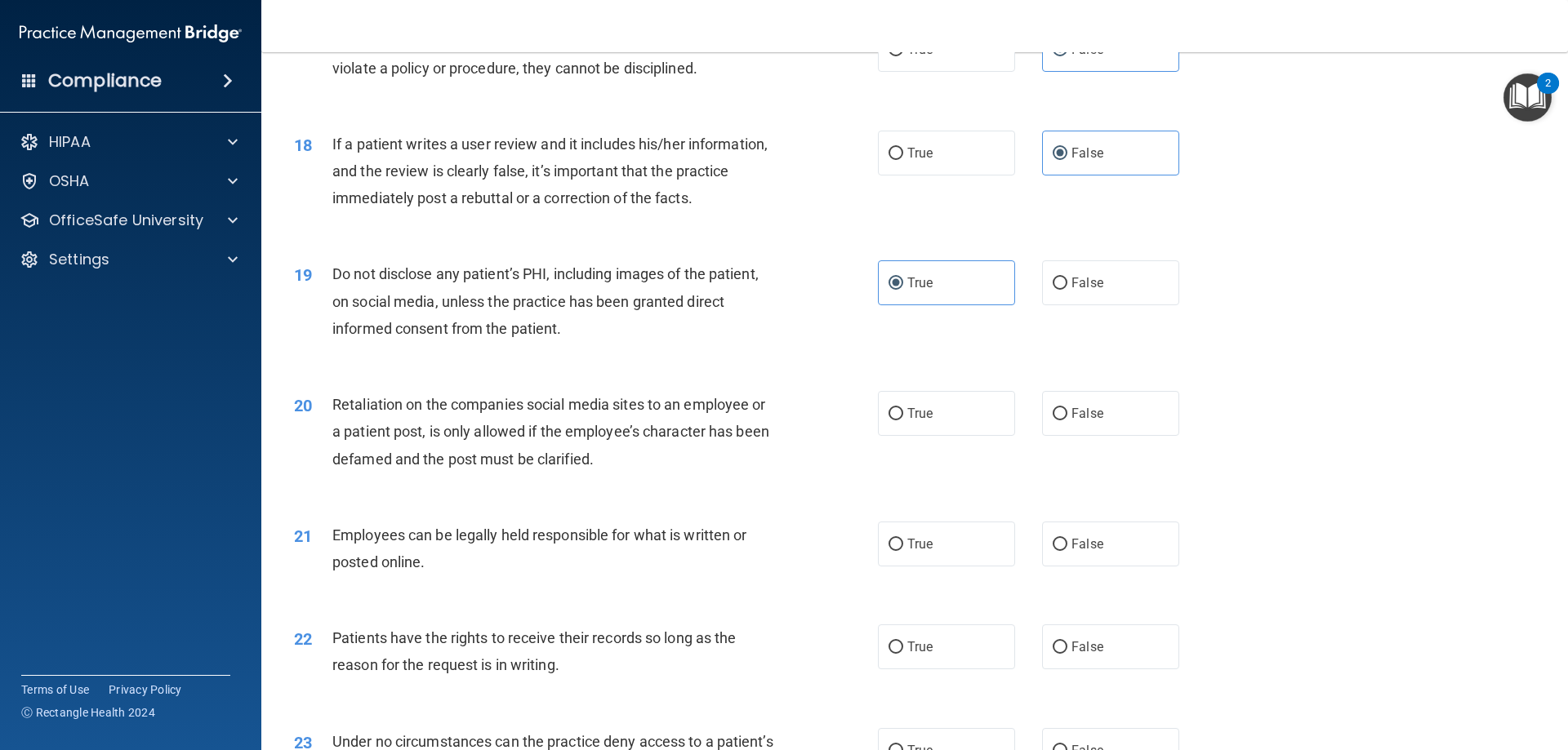
scroll to position [2311, 0]
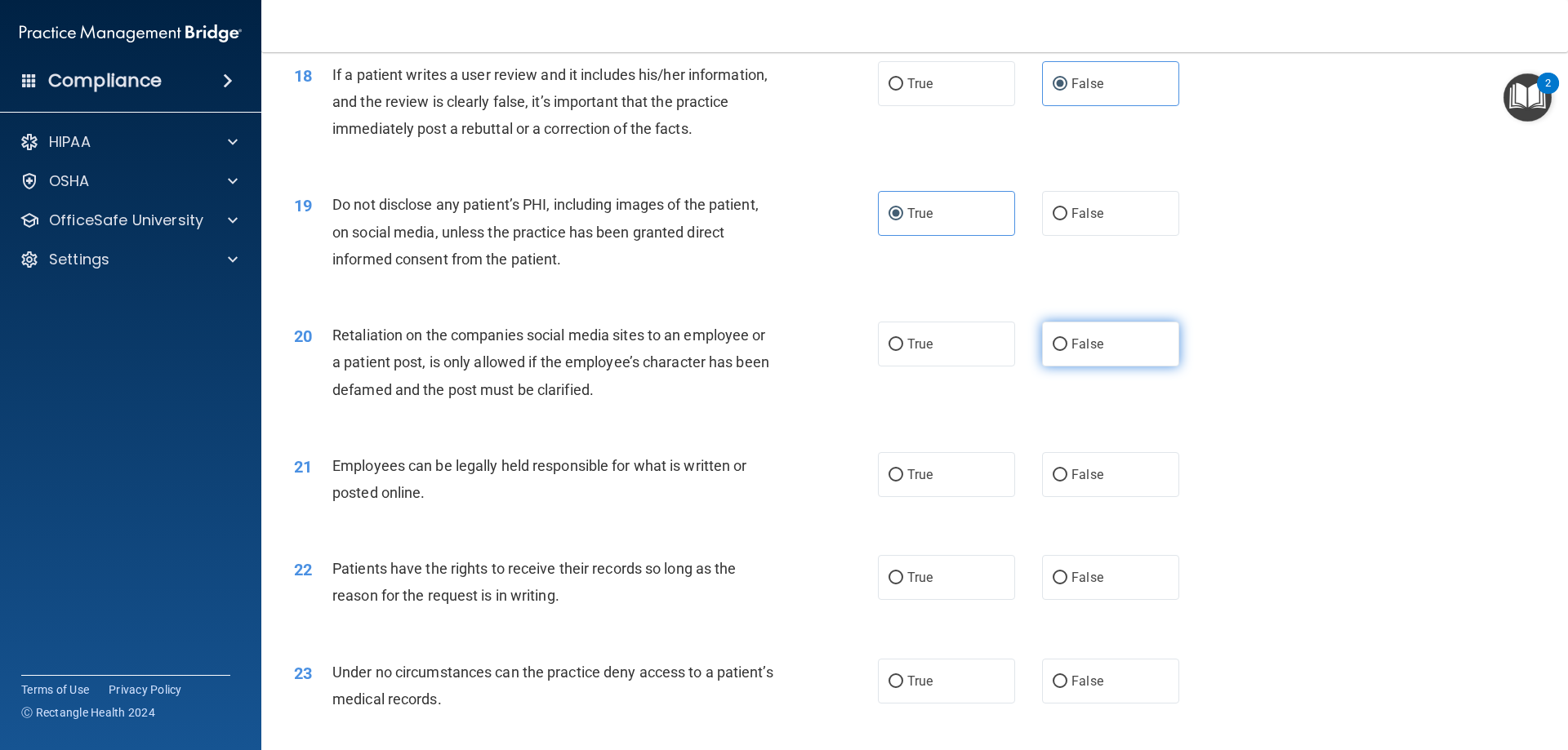
click at [1088, 352] on span "False" at bounding box center [1087, 344] width 32 height 16
click at [1068, 351] on input "False" at bounding box center [1059, 345] width 15 height 13
radio input "true"
click at [934, 497] on label "True" at bounding box center [946, 475] width 137 height 45
click at [903, 482] on input "True" at bounding box center [895, 475] width 15 height 13
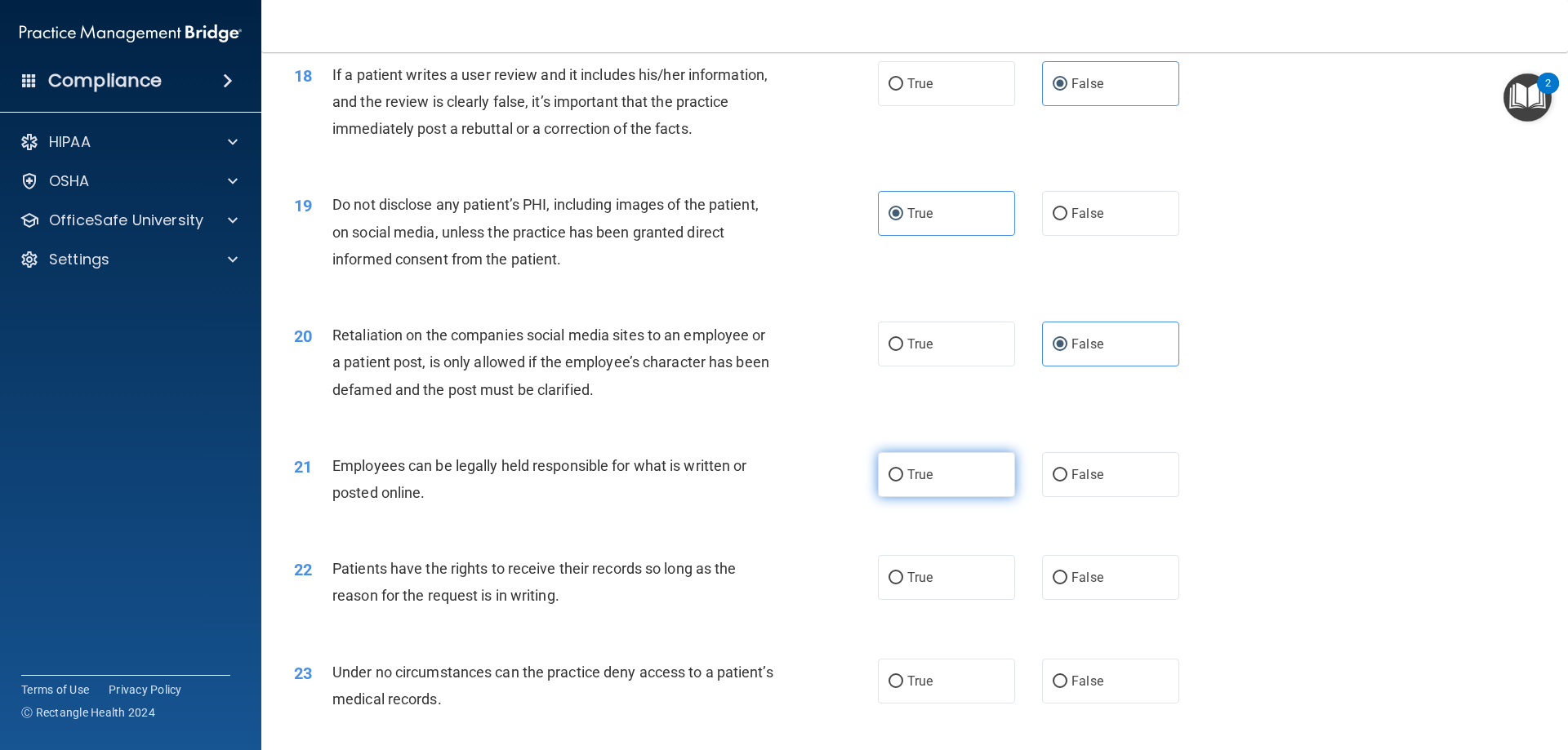
radio input "true"
click at [1149, 600] on label "False" at bounding box center [1109, 578] width 137 height 45
click at [1068, 585] on input "False" at bounding box center [1059, 578] width 15 height 13
radio input "true"
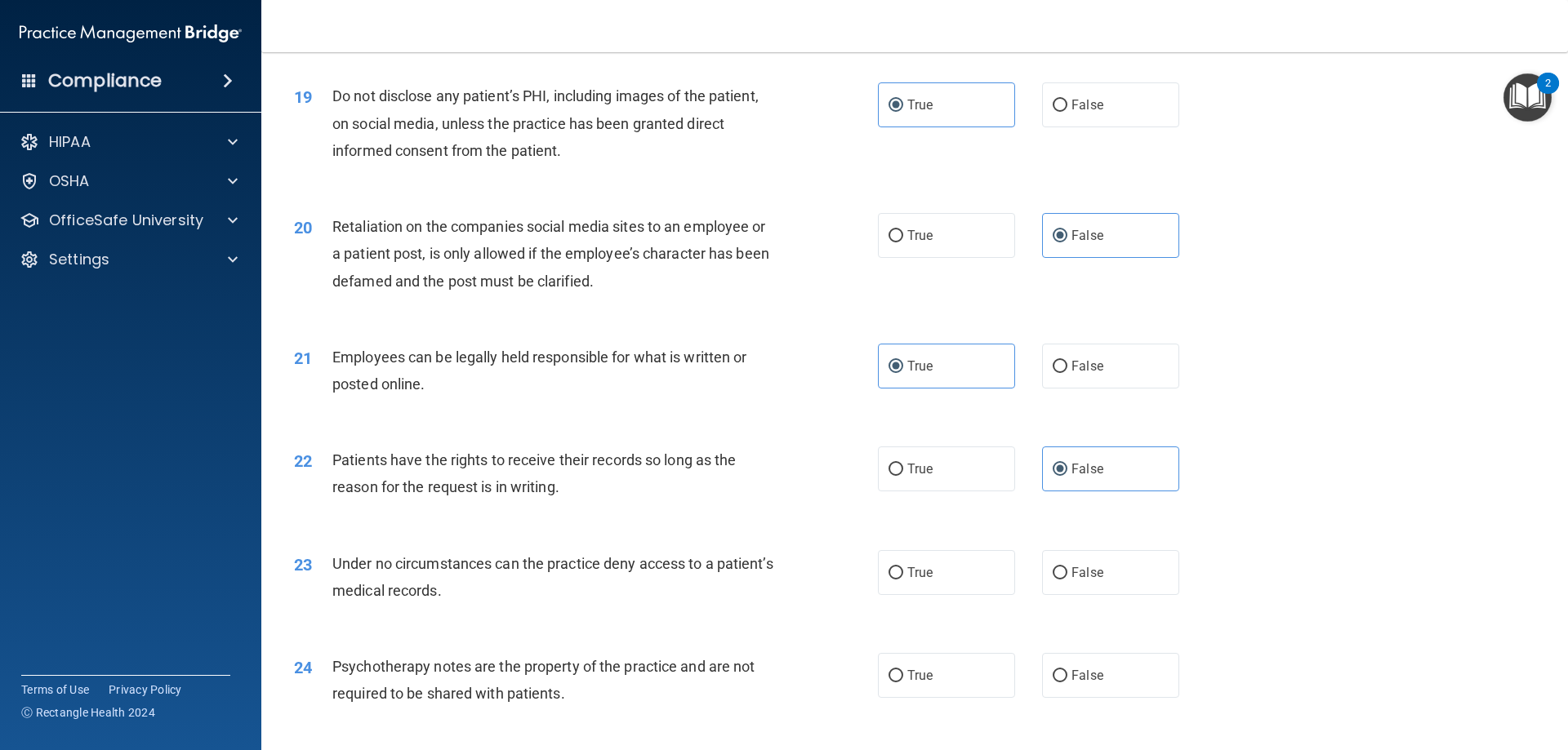
scroll to position [2519, 0]
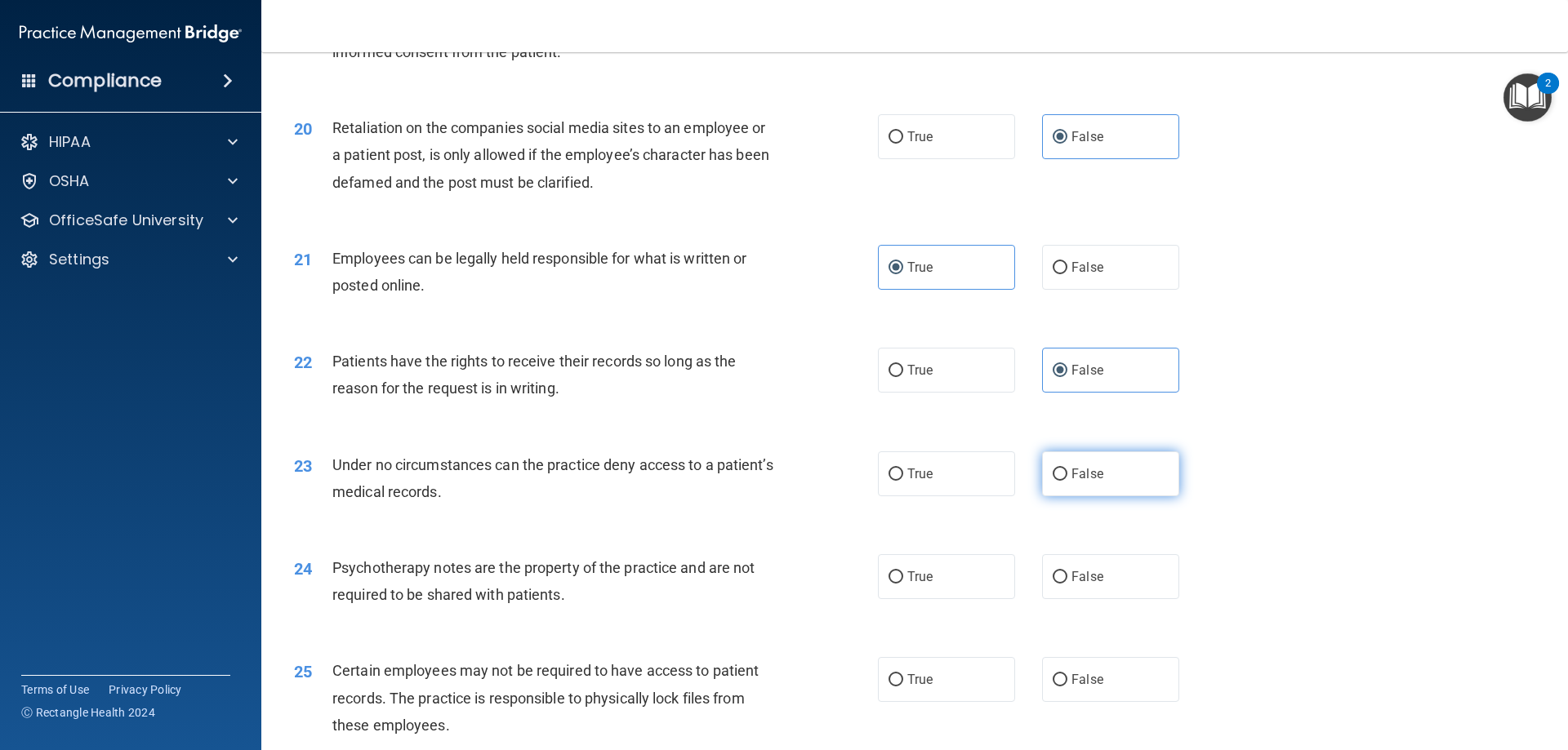
click at [1142, 496] on label "False" at bounding box center [1109, 474] width 137 height 45
click at [1068, 481] on input "False" at bounding box center [1059, 474] width 15 height 13
radio input "true"
click at [920, 585] on span "True" at bounding box center [920, 577] width 25 height 16
click at [903, 584] on input "True" at bounding box center [895, 577] width 15 height 13
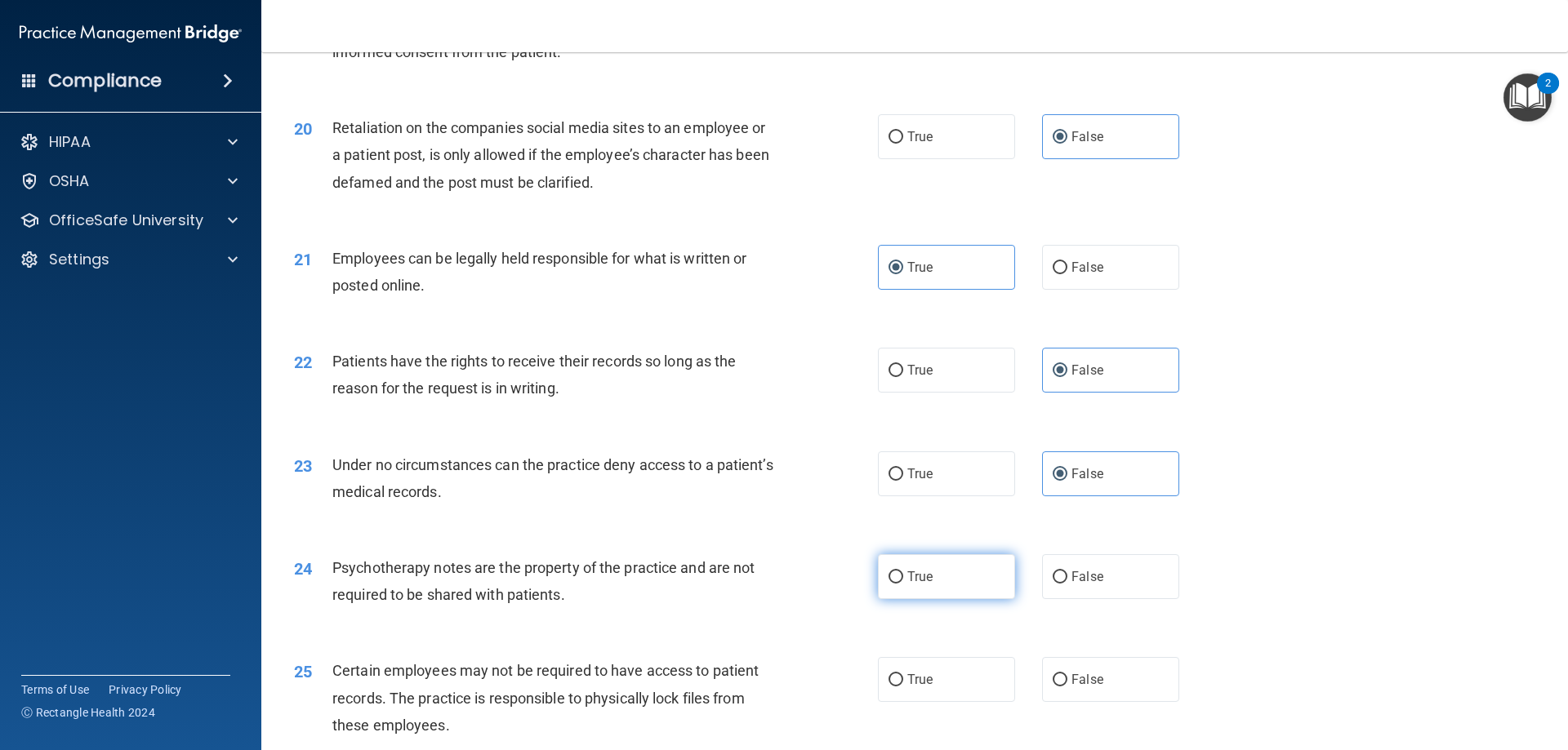
radio input "true"
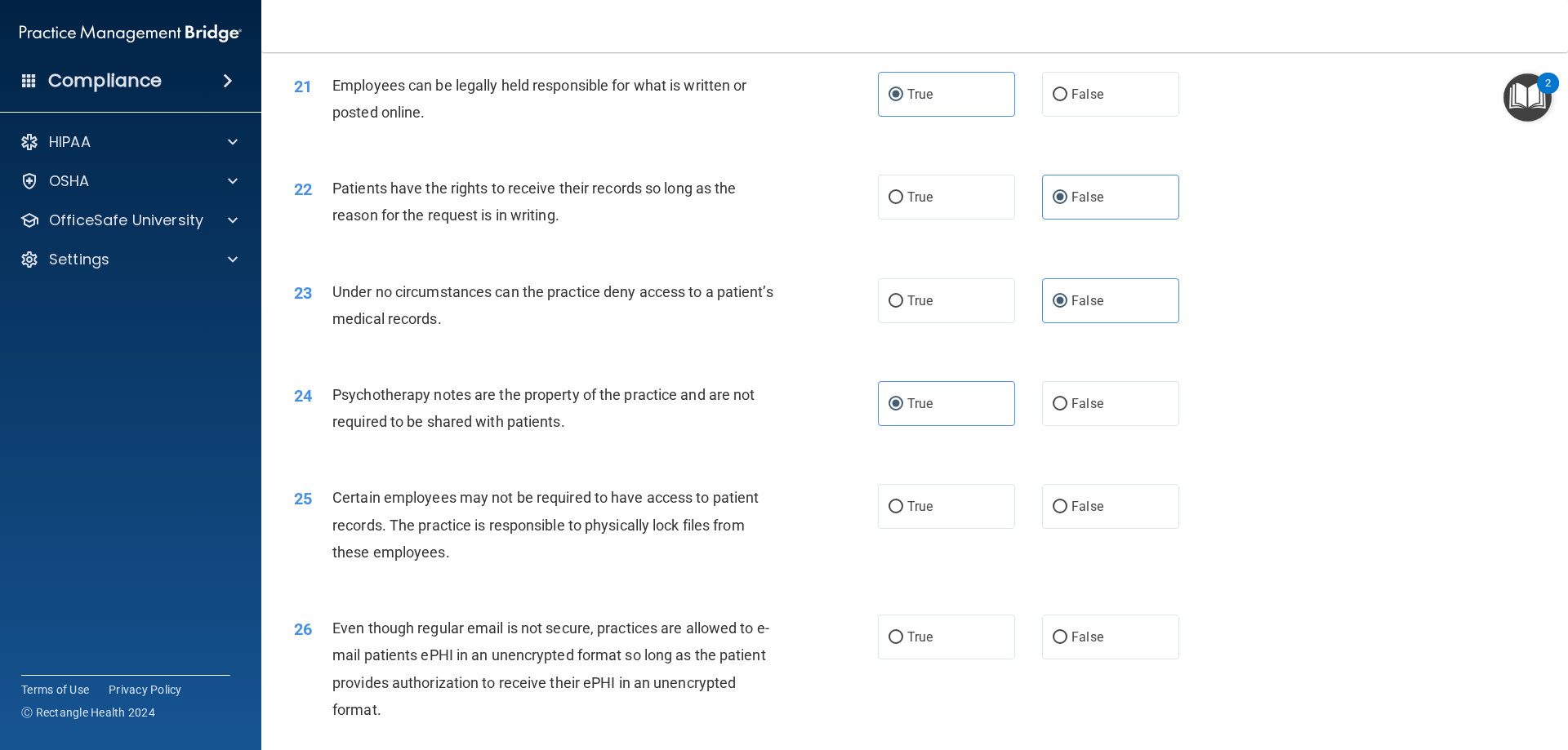
scroll to position [2746, 0]
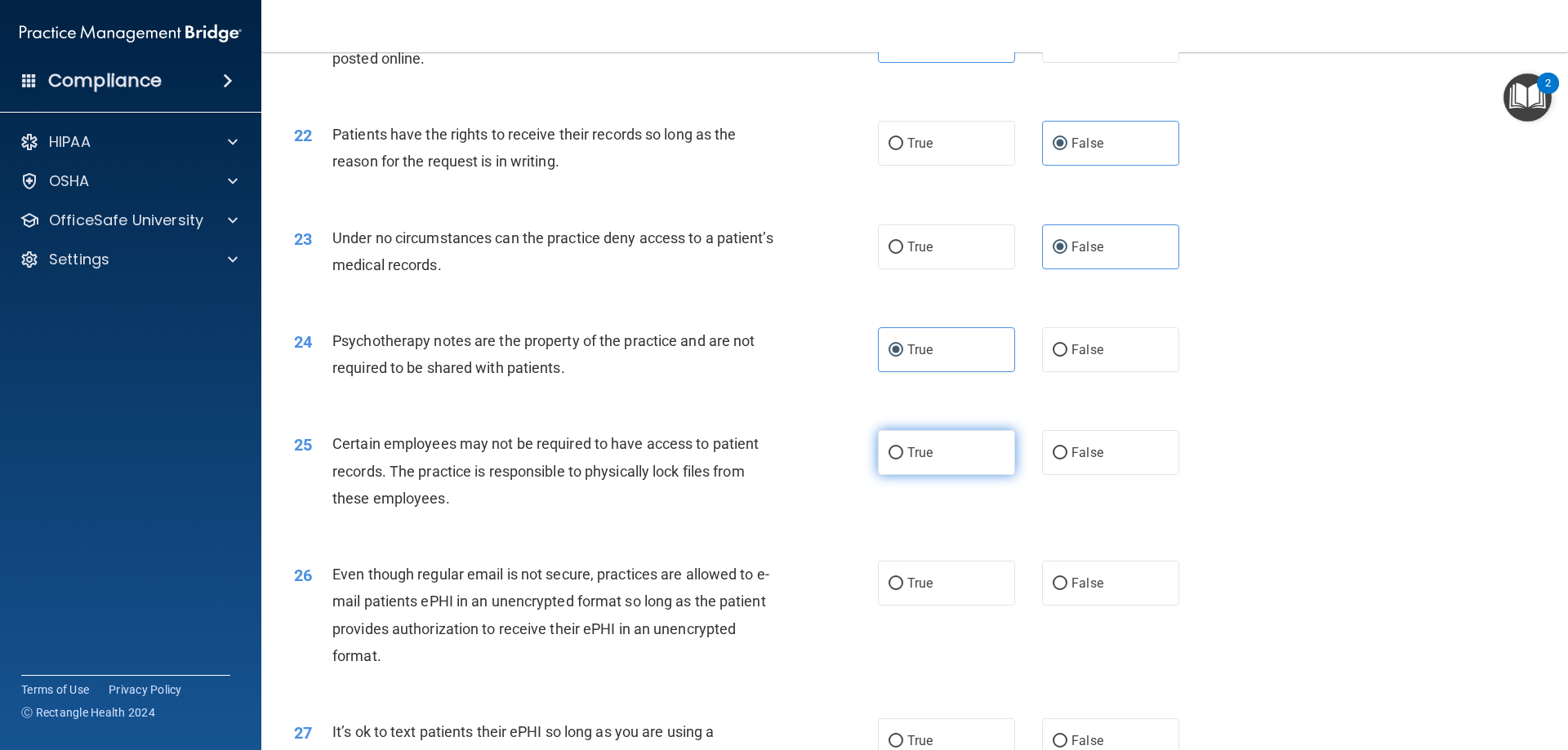
click at [944, 475] on label "True" at bounding box center [946, 453] width 137 height 45
click at [903, 460] on input "True" at bounding box center [895, 454] width 15 height 13
radio input "true"
click at [953, 606] on label "True" at bounding box center [946, 583] width 137 height 45
click at [903, 591] on input "True" at bounding box center [895, 584] width 15 height 13
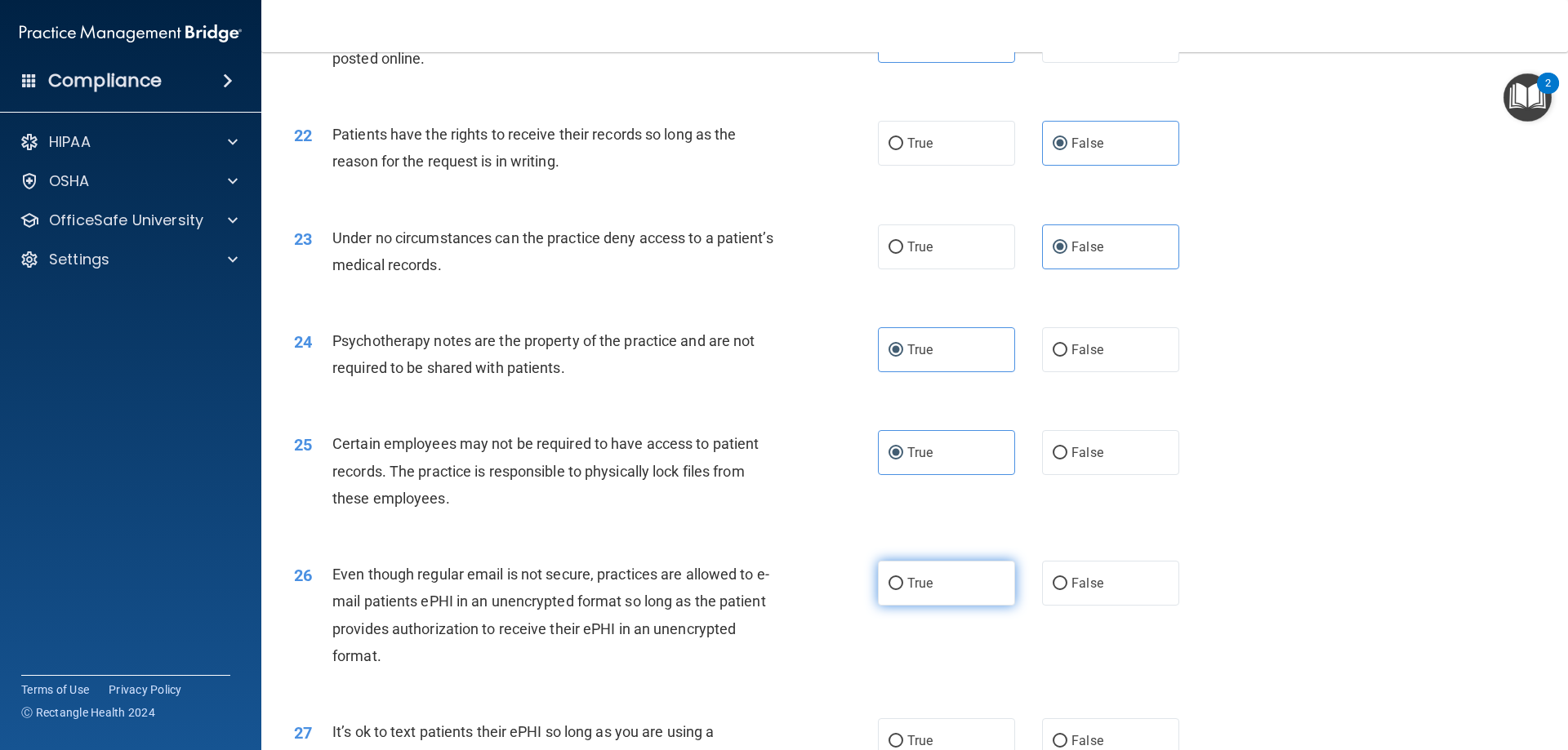
radio input "true"
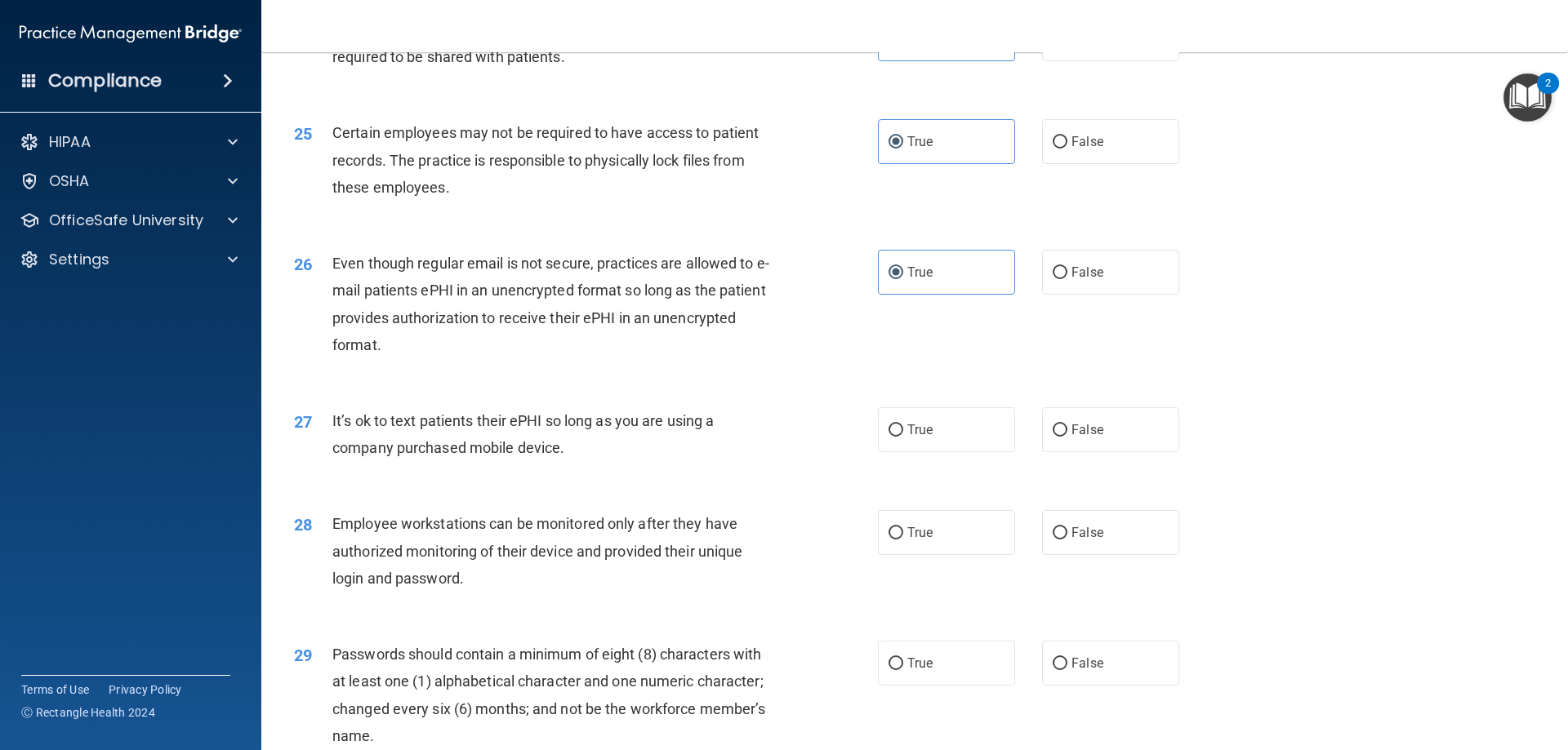
scroll to position [3072, 0]
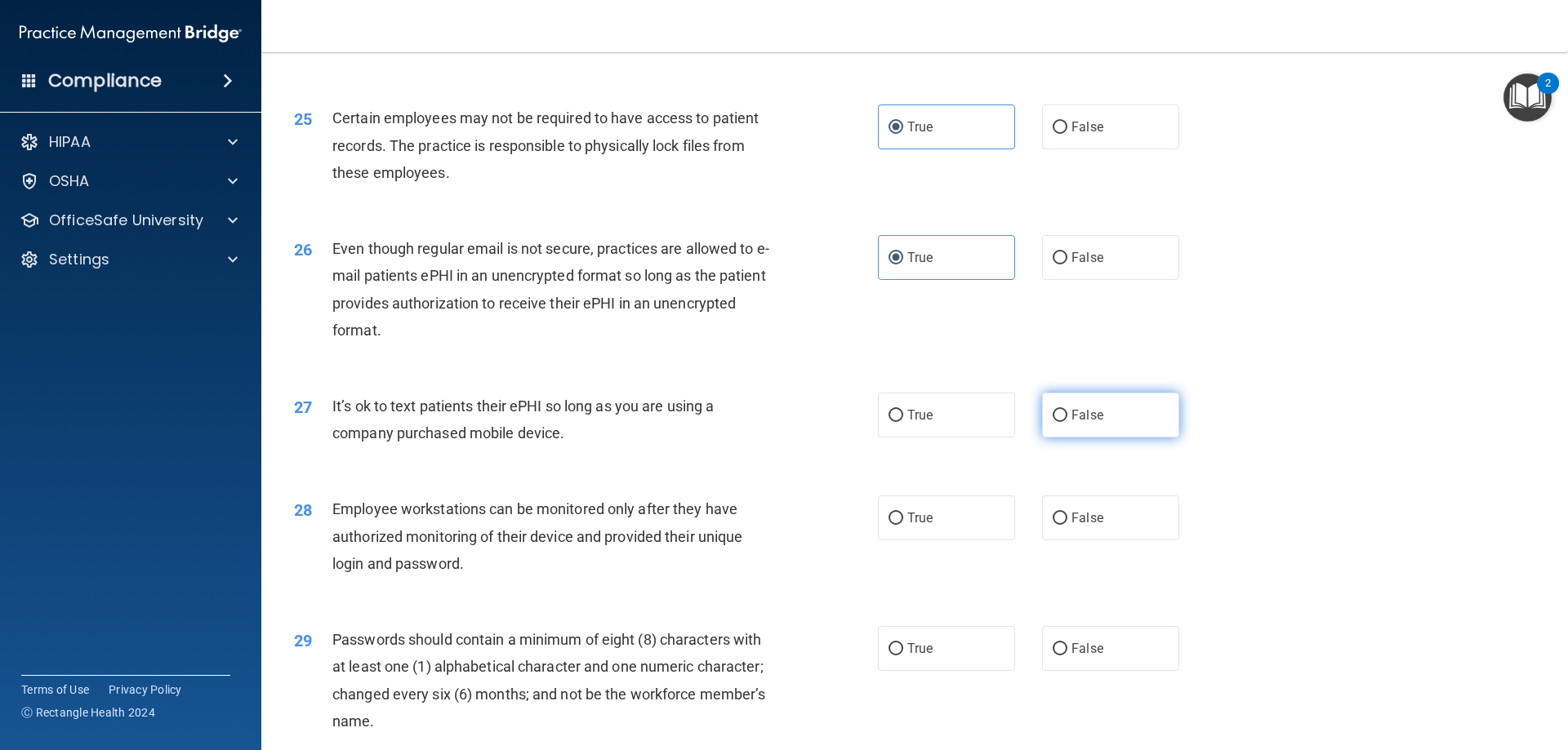
click at [1107, 438] on label "False" at bounding box center [1109, 415] width 137 height 45
click at [1068, 423] on input "False" at bounding box center [1059, 416] width 15 height 13
radio input "true"
click at [1128, 540] on label "False" at bounding box center [1109, 518] width 137 height 45
click at [1068, 525] on input "False" at bounding box center [1059, 519] width 15 height 13
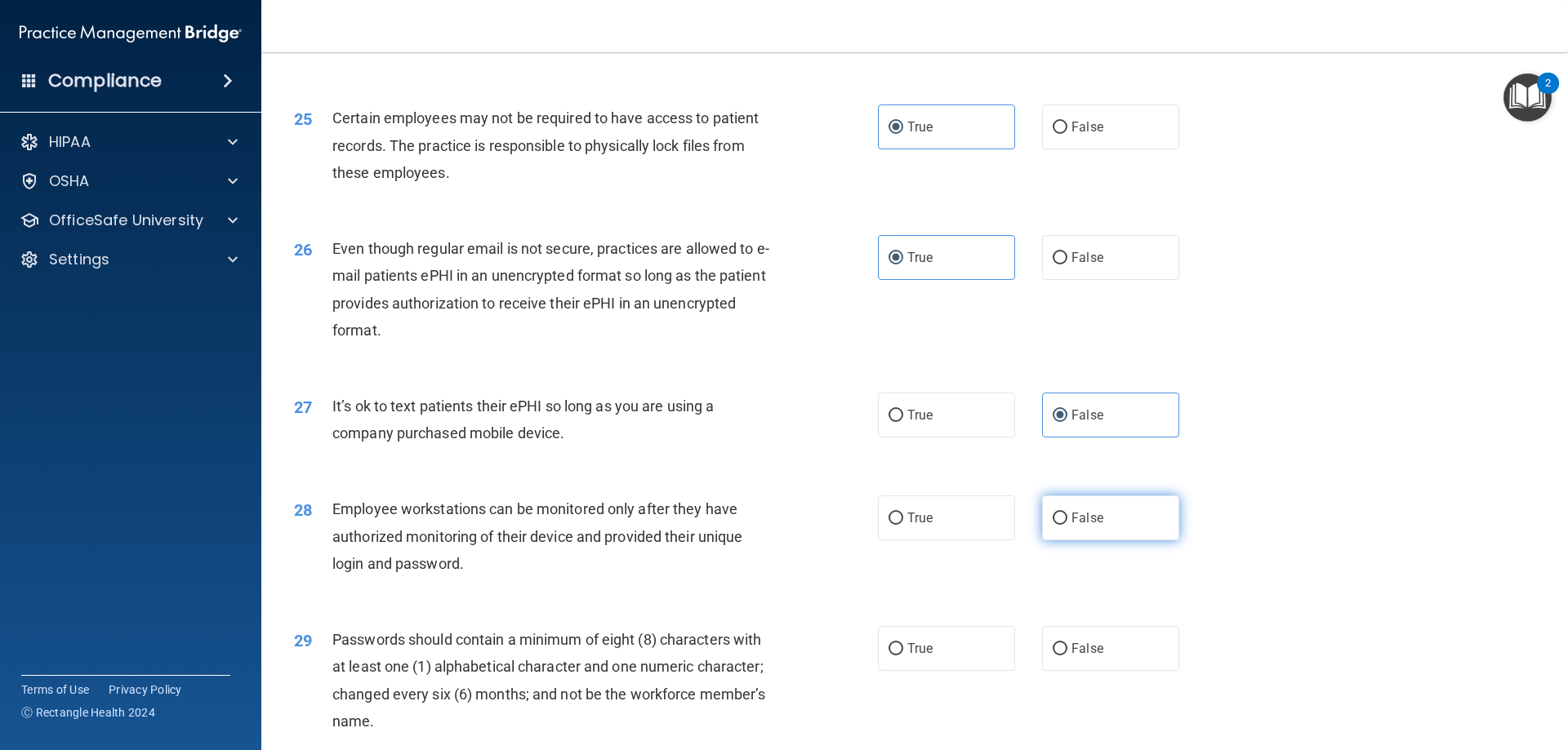
radio input "true"
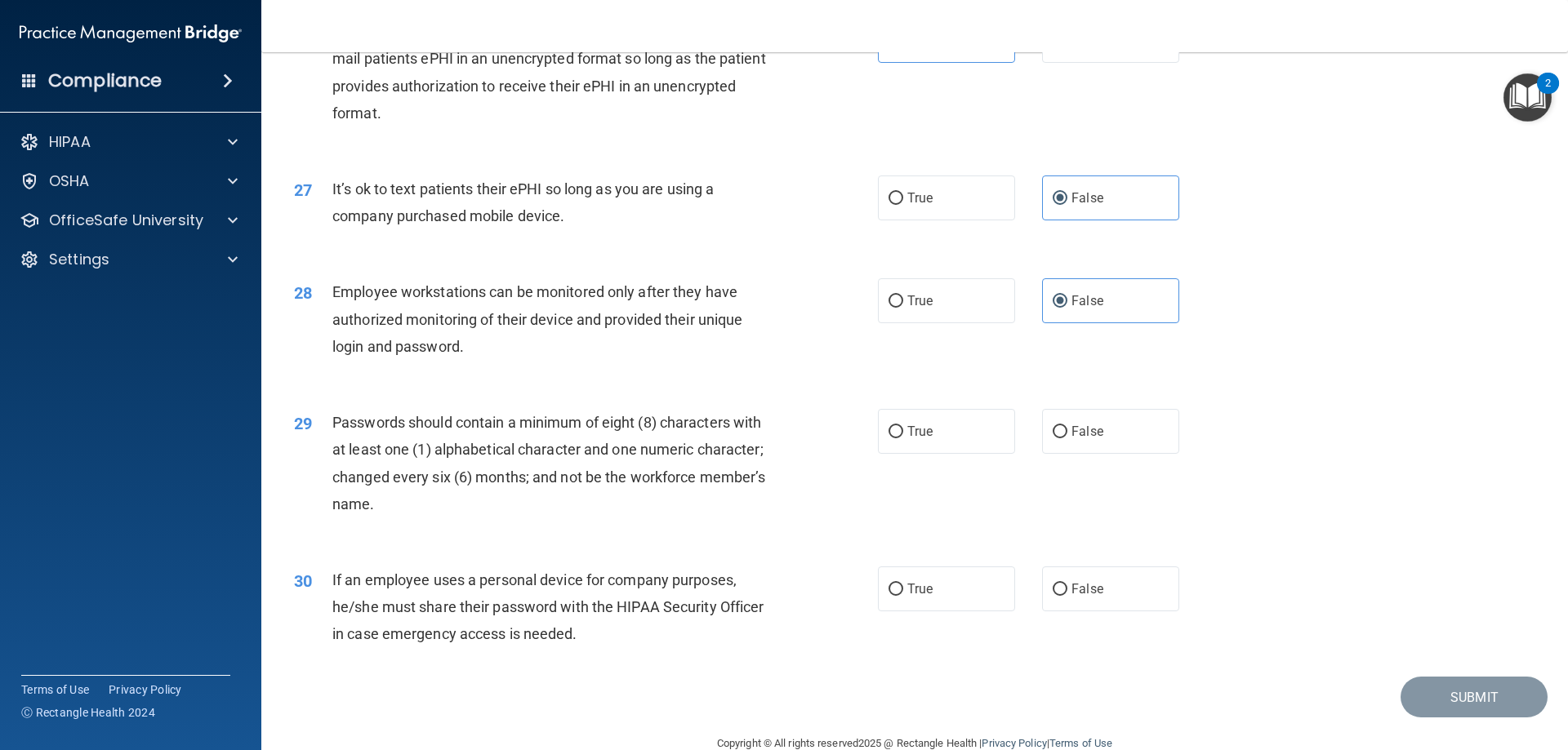
scroll to position [3349, 0]
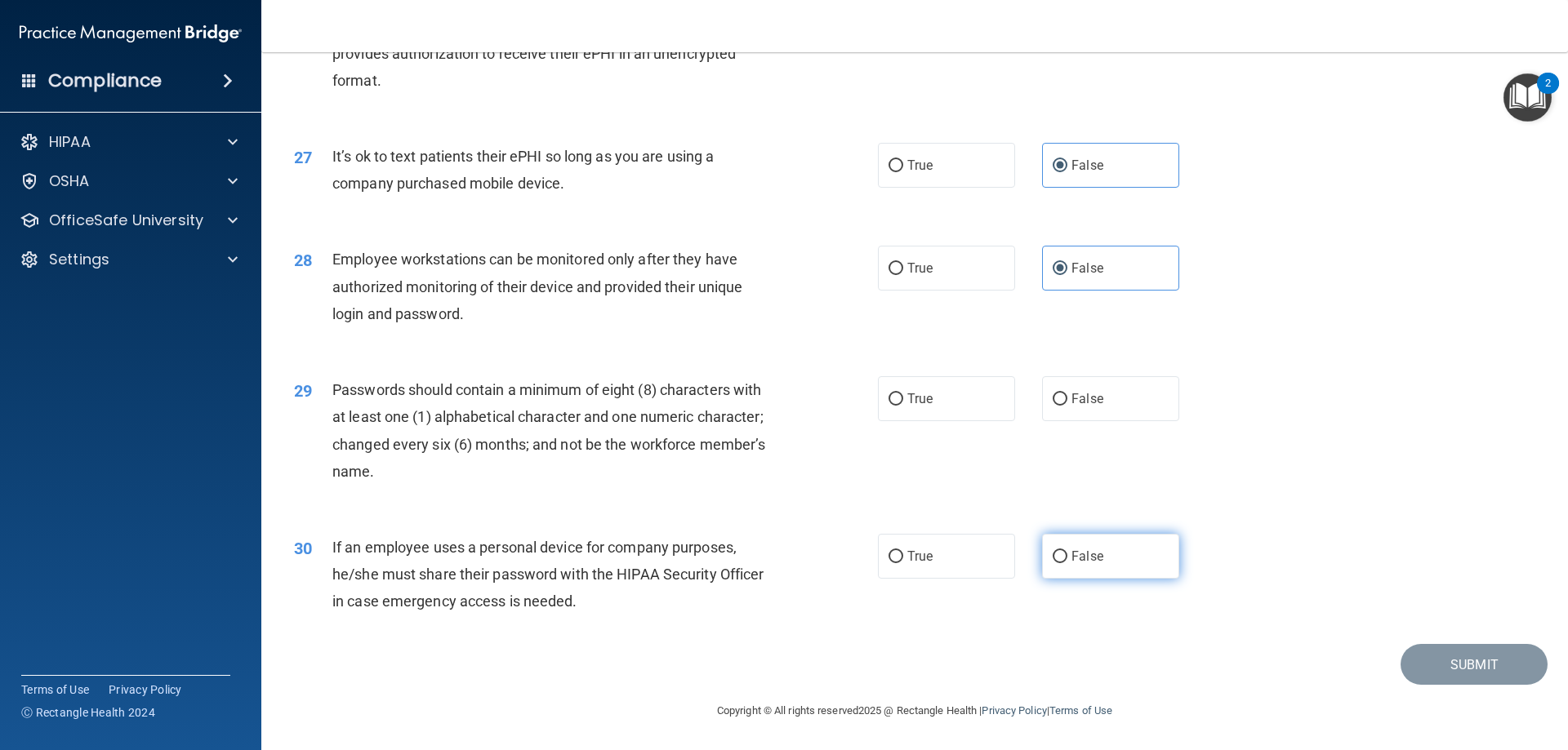
click at [1072, 556] on span "False" at bounding box center [1087, 557] width 32 height 16
click at [1068, 556] on input "False" at bounding box center [1059, 557] width 15 height 13
radio input "true"
click at [939, 402] on label "True" at bounding box center [946, 398] width 137 height 45
click at [903, 402] on input "True" at bounding box center [895, 399] width 15 height 13
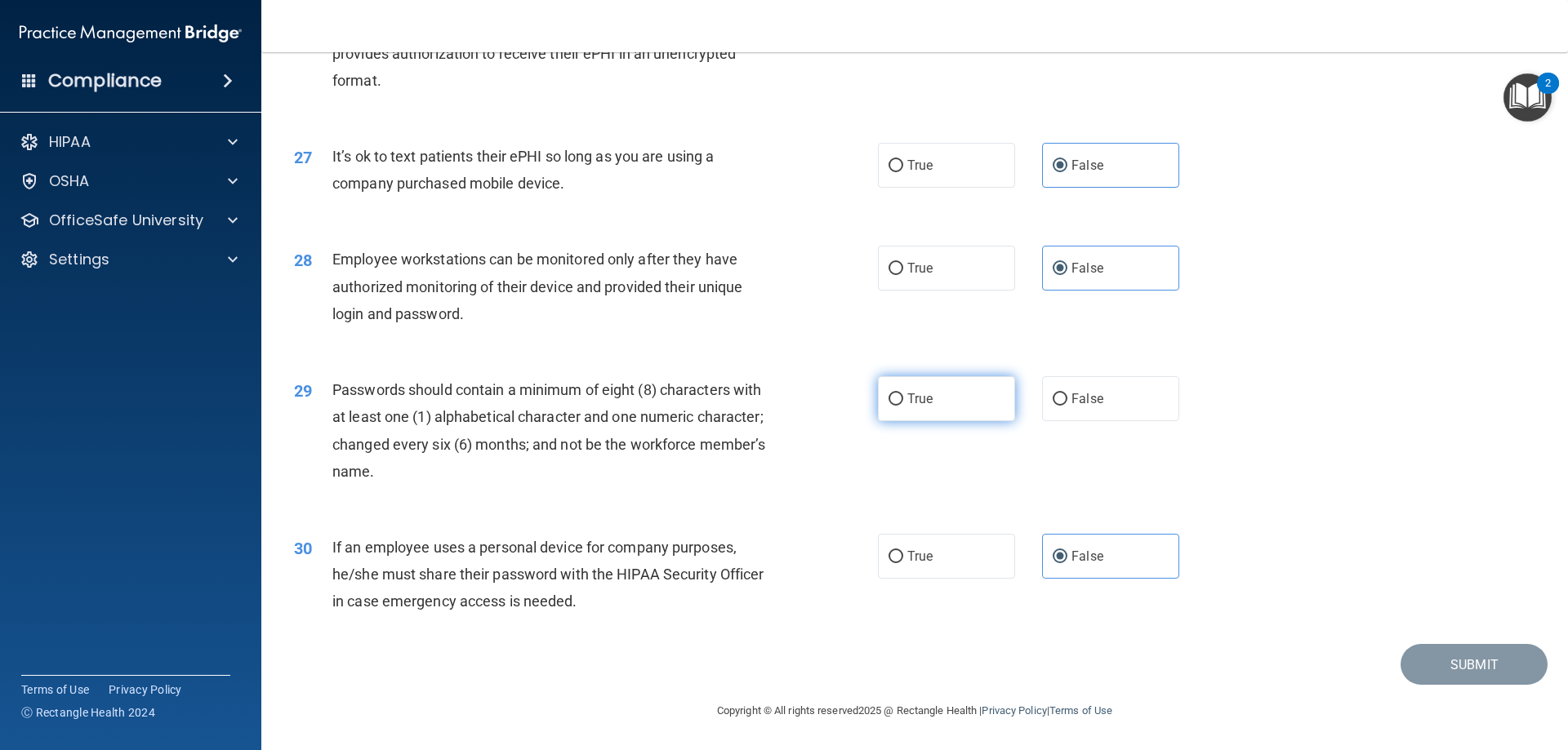
radio input "true"
click at [1455, 665] on button "Submit" at bounding box center [1473, 665] width 147 height 42
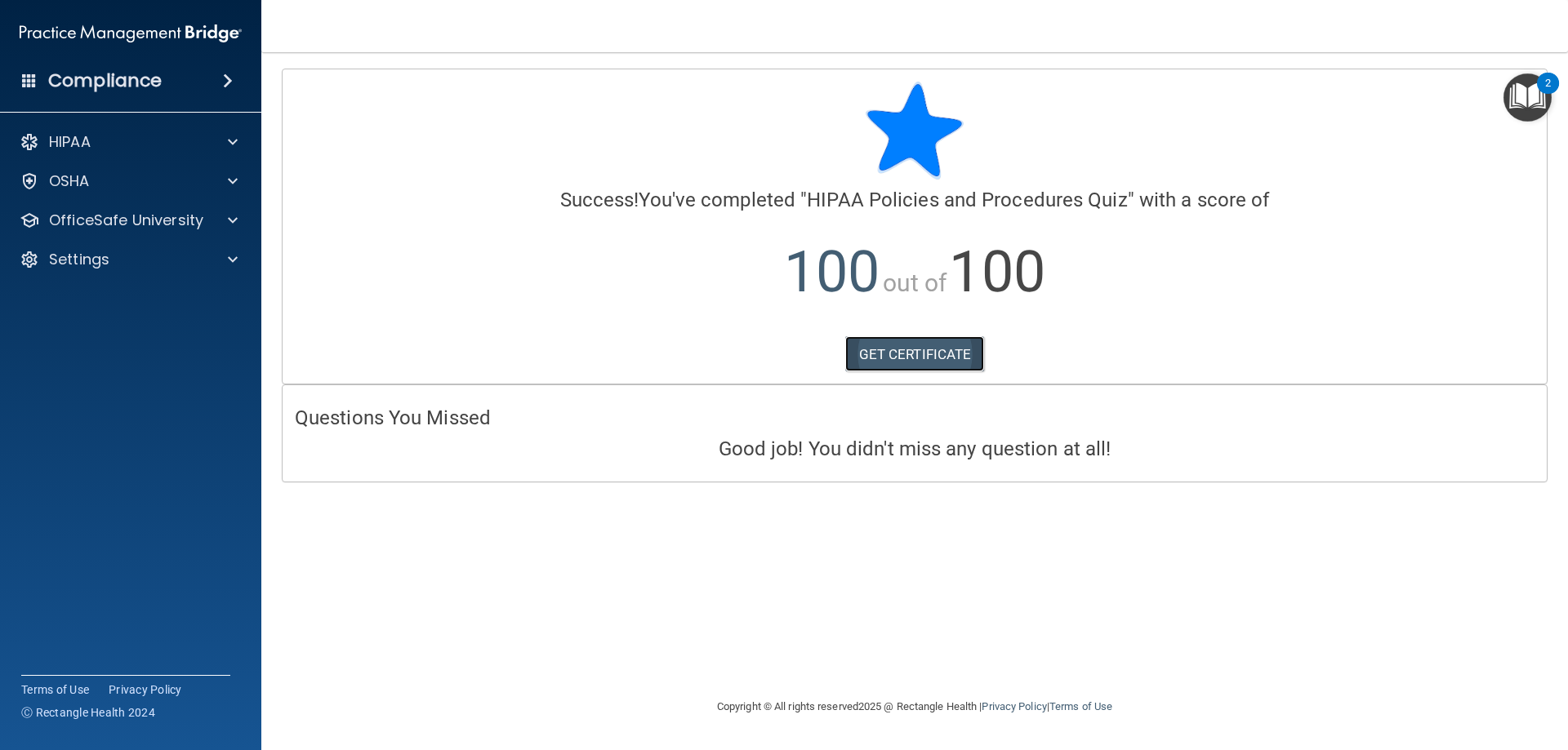
click at [924, 357] on link "GET CERTIFICATE" at bounding box center [915, 354] width 140 height 36
click at [161, 219] on p "OfficeSafe University" at bounding box center [125, 221] width 154 height 19
click at [175, 263] on div "HIPAA Training" at bounding box center [121, 259] width 222 height 17
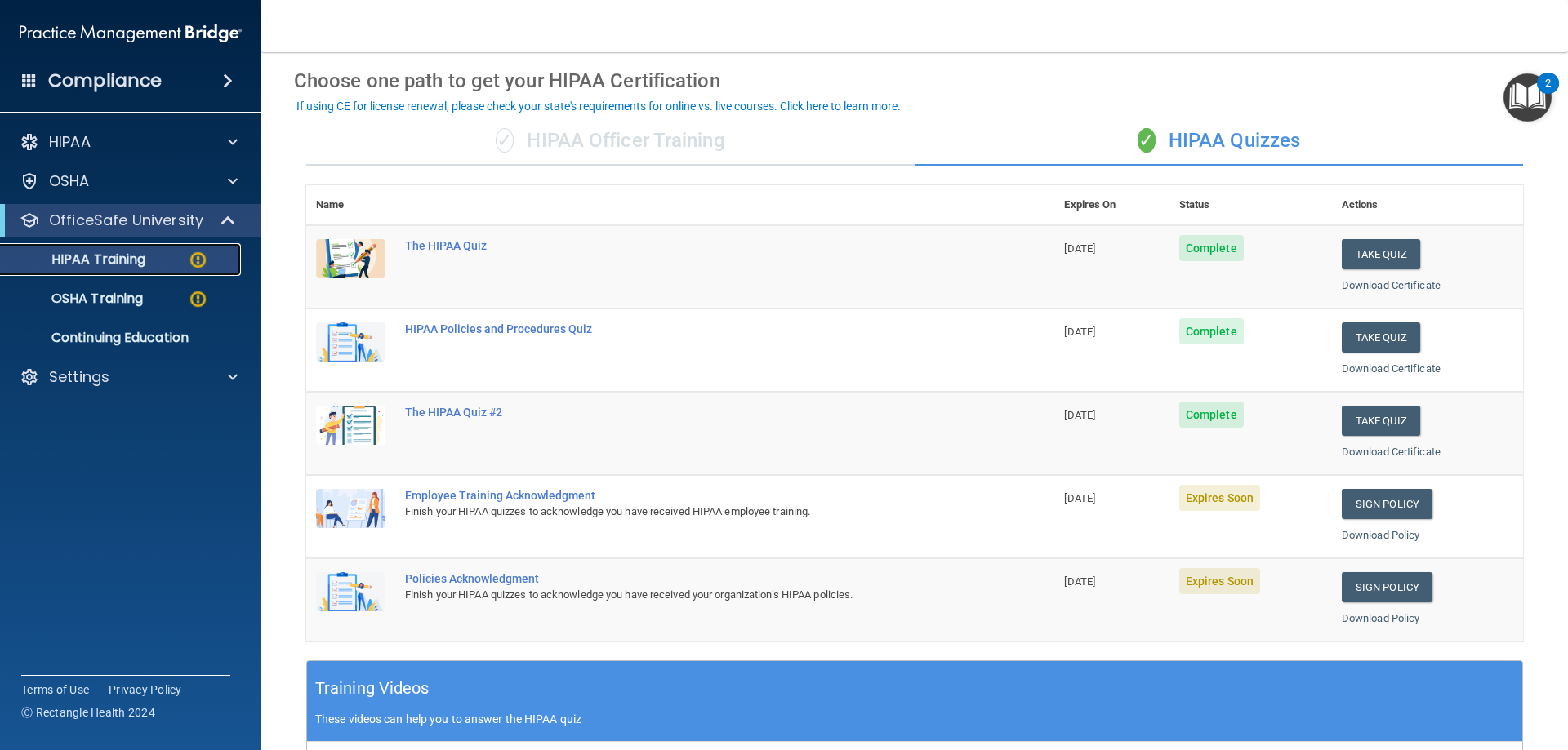
scroll to position [60, 0]
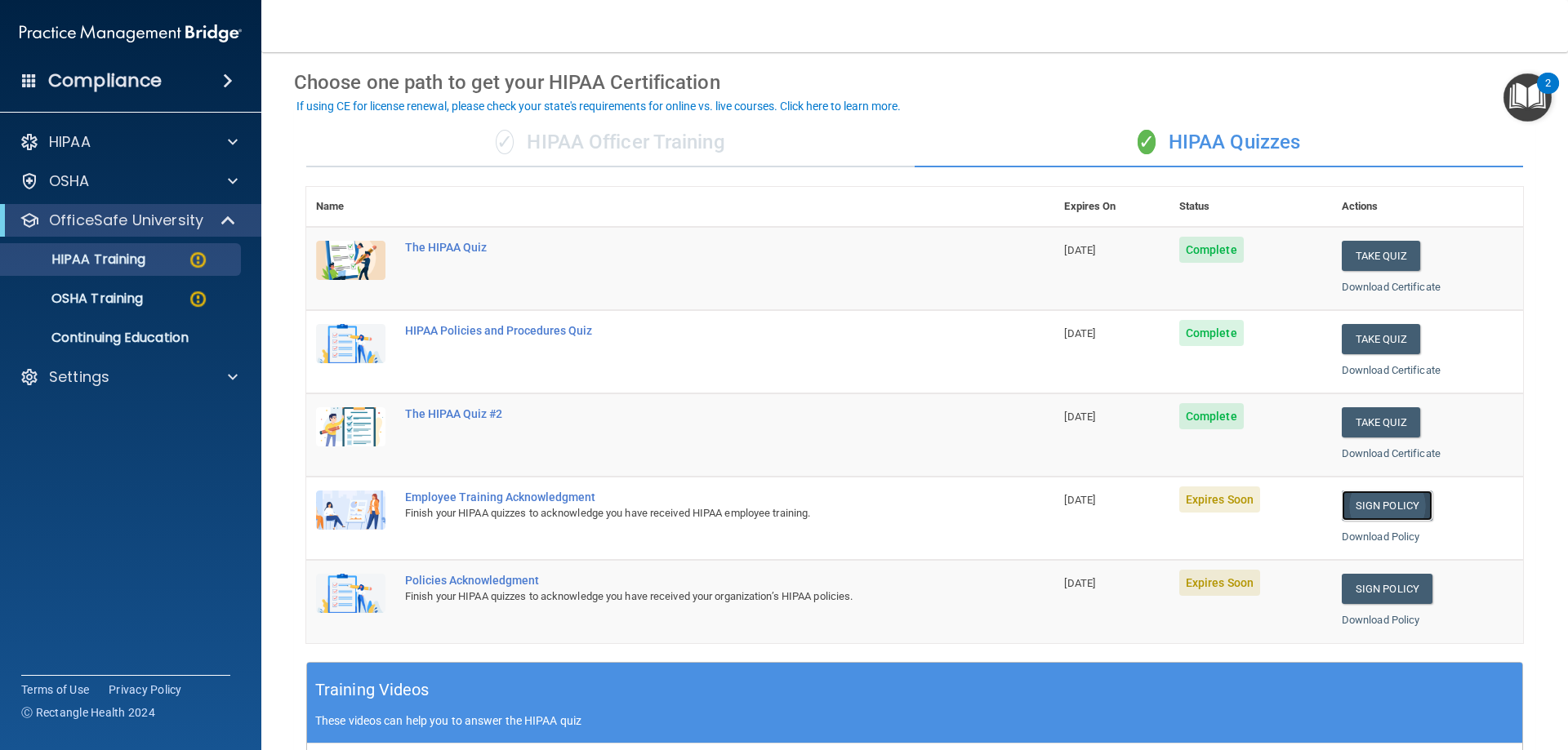
click at [1381, 507] on link "Sign Policy" at bounding box center [1386, 505] width 90 height 30
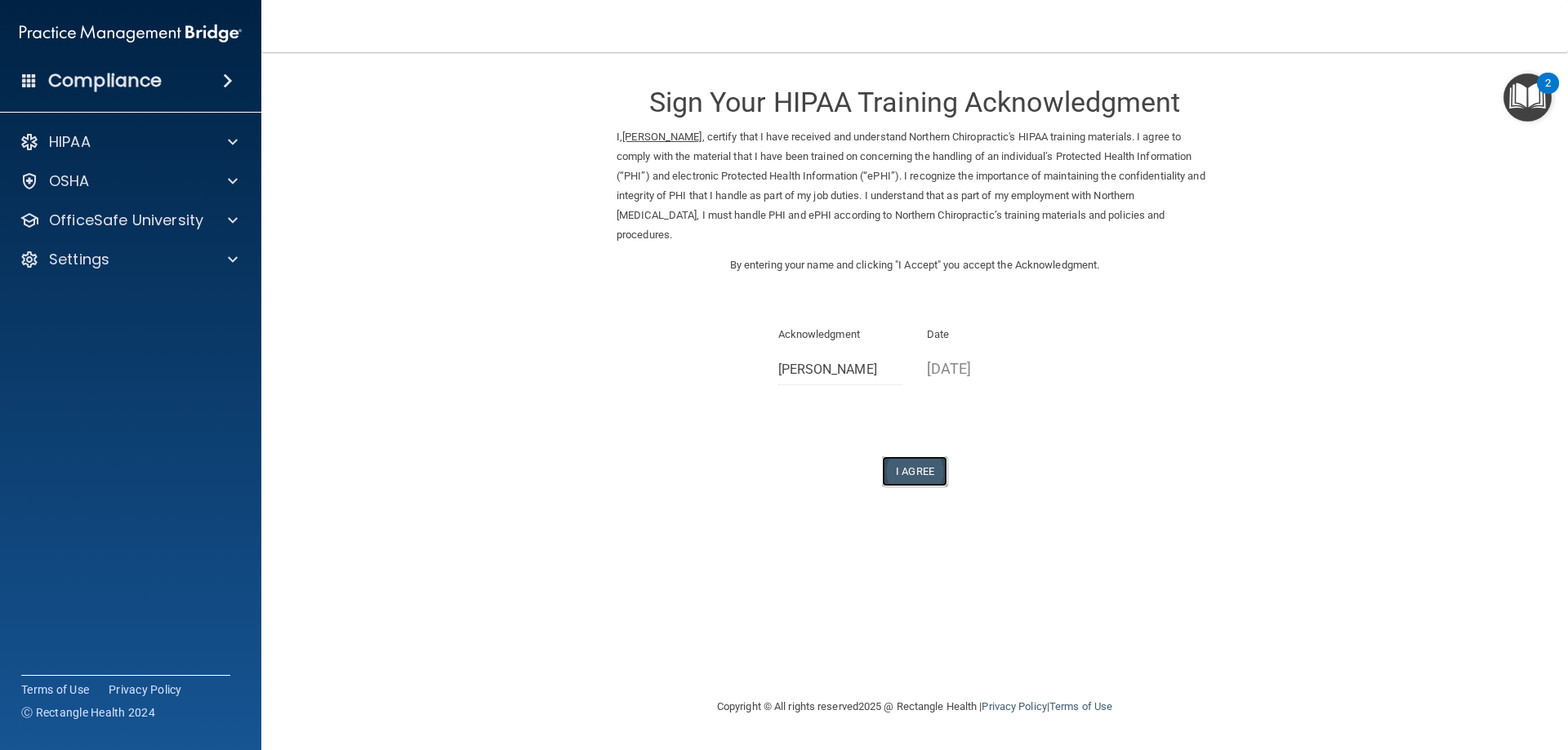
click at [914, 471] on button "I Agree" at bounding box center [914, 471] width 65 height 30
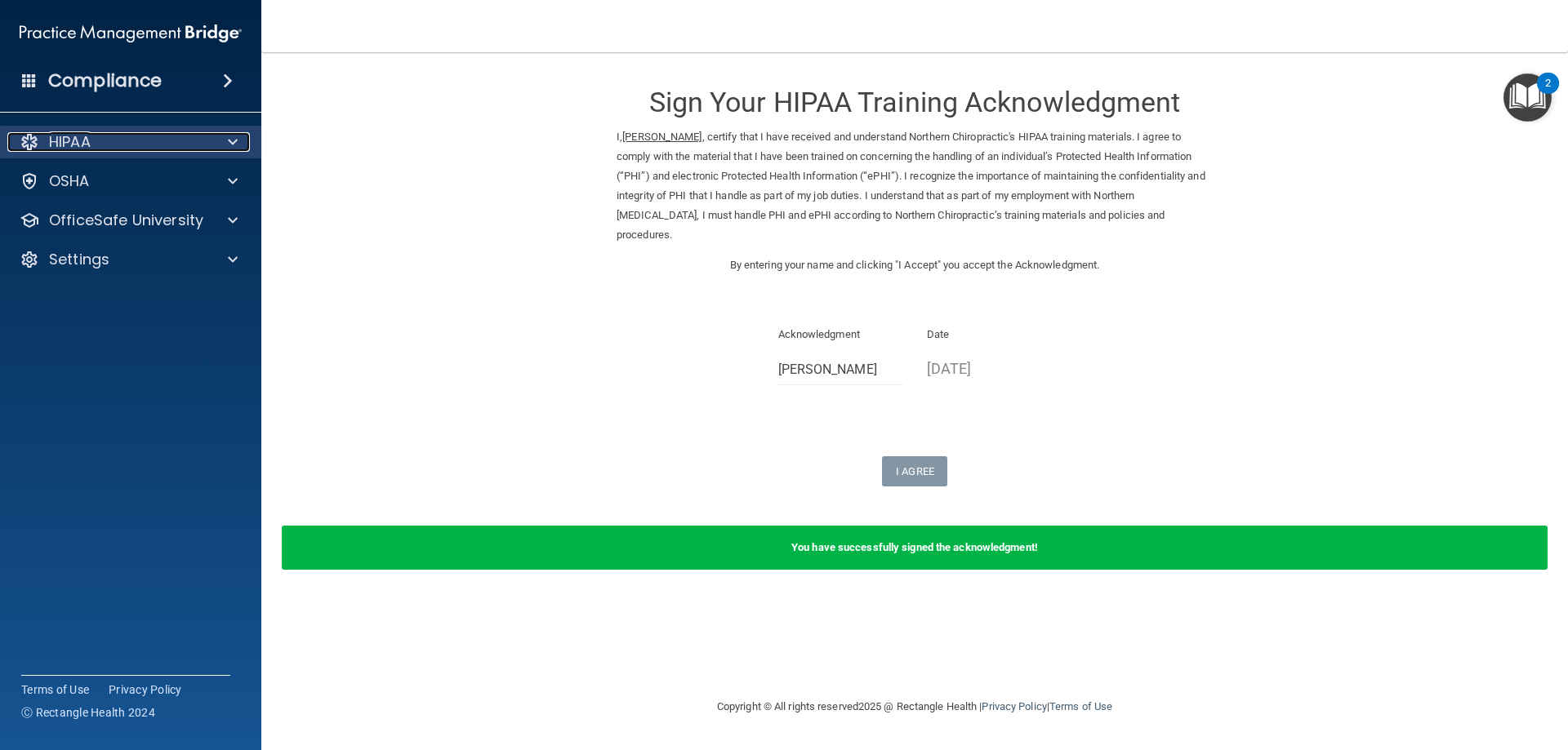
click at [115, 140] on div "HIPAA" at bounding box center [109, 142] width 202 height 19
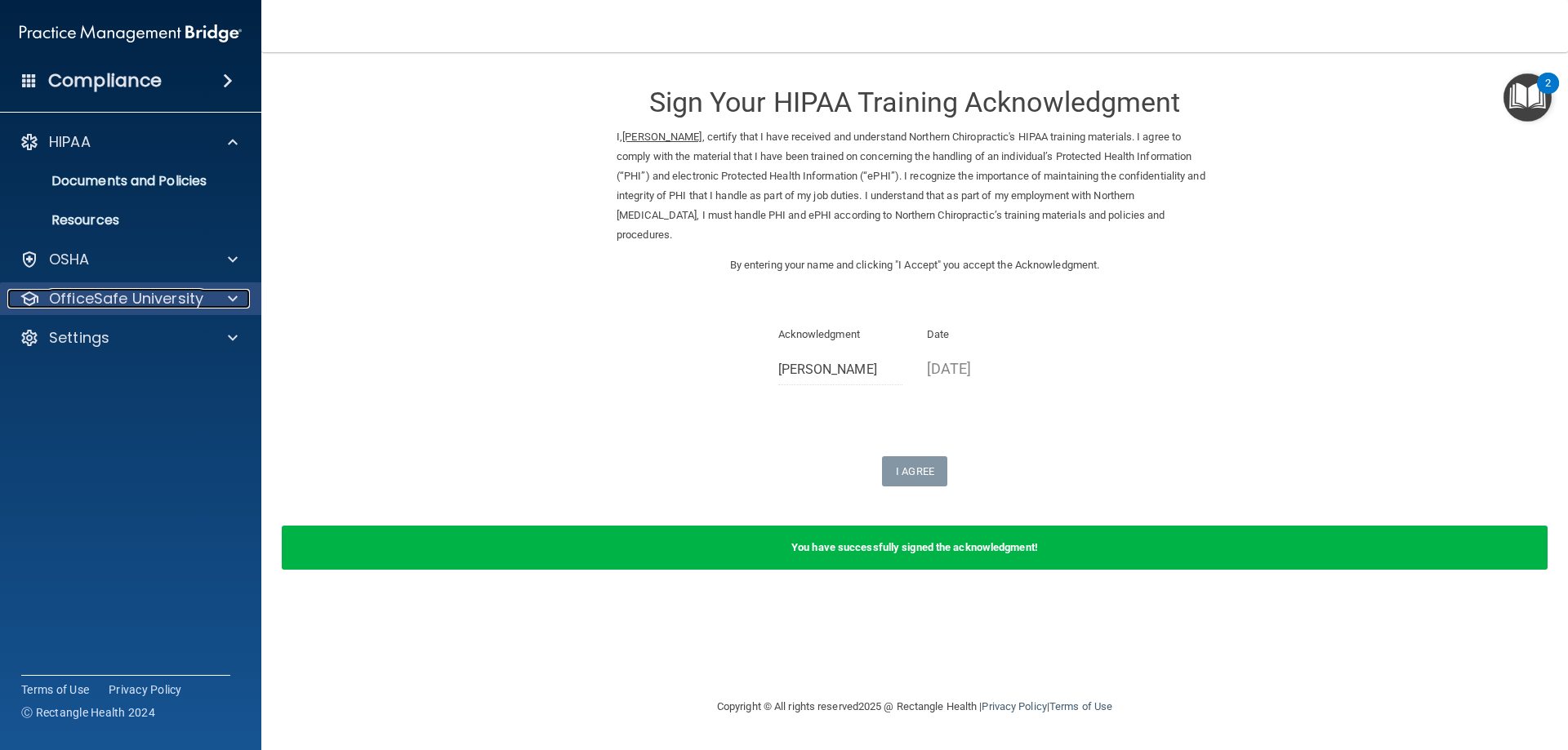
click at [161, 294] on p "OfficeSafe University" at bounding box center [125, 299] width 154 height 19
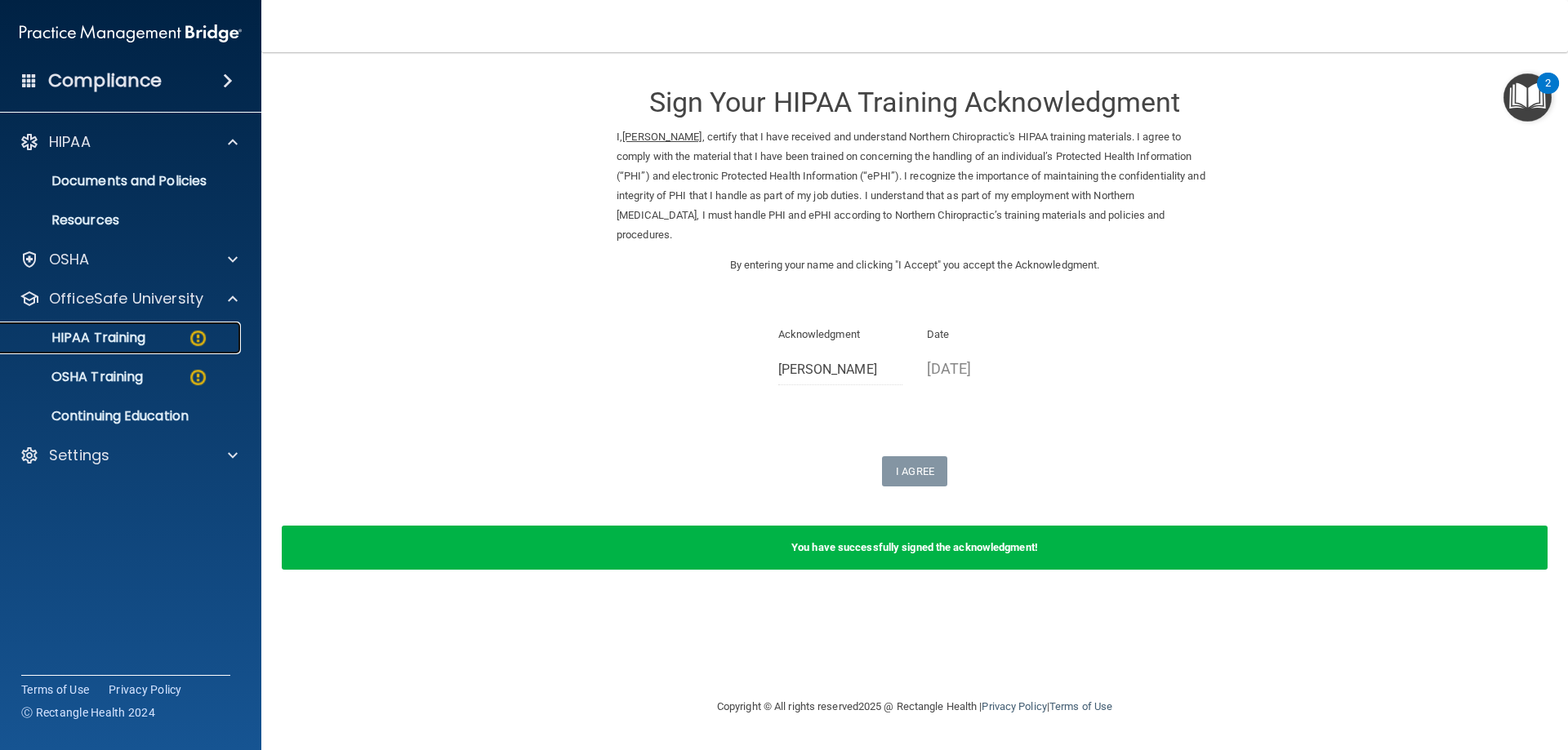
click at [161, 340] on div "HIPAA Training" at bounding box center [121, 338] width 222 height 17
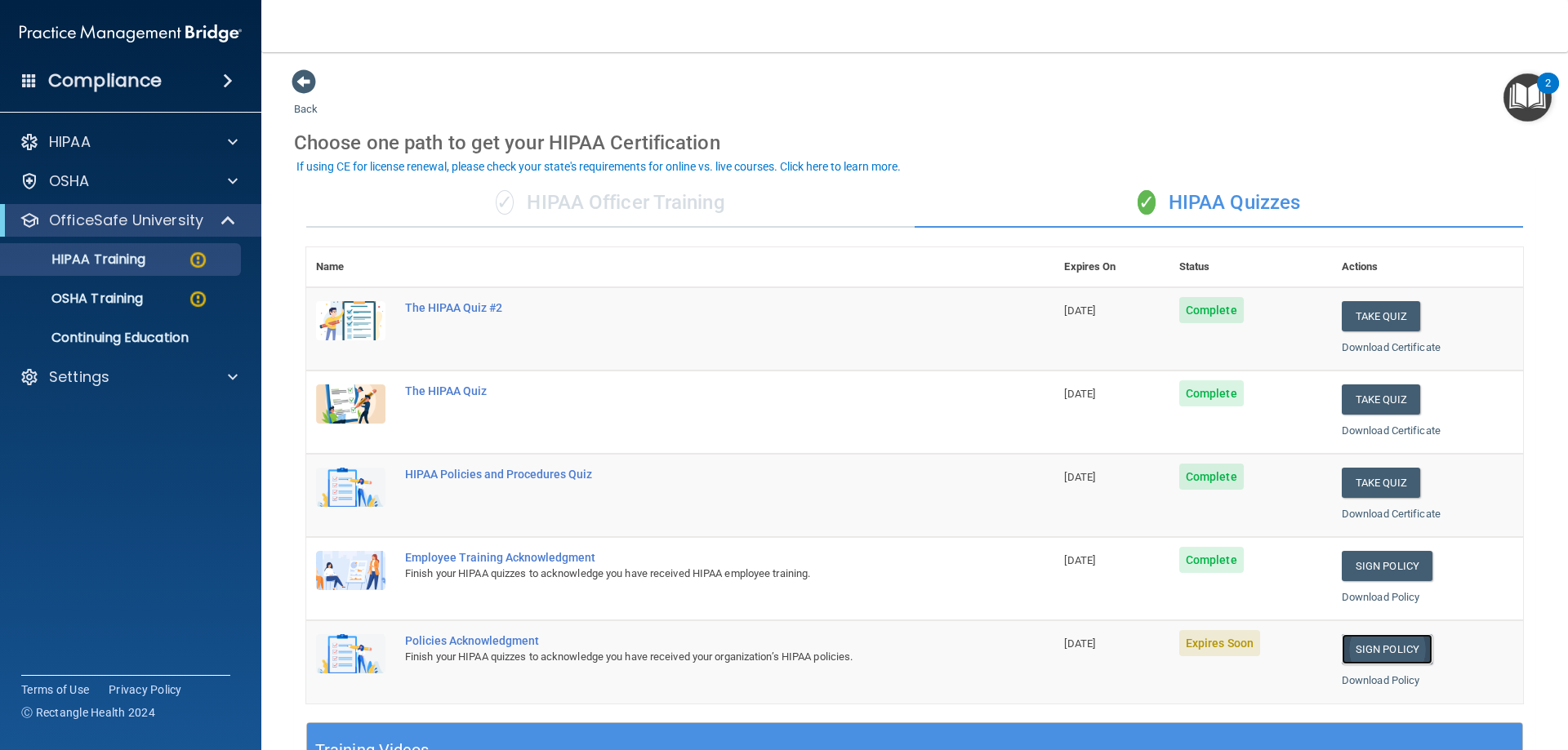
click at [1371, 650] on link "Sign Policy" at bounding box center [1386, 649] width 90 height 30
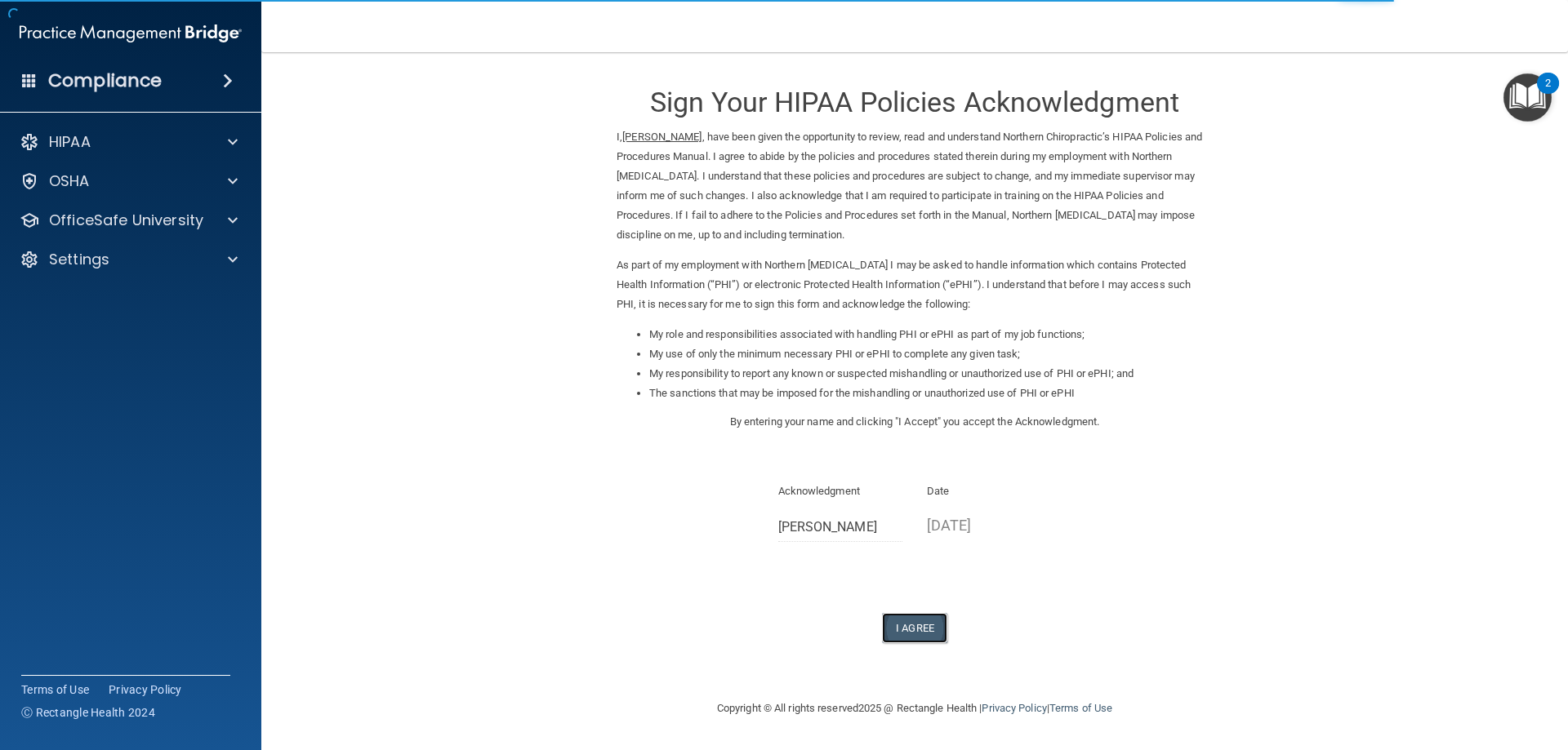
click at [914, 629] on button "I Agree" at bounding box center [914, 628] width 65 height 30
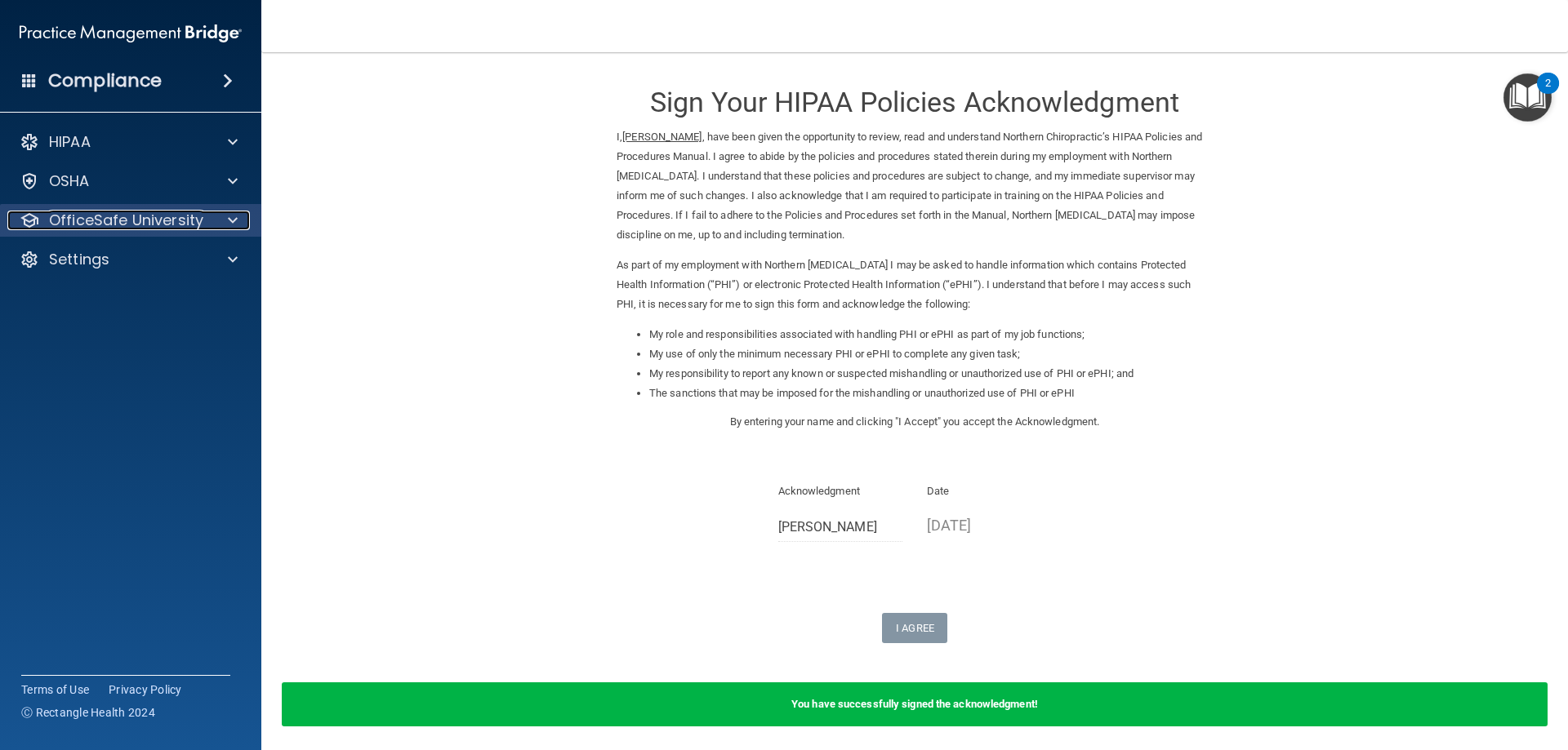
click at [171, 218] on p "OfficeSafe University" at bounding box center [125, 221] width 154 height 19
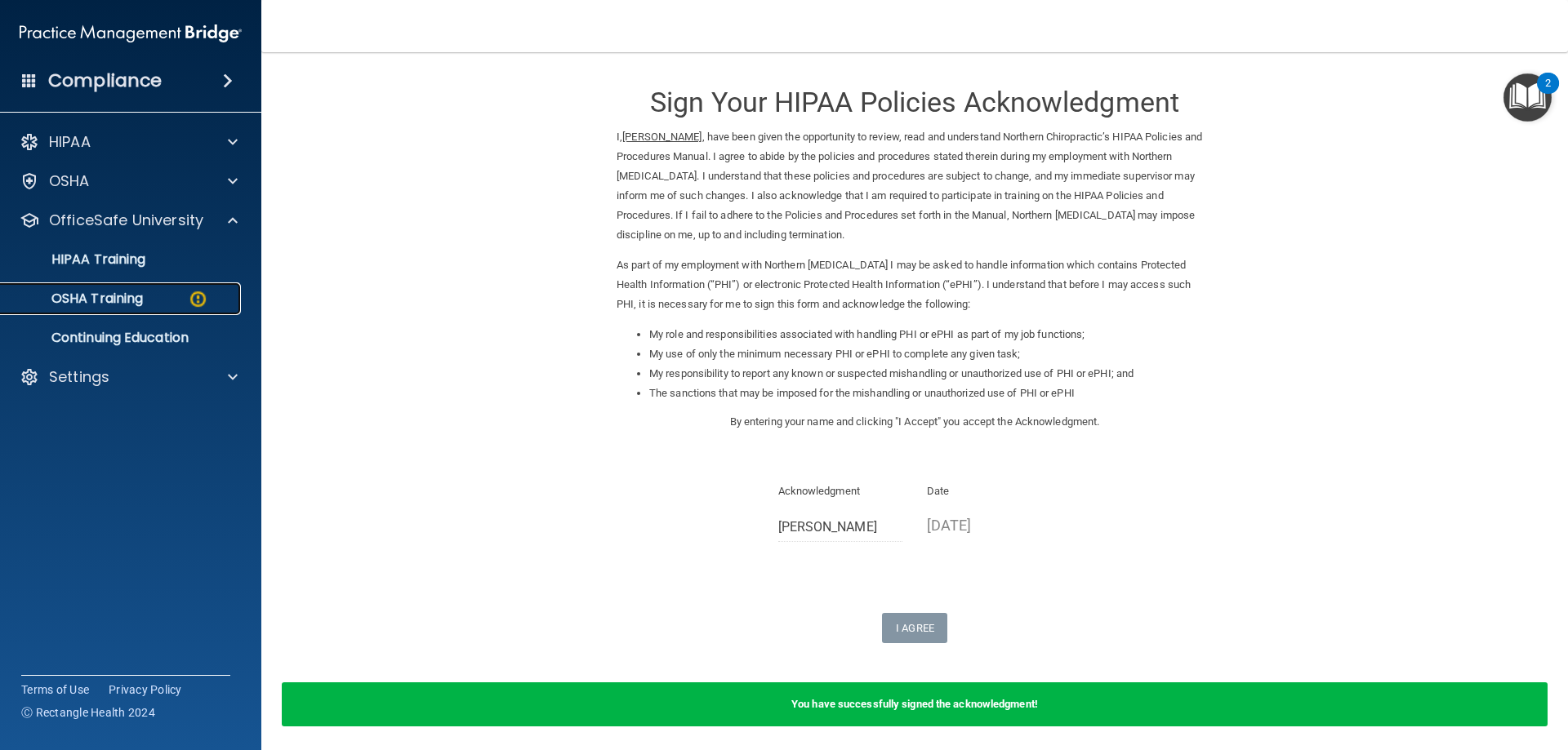
click at [168, 305] on div "OSHA Training" at bounding box center [121, 298] width 222 height 17
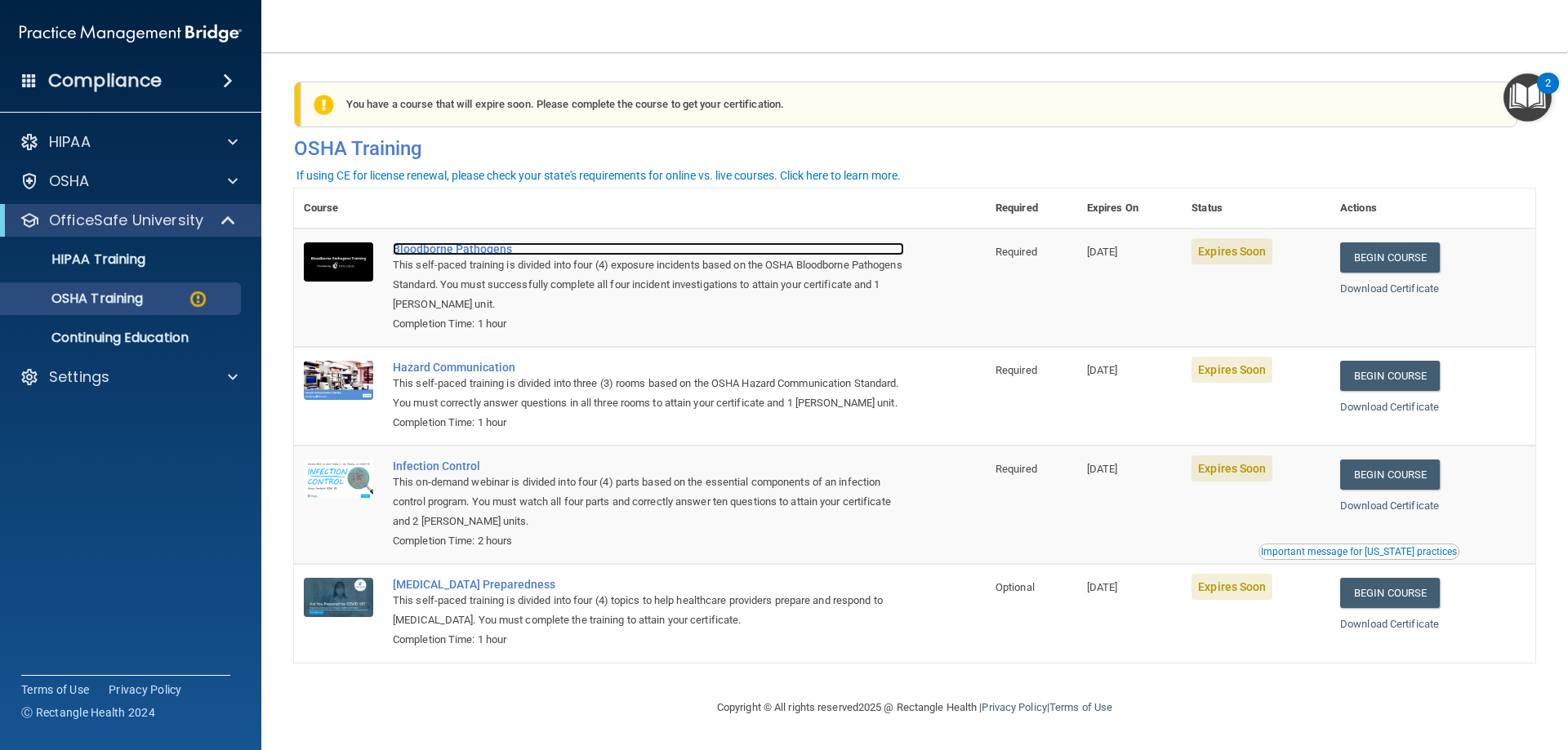
click at [433, 249] on div "Bloodborne Pathogens" at bounding box center [648, 249] width 511 height 13
